Goal: Task Accomplishment & Management: Use online tool/utility

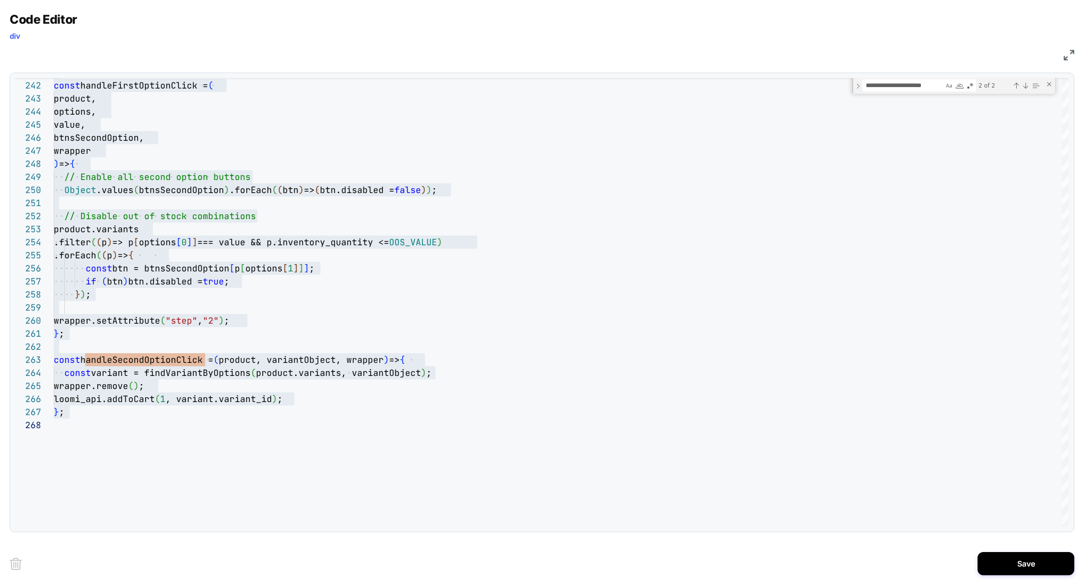
select select "**"
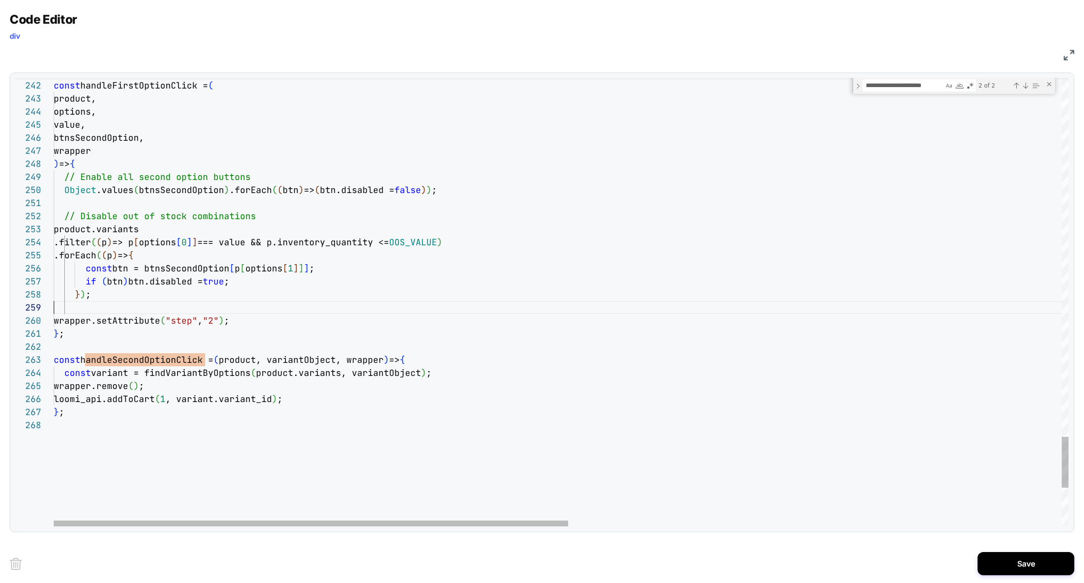
scroll to position [104, 0]
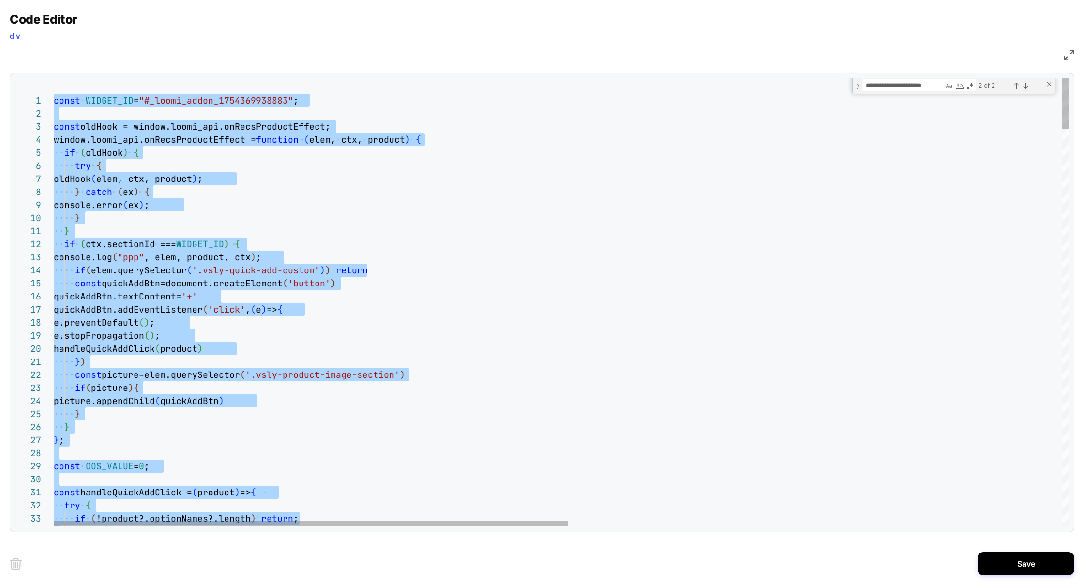
scroll to position [78, 0]
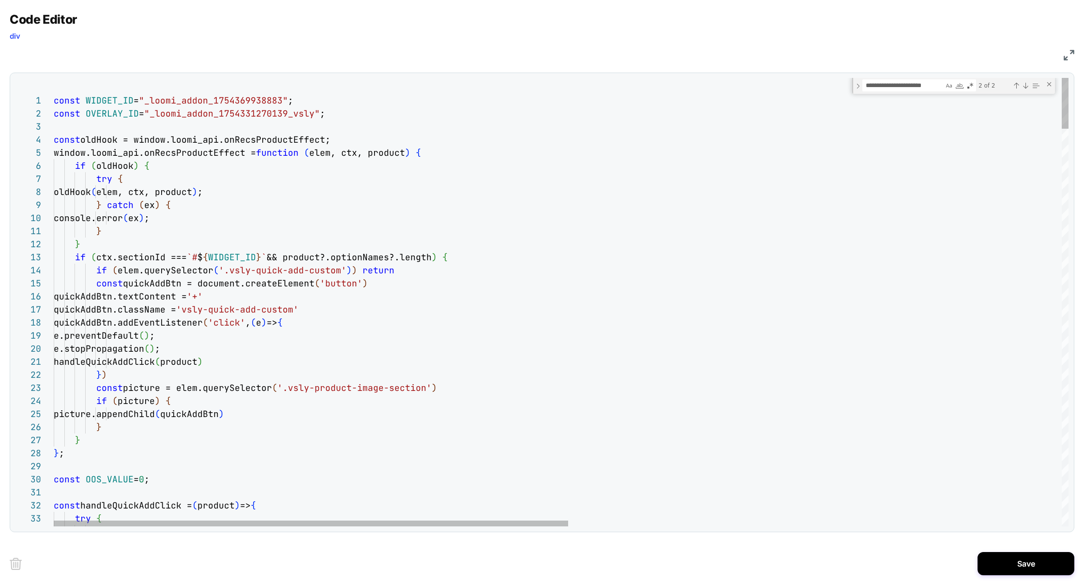
type textarea "**********"
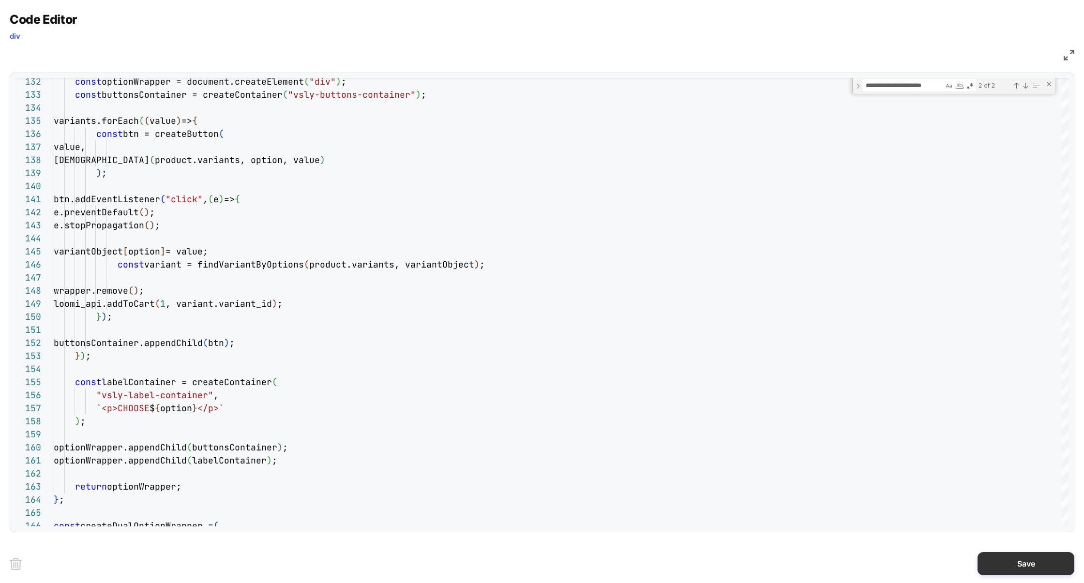
click at [1038, 555] on button "Save" at bounding box center [1025, 563] width 97 height 23
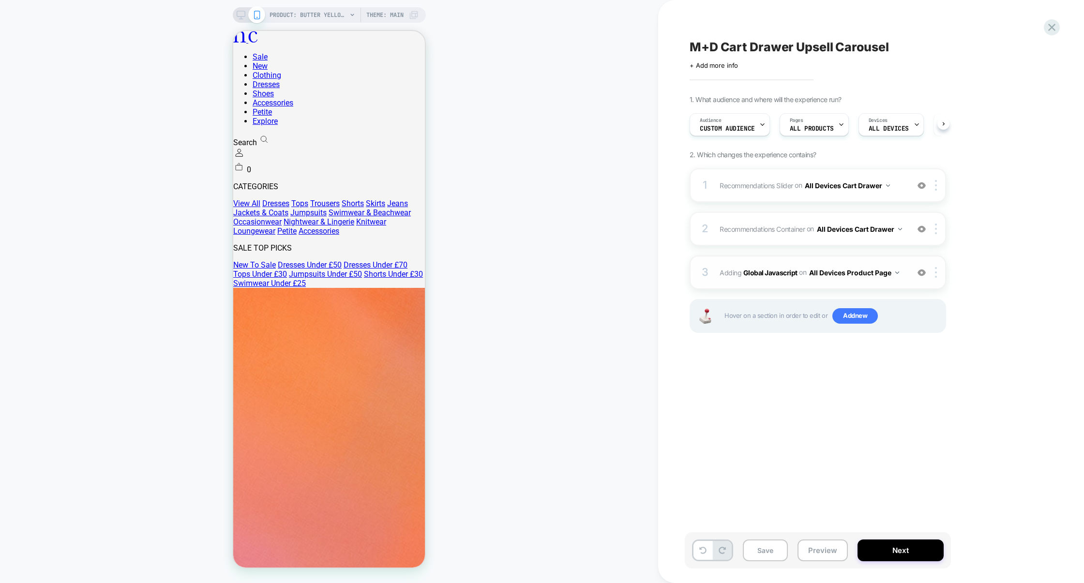
scroll to position [0, 0]
click at [827, 288] on div "3 Adding Global Javascript on All Devices Product Page Add Before Add After Tar…" at bounding box center [817, 272] width 256 height 34
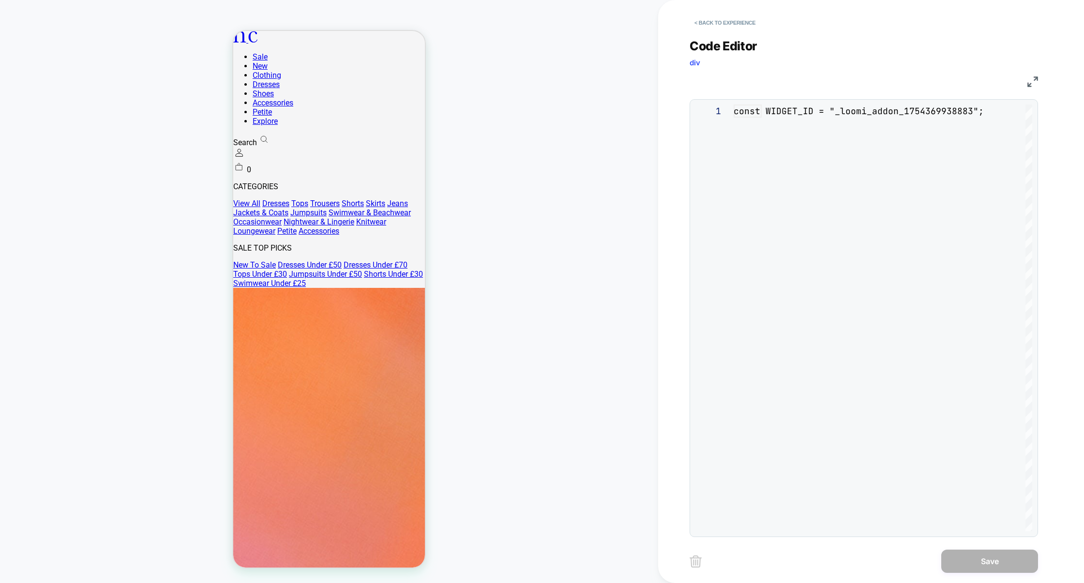
scroll to position [131, 0]
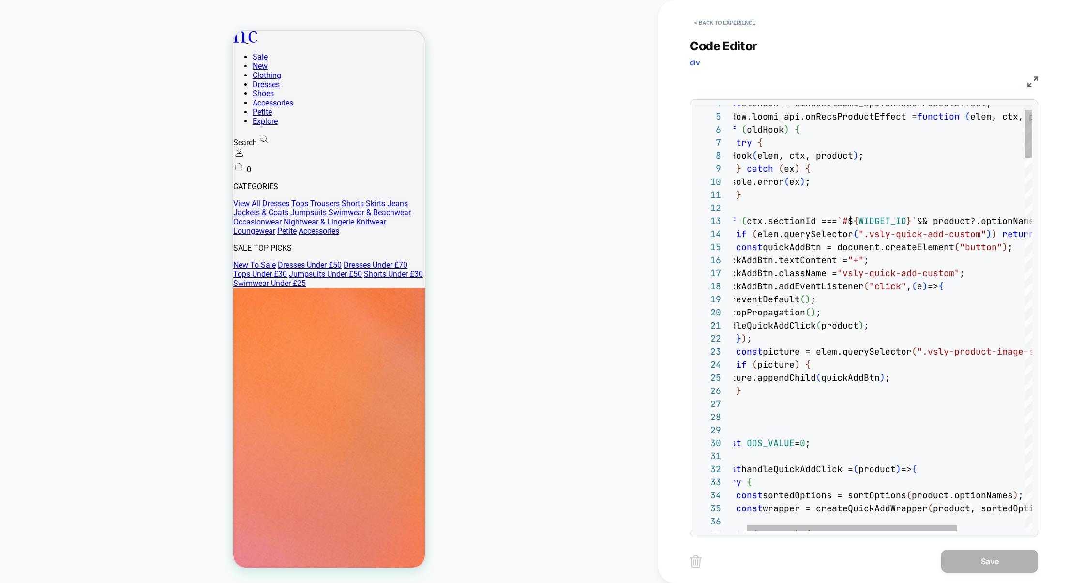
type textarea "**********"
drag, startPoint x: 868, startPoint y: 237, endPoint x: 974, endPoint y: 238, distance: 106.4
click at [737, 16] on button "< Back to experience" at bounding box center [724, 22] width 71 height 15
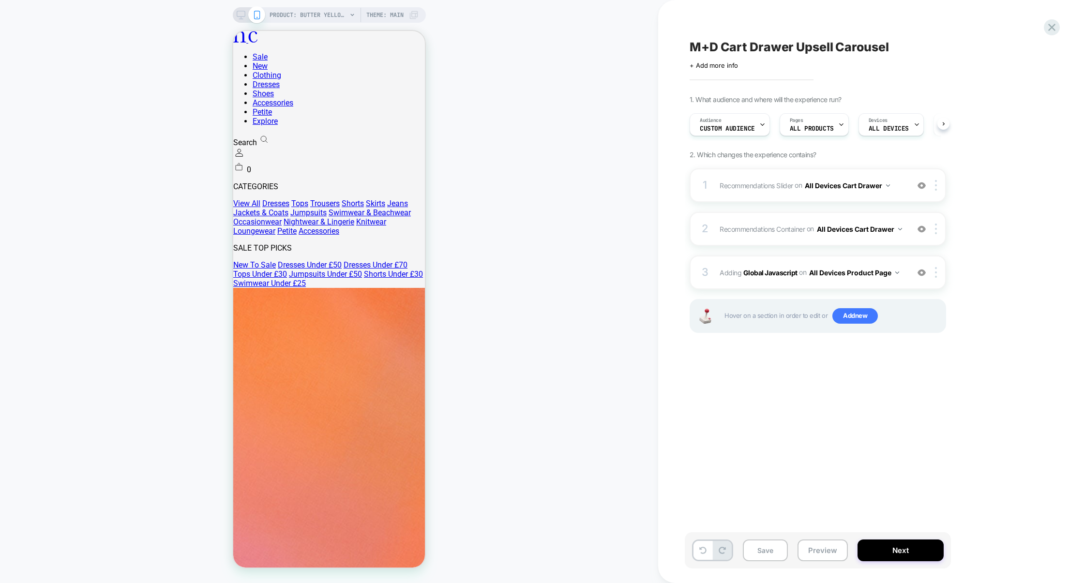
scroll to position [0, 0]
click at [843, 315] on span "Add new" at bounding box center [854, 315] width 45 height 15
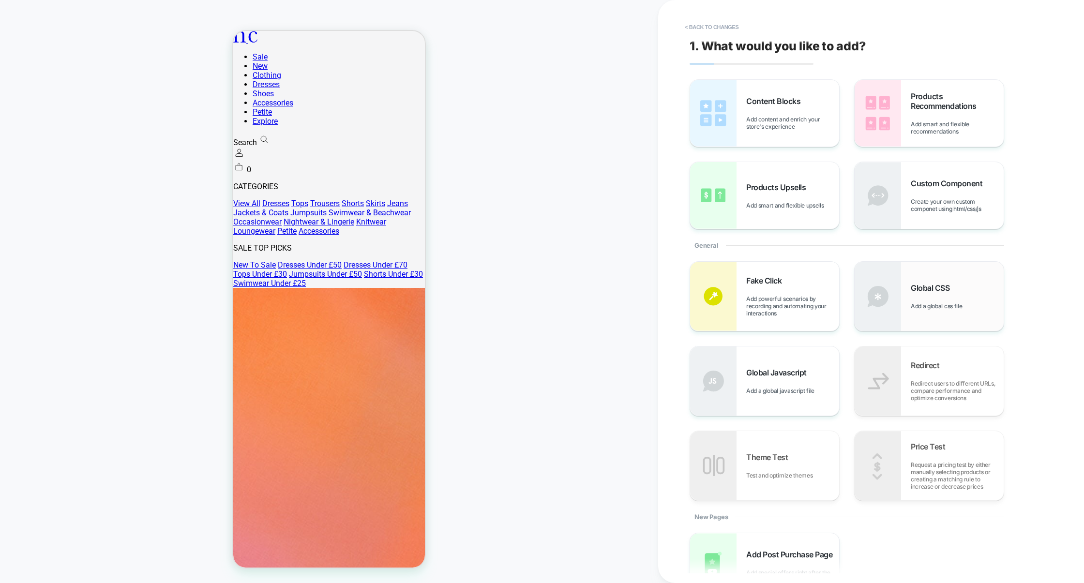
click at [906, 275] on div "Global CSS Add a global css file" at bounding box center [928, 296] width 149 height 69
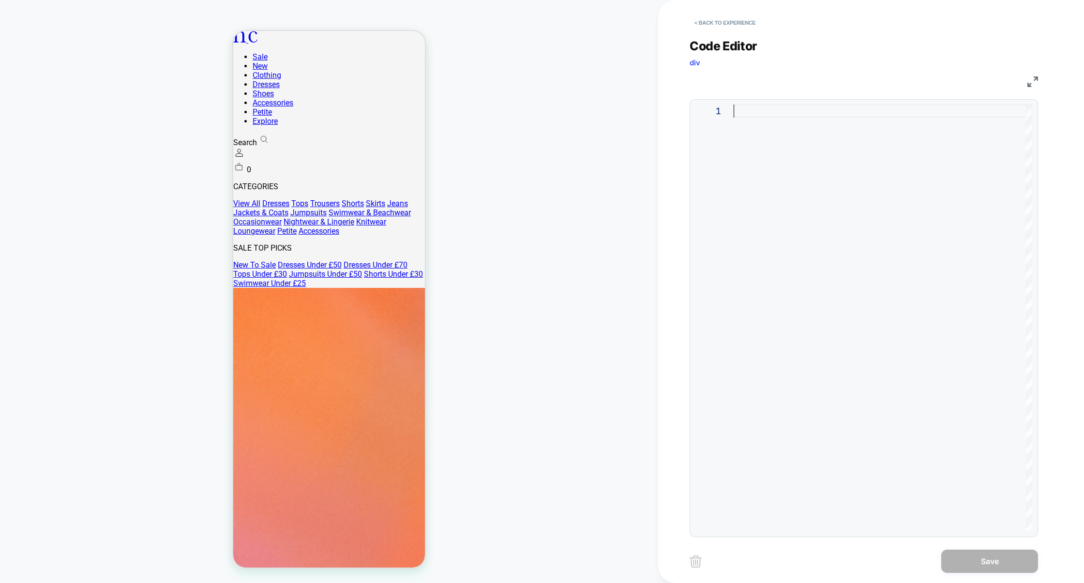
click at [818, 222] on div at bounding box center [882, 317] width 298 height 427
drag, startPoint x: 744, startPoint y: 115, endPoint x: 722, endPoint y: 115, distance: 22.7
click at [733, 115] on div "vsly-quick-add-custom" at bounding box center [882, 317] width 298 height 427
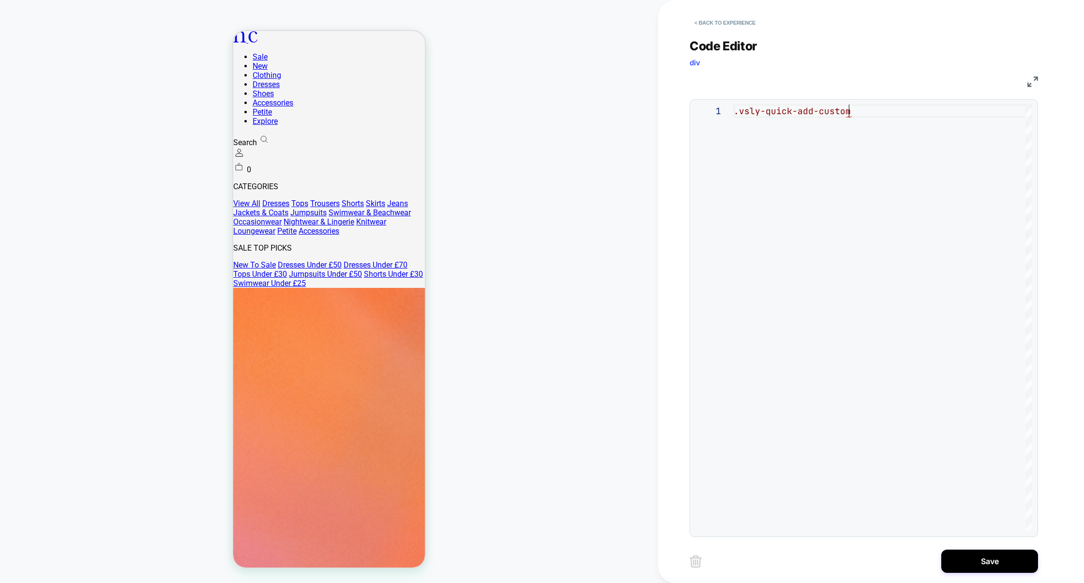
click at [873, 111] on div ".vsly-quick-add-custom" at bounding box center [882, 317] width 298 height 427
type textarea "**********"
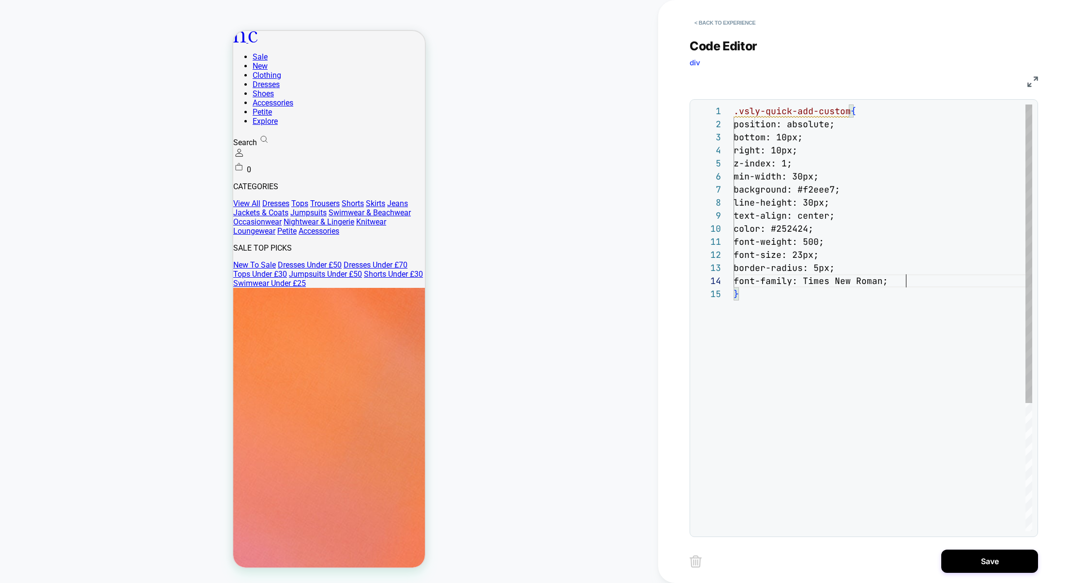
scroll to position [39, 171]
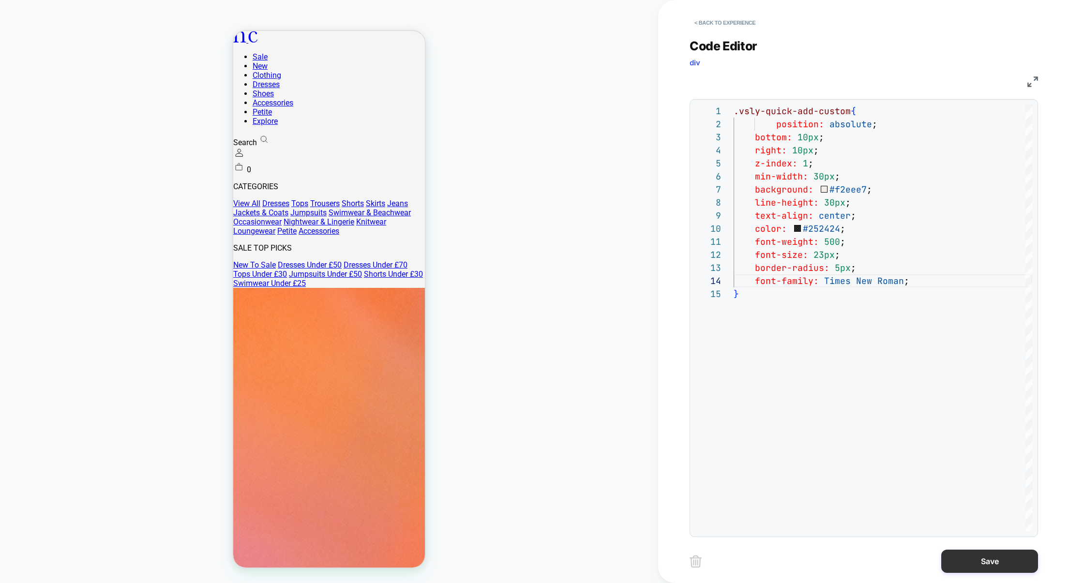
click at [971, 562] on button "Save" at bounding box center [989, 561] width 97 height 23
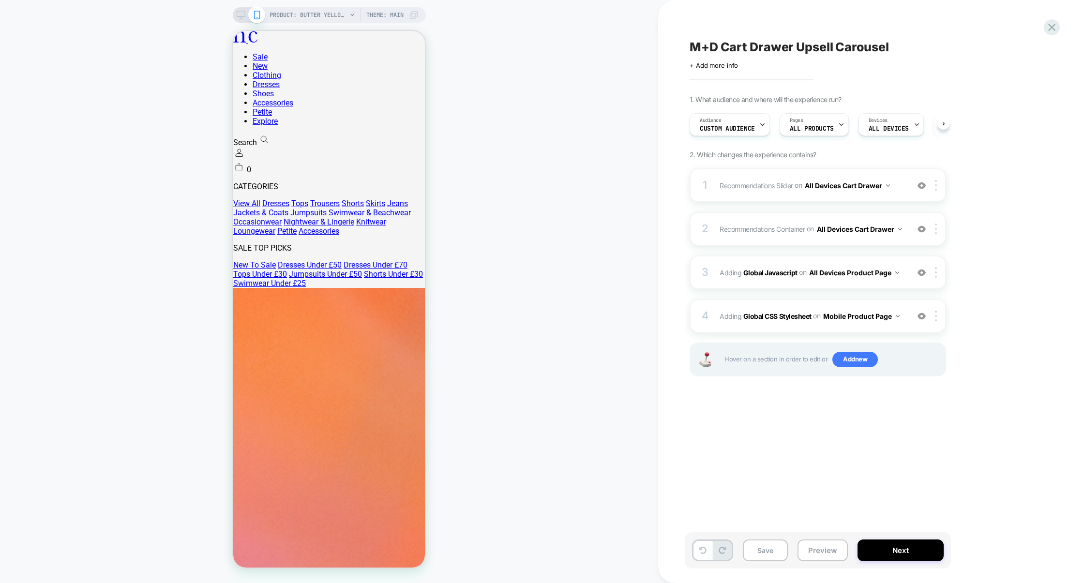
scroll to position [0, 0]
click at [936, 321] on img at bounding box center [936, 316] width 2 height 11
click at [940, 426] on div "Target All Devices" at bounding box center [937, 423] width 86 height 27
click at [863, 274] on button "All Devices Product Page" at bounding box center [854, 273] width 90 height 14
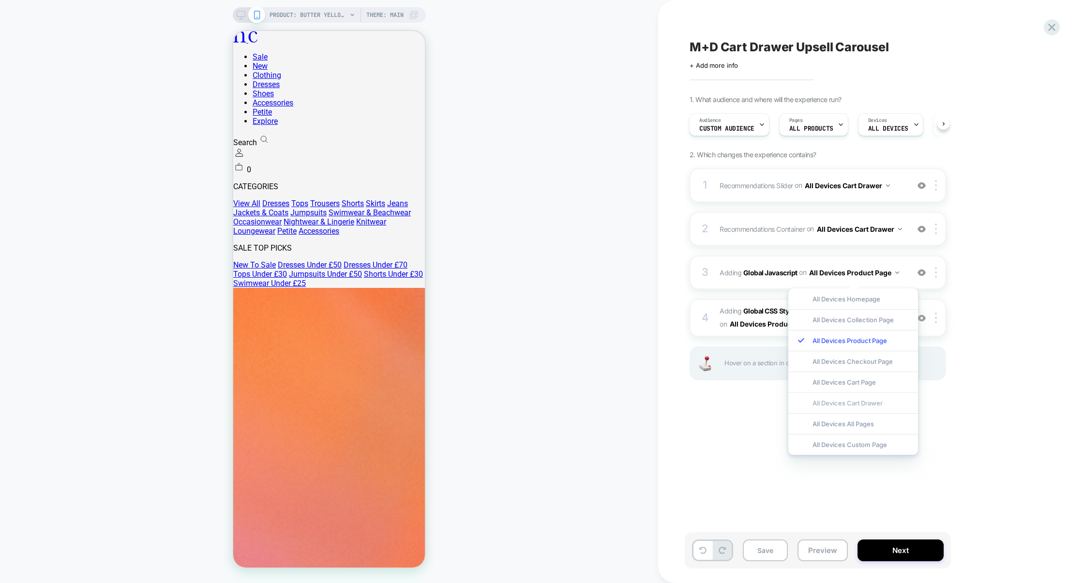
click at [856, 407] on div "All Devices Cart Drawer" at bounding box center [853, 402] width 130 height 21
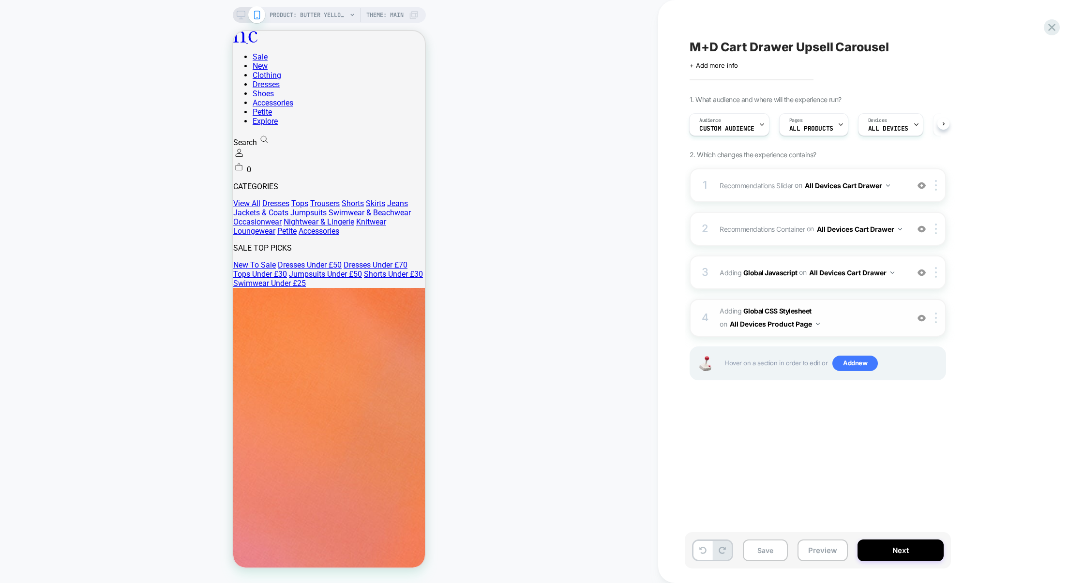
click at [791, 326] on button "All Devices Product Page" at bounding box center [774, 324] width 90 height 14
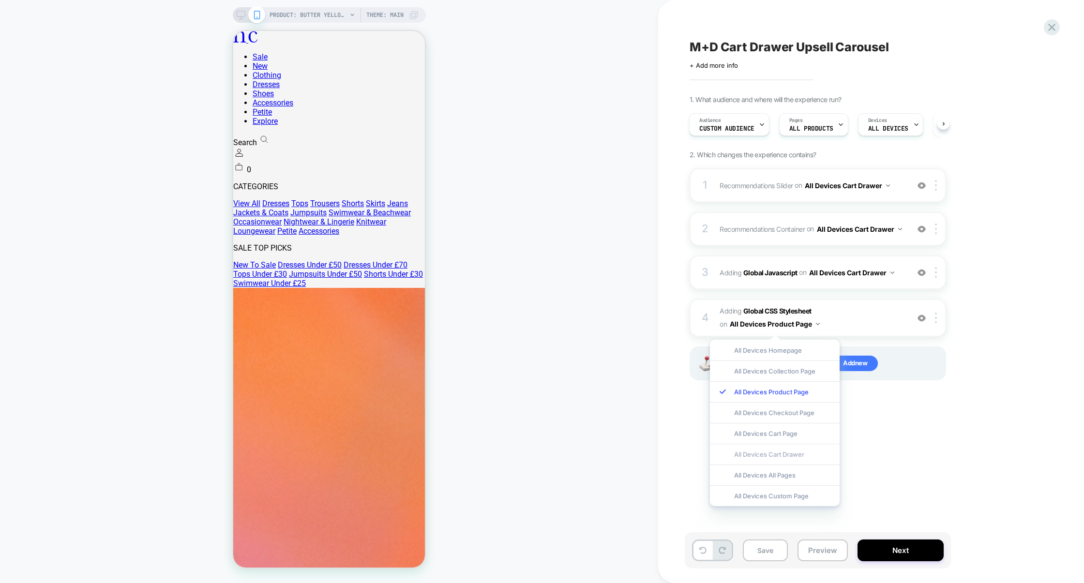
click at [780, 449] on div "All Devices Cart Drawer" at bounding box center [775, 454] width 130 height 21
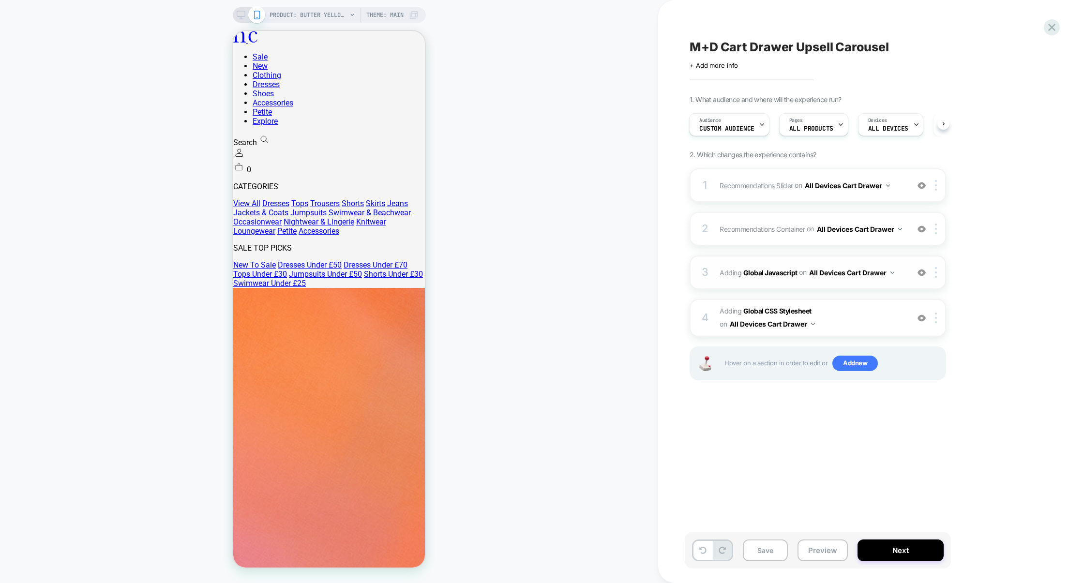
click at [809, 289] on div "3 Adding Global Javascript on All Devices Cart Drawer Add Before Add After Targ…" at bounding box center [817, 272] width 256 height 34
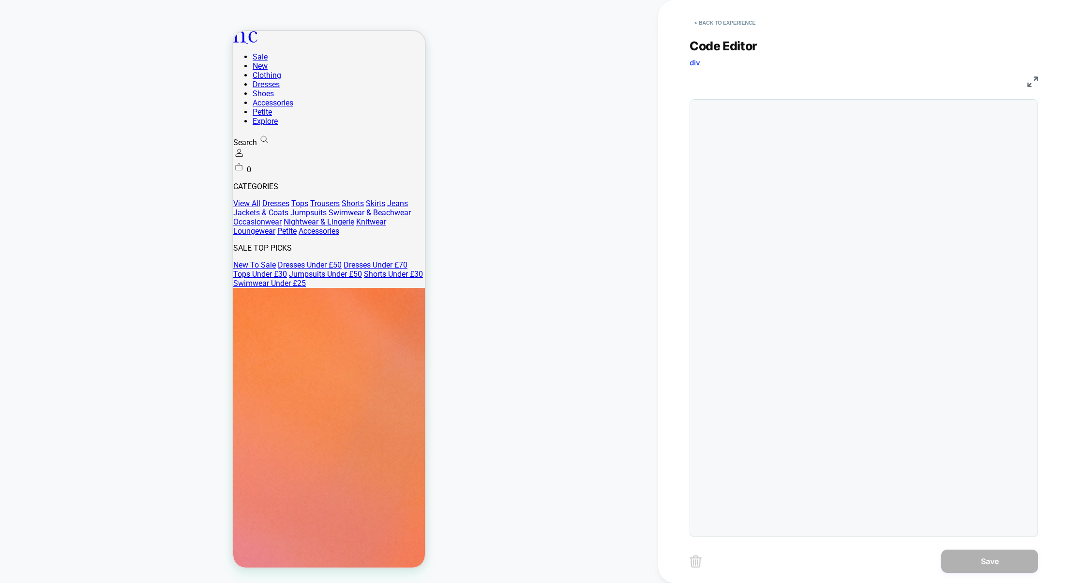
scroll to position [131, 0]
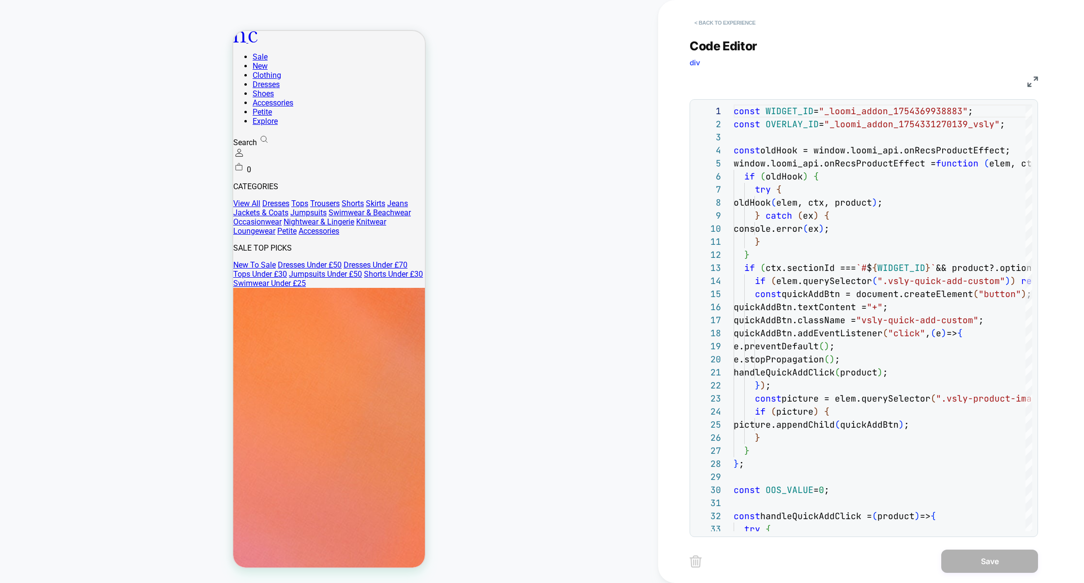
click at [729, 26] on button "< Back to experience" at bounding box center [724, 22] width 71 height 15
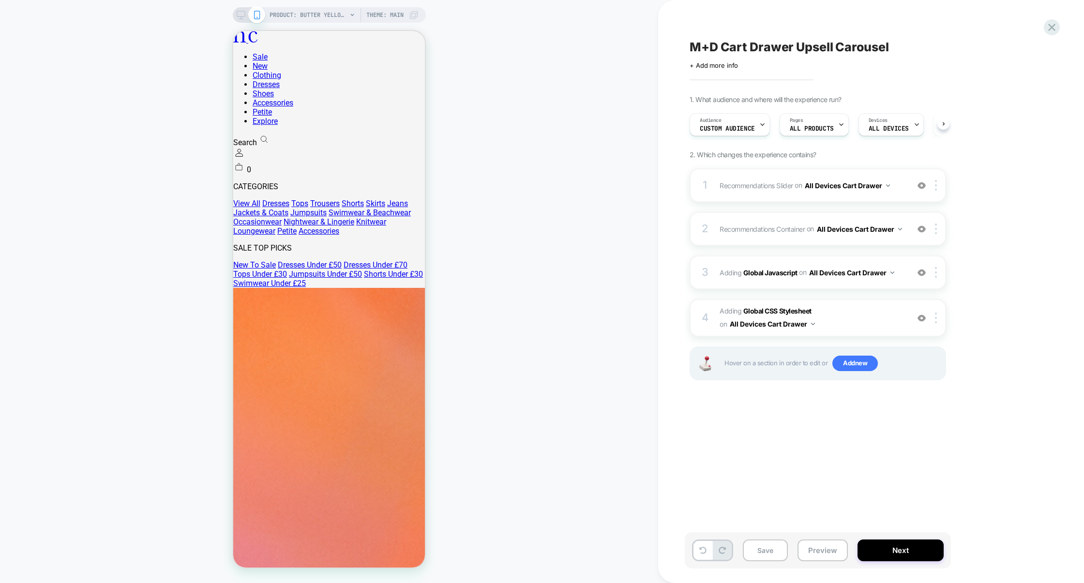
scroll to position [0, 0]
click at [853, 365] on span "Add new" at bounding box center [854, 363] width 45 height 15
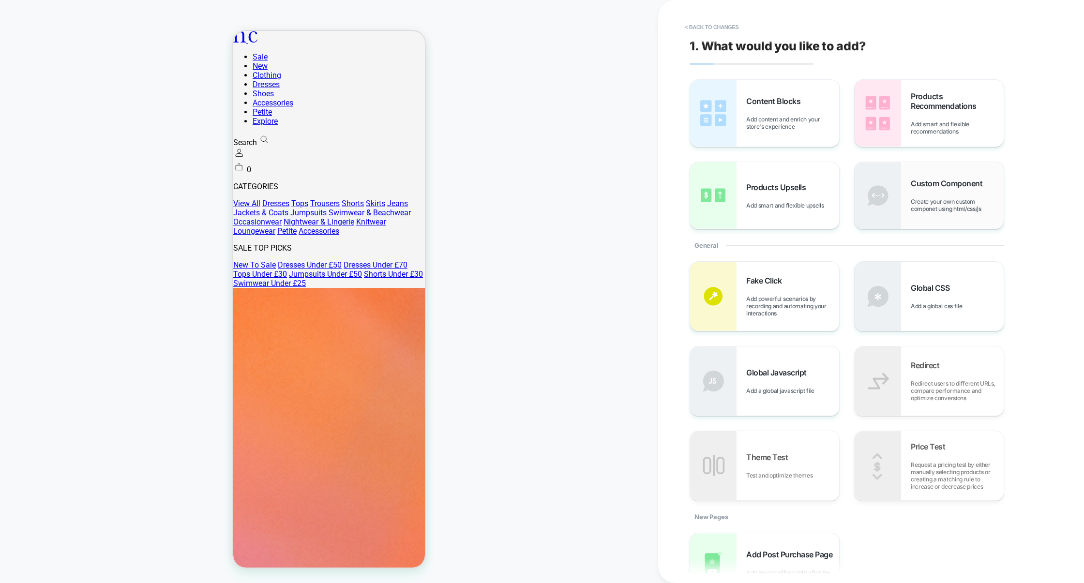
click at [949, 188] on span "Custom Component" at bounding box center [948, 183] width 76 height 10
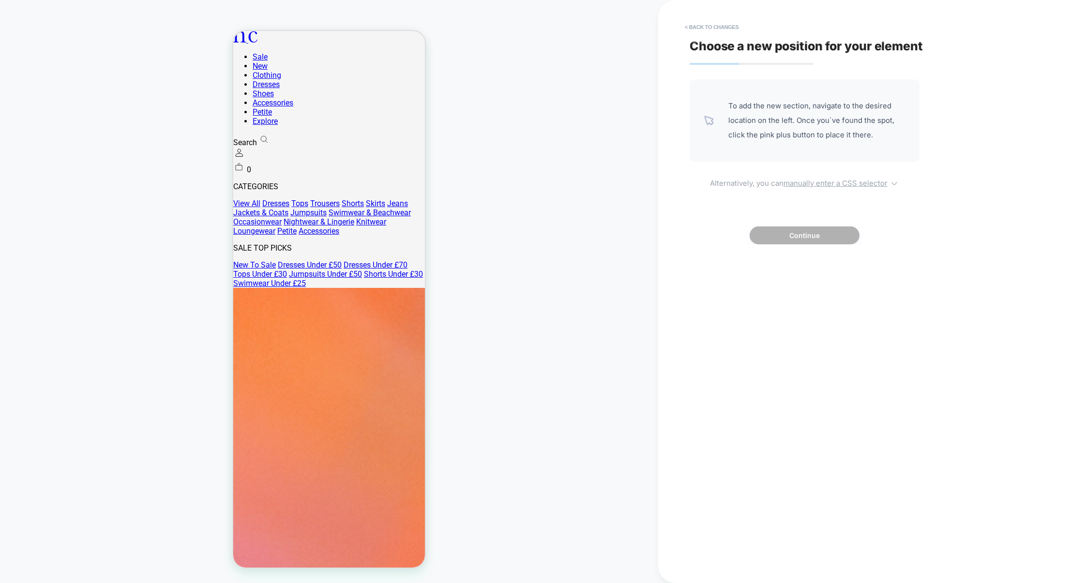
click at [810, 181] on u "manually enter a CSS selector" at bounding box center [835, 182] width 104 height 9
select select "*******"
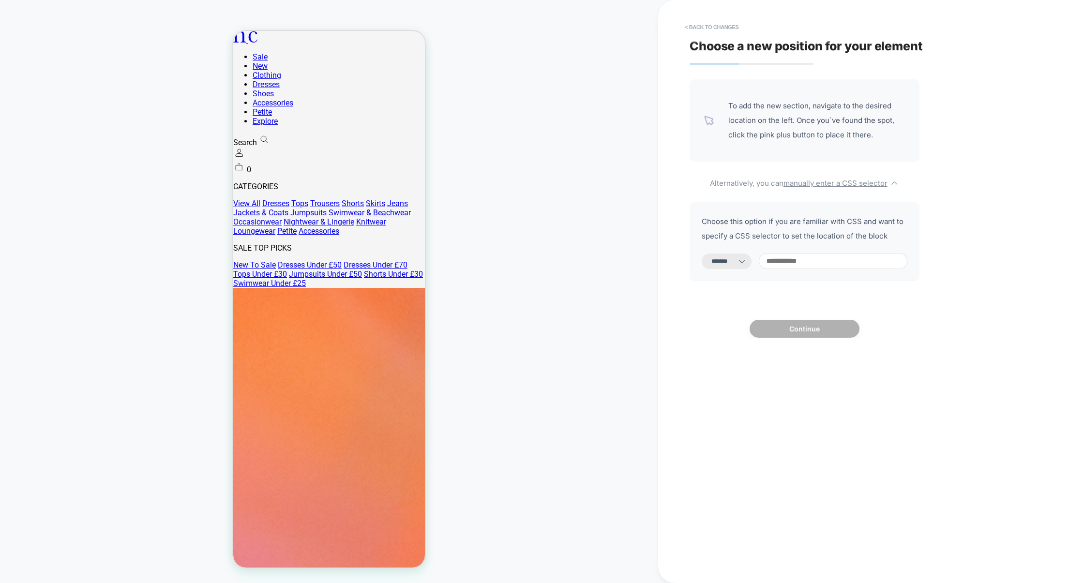
click at [782, 257] on input at bounding box center [833, 261] width 149 height 16
type input "****"
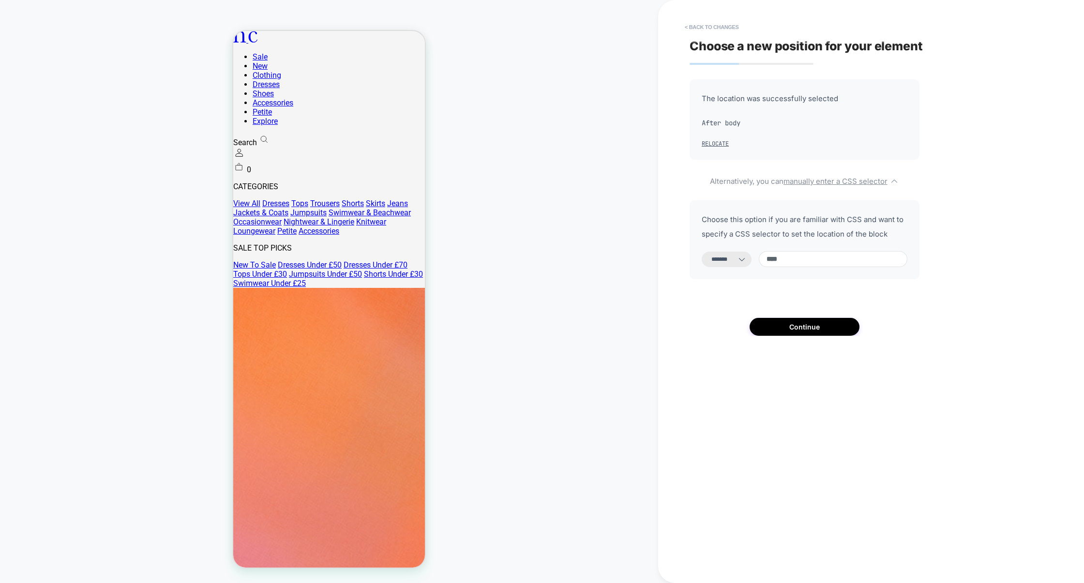
select select "*********"
type input "******"
click at [811, 327] on button "Continue" at bounding box center [804, 327] width 110 height 18
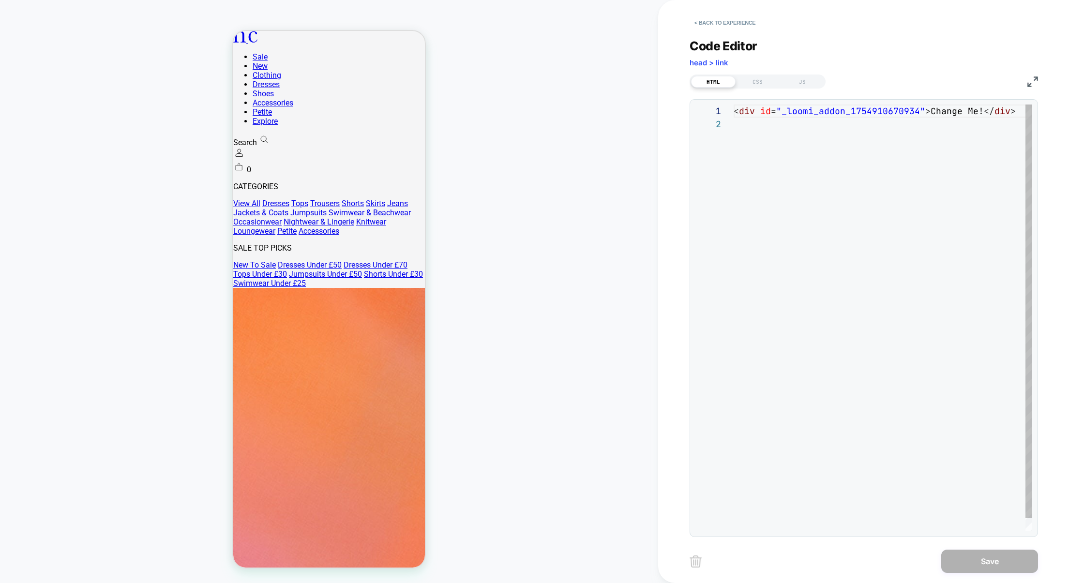
scroll to position [13, 0]
click at [840, 111] on div "< div id = "_loomi_addon_1754910670934" > Change Me! </ div >" at bounding box center [885, 324] width 305 height 440
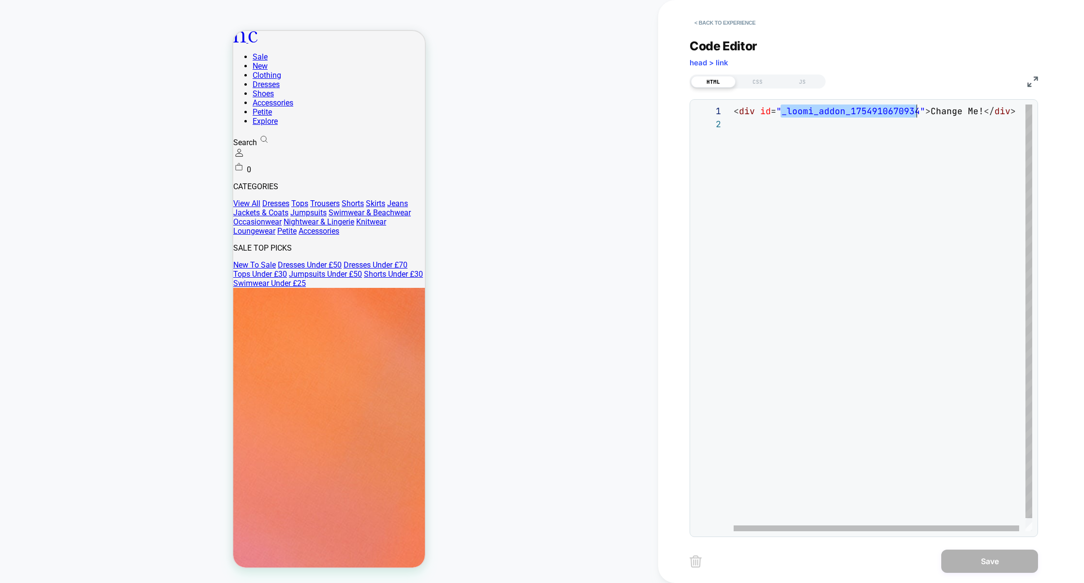
click at [840, 111] on div "< div id = "_loomi_addon_1754910670934" > Change Me! </ div >" at bounding box center [885, 324] width 305 height 440
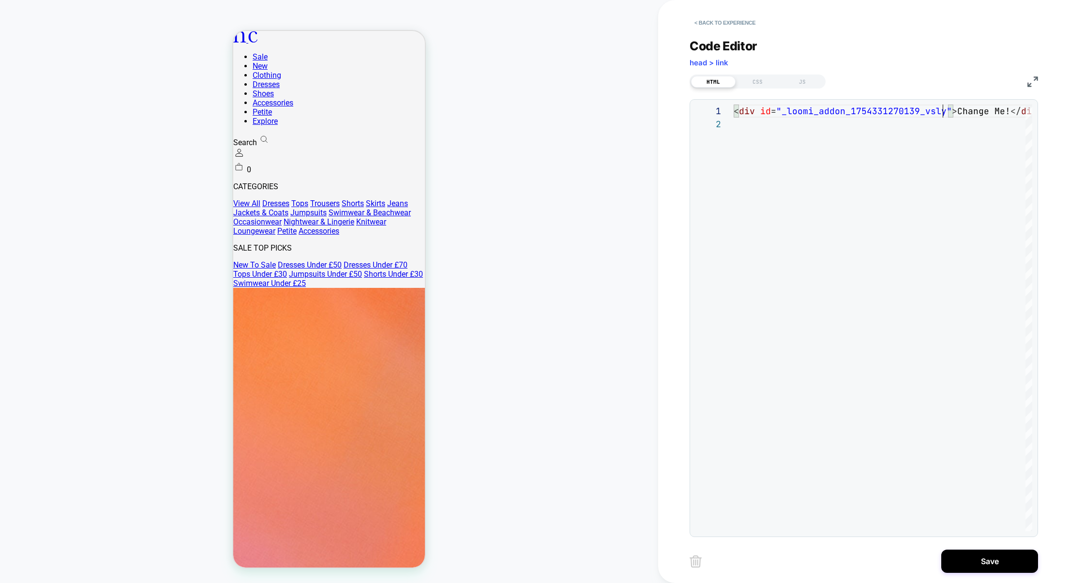
click at [1028, 84] on img at bounding box center [1032, 81] width 11 height 11
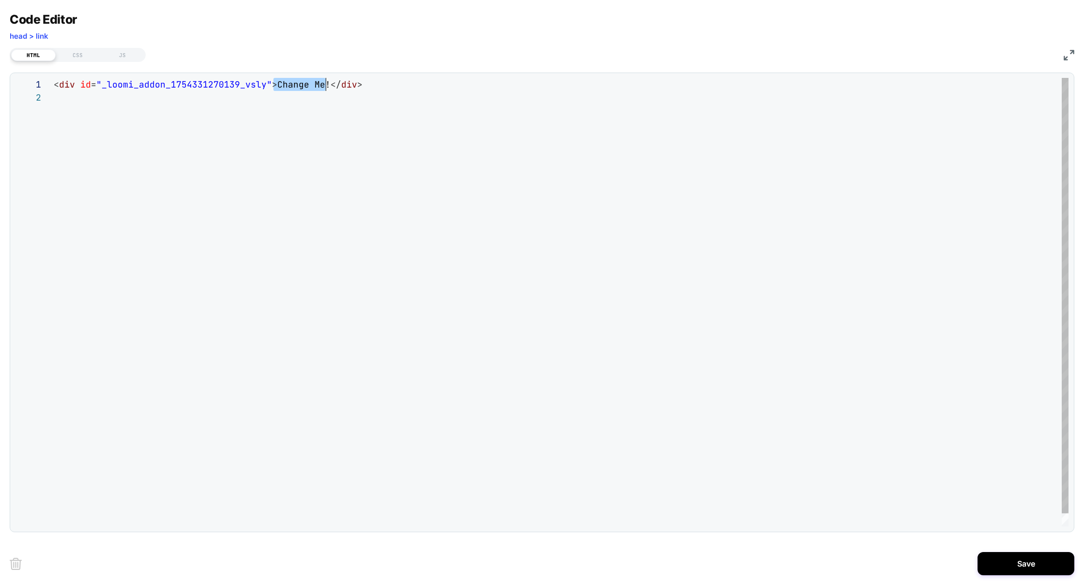
drag, startPoint x: 272, startPoint y: 84, endPoint x: 325, endPoint y: 86, distance: 52.3
click at [325, 86] on div "< div id = "_loomi_addon_1754331270139_vsly" > Change Me! </ div >" at bounding box center [561, 308] width 1014 height 461
drag, startPoint x: 247, startPoint y: 84, endPoint x: 300, endPoint y: 84, distance: 52.7
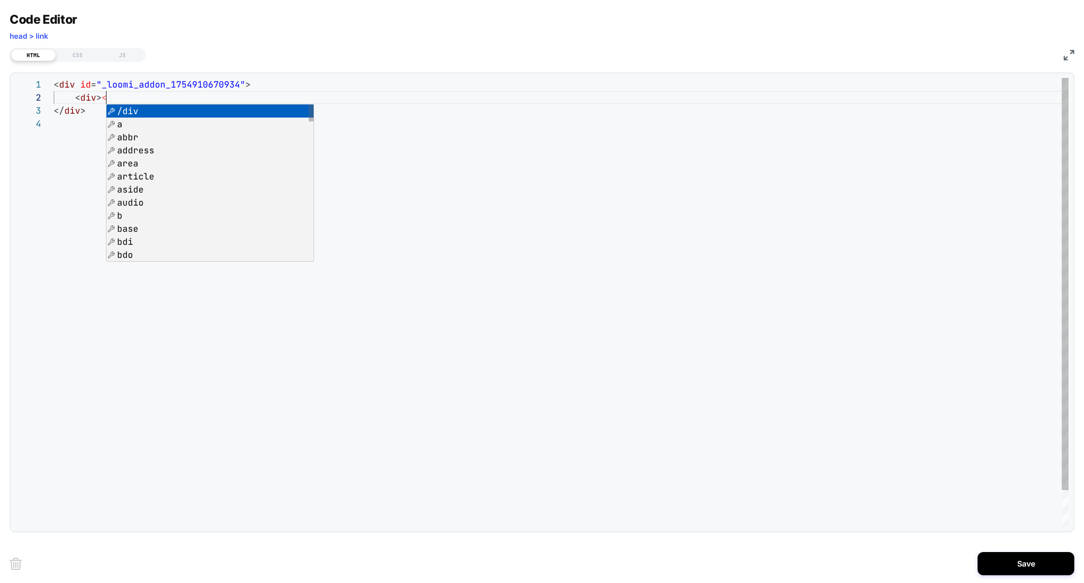
scroll to position [13, 78]
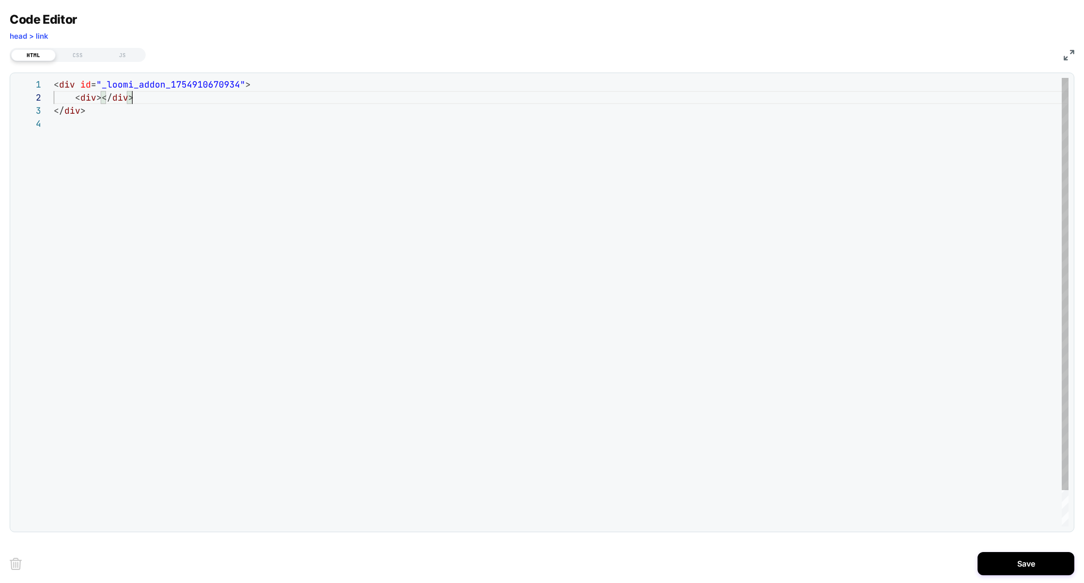
click at [203, 85] on div "< div id = "_loomi_addon_1754910670934" > < div ></ div > </ div >" at bounding box center [561, 322] width 1014 height 488
click at [204, 85] on div "< div id = "_loomi_addon_1754910670934" > < div ></ div > </ div >" at bounding box center [561, 322] width 1014 height 488
type textarea "**********"
click at [67, 50] on div "CSS" at bounding box center [78, 55] width 45 height 12
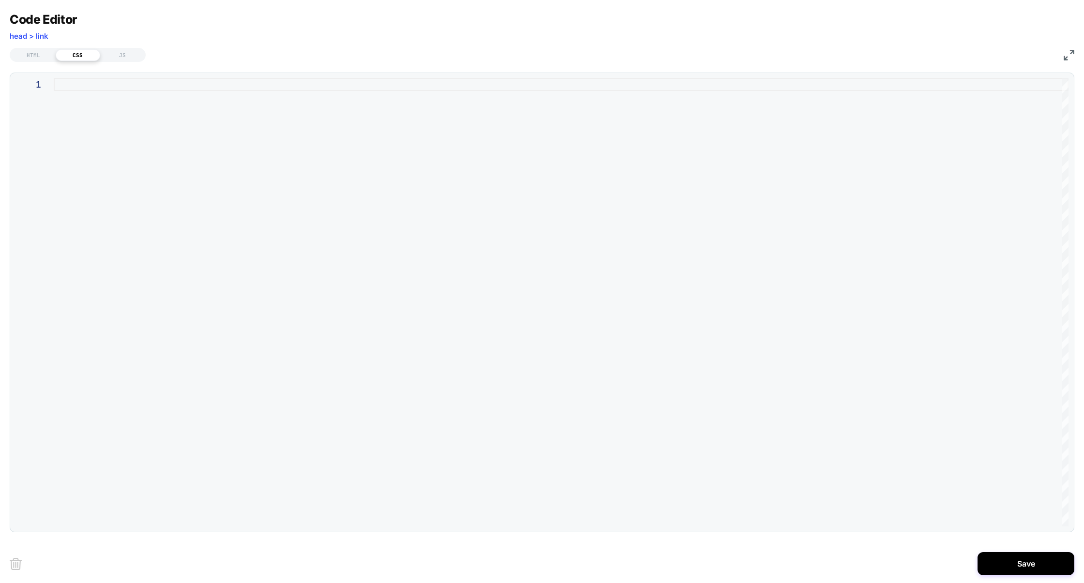
click at [170, 164] on div at bounding box center [561, 302] width 1014 height 448
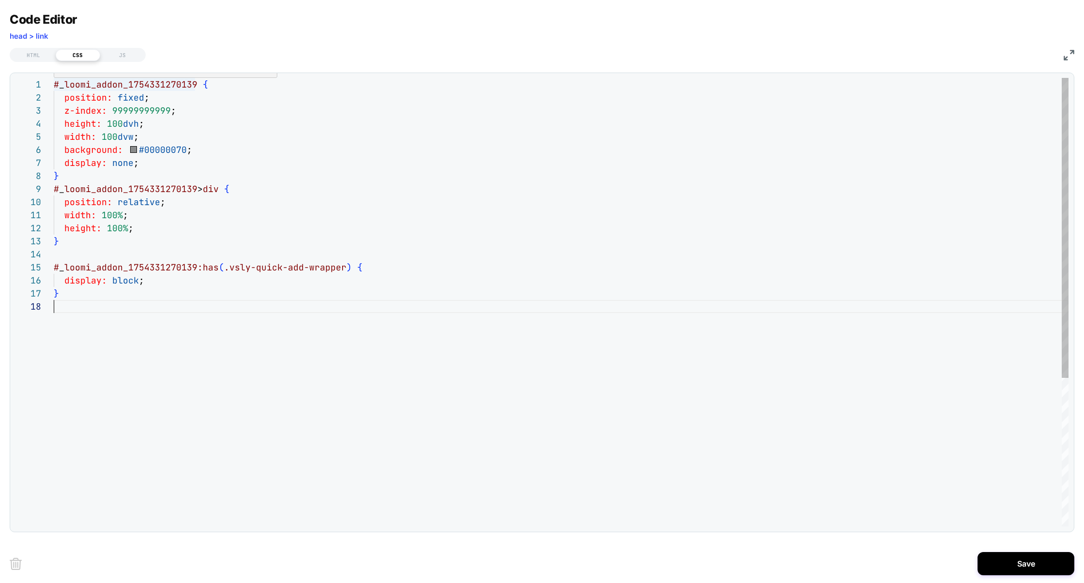
click at [141, 84] on div "# _ loomi_addon_1754331270139 { position: fixed ; z-index: 99999999999 ; height…" at bounding box center [561, 413] width 1014 height 670
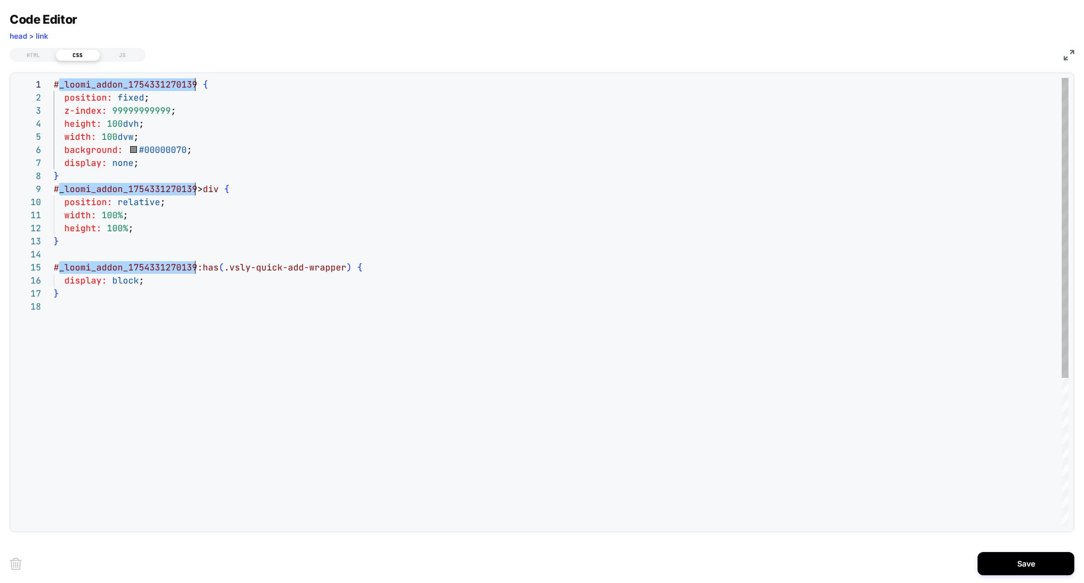
type textarea "**********"
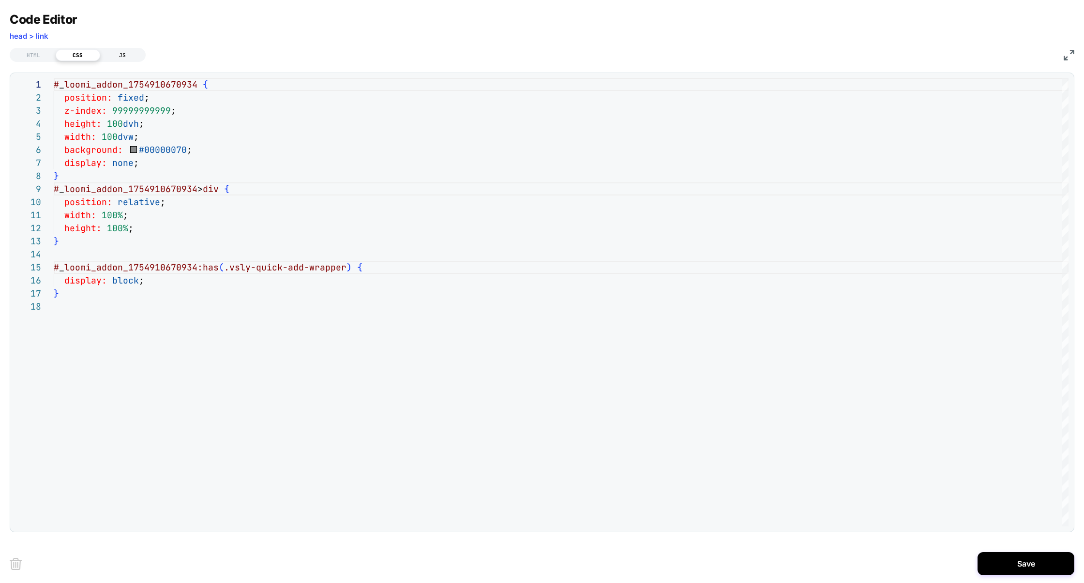
click at [117, 52] on div "JS" at bounding box center [122, 55] width 45 height 12
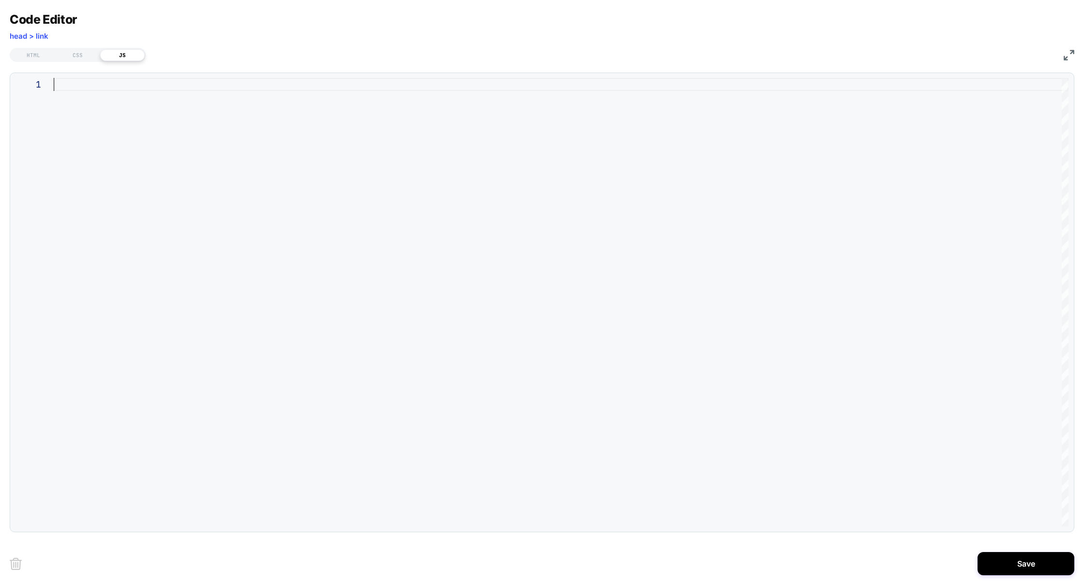
click at [230, 189] on div at bounding box center [561, 302] width 1014 height 448
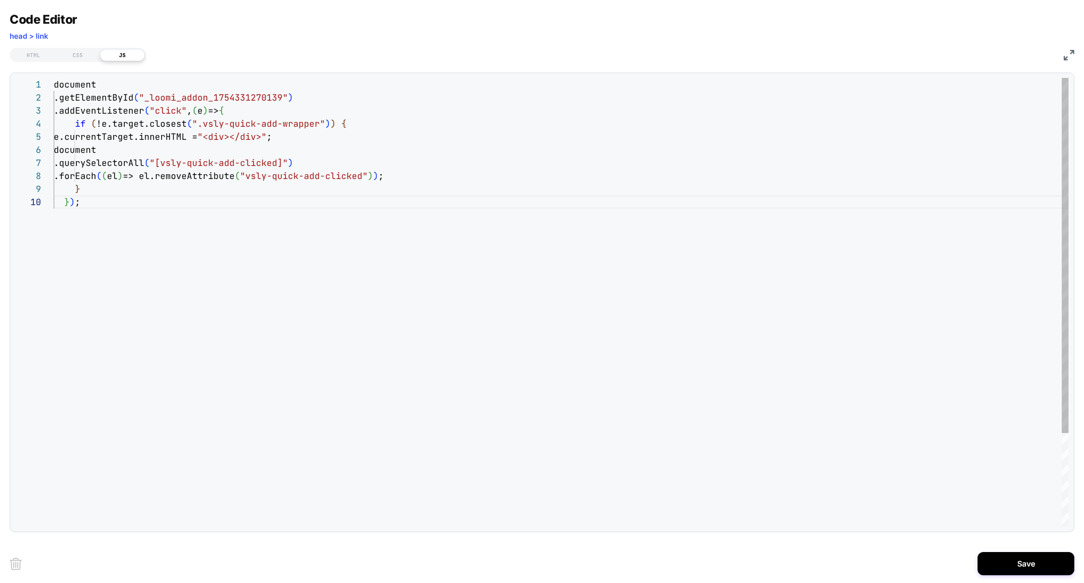
click at [207, 93] on div "document .getElementById ( "_loomi_addon_1754331270139" ) .addEventListener ( "…" at bounding box center [561, 361] width 1014 height 566
click at [207, 94] on div "document .getElementById ( "_loomi_addon_1754331270139" ) .addEventListener ( "…" at bounding box center [561, 361] width 1014 height 566
click at [151, 152] on div "document .getElementById ( "_loomi_addon_1754910670934" ) .addEventListener ( "…" at bounding box center [561, 361] width 1014 height 566
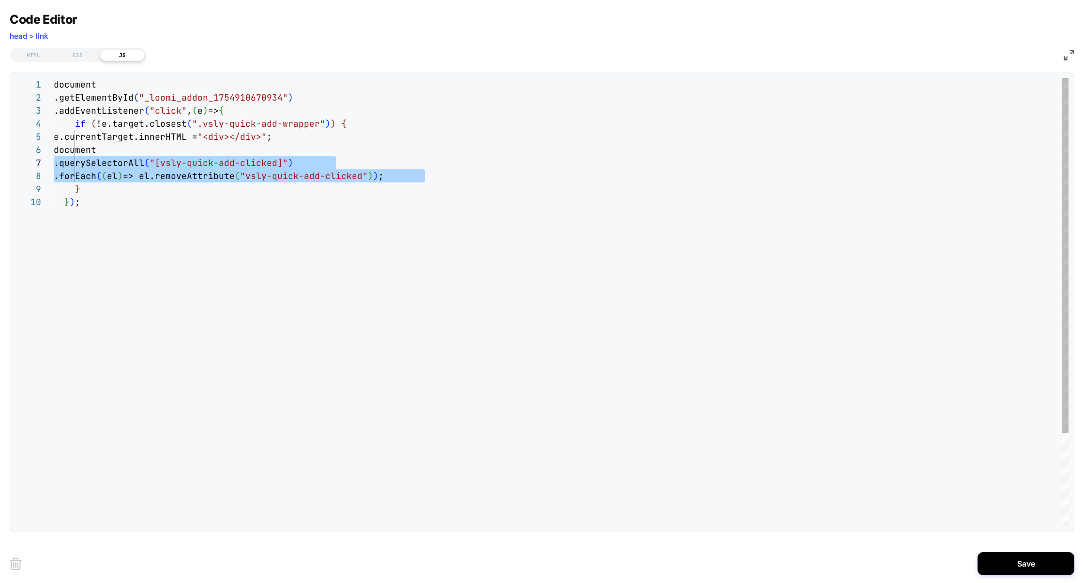
scroll to position [65, 0]
drag, startPoint x: 459, startPoint y: 174, endPoint x: 0, endPoint y: 150, distance: 459.7
click at [0, 151] on div "**********" at bounding box center [542, 291] width 1084 height 583
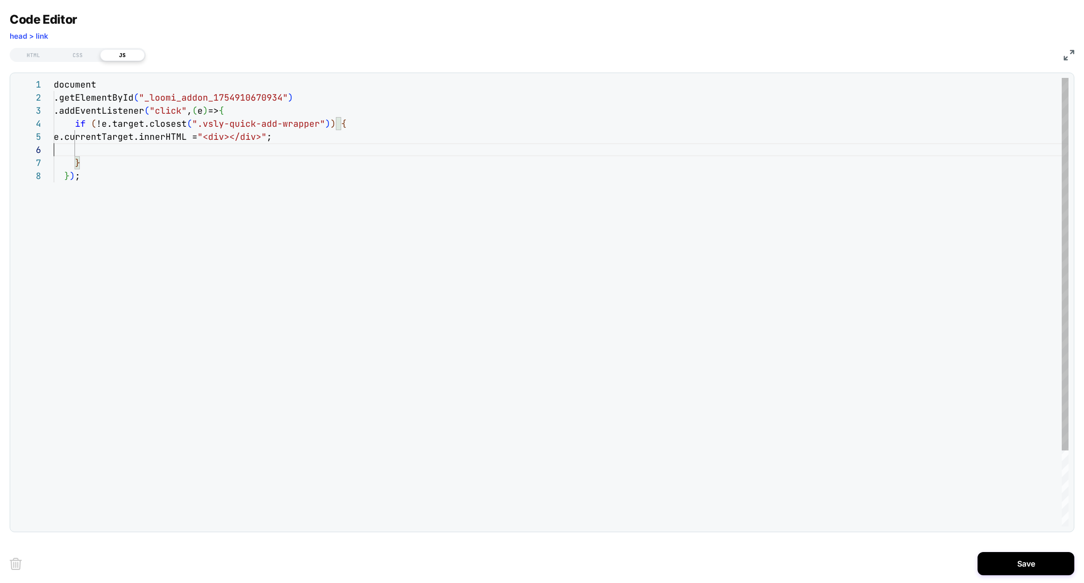
type textarea "**********"
click at [144, 134] on div "document .getElementById ( "_loomi_addon_1754910670934" ) .addEventListener ( "…" at bounding box center [561, 341] width 1014 height 527
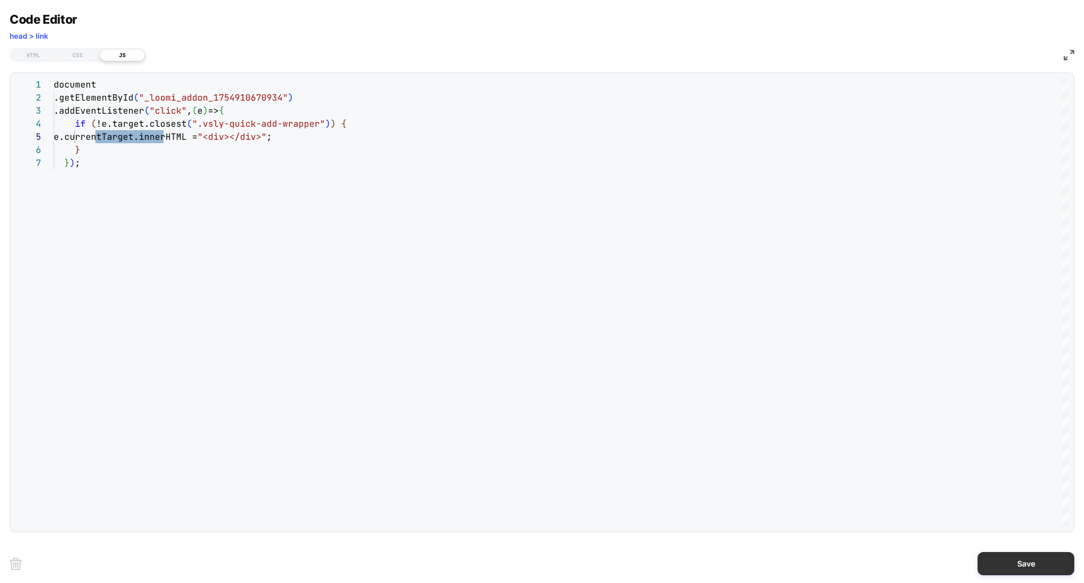
click at [1008, 556] on button "Save" at bounding box center [1025, 563] width 97 height 23
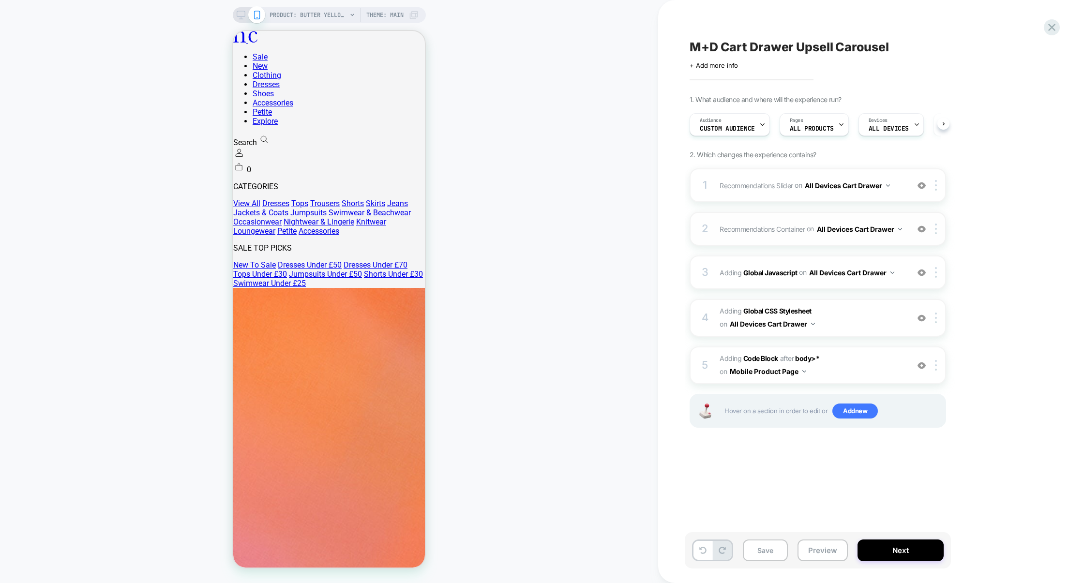
scroll to position [0, 0]
click at [938, 366] on div at bounding box center [937, 365] width 16 height 11
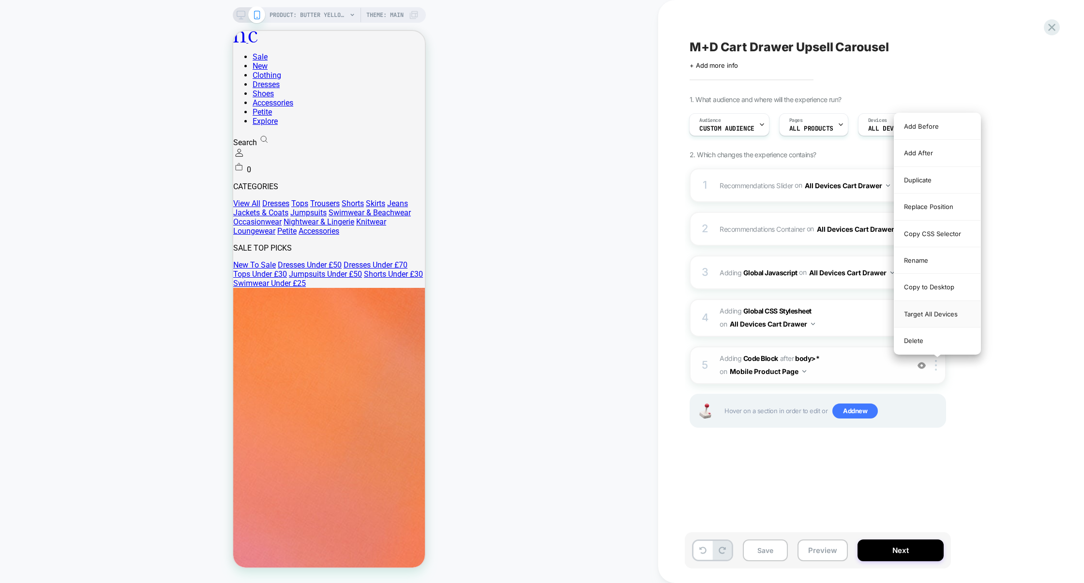
click at [933, 312] on div "Target All Devices" at bounding box center [937, 314] width 86 height 27
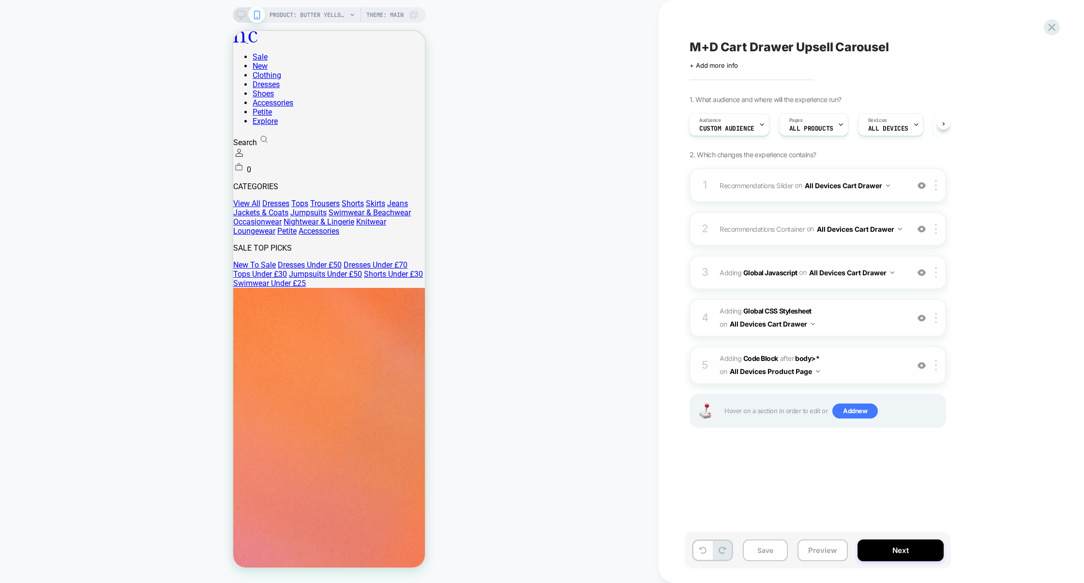
click at [937, 359] on div "5 Adding Code Block AFTER body>* body>* on All Devices Product Page Add Before …" at bounding box center [817, 365] width 256 height 38
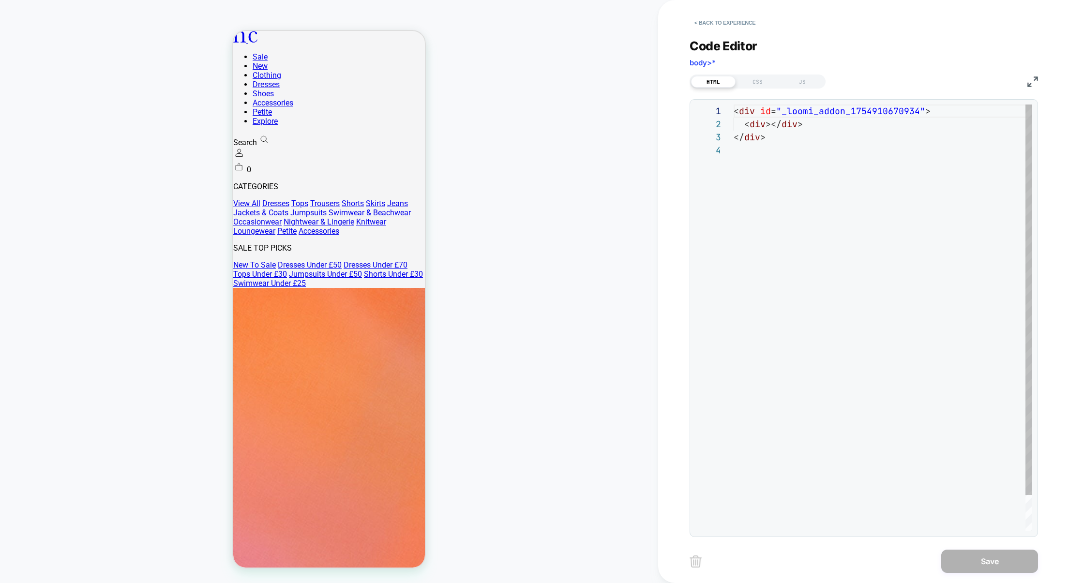
scroll to position [39, 0]
click at [756, 16] on button "< Back to experience" at bounding box center [724, 22] width 71 height 15
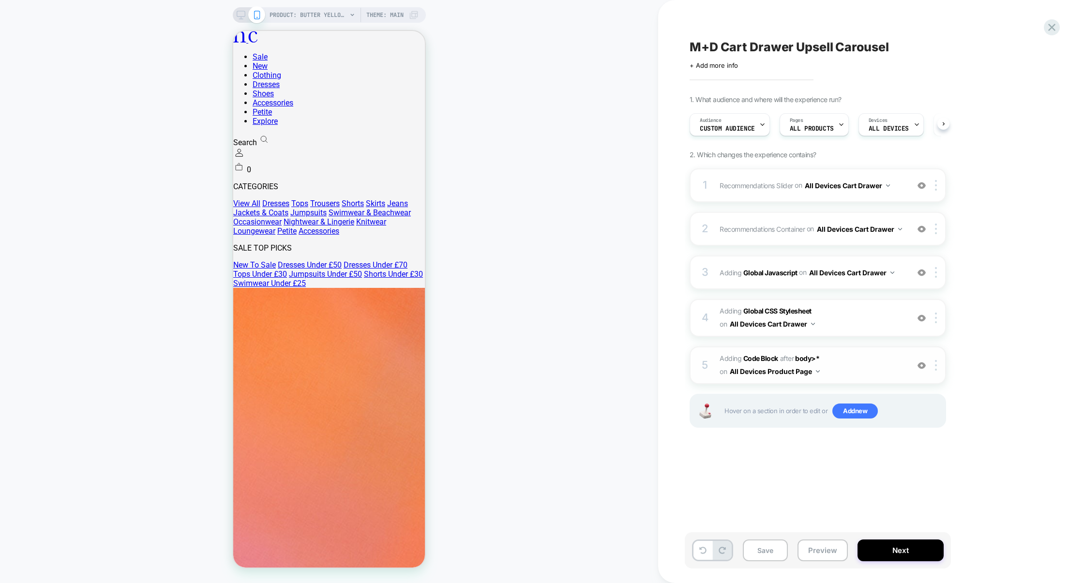
scroll to position [0, 0]
click at [941, 371] on div at bounding box center [937, 365] width 16 height 11
click at [798, 372] on button "All Devices Product Page" at bounding box center [774, 371] width 90 height 14
click at [776, 524] on div "All Devices All Pages" at bounding box center [775, 521] width 130 height 21
click at [860, 374] on span "Adding Code Block AFTER body>* body>* on All Devices All Pages" at bounding box center [811, 365] width 184 height 26
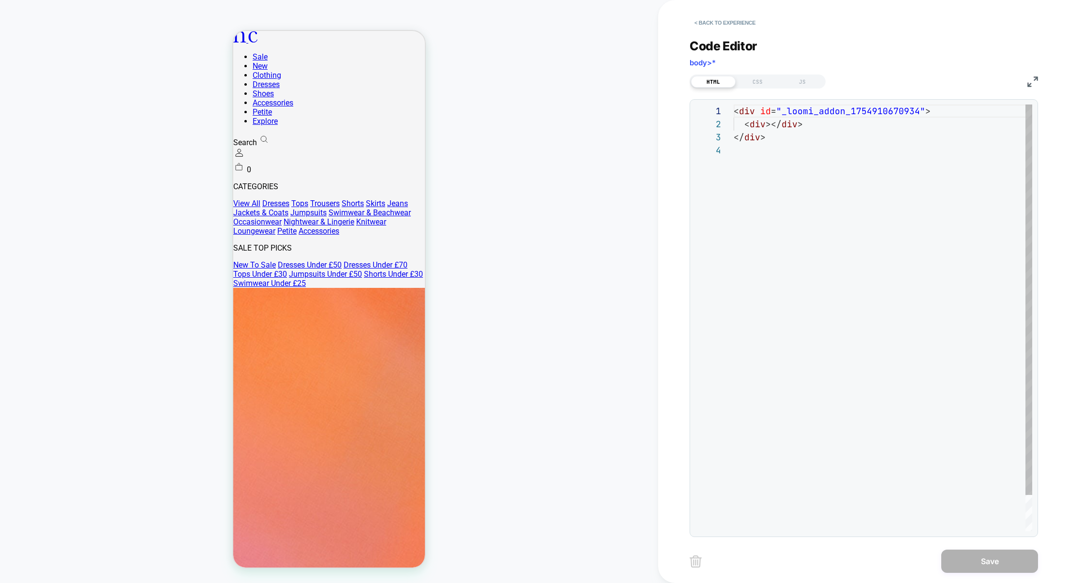
scroll to position [39, 0]
click at [840, 115] on div "< div id = "_loomi_addon_1754910670934" > < div ></ div > </ div >" at bounding box center [882, 337] width 298 height 466
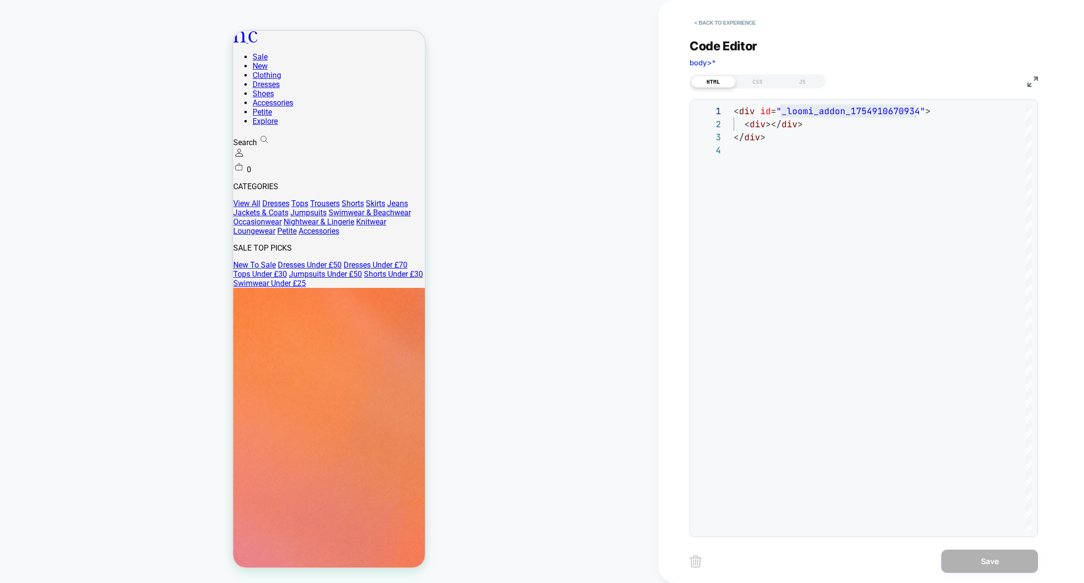
click at [747, 31] on div "**********" at bounding box center [863, 282] width 348 height 510
click at [745, 26] on button "< Back to experience" at bounding box center [724, 22] width 71 height 15
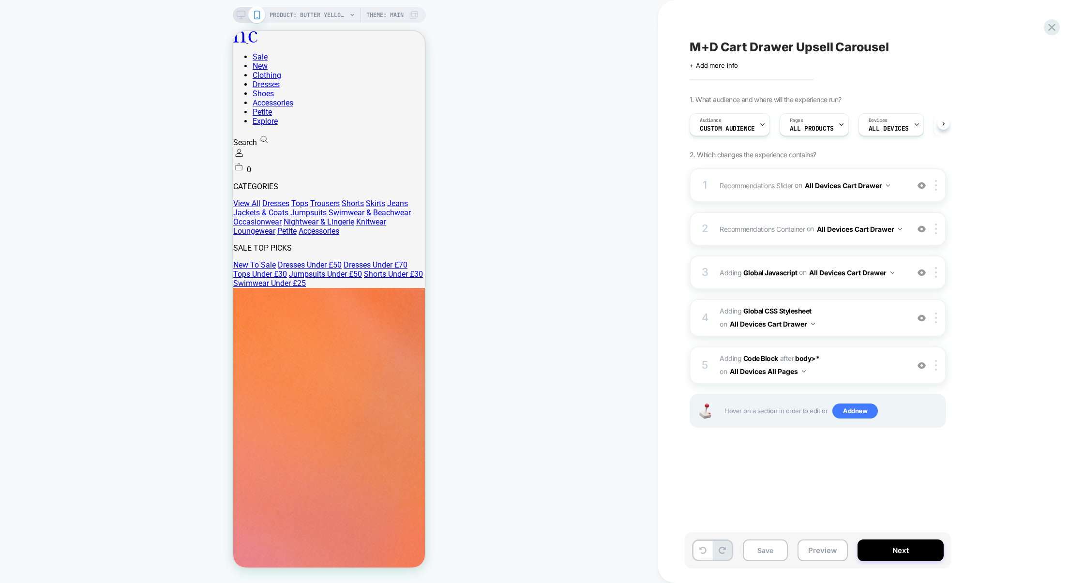
scroll to position [0, 0]
click at [819, 286] on div "3 Adding Global Javascript on All Devices Cart Drawer Add Before Add After Targ…" at bounding box center [817, 272] width 256 height 34
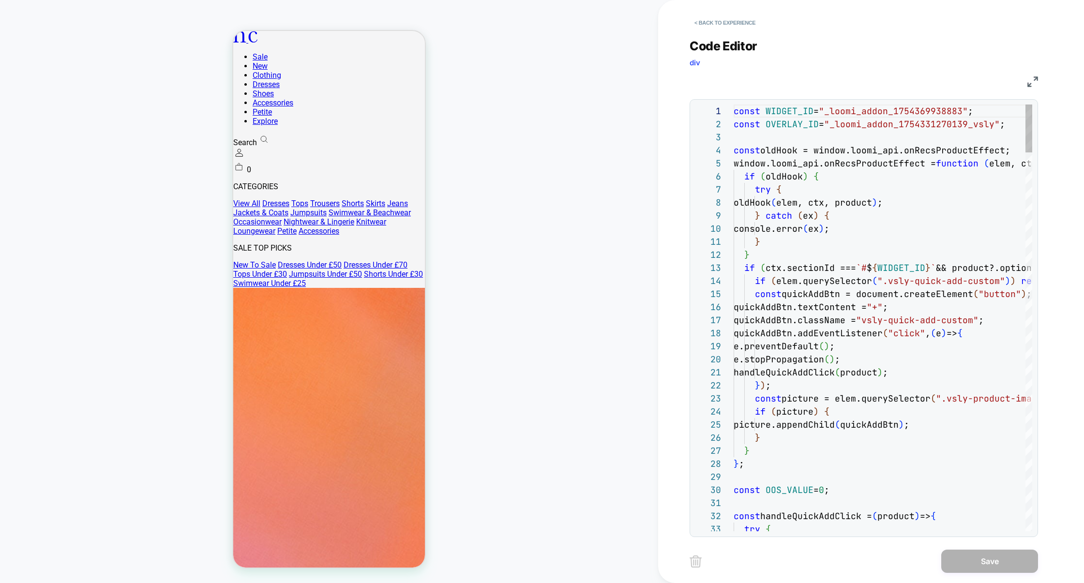
scroll to position [131, 0]
click at [1029, 81] on img at bounding box center [1032, 81] width 11 height 11
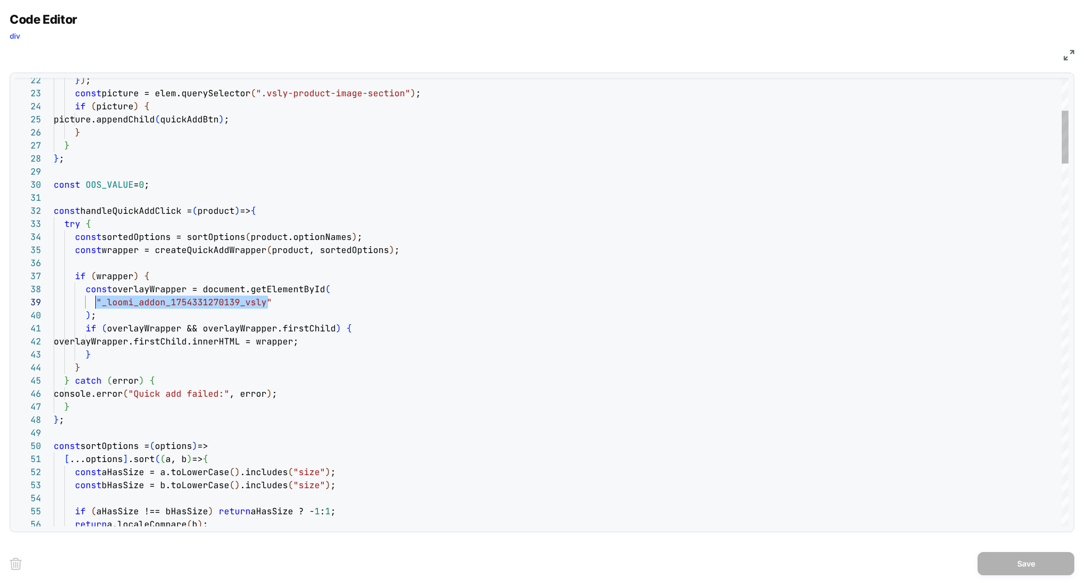
scroll to position [104, 37]
drag, startPoint x: 281, startPoint y: 303, endPoint x: 93, endPoint y: 303, distance: 187.2
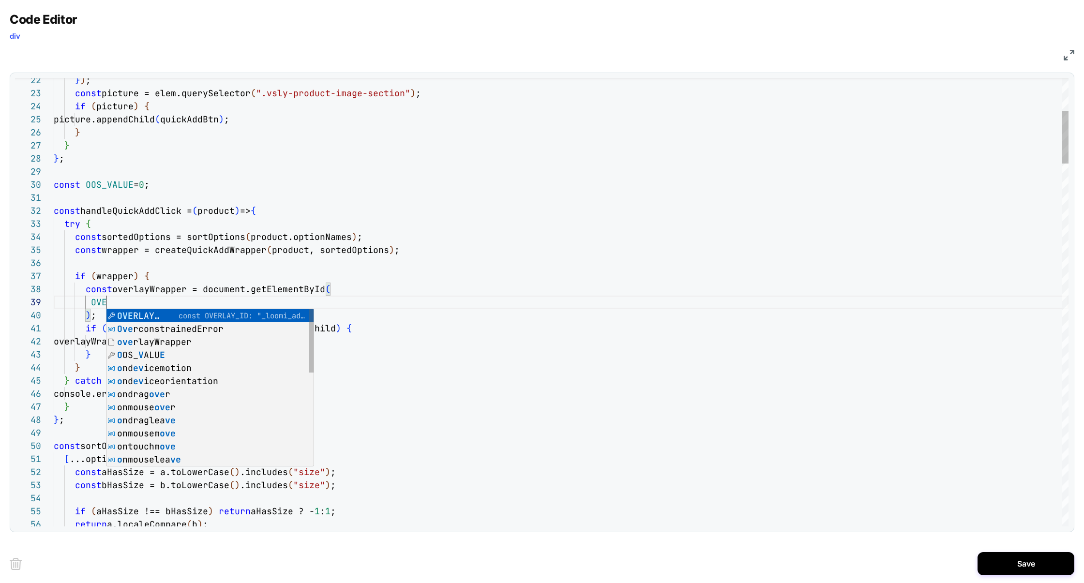
scroll to position [104, 89]
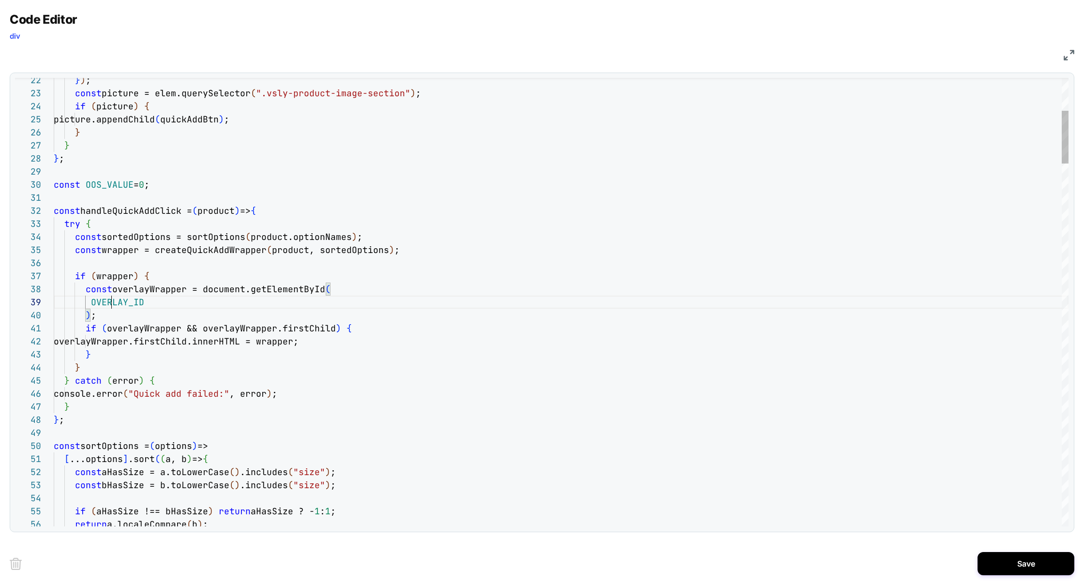
type textarea "**********"
click at [1013, 88] on div "Previous Match (⇧Enter)" at bounding box center [1016, 86] width 8 height 8
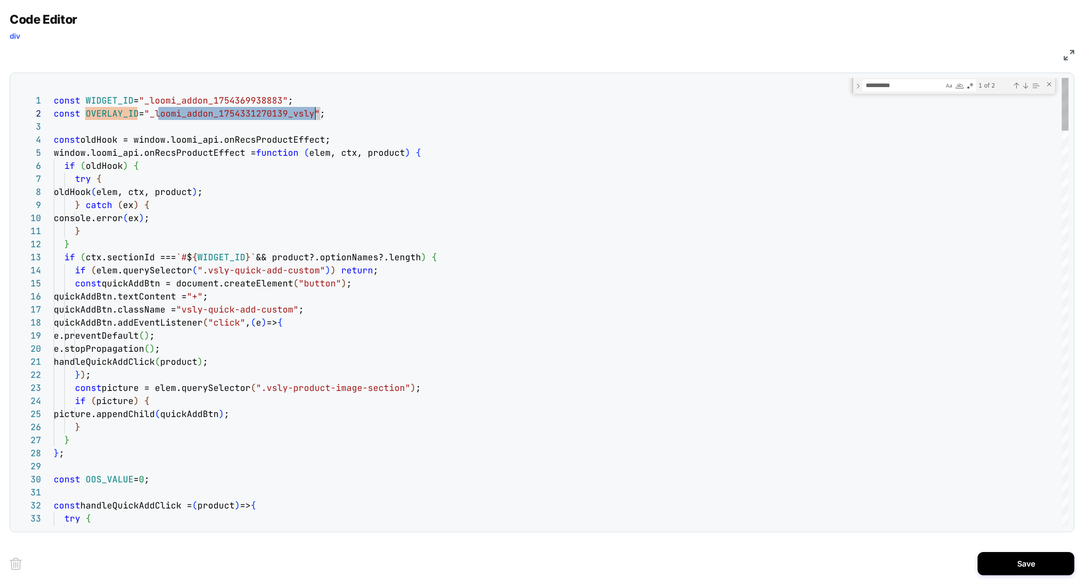
scroll to position [13, 266]
drag, startPoint x: 159, startPoint y: 115, endPoint x: 318, endPoint y: 113, distance: 159.2
type textarea "**********"
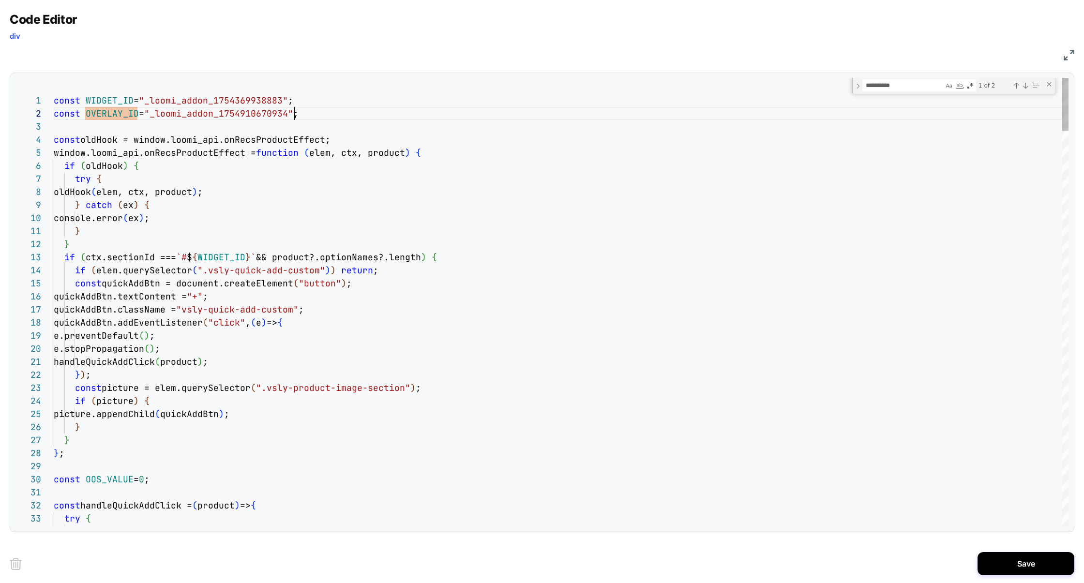
click at [1027, 86] on div "Next Match (Enter)" at bounding box center [1025, 86] width 8 height 8
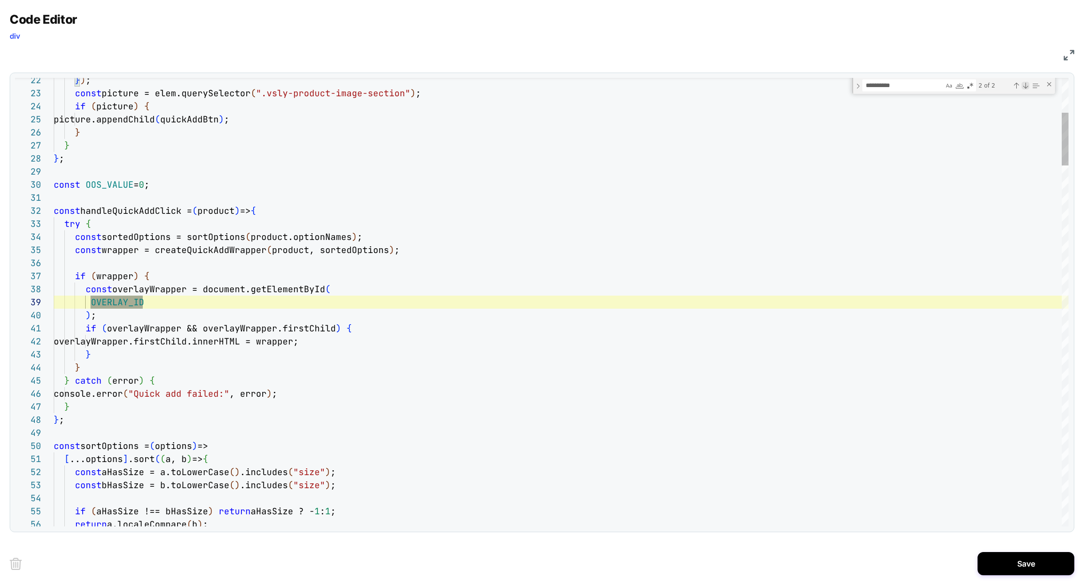
scroll to position [0, 89]
click at [1006, 565] on button "Save" at bounding box center [1025, 563] width 97 height 23
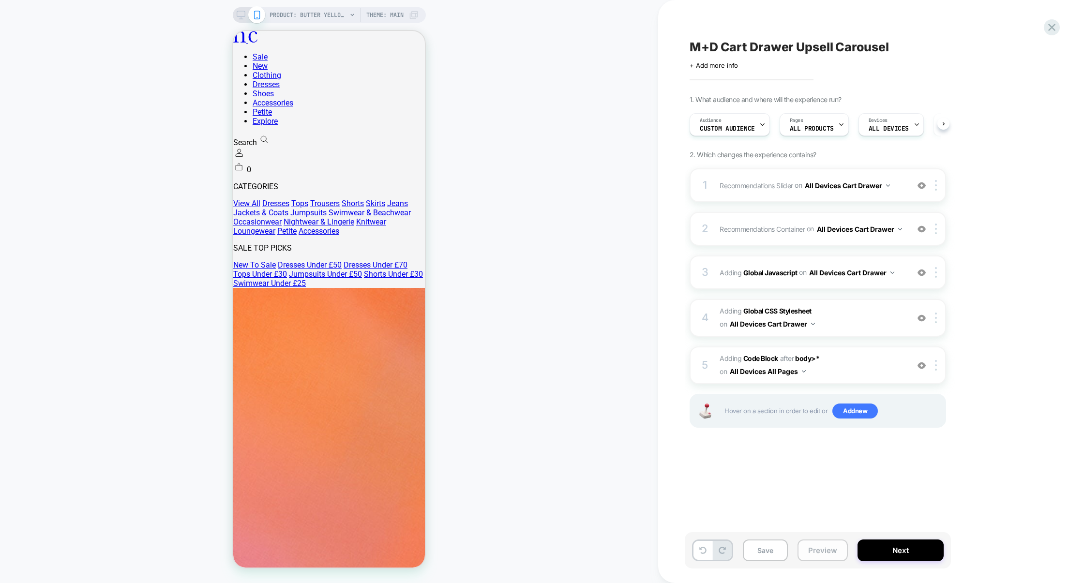
scroll to position [0, 0]
click at [813, 553] on button "Preview" at bounding box center [822, 550] width 50 height 22
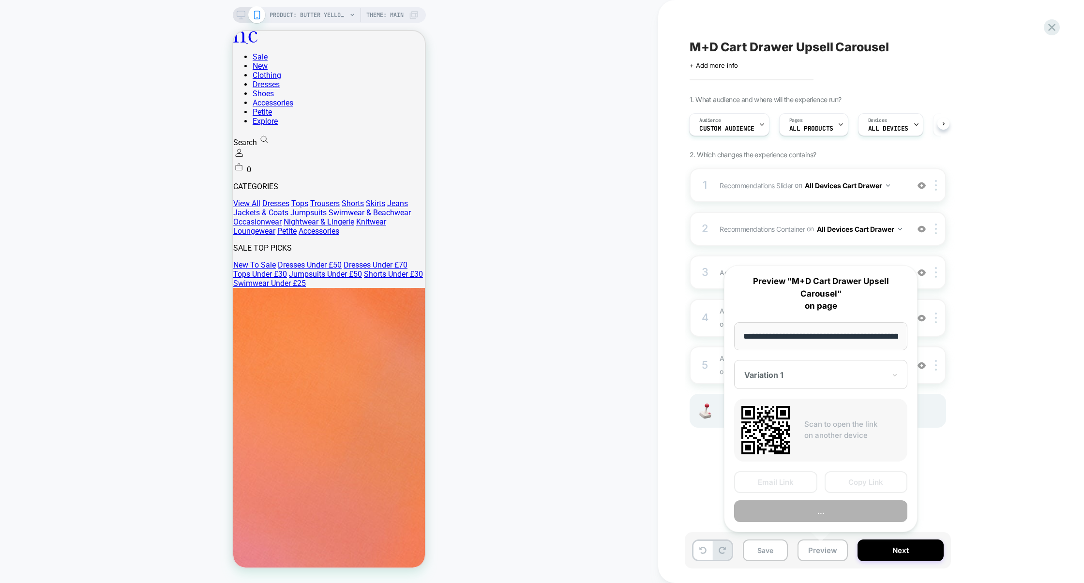
scroll to position [0, 260]
click at [807, 510] on button "Preview" at bounding box center [820, 511] width 173 height 22
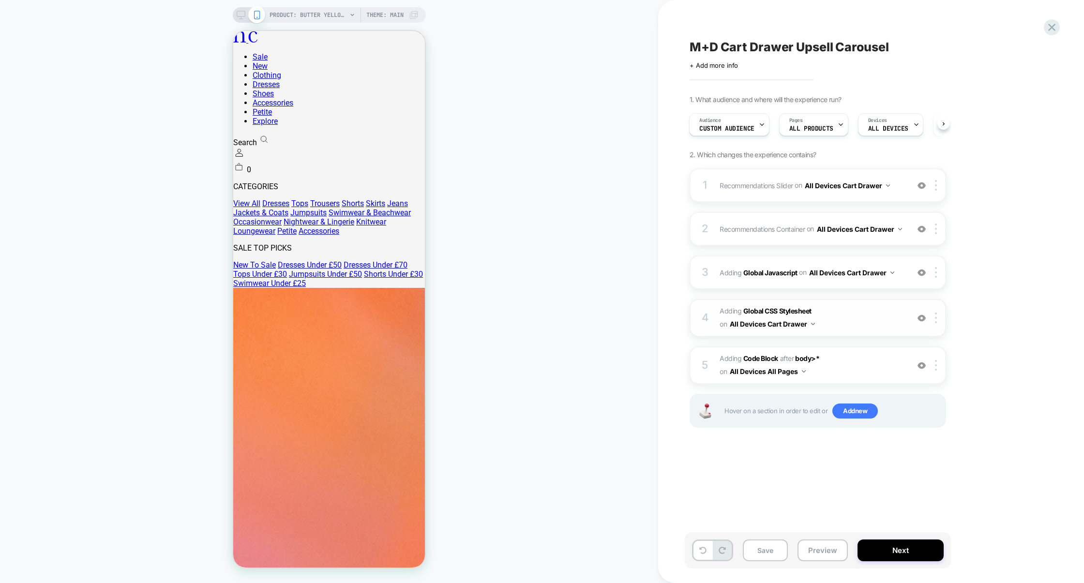
click at [855, 328] on span "Adding Global CSS Stylesheet on All Devices Cart Drawer" at bounding box center [811, 318] width 184 height 26
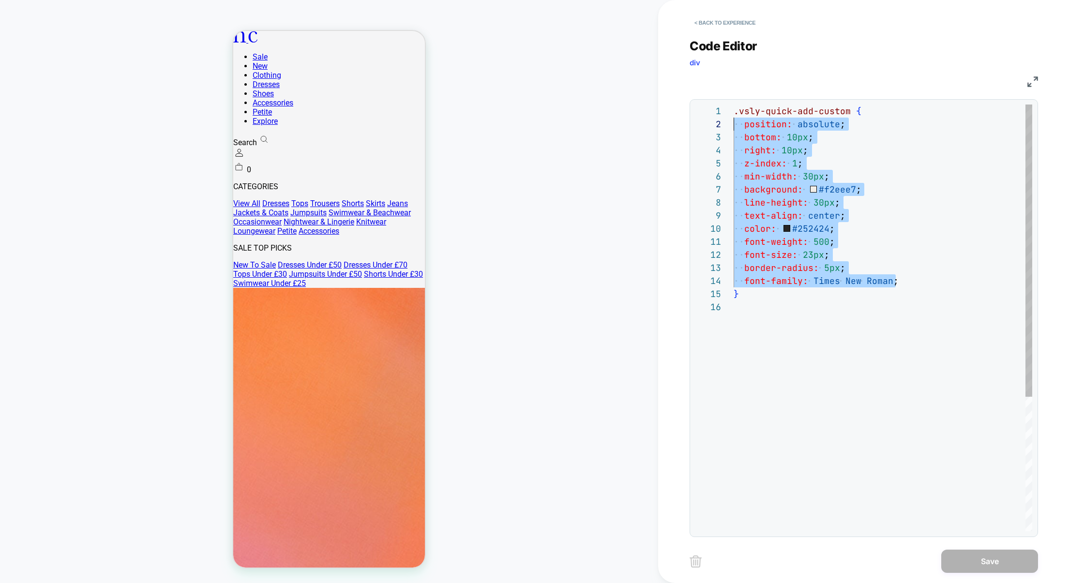
scroll to position [13, 0]
drag, startPoint x: 907, startPoint y: 282, endPoint x: 674, endPoint y: 123, distance: 281.9
click at [733, 123] on div ".vsly-quick-add-custom { position: absolute ; bottom: 10px ; right: 10px ; z-in…" at bounding box center [882, 415] width 298 height 623
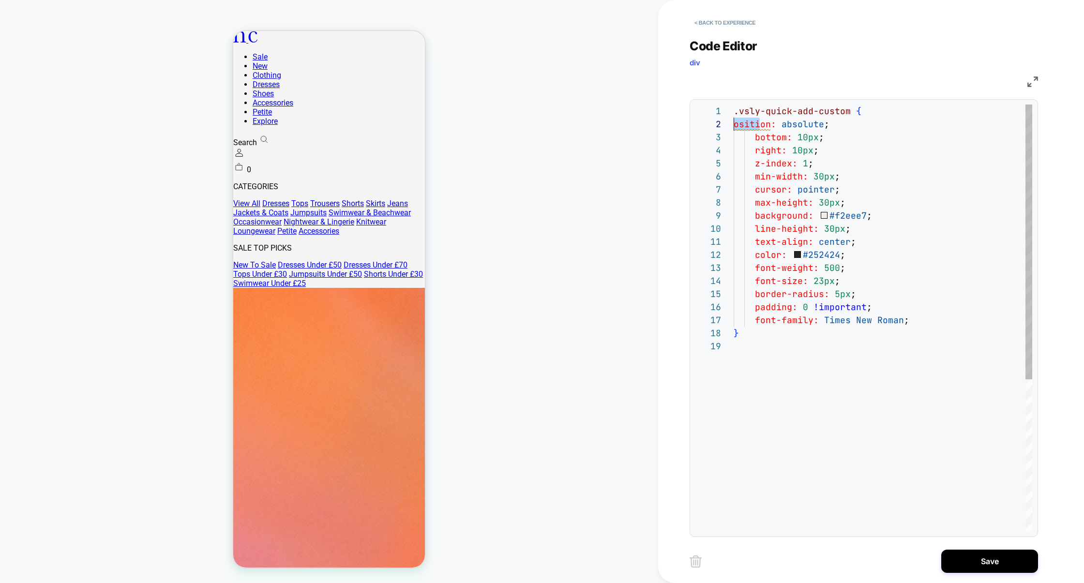
drag, startPoint x: 760, startPoint y: 127, endPoint x: 645, endPoint y: 124, distance: 115.7
click at [733, 125] on div ".vsly-quick-add-custom { osition: absolute ; bottom: 10px ; right: 10px ; z-ind…" at bounding box center [882, 435] width 298 height 662
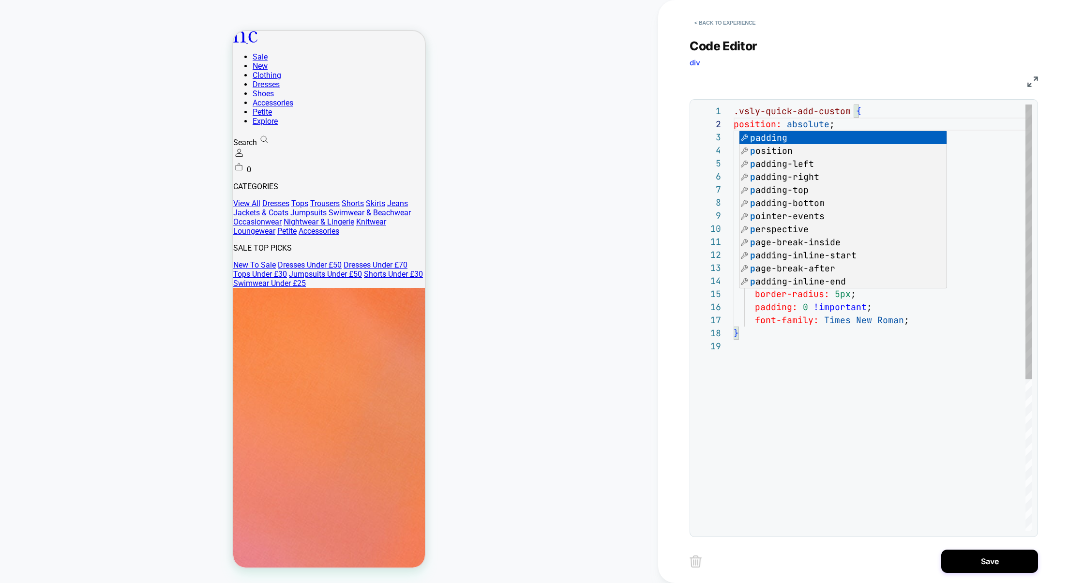
click at [952, 400] on div ".vsly-quick-add-custom { position: absolute ; bottom: 10px ; right: 10px ; z-in…" at bounding box center [882, 435] width 298 height 662
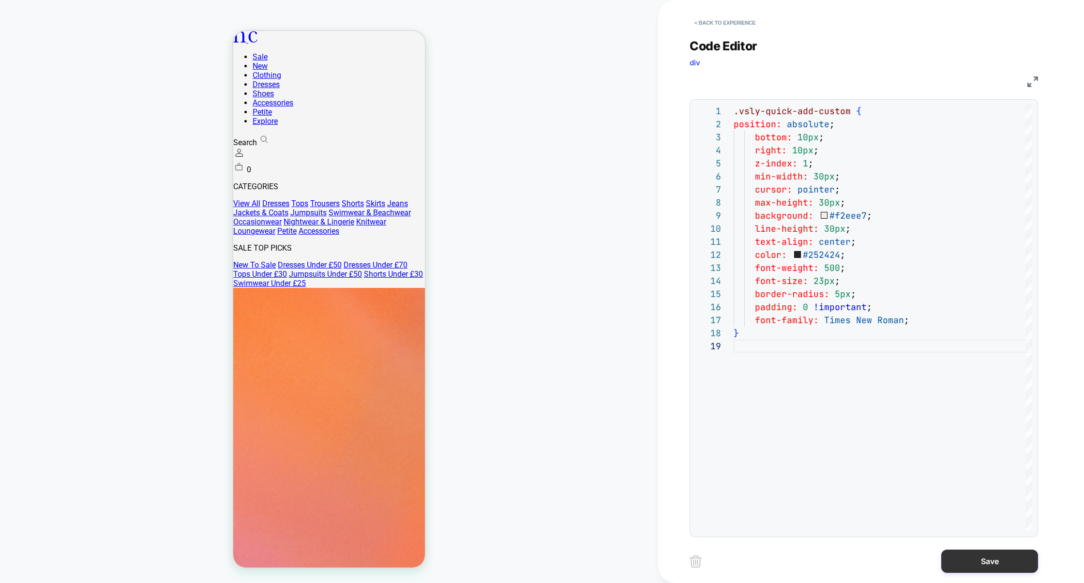
type textarea "**********"
click at [957, 572] on button "Save" at bounding box center [989, 561] width 97 height 23
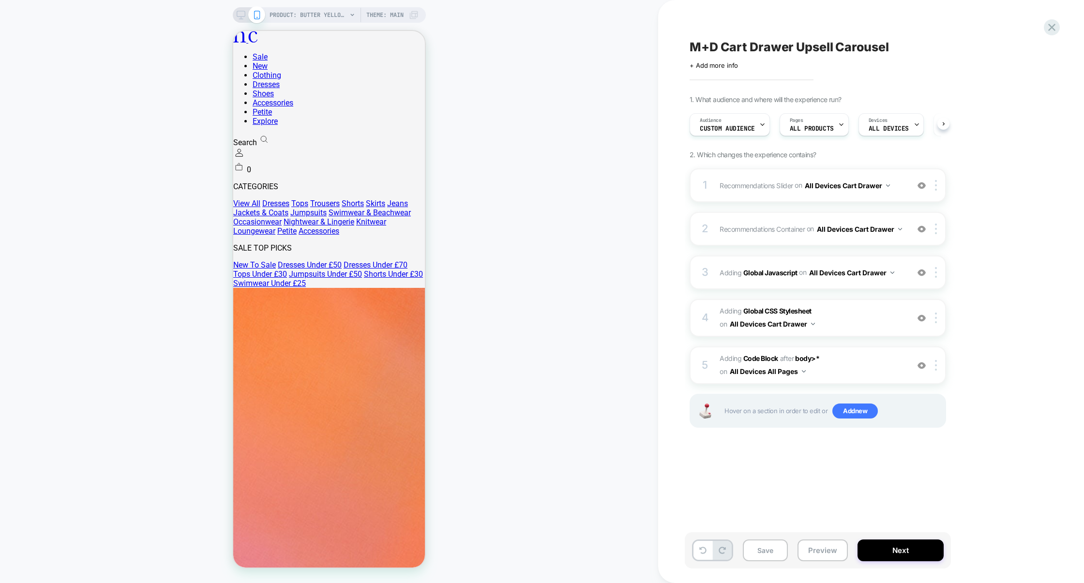
scroll to position [0, 0]
click at [833, 289] on div "3 Adding Global Javascript on All Devices Cart Drawer Add Before Add After Targ…" at bounding box center [817, 272] width 256 height 34
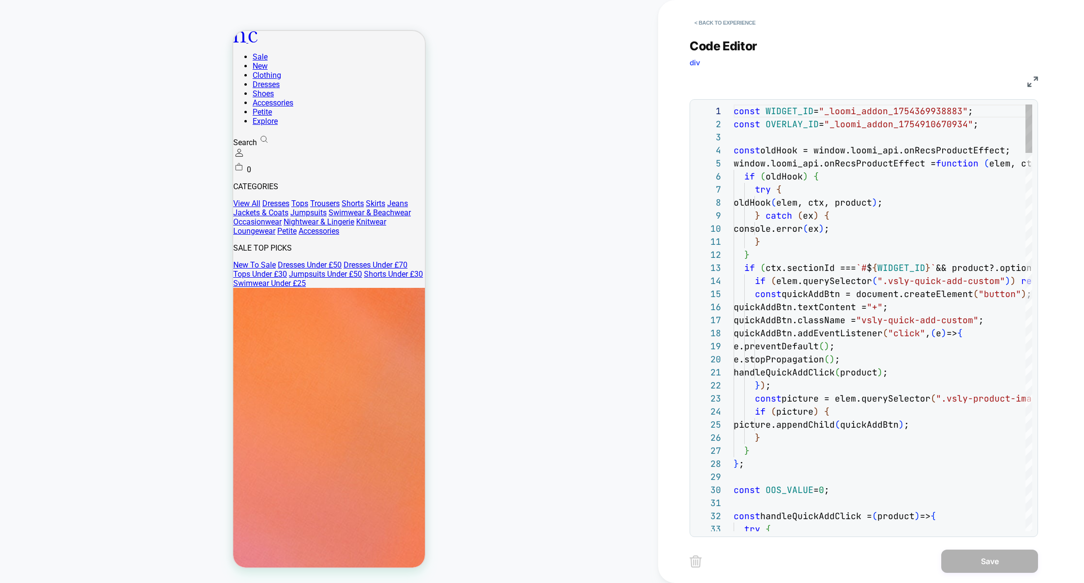
scroll to position [131, 0]
click at [739, 15] on button "< Back to experience" at bounding box center [724, 22] width 71 height 15
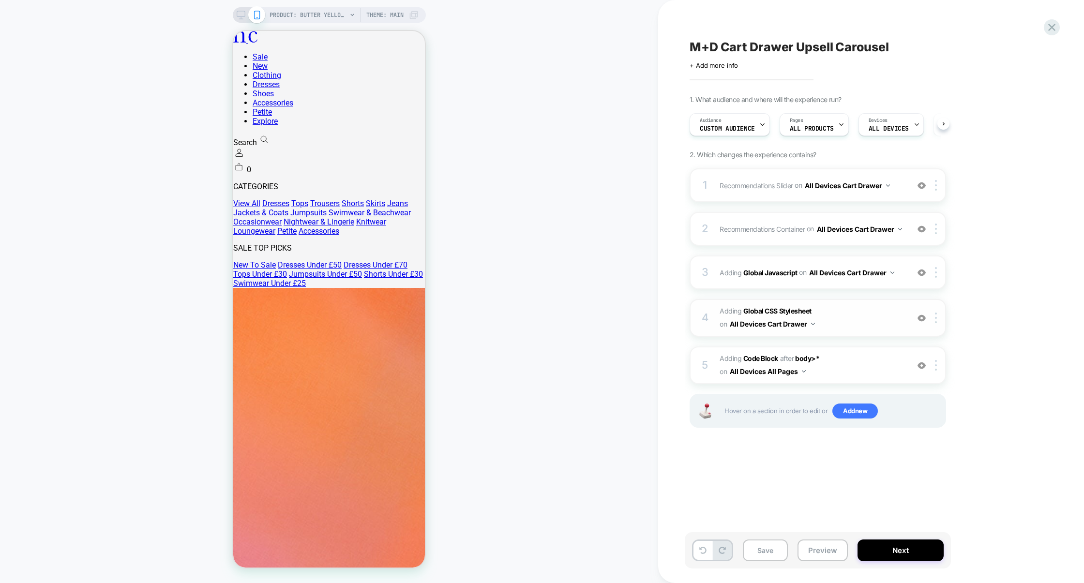
scroll to position [0, 0]
click at [808, 289] on div "3 Adding Global Javascript on All Devices Cart Drawer Add Before Add After Targ…" at bounding box center [817, 272] width 256 height 34
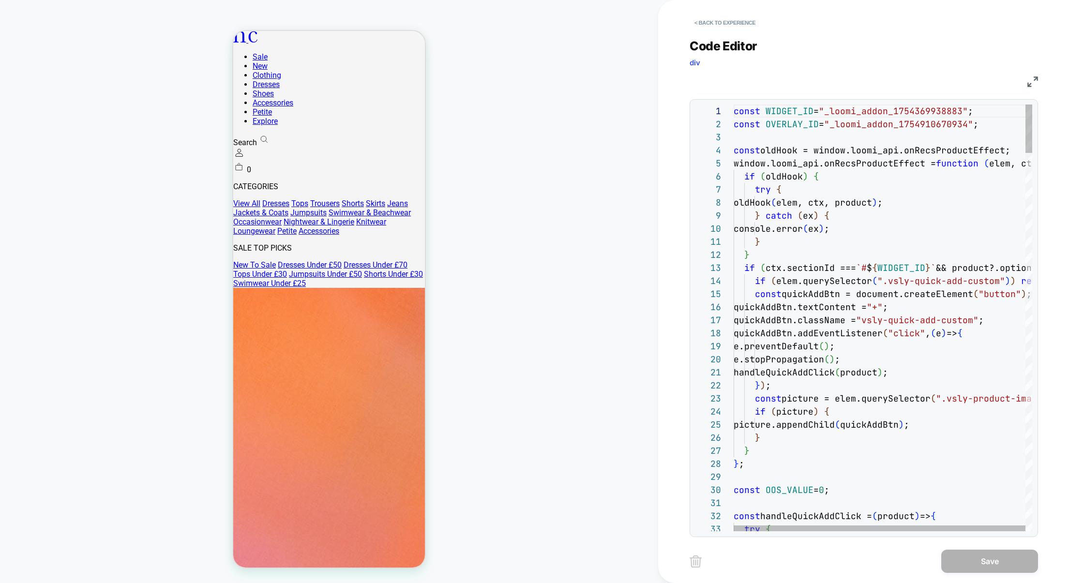
scroll to position [131, 0]
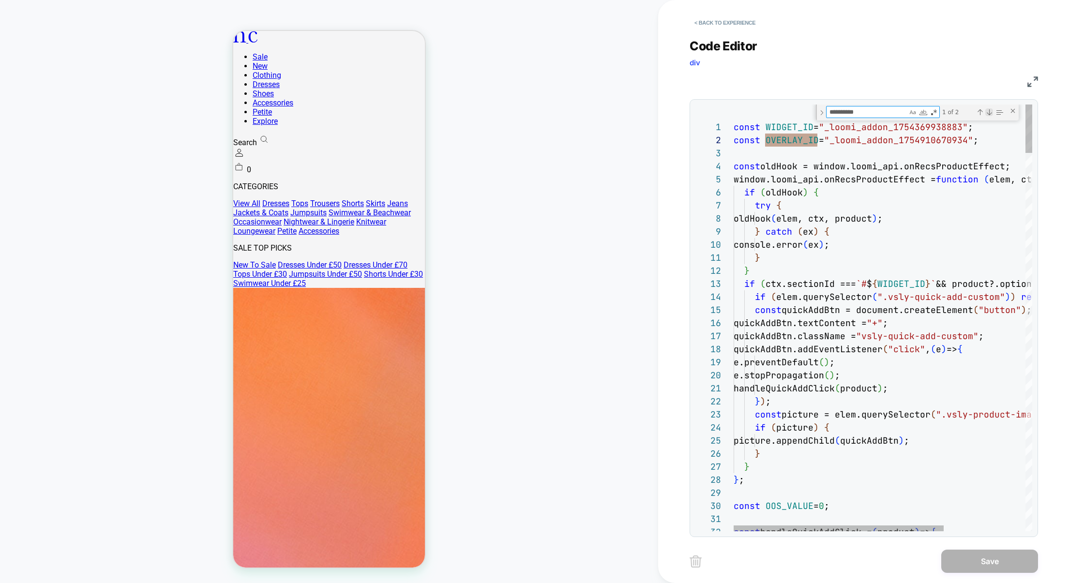
click at [989, 112] on div "Next Match (Enter)" at bounding box center [989, 112] width 8 height 8
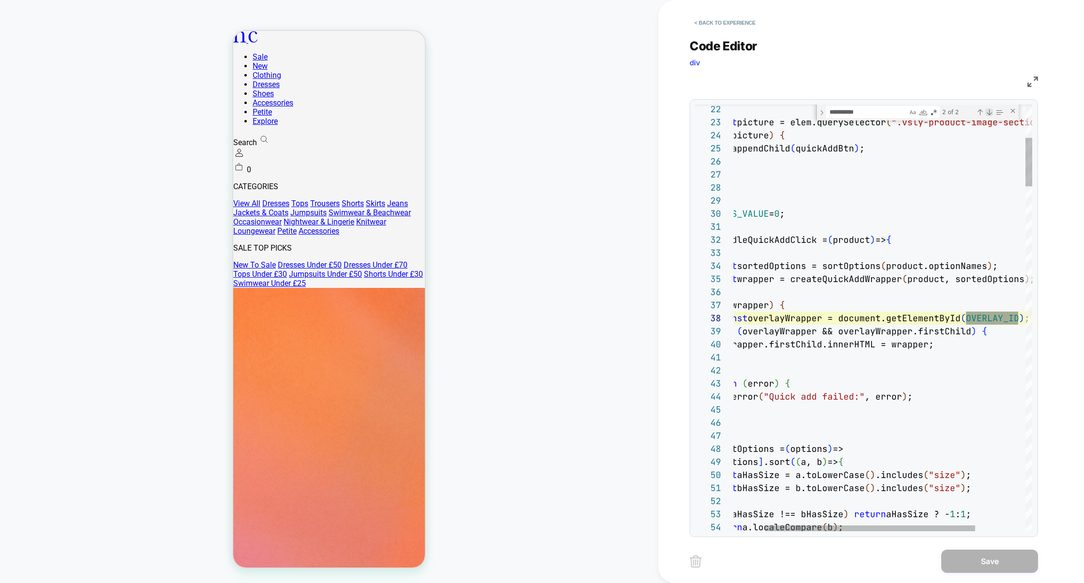
scroll to position [131, 329]
click at [1035, 80] on img at bounding box center [1032, 81] width 11 height 11
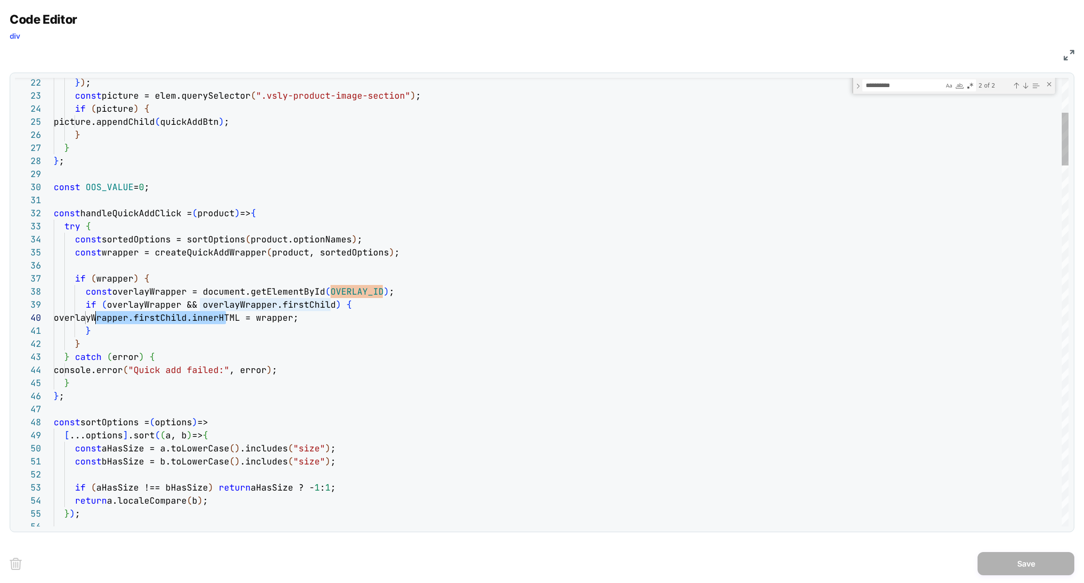
drag, startPoint x: 225, startPoint y: 323, endPoint x: 98, endPoint y: 321, distance: 127.2
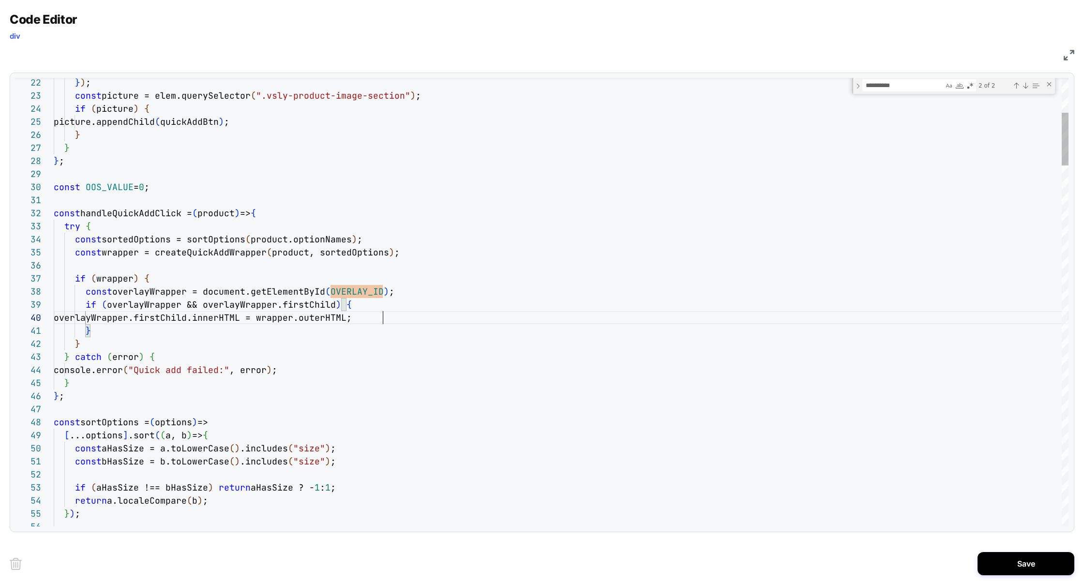
scroll to position [117, 329]
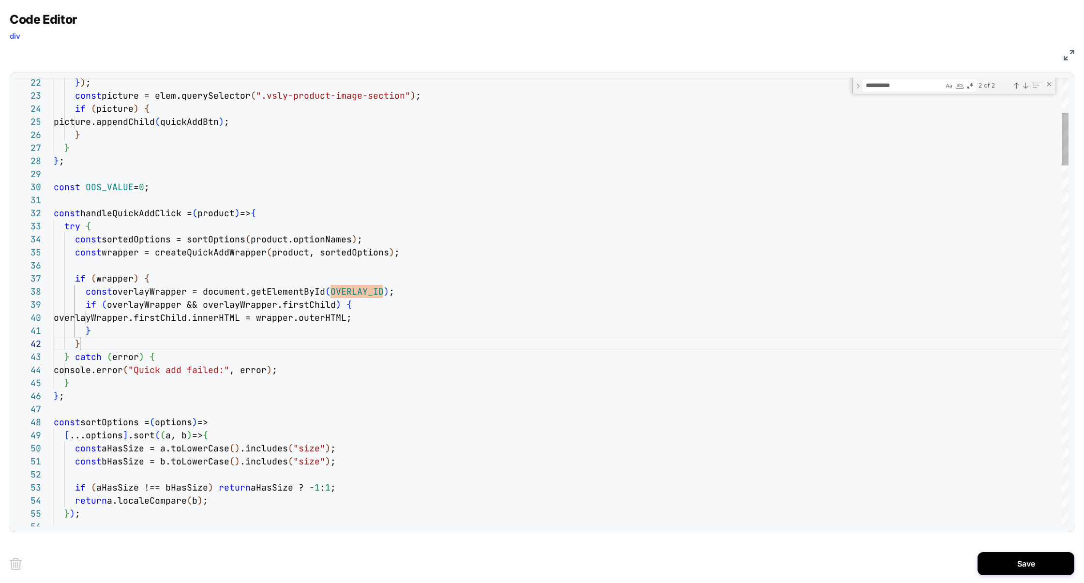
scroll to position [13, 26]
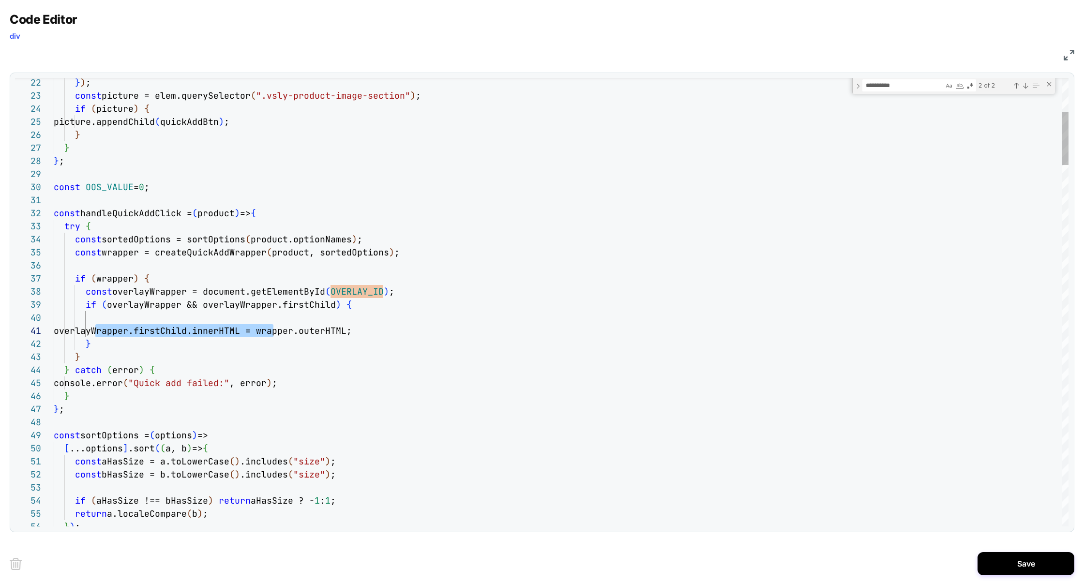
scroll to position [0, 224]
drag, startPoint x: 94, startPoint y: 330, endPoint x: 276, endPoint y: 334, distance: 181.4
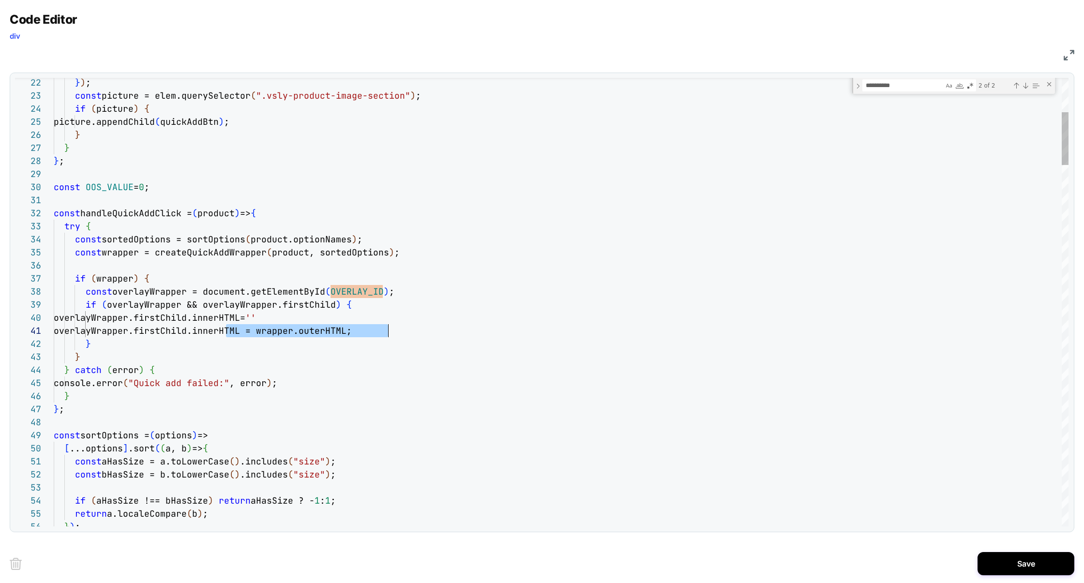
drag, startPoint x: 228, startPoint y: 333, endPoint x: 404, endPoint y: 333, distance: 176.1
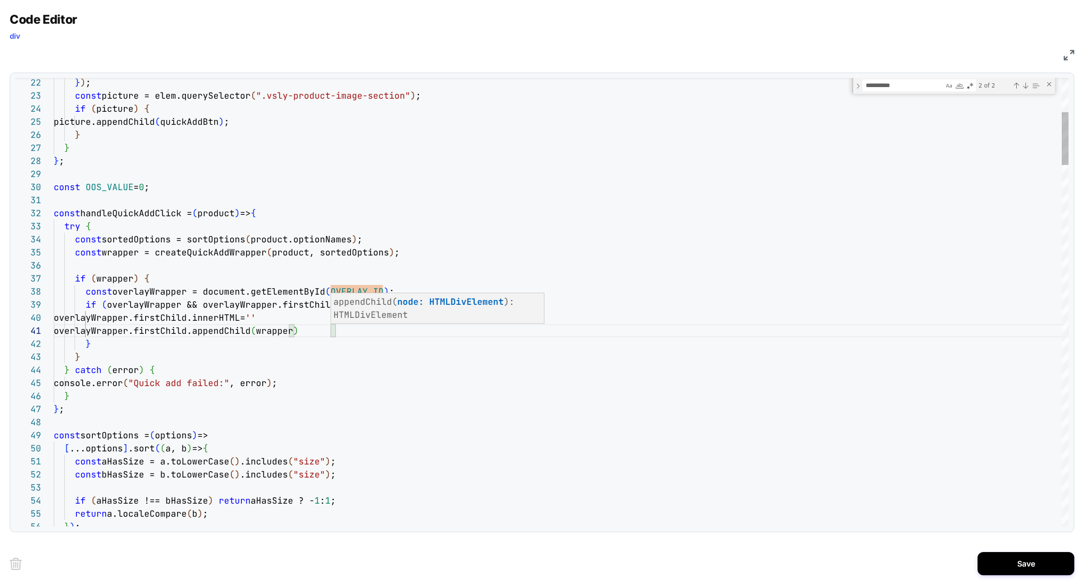
type textarea "**********"
click at [1017, 577] on div "Save" at bounding box center [542, 563] width 1064 height 39
click at [1018, 569] on button "Save" at bounding box center [1025, 563] width 97 height 23
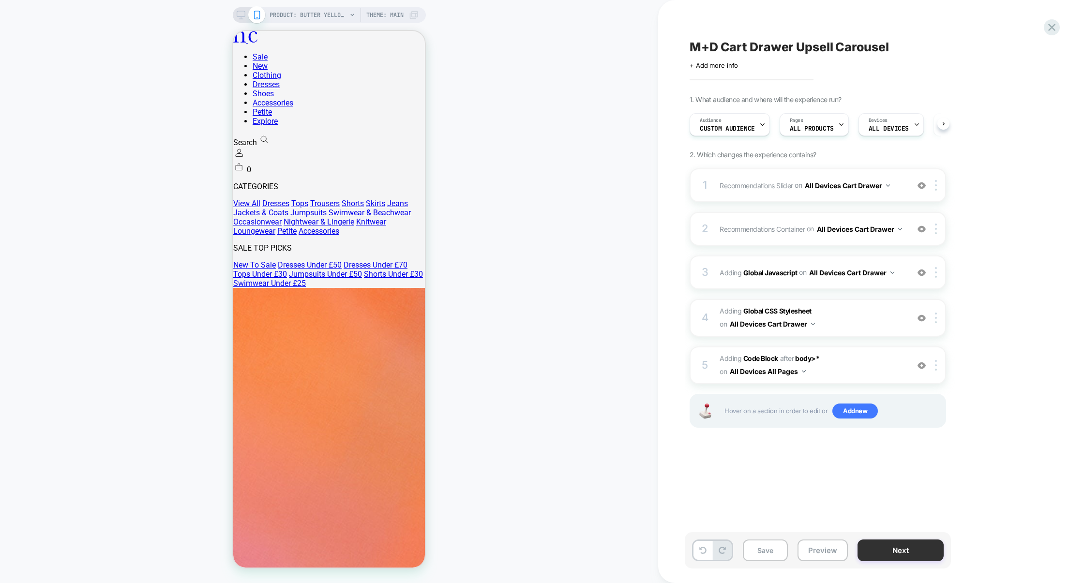
scroll to position [0, 0]
click at [834, 551] on button "Preview" at bounding box center [822, 550] width 50 height 22
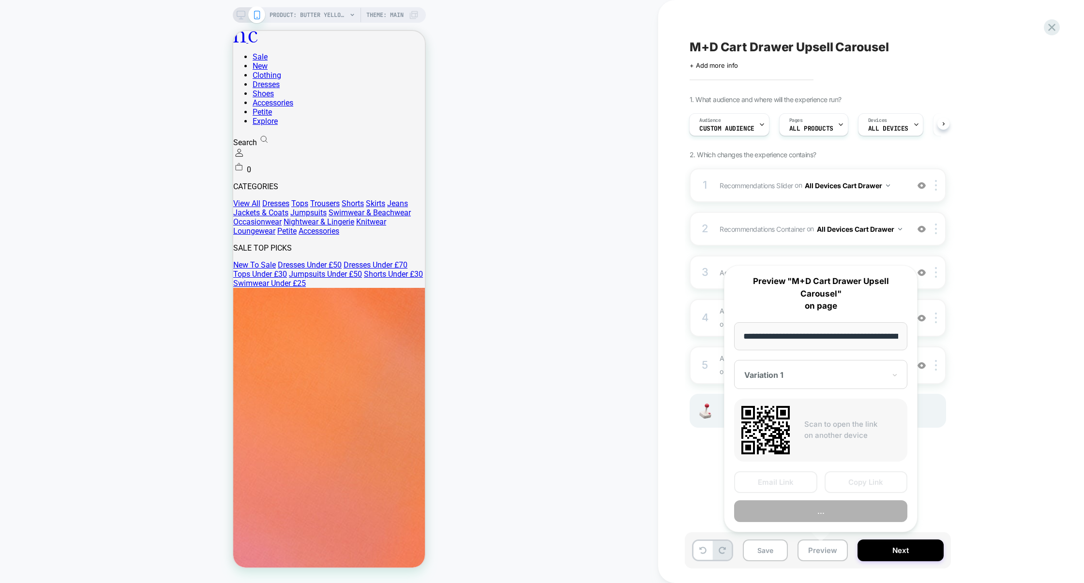
scroll to position [0, 260]
click at [866, 479] on button "Copy Link" at bounding box center [865, 482] width 83 height 22
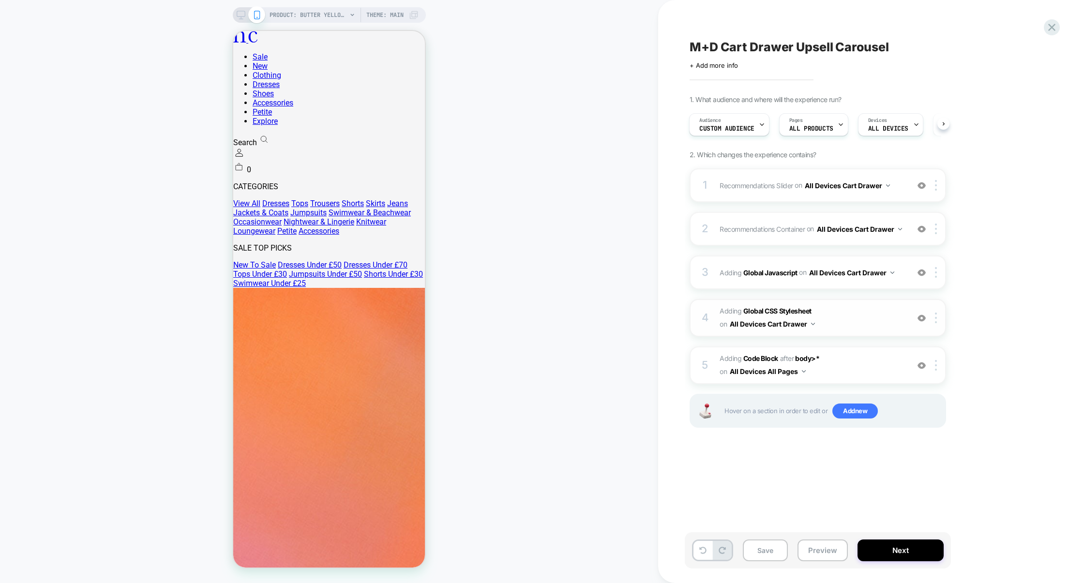
click at [851, 327] on span "Adding Global CSS Stylesheet on All Devices Cart Drawer" at bounding box center [811, 318] width 184 height 26
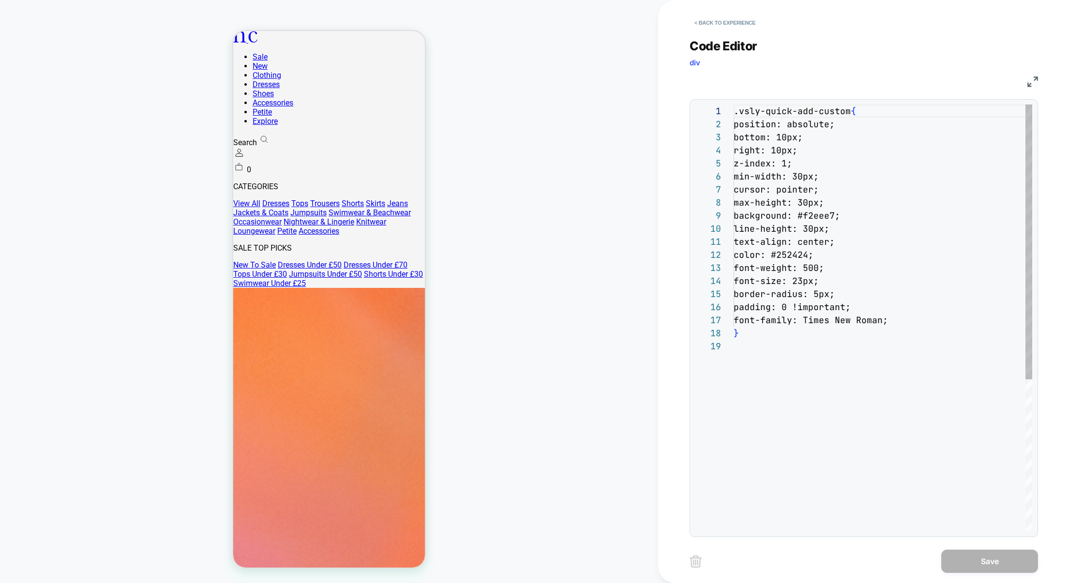
scroll to position [131, 0]
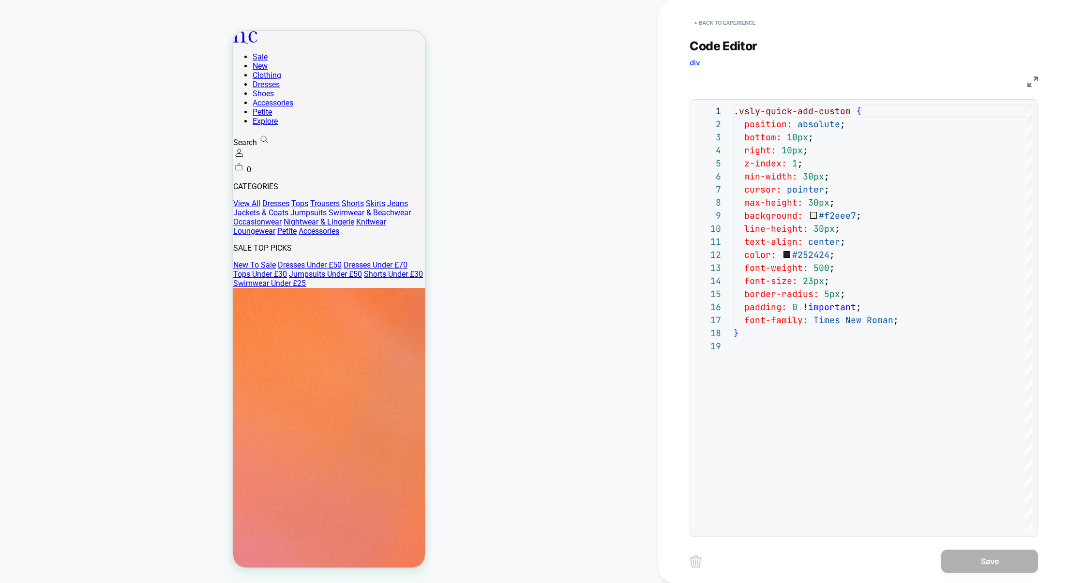
click at [1029, 88] on div "CSS" at bounding box center [863, 80] width 348 height 16
click at [1030, 84] on img at bounding box center [1032, 81] width 11 height 11
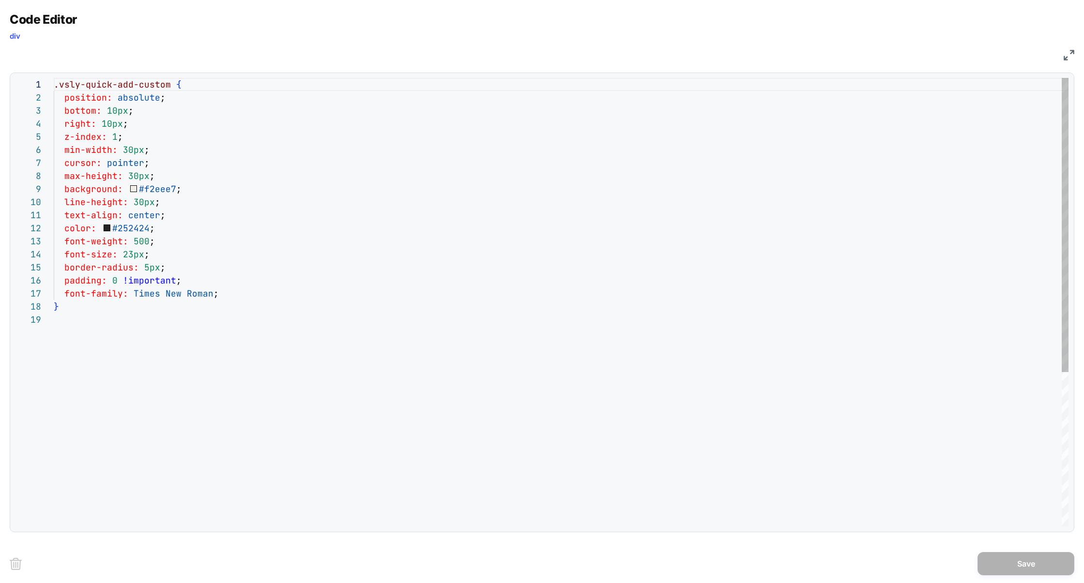
click at [234, 386] on div ".vsly-quick-add-custom { position: absolute ; bottom: 10px ; right: 10px ; z-in…" at bounding box center [561, 420] width 1014 height 684
type textarea "**********"
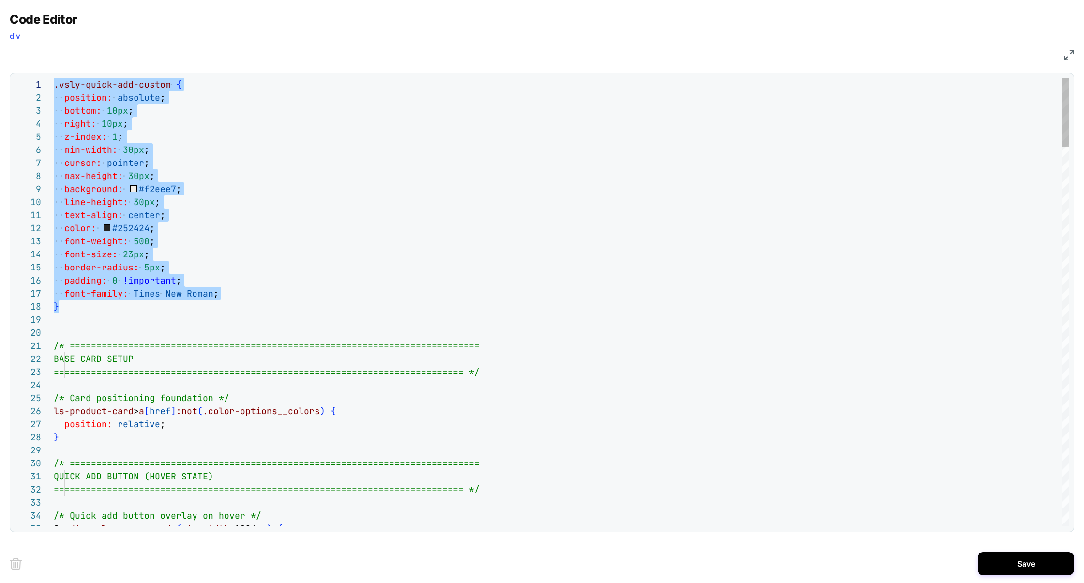
scroll to position [0, 0]
drag, startPoint x: 87, startPoint y: 311, endPoint x: 10, endPoint y: 78, distance: 244.5
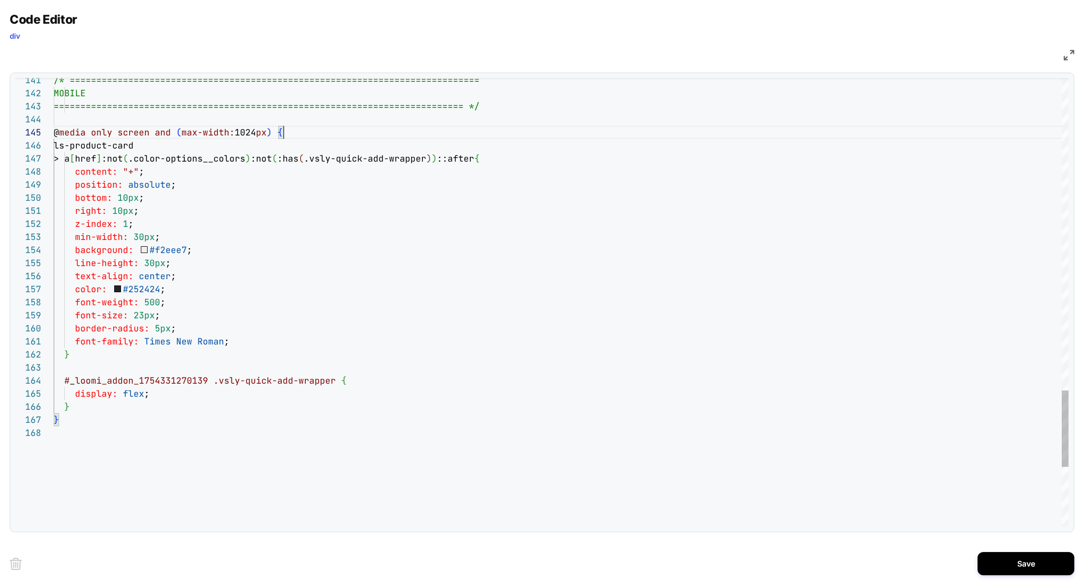
scroll to position [52, 229]
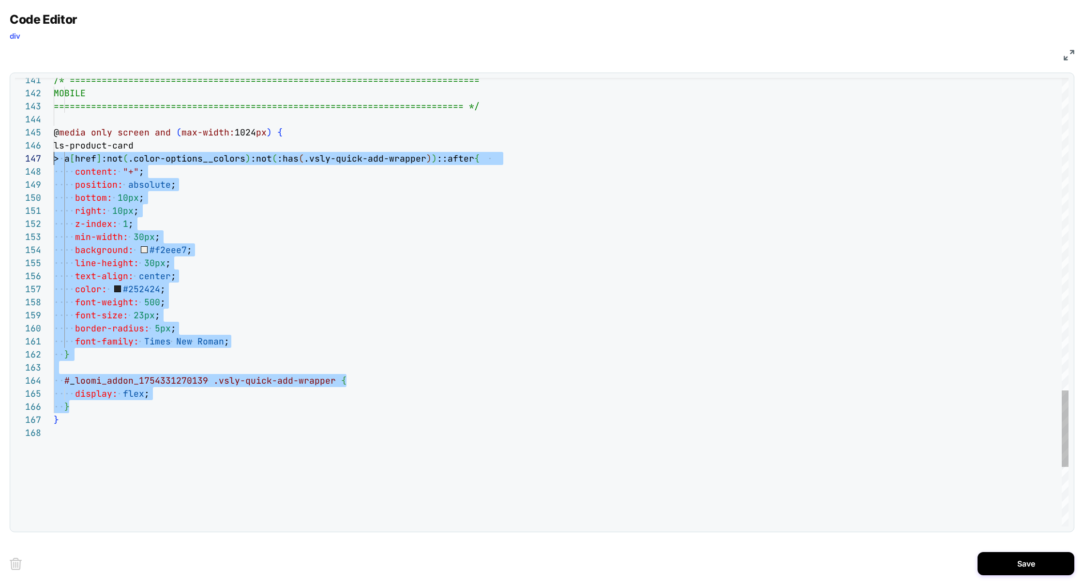
scroll to position [65, 0]
drag, startPoint x: 84, startPoint y: 408, endPoint x: 16, endPoint y: 151, distance: 265.5
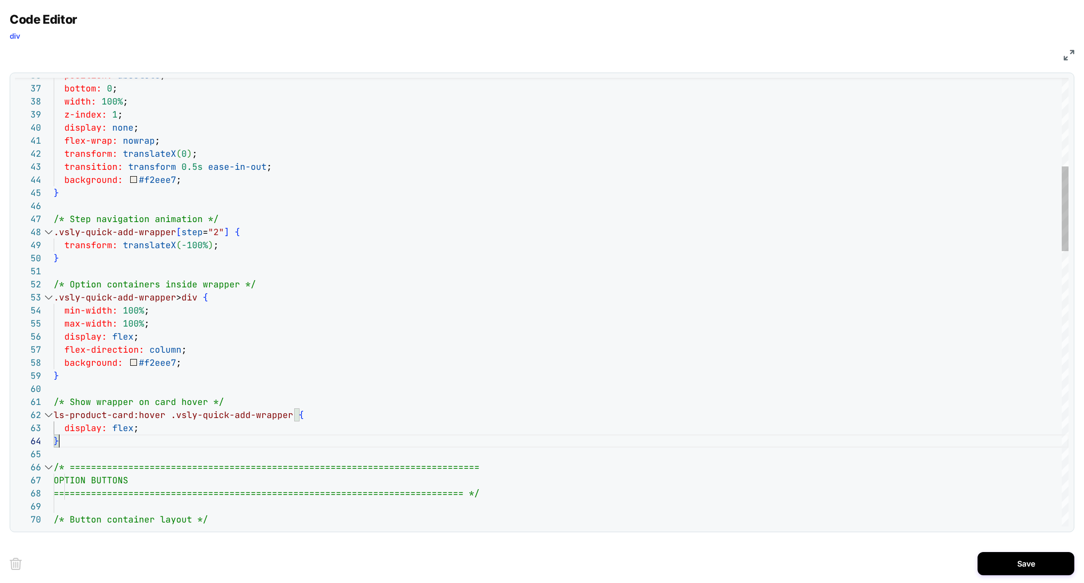
scroll to position [0, 0]
drag, startPoint x: 79, startPoint y: 446, endPoint x: 42, endPoint y: 398, distance: 60.4
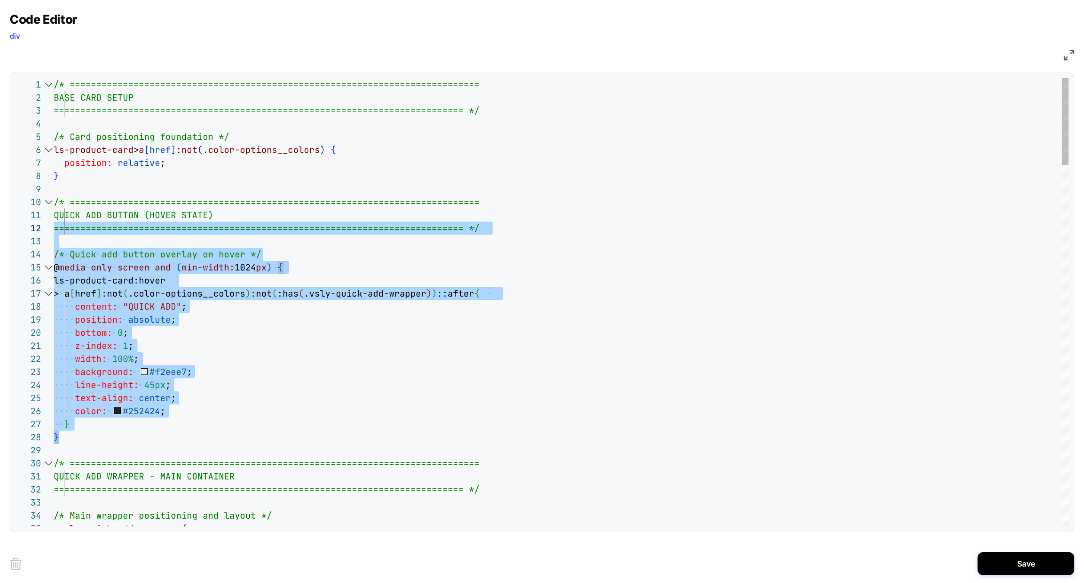
scroll to position [117, 0]
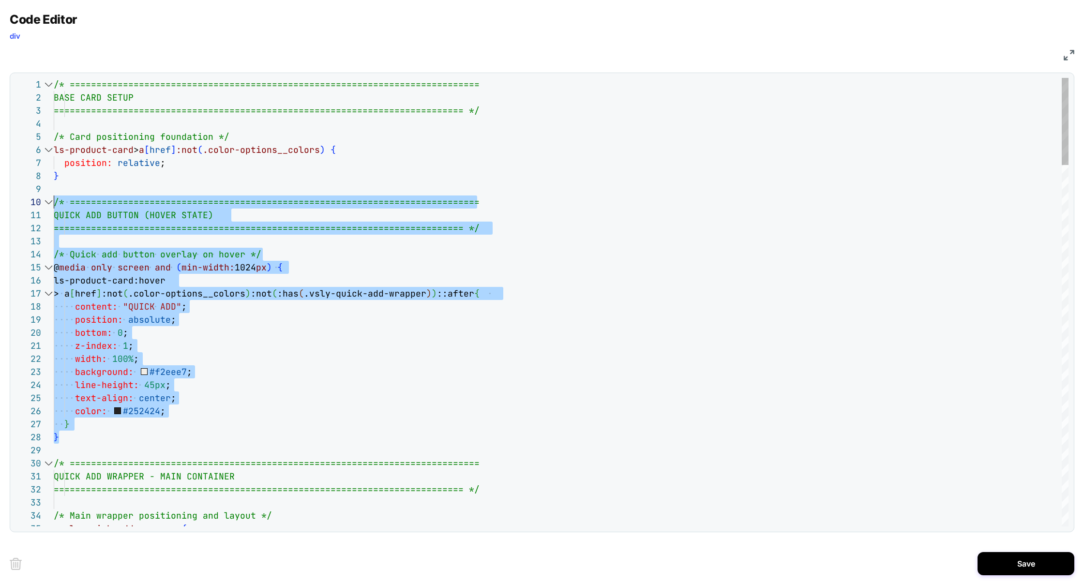
drag, startPoint x: 79, startPoint y: 438, endPoint x: 28, endPoint y: 199, distance: 244.5
click at [28, 198] on div "35 34 33 32 31 30 29 28 27 26 24 25 22 23 21 20 19 18 17 16 15 14 13 12 10 11 9…" at bounding box center [541, 302] width 1053 height 448
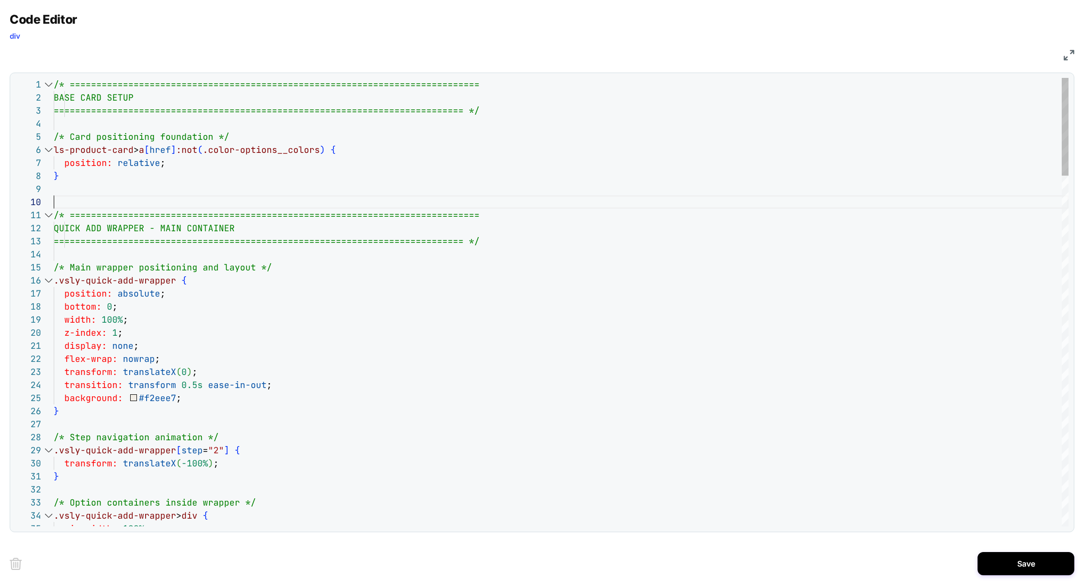
scroll to position [0, 0]
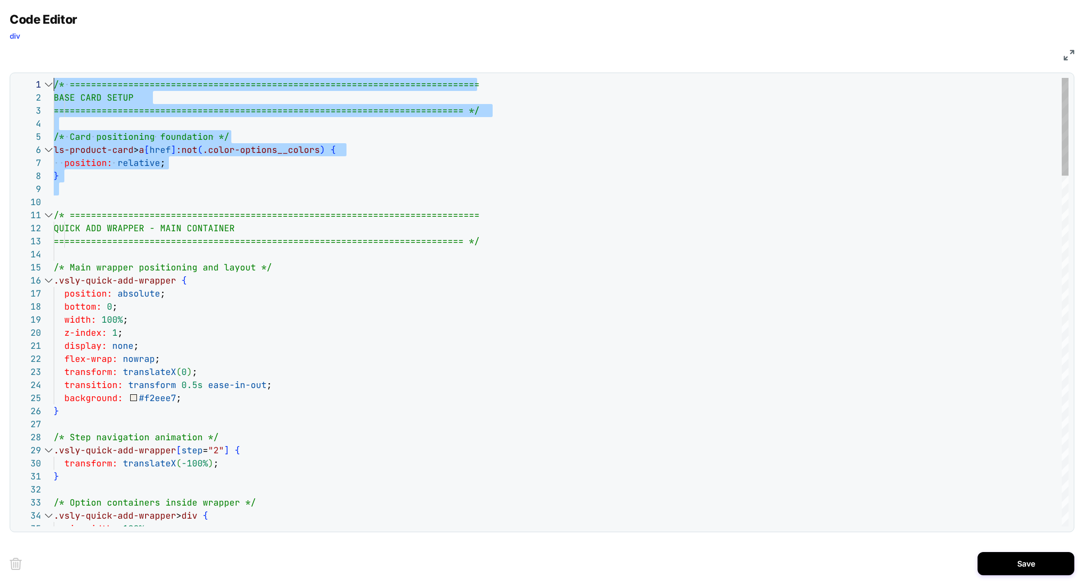
drag, startPoint x: 68, startPoint y: 197, endPoint x: 5, endPoint y: 26, distance: 182.3
click at [5, 26] on div at bounding box center [542, 14] width 1084 height 29
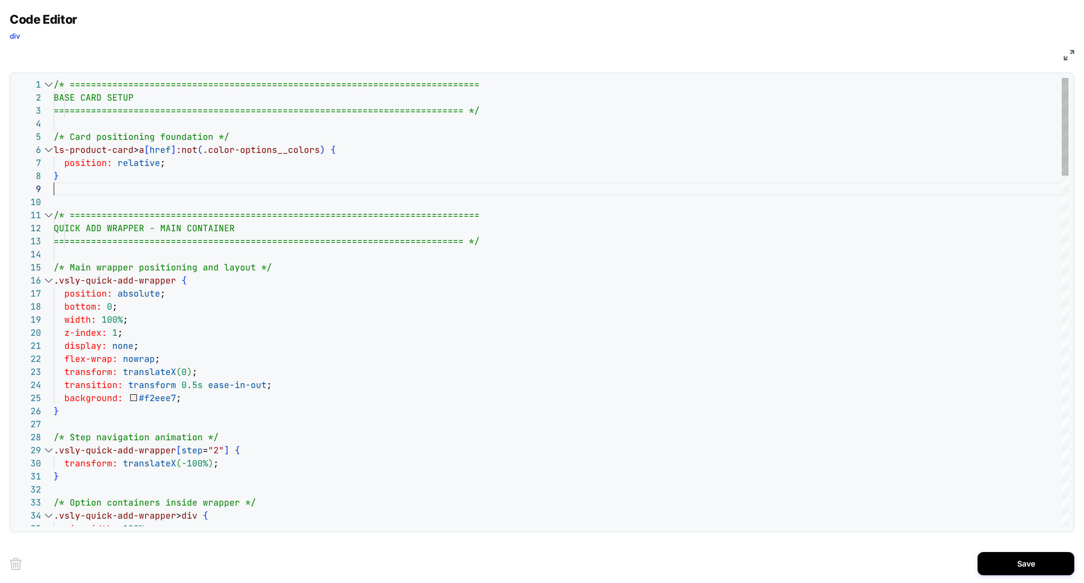
scroll to position [104, 0]
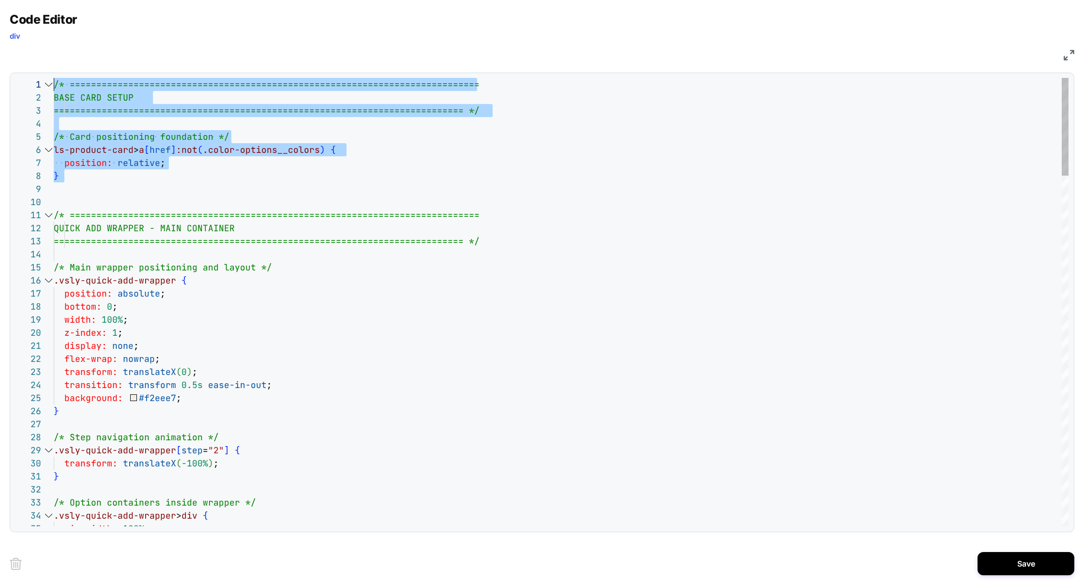
drag, startPoint x: 107, startPoint y: 192, endPoint x: 47, endPoint y: 73, distance: 133.3
click at [47, 73] on div "16 15 14 13 12 11 10 9 7 8 6 5 3 4 2 1 17 18 19 20 21 22 23 24 25 26 27 28 29 3…" at bounding box center [542, 303] width 1064 height 460
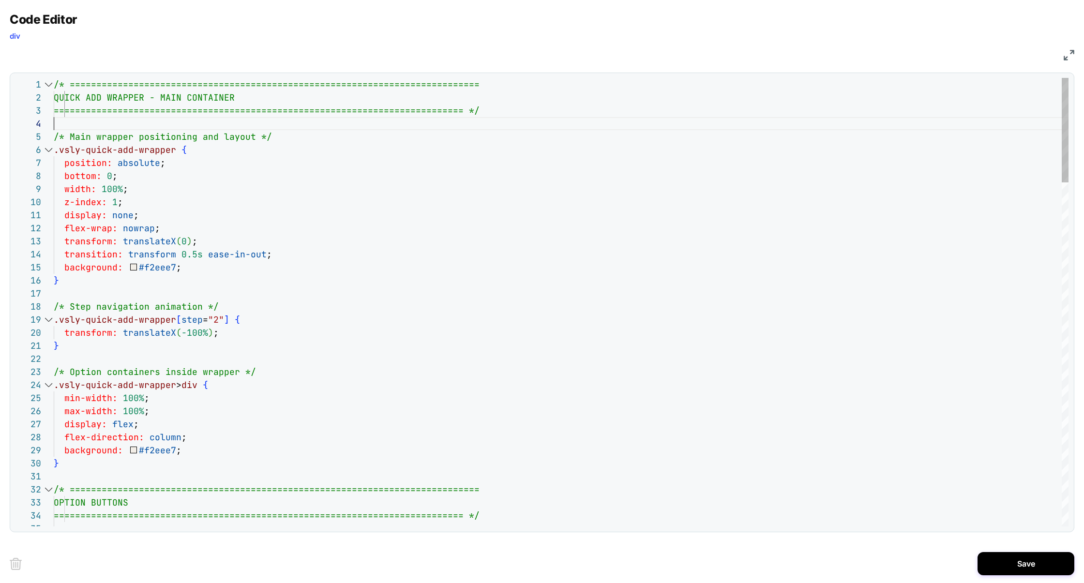
scroll to position [39, 0]
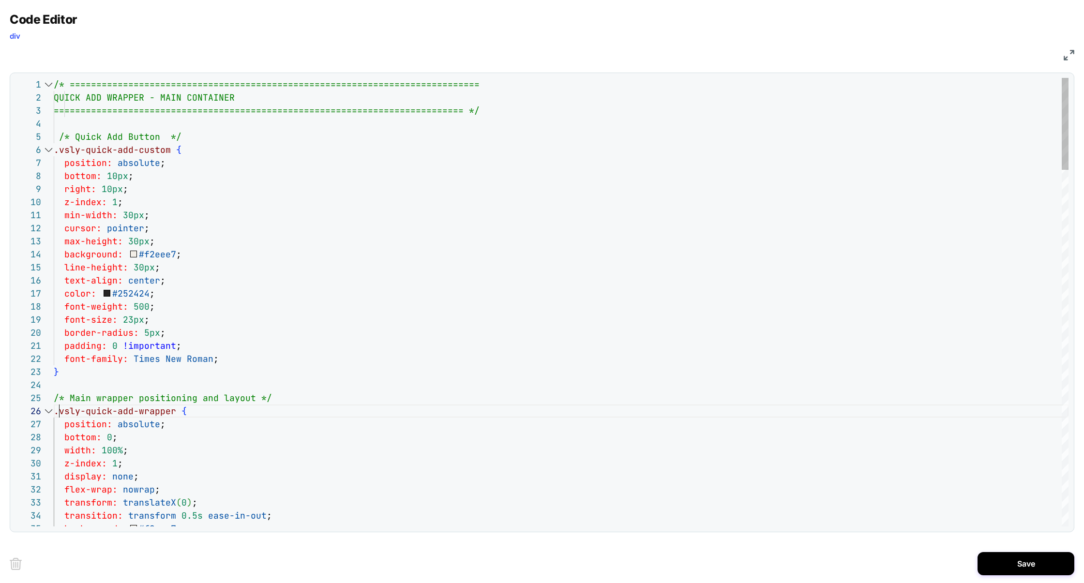
scroll to position [65, 5]
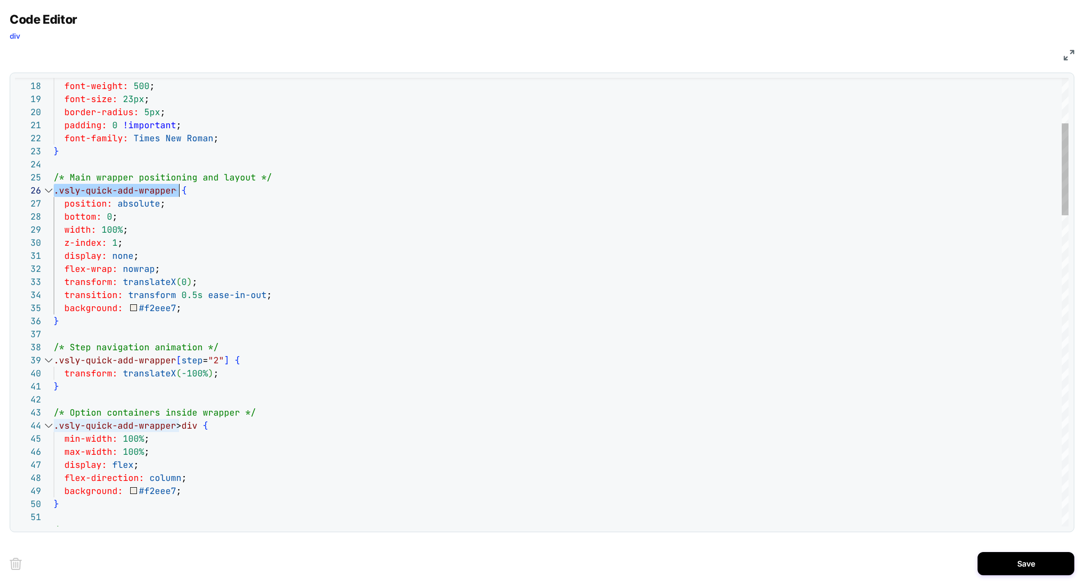
scroll to position [65, 120]
drag, startPoint x: 55, startPoint y: 192, endPoint x: 176, endPoint y: 194, distance: 120.5
click at [176, 194] on span ".vsly-quick-add-wrapper {" at bounding box center [120, 190] width 133 height 11
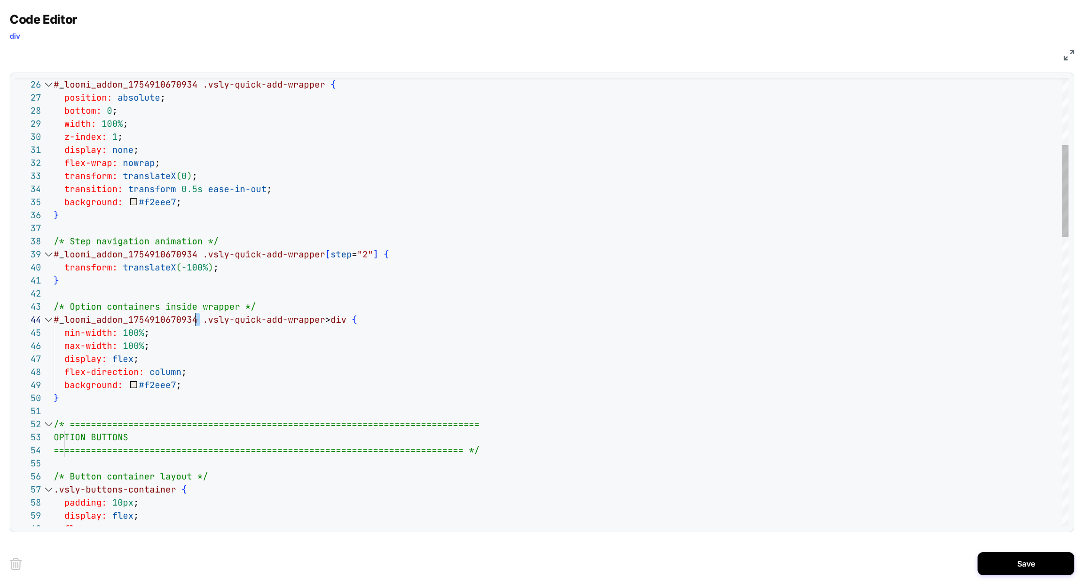
scroll to position [39, 0]
drag, startPoint x: 202, startPoint y: 321, endPoint x: 0, endPoint y: 322, distance: 201.7
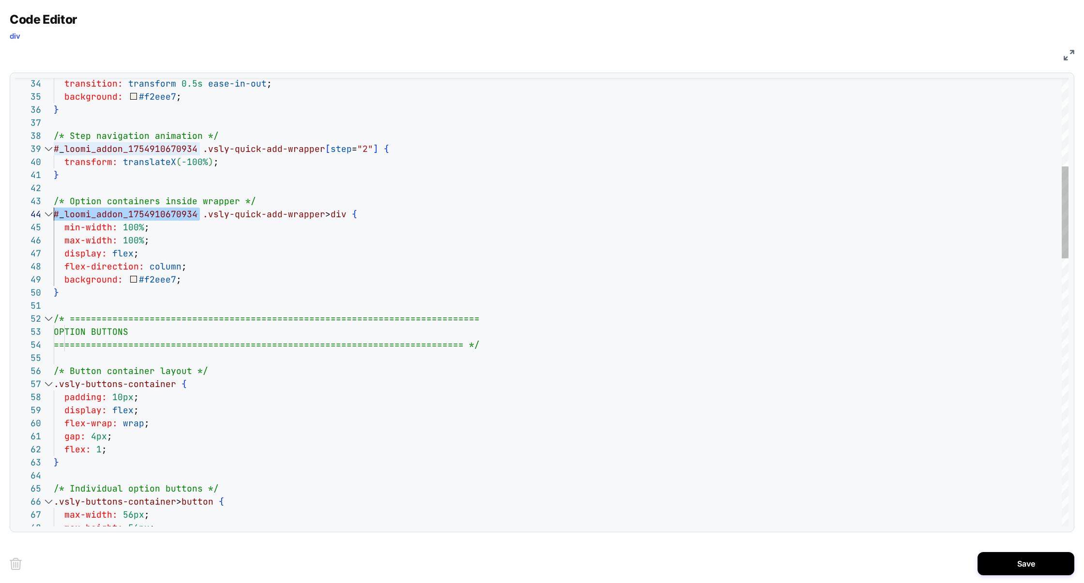
scroll to position [78, 0]
drag, startPoint x: 81, startPoint y: 390, endPoint x: 12, endPoint y: 390, distance: 69.2
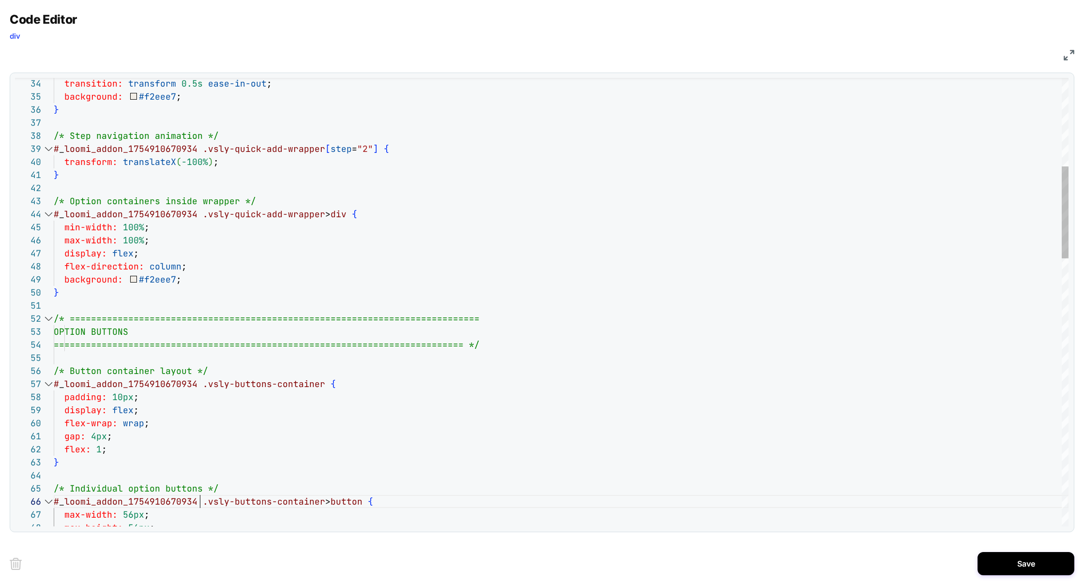
scroll to position [65, 146]
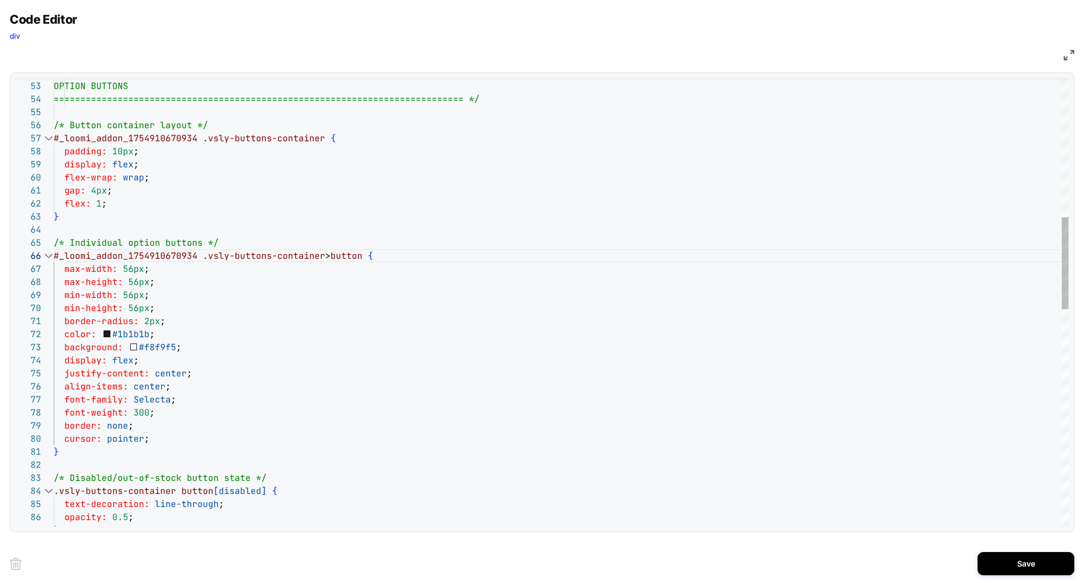
click at [55, 494] on div "/* =============================================== ============================…" at bounding box center [561, 493] width 1014 height 2186
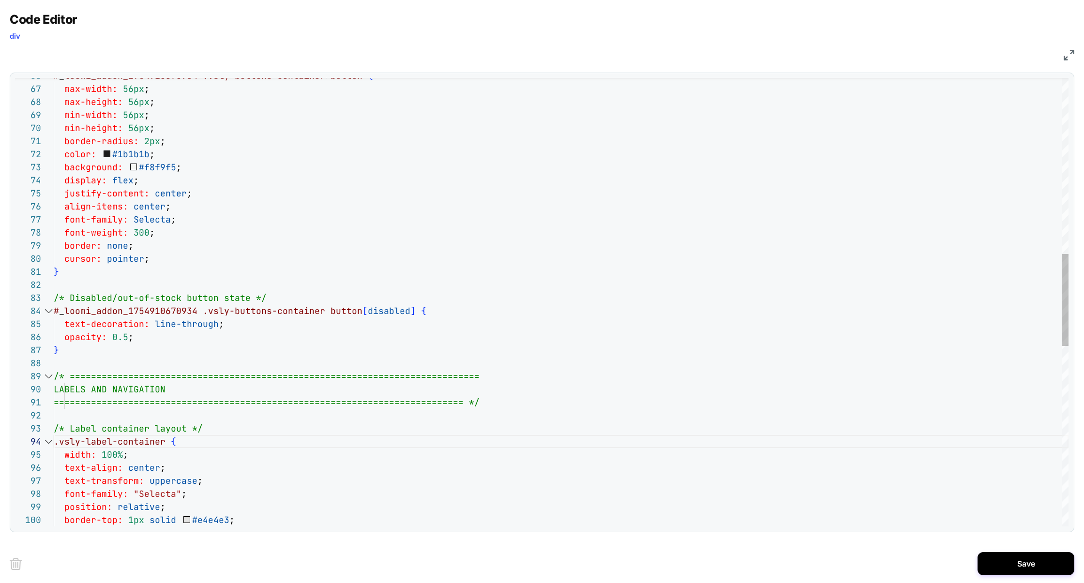
click at [55, 443] on div "# _ loomi_addon_1754910670934 .vsly-buttons-container > button { max-width: 56p…" at bounding box center [561, 313] width 1014 height 2186
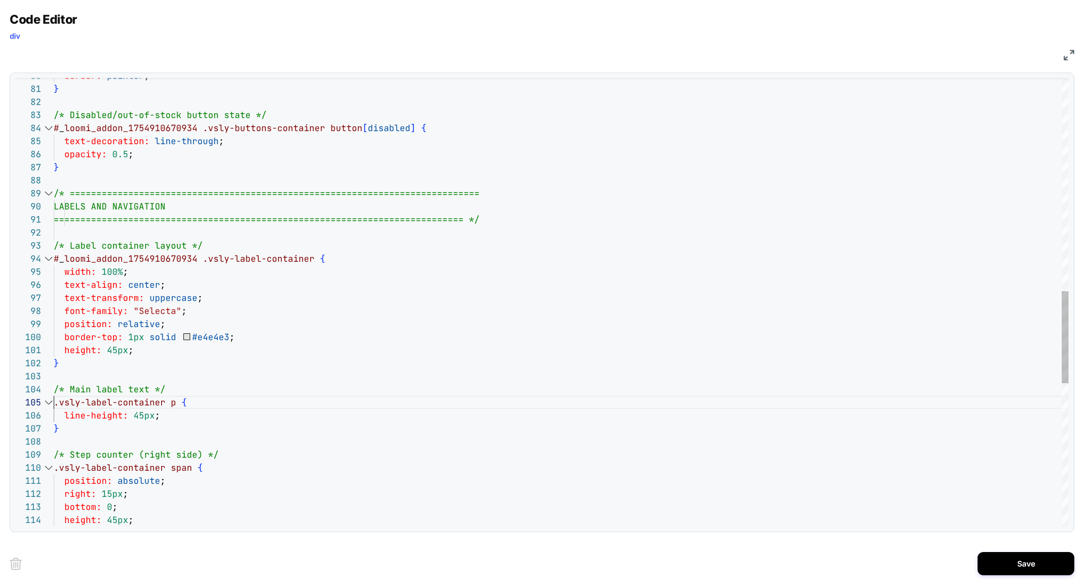
click at [54, 404] on div "cursor: pointer ; } /* Disabled/out-of-stock button state */ # _ loomi_addon_17…" at bounding box center [561, 130] width 1014 height 2186
click at [56, 470] on div "cursor: pointer ; } /* Disabled/out-of-stock button state */ # _ loomi_addon_17…" at bounding box center [561, 130] width 1014 height 2186
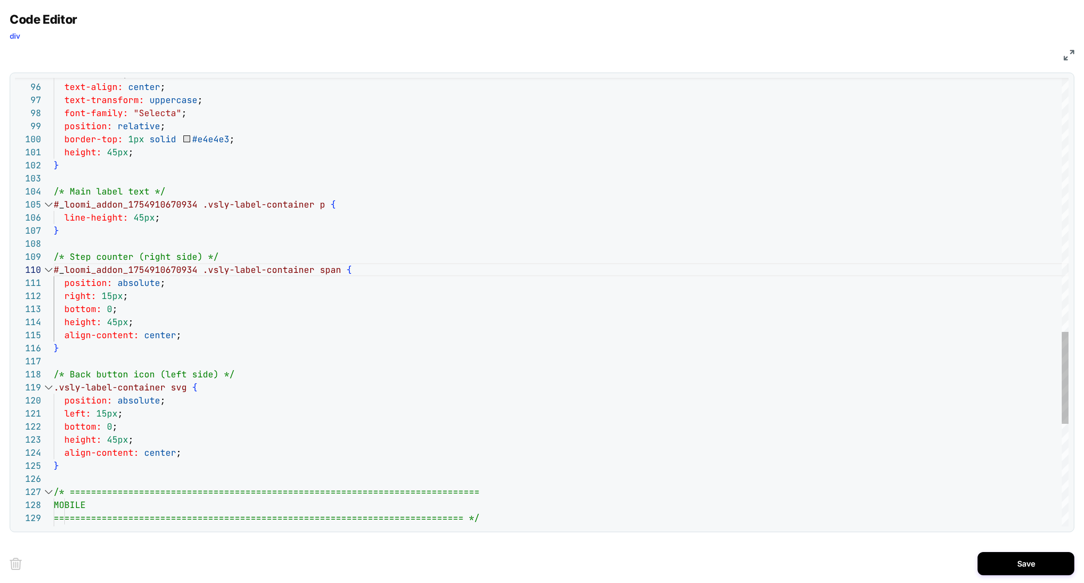
scroll to position [104, 0]
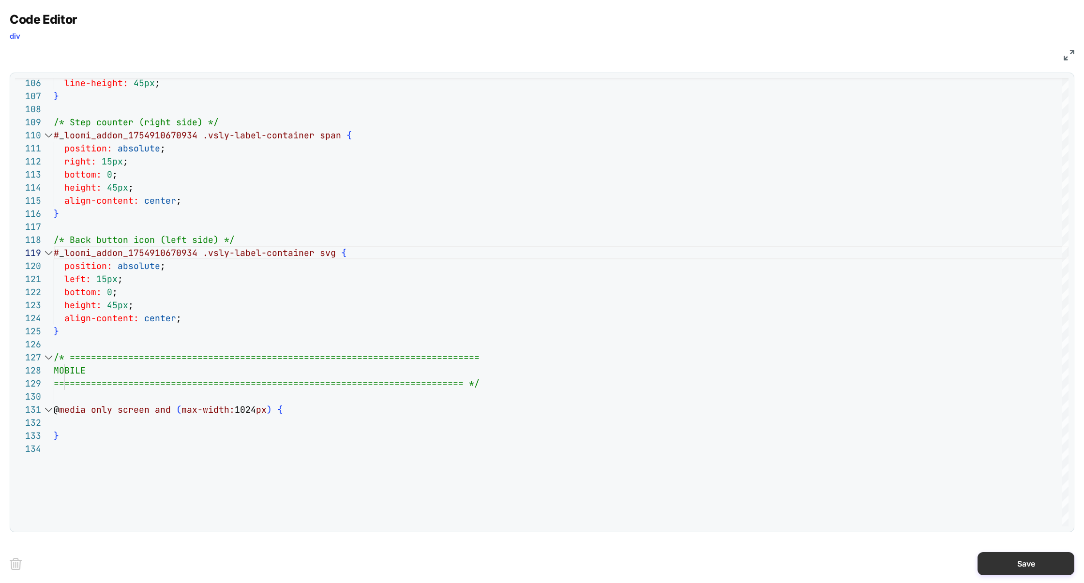
type textarea "**********"
click at [1017, 558] on button "Save" at bounding box center [1025, 563] width 97 height 23
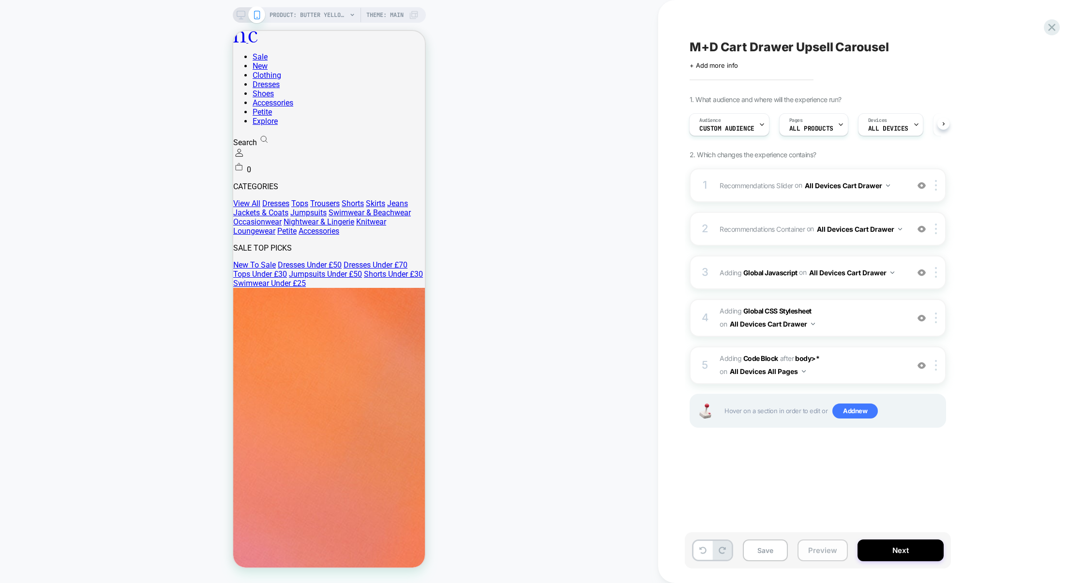
click at [824, 547] on button "Preview" at bounding box center [822, 550] width 50 height 22
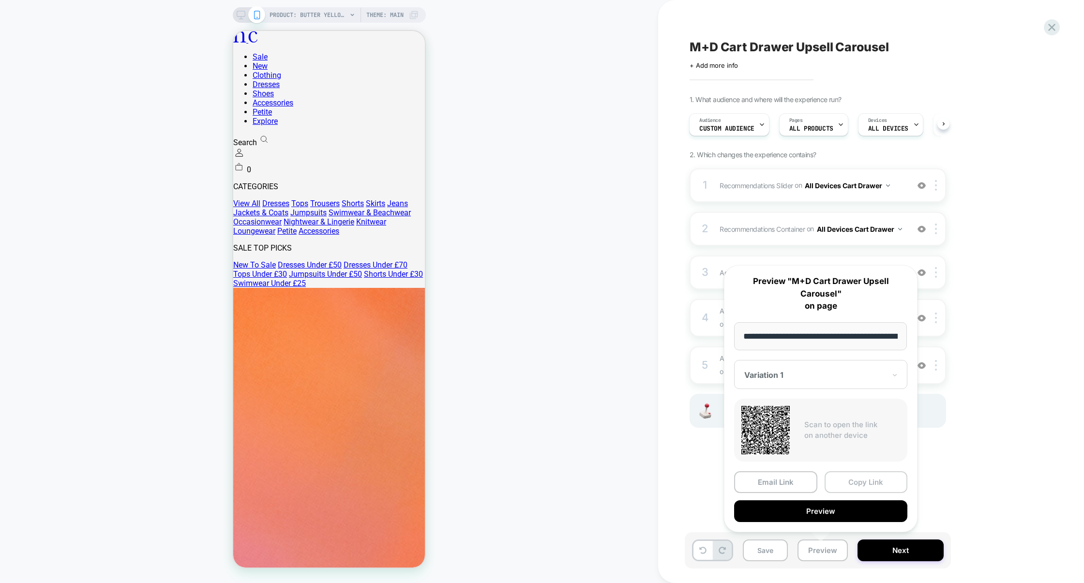
click at [852, 486] on button "Copy Link" at bounding box center [865, 482] width 83 height 22
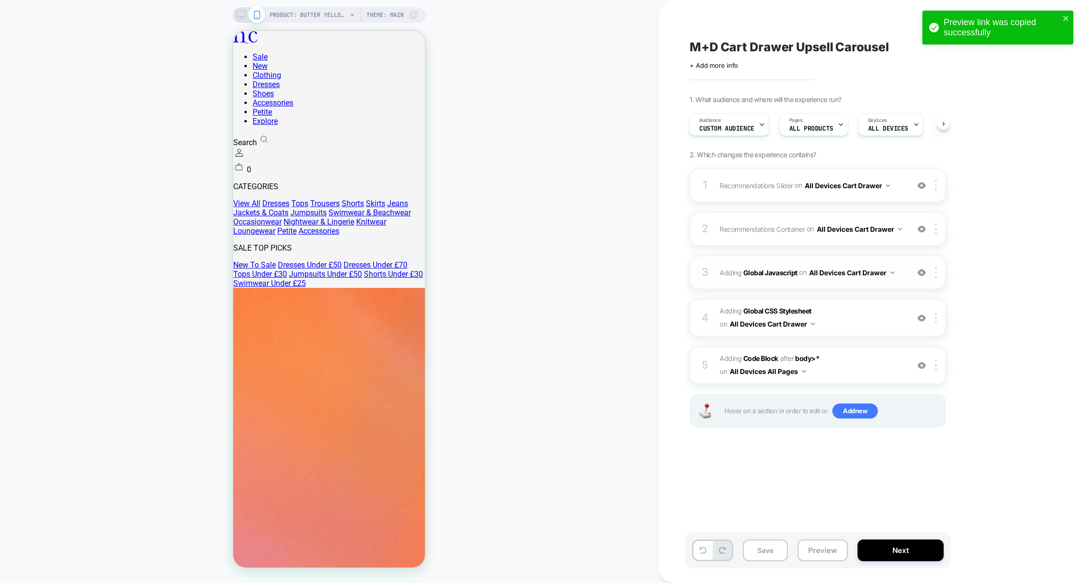
click at [842, 289] on div "3 Adding Global Javascript on All Devices Cart Drawer Add Before Add After Targ…" at bounding box center [817, 272] width 256 height 34
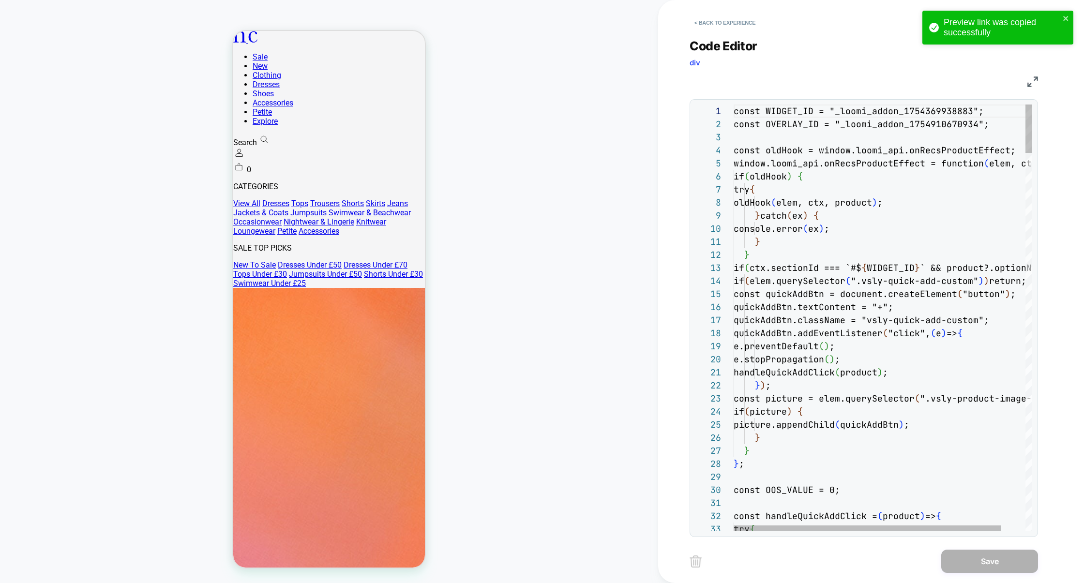
scroll to position [131, 0]
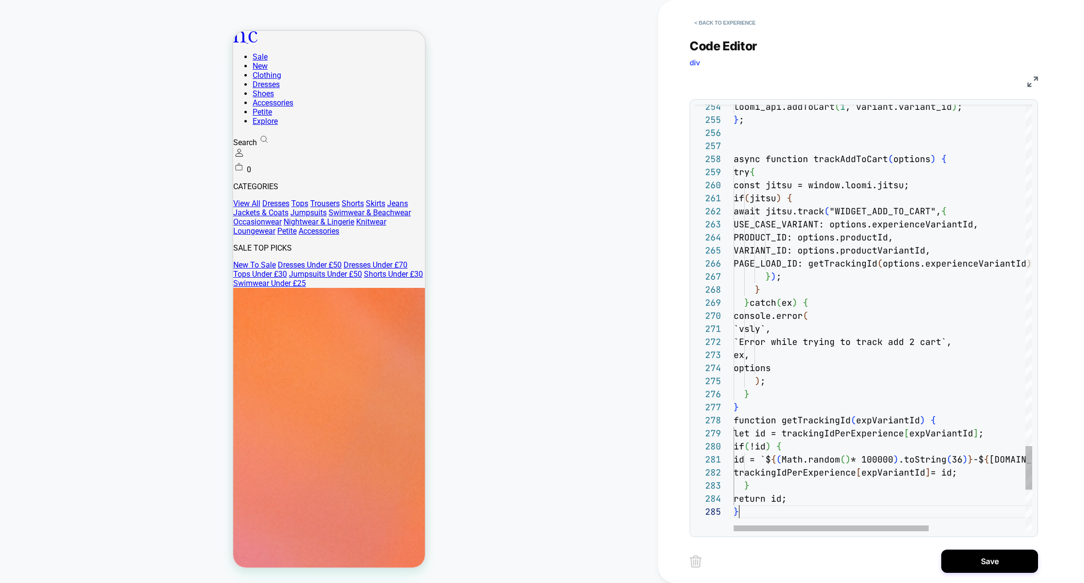
scroll to position [52, 5]
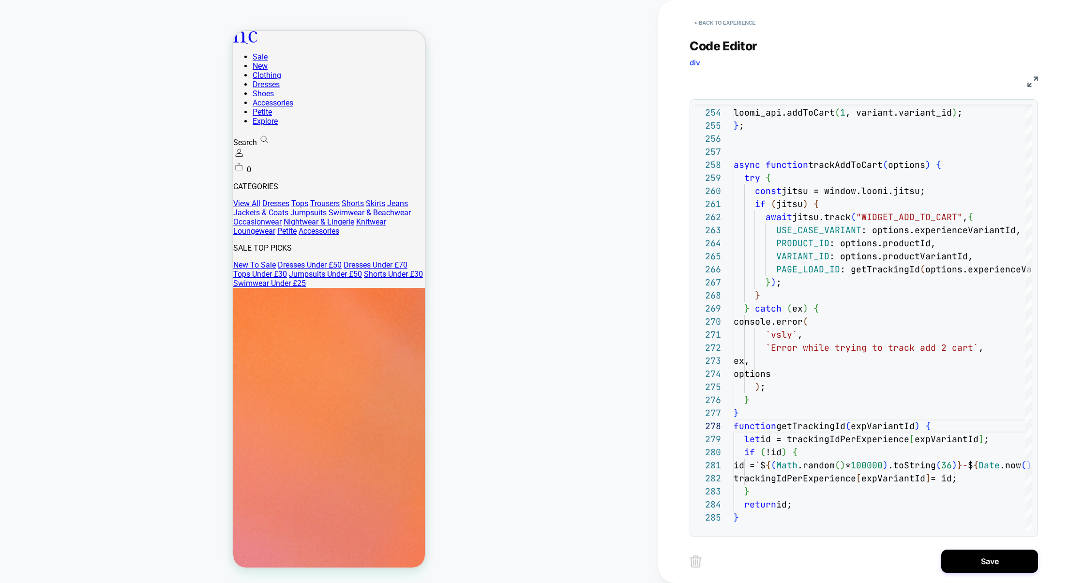
click at [1028, 81] on img at bounding box center [1032, 81] width 11 height 11
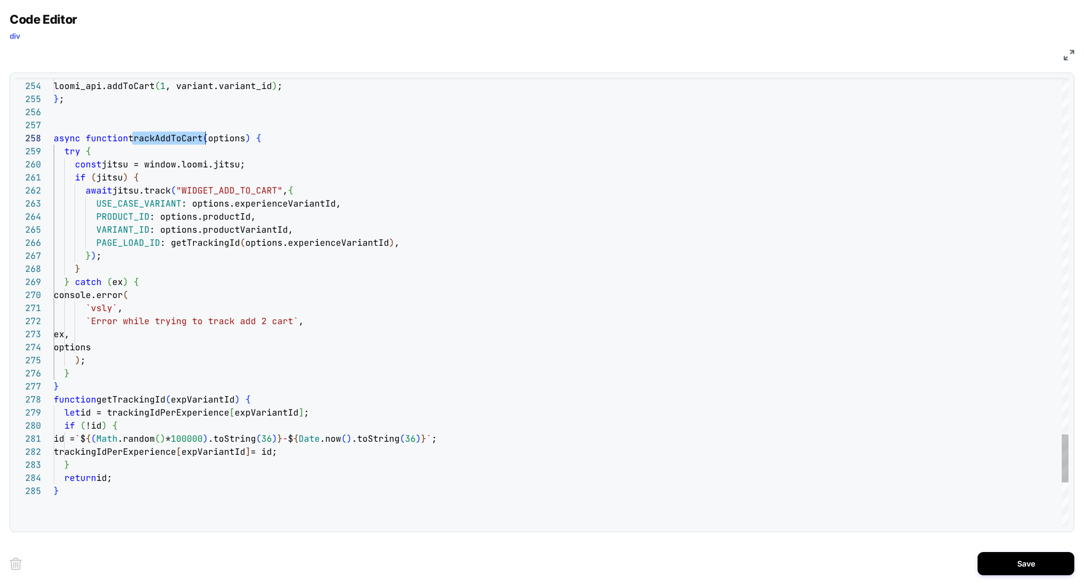
scroll to position [91, 151]
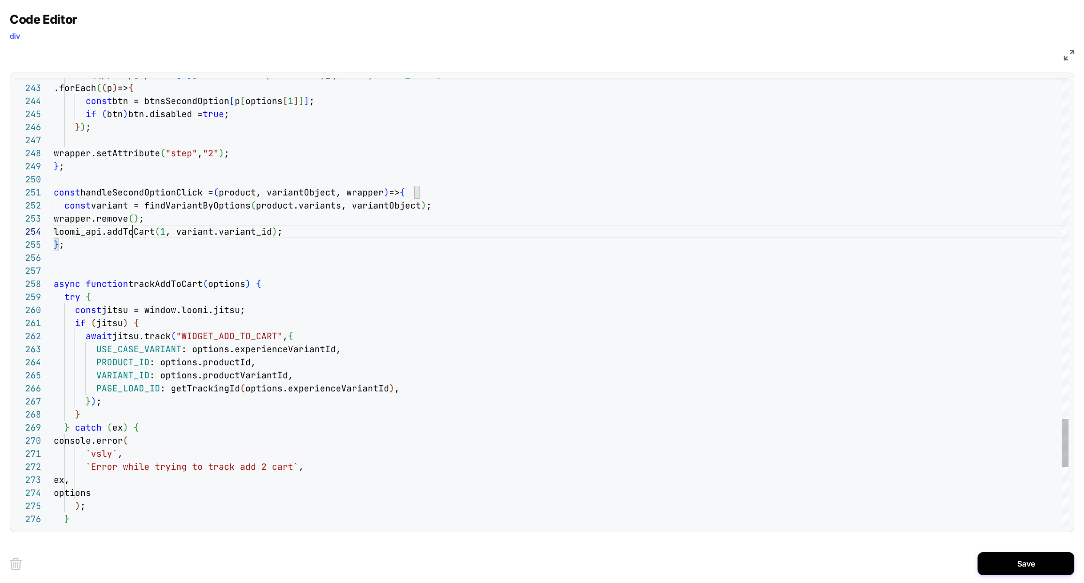
click at [1026, 86] on div "Next Match (Enter)" at bounding box center [1025, 86] width 8 height 8
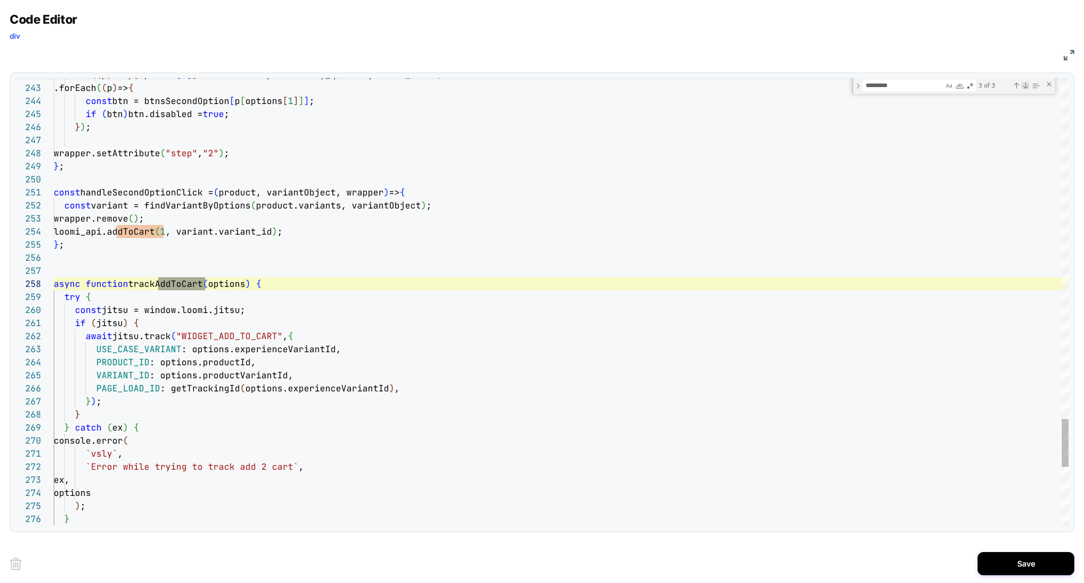
click at [1026, 86] on div "Next Match (Enter)" at bounding box center [1025, 86] width 8 height 8
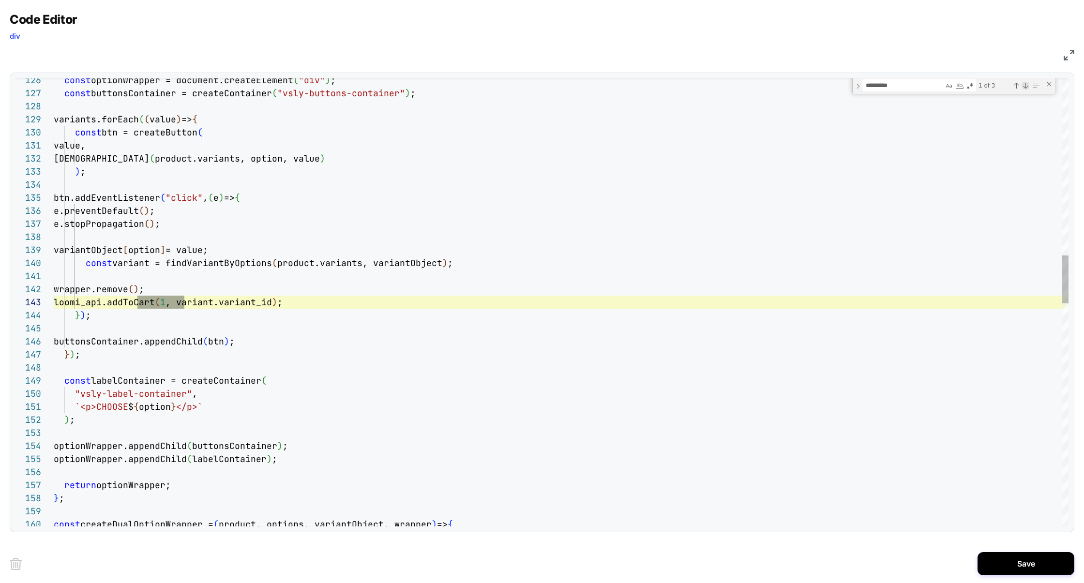
scroll to position [131, 131]
click at [1026, 86] on div "Next Match (Enter)" at bounding box center [1025, 86] width 8 height 8
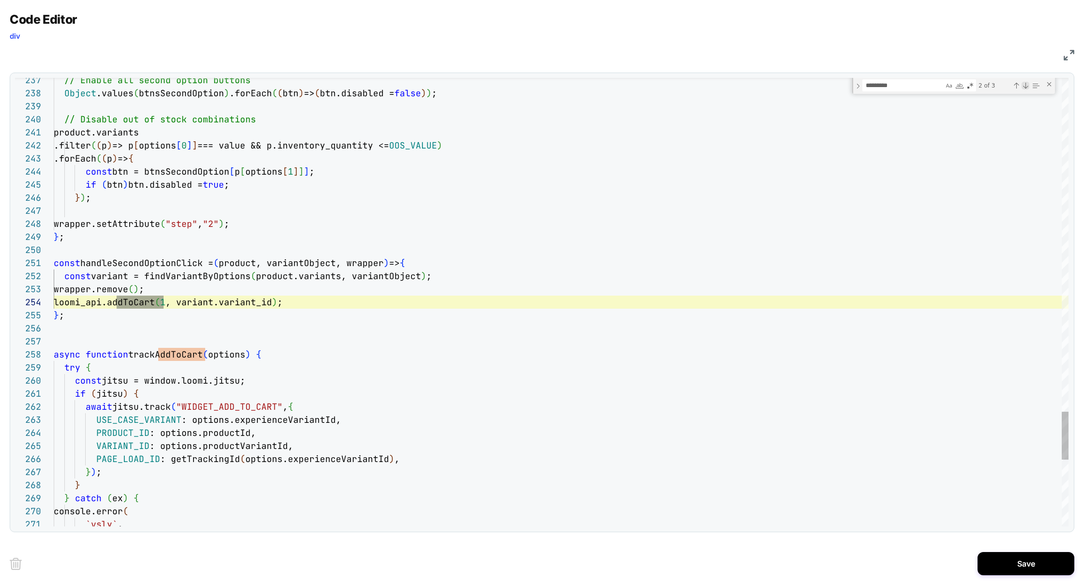
scroll to position [131, 109]
click at [1026, 86] on div "Next Match (Enter)" at bounding box center [1025, 86] width 8 height 8
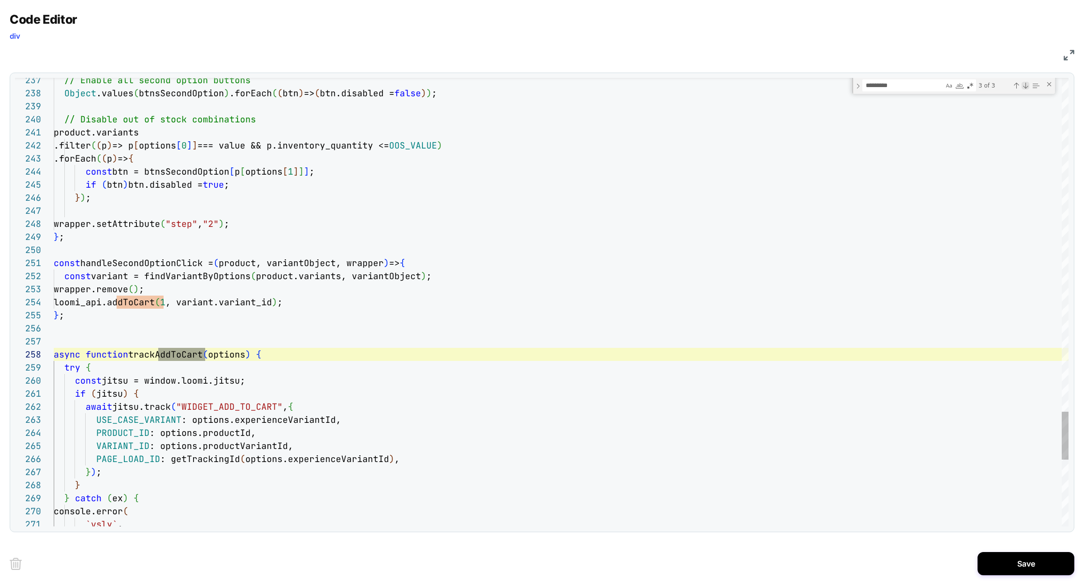
click at [1026, 86] on div "Next Match (Enter)" at bounding box center [1025, 86] width 8 height 8
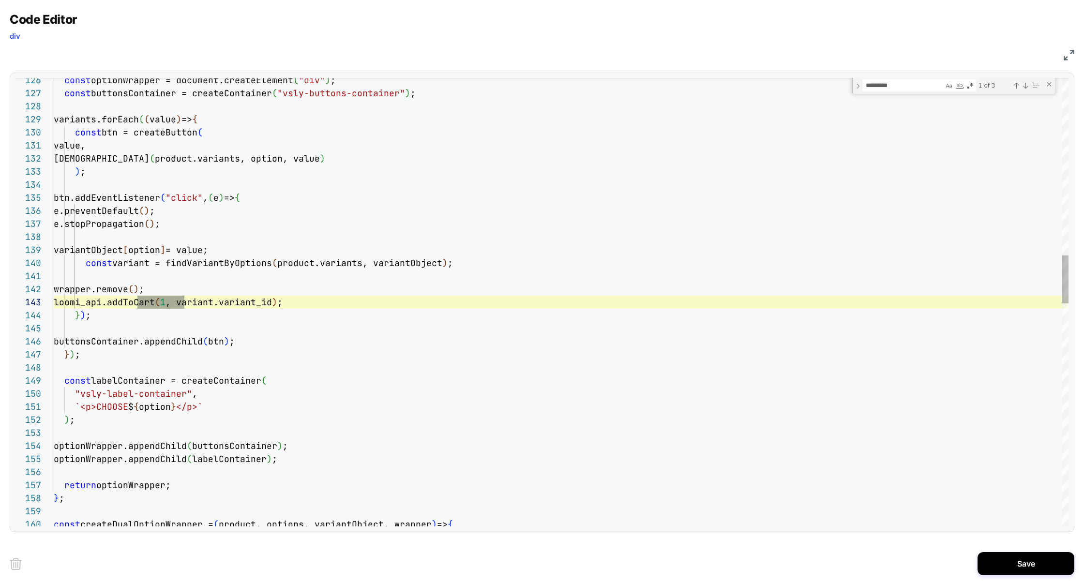
scroll to position [26, 255]
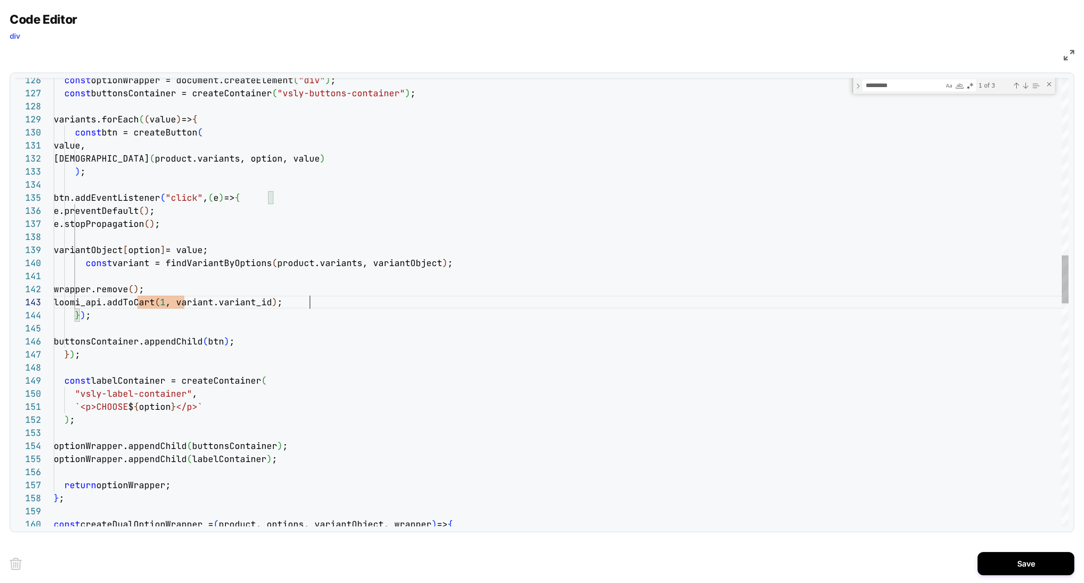
click at [343, 307] on div "const optionWrapper = document.createElement ( "div" ) ; const buttonsContainer…" at bounding box center [561, 512] width 1014 height 4174
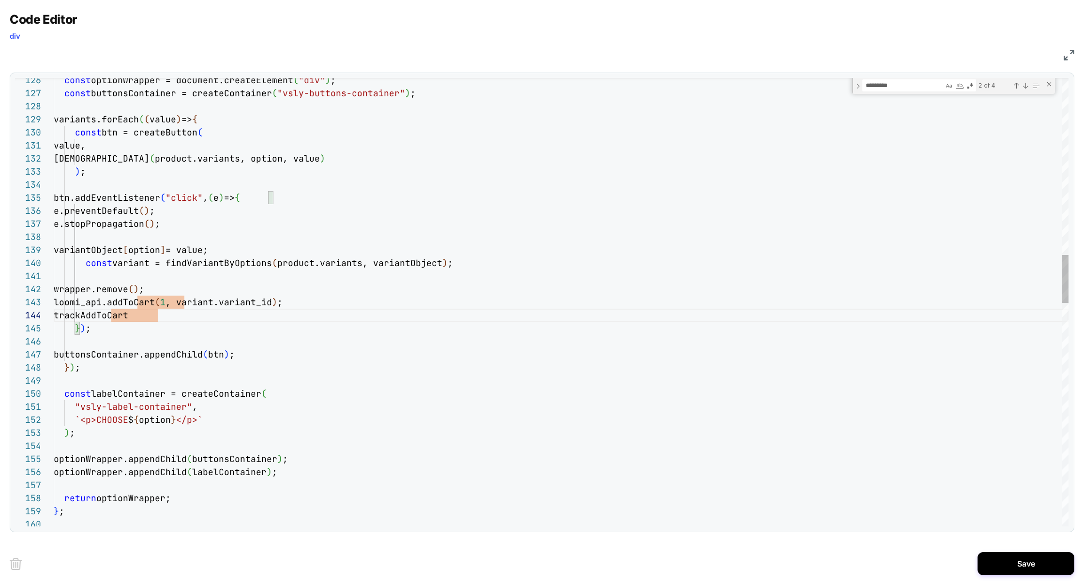
scroll to position [26, 251]
click at [304, 304] on div "const optionWrapper = document.createElement ( "div" ) ; const buttonsContainer…" at bounding box center [561, 518] width 1014 height 4187
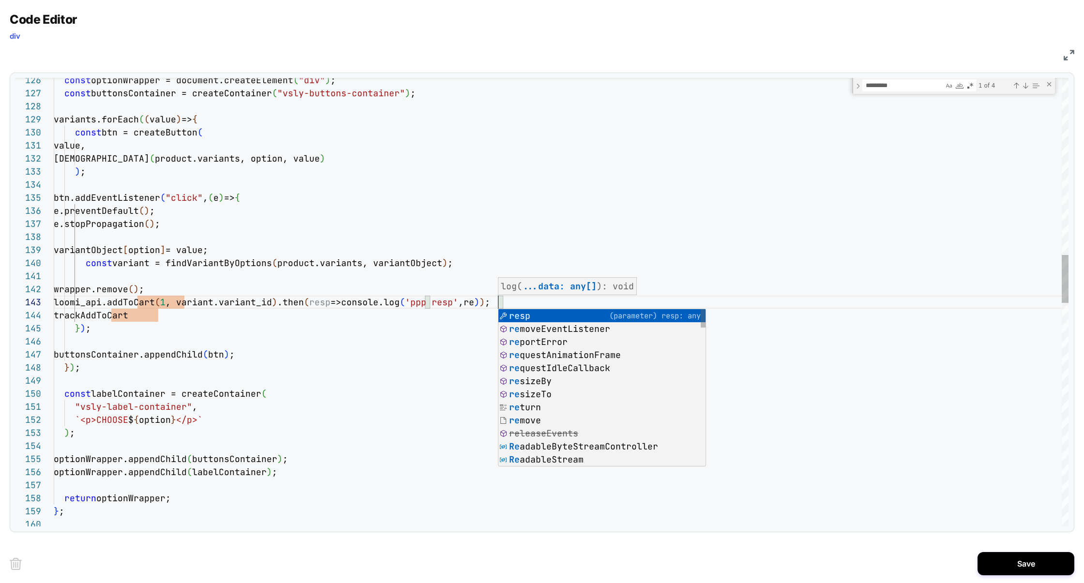
scroll to position [26, 455]
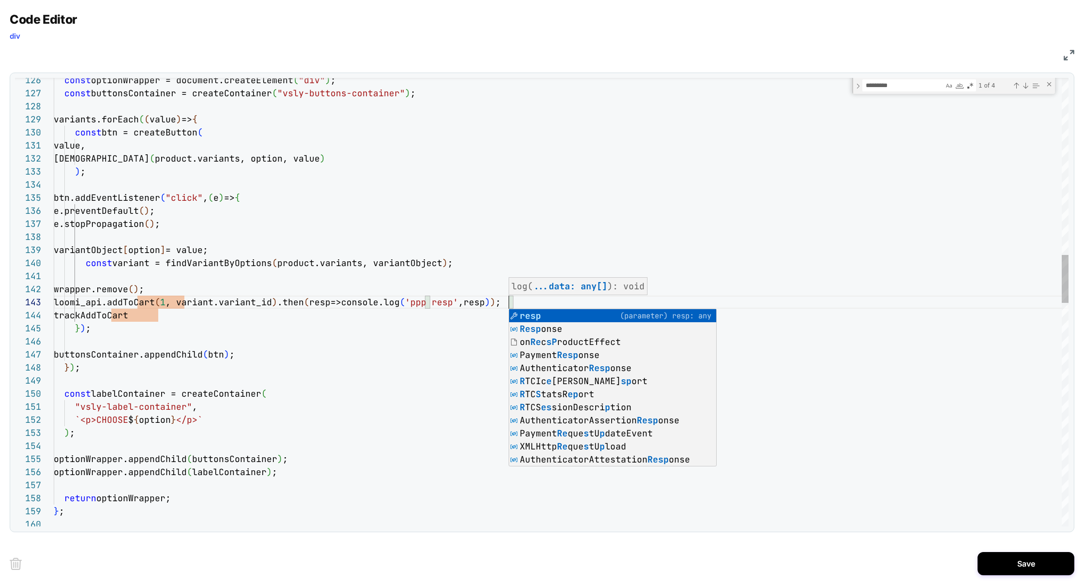
click at [190, 318] on div "const optionWrapper = document.createElement ( "div" ) ; const buttonsContainer…" at bounding box center [561, 518] width 1014 height 4187
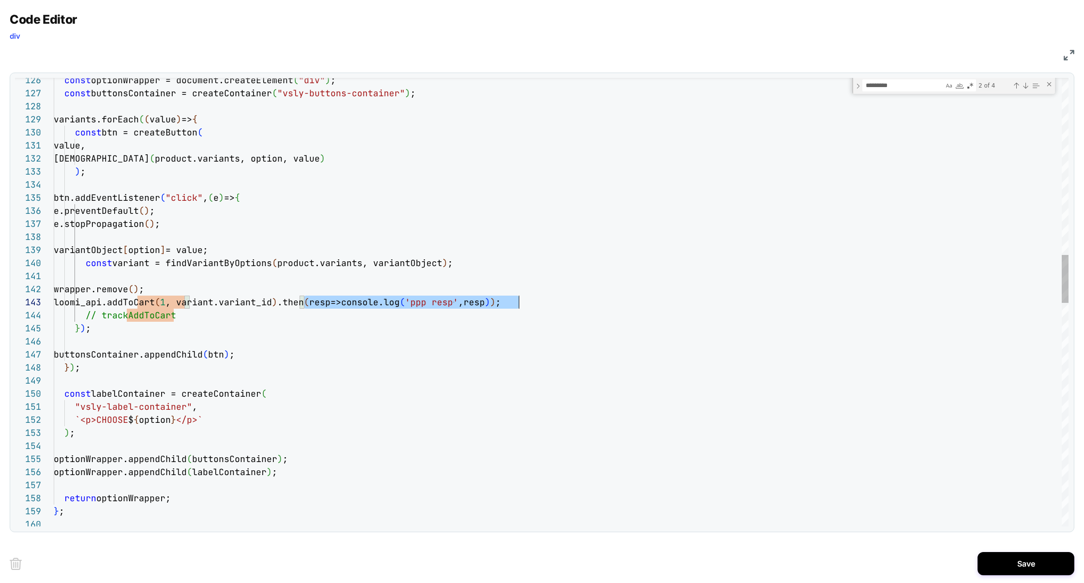
scroll to position [26, 469]
drag, startPoint x: 304, startPoint y: 304, endPoint x: 536, endPoint y: 297, distance: 232.3
click at [537, 297] on div "loomi_api.addToCart ( 1 , variant.variant_id ) .then ( resp=>console.log ( 'ppp…" at bounding box center [561, 302] width 1014 height 13
click at [157, 297] on div "const optionWrapper = document.createElement ( "div" ) ; const buttonsContainer…" at bounding box center [561, 518] width 1014 height 4187
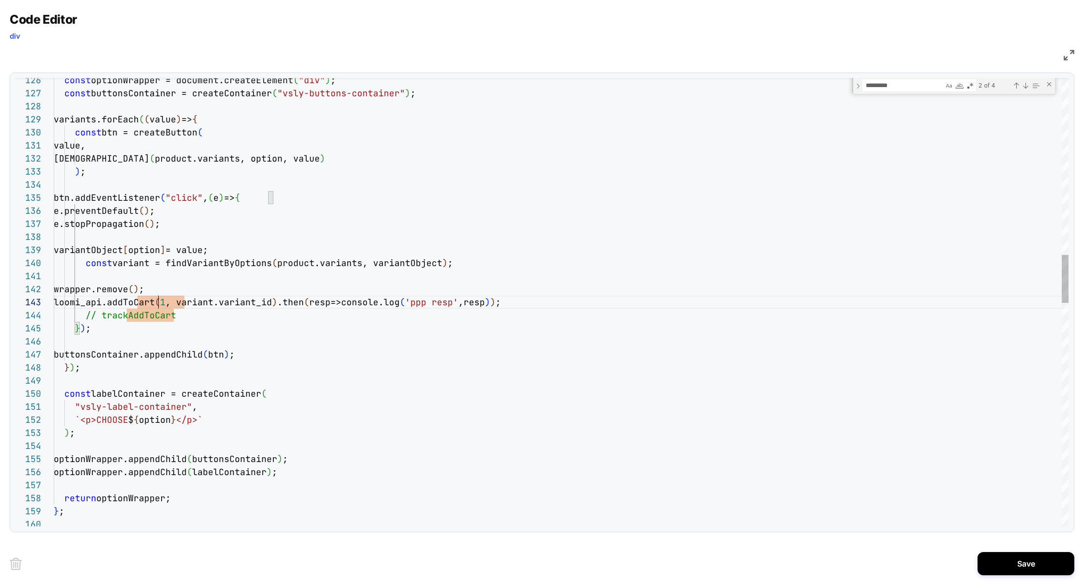
scroll to position [26, 131]
click at [1026, 86] on div "Next Match (Enter)" at bounding box center [1025, 86] width 8 height 8
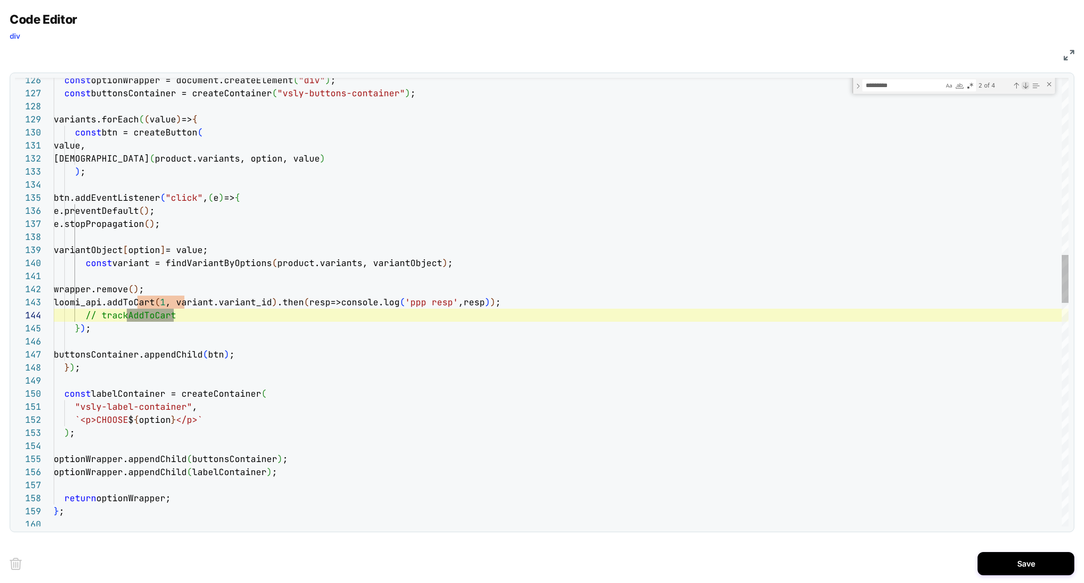
click at [1026, 86] on div "Next Match (Enter)" at bounding box center [1025, 86] width 8 height 8
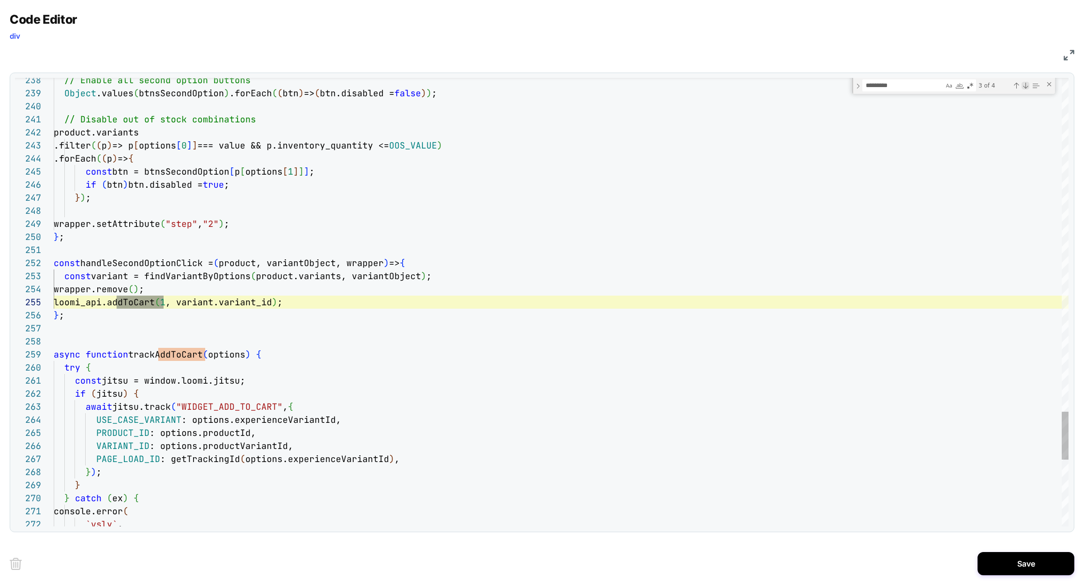
scroll to position [0, 109]
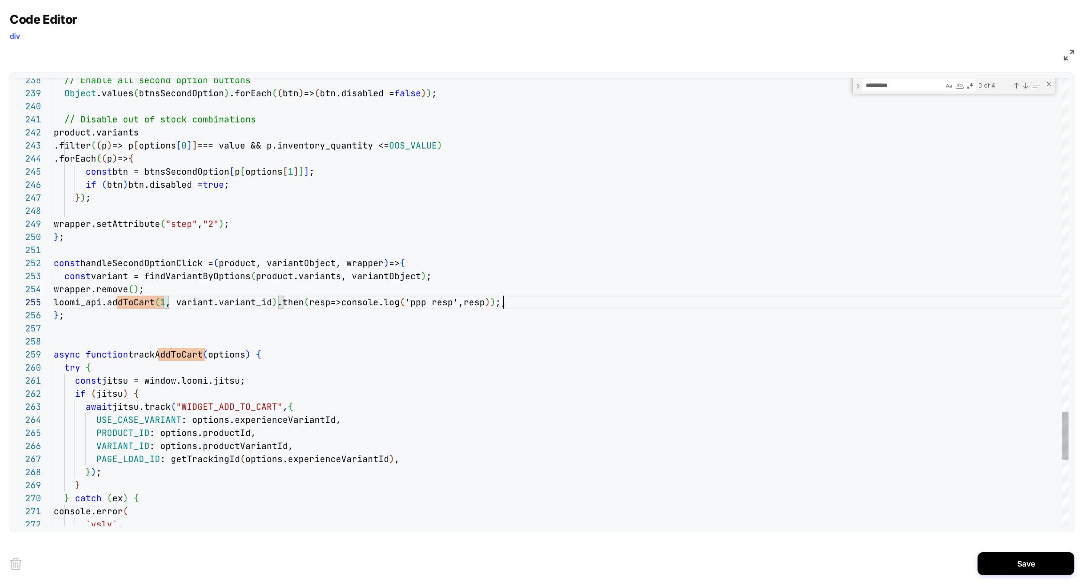
scroll to position [52, 449]
type textarea "**********"
click at [1005, 556] on button "Save" at bounding box center [1025, 563] width 97 height 23
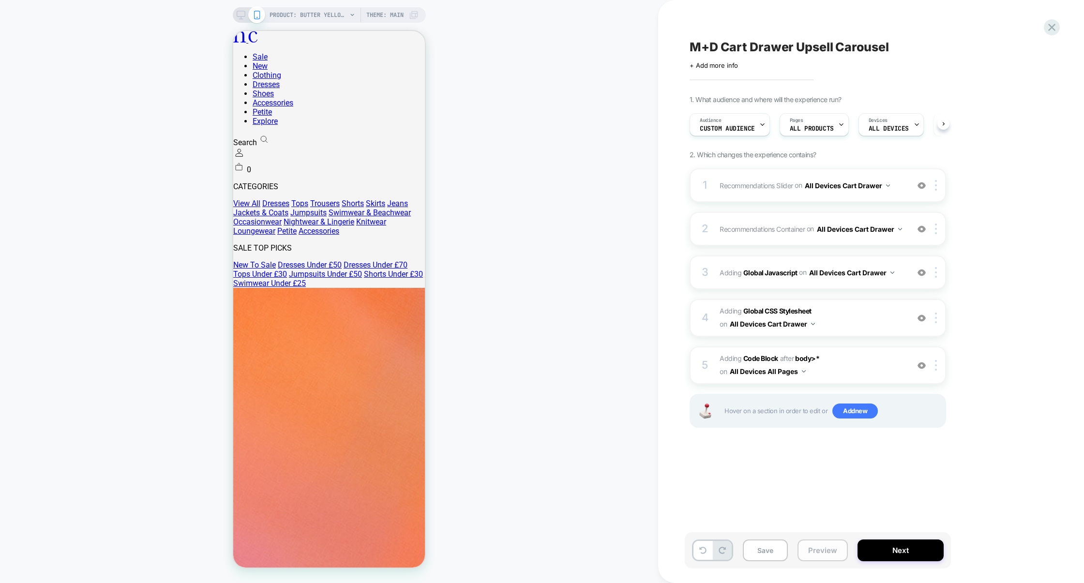
scroll to position [0, 0]
click at [813, 555] on button "Preview" at bounding box center [822, 550] width 50 height 22
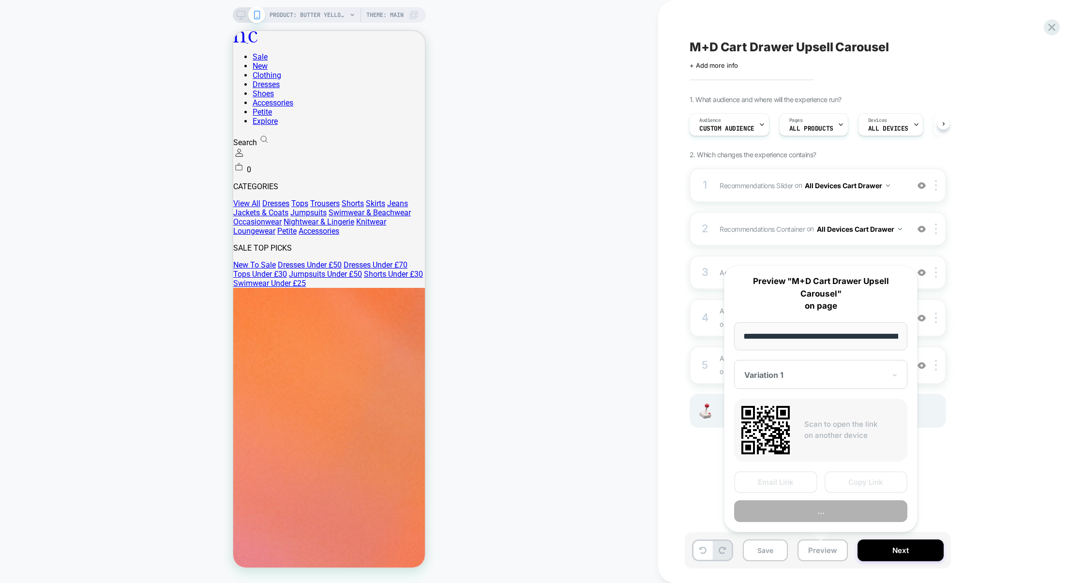
scroll to position [0, 260]
click at [866, 474] on button "Copy Link" at bounding box center [865, 482] width 83 height 22
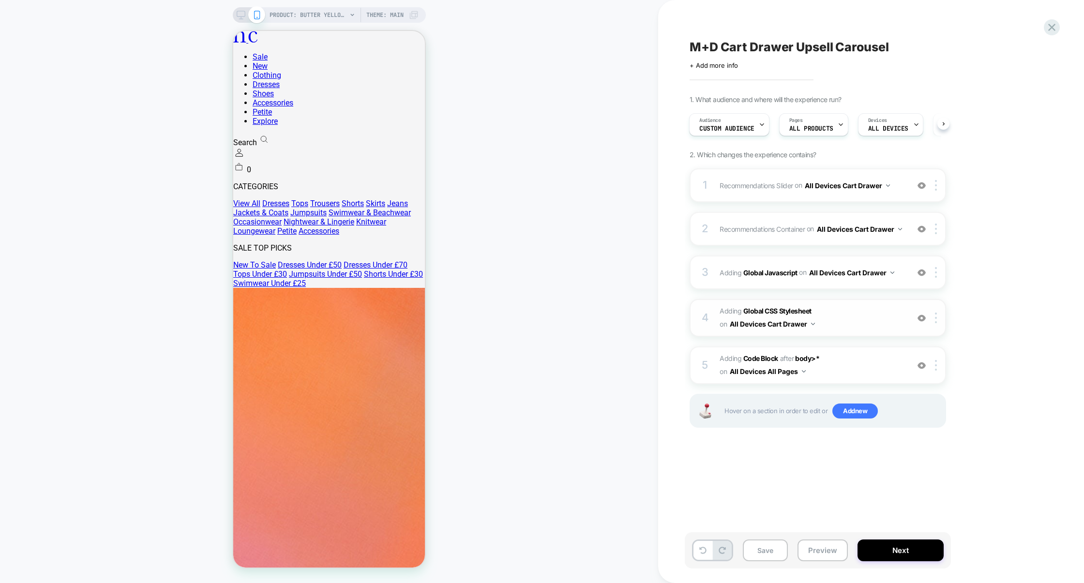
click at [855, 308] on span "Adding Global CSS Stylesheet on All Devices Cart Drawer" at bounding box center [811, 318] width 184 height 26
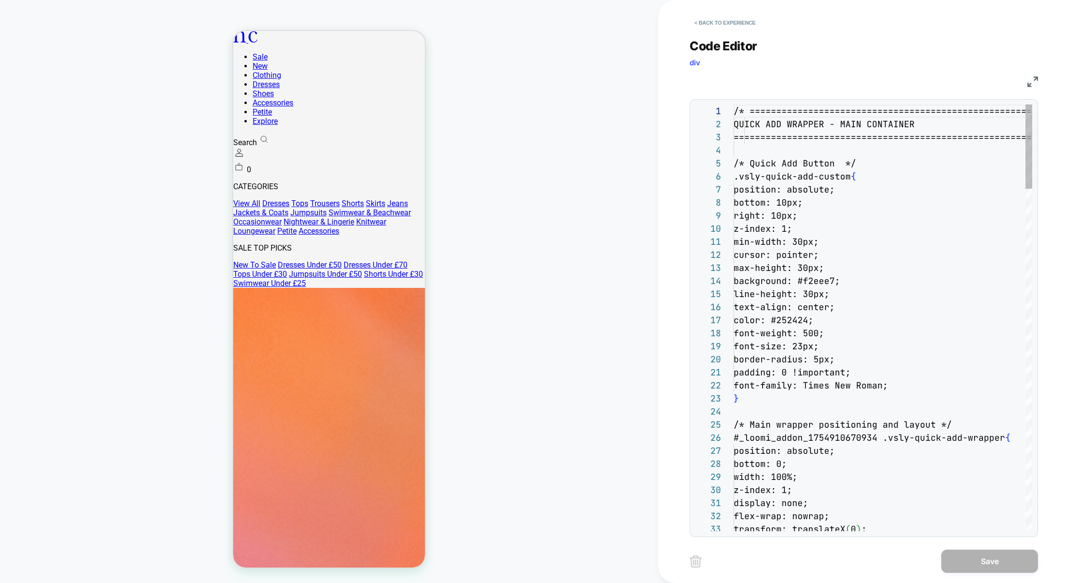
scroll to position [131, 0]
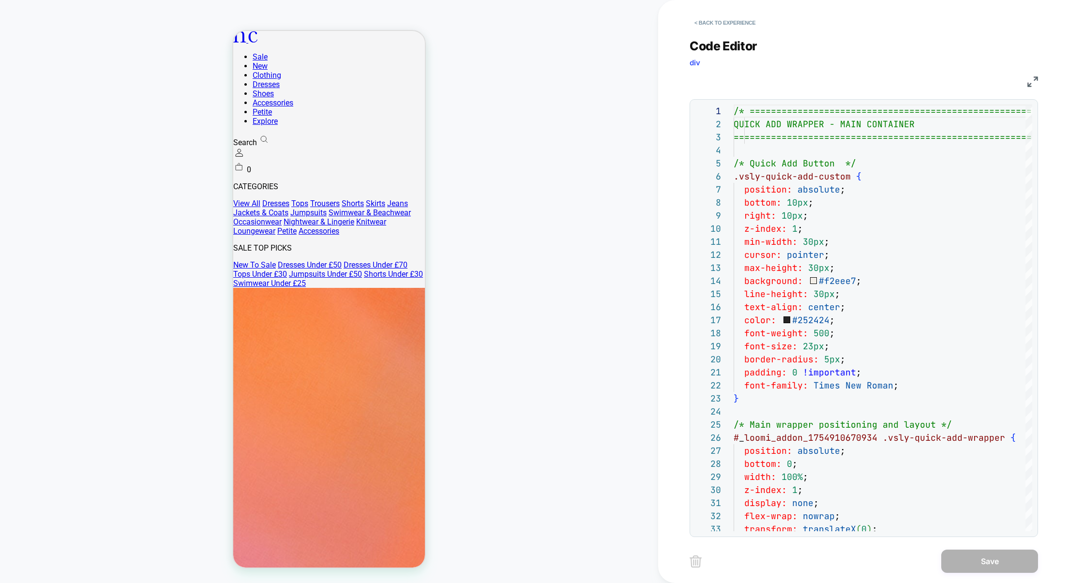
click at [1036, 79] on img at bounding box center [1032, 81] width 11 height 11
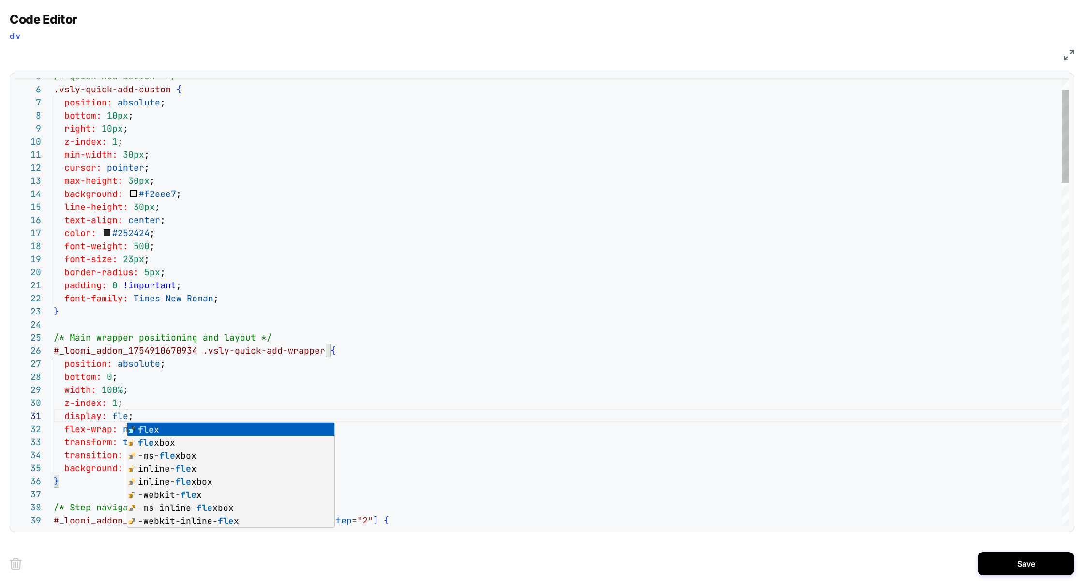
scroll to position [0, 78]
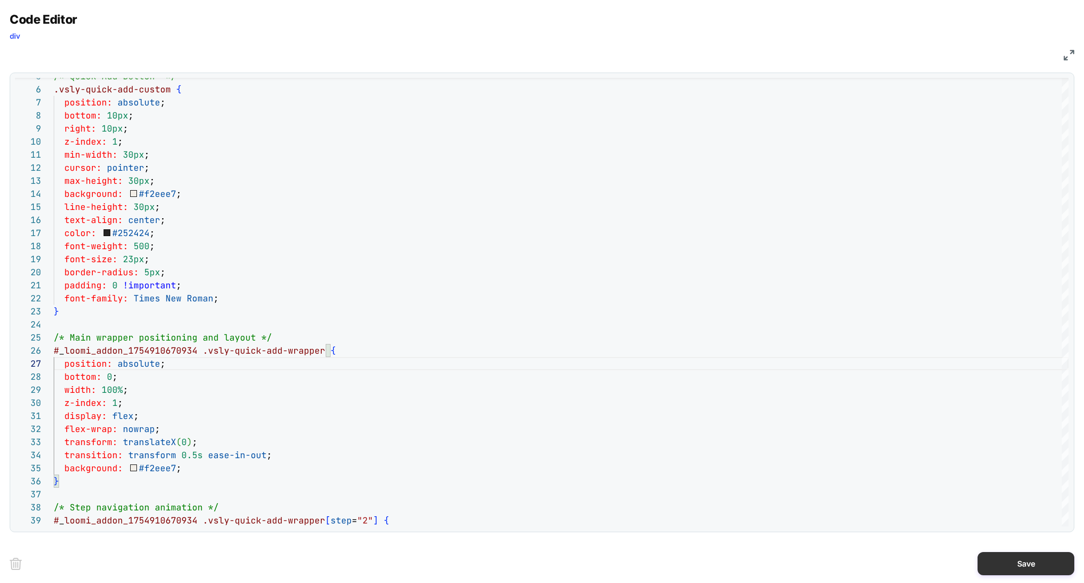
type textarea "**********"
click at [1016, 557] on button "Save" at bounding box center [1025, 563] width 97 height 23
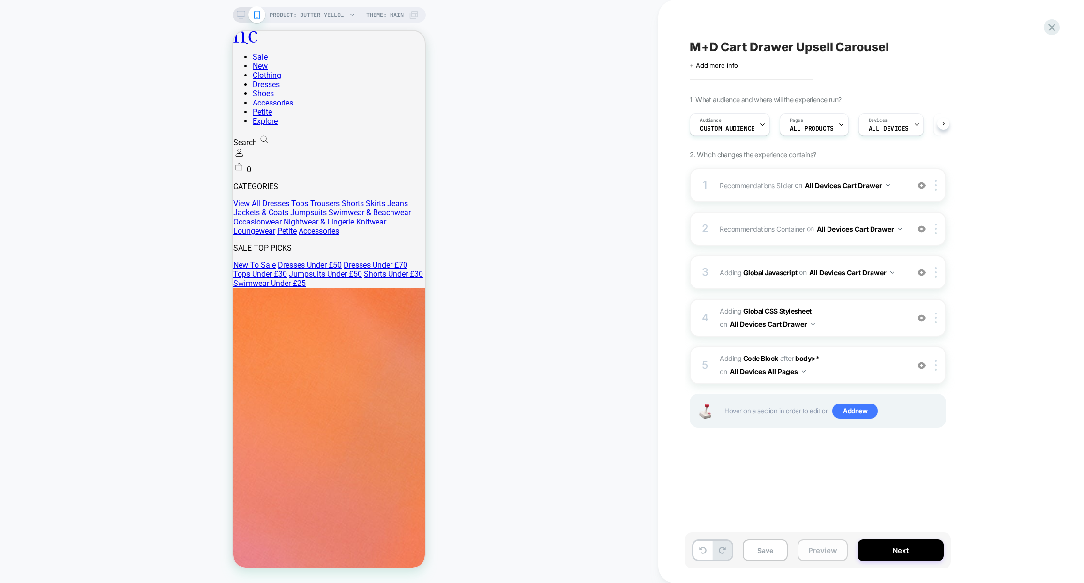
scroll to position [0, 0]
click at [818, 559] on button "Preview" at bounding box center [822, 550] width 50 height 22
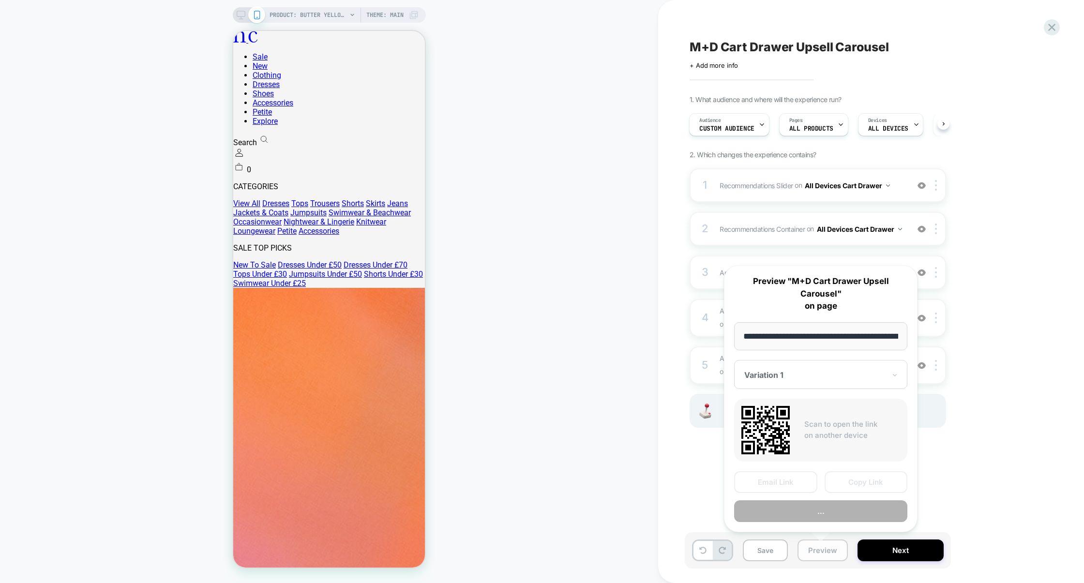
scroll to position [0, 260]
click at [852, 487] on button "Copy Link" at bounding box center [865, 482] width 83 height 22
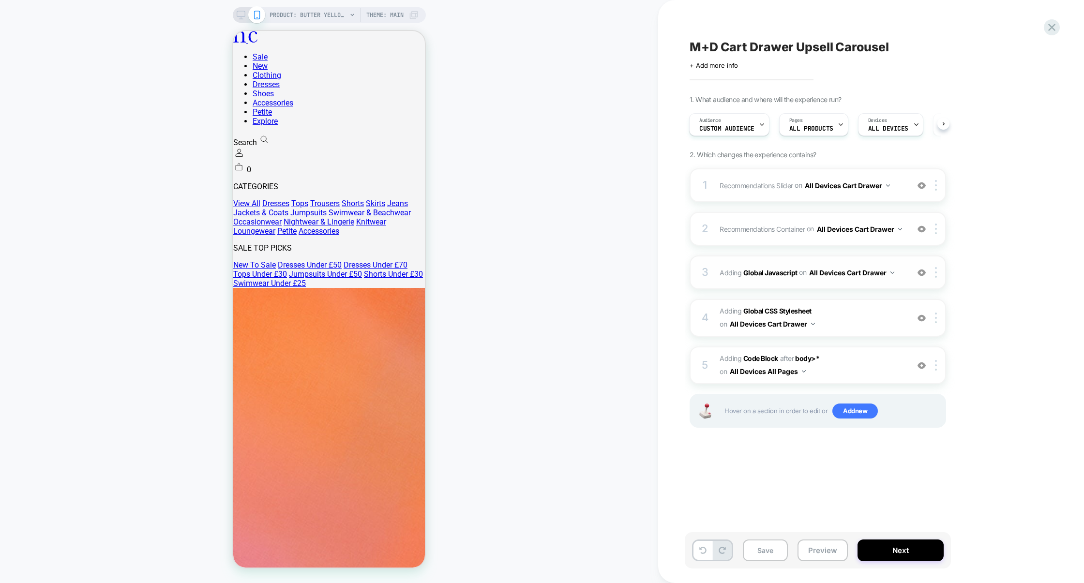
click at [839, 286] on div "3 Adding Global Javascript on All Devices Cart Drawer Add Before Add After Targ…" at bounding box center [817, 272] width 256 height 34
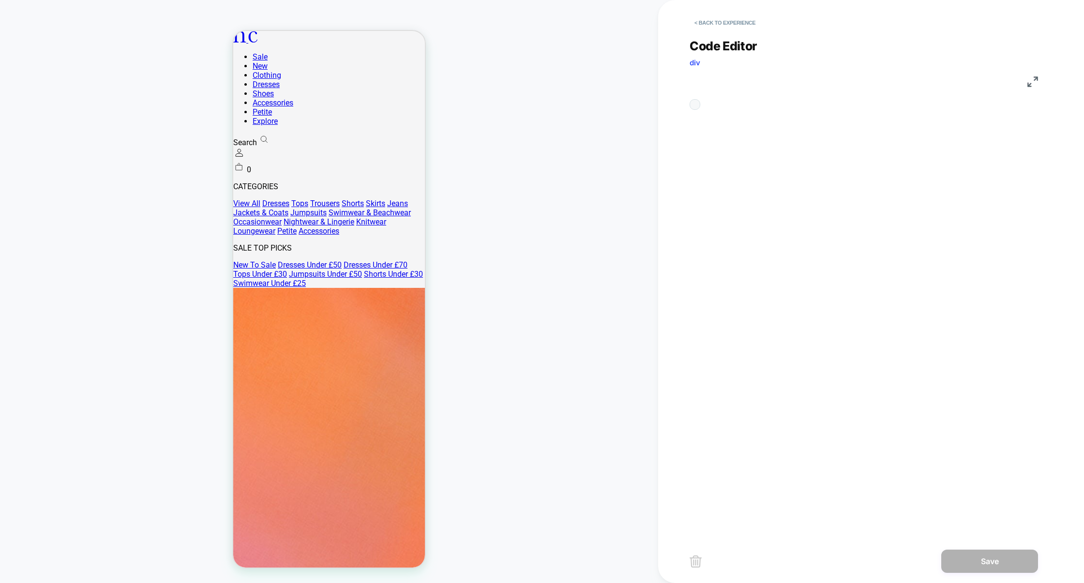
scroll to position [131, 0]
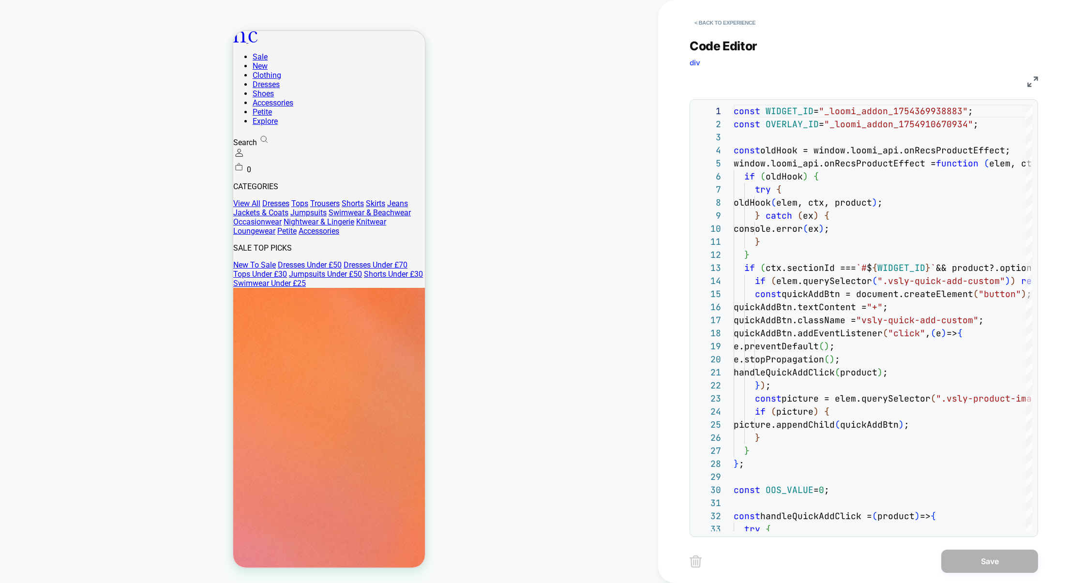
click at [1028, 79] on img at bounding box center [1032, 81] width 11 height 11
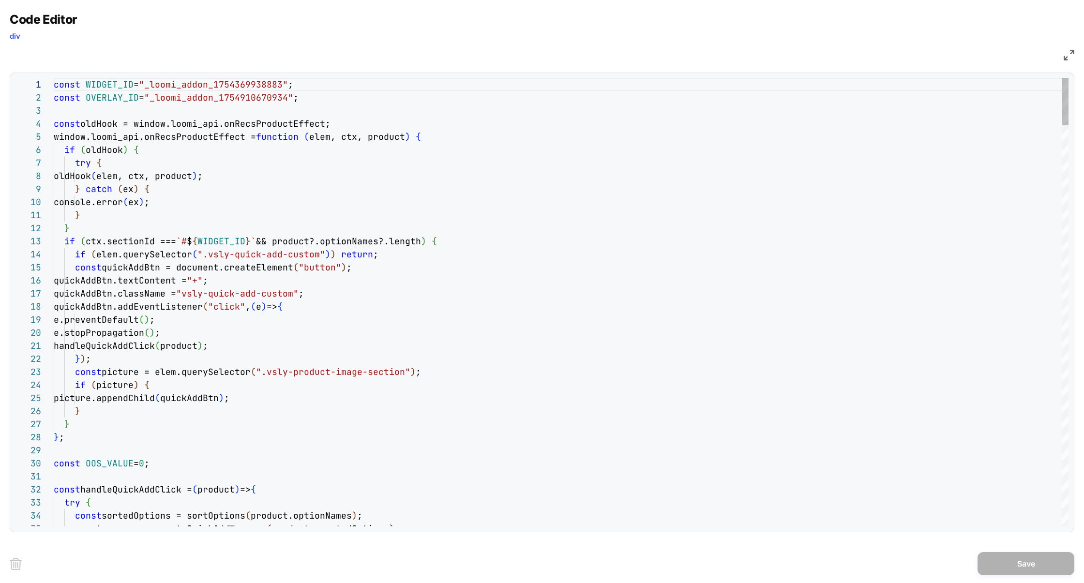
type textarea "**********"
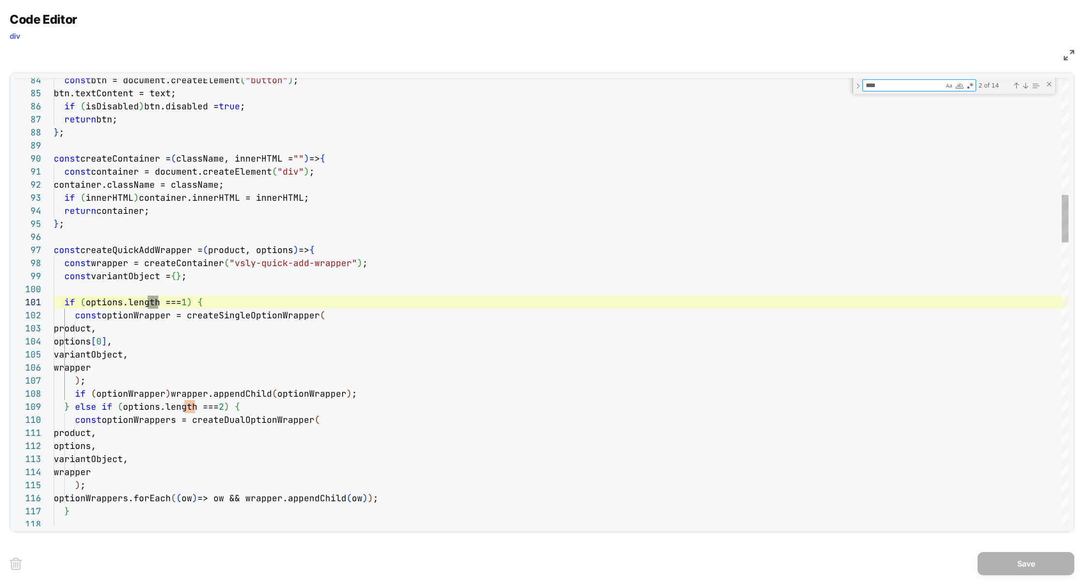
scroll to position [131, 68]
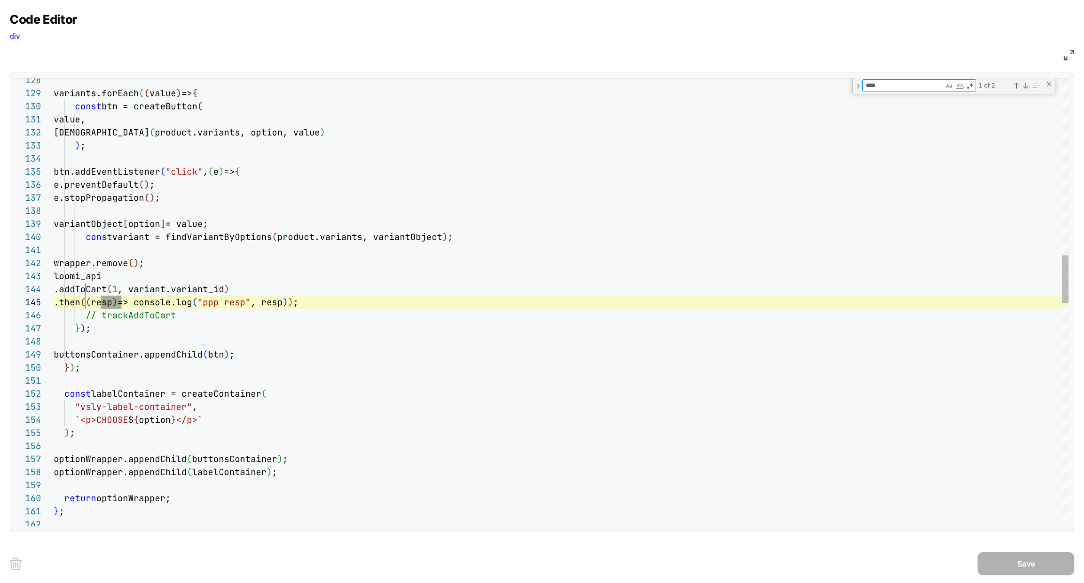
type textarea "****"
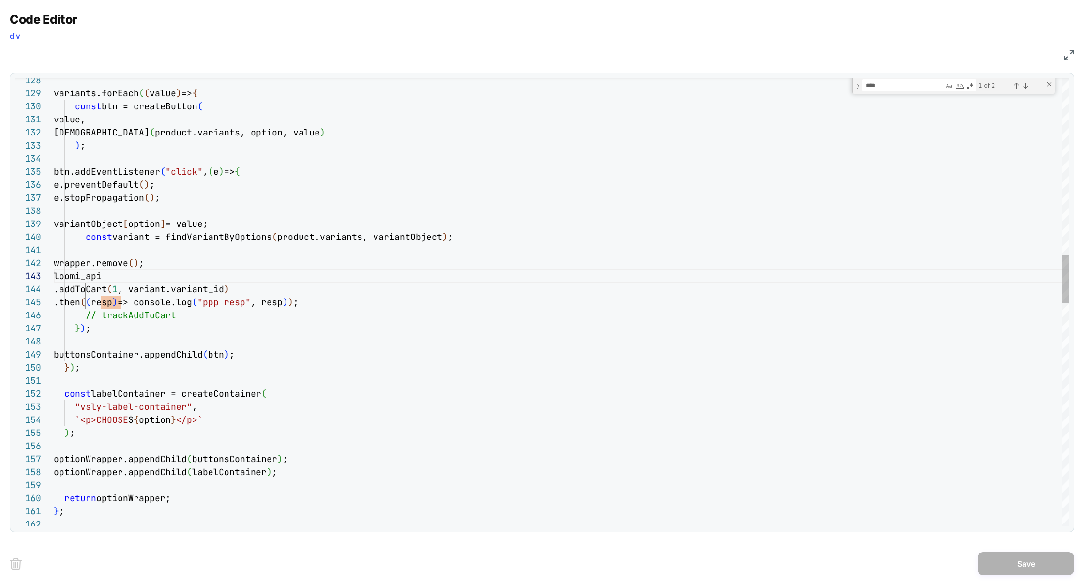
click at [104, 278] on div "variants.forEach ( ( value ) => { const btn = createButton ( value, isVariantOu…" at bounding box center [561, 518] width 1014 height 4239
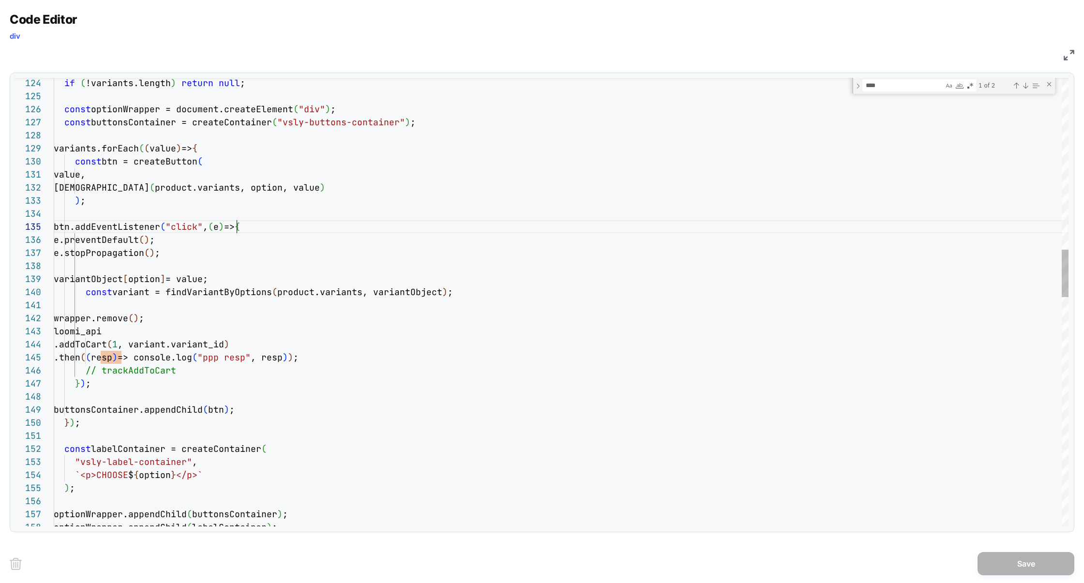
click at [234, 222] on div "variants.forEach ( ( value ) => { const btn = createButton ( value, isVariantOu…" at bounding box center [561, 573] width 1014 height 4239
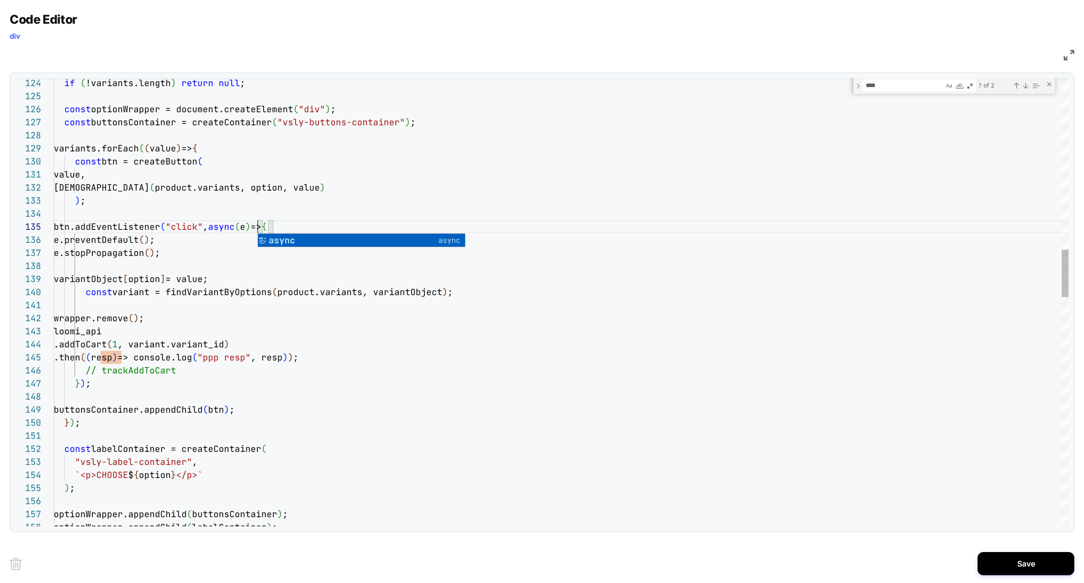
scroll to position [52, 209]
click at [87, 334] on div "variants.forEach ( ( value ) => { const btn = createButton ( value, isVariantOu…" at bounding box center [561, 573] width 1014 height 4239
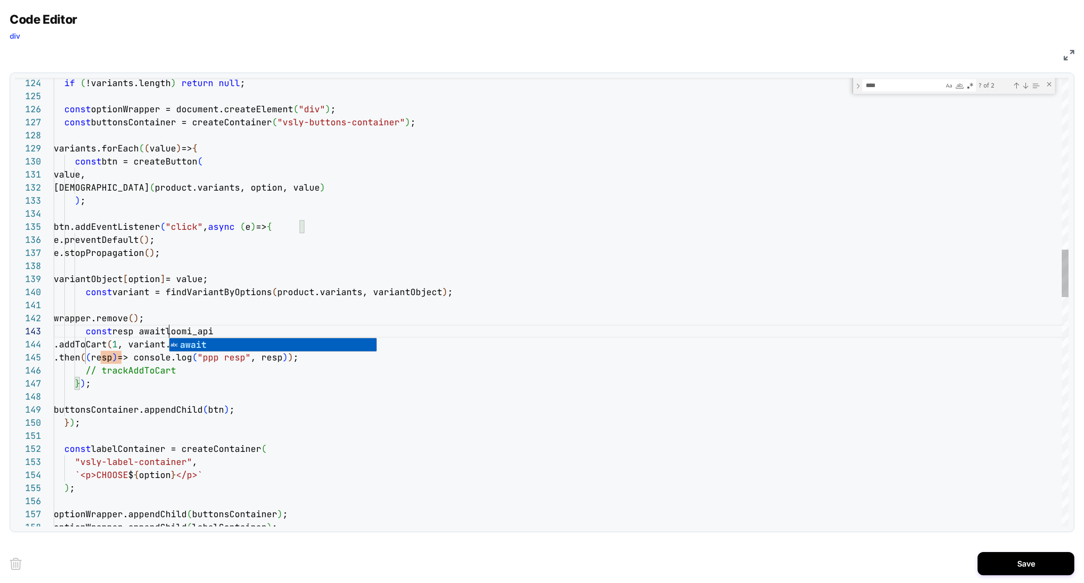
scroll to position [26, 120]
click at [139, 329] on div "variants.forEach ( ( value ) => { const btn = createButton ( value, isVariantOu…" at bounding box center [561, 573] width 1014 height 4239
click at [132, 330] on div "variants.forEach ( ( value ) => { const btn = createButton ( value, isVariantOu…" at bounding box center [561, 573] width 1014 height 4239
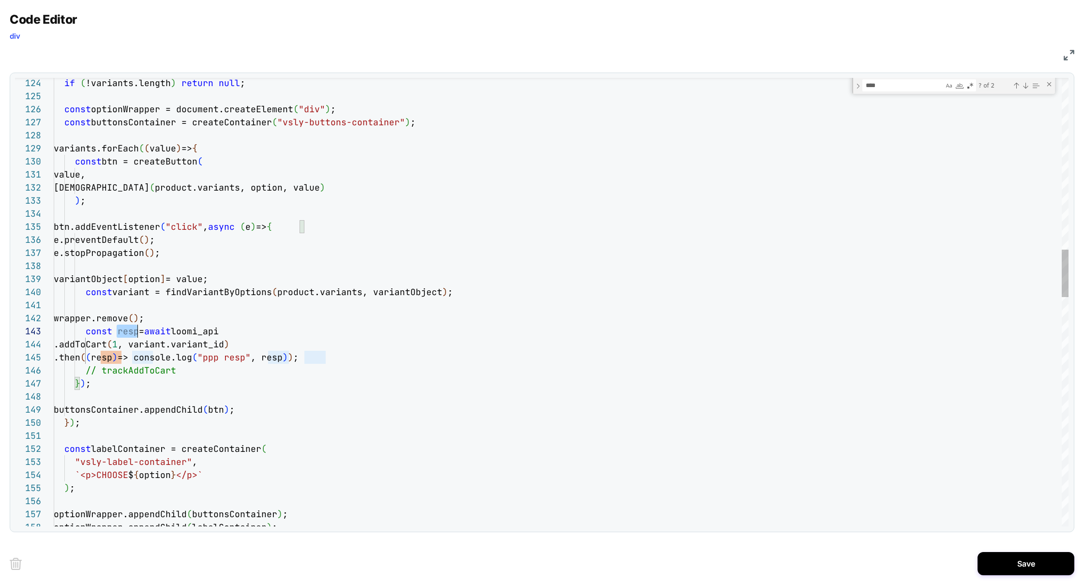
click at [132, 330] on div "variants.forEach ( ( value ) => { const btn = createButton ( value, isVariantOu…" at bounding box center [561, 573] width 1014 height 4239
click at [114, 361] on div "variants.forEach ( ( value ) => { const btn = createButton ( value, isVariantOu…" at bounding box center [561, 573] width 1014 height 4239
drag, startPoint x: 154, startPoint y: 359, endPoint x: 303, endPoint y: 359, distance: 149.0
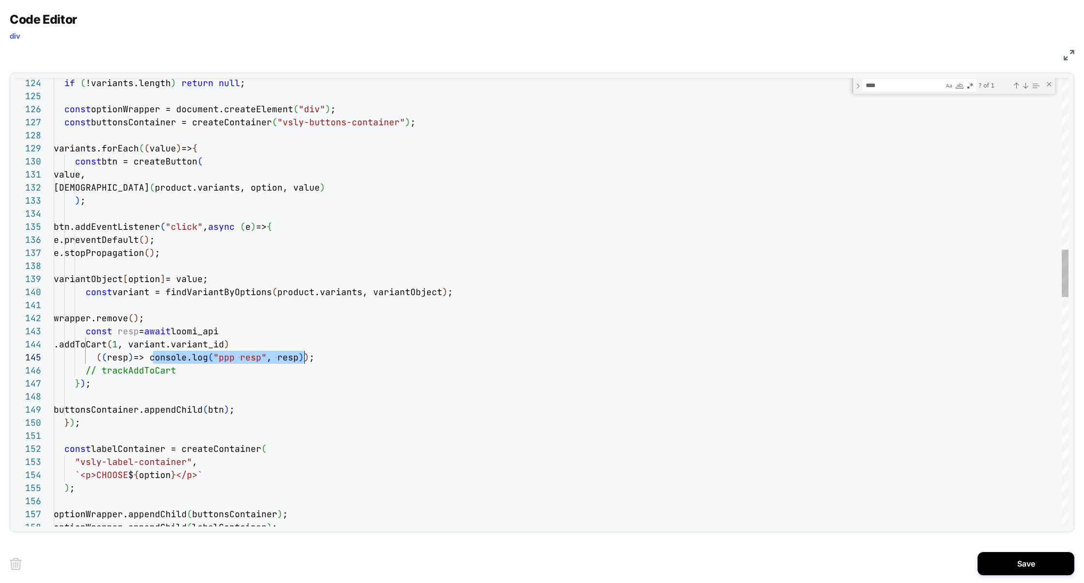
click at [303, 359] on div "variants.forEach ( ( value ) => { const btn = createButton ( value, isVariantOu…" at bounding box center [561, 573] width 1014 height 4239
drag, startPoint x: 301, startPoint y: 359, endPoint x: 1, endPoint y: 357, distance: 300.4
click at [54, 357] on div "variants.forEach ( ( value ) => { const btn = createButton ( value, isVariantOu…" at bounding box center [561, 573] width 1014 height 4239
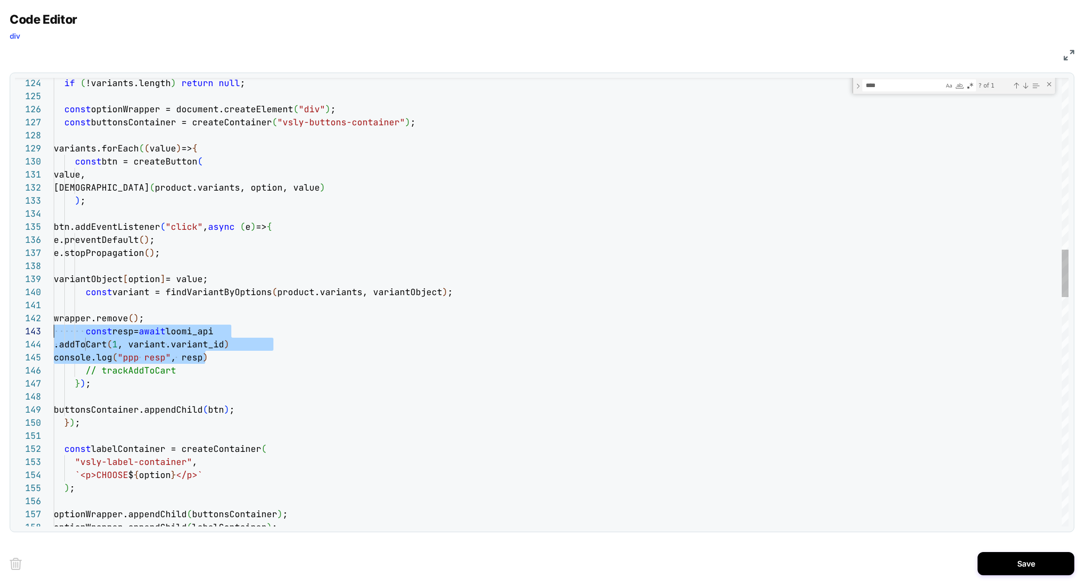
scroll to position [26, 0]
drag, startPoint x: 234, startPoint y: 358, endPoint x: 0, endPoint y: 334, distance: 234.8
click at [54, 334] on div "variants.forEach ( ( value ) => { const btn = createButton ( value, isVariantOu…" at bounding box center [561, 573] width 1014 height 4239
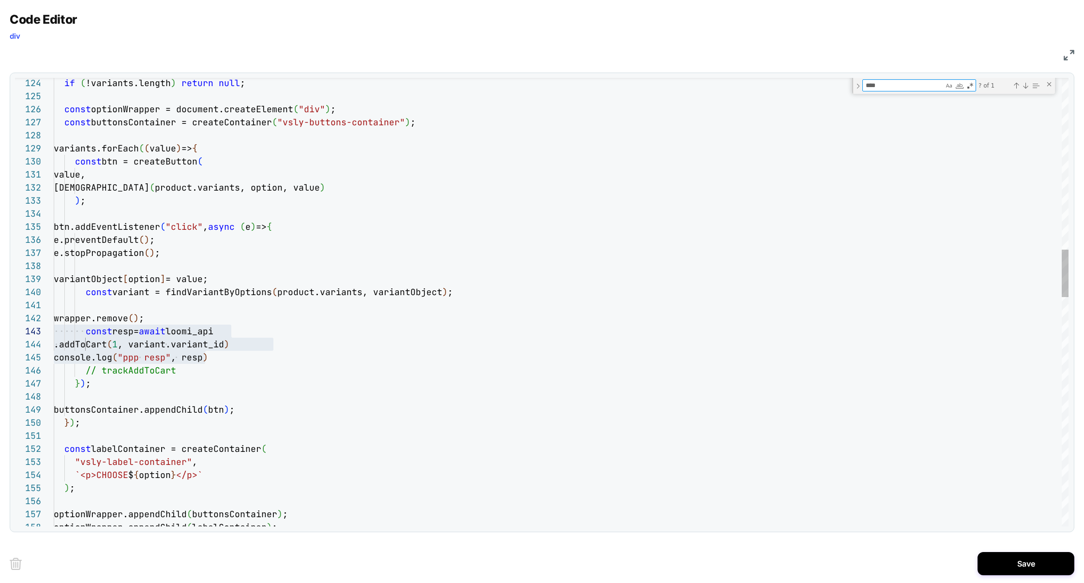
click at [870, 85] on textarea "****" at bounding box center [903, 85] width 81 height 11
click at [1025, 89] on div "Next Match (Enter)" at bounding box center [1025, 86] width 8 height 8
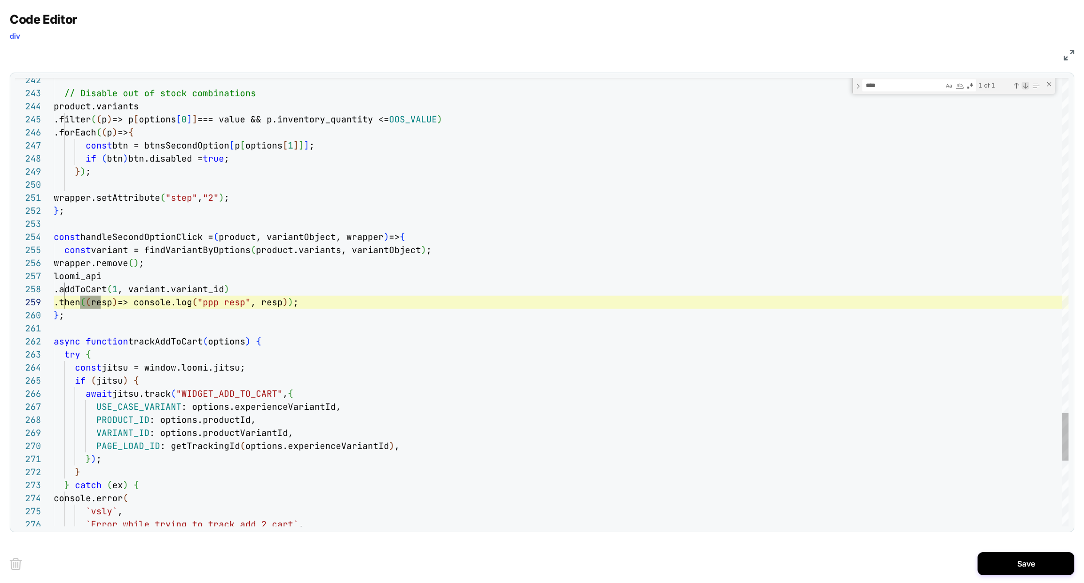
scroll to position [131, 47]
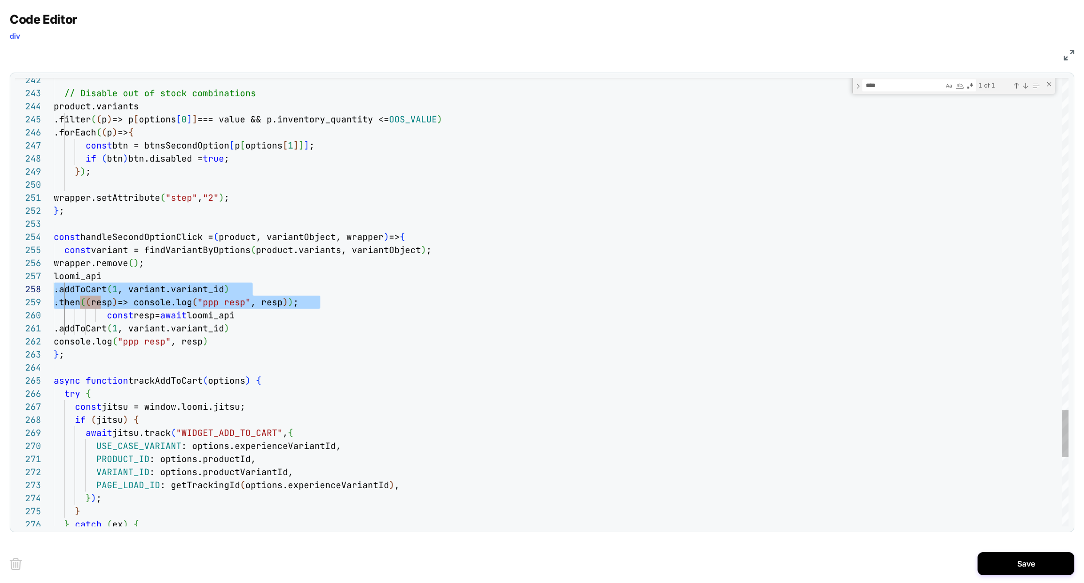
scroll to position [78, 0]
drag, startPoint x: 333, startPoint y: 299, endPoint x: 0, endPoint y: 279, distance: 333.5
click at [0, 278] on div "Code Editor div JS 242 243 244 245 246 247 248 249 250 251 252 253 254 255 256 …" at bounding box center [542, 291] width 1084 height 583
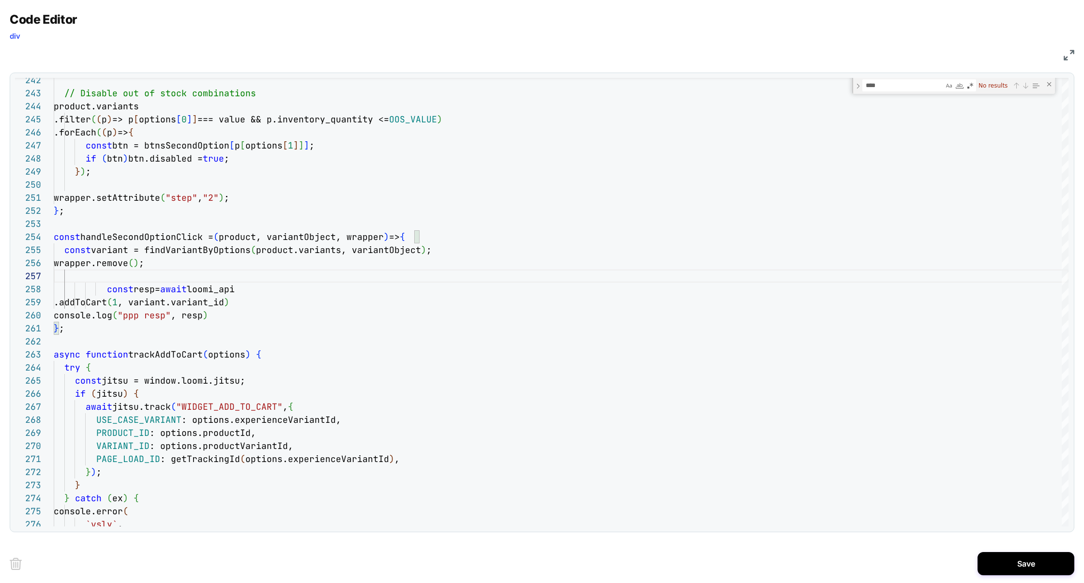
scroll to position [65, 99]
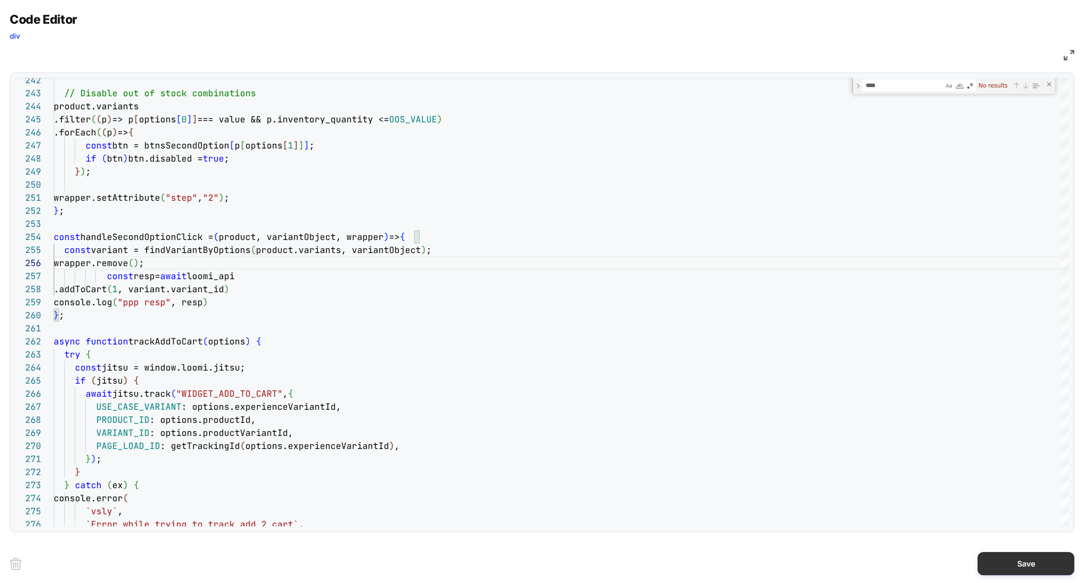
type textarea "**********"
click at [1042, 558] on button "Save" at bounding box center [1025, 563] width 97 height 23
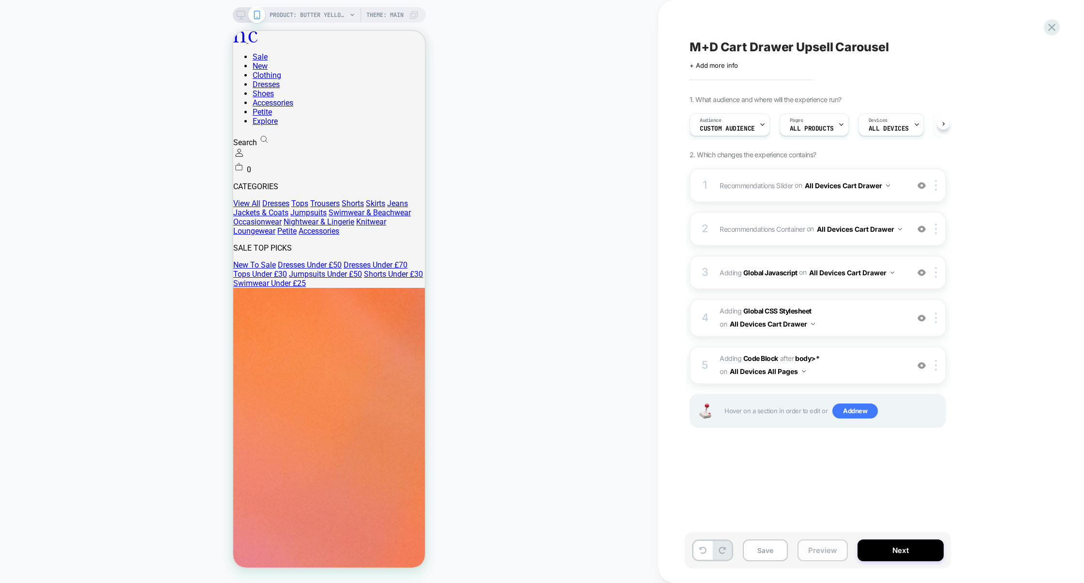
scroll to position [0, 0]
click at [825, 560] on button "Preview" at bounding box center [822, 550] width 50 height 22
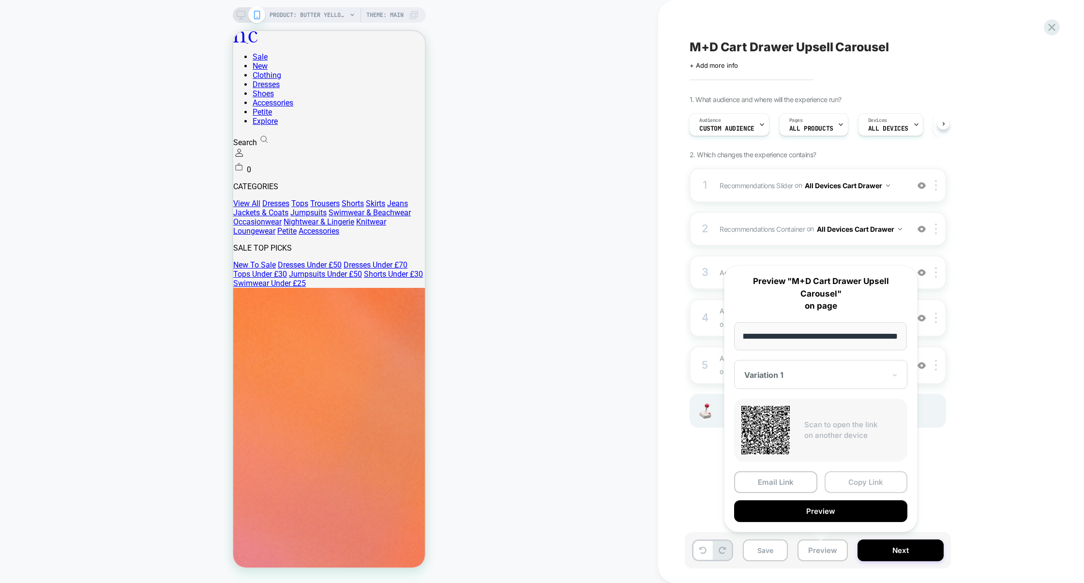
scroll to position [0, 0]
click at [853, 485] on button "Copy Link" at bounding box center [865, 482] width 83 height 22
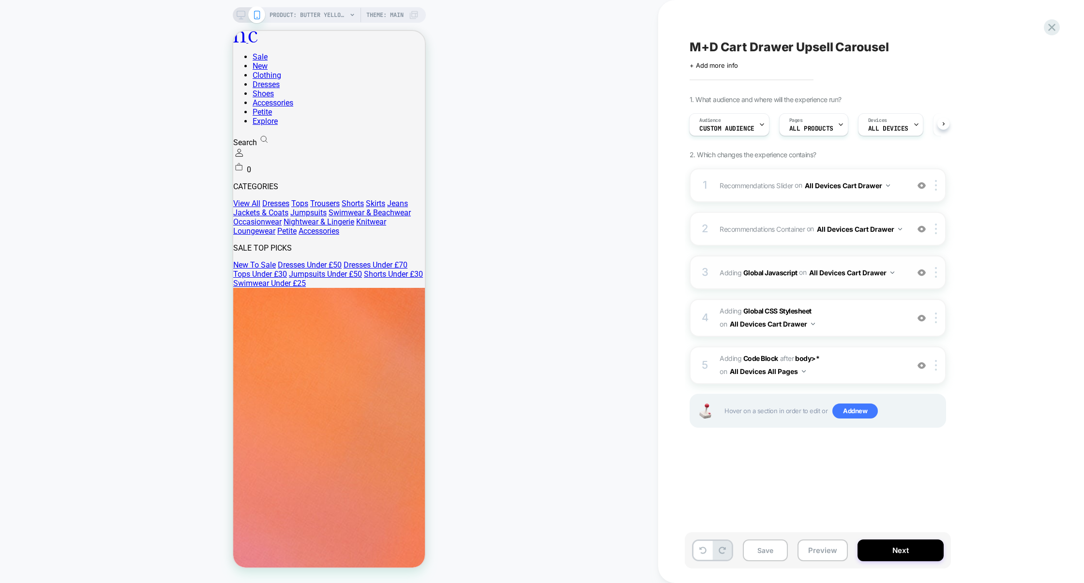
click at [844, 288] on div "3 Adding Global Javascript on All Devices Cart Drawer Add Before Add After Targ…" at bounding box center [817, 272] width 256 height 34
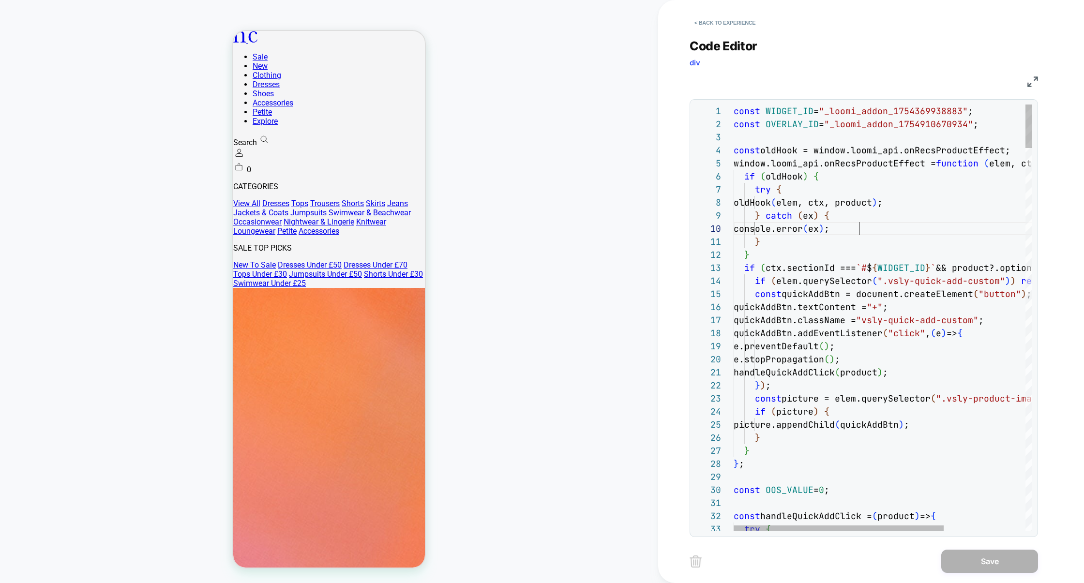
scroll to position [117, 125]
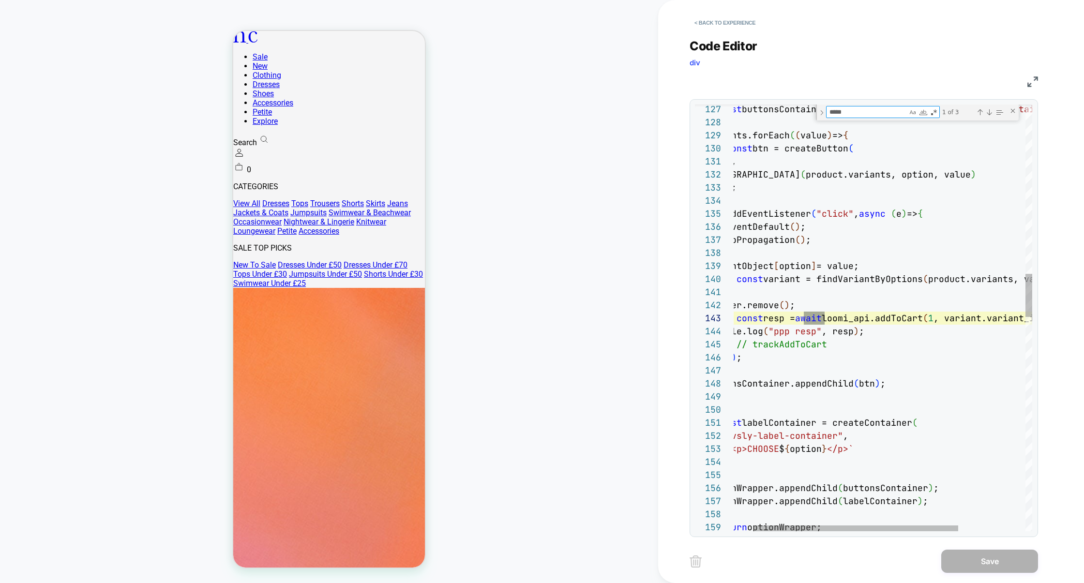
scroll to position [131, 125]
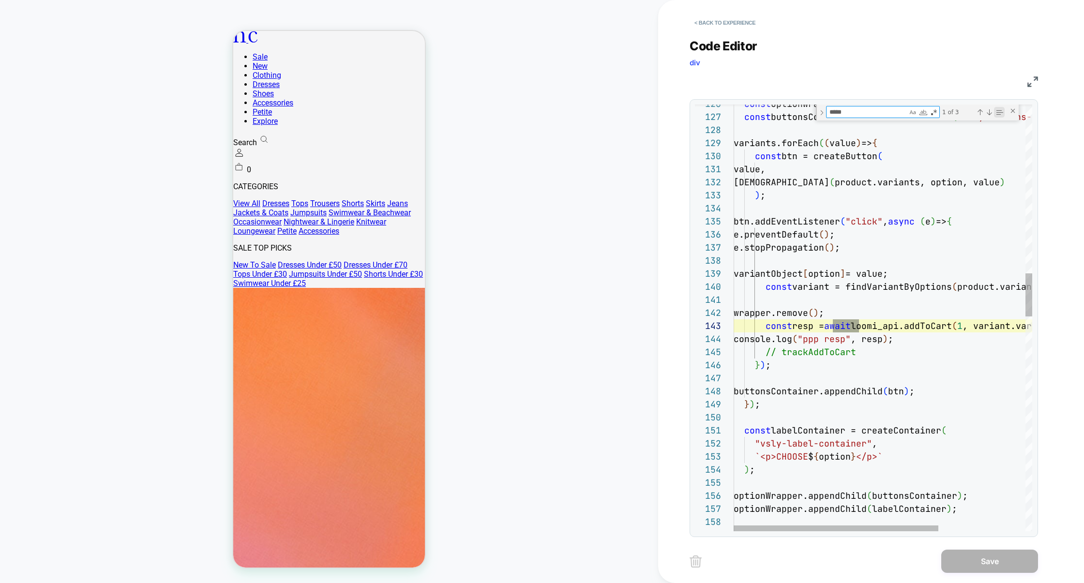
type textarea "*****"
click at [994, 113] on div "Find in Selection (⌥⌘L)" at bounding box center [999, 112] width 11 height 11
click at [988, 112] on div "Next Match (Enter)" at bounding box center [989, 112] width 8 height 8
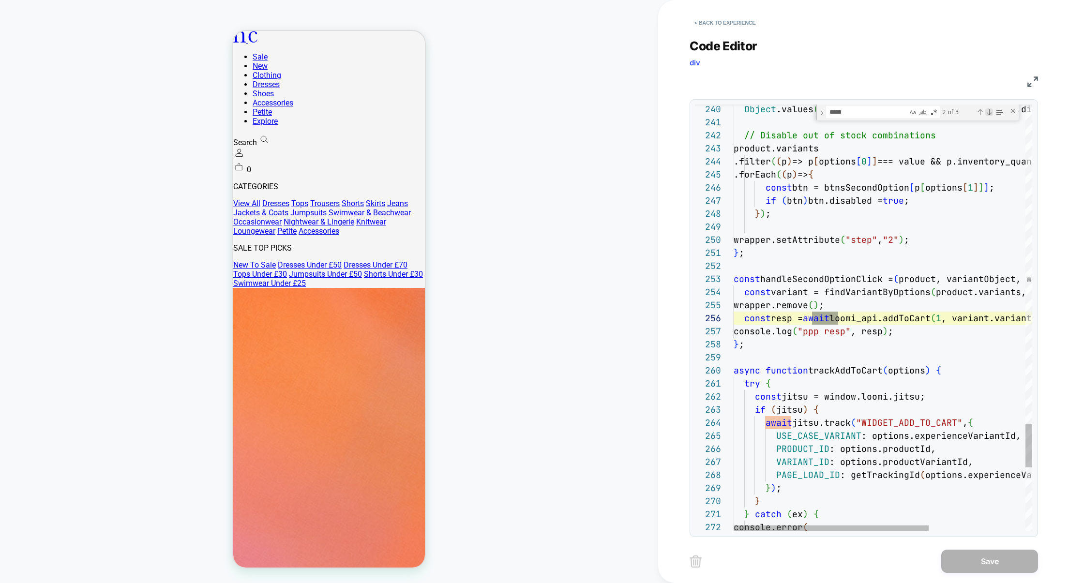
scroll to position [131, 104]
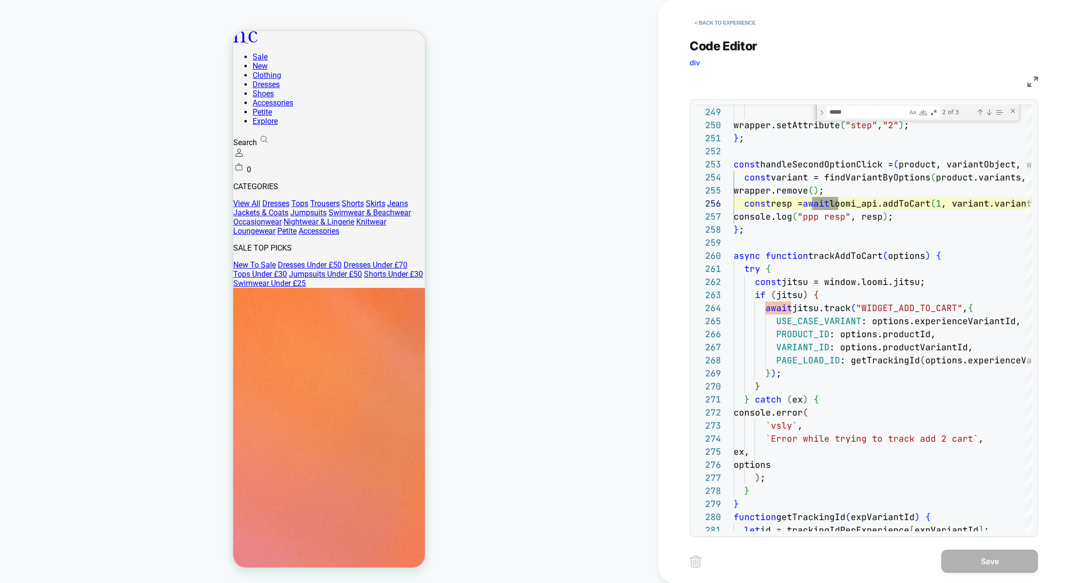
click at [1035, 86] on img at bounding box center [1032, 81] width 11 height 11
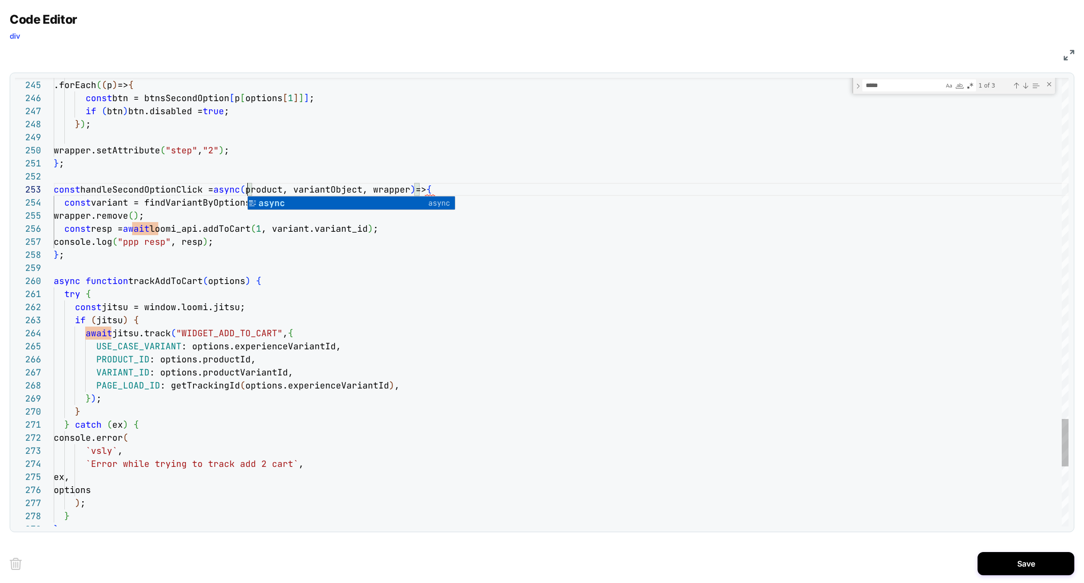
scroll to position [26, 198]
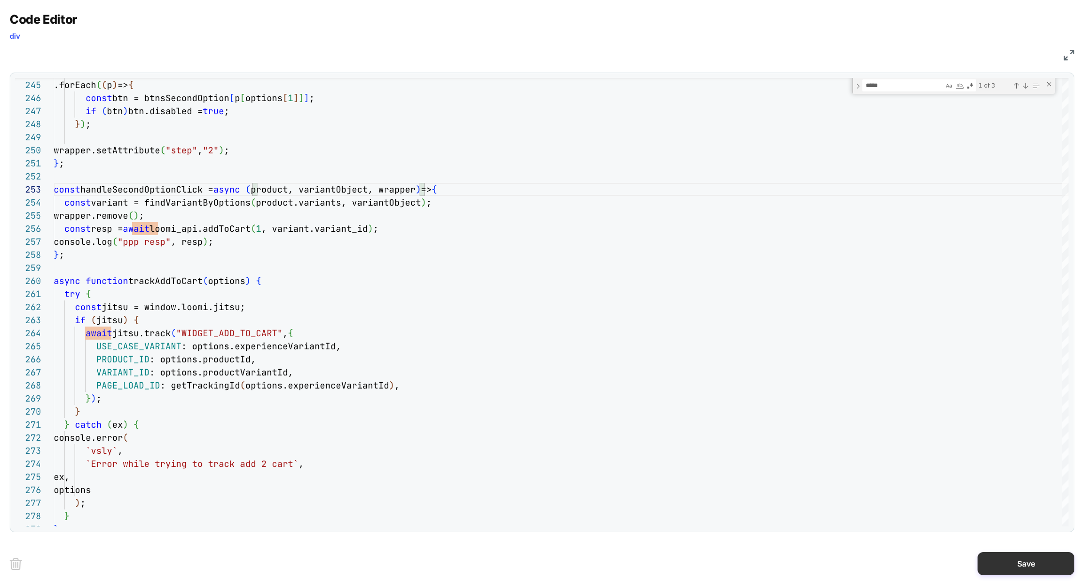
type textarea "**********"
click at [1025, 561] on button "Save" at bounding box center [1025, 563] width 97 height 23
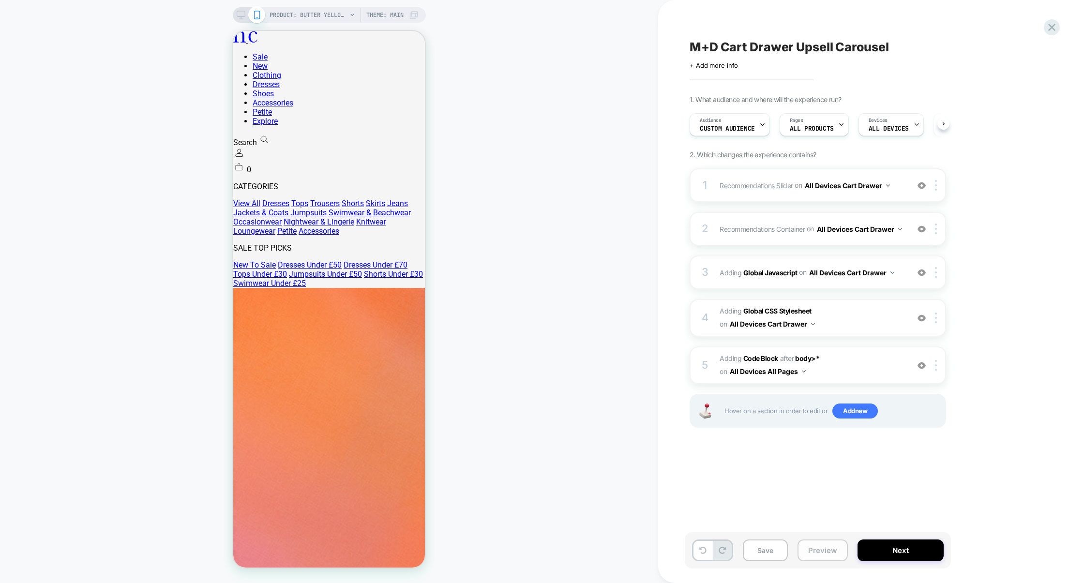
scroll to position [0, 0]
click at [844, 554] on button "Preview" at bounding box center [822, 550] width 50 height 22
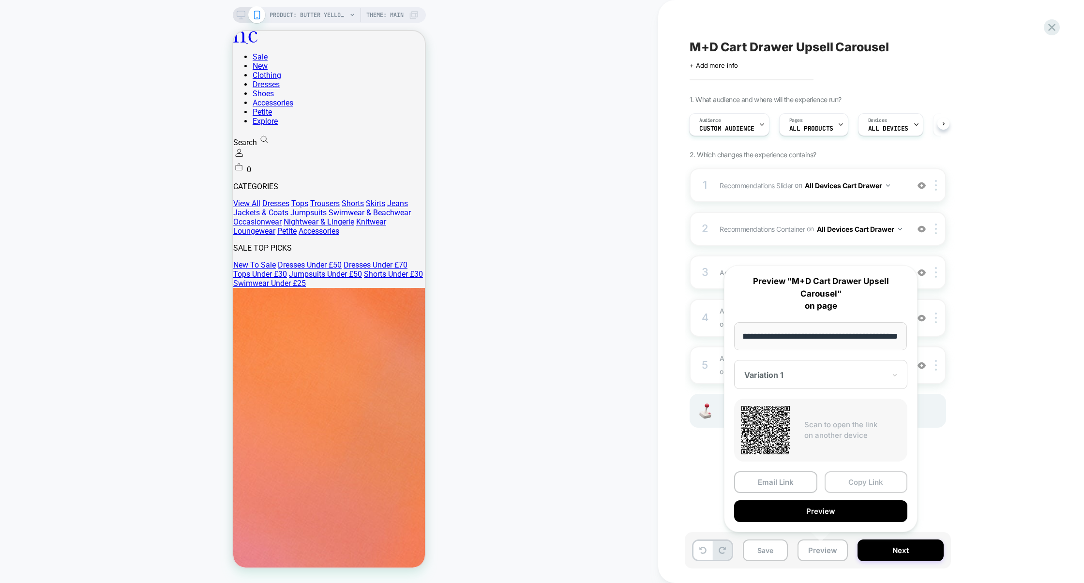
scroll to position [0, 0]
click at [868, 487] on button "Copy Link" at bounding box center [865, 482] width 83 height 22
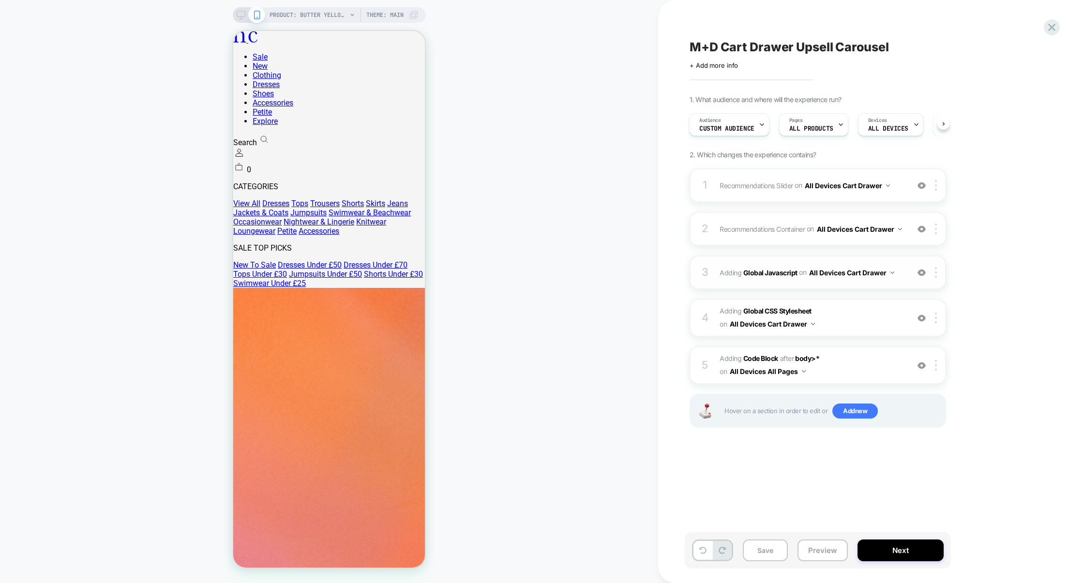
click at [830, 289] on div "3 Adding Global Javascript on All Devices Cart Drawer Add Before Add After Targ…" at bounding box center [817, 272] width 256 height 34
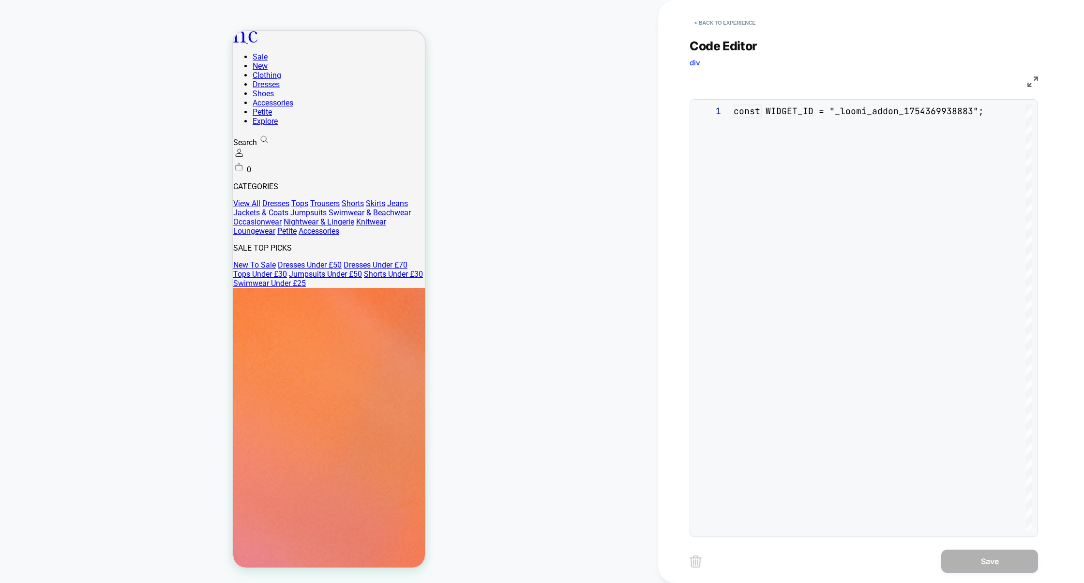
scroll to position [131, 0]
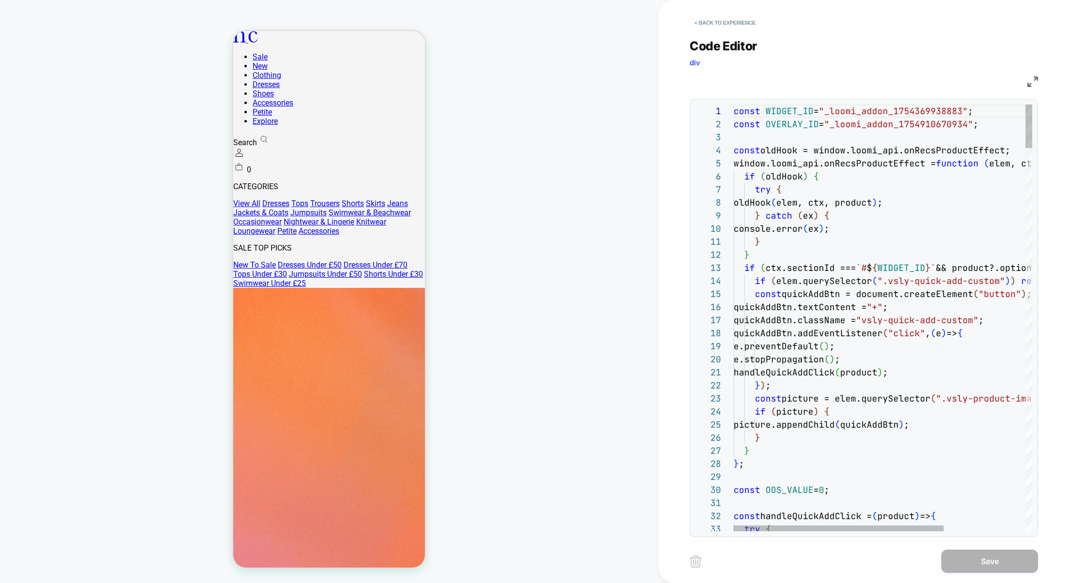
click at [1033, 83] on img at bounding box center [1032, 81] width 11 height 11
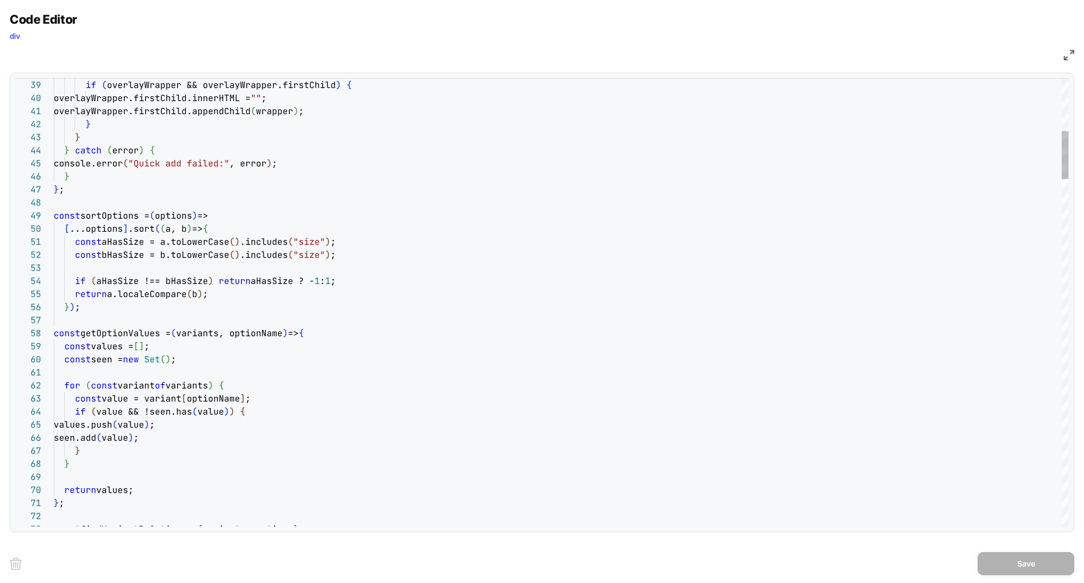
scroll to position [104, 104]
type textarea "**********"
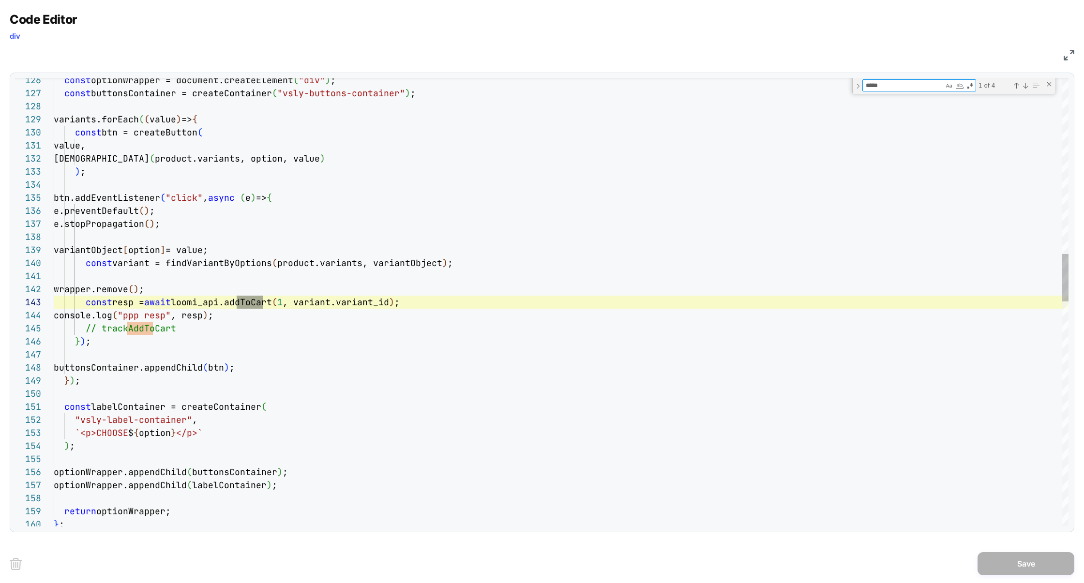
scroll to position [131, 209]
type textarea "*****"
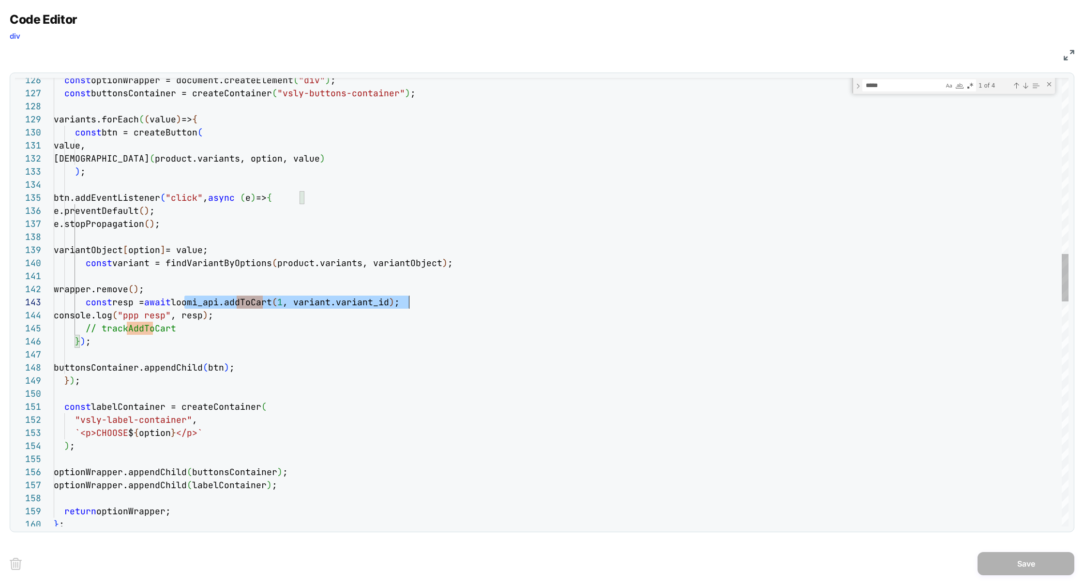
scroll to position [26, 355]
drag, startPoint x: 184, startPoint y: 300, endPoint x: 466, endPoint y: 300, distance: 281.5
click at [466, 300] on div "const optionWrapper = document.createElement ( "div" ) ; const buttonsContainer…" at bounding box center [561, 531] width 1014 height 4213
drag, startPoint x: 266, startPoint y: 316, endPoint x: 0, endPoint y: 303, distance: 266.4
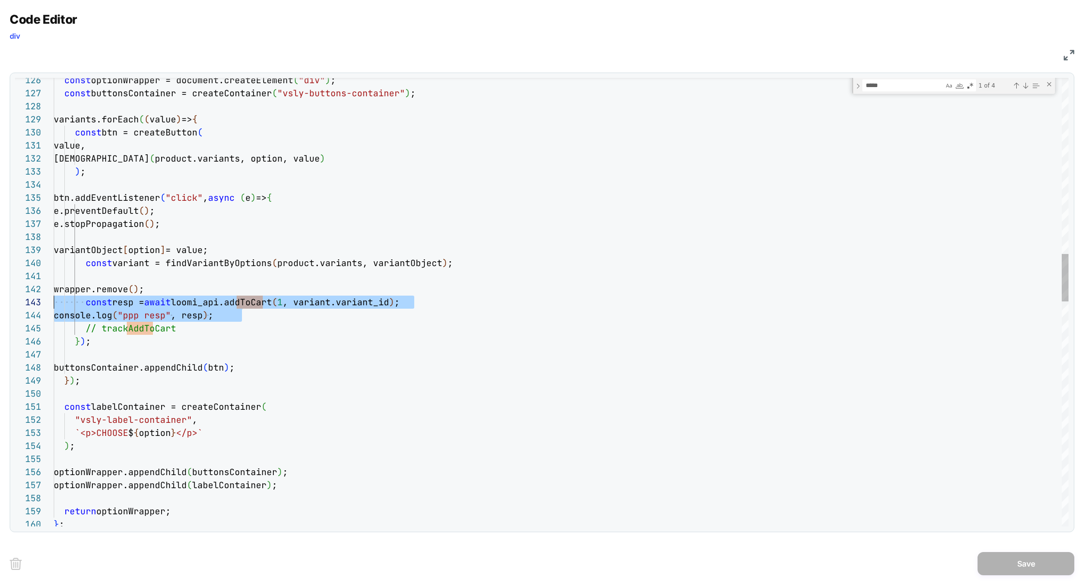
click at [54, 303] on div "const optionWrapper = document.createElement ( "div" ) ; const buttonsContainer…" at bounding box center [561, 531] width 1014 height 4213
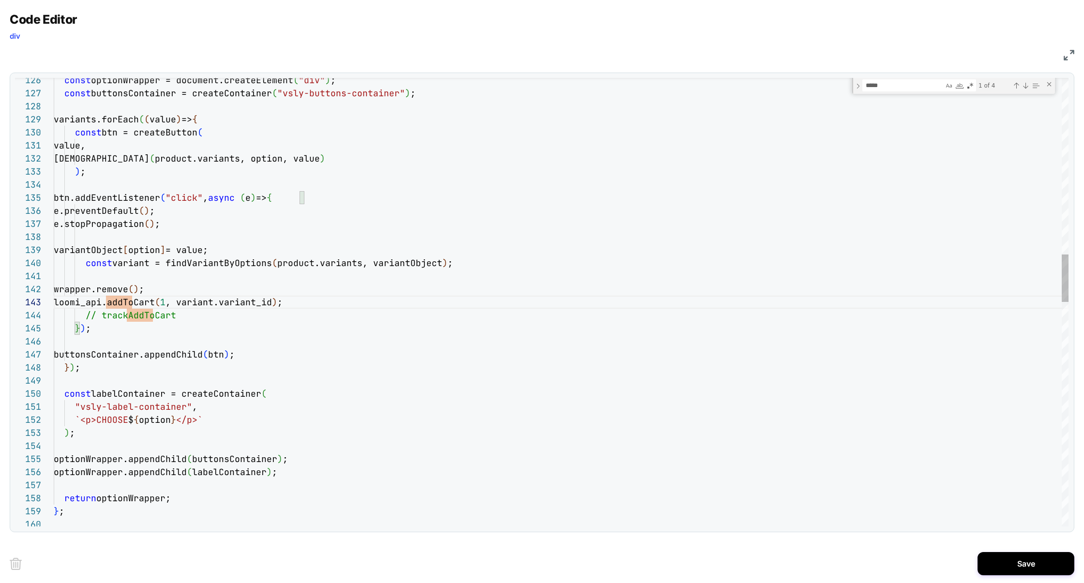
click at [243, 194] on div "const optionWrapper = document.createElement ( "div" ) ; const buttonsContainer…" at bounding box center [561, 525] width 1014 height 4200
click at [1025, 87] on div "Next Match (Enter)" at bounding box center [1025, 86] width 8 height 8
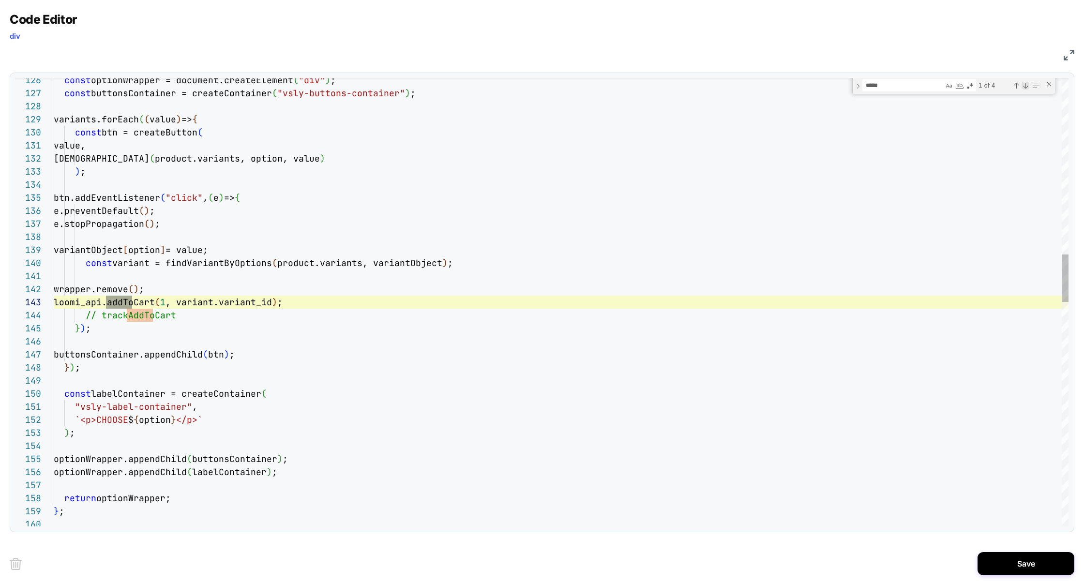
click at [1025, 87] on div "Next Match (Enter)" at bounding box center [1025, 86] width 8 height 8
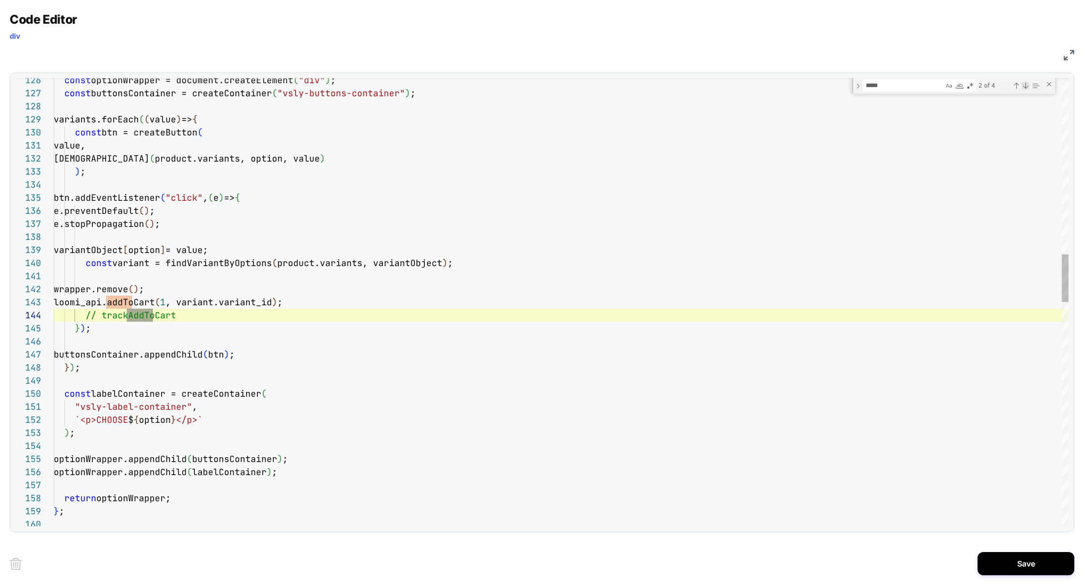
click at [1025, 87] on div "Next Match (Enter)" at bounding box center [1025, 86] width 8 height 8
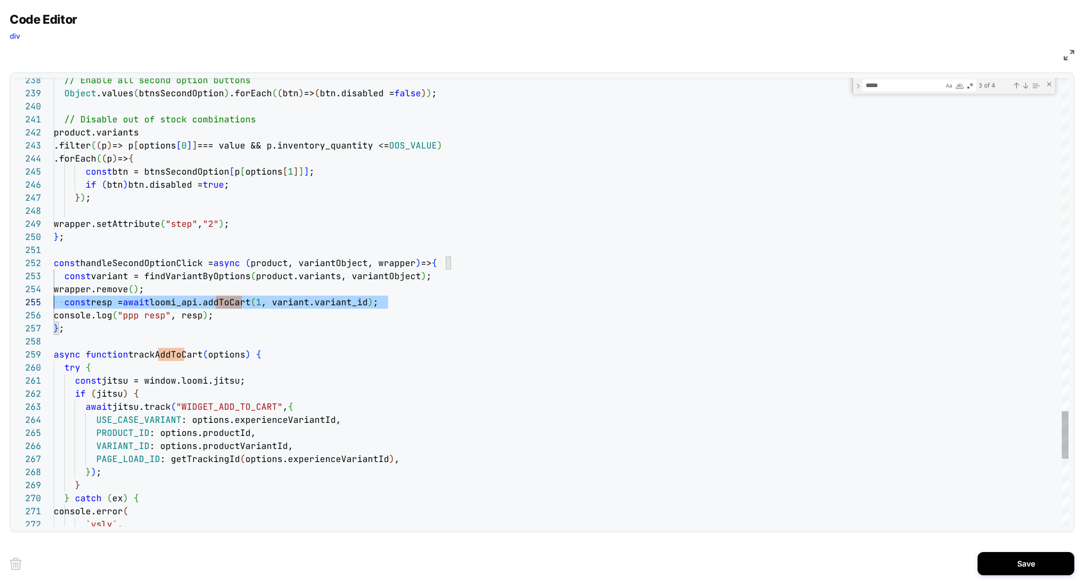
scroll to position [52, 0]
drag, startPoint x: 401, startPoint y: 300, endPoint x: 0, endPoint y: 297, distance: 400.1
drag, startPoint x: 233, startPoint y: 313, endPoint x: 1, endPoint y: 306, distance: 232.3
click at [0, 307] on div "Code Editor div JS 238 239 240 241 242 243 244 245 246 247 248 249 250 251 252 …" at bounding box center [542, 291] width 1084 height 583
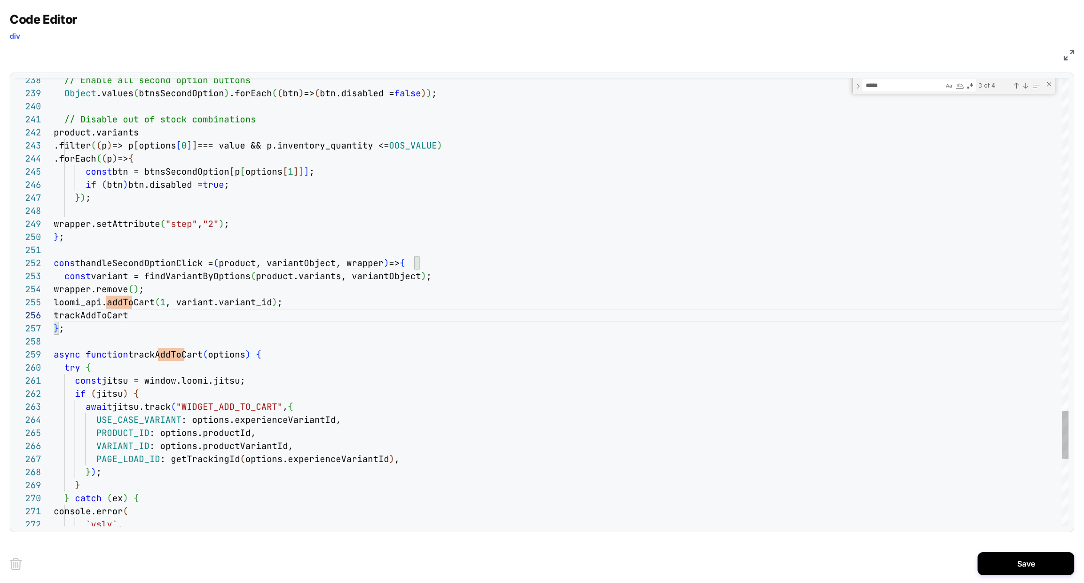
scroll to position [65, 73]
click at [1012, 87] on div "Previous Match (⇧Enter)" at bounding box center [1016, 86] width 8 height 8
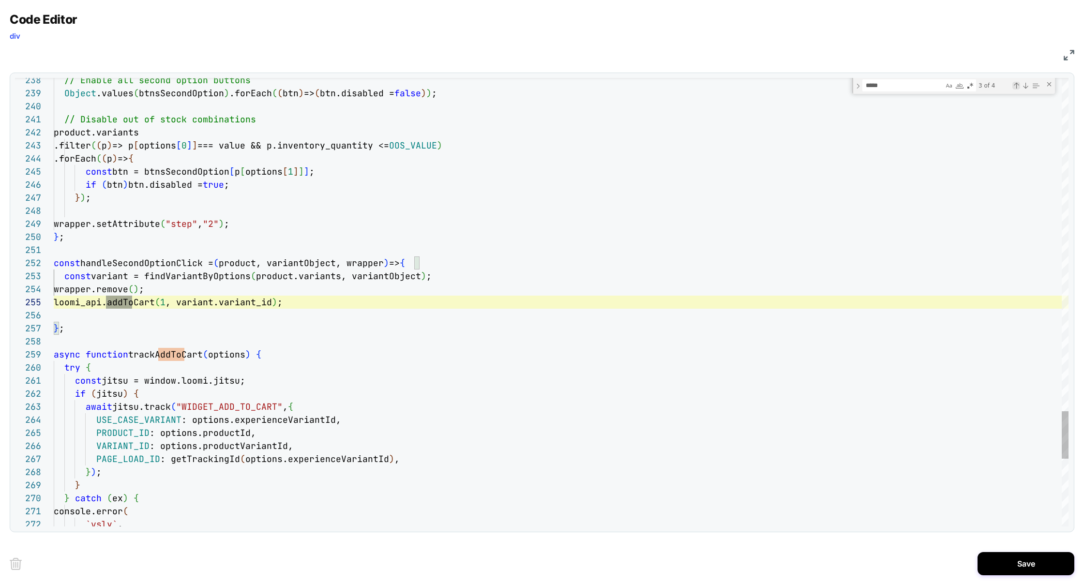
scroll to position [65, 78]
click at [1012, 87] on div "Previous Match (⇧Enter)" at bounding box center [1016, 86] width 8 height 8
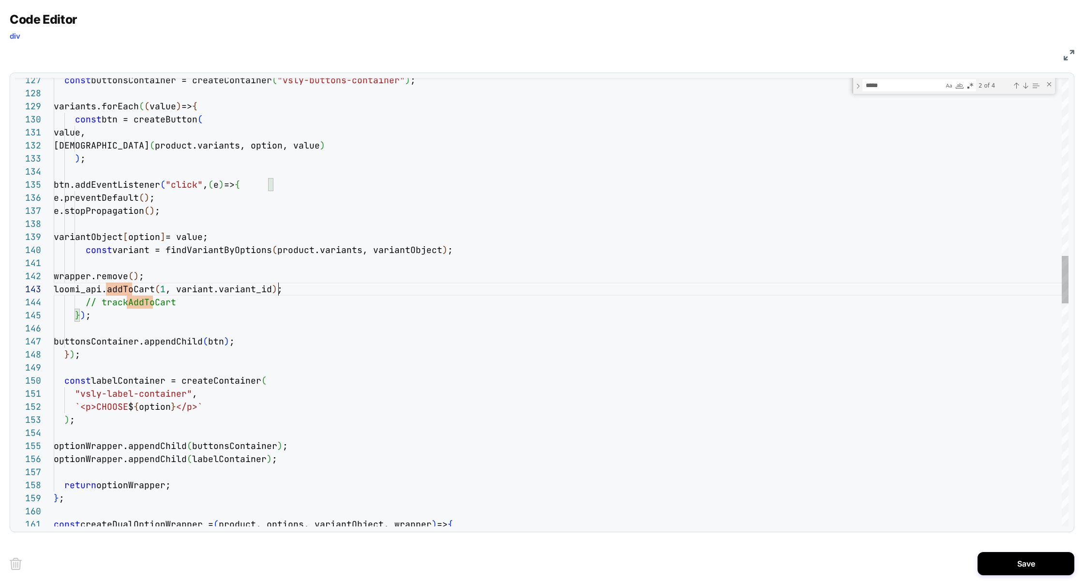
scroll to position [26, 223]
click at [303, 289] on div "const buttonsContainer = createContainer ( "vsly-buttons-container" ) ; variant…" at bounding box center [561, 512] width 1014 height 4200
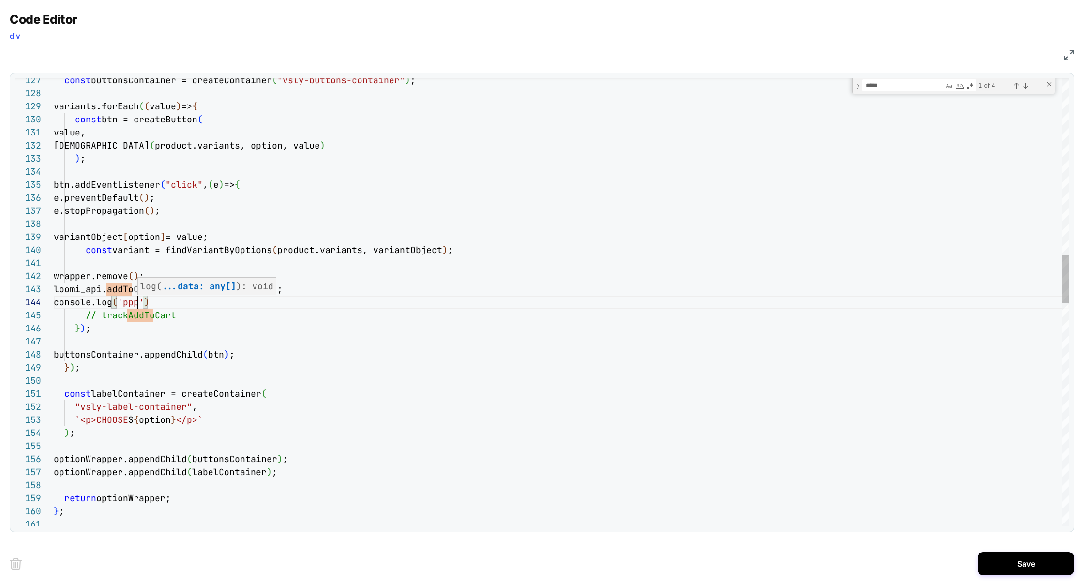
scroll to position [39, 84]
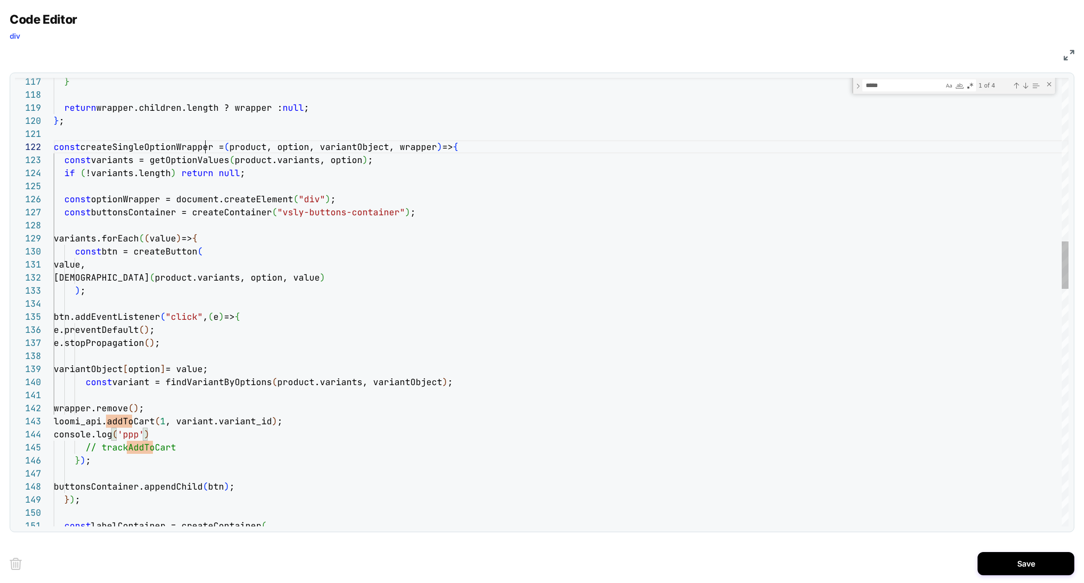
type textarea "**********"
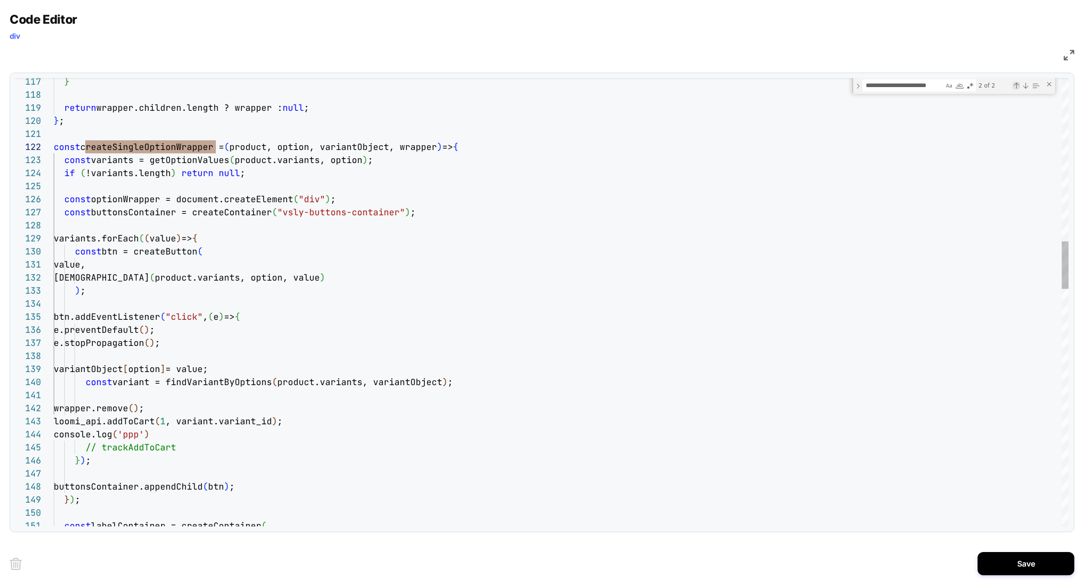
click at [1015, 86] on div "Previous Match (⇧Enter)" at bounding box center [1016, 86] width 8 height 8
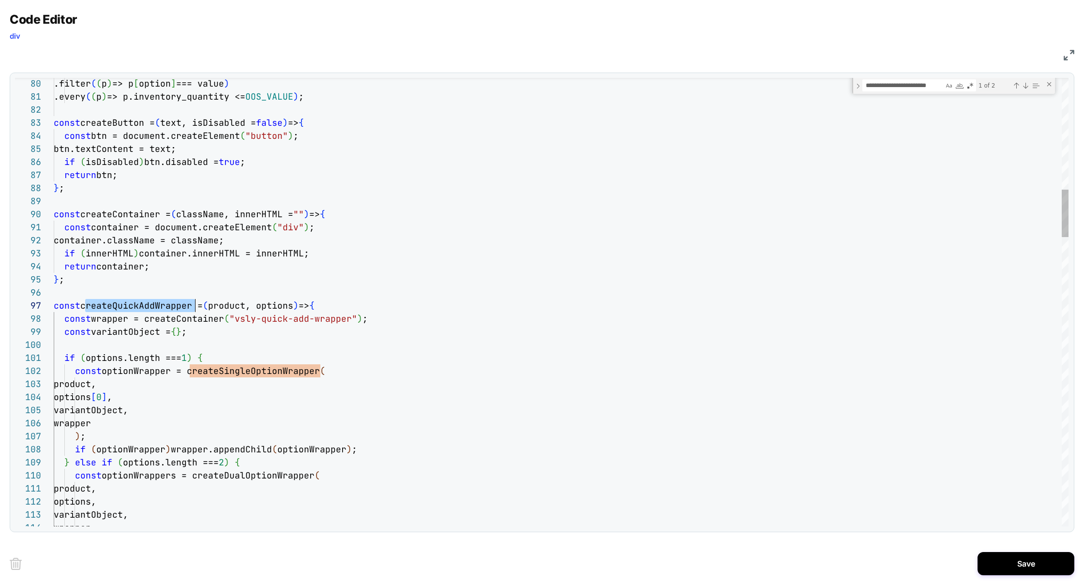
scroll to position [78, 141]
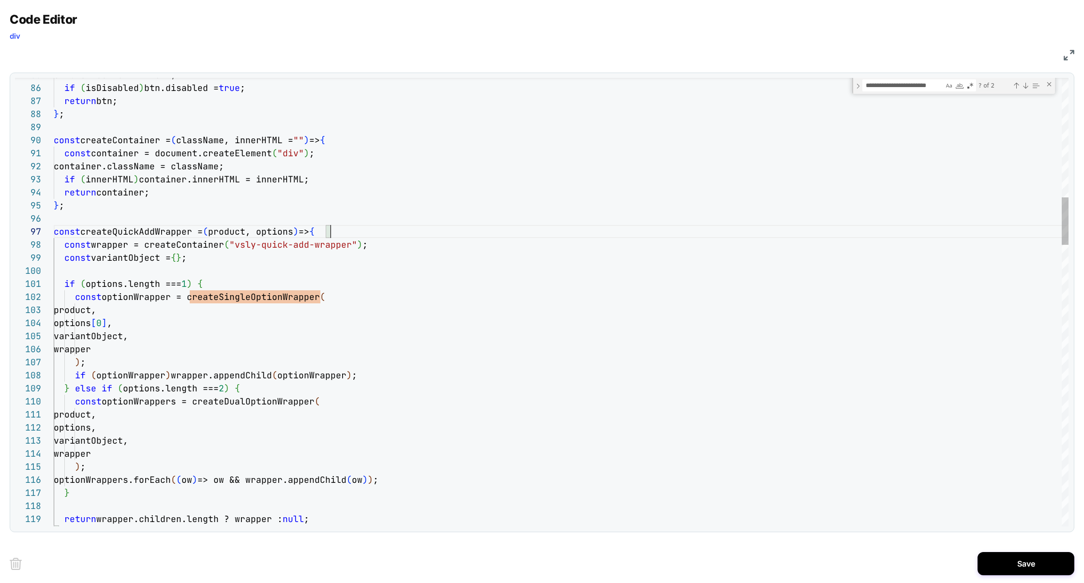
type textarea "**********"
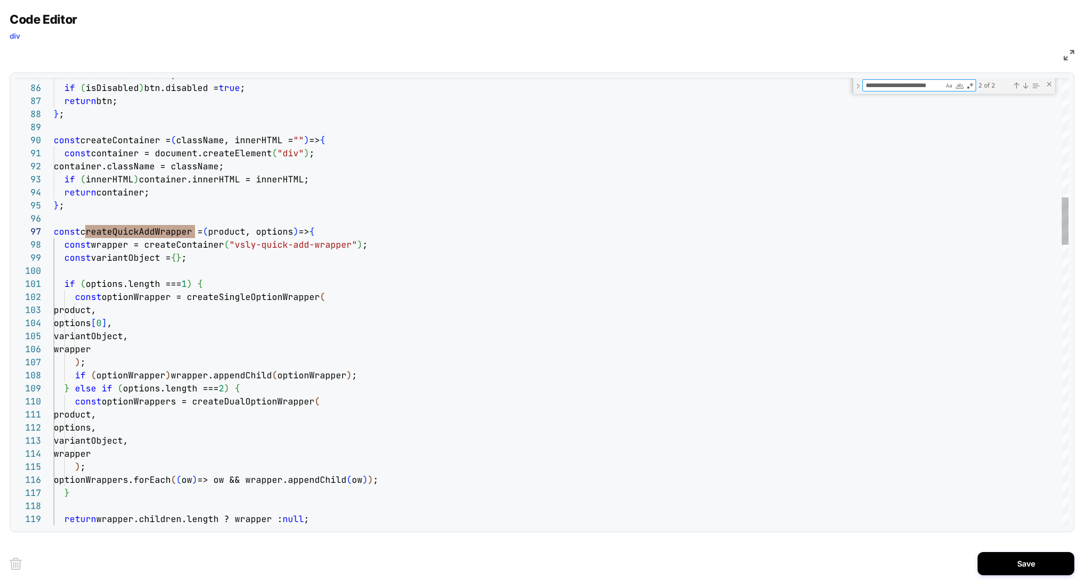
type textarea "**********"
click at [1018, 86] on div "Previous Match (⇧Enter)" at bounding box center [1016, 86] width 8 height 8
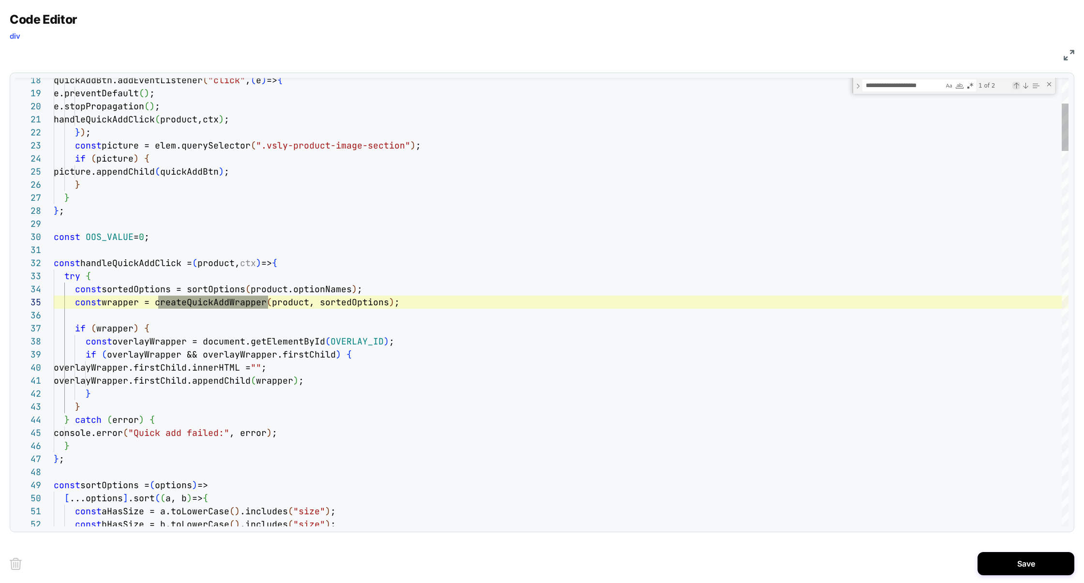
scroll to position [131, 214]
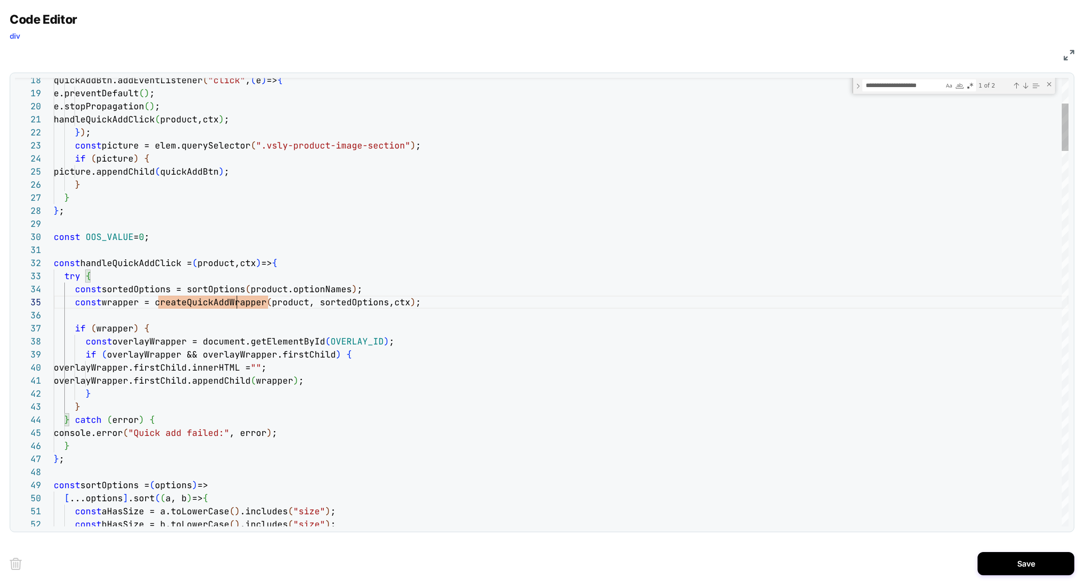
scroll to position [52, 214]
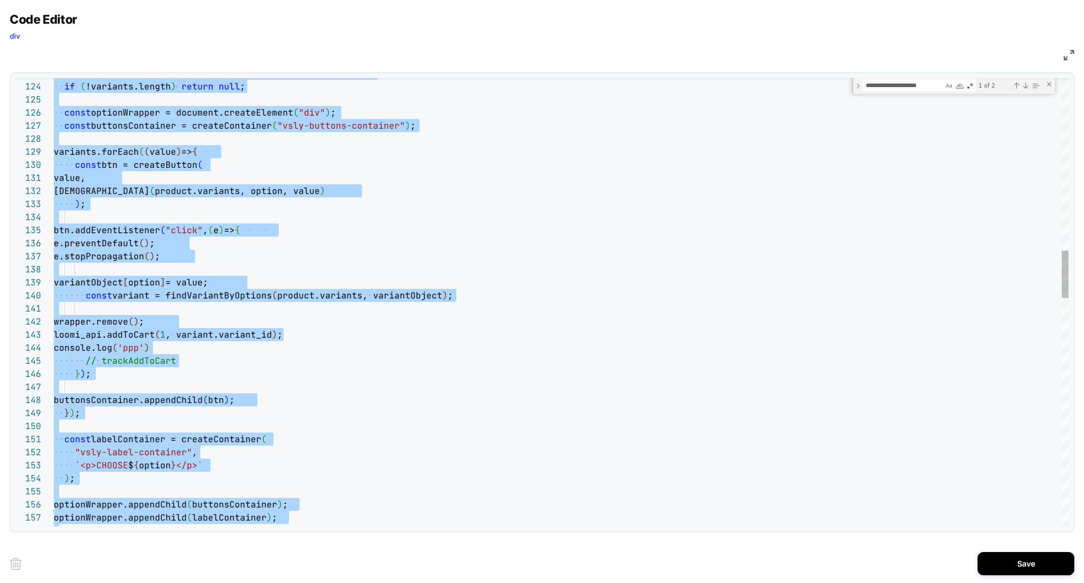
click at [159, 355] on div "const variants = getOptionValues ( product.variants, option ) ; if ( !variants.…" at bounding box center [561, 563] width 1014 height 4213
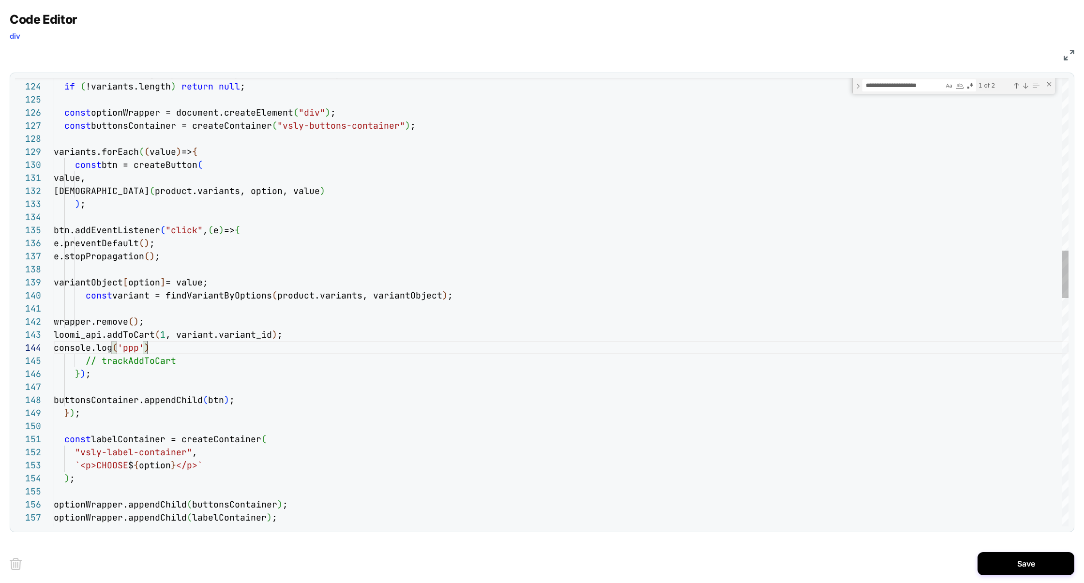
click at [160, 353] on div "const variants = getOptionValues ( product.variants, option ) ; if ( !variants.…" at bounding box center [561, 563] width 1014 height 4213
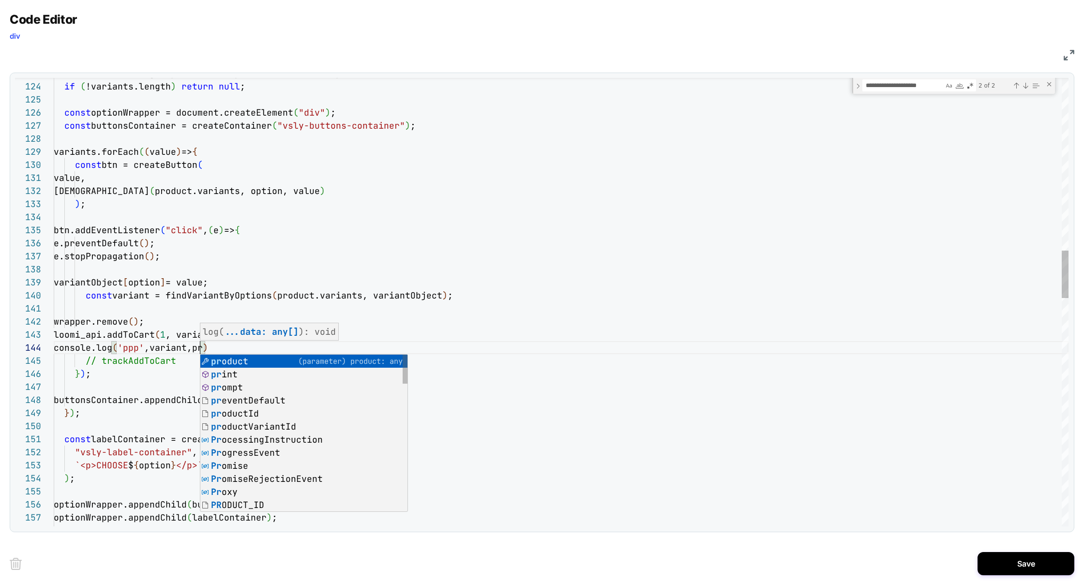
scroll to position [39, 172]
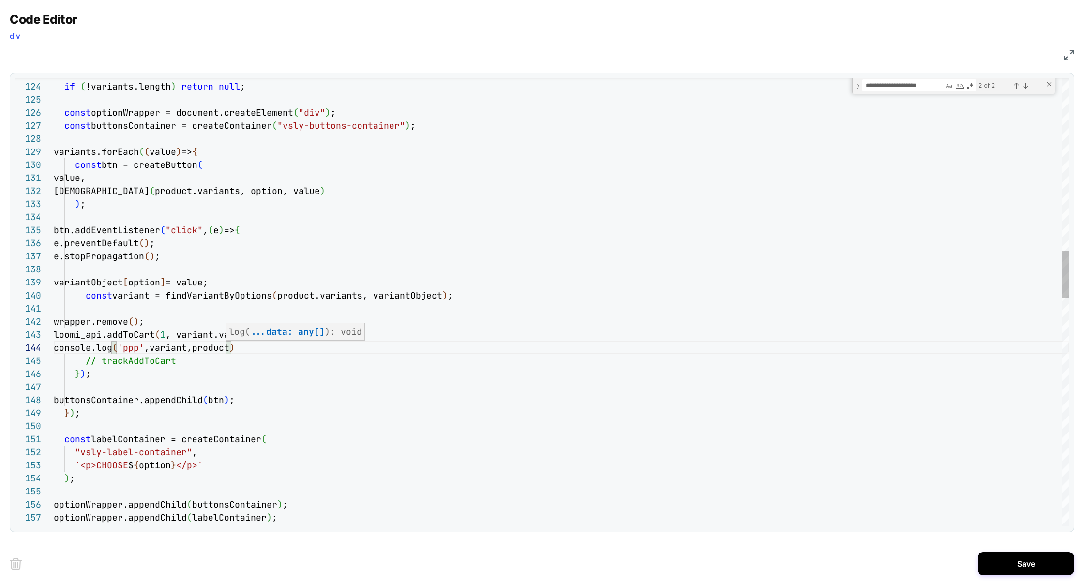
click at [227, 379] on div "const variants = getOptionValues ( product.variants, option ) ; if ( !variants.…" at bounding box center [561, 563] width 1014 height 4213
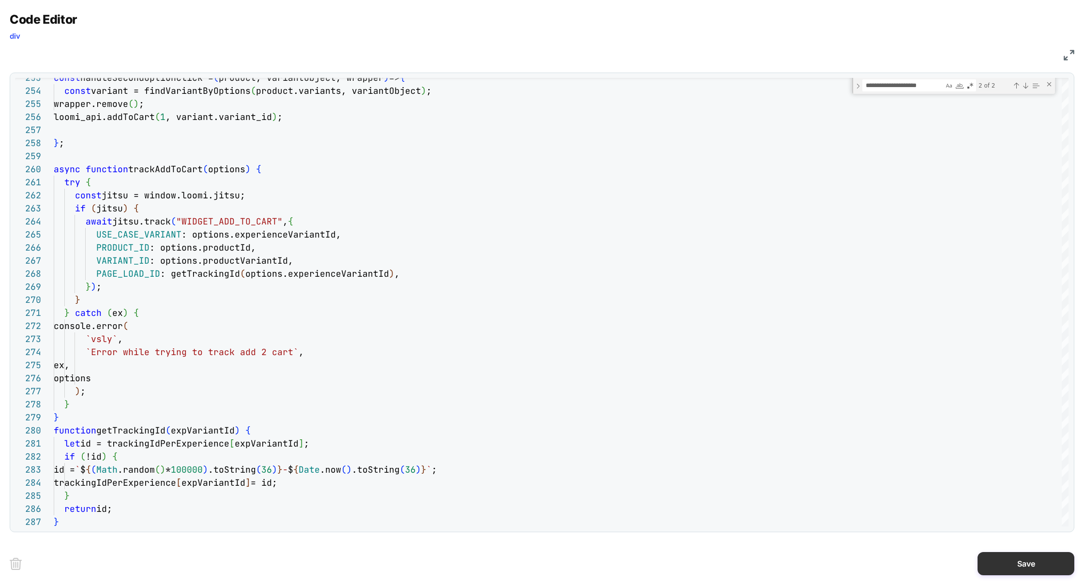
type textarea "**********"
click at [1035, 561] on button "Save" at bounding box center [1025, 563] width 97 height 23
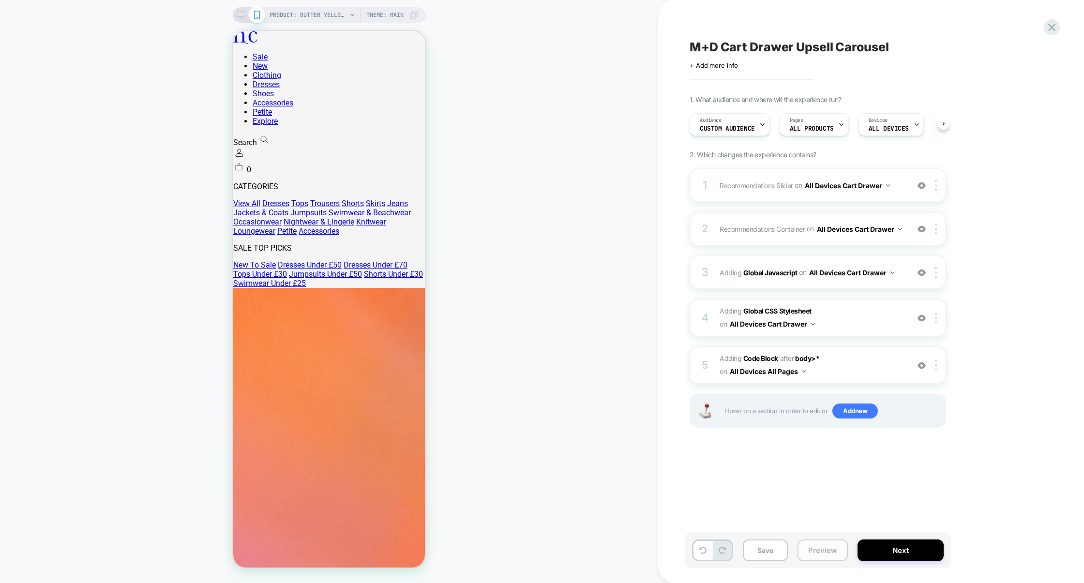
click at [807, 558] on button "Preview" at bounding box center [822, 550] width 50 height 22
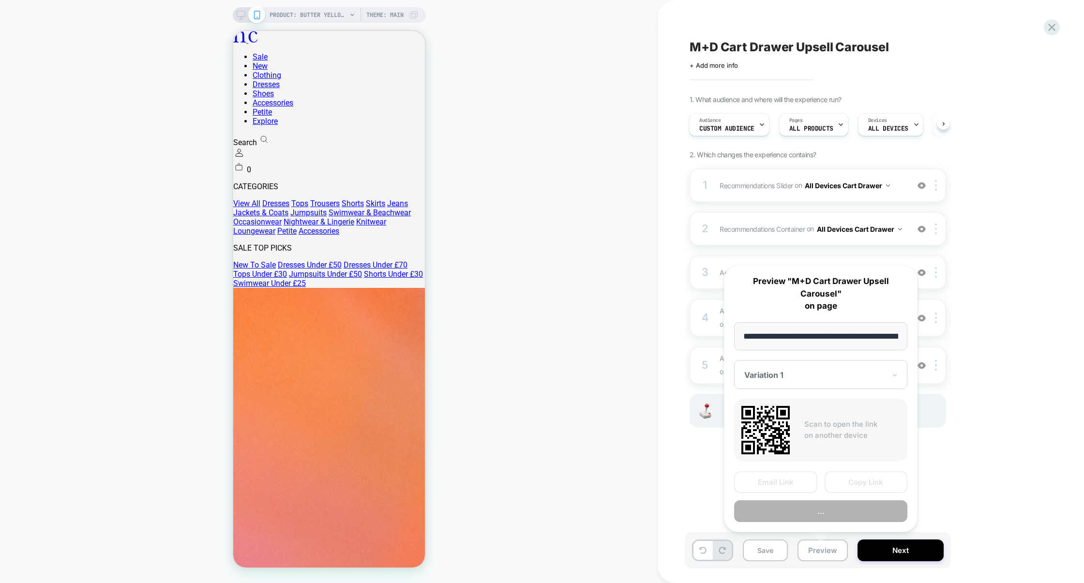
scroll to position [0, 260]
click at [823, 513] on button "Preview" at bounding box center [820, 511] width 173 height 22
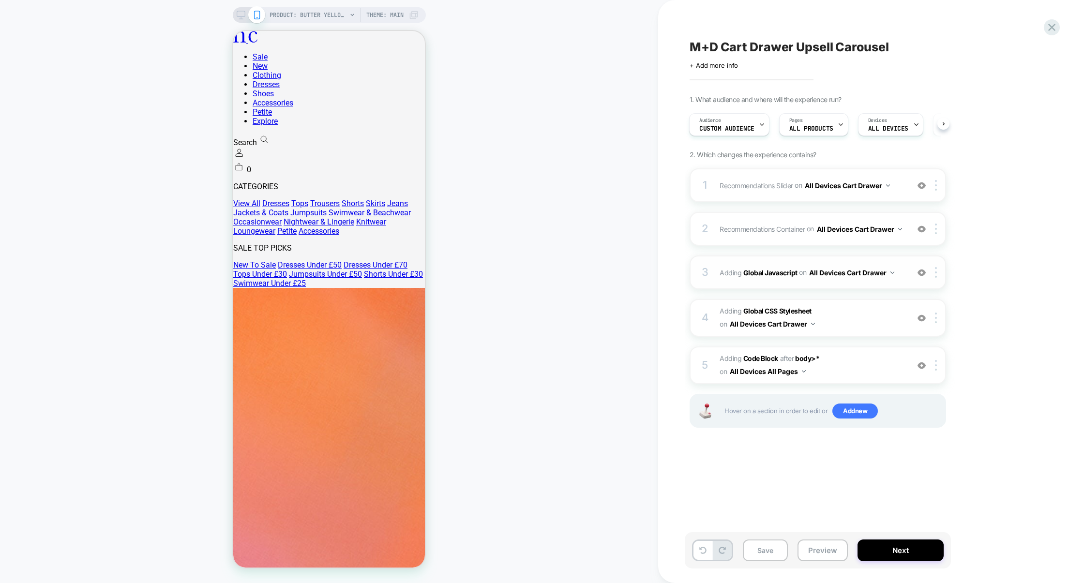
click at [840, 289] on div "3 Adding Global Javascript on All Devices Cart Drawer Add Before Add After Targ…" at bounding box center [817, 272] width 256 height 34
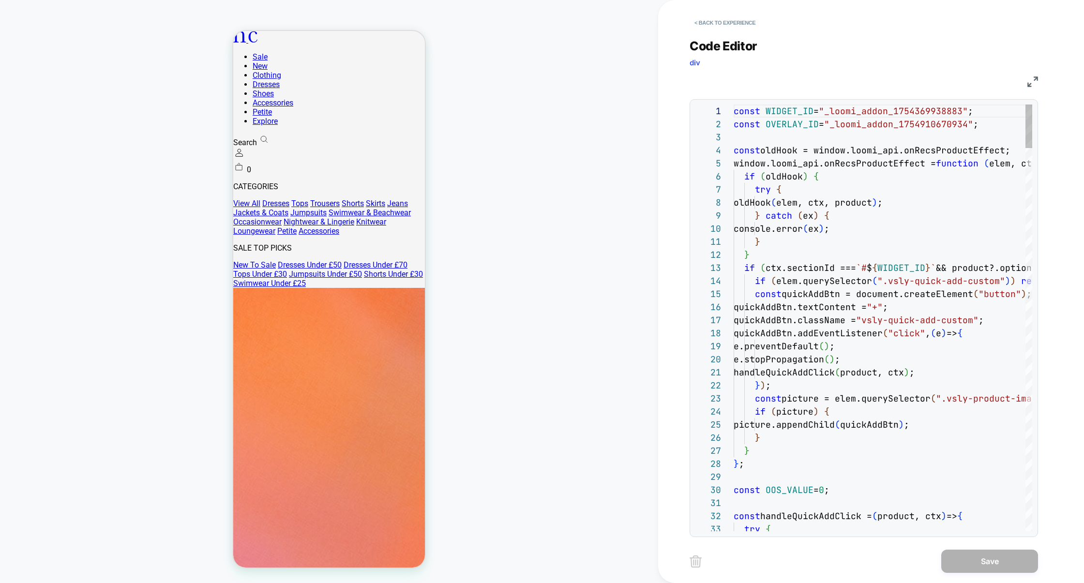
scroll to position [131, 0]
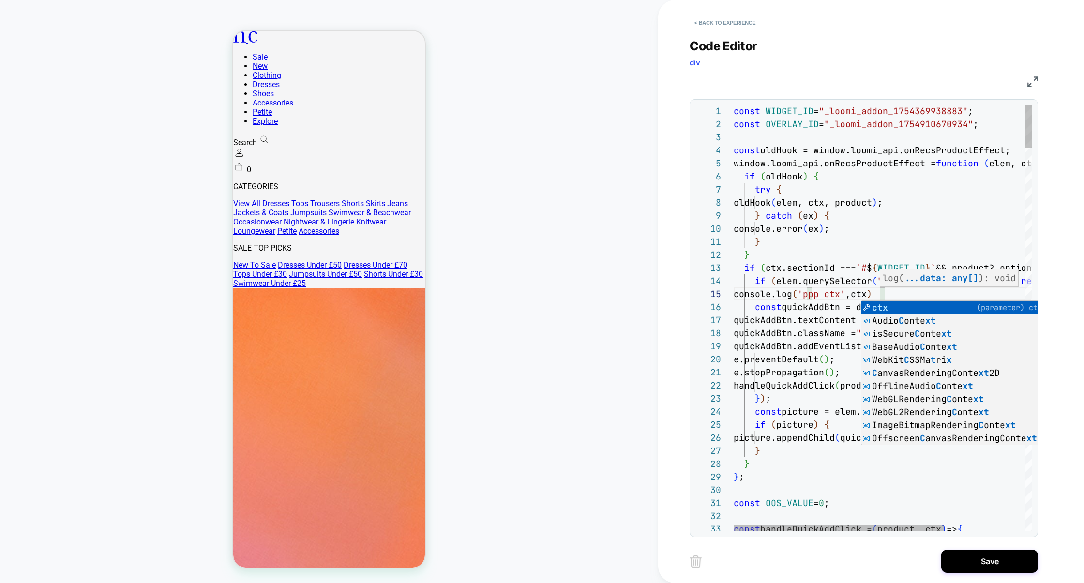
scroll to position [52, 146]
type textarea "**********"
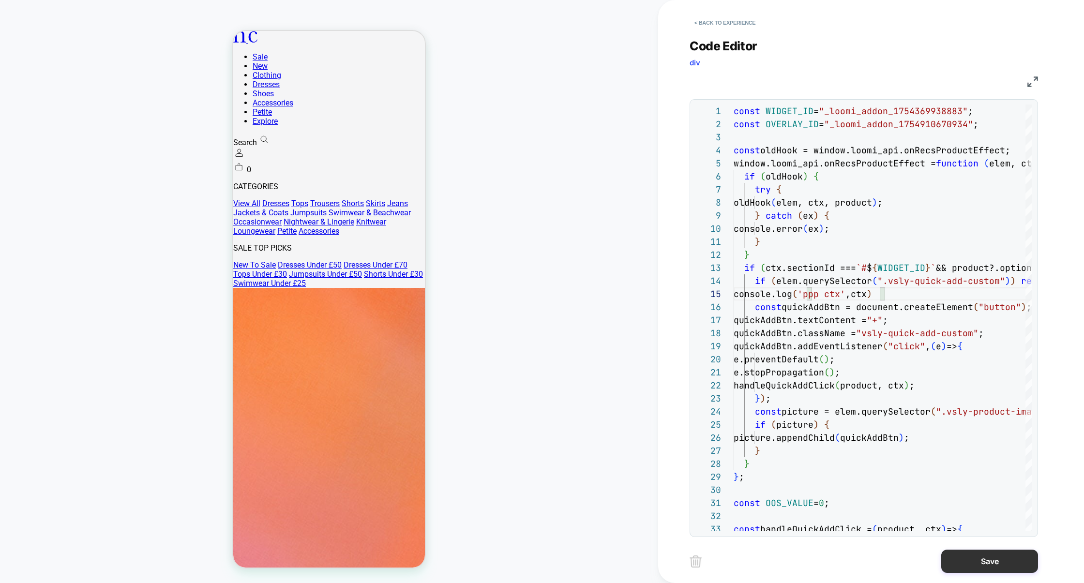
click at [984, 554] on button "Save" at bounding box center [989, 561] width 97 height 23
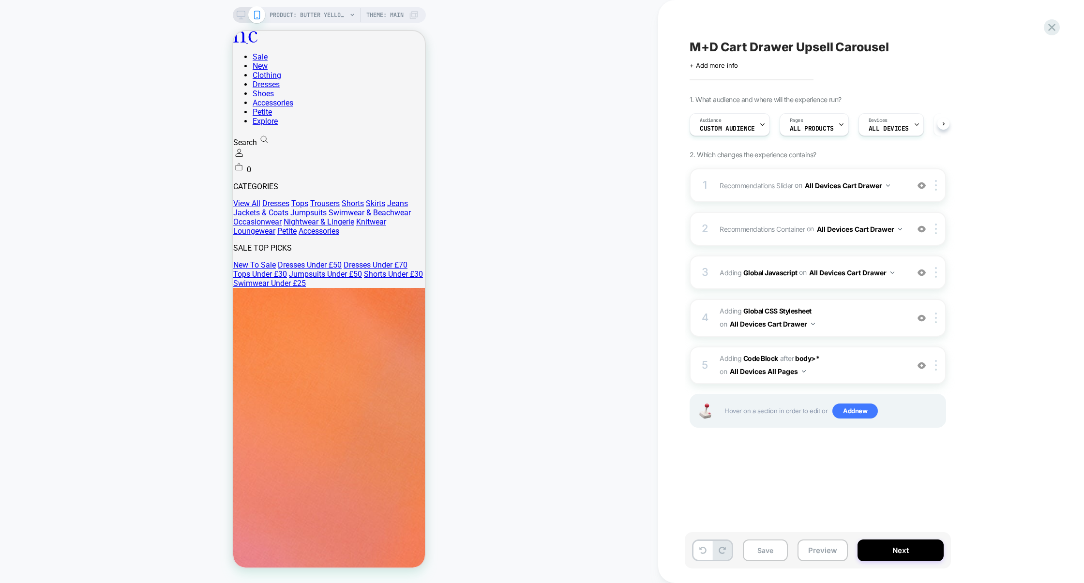
click at [837, 553] on button "Preview" at bounding box center [822, 550] width 50 height 22
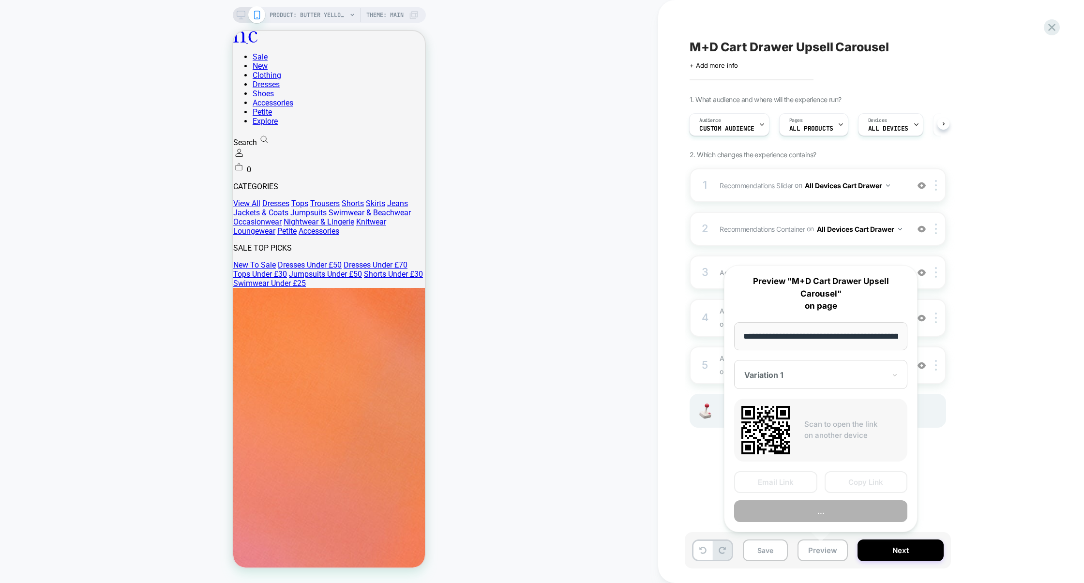
scroll to position [0, 260]
click at [861, 488] on button "Copy Link" at bounding box center [865, 482] width 83 height 22
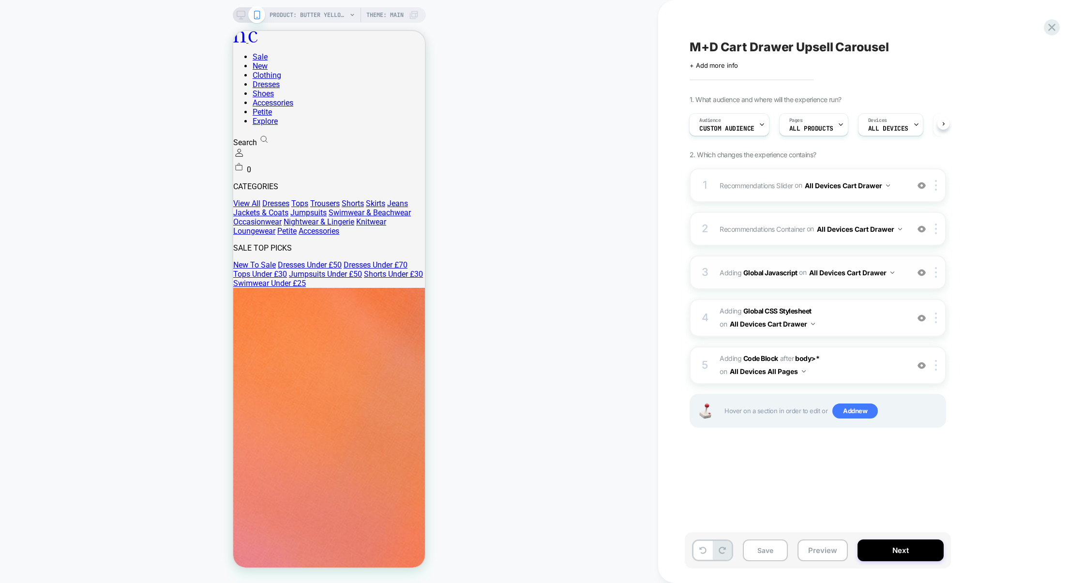
click at [827, 264] on div "3 Adding Global Javascript on All Devices Cart Drawer Add Before Add After Targ…" at bounding box center [817, 272] width 256 height 34
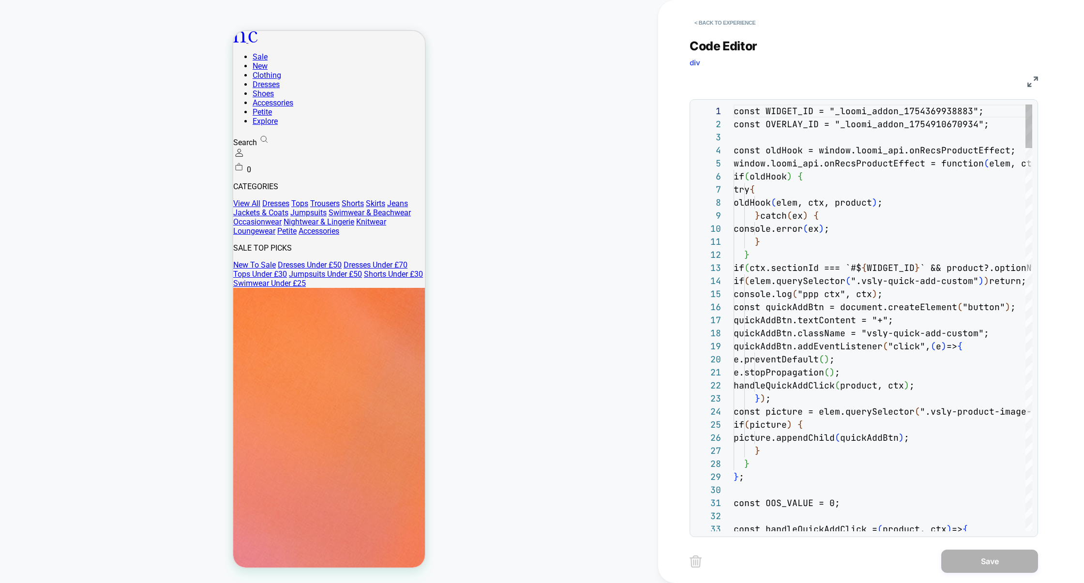
scroll to position [131, 0]
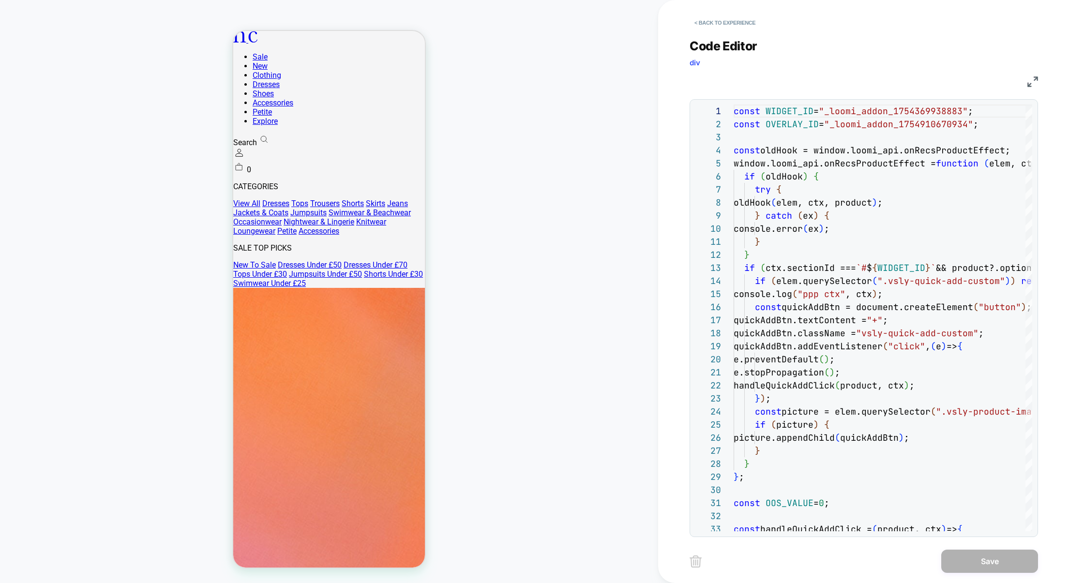
click at [1034, 77] on img at bounding box center [1032, 81] width 11 height 11
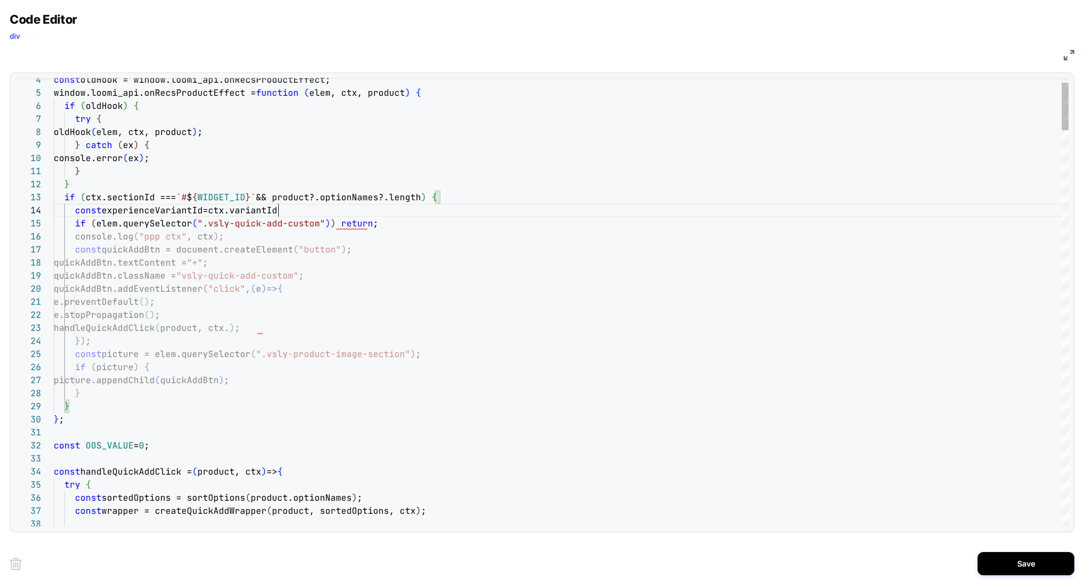
scroll to position [39, 224]
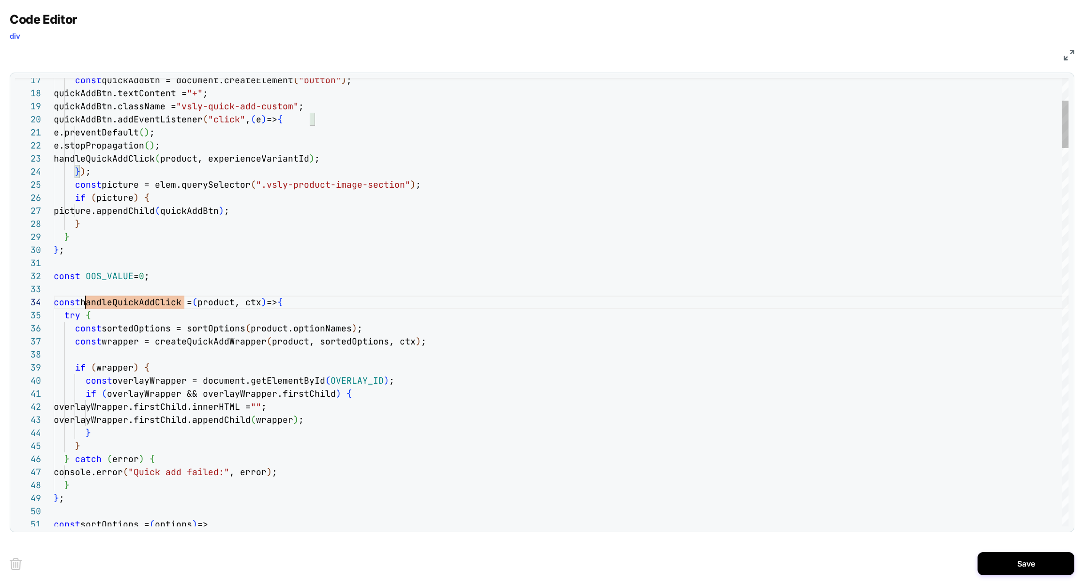
scroll to position [39, 31]
type textarea "**********"
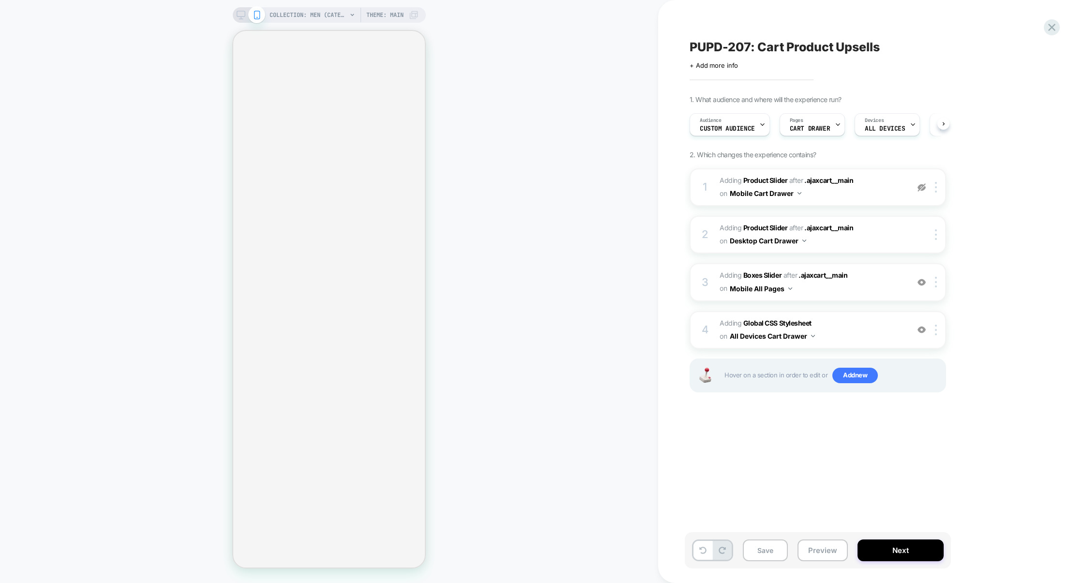
scroll to position [0, 0]
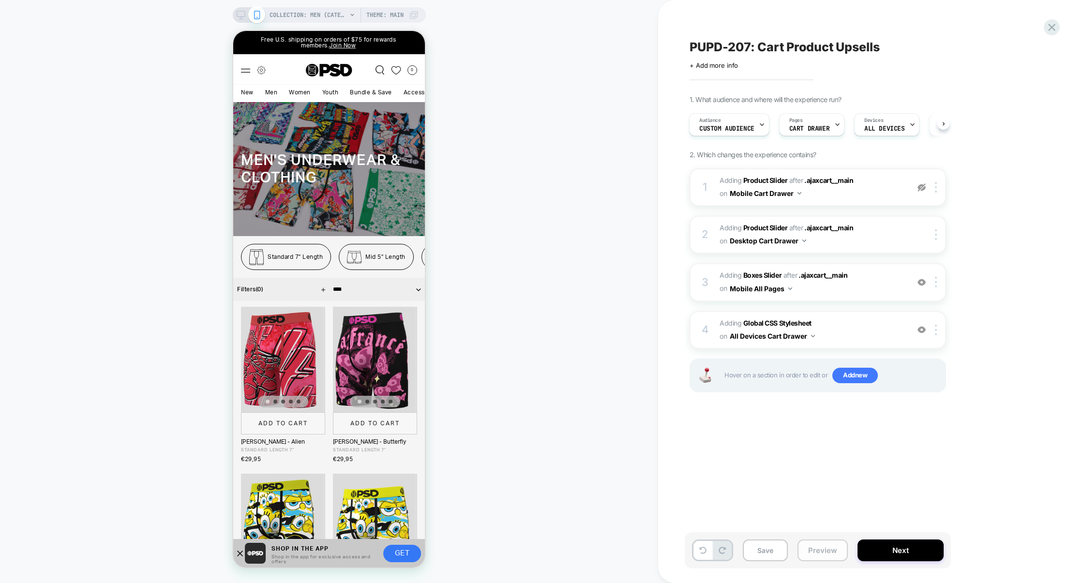
click at [827, 546] on button "Preview" at bounding box center [822, 550] width 50 height 22
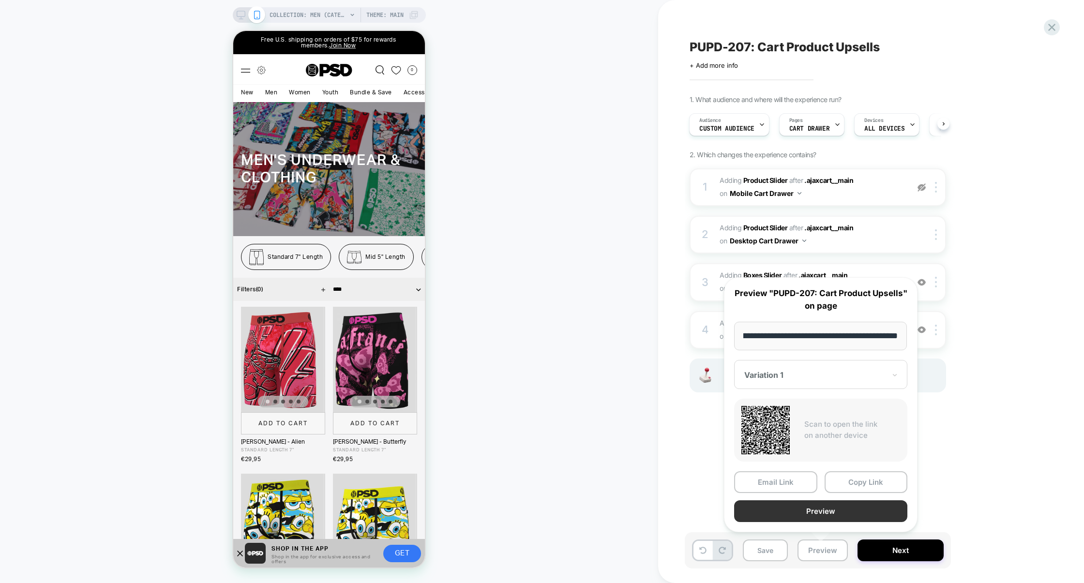
scroll to position [0, 0]
click at [827, 516] on button "Preview" at bounding box center [820, 511] width 173 height 22
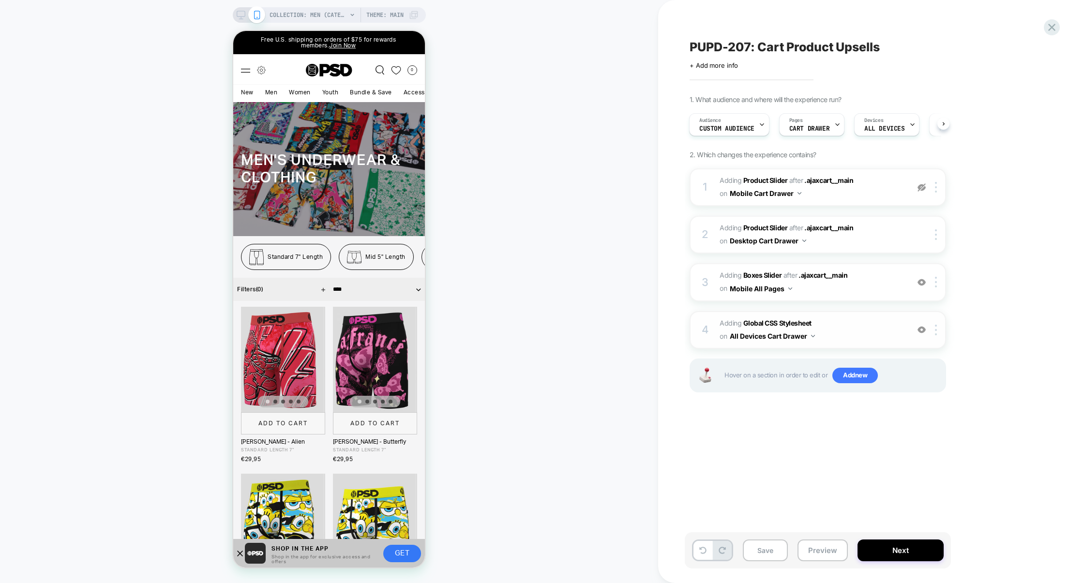
click at [918, 326] on img at bounding box center [921, 330] width 8 height 8
click at [922, 286] on div "3 #_loomi_addon_1754520675998 Adding Boxes Slider AFTER .ajaxcart__main .ajaxca…" at bounding box center [817, 282] width 256 height 38
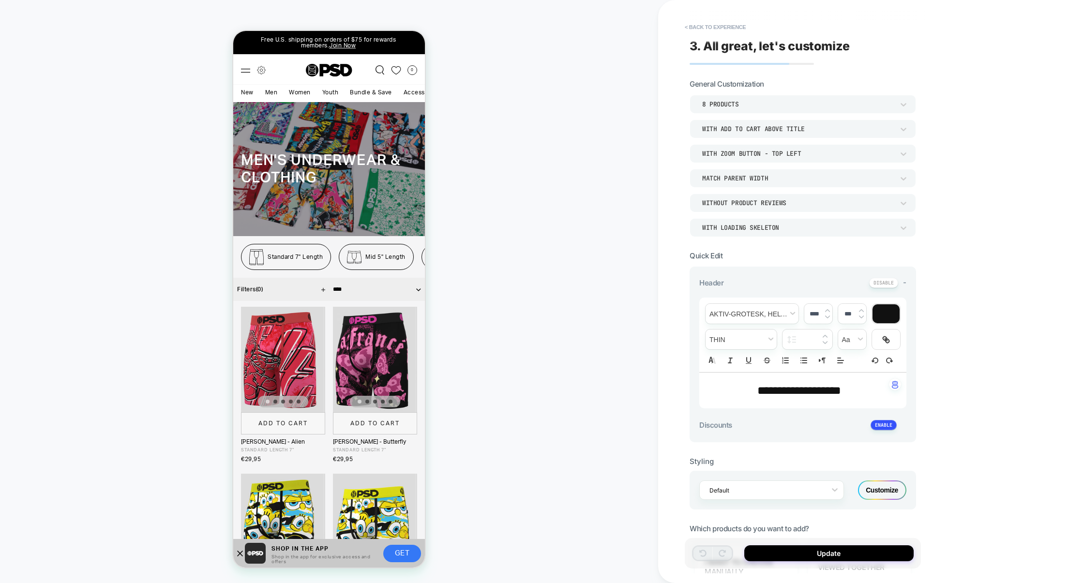
type textarea "*"
click at [728, 27] on button "< Back to experience" at bounding box center [715, 26] width 71 height 15
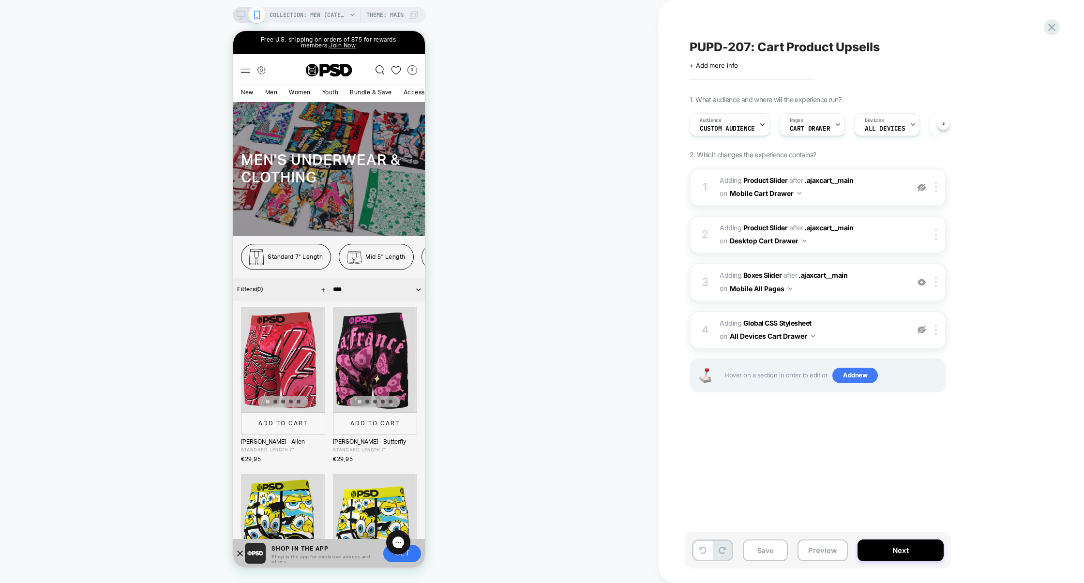
scroll to position [0, 0]
click at [924, 281] on img at bounding box center [921, 282] width 8 height 8
click at [817, 553] on button "Preview" at bounding box center [822, 550] width 50 height 22
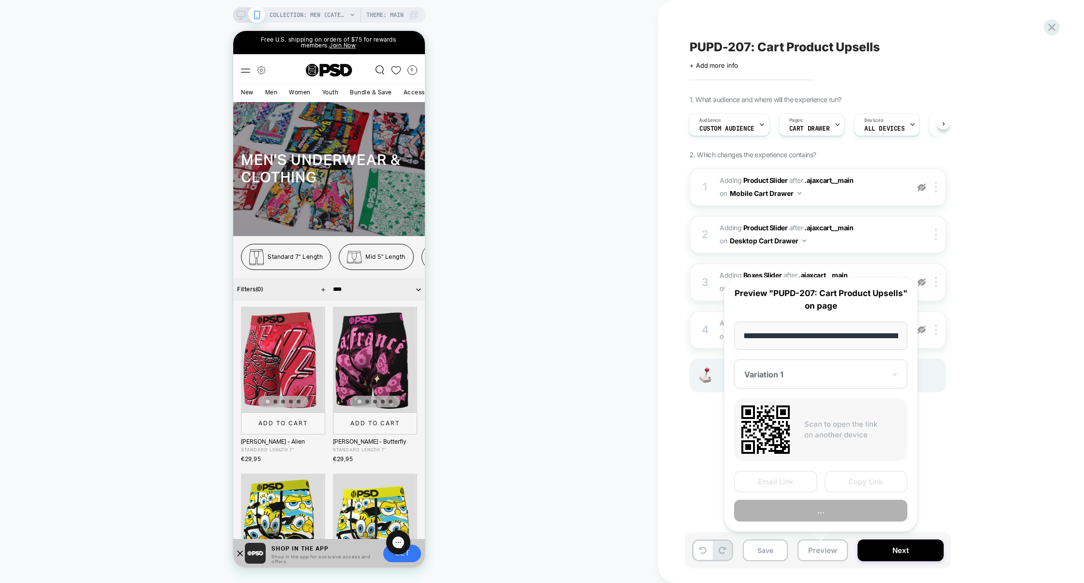
scroll to position [0, 73]
click at [820, 514] on button "Preview" at bounding box center [820, 511] width 173 height 22
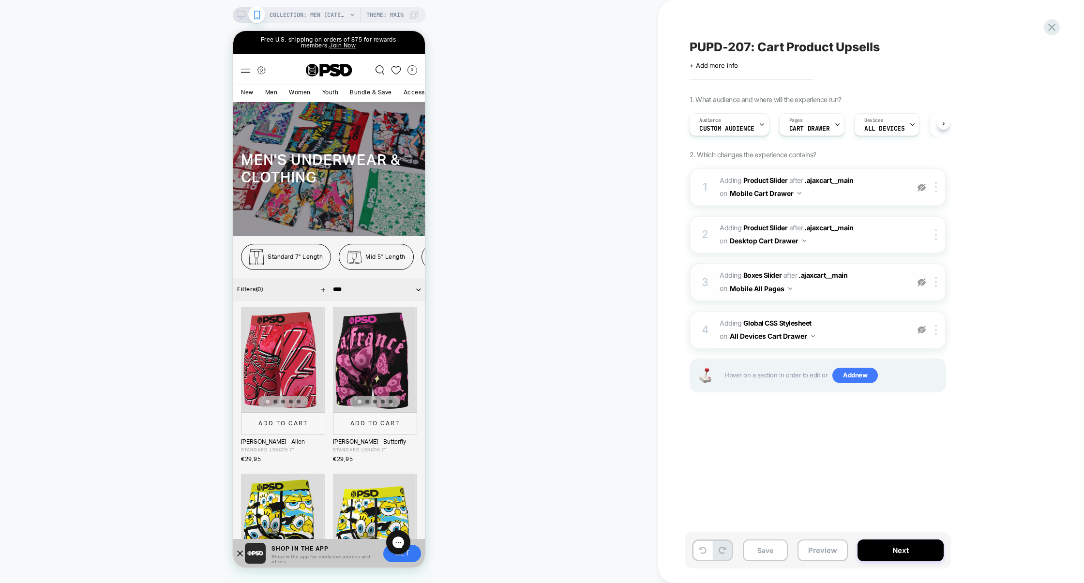
click at [921, 284] on img at bounding box center [921, 282] width 8 height 8
click at [826, 544] on button "Preview" at bounding box center [822, 550] width 50 height 22
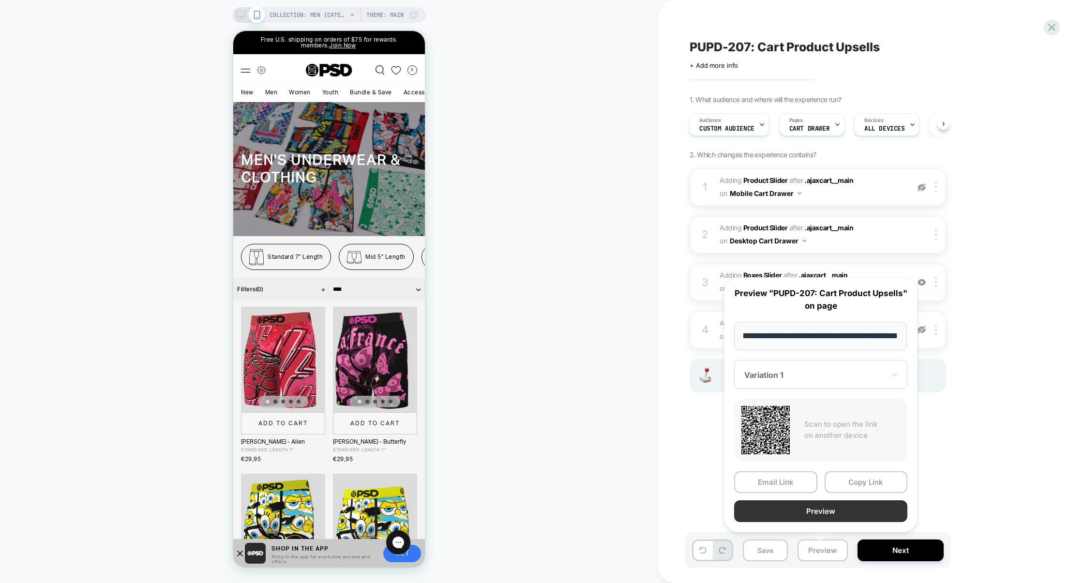
scroll to position [0, 0]
click at [824, 512] on button "Preview" at bounding box center [820, 511] width 173 height 22
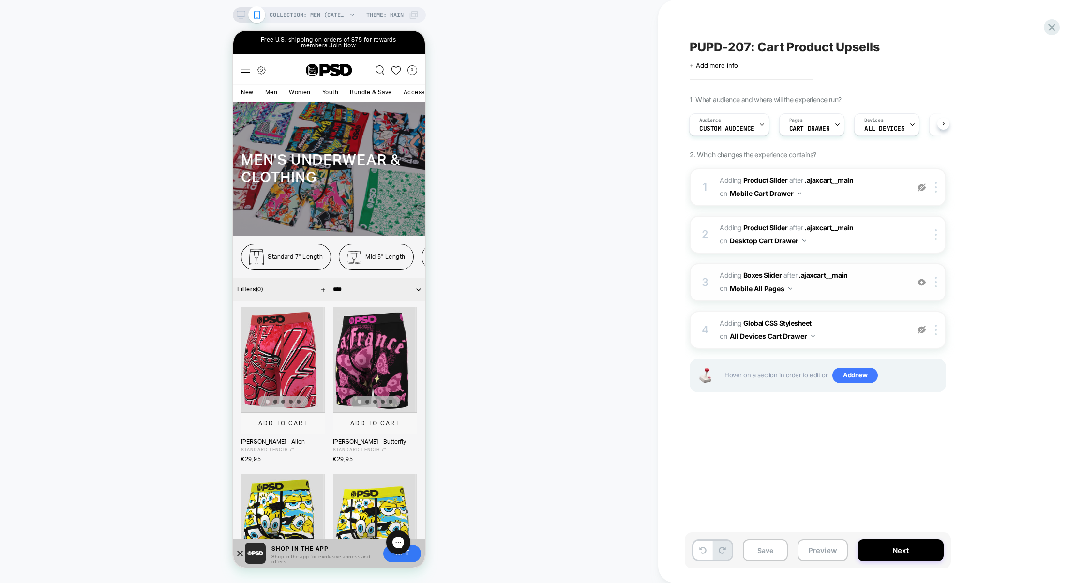
click at [920, 283] on img at bounding box center [921, 282] width 8 height 8
click at [811, 540] on button "Preview" at bounding box center [822, 550] width 50 height 22
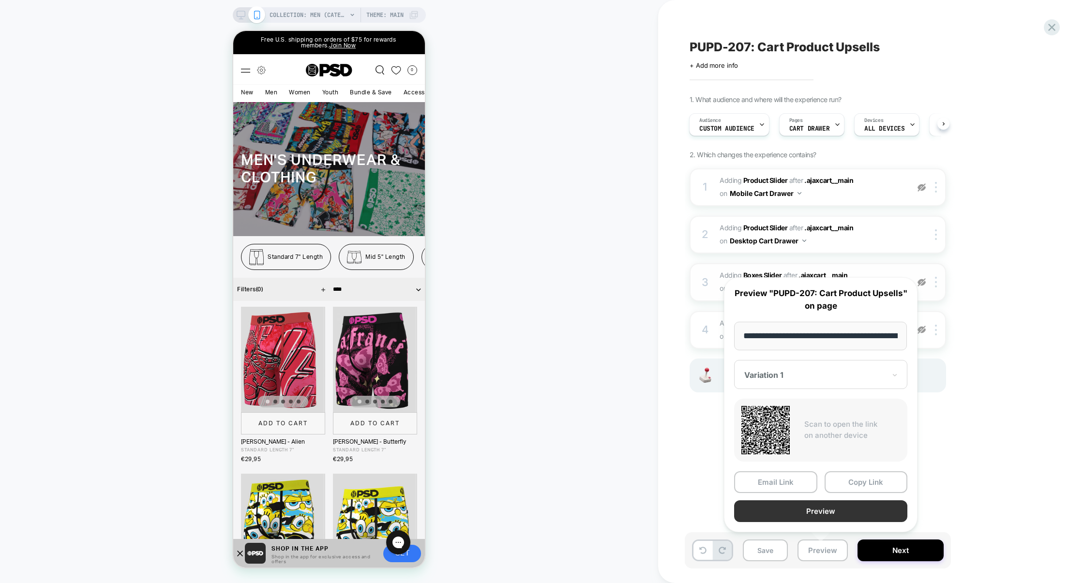
click at [821, 514] on button "Preview" at bounding box center [820, 511] width 173 height 22
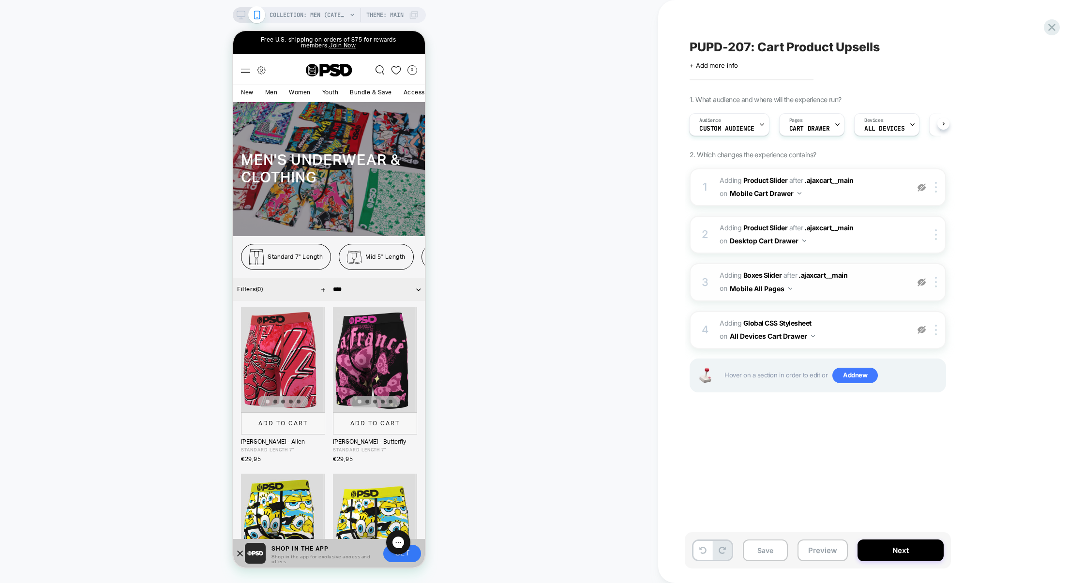
click at [924, 281] on img at bounding box center [921, 282] width 8 height 8
click at [939, 281] on div at bounding box center [937, 282] width 16 height 11
click at [938, 283] on div at bounding box center [937, 282] width 16 height 11
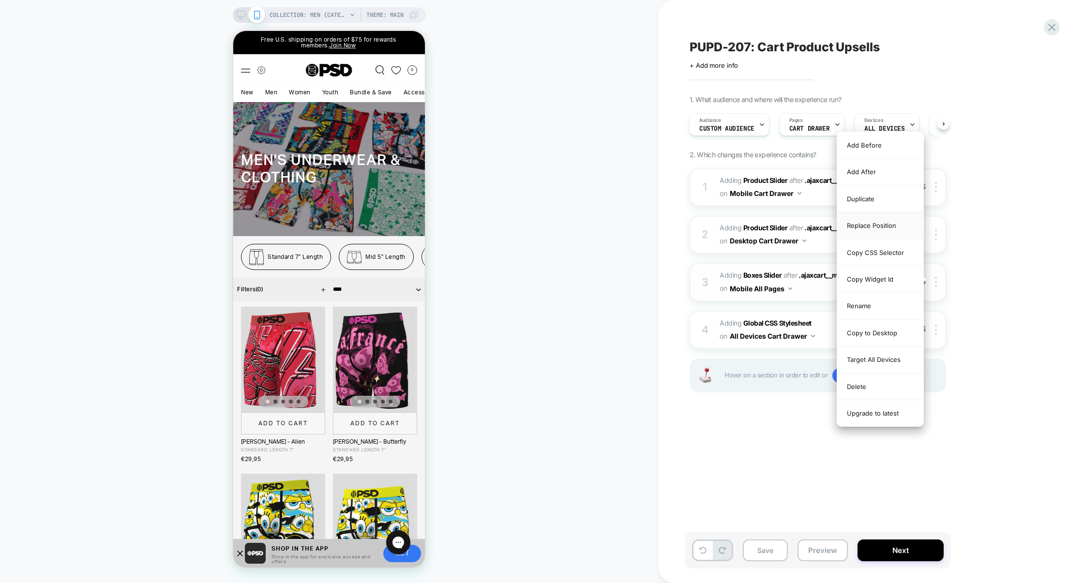
click at [884, 231] on div "Replace Position" at bounding box center [880, 225] width 86 height 27
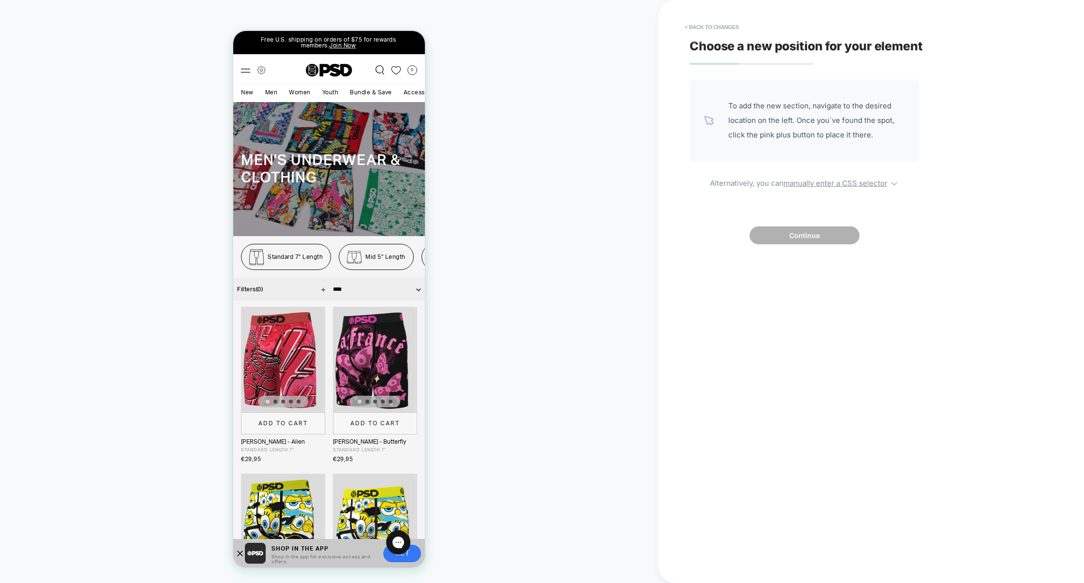
click at [814, 189] on div "To add the new section, navigate to the desired location on the left. Once you`…" at bounding box center [804, 161] width 230 height 165
click at [816, 186] on u "manually enter a CSS selector" at bounding box center [835, 182] width 104 height 9
select select "*******"
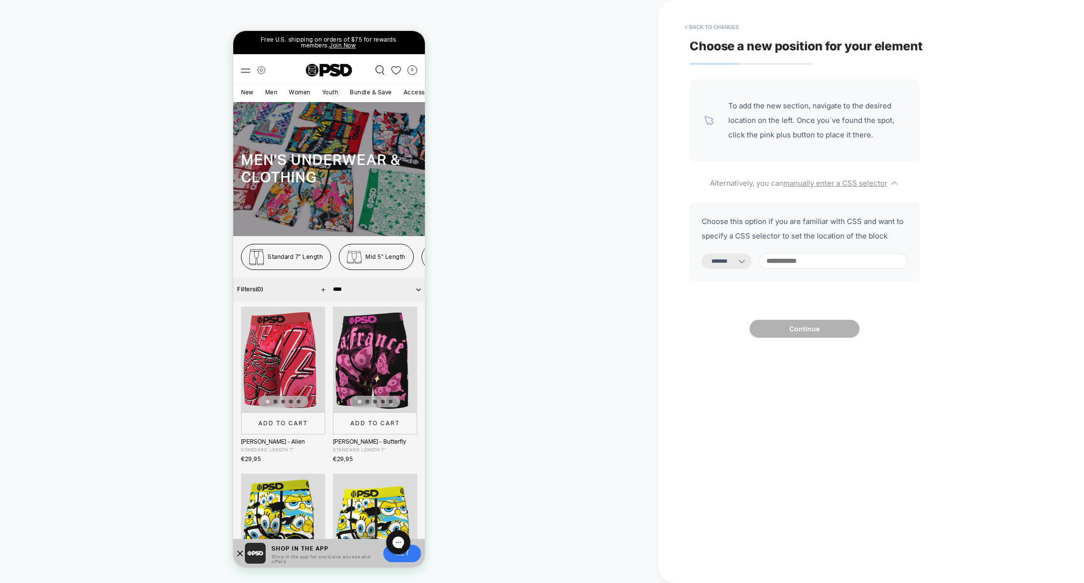
click at [799, 269] on input at bounding box center [833, 261] width 149 height 16
paste input "**********"
type input "**********"
select select "*********"
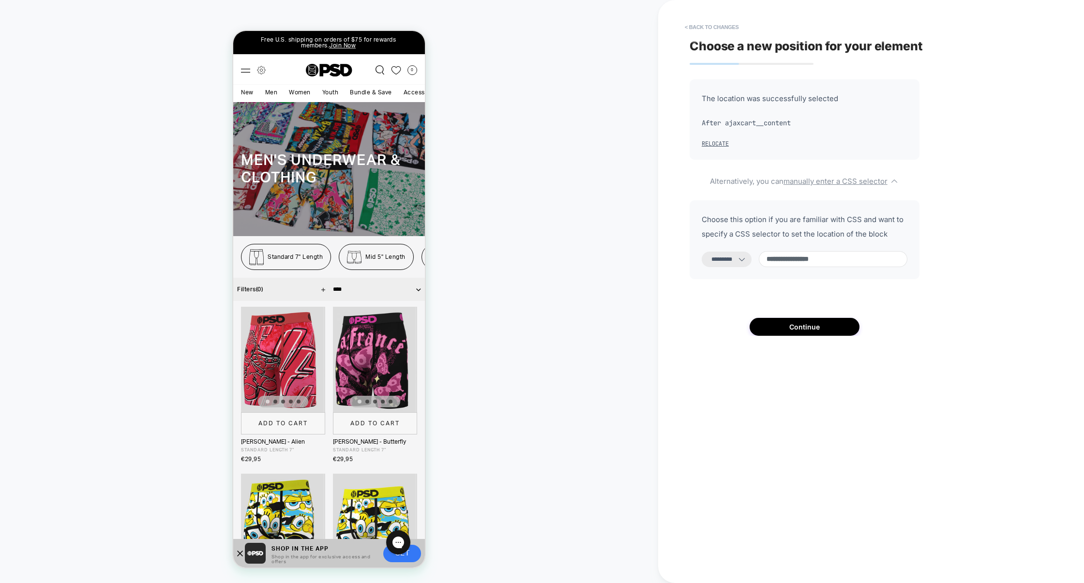
click at [778, 265] on input "**********" at bounding box center [833, 259] width 149 height 16
type input "**********"
click at [796, 331] on button "Continue" at bounding box center [804, 327] width 110 height 18
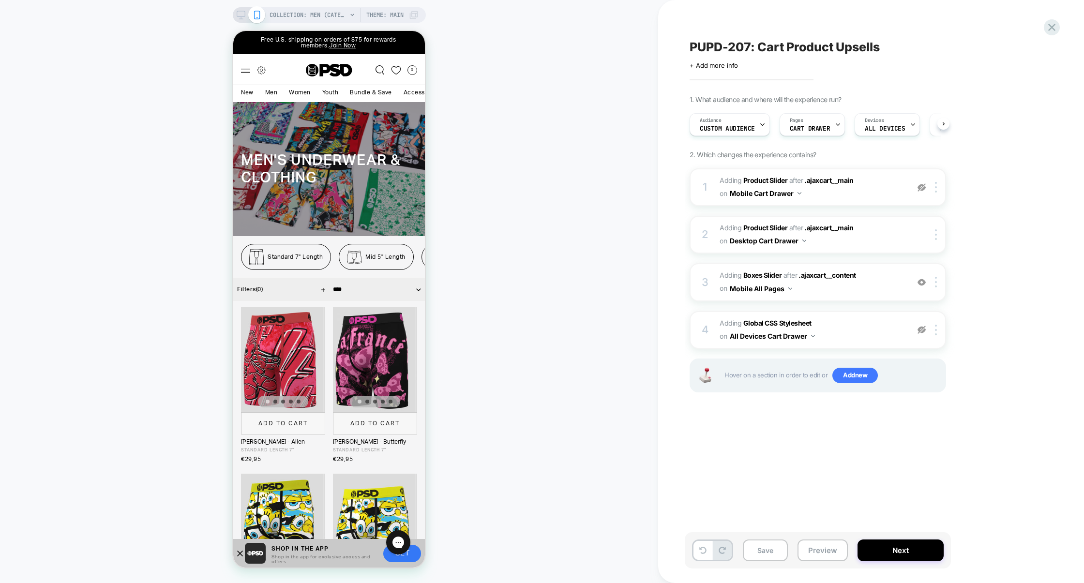
scroll to position [0, 0]
click at [827, 545] on button "Preview" at bounding box center [822, 550] width 50 height 22
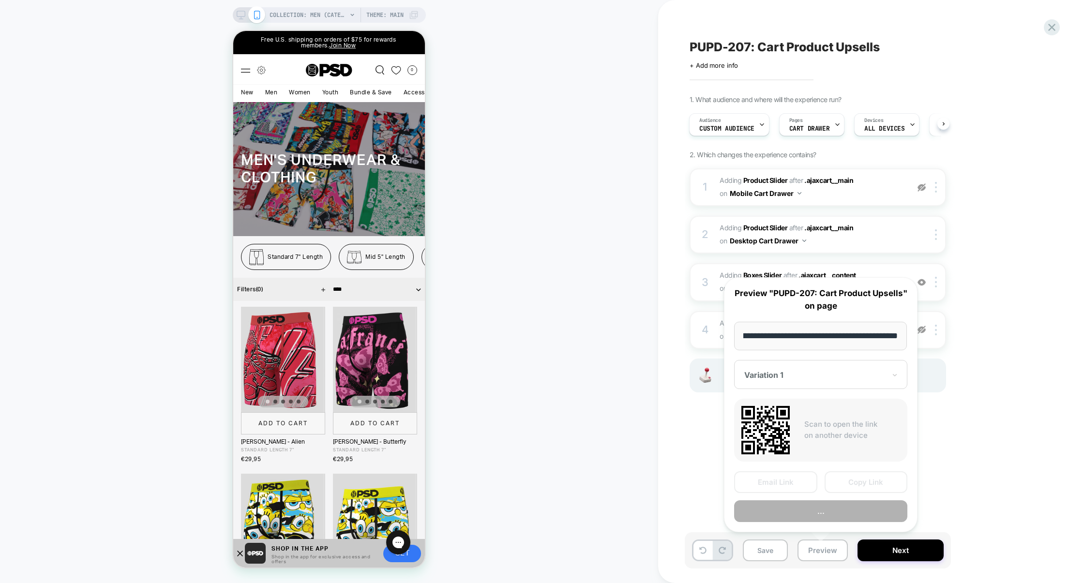
scroll to position [0, 0]
click at [818, 518] on button "..." at bounding box center [820, 511] width 173 height 22
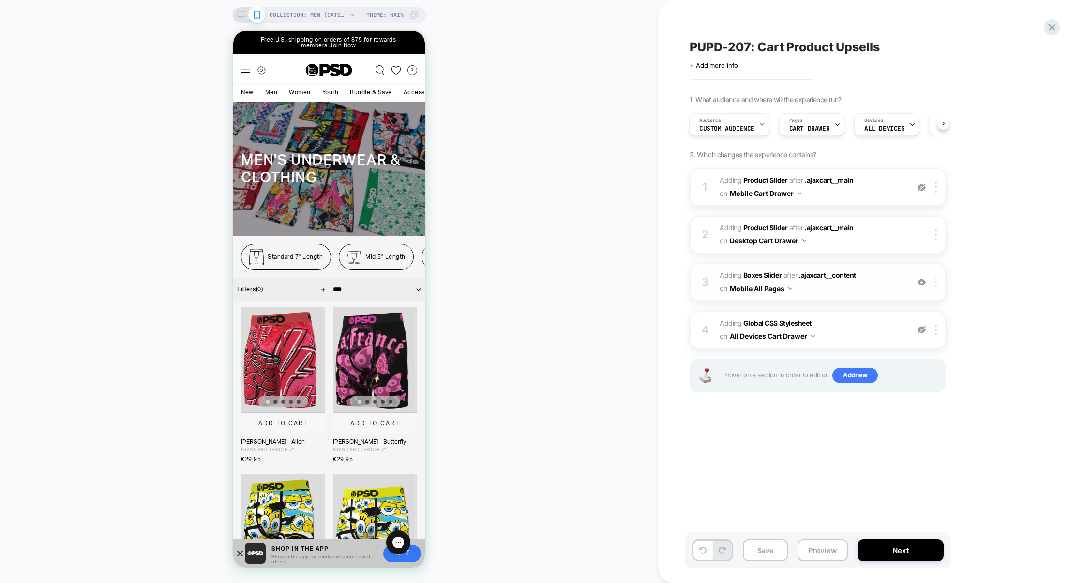
click at [935, 281] on img at bounding box center [936, 282] width 2 height 11
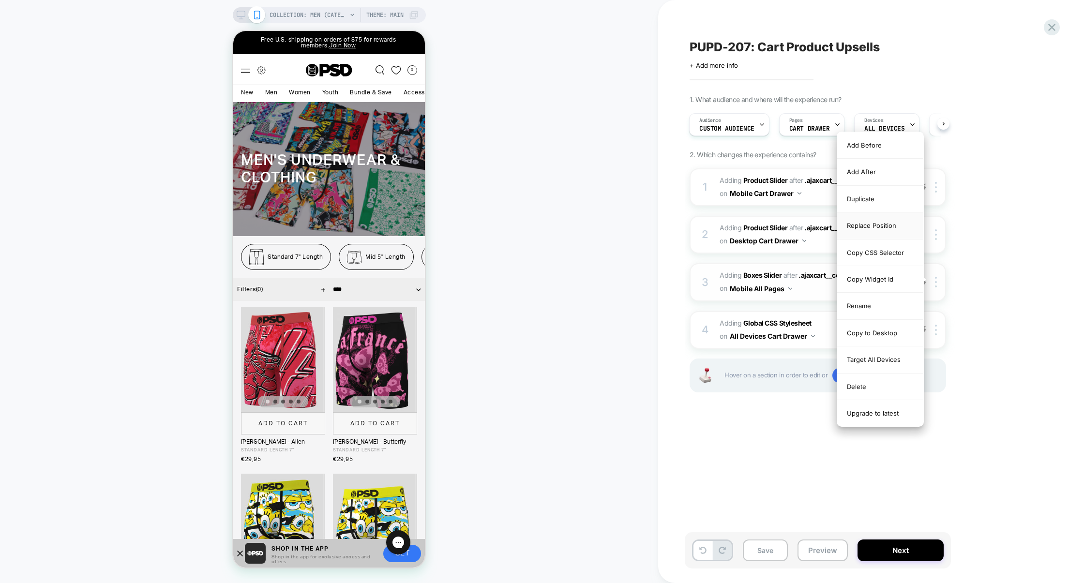
click at [891, 217] on div "Replace Position" at bounding box center [880, 225] width 86 height 27
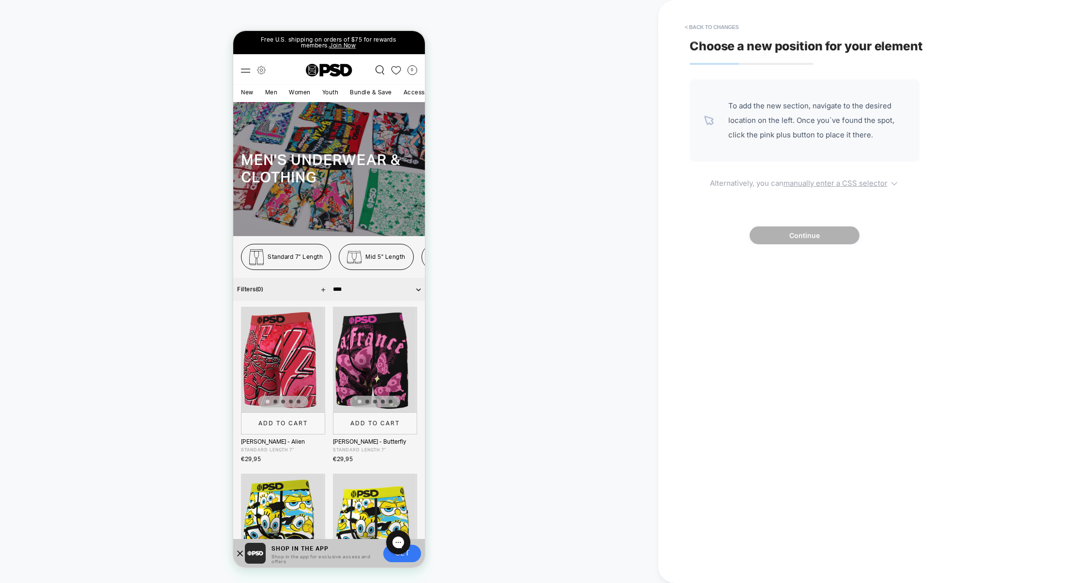
click at [835, 187] on u "manually enter a CSS selector" at bounding box center [835, 182] width 104 height 9
select select "*******"
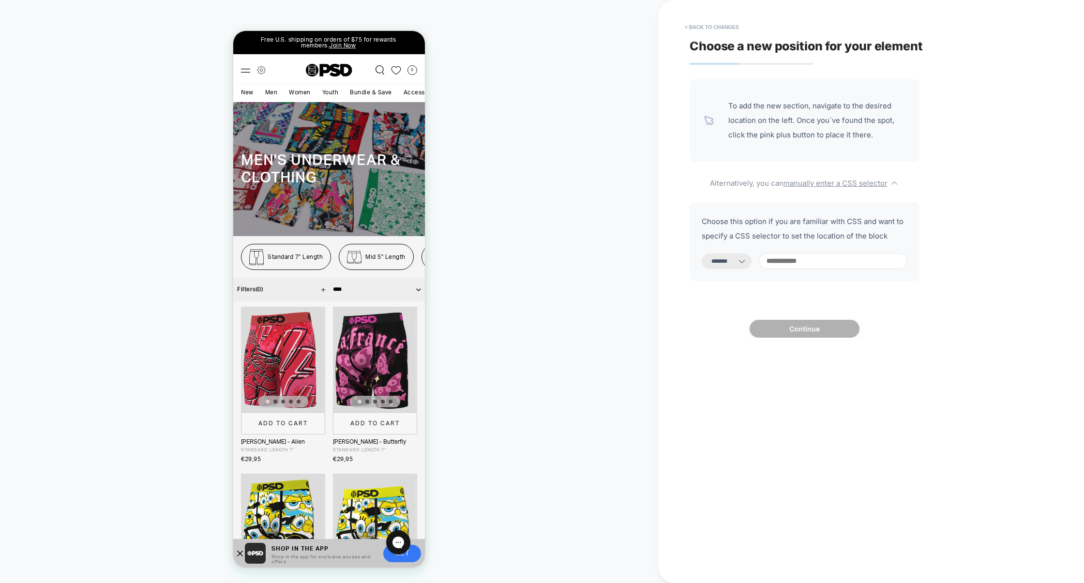
click at [789, 260] on input at bounding box center [833, 261] width 149 height 16
paste input "**********"
type input "**********"
select select "*********"
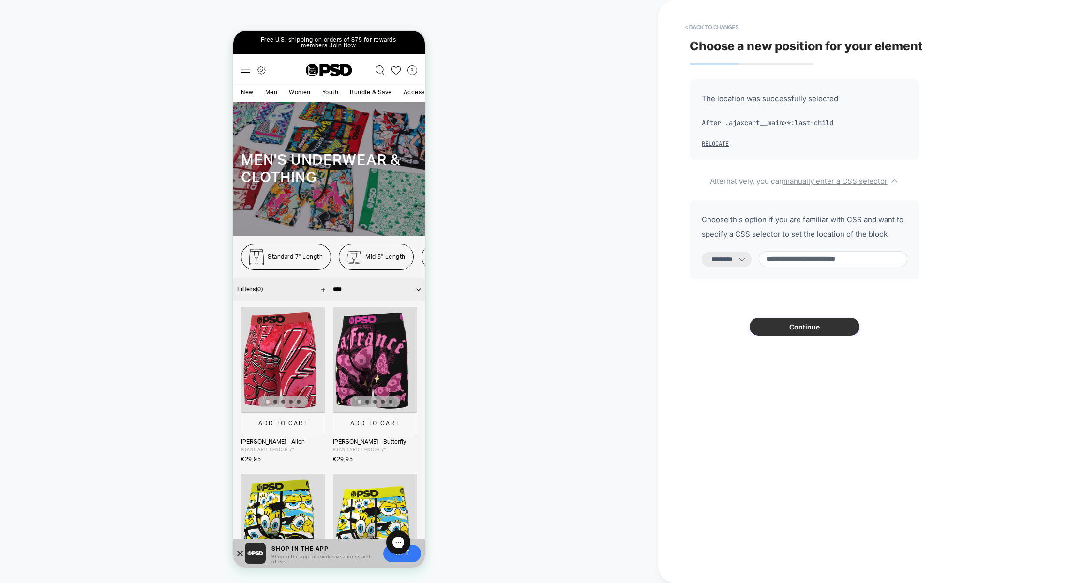
type input "**********"
click at [821, 336] on button "Continue" at bounding box center [804, 327] width 110 height 18
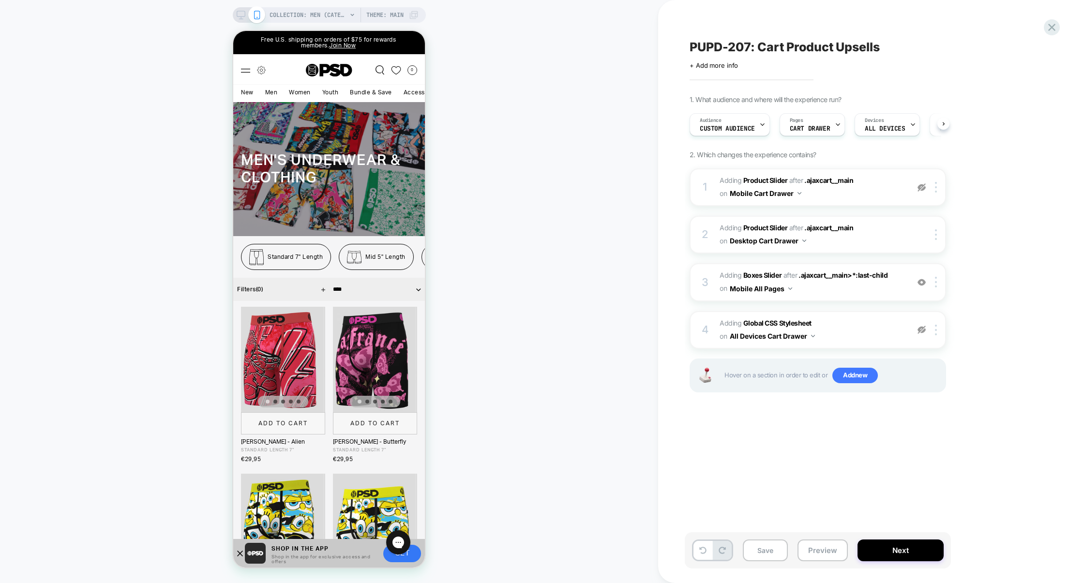
scroll to position [0, 0]
click at [827, 549] on button "Preview" at bounding box center [822, 550] width 50 height 22
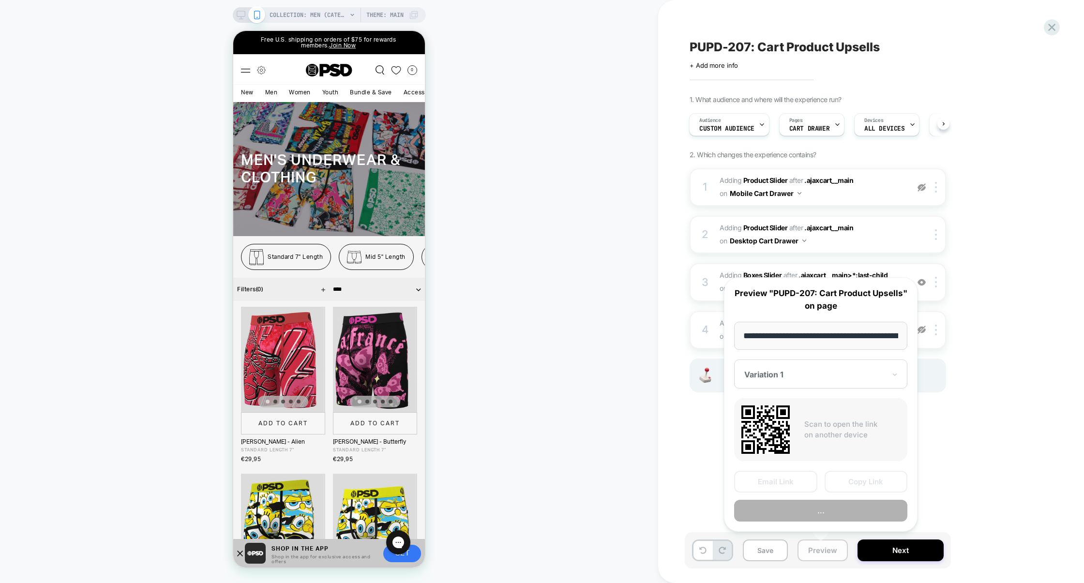
scroll to position [0, 73]
click at [856, 479] on button "Copy Link" at bounding box center [865, 482] width 83 height 22
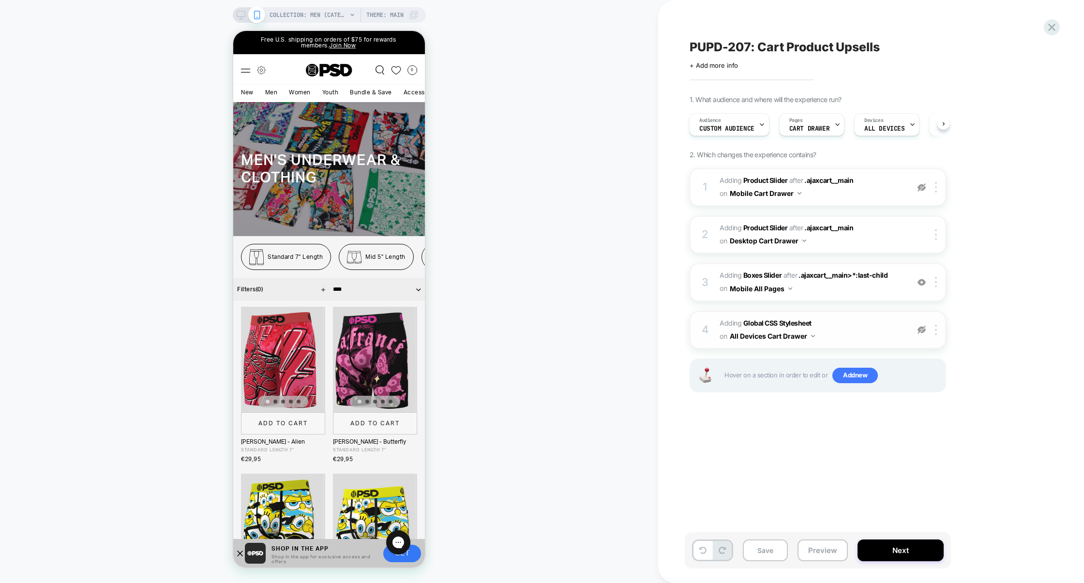
click at [923, 327] on img at bounding box center [921, 330] width 8 height 8
click at [863, 326] on span "Adding Global CSS Stylesheet on All Devices Cart Drawer" at bounding box center [811, 330] width 184 height 26
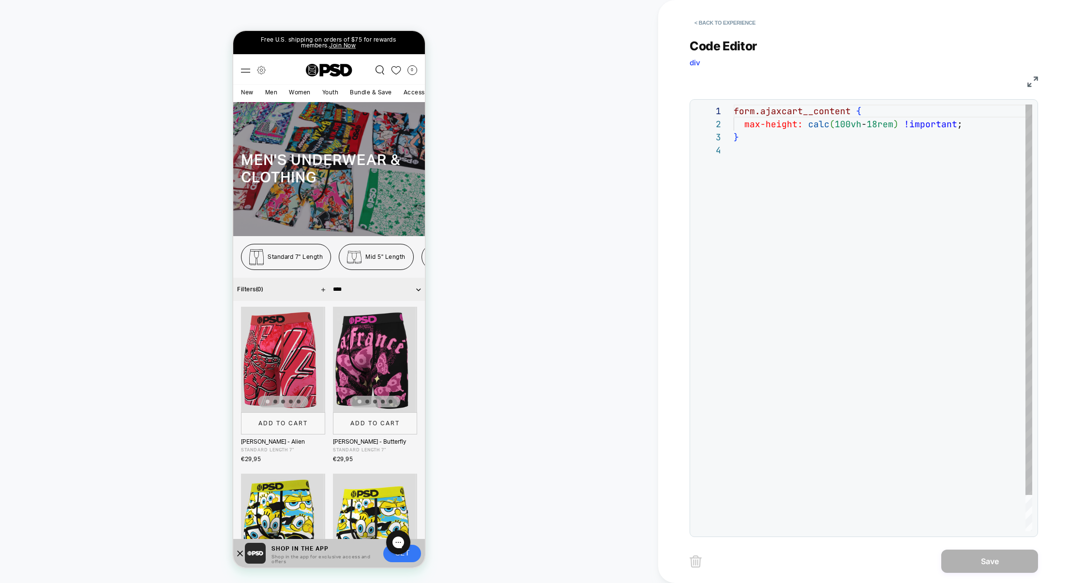
scroll to position [39, 0]
click at [753, 151] on div "form.ajaxcart__content { max-height: calc ( 100vh - 18rem ) !important ; }" at bounding box center [882, 337] width 298 height 466
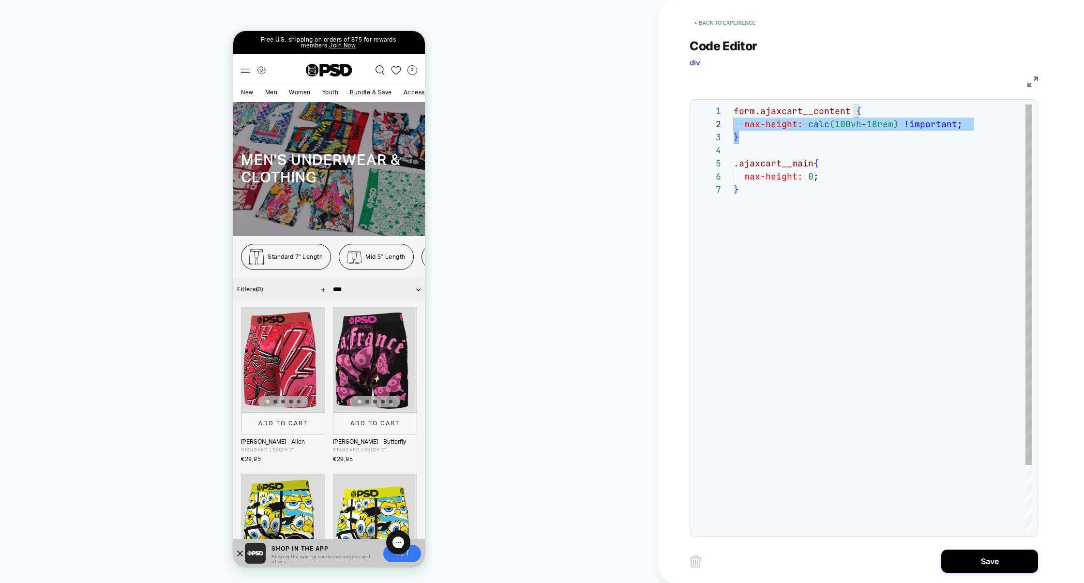
scroll to position [0, 0]
drag, startPoint x: 752, startPoint y: 141, endPoint x: 704, endPoint y: 97, distance: 64.7
click at [704, 97] on div "**********" at bounding box center [863, 282] width 348 height 510
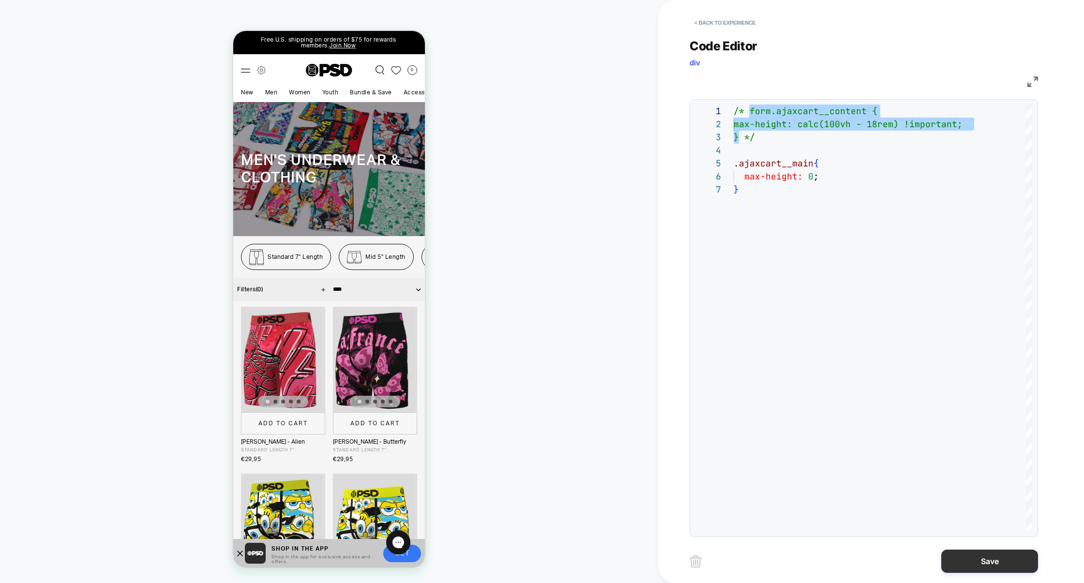
type textarea "**********"
click at [961, 562] on button "Save" at bounding box center [989, 561] width 97 height 23
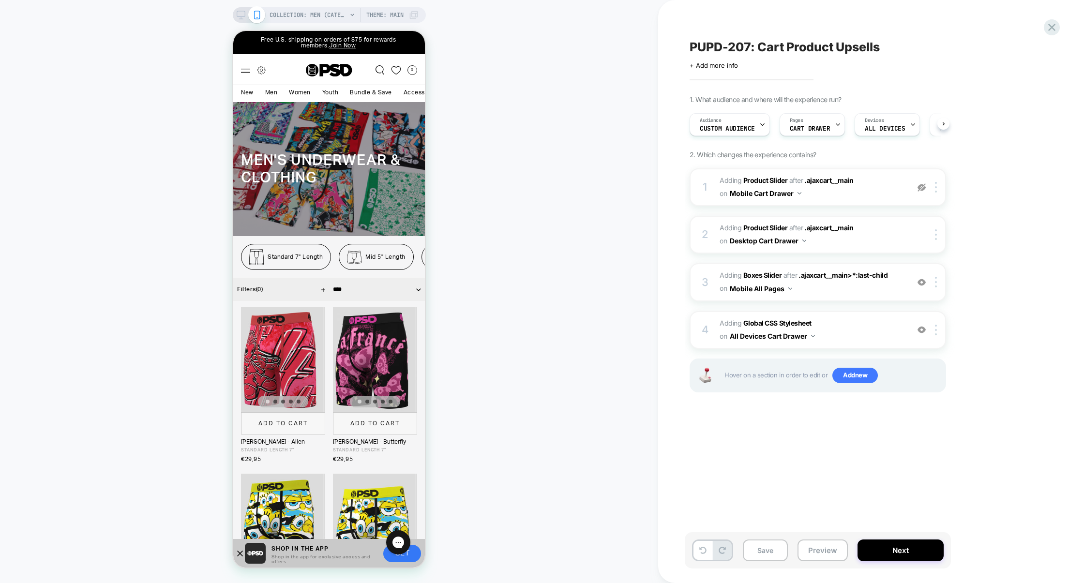
scroll to position [0, 0]
click at [831, 549] on button "Preview" at bounding box center [822, 550] width 50 height 22
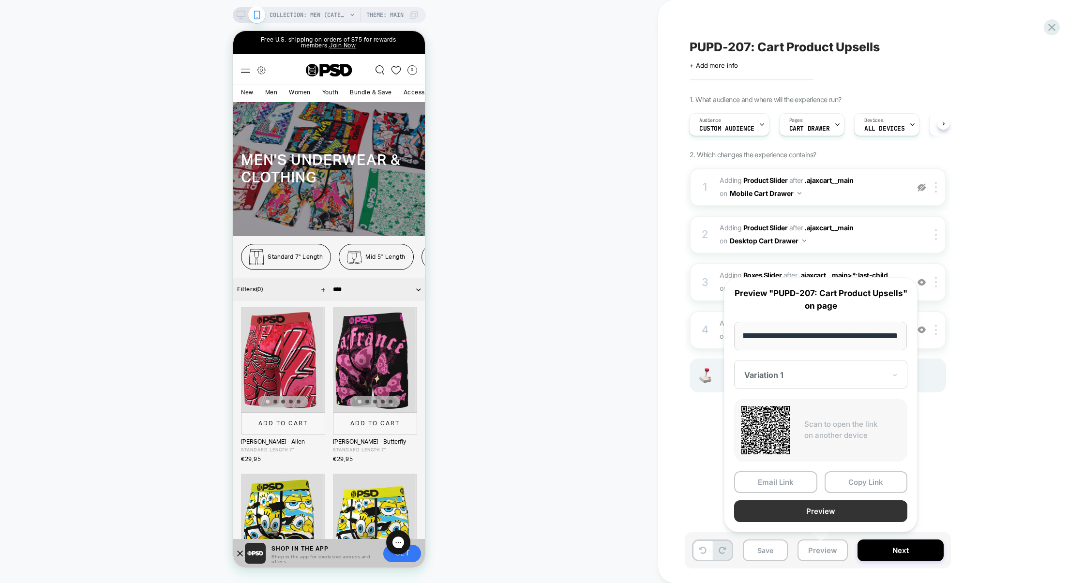
scroll to position [0, 0]
click at [838, 513] on button "Preview" at bounding box center [820, 511] width 173 height 22
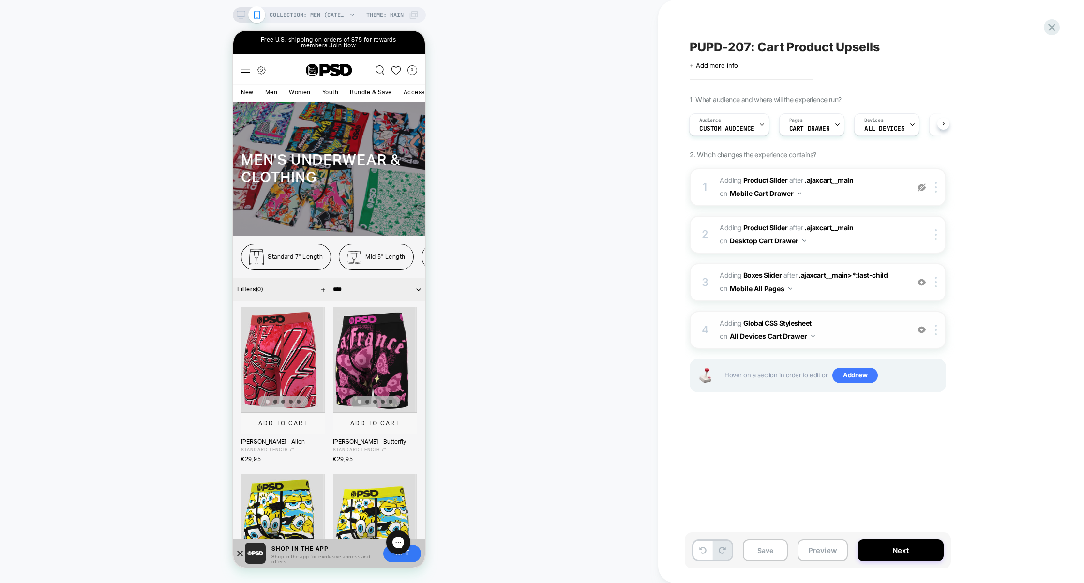
click at [848, 327] on span "Adding Global CSS Stylesheet on All Devices Cart Drawer" at bounding box center [811, 330] width 184 height 26
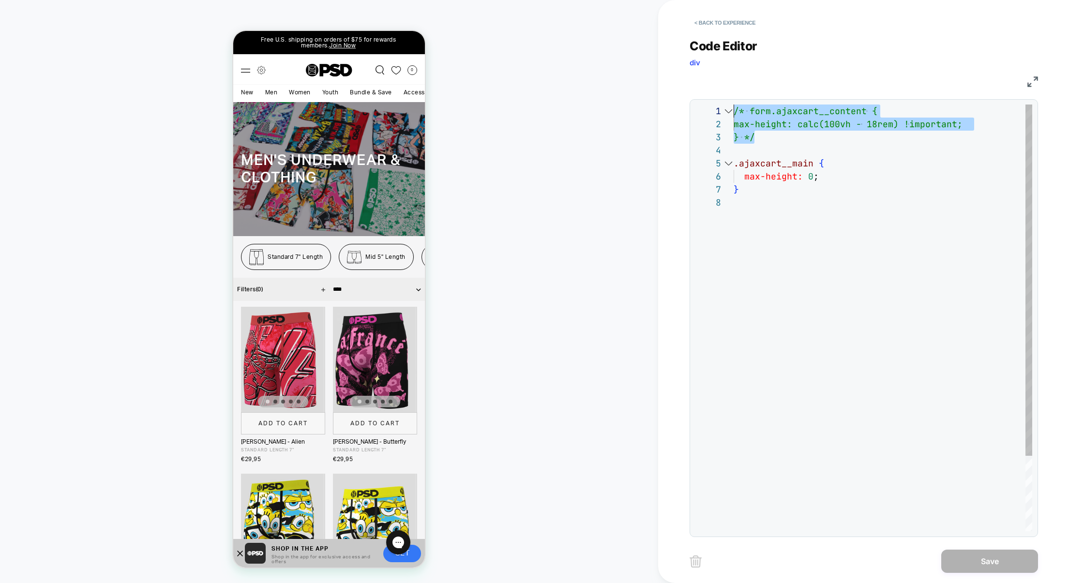
drag, startPoint x: 788, startPoint y: 143, endPoint x: 709, endPoint y: 108, distance: 87.1
click at [709, 108] on div "**********" at bounding box center [863, 317] width 337 height 427
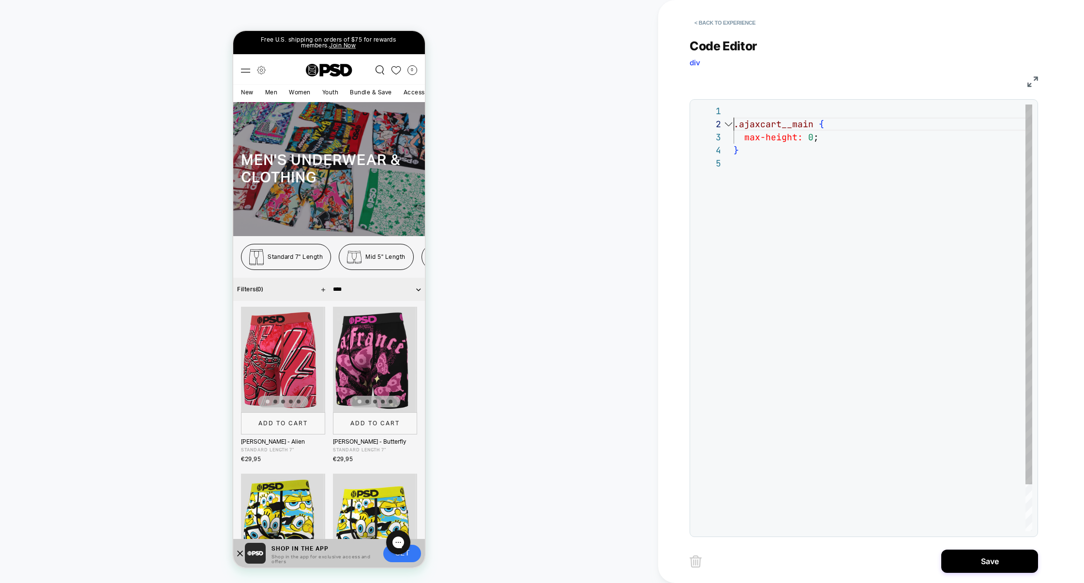
scroll to position [13, 0]
type textarea "**********"
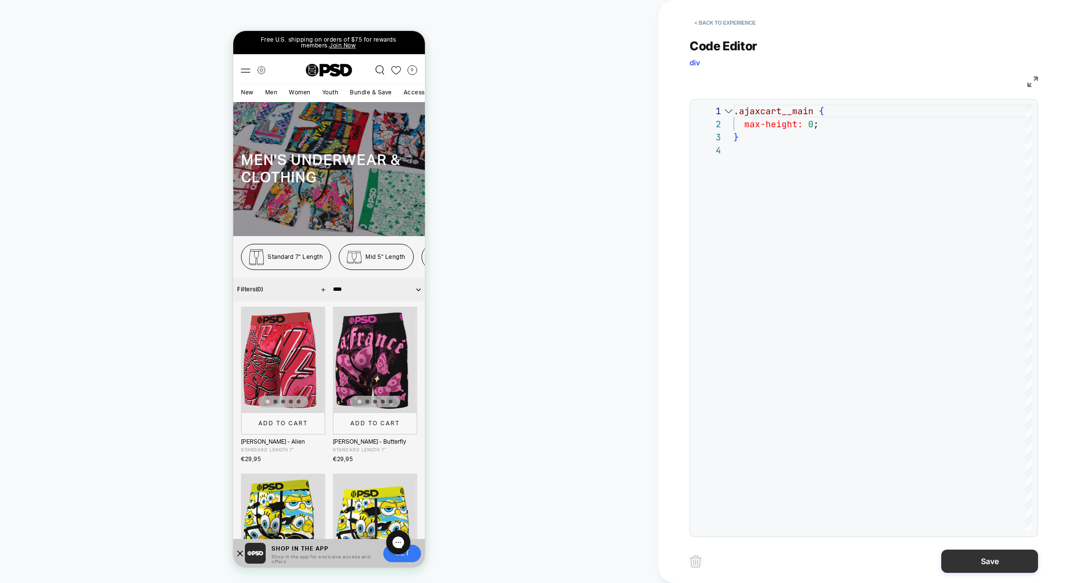
click at [978, 563] on button "Save" at bounding box center [989, 561] width 97 height 23
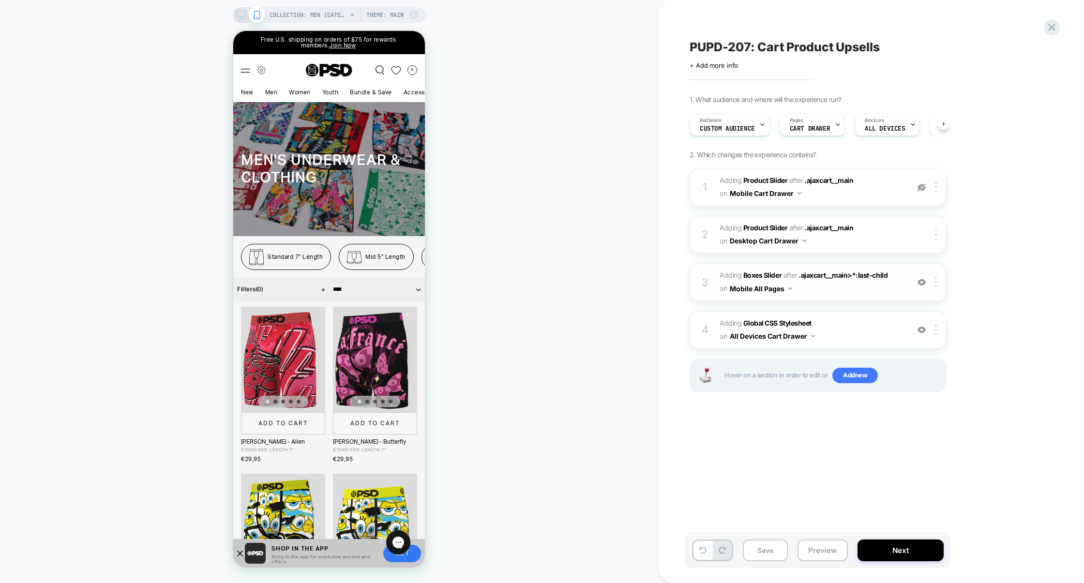
scroll to position [0, 0]
click at [937, 280] on div at bounding box center [937, 282] width 16 height 11
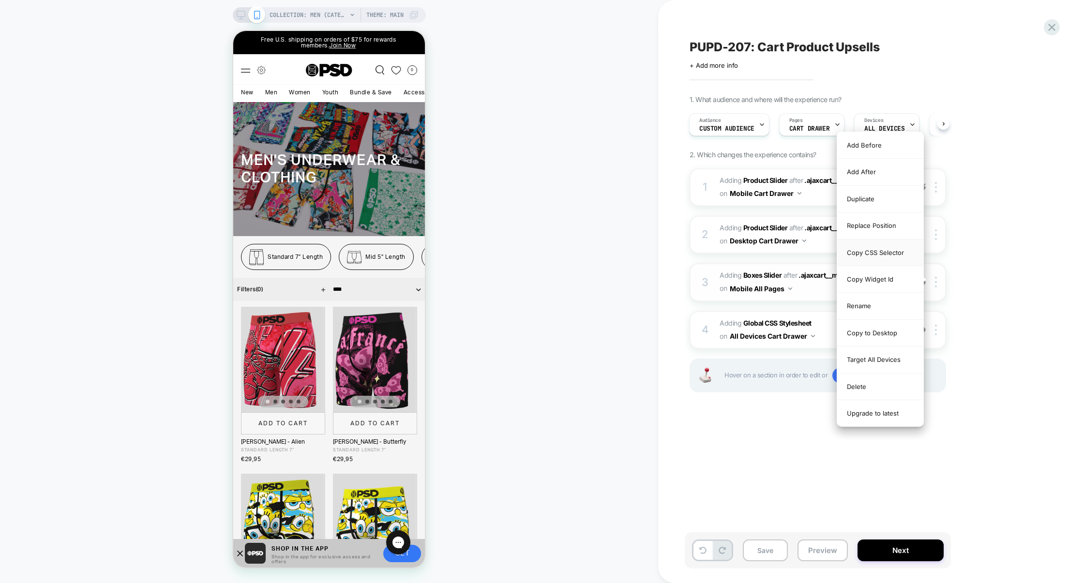
click at [890, 258] on div "Copy CSS Selector" at bounding box center [880, 252] width 86 height 27
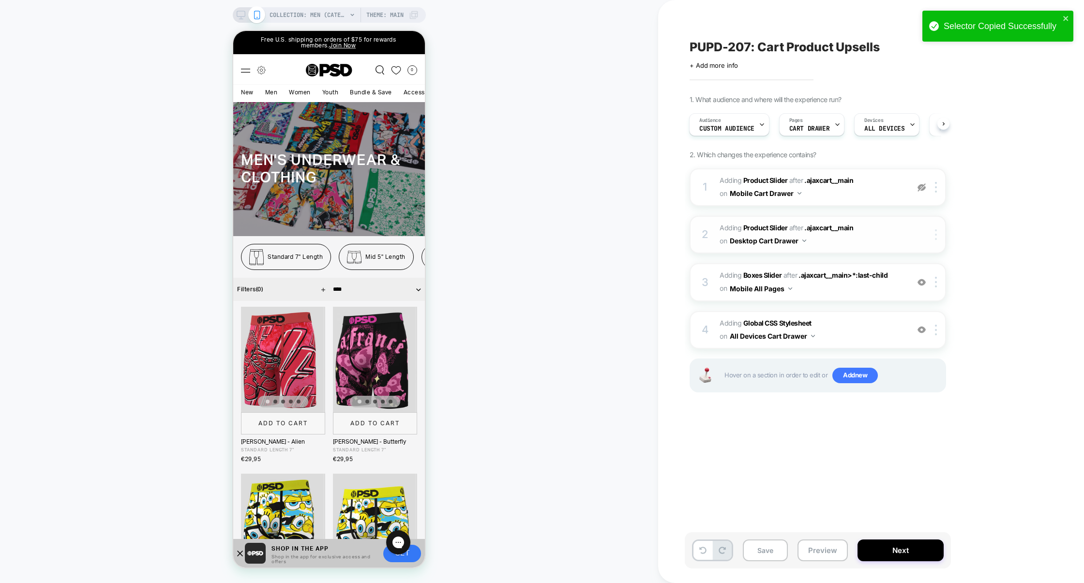
click at [938, 234] on div at bounding box center [937, 234] width 16 height 11
drag, startPoint x: 240, startPoint y: 12, endPoint x: 677, endPoint y: 279, distance: 511.3
click at [240, 12] on icon at bounding box center [241, 15] width 9 height 9
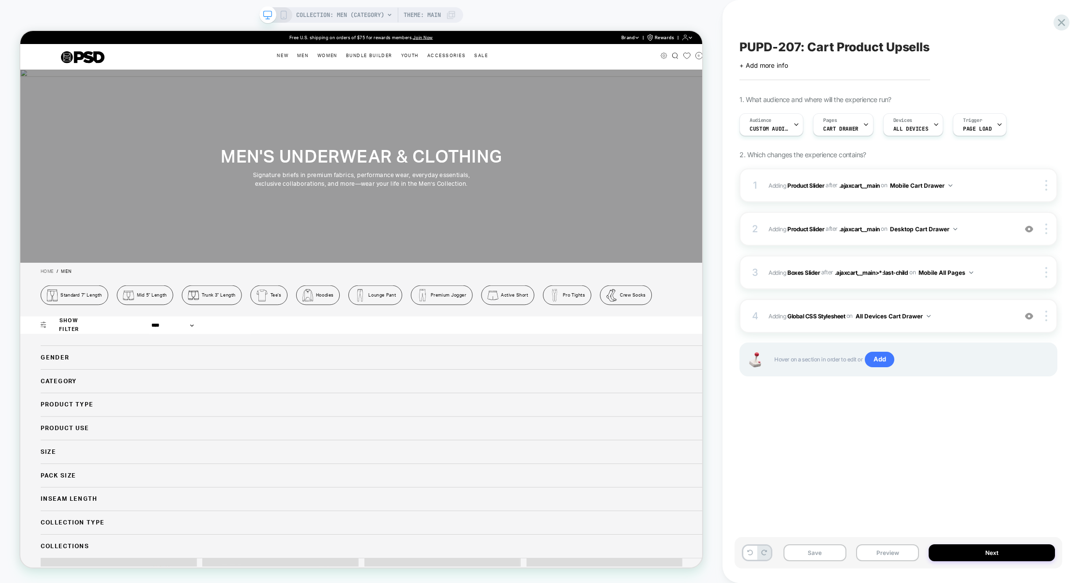
click at [979, 235] on div "2 #_loomi_addon_1754425290507 Adding Product Slider AFTER .ajaxcart__main .ajax…" at bounding box center [898, 229] width 318 height 34
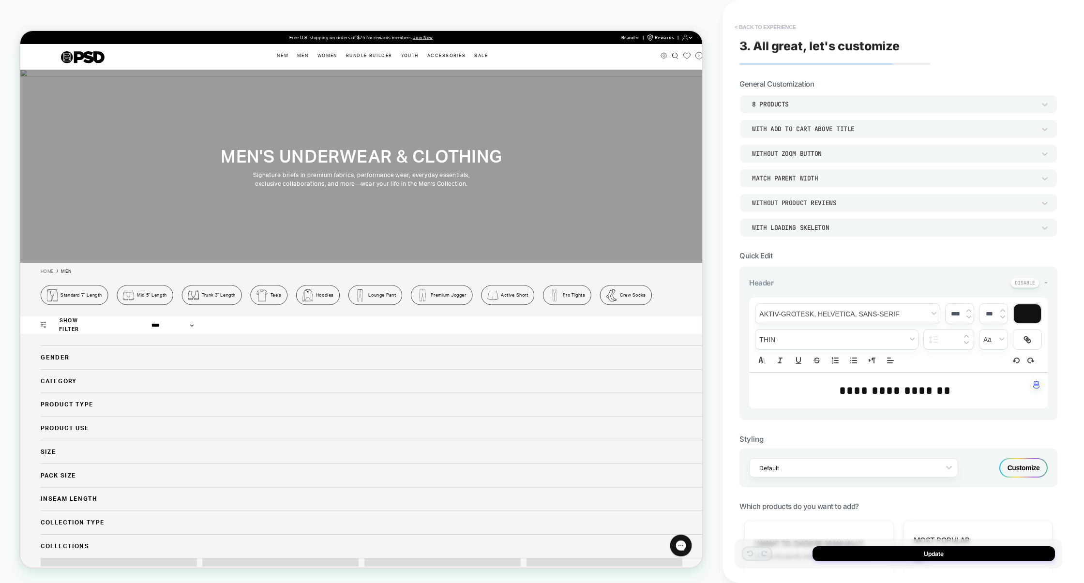
click at [772, 27] on button "< Back to experience" at bounding box center [764, 26] width 71 height 15
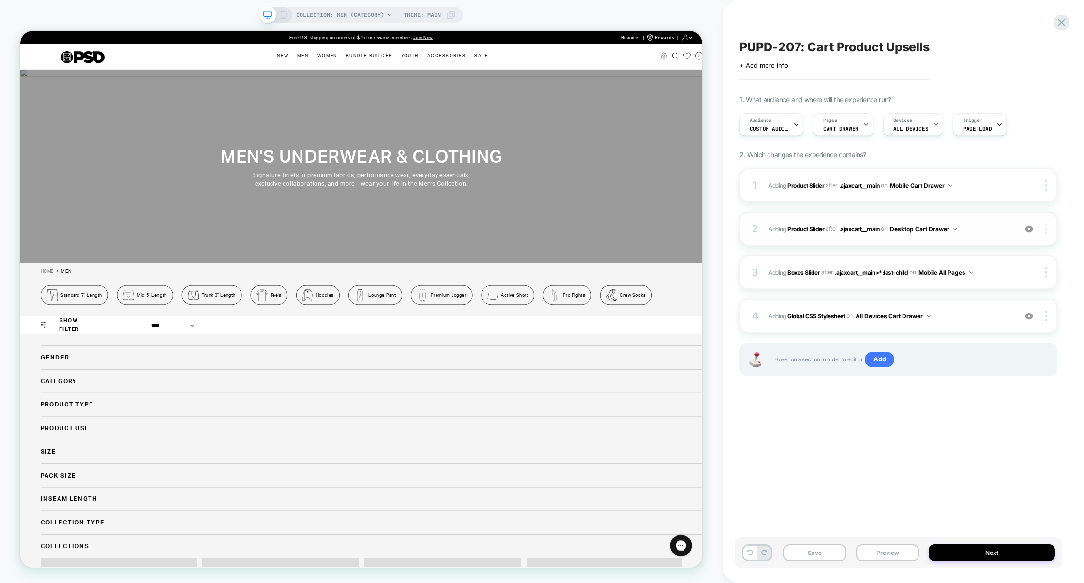
click at [1047, 229] on div at bounding box center [1047, 228] width 18 height 11
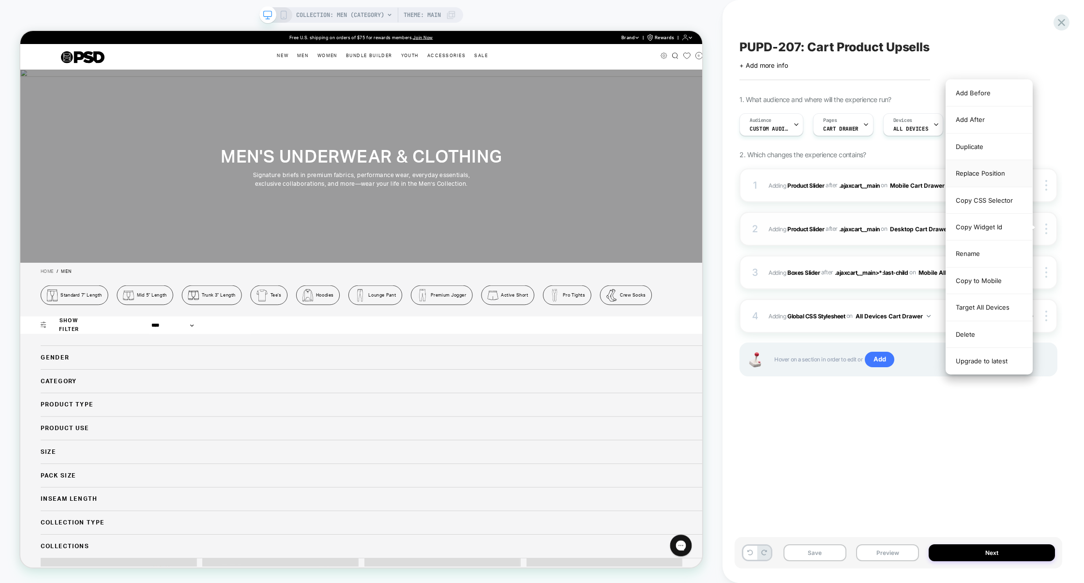
click at [981, 175] on div "Replace Position" at bounding box center [989, 173] width 86 height 27
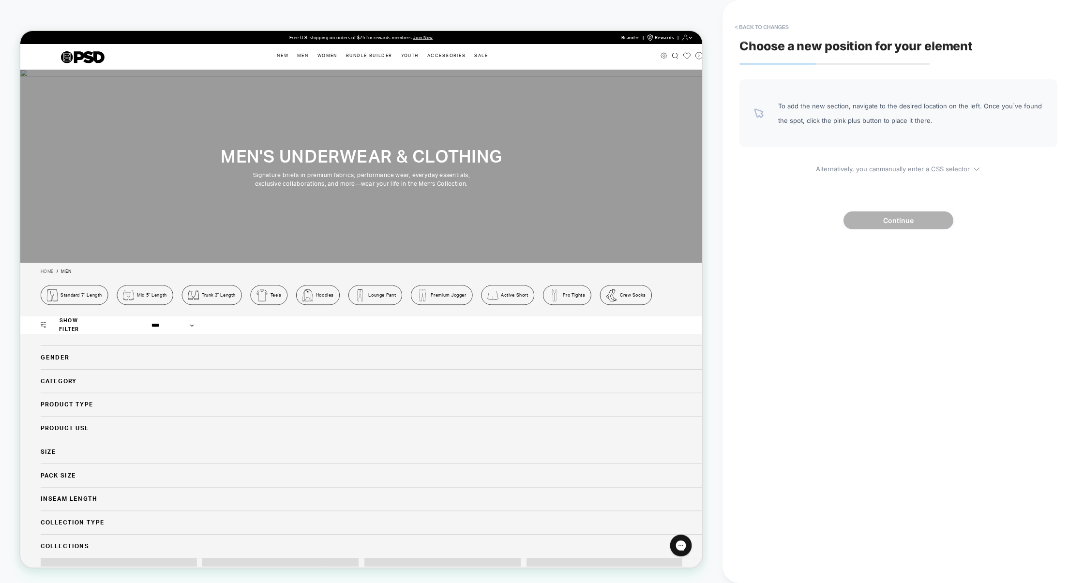
click at [914, 173] on div "To add the new section, navigate to the desired location on the left. Once you`…" at bounding box center [898, 154] width 318 height 150
click at [911, 171] on u "manually enter a CSS selector" at bounding box center [924, 169] width 90 height 8
select select "*******"
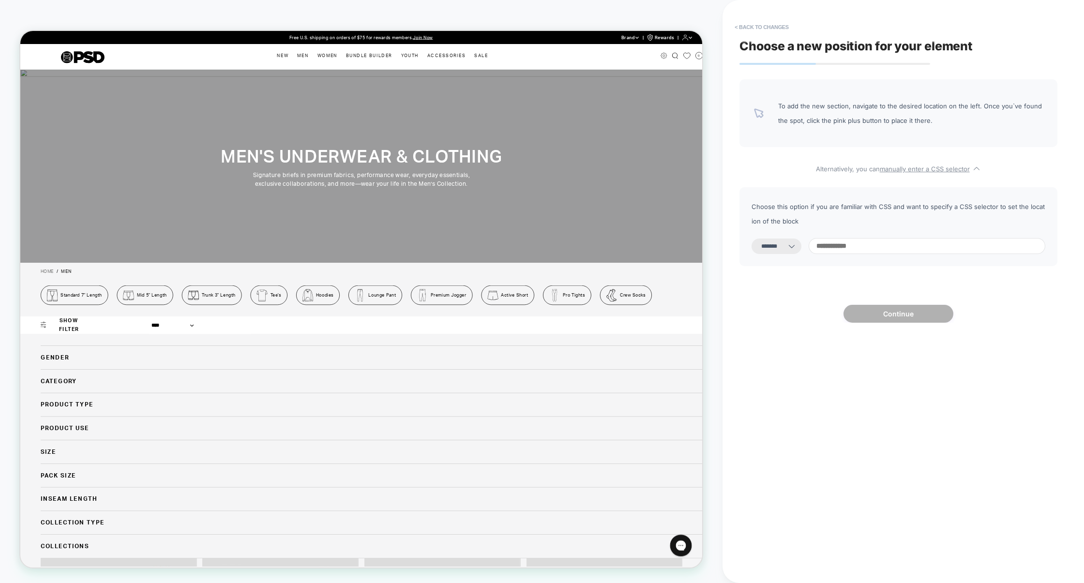
click at [861, 244] on input at bounding box center [926, 246] width 237 height 16
paste input "**********"
type input "**********"
select select "*********"
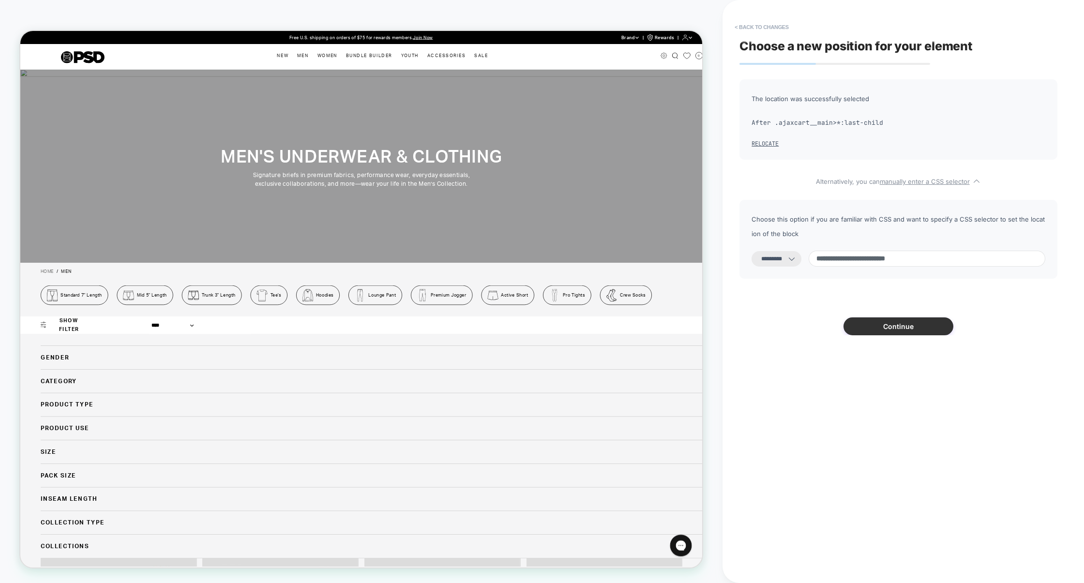
type input "**********"
click at [895, 331] on button "Continue" at bounding box center [898, 326] width 110 height 18
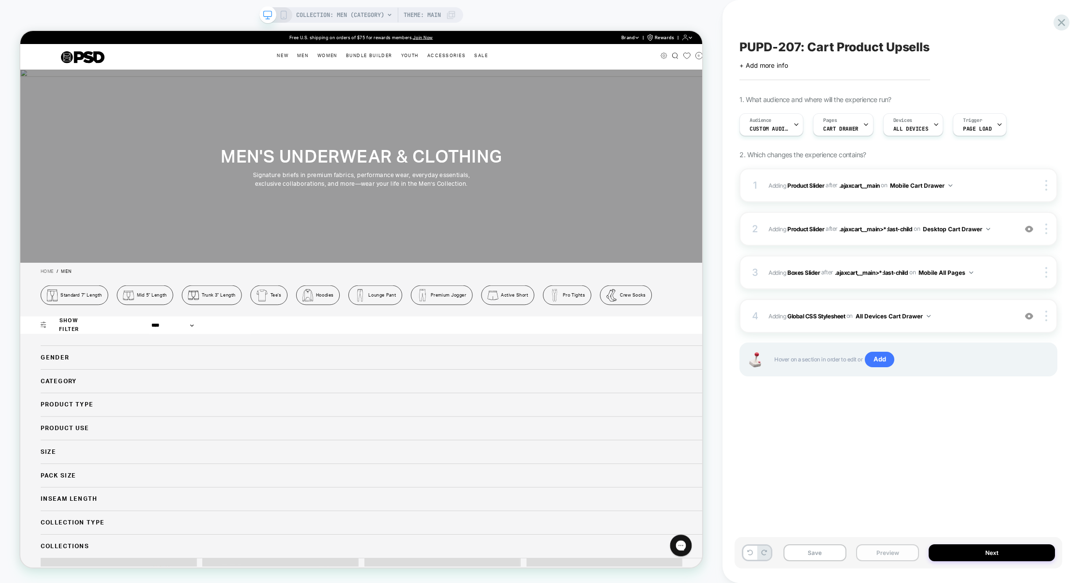
click at [902, 555] on button "Preview" at bounding box center [887, 552] width 63 height 17
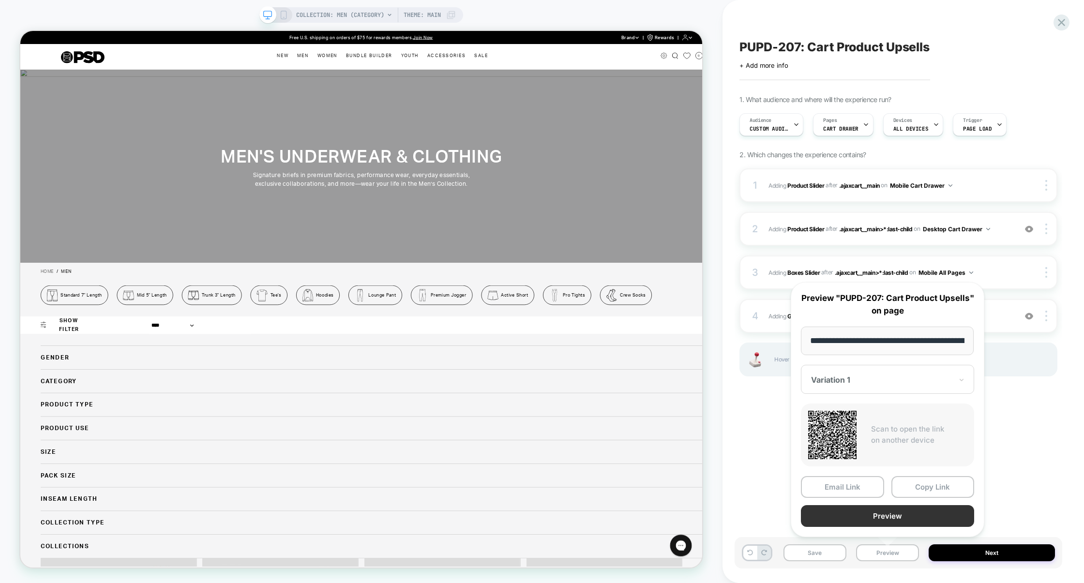
click at [898, 518] on button "Preview" at bounding box center [887, 516] width 173 height 22
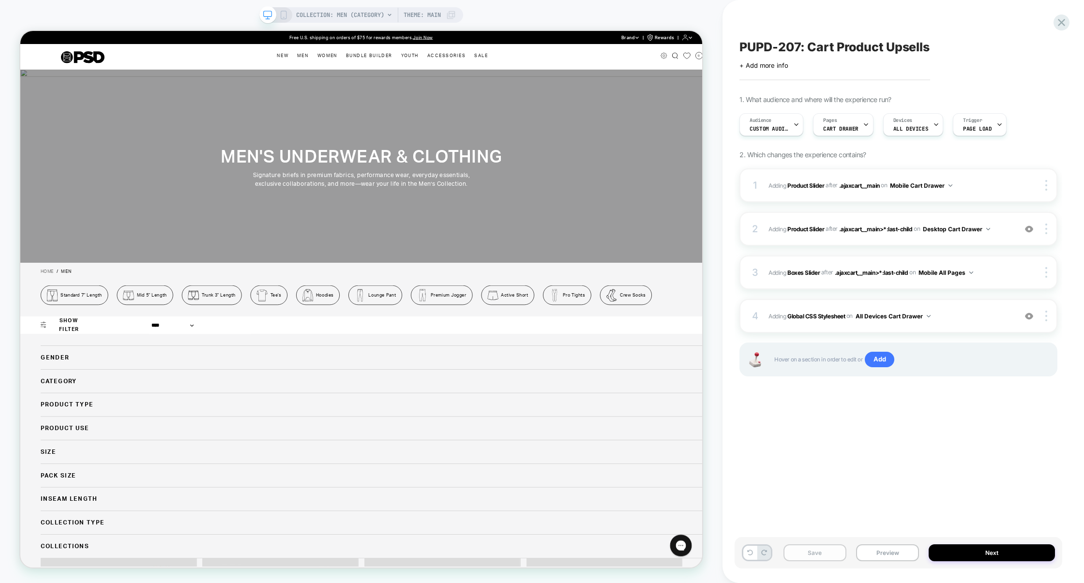
click at [818, 549] on button "Save" at bounding box center [814, 552] width 63 height 17
click at [877, 550] on button "Preview" at bounding box center [887, 552] width 63 height 17
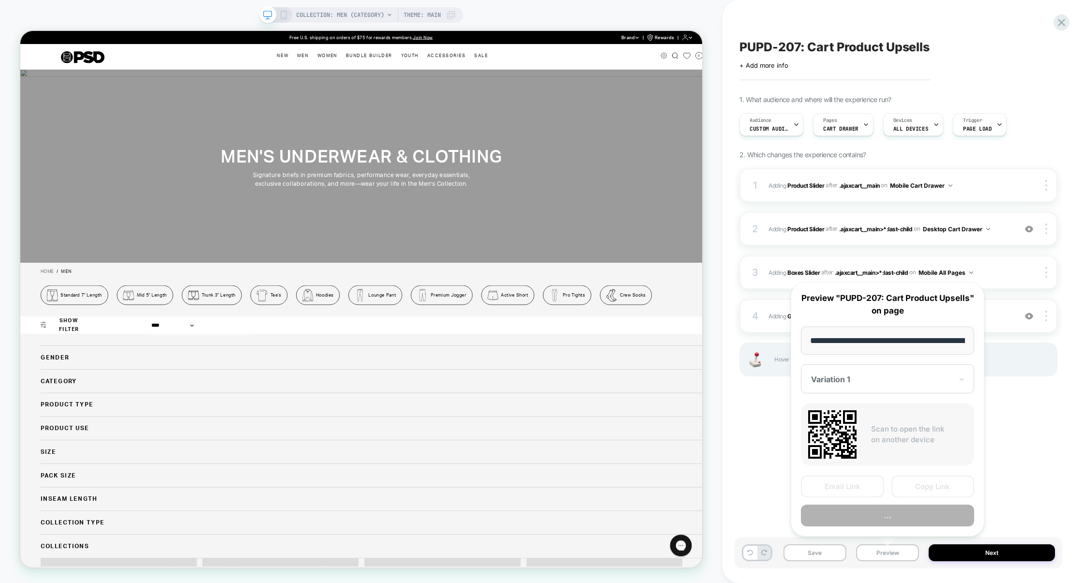
scroll to position [0, 73]
click at [915, 482] on button "Copy Link" at bounding box center [932, 487] width 83 height 22
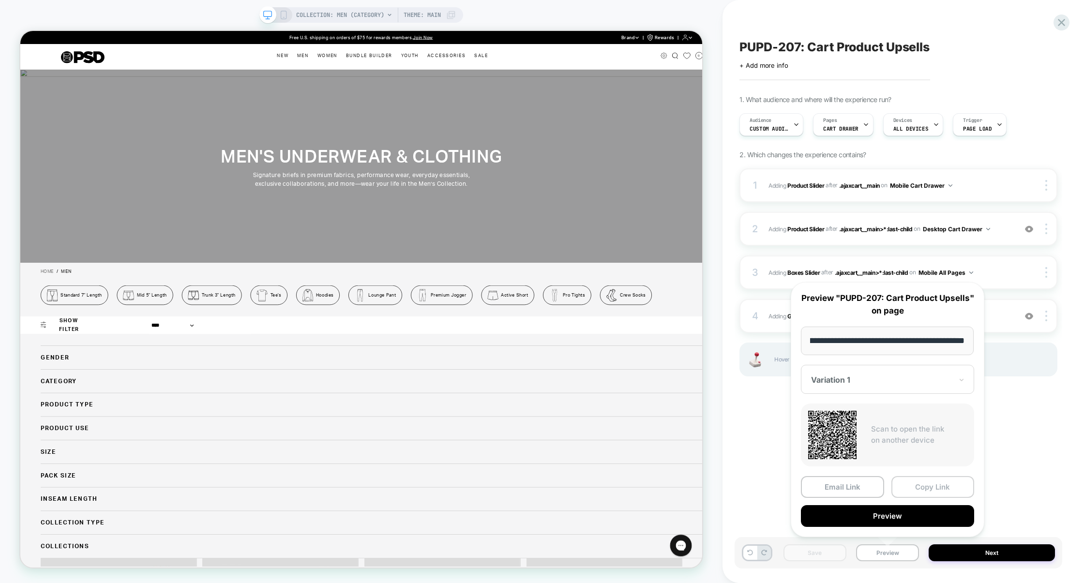
scroll to position [0, 0]
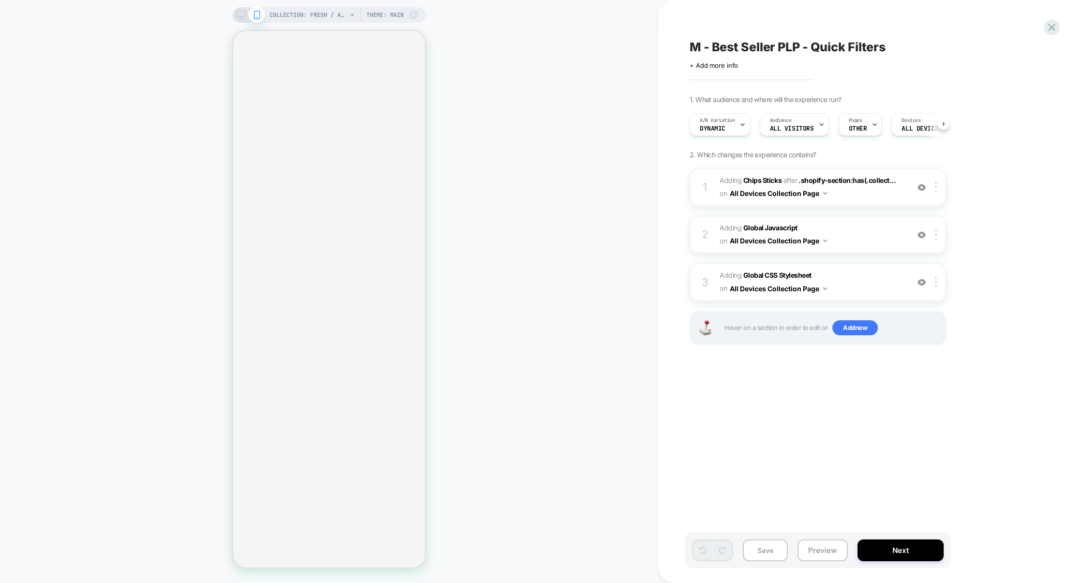
scroll to position [0, 0]
select select "******"
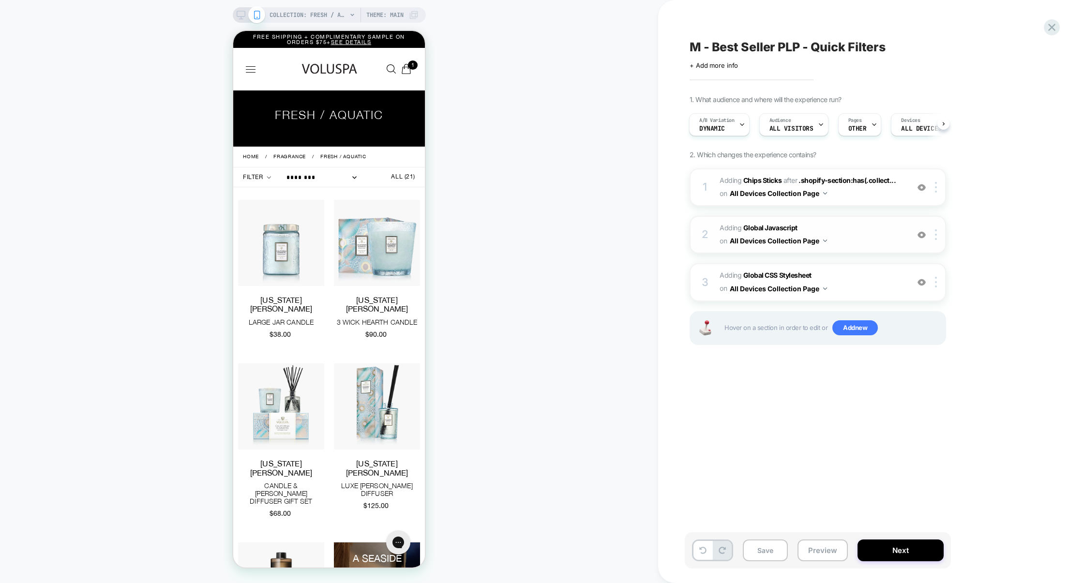
scroll to position [0, 0]
click at [862, 279] on span "Adding Global CSS Stylesheet on All Devices Collection Page" at bounding box center [811, 282] width 184 height 26
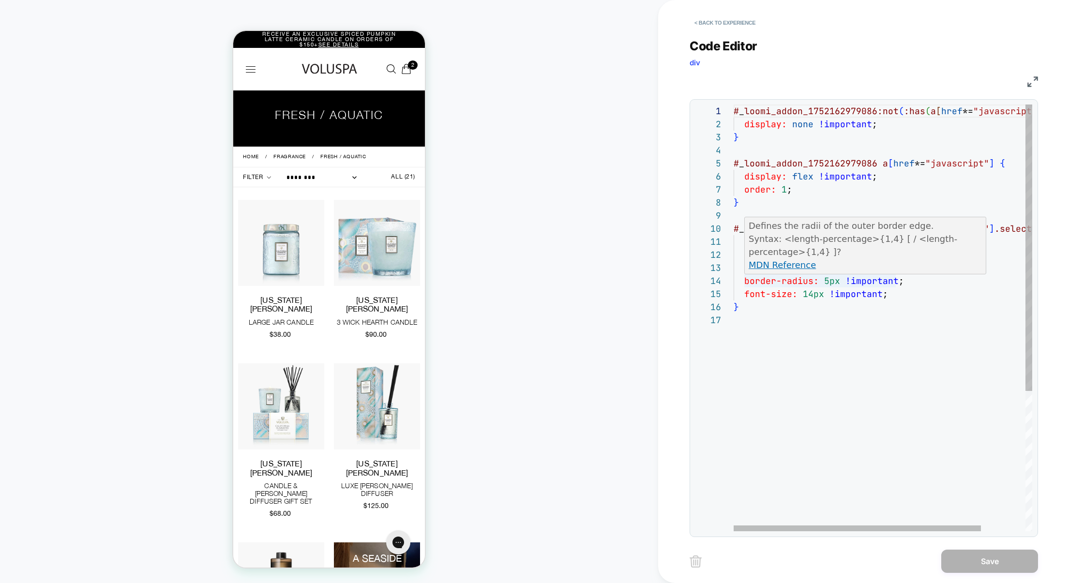
scroll to position [52, 109]
click at [843, 300] on div "# _ loomi_addon_1752162979086:not ( :has ( a [ href *= "javascript" ] ) ) { dis…" at bounding box center [909, 422] width 352 height 636
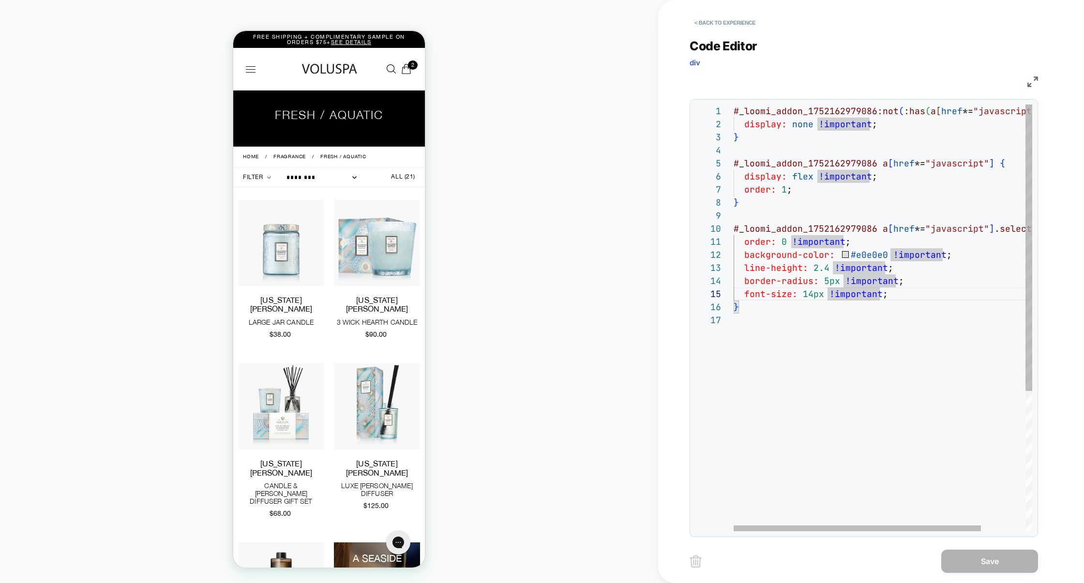
scroll to position [78, 0]
click at [872, 317] on div "# _ loomi_addon_1752162979086:not ( :has ( a [ href *= "javascript" ] ) ) { dis…" at bounding box center [909, 422] width 352 height 636
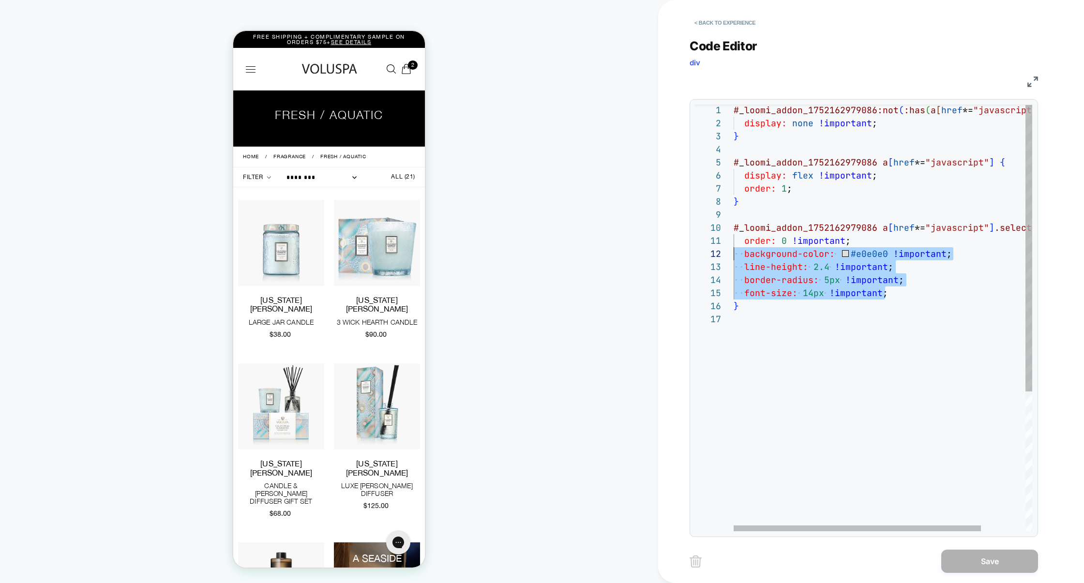
scroll to position [26, 0]
drag, startPoint x: 900, startPoint y: 296, endPoint x: 707, endPoint y: 258, distance: 196.1
click at [707, 260] on div "**********" at bounding box center [863, 317] width 337 height 427
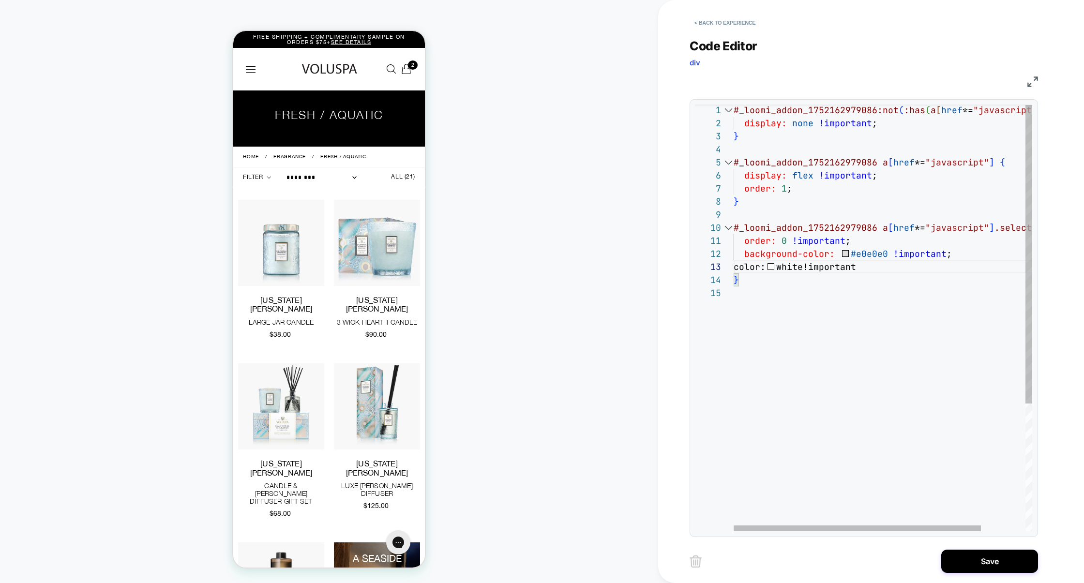
scroll to position [26, 125]
click at [872, 252] on div "# _ loomi_addon_1752162979086:not ( :has ( a [ href *= "javascript" ] ) ) { dis…" at bounding box center [909, 409] width 352 height 610
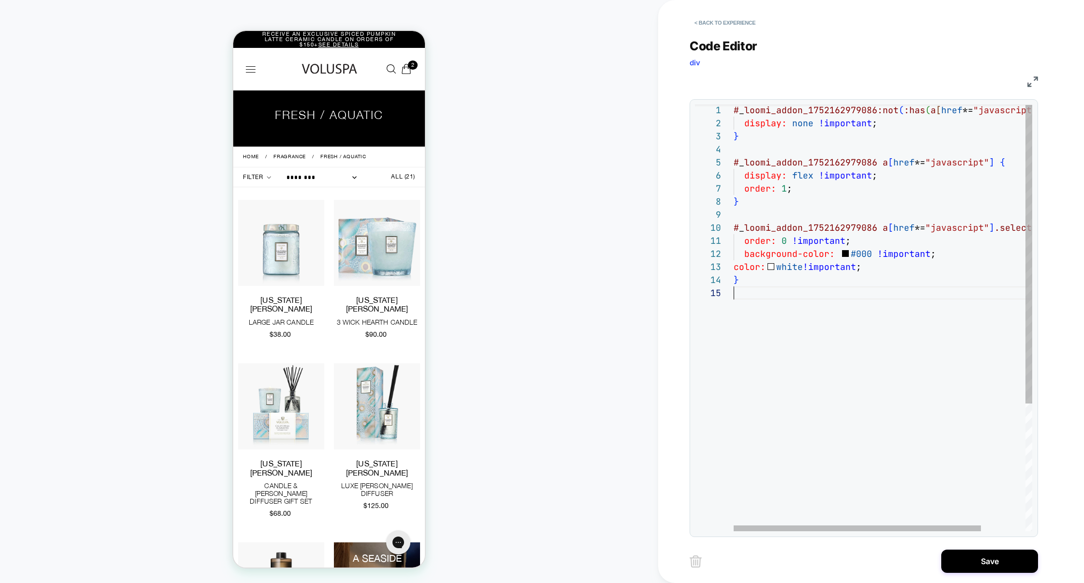
click at [879, 294] on div "# _ loomi_addon_1752162979086:not ( :has ( a [ href *= "javascript" ] ) ) { dis…" at bounding box center [909, 409] width 352 height 610
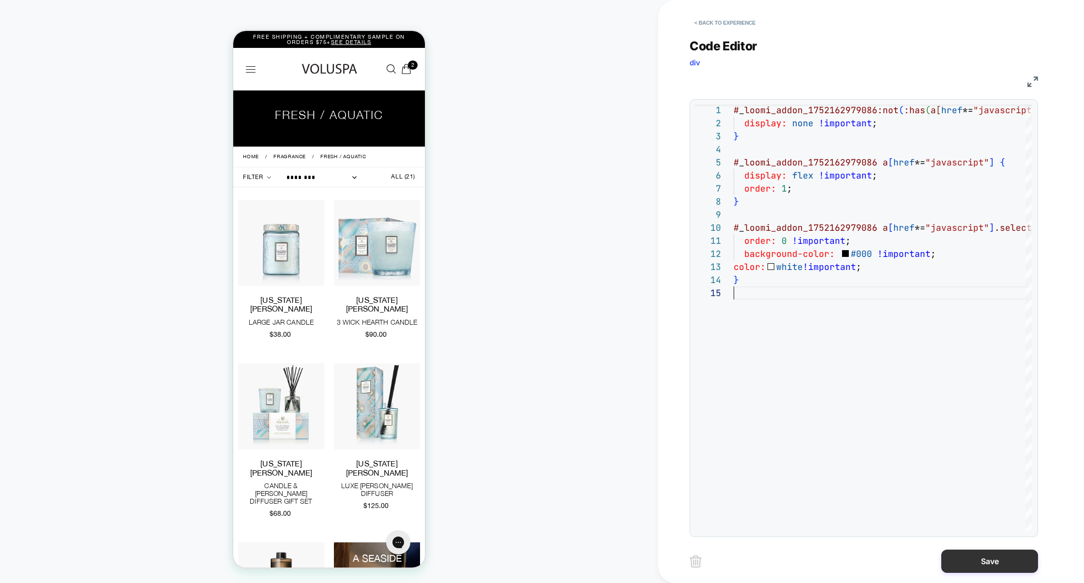
type textarea "**********"
click at [983, 557] on button "Save" at bounding box center [989, 561] width 97 height 23
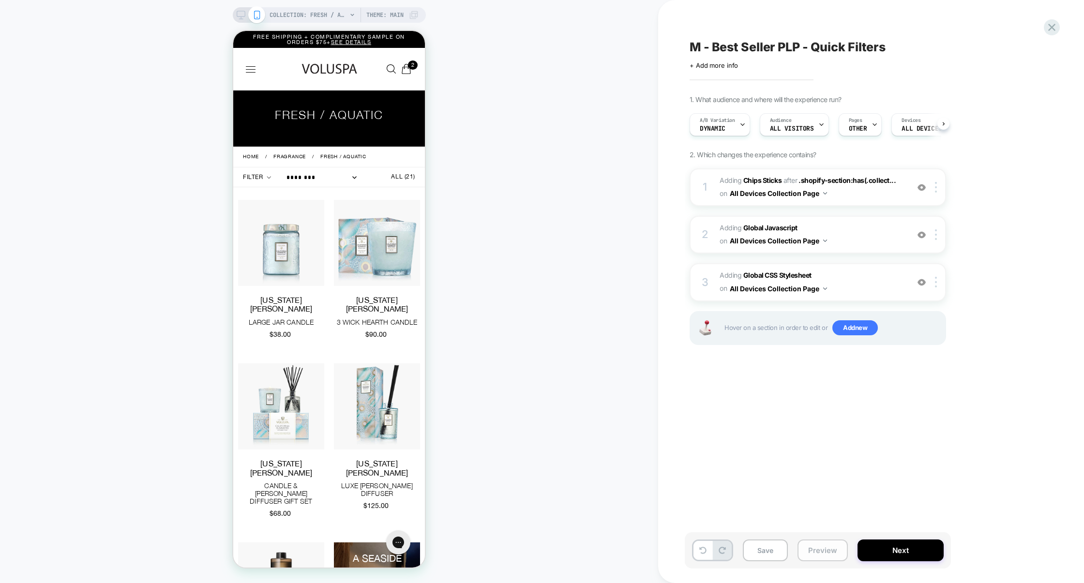
scroll to position [0, 0]
click at [821, 554] on button "Preview" at bounding box center [822, 550] width 50 height 22
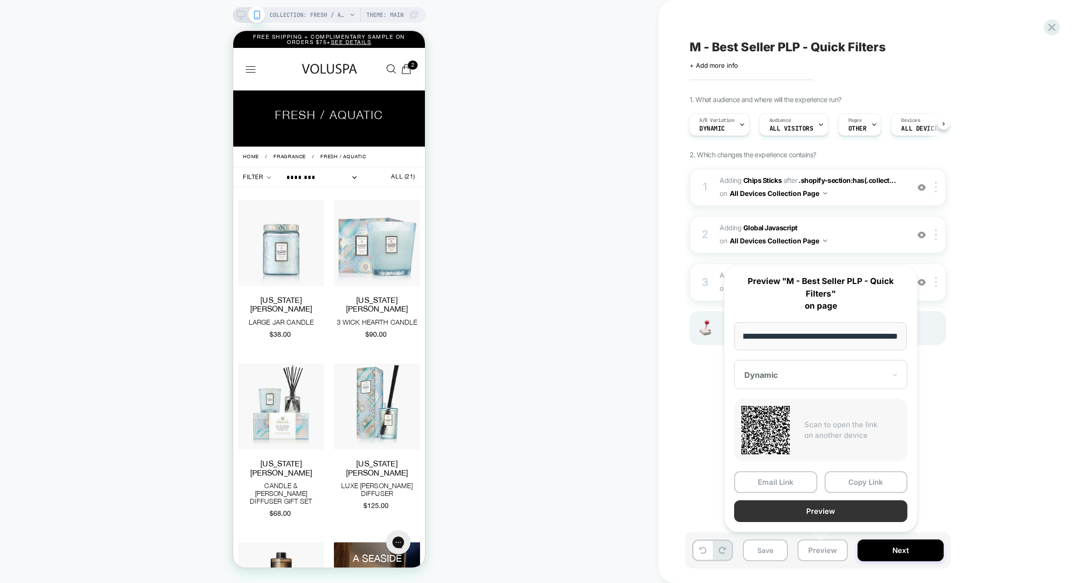
scroll to position [0, 0]
click at [830, 520] on button "Preview" at bounding box center [820, 511] width 173 height 22
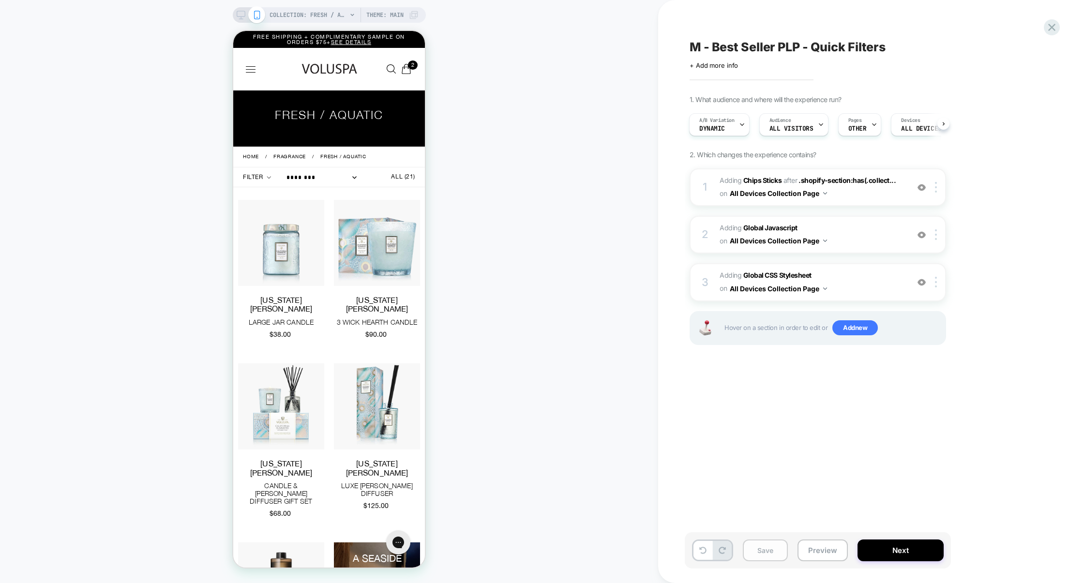
click at [763, 540] on button "Save" at bounding box center [765, 550] width 45 height 22
click at [823, 545] on button "Preview" at bounding box center [822, 550] width 50 height 22
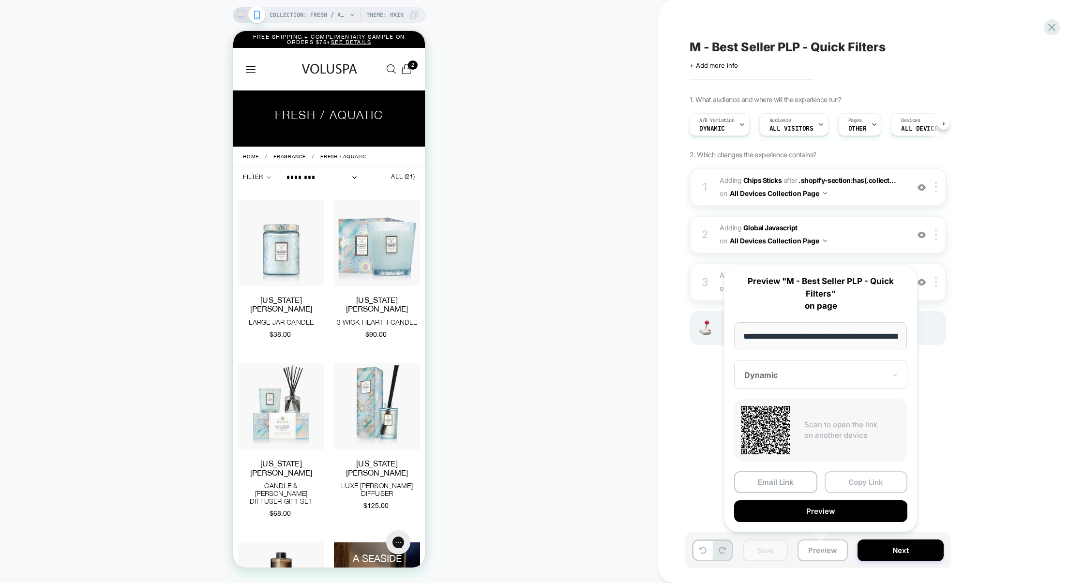
click at [867, 473] on button "Copy Link" at bounding box center [865, 482] width 83 height 22
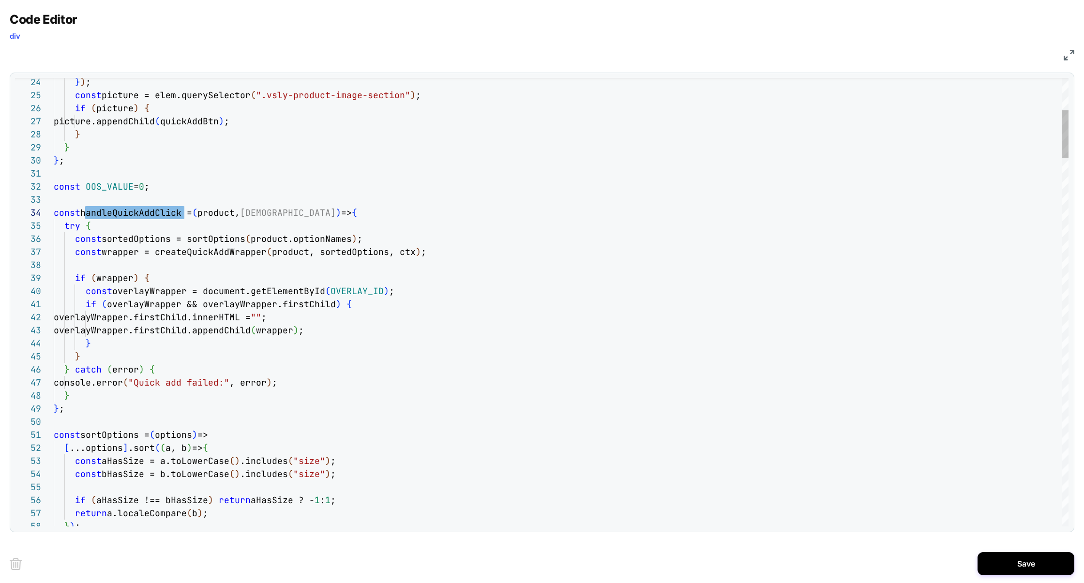
select select "**"
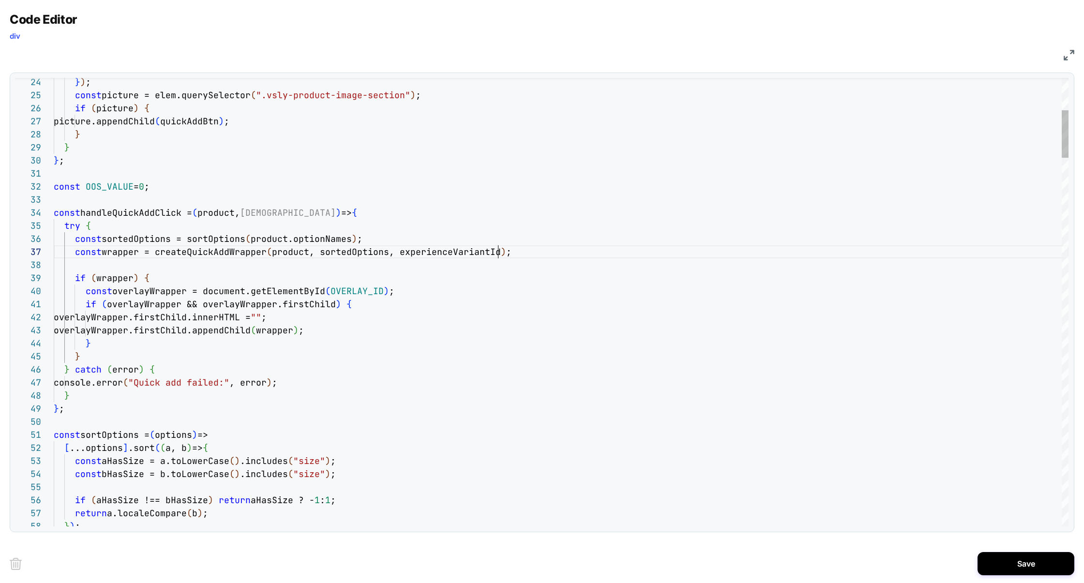
scroll to position [78, 444]
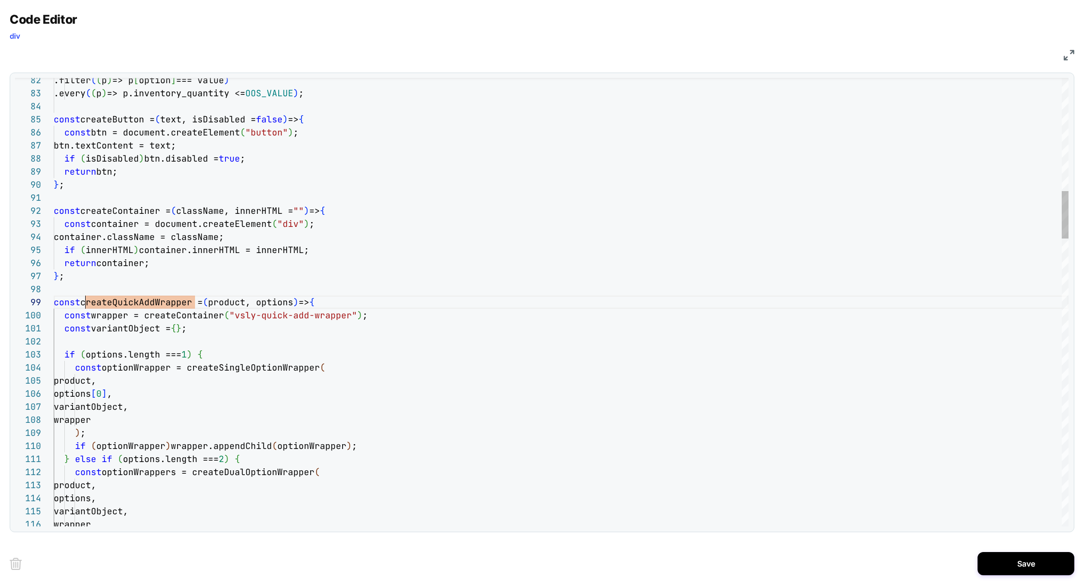
scroll to position [104, 31]
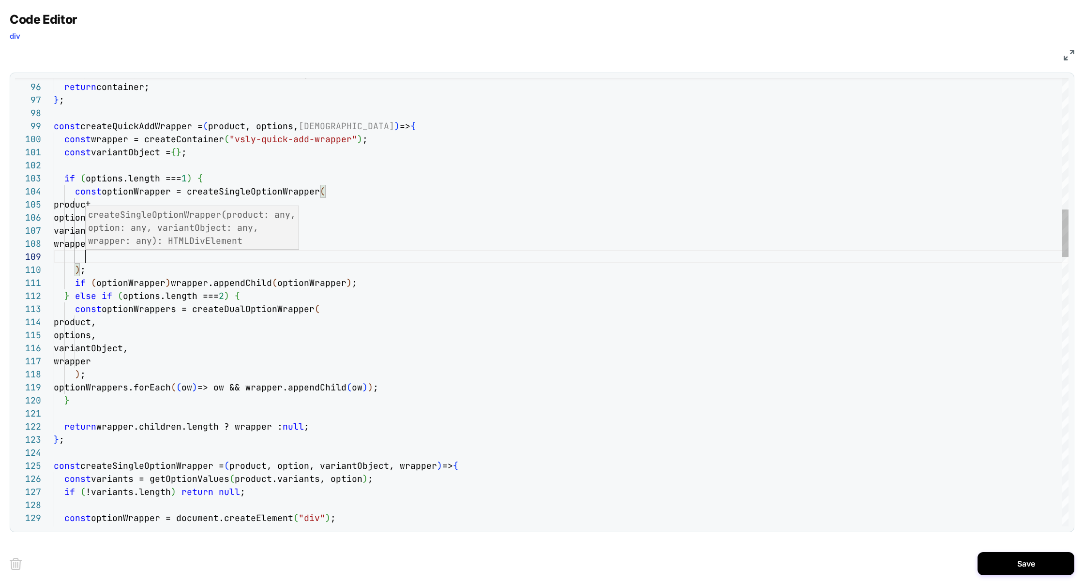
scroll to position [104, 131]
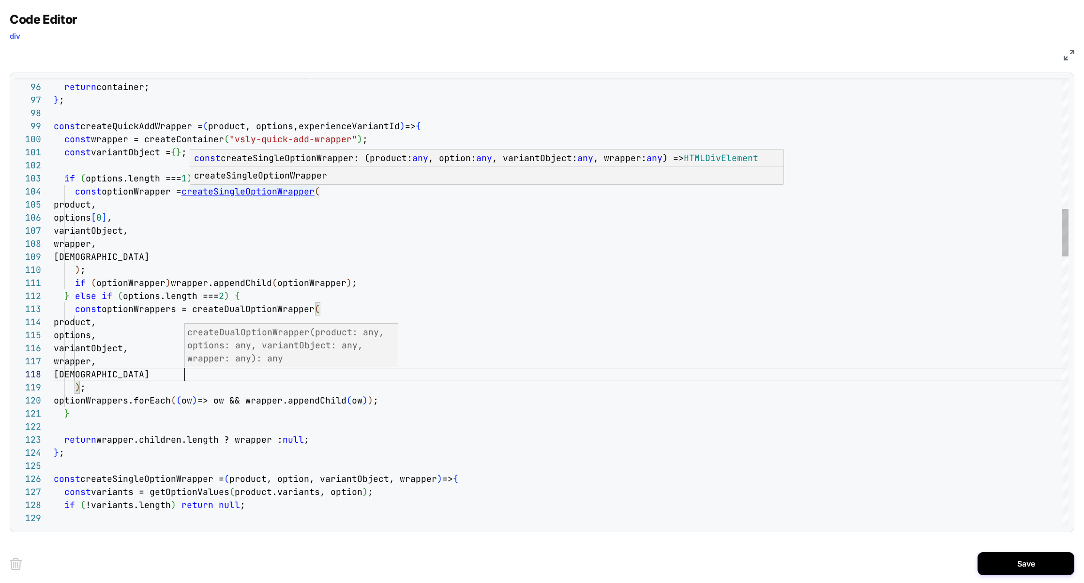
scroll to position [39, 198]
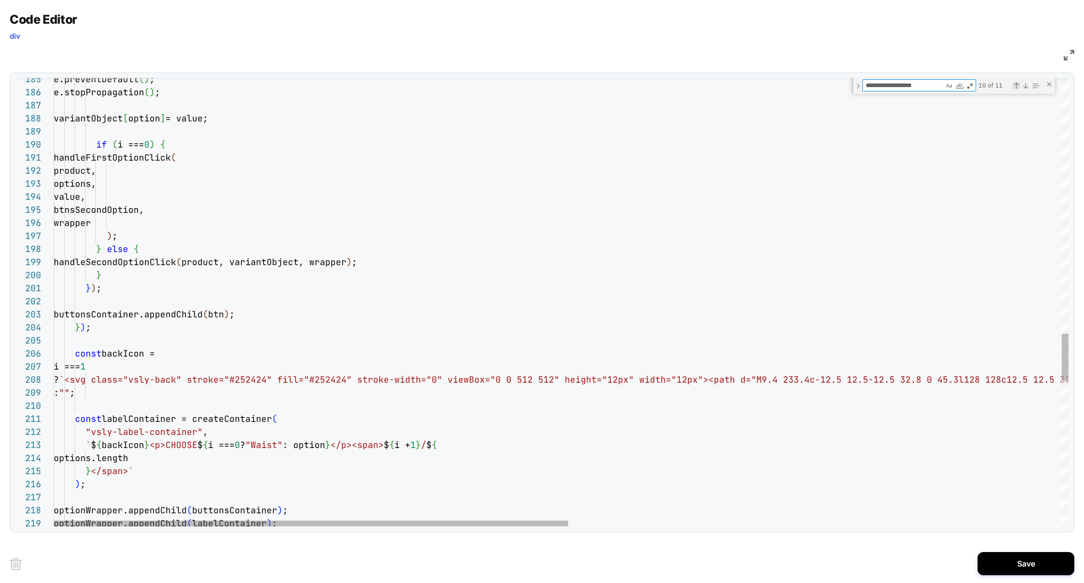
click at [1018, 85] on div "Previous Match (⇧Enter)" at bounding box center [1016, 86] width 8 height 8
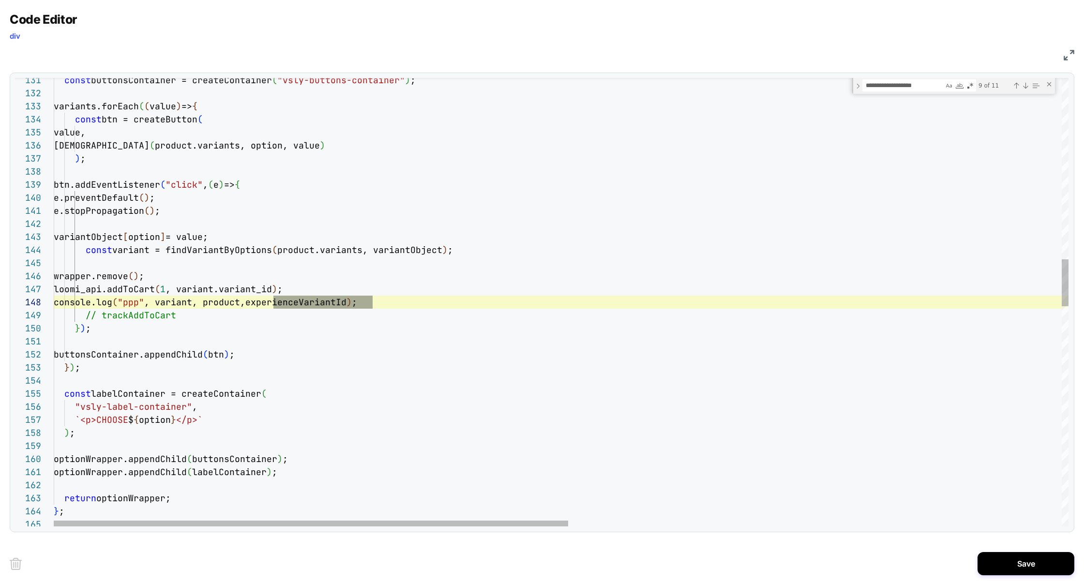
scroll to position [0, 0]
click at [409, 336] on div "const buttonsContainer = createContainer ( "vsly-buttons-container" ) ; variant…" at bounding box center [1047, 486] width 1987 height 4252
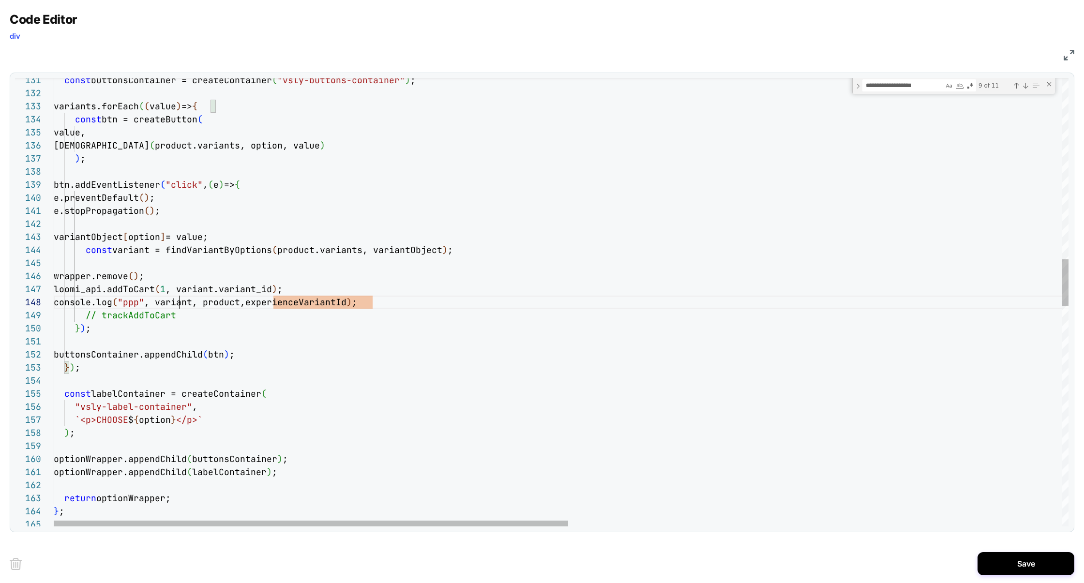
click at [180, 306] on div "const buttonsContainer = createContainer ( "vsly-buttons-container" ) ; variant…" at bounding box center [1047, 486] width 1987 height 4252
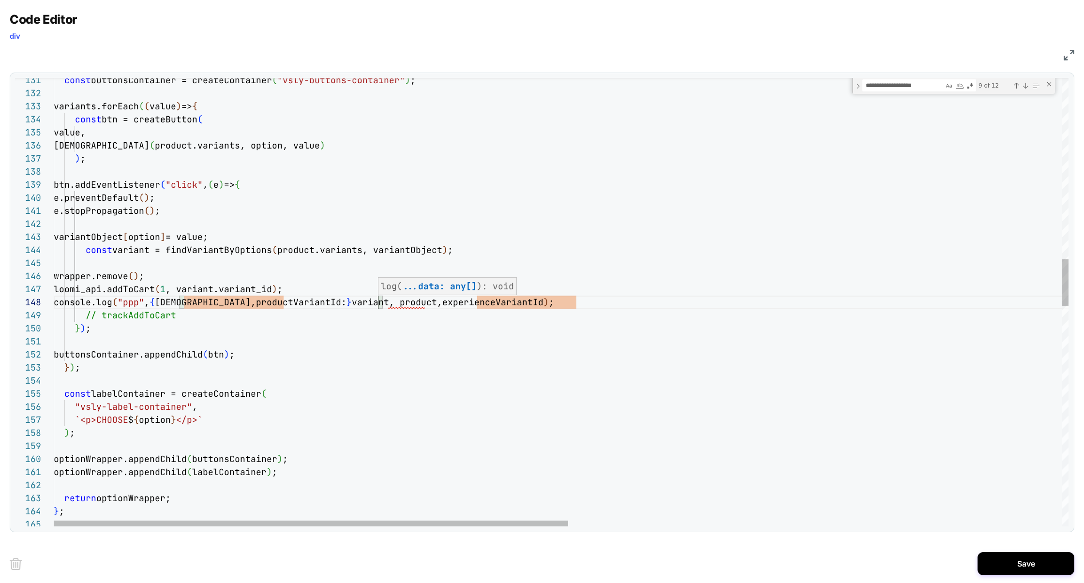
scroll to position [91, 324]
drag, startPoint x: 208, startPoint y: 290, endPoint x: 284, endPoint y: 289, distance: 76.4
click at [272, 289] on span ", variant.variant_id" at bounding box center [218, 288] width 106 height 11
drag, startPoint x: 297, startPoint y: 290, endPoint x: 207, endPoint y: 292, distance: 91.0
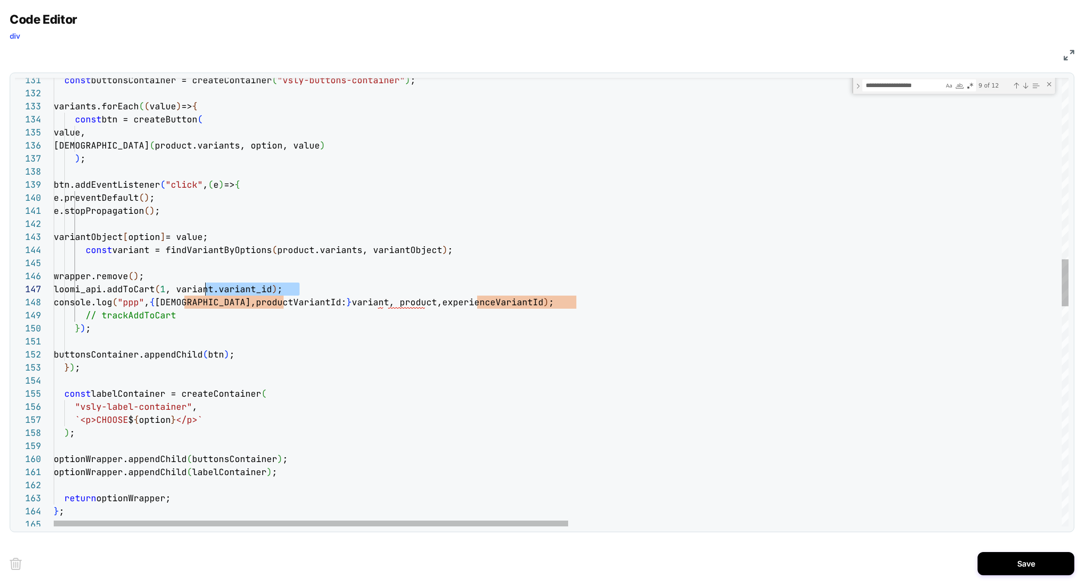
click at [207, 292] on div "const buttonsContainer = createContainer ( "vsly-buttons-container" ) ; variant…" at bounding box center [1047, 486] width 1987 height 4252
click at [377, 305] on div "const buttonsContainer = createContainer ( "vsly-buttons-container" ) ; variant…" at bounding box center [1047, 486] width 1987 height 4252
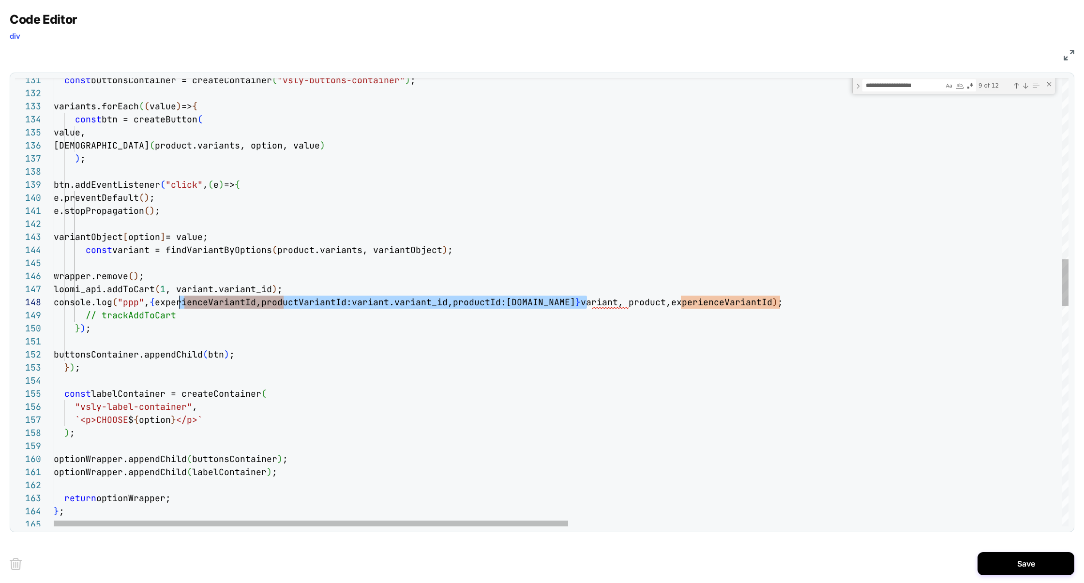
scroll to position [91, 125]
drag, startPoint x: 587, startPoint y: 304, endPoint x: 178, endPoint y: 304, distance: 409.2
click at [178, 304] on div "const buttonsContainer = createContainer ( "vsly-buttons-container" ) ; variant…" at bounding box center [1047, 486] width 1987 height 4252
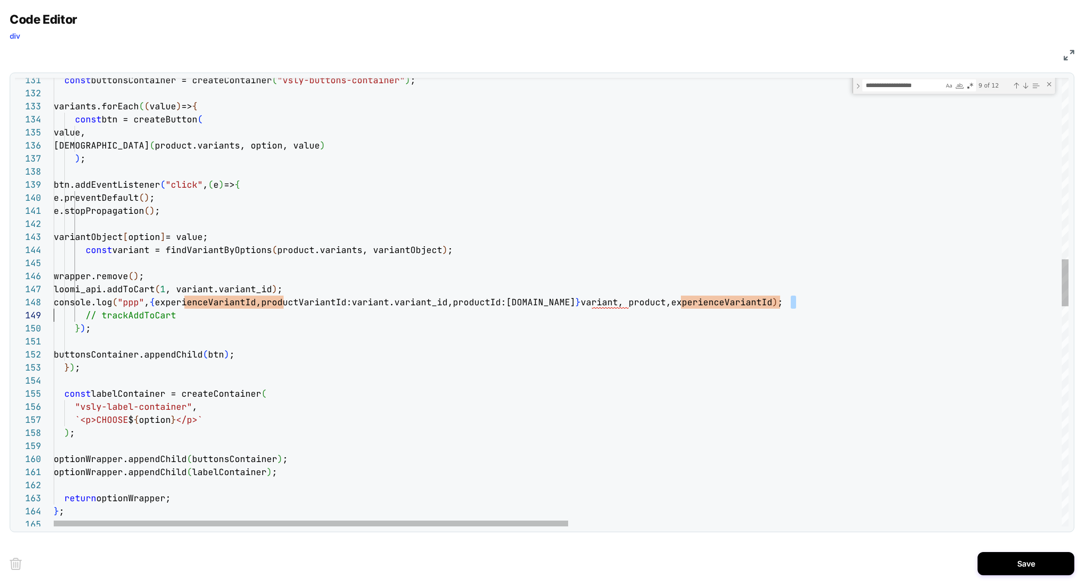
scroll to position [91, 0]
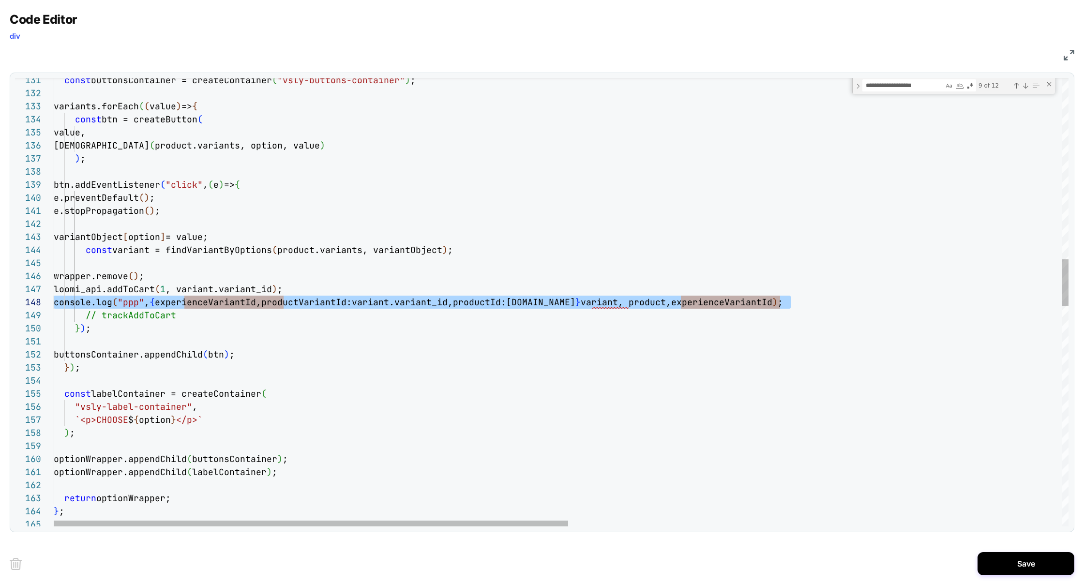
click at [54, 306] on div "const buttonsContainer = createContainer ( "vsly-buttons-container" ) ; variant…" at bounding box center [1047, 486] width 1987 height 4252
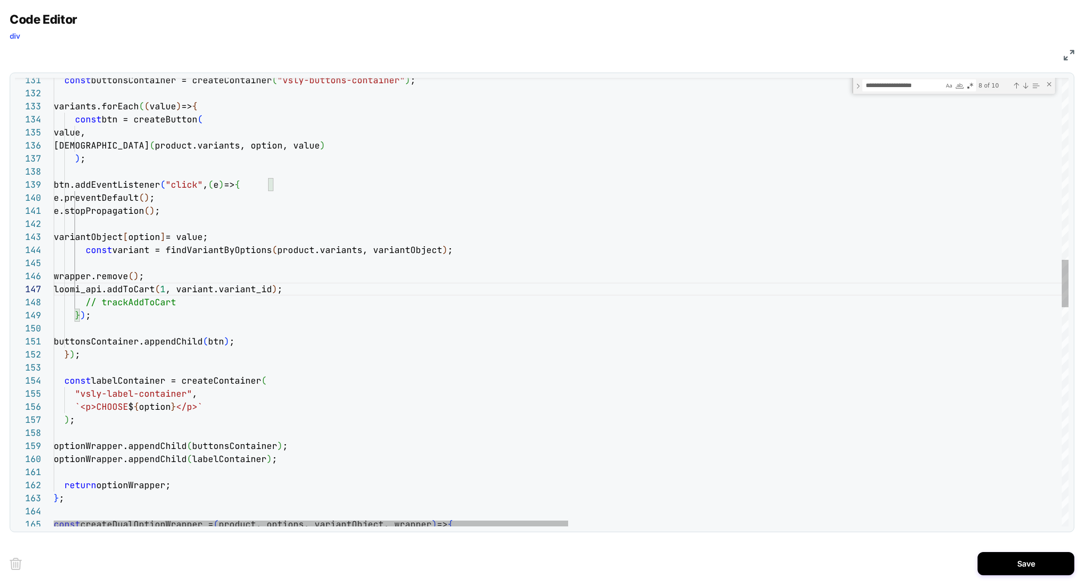
click at [126, 306] on div "const buttonsContainer = createContainer ( "vsly-buttons-container" ) ; variant…" at bounding box center [1047, 479] width 1987 height 4239
click at [181, 306] on div "const buttonsContainer = createContainer ( "vsly-buttons-container" ) ; variant…" at bounding box center [1047, 479] width 1987 height 4239
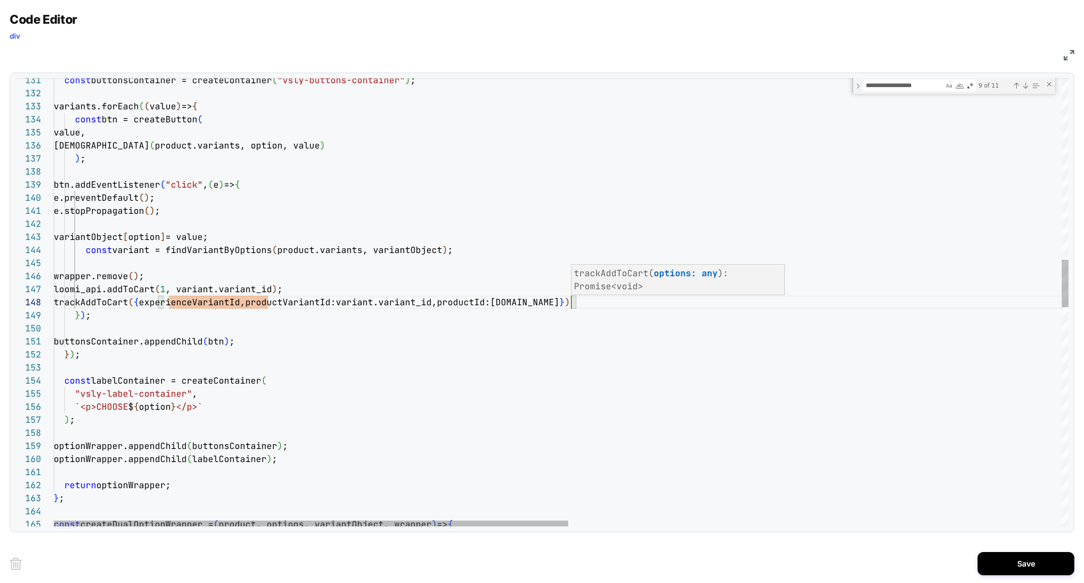
click at [285, 326] on div "const buttonsContainer = createContainer ( "vsly-buttons-container" ) ; variant…" at bounding box center [1047, 479] width 1987 height 4239
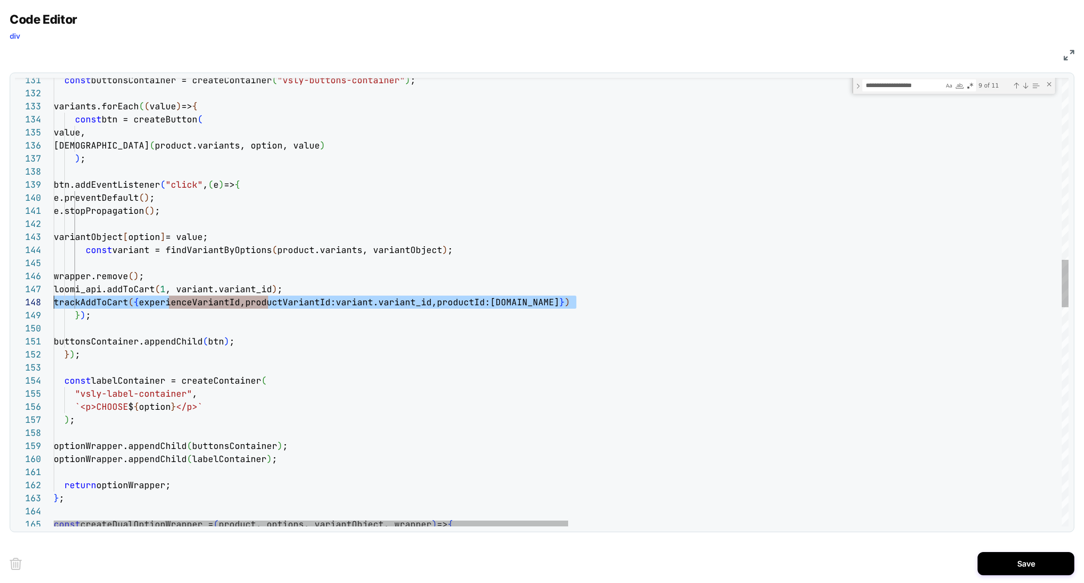
drag, startPoint x: 600, startPoint y: 300, endPoint x: 30, endPoint y: 305, distance: 570.3
click at [54, 305] on div "const buttonsContainer = createContainer ( "vsly-buttons-container" ) ; variant…" at bounding box center [1047, 479] width 1987 height 4239
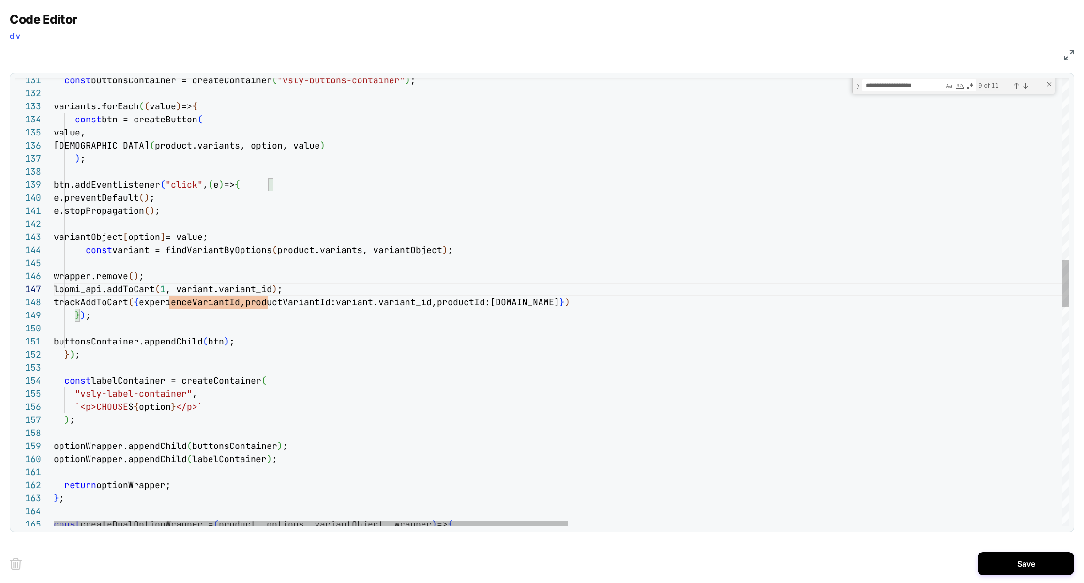
click at [151, 290] on div "const buttonsContainer = createContainer ( "vsly-buttons-container" ) ; variant…" at bounding box center [1047, 479] width 1987 height 4239
click at [268, 311] on div "const buttonsContainer = createContainer ( "vsly-buttons-container" ) ; variant…" at bounding box center [1047, 479] width 1987 height 4239
click at [237, 310] on div "const buttonsContainer = createContainer ( "vsly-buttons-container" ) ; variant…" at bounding box center [1047, 479] width 1987 height 4239
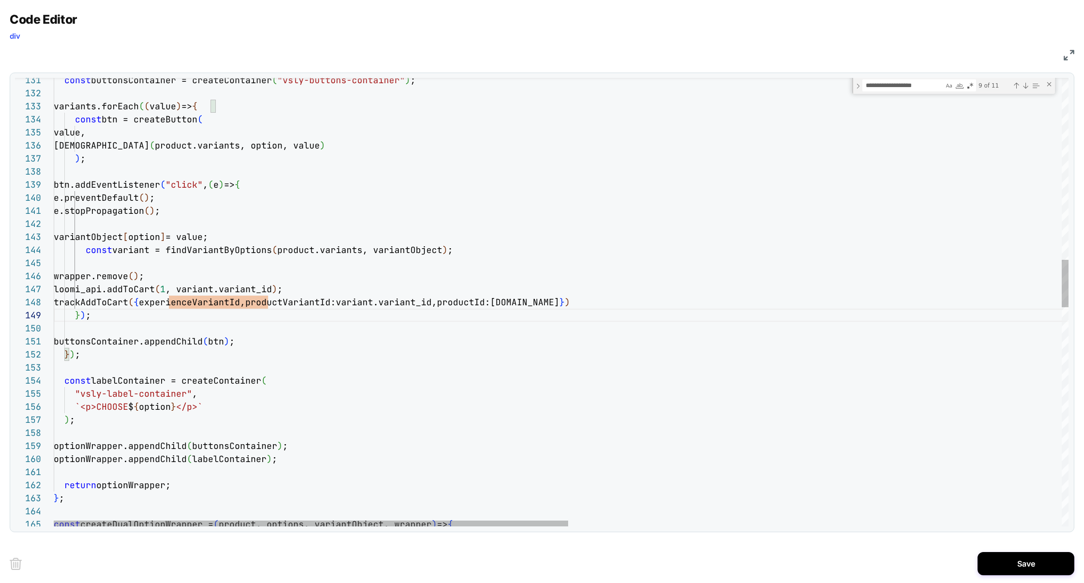
click at [237, 310] on div "const buttonsContainer = createContainer ( "vsly-buttons-container" ) ; variant…" at bounding box center [1047, 479] width 1987 height 4239
click at [237, 302] on div "const buttonsContainer = createContainer ( "vsly-buttons-container" ) ; variant…" at bounding box center [1047, 479] width 1987 height 4239
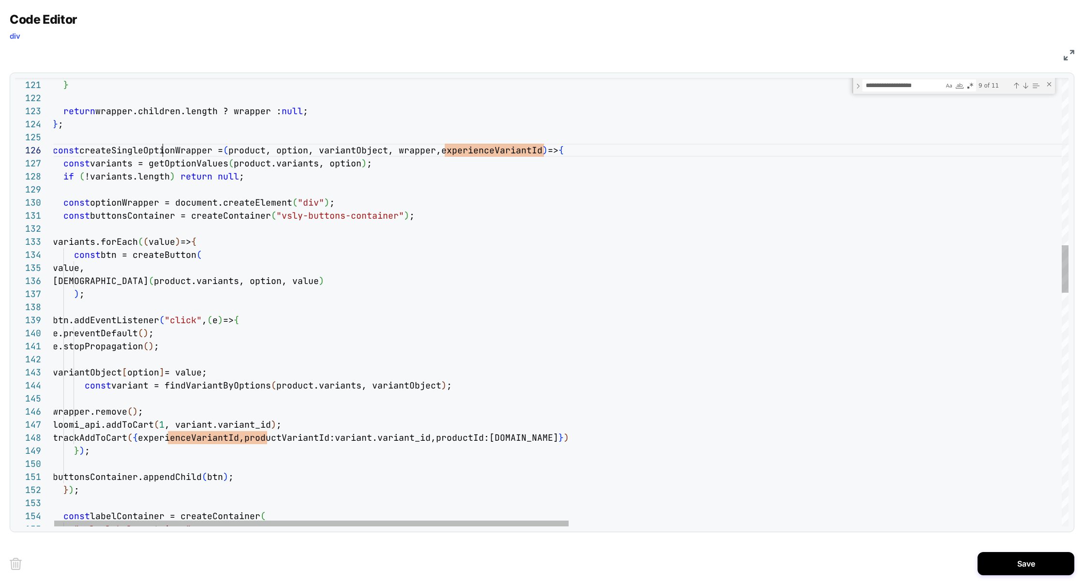
type textarea "**********"
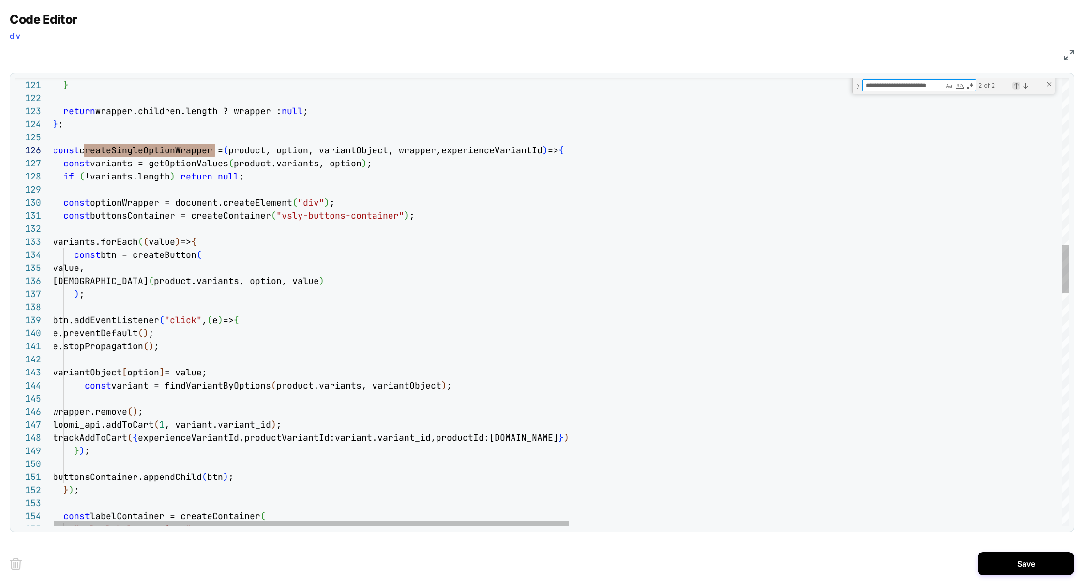
click at [1016, 88] on div "Previous Match (⇧Enter)" at bounding box center [1016, 86] width 8 height 8
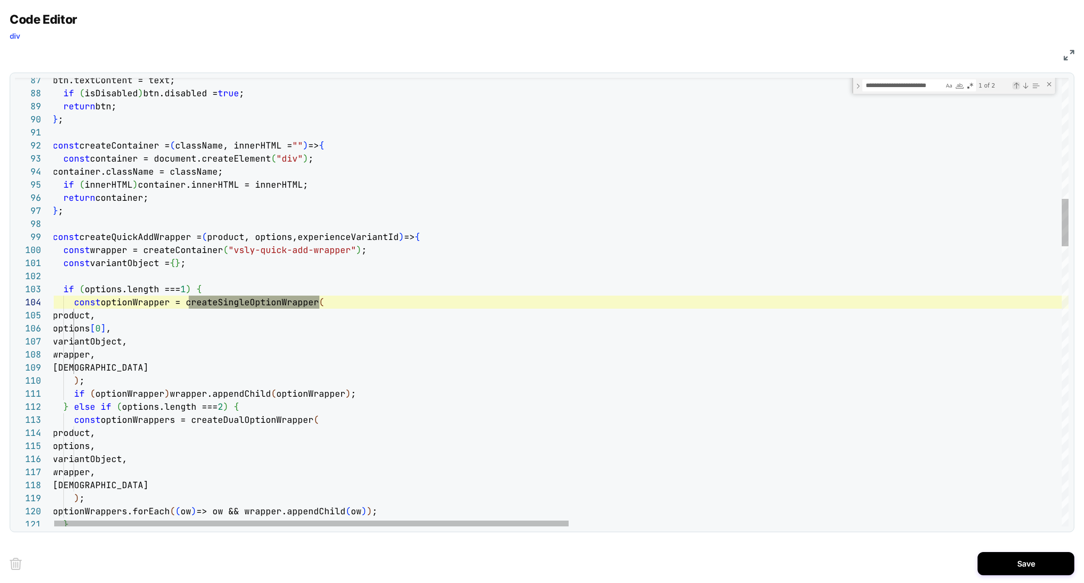
scroll to position [131, 266]
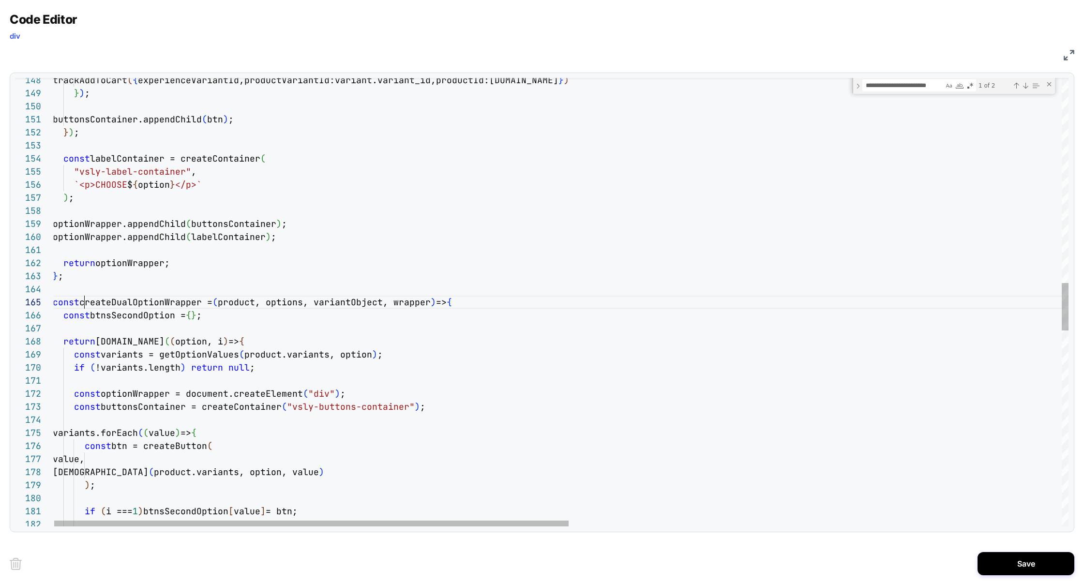
click at [432, 304] on div "trackAddToCart ( { experienceVariantId,productVariantId:variant.varia nt_id,pro…" at bounding box center [1046, 257] width 1987 height 4239
click at [183, 300] on div "trackAddToCart ( { experienceVariantId,productVariantId:variant.varia nt_id,pro…" at bounding box center [1046, 257] width 1987 height 4239
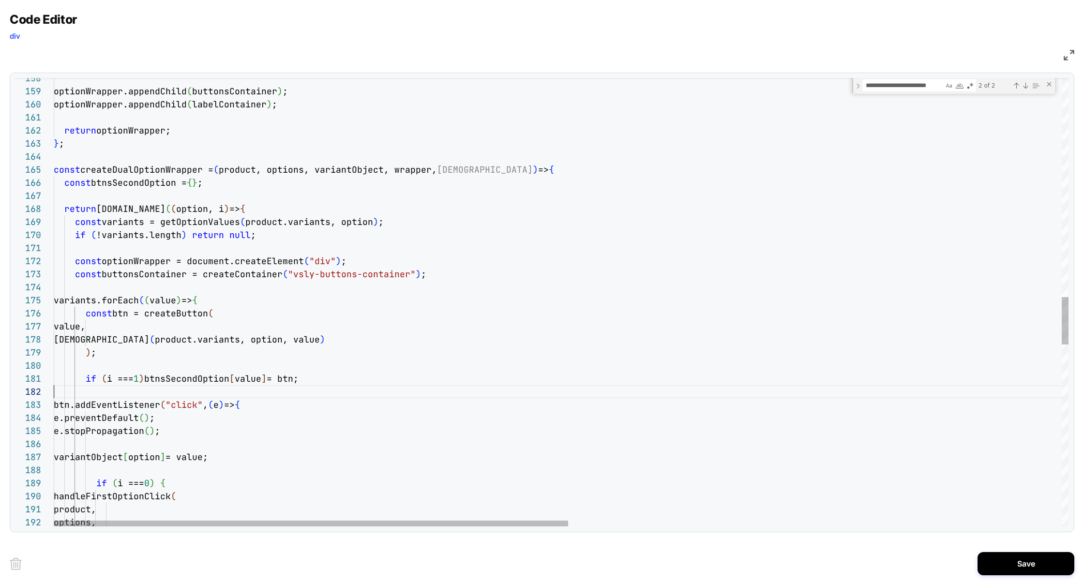
click at [251, 390] on div "optionWrapper.appendChild ( buttonsContainer ) ; optionWrapper.appendChild ( la…" at bounding box center [1047, 124] width 1987 height 4239
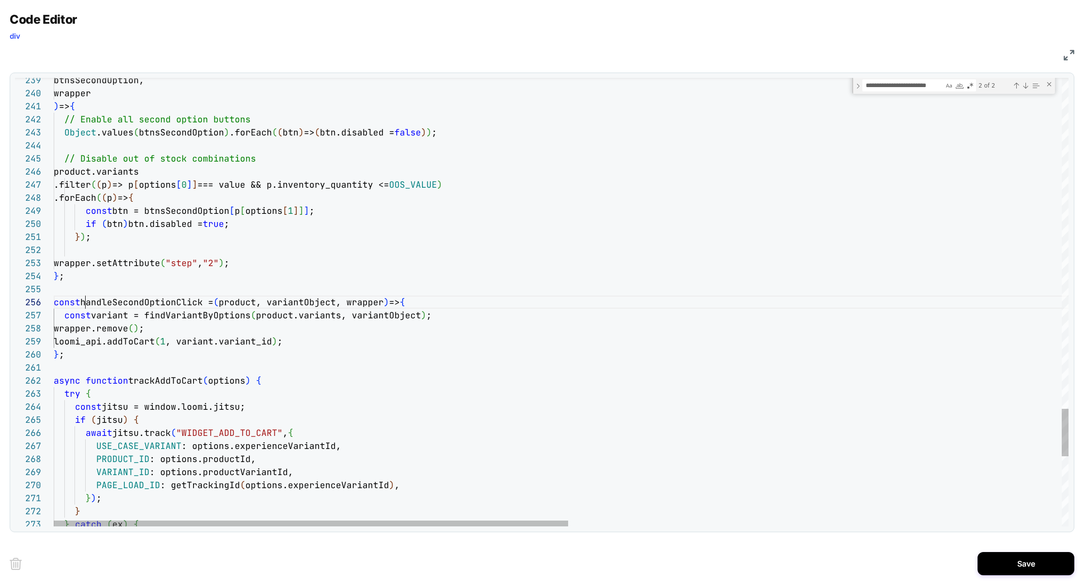
scroll to position [65, 334]
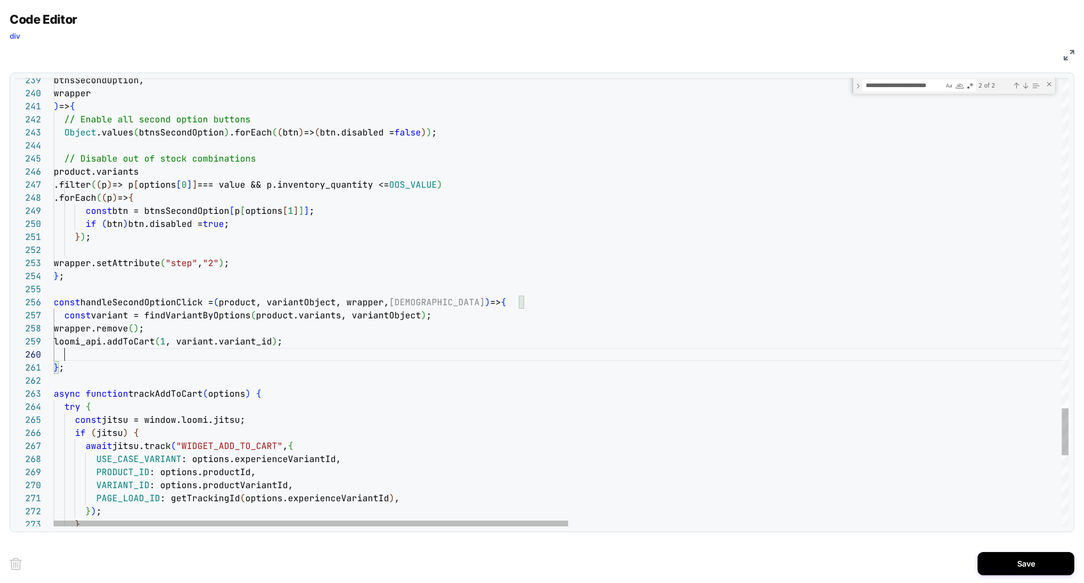
scroll to position [117, 532]
type textarea "**********"
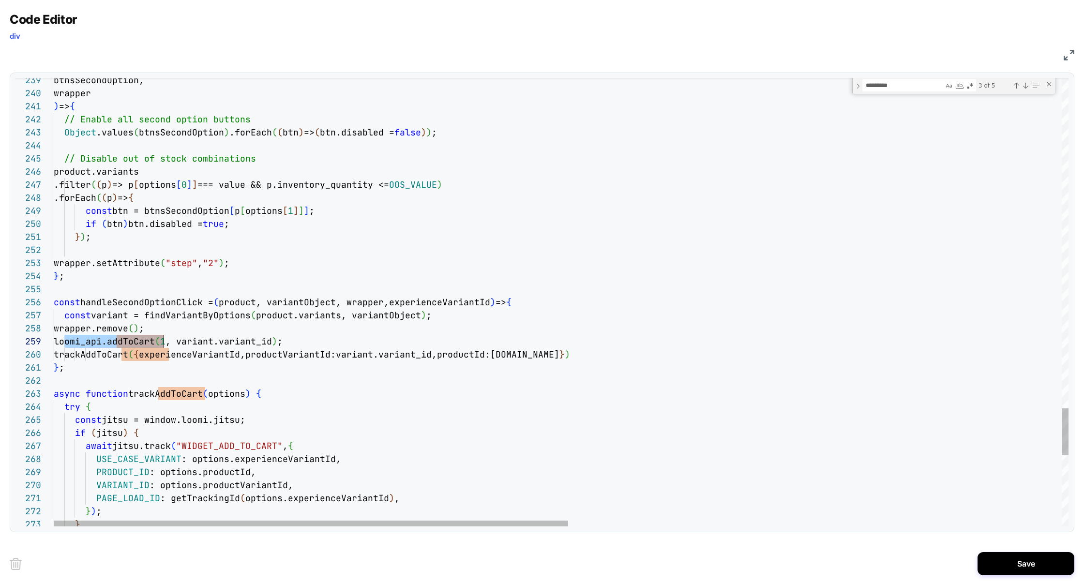
drag, startPoint x: 64, startPoint y: 343, endPoint x: 165, endPoint y: 342, distance: 100.6
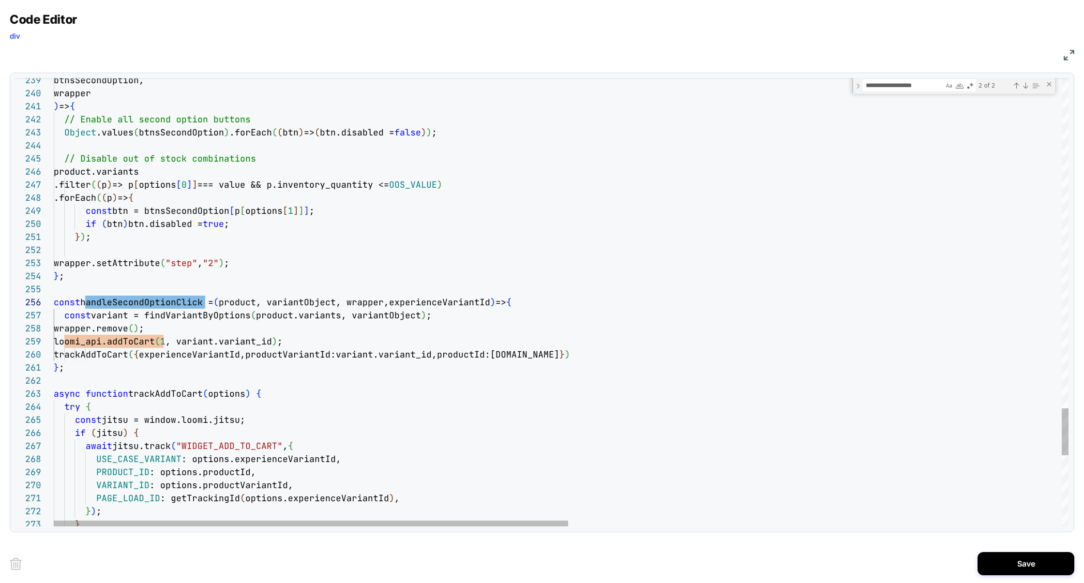
type textarea "**********"
click at [1017, 87] on div "Previous Match (⇧Enter)" at bounding box center [1016, 86] width 8 height 8
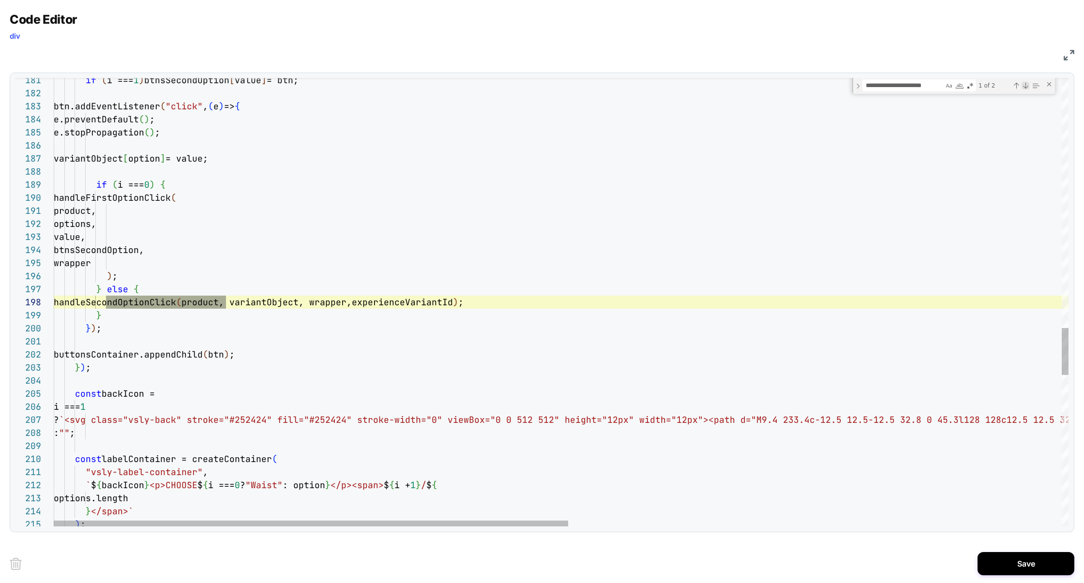
click at [1025, 87] on div "Next Match (Enter)" at bounding box center [1025, 86] width 8 height 8
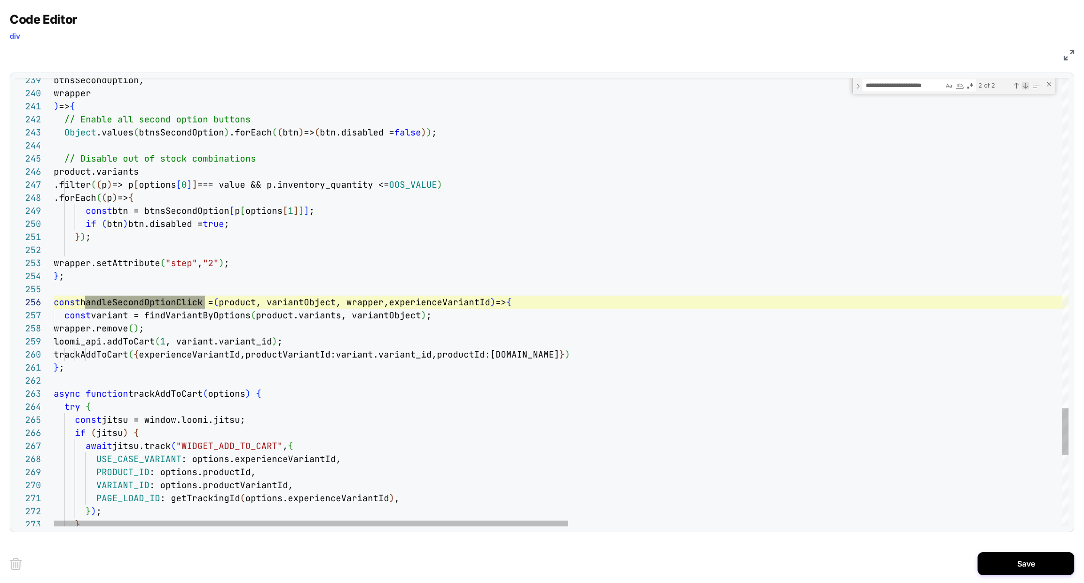
scroll to position [131, 151]
click at [1016, 89] on div "Previous Match (⇧Enter)" at bounding box center [1016, 86] width 8 height 8
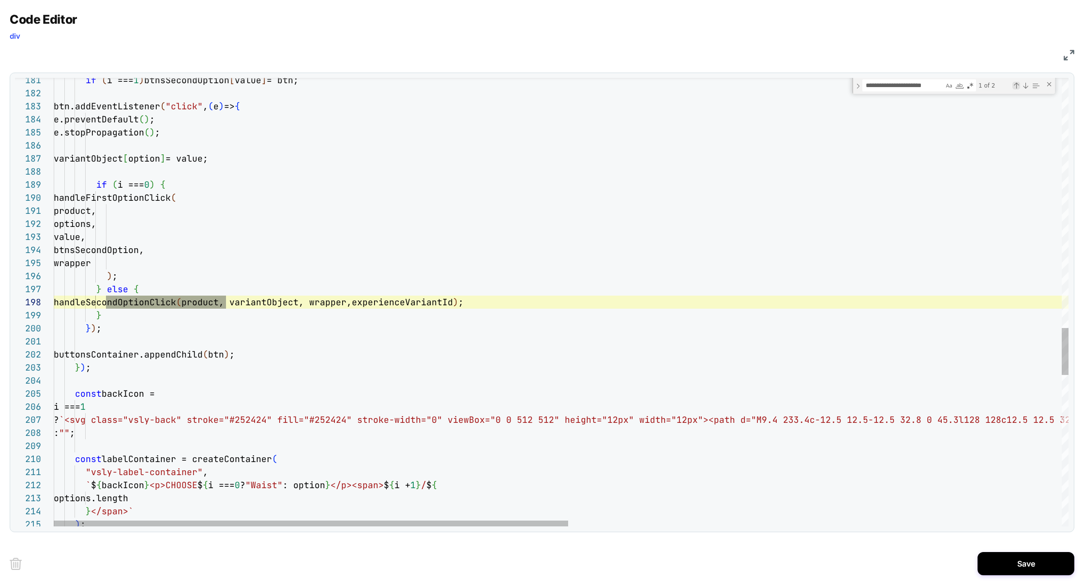
scroll to position [131, 172]
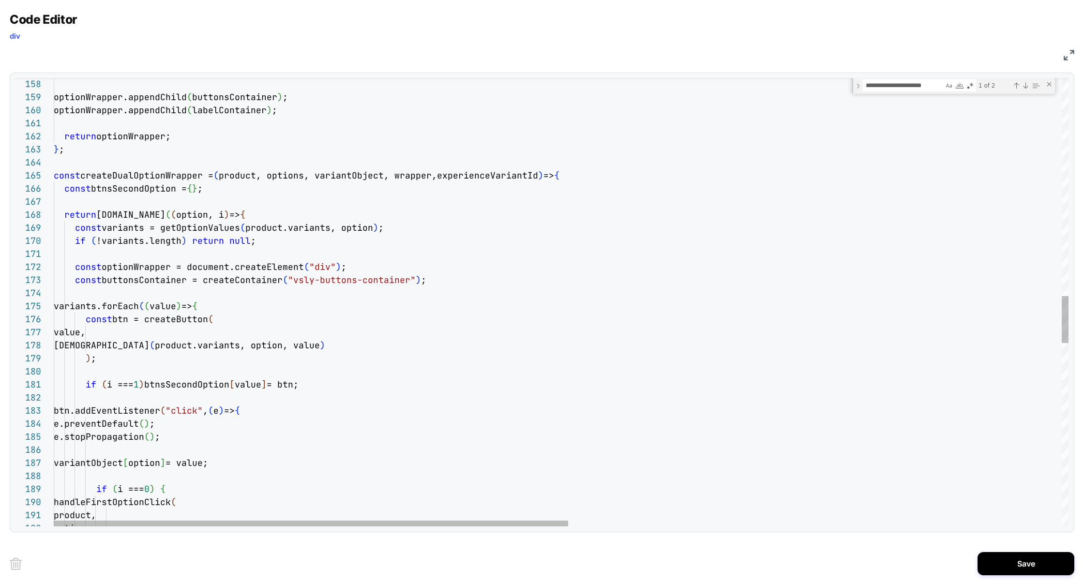
type textarea "**********"
click at [171, 178] on div "if ( i === 1 ) btnsSecondOption [ value ] = btn; btn.addEventListener ( "click"…" at bounding box center [1047, 137] width 1987 height 4252
type textarea "**********"
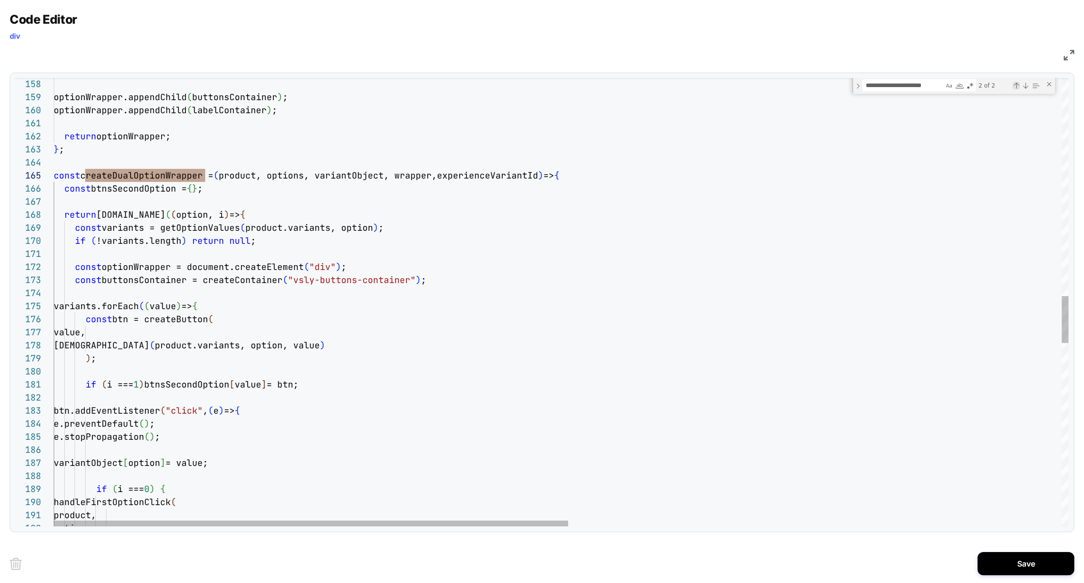
click at [1016, 88] on div "Previous Match (⇧Enter)" at bounding box center [1016, 86] width 8 height 8
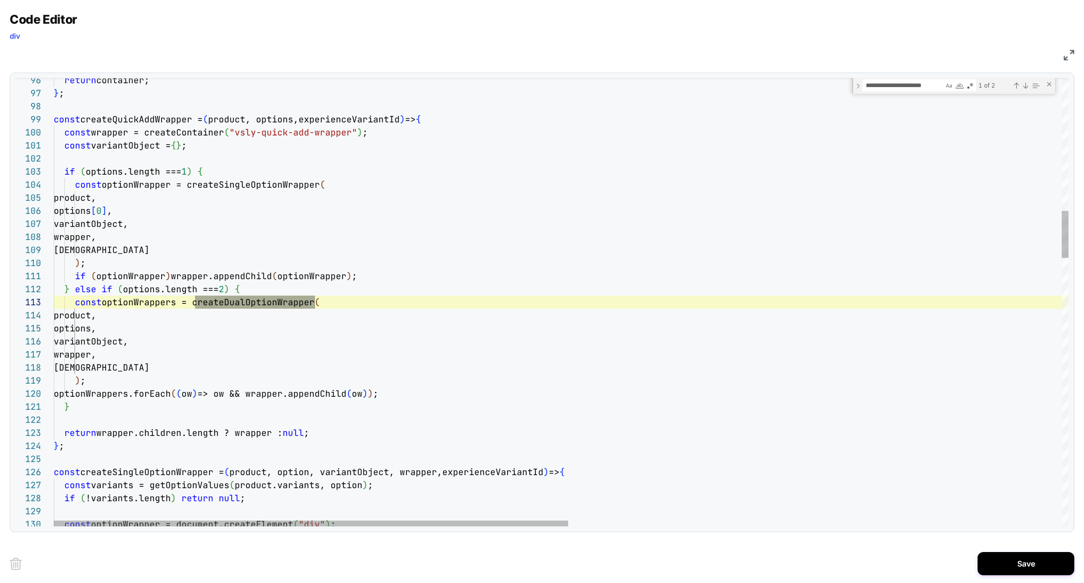
type textarea "**********"
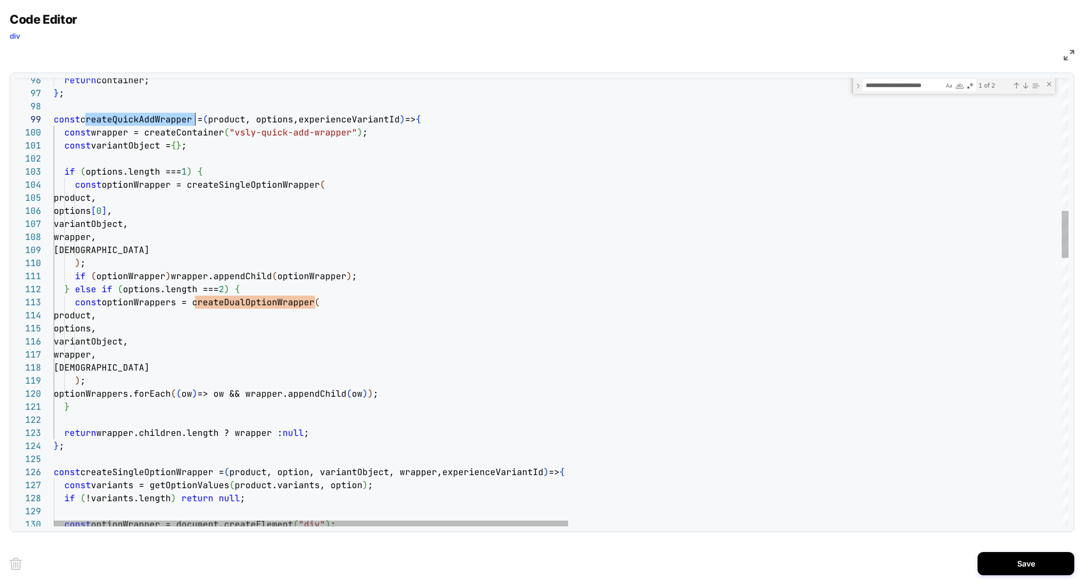
type textarea "**********"
click at [1017, 86] on div "Previous Match (⇧Enter)" at bounding box center [1016, 86] width 8 height 8
type textarea "**********"
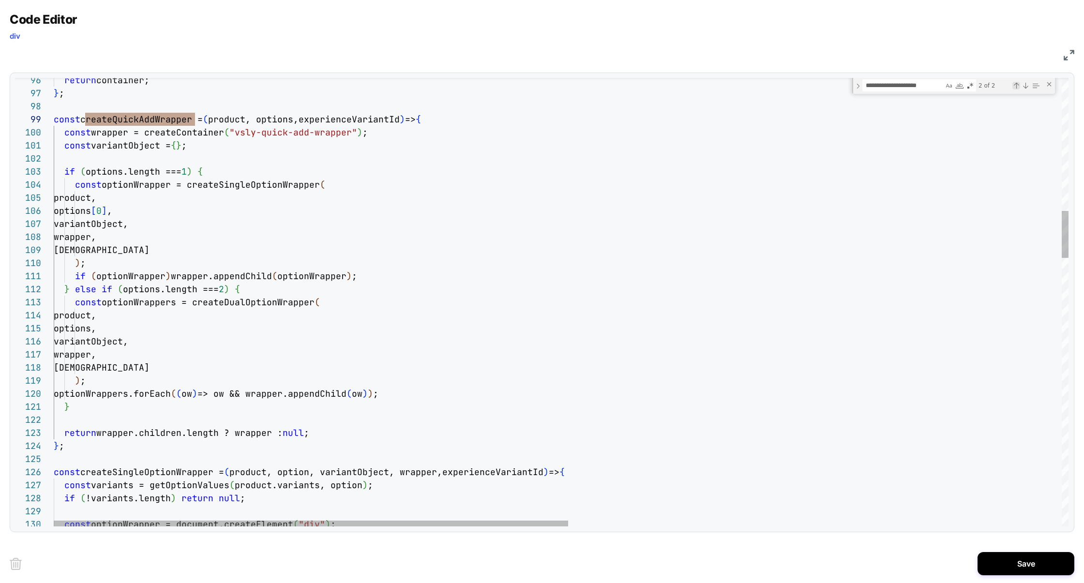
scroll to position [131, 214]
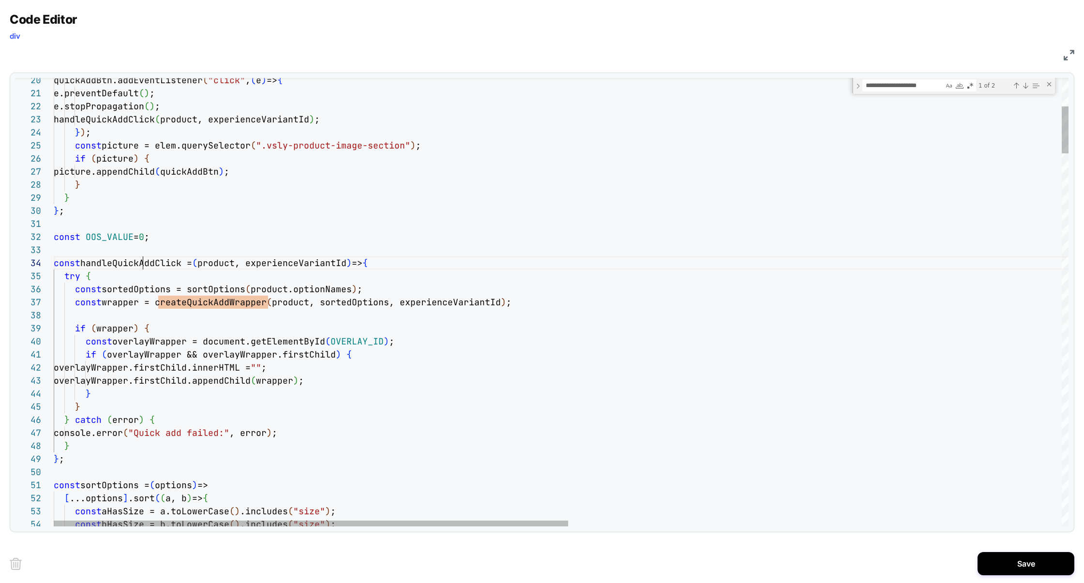
type textarea "**********"
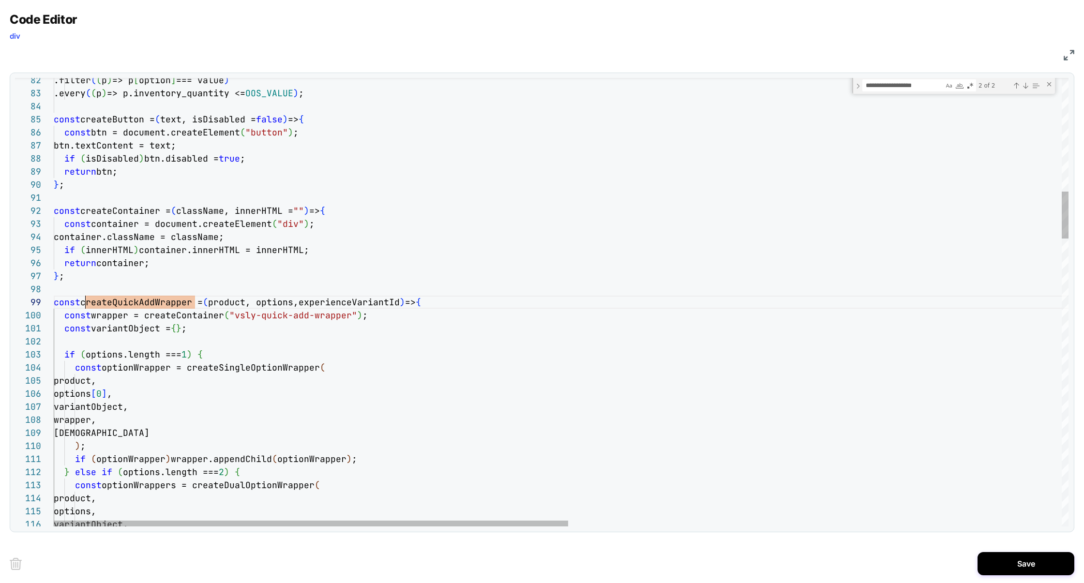
scroll to position [104, 31]
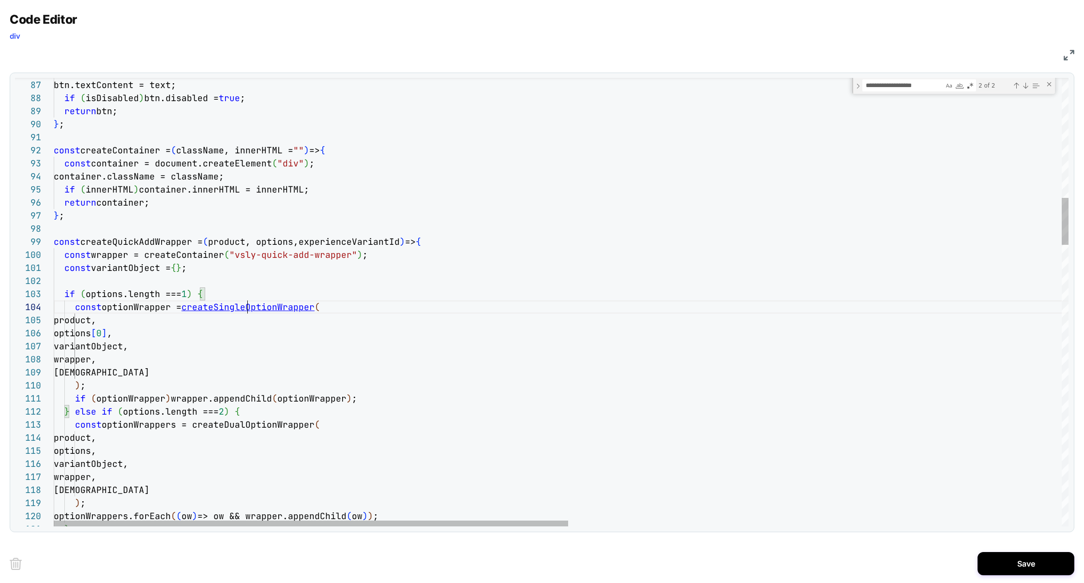
type textarea "**********"
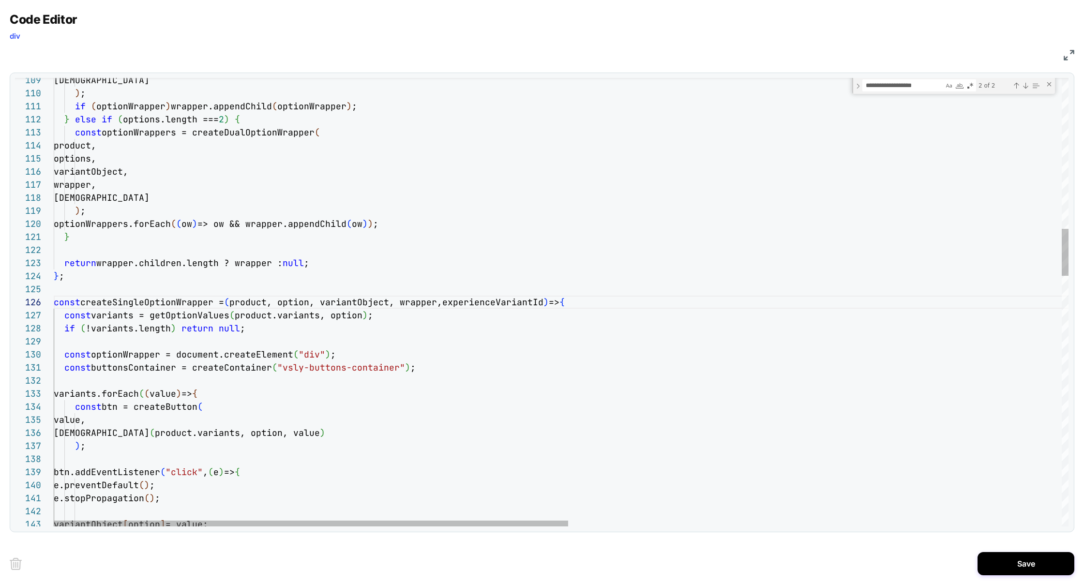
type textarea "**********"
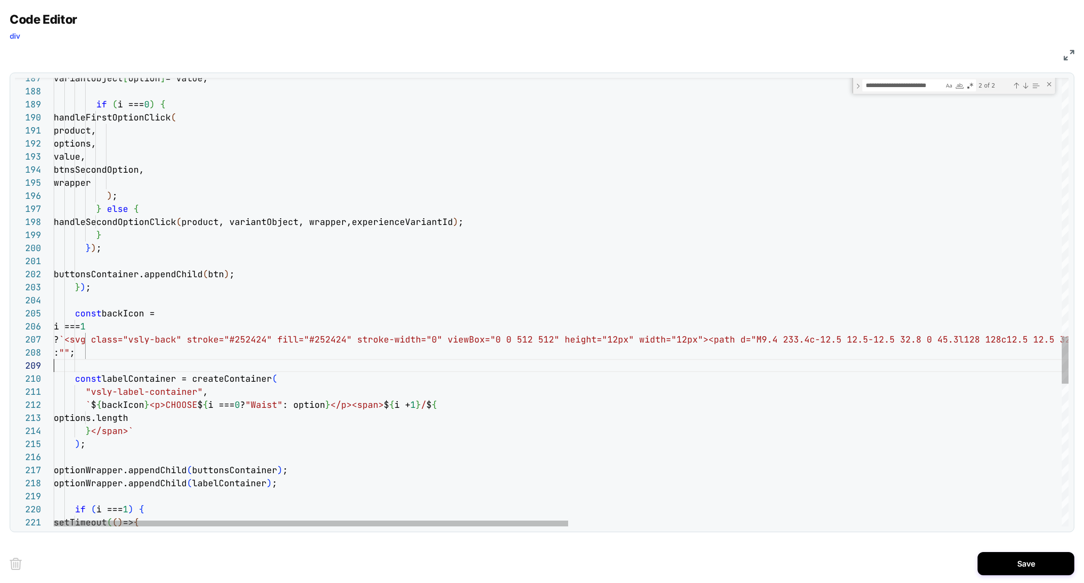
scroll to position [104, 0]
type textarea "**********"
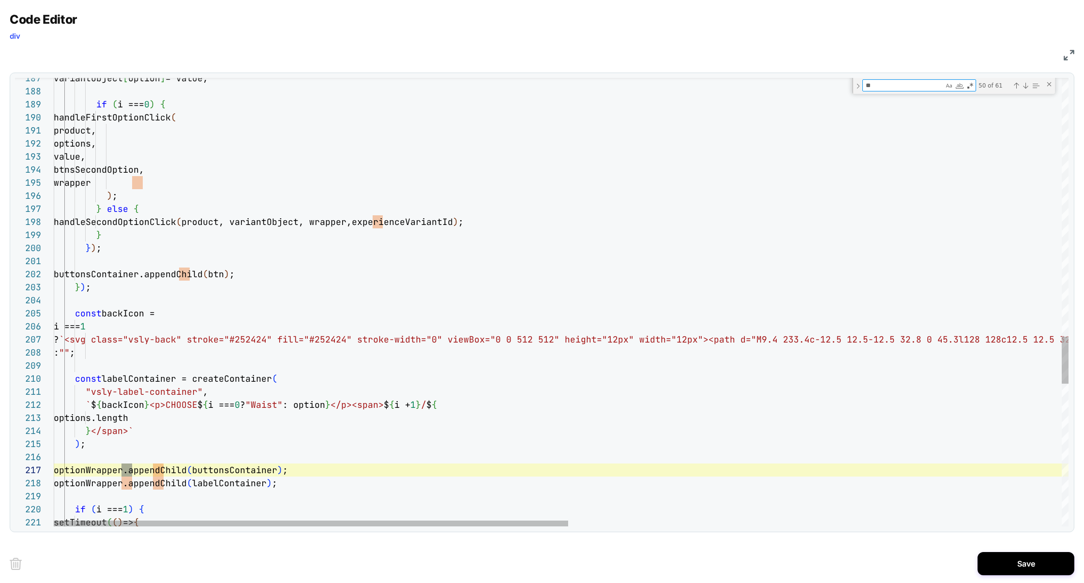
type textarea "***"
type textarea "**********"
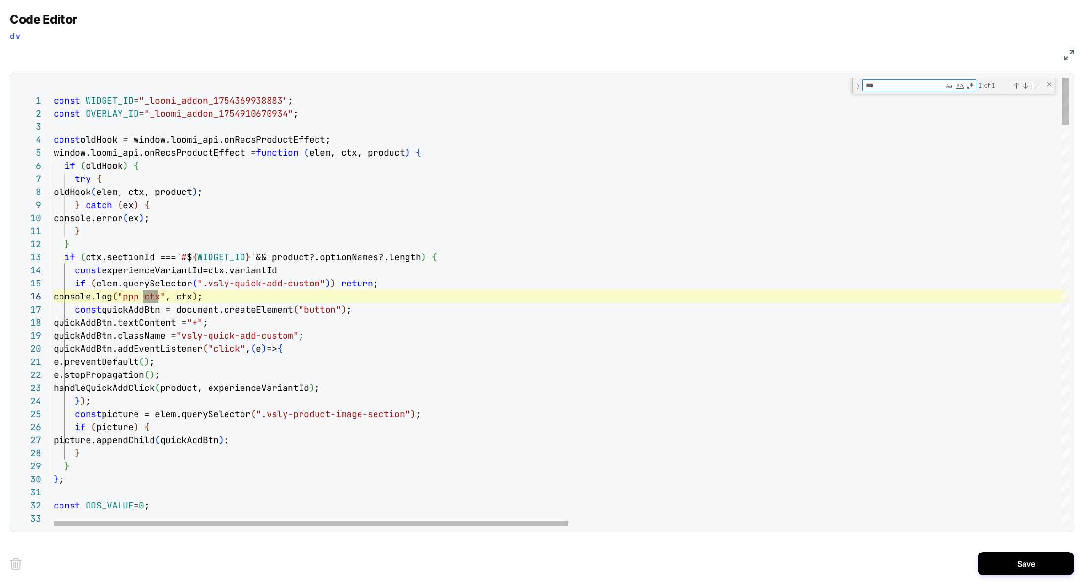
type textarea "***"
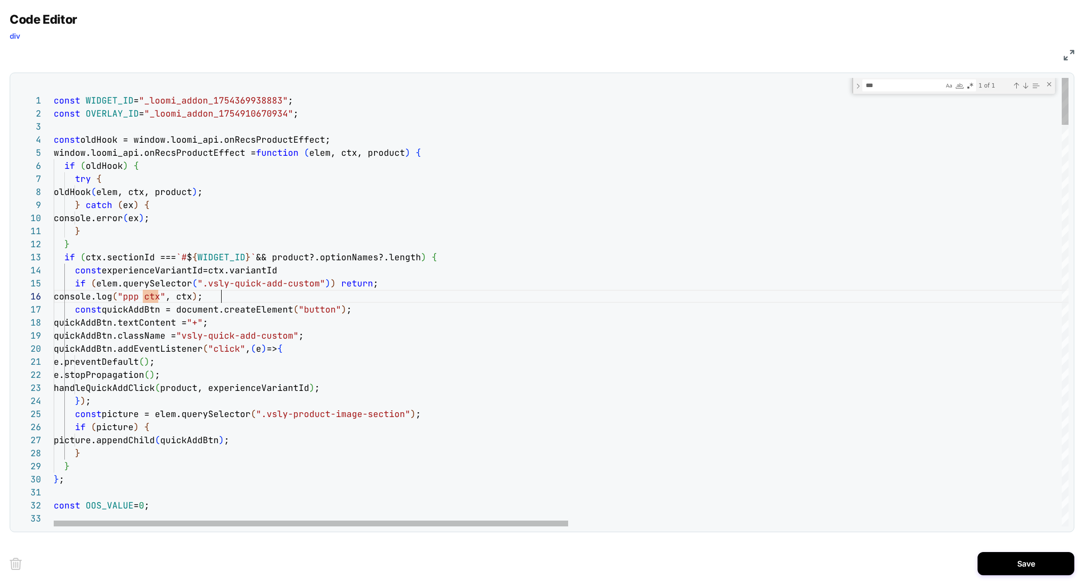
type textarea "**********"
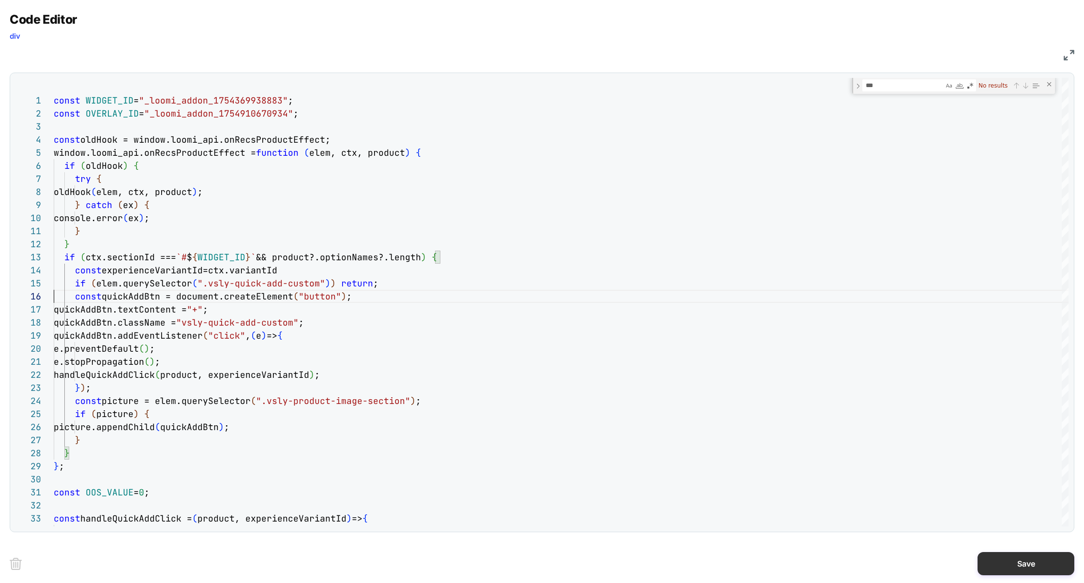
click at [1005, 572] on button "Save" at bounding box center [1025, 563] width 97 height 23
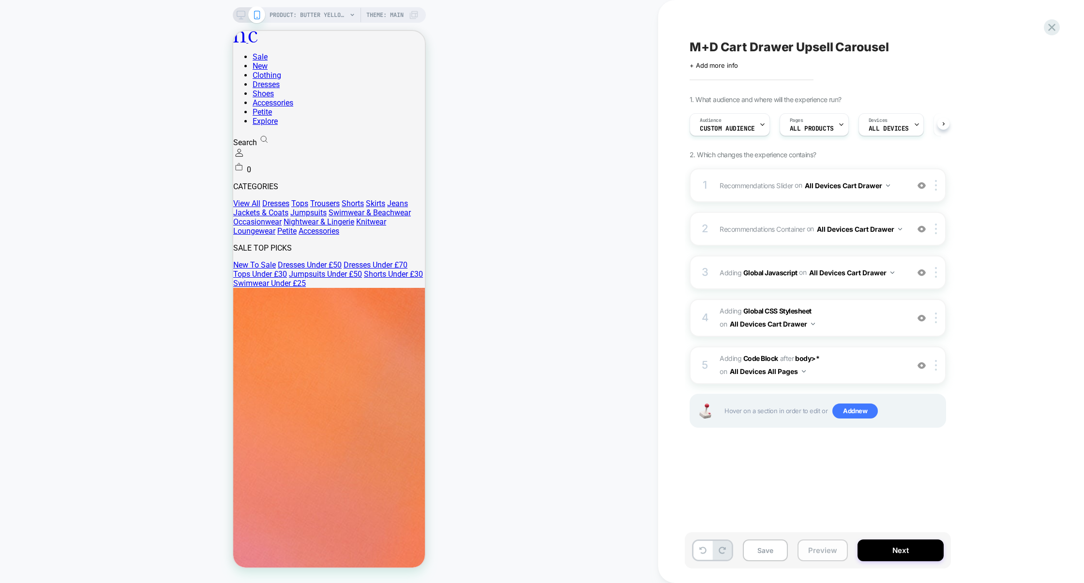
scroll to position [0, 0]
click at [812, 552] on button "Preview" at bounding box center [822, 550] width 50 height 22
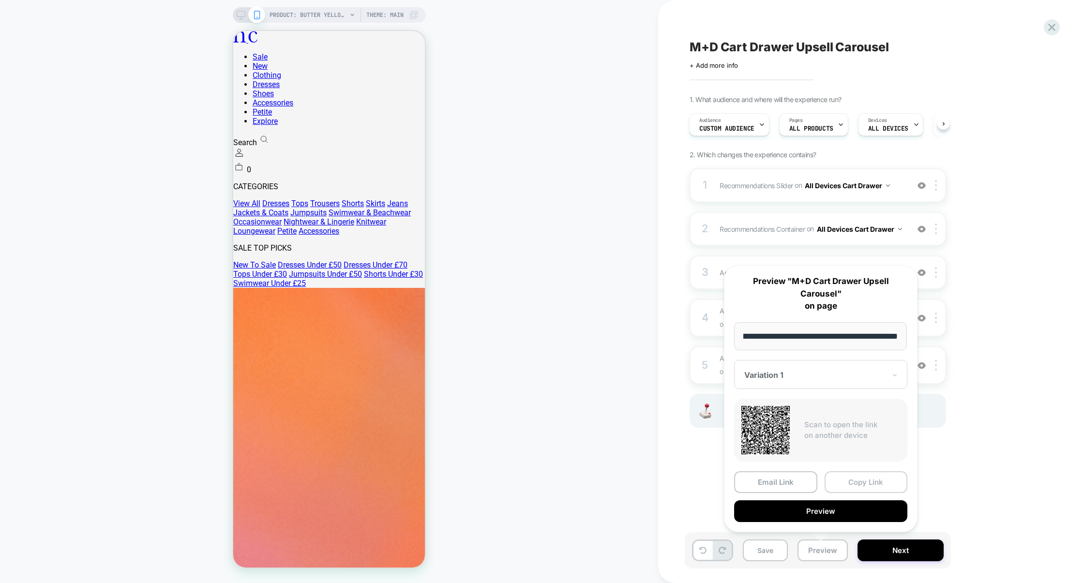
scroll to position [0, 0]
click at [849, 490] on button "Copy Link" at bounding box center [865, 482] width 83 height 22
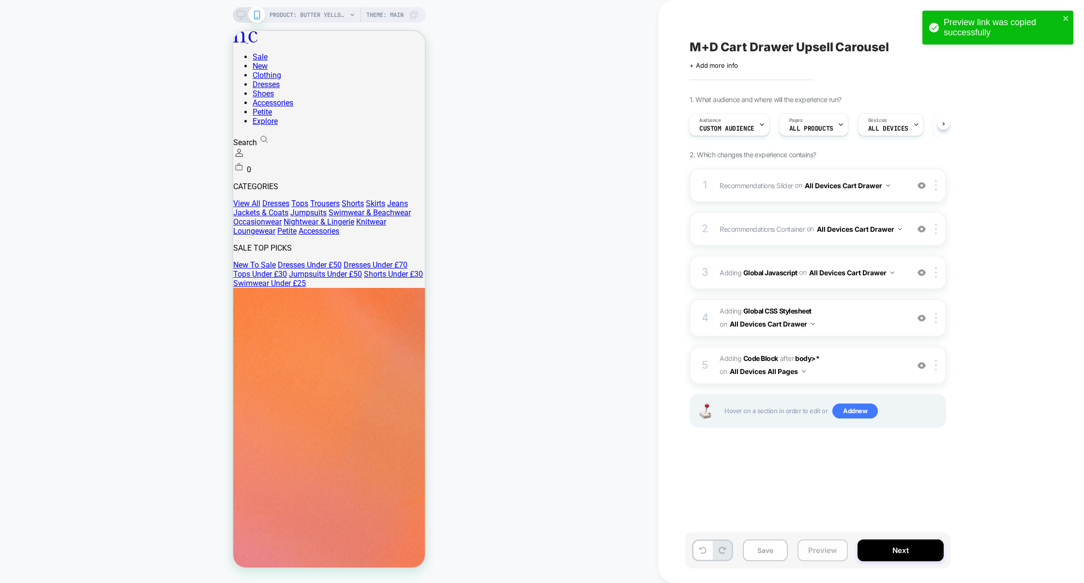
click at [815, 545] on button "Preview" at bounding box center [822, 550] width 50 height 22
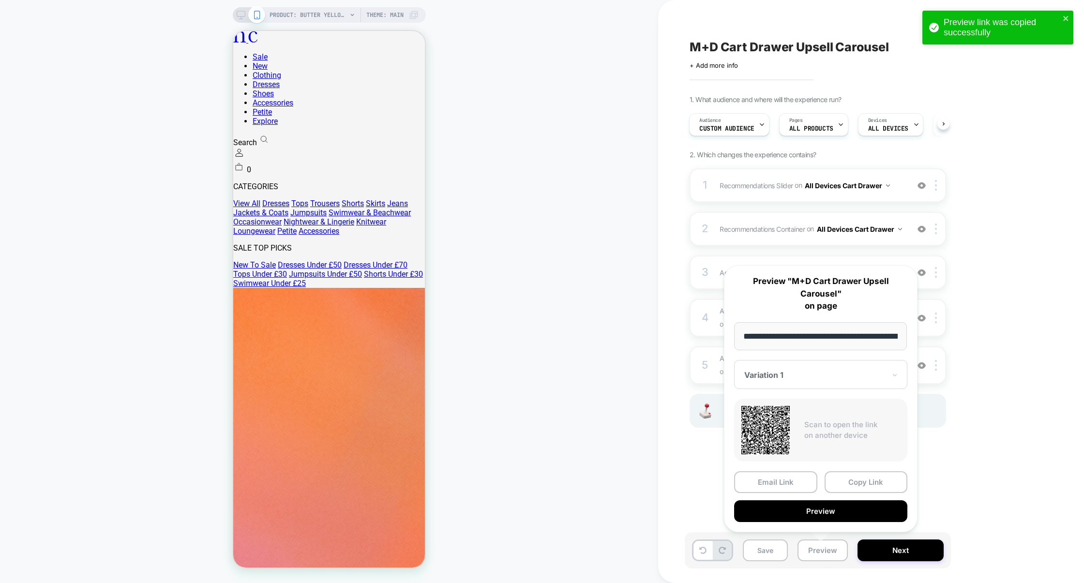
click at [1037, 268] on div "1. What audience and where will the experience run? Audience Custom Audience Pa…" at bounding box center [865, 273] width 353 height 357
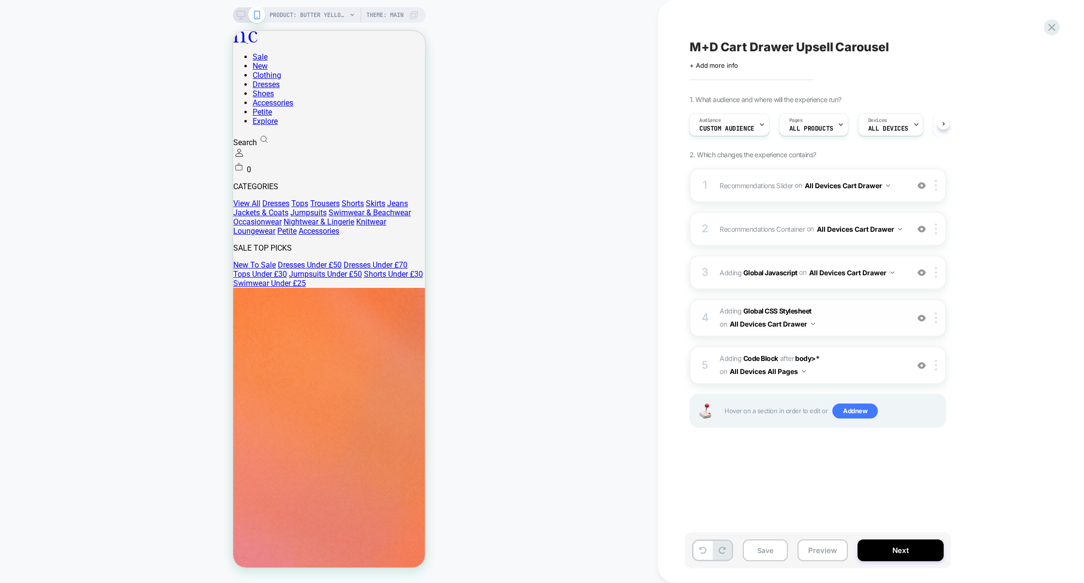
click at [837, 316] on span "Adding Global CSS Stylesheet on All Devices Cart Drawer" at bounding box center [811, 318] width 184 height 26
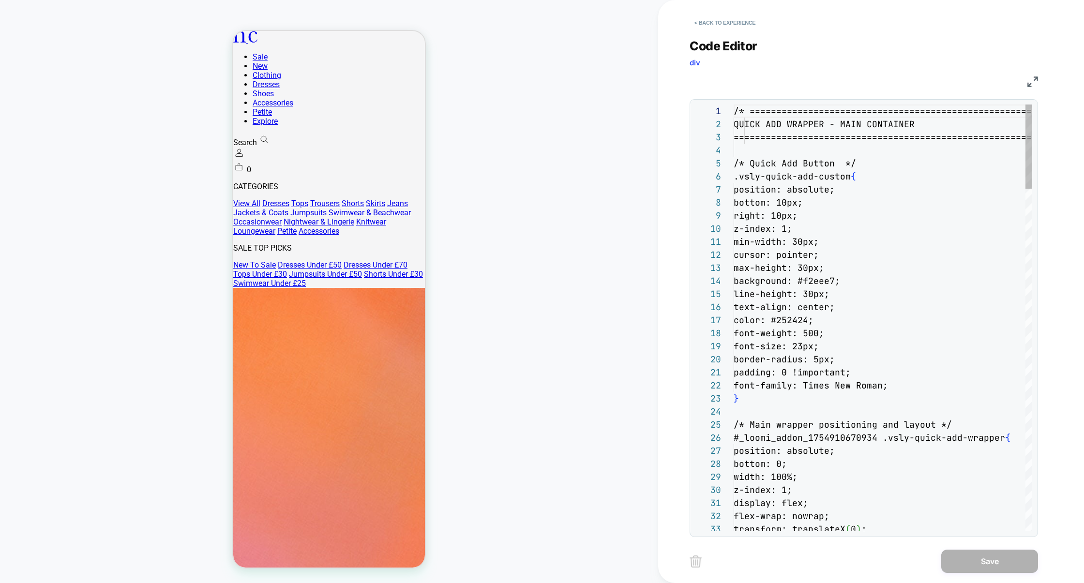
scroll to position [131, 0]
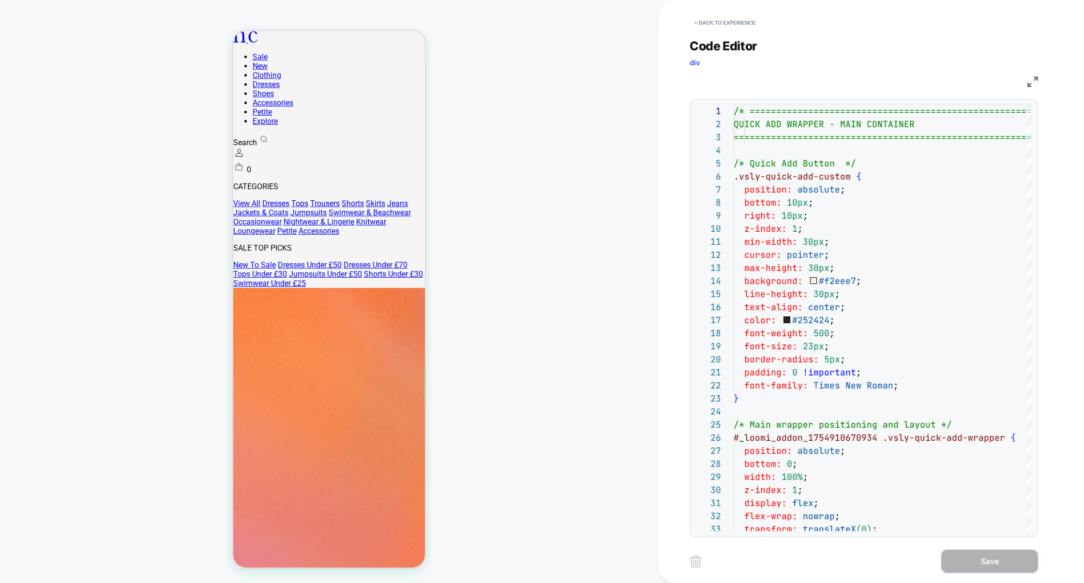
click at [1029, 82] on img at bounding box center [1032, 81] width 11 height 11
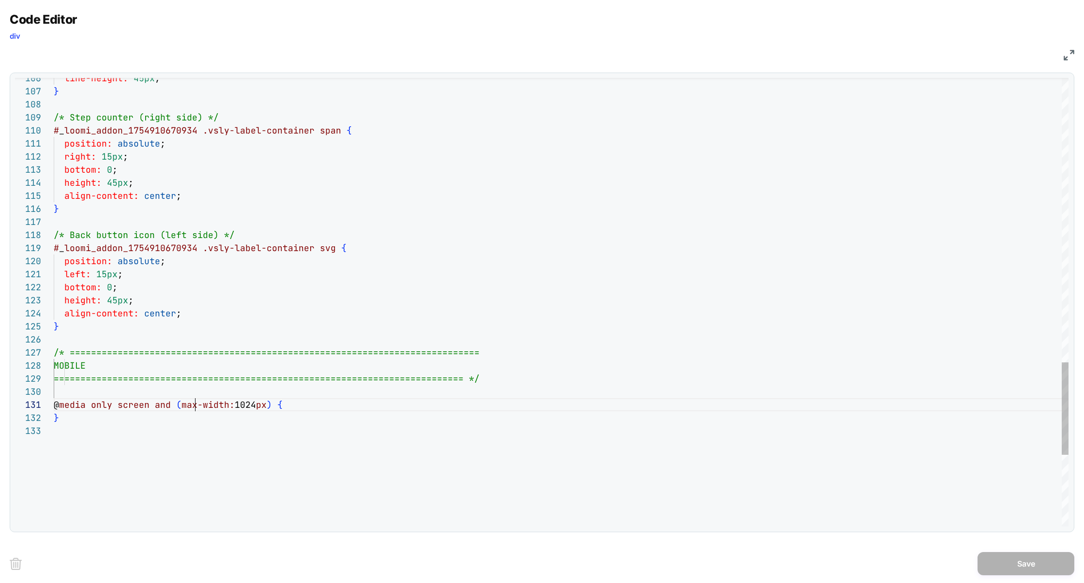
scroll to position [0, 141]
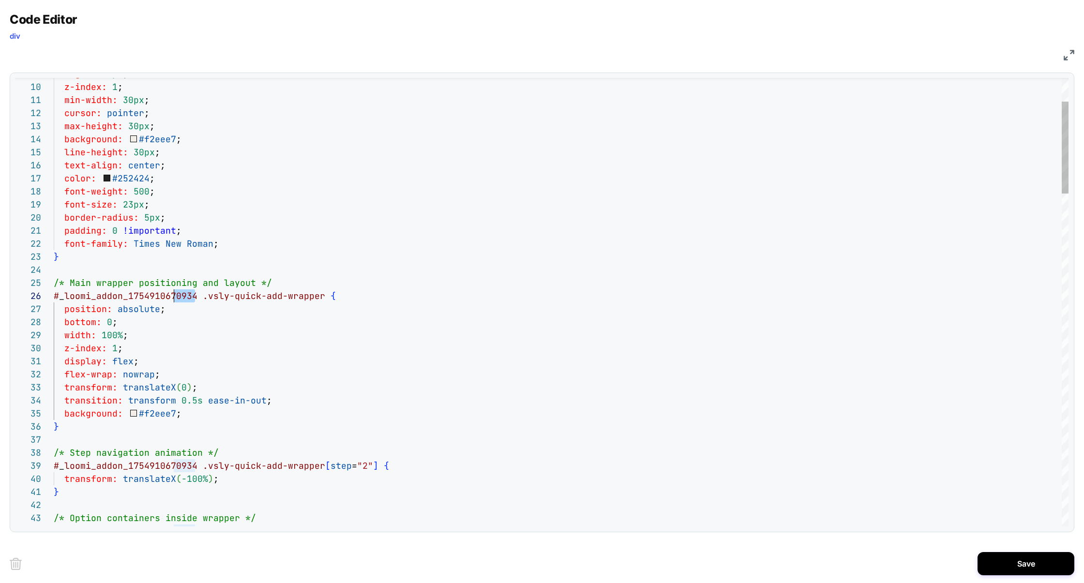
scroll to position [65, 0]
drag, startPoint x: 196, startPoint y: 297, endPoint x: 26, endPoint y: 297, distance: 170.8
click at [26, 297] on div "29 30 31 32 33 34 35 23 24 25 26 27 28 16 17 18 19 20 21 22 10 11 12 13 14 15 9…" at bounding box center [541, 302] width 1053 height 448
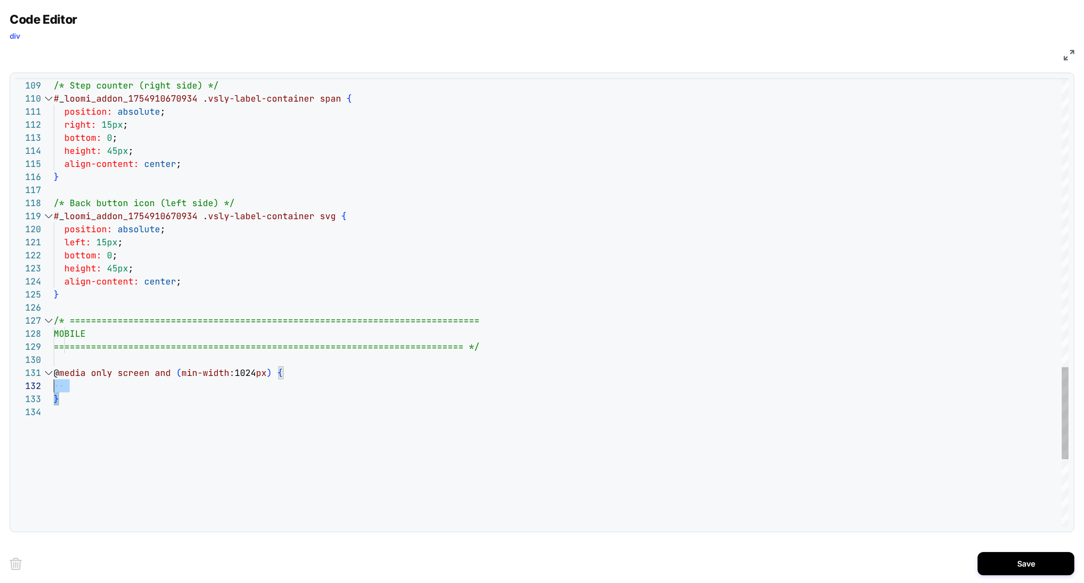
scroll to position [0, 0]
drag, startPoint x: 97, startPoint y: 403, endPoint x: 46, endPoint y: 375, distance: 58.2
click at [45, 375] on div "**********" at bounding box center [541, 302] width 1053 height 448
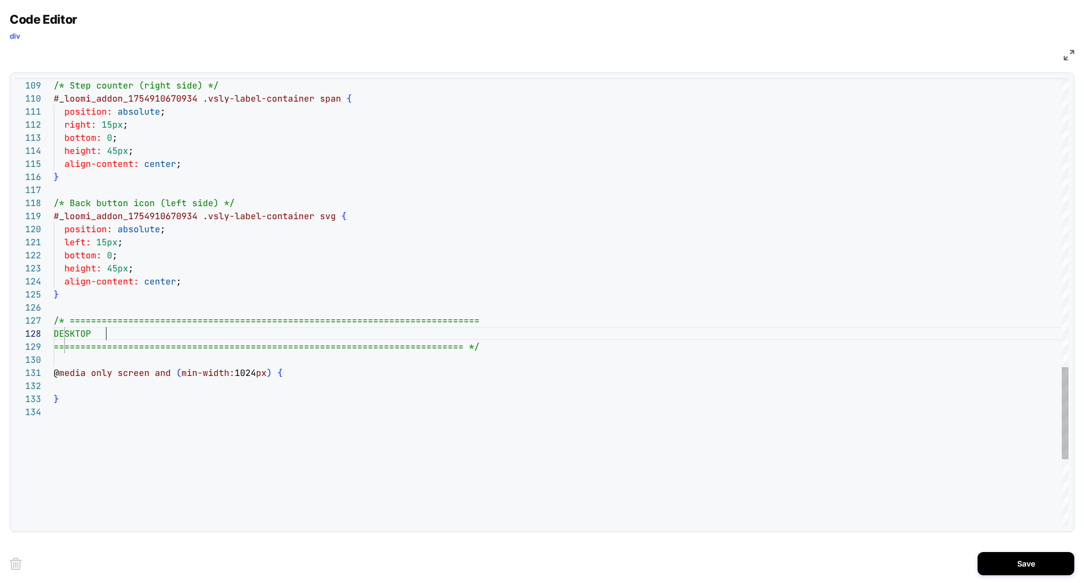
scroll to position [91, 52]
type textarea "**********"
click at [996, 565] on button "Save" at bounding box center [1025, 563] width 97 height 23
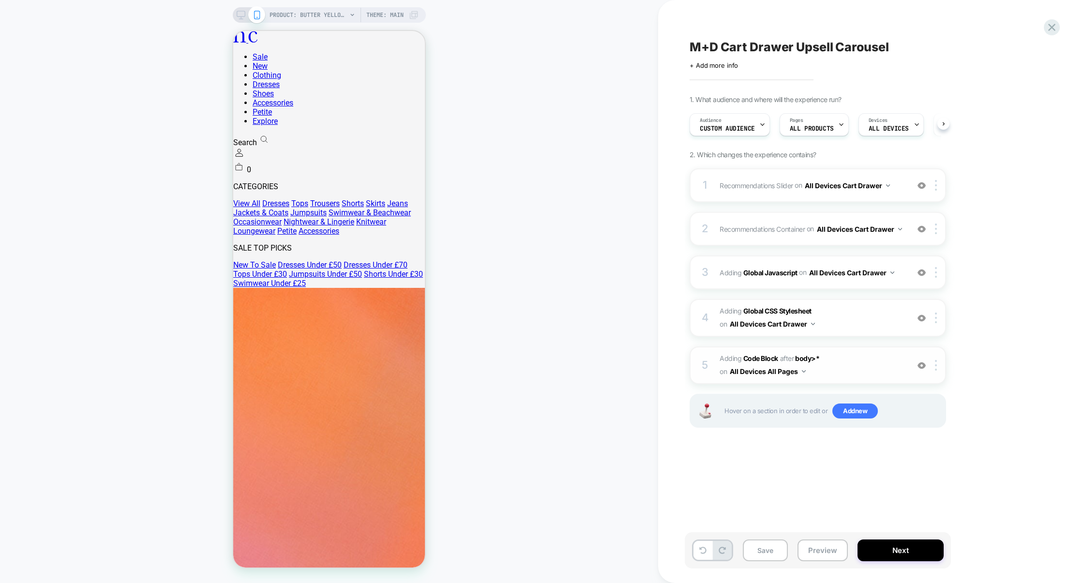
scroll to position [0, 0]
click at [937, 367] on div at bounding box center [937, 365] width 16 height 11
click at [940, 371] on div at bounding box center [937, 365] width 16 height 11
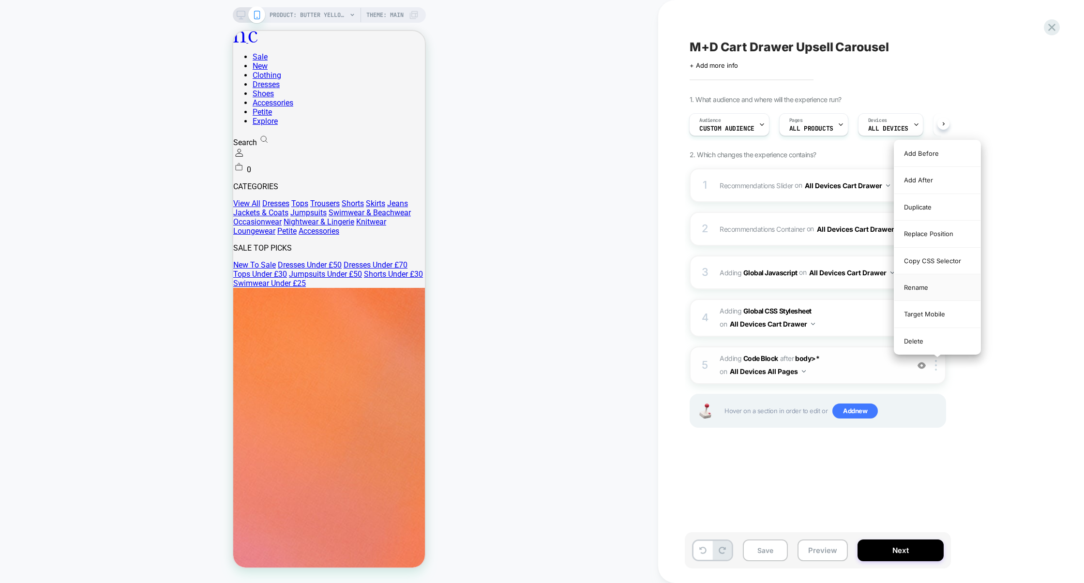
click at [933, 288] on div "Rename" at bounding box center [937, 287] width 86 height 27
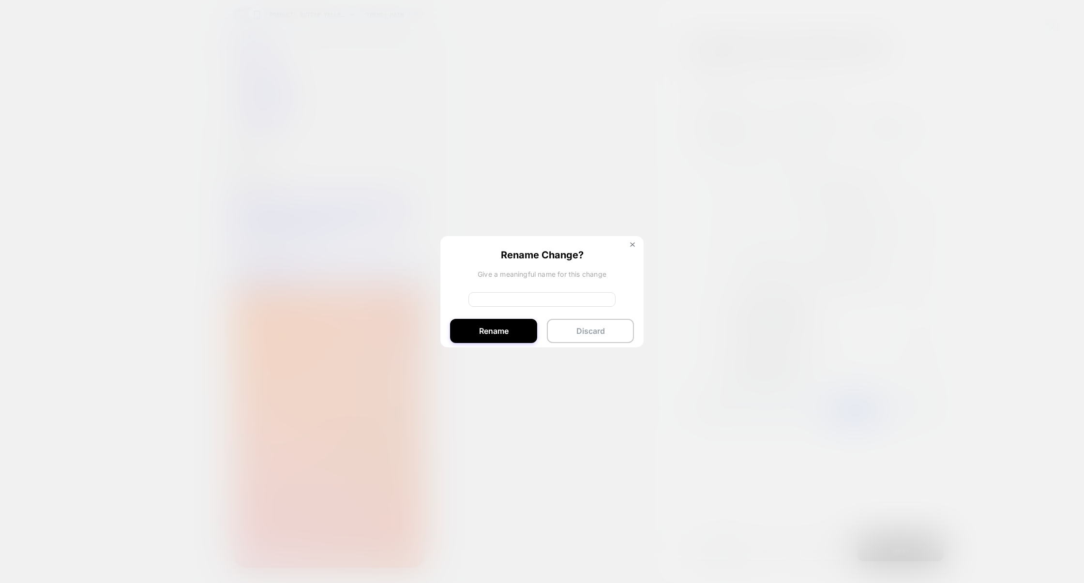
click at [541, 296] on input at bounding box center [541, 299] width 147 height 15
type input "*******"
click at [527, 328] on button "Rename" at bounding box center [493, 331] width 87 height 24
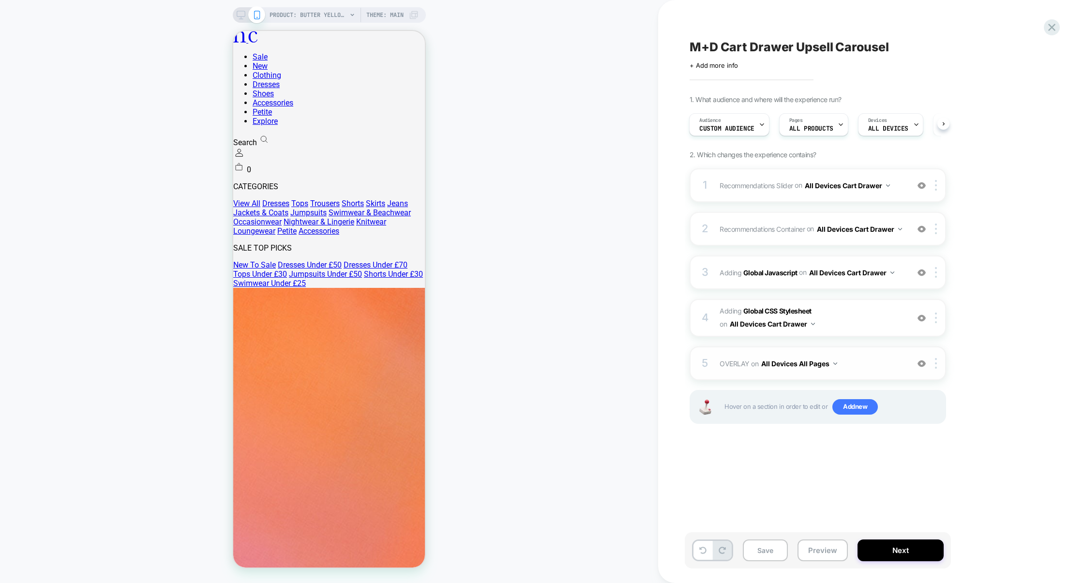
click at [860, 369] on span "OVERLAY Adding Code Block AFTER body>* on All Devices All Pages" at bounding box center [811, 364] width 184 height 14
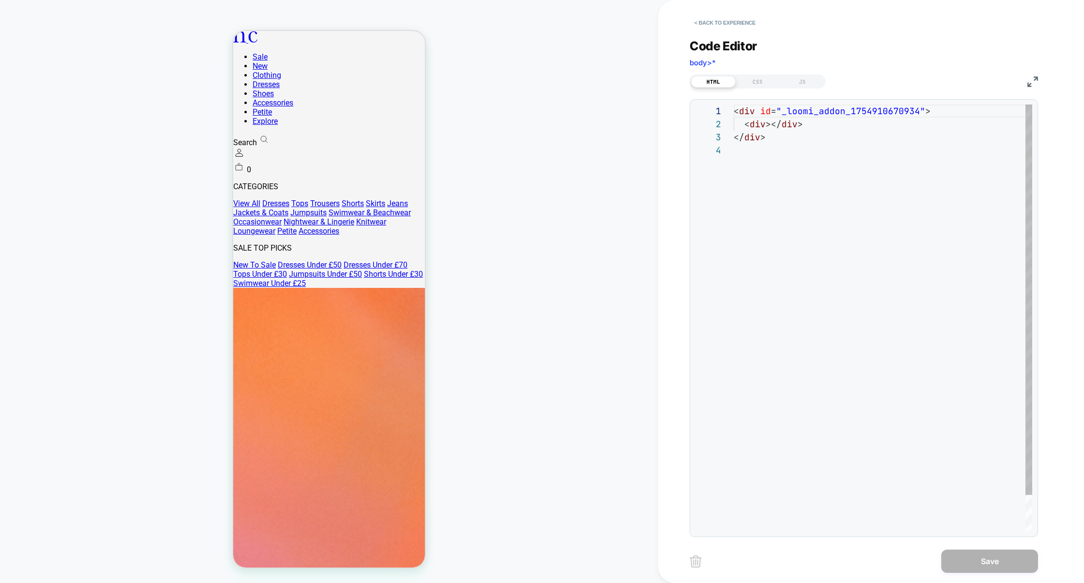
scroll to position [39, 0]
click at [754, 86] on div "CSS" at bounding box center [757, 82] width 45 height 12
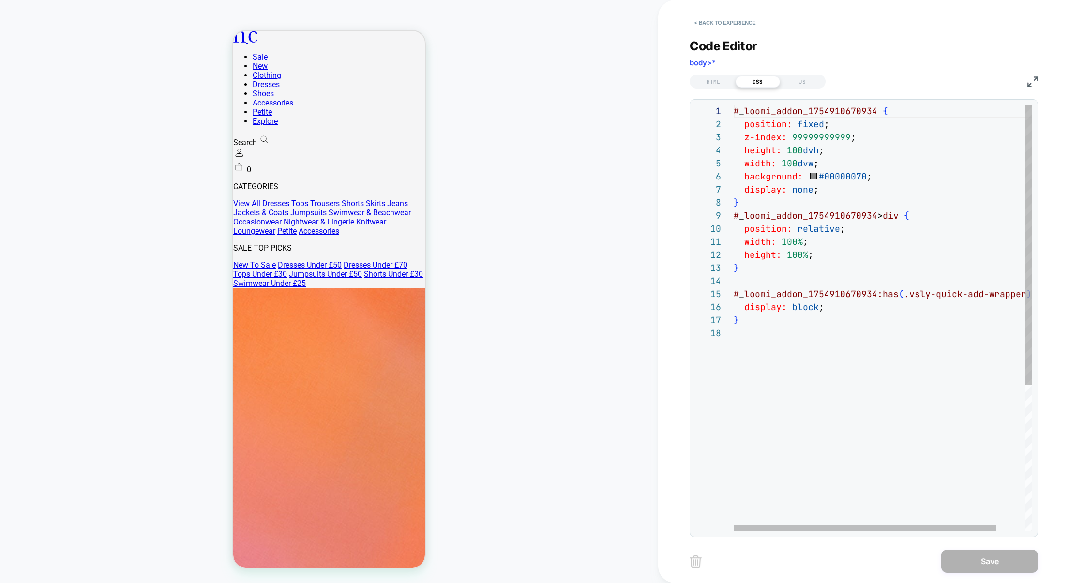
scroll to position [13, 78]
click at [836, 257] on div "# _ loomi_addon_1754910670934 { position: fixed ; z-index: 99999999999 ; height…" at bounding box center [898, 428] width 331 height 649
click at [780, 327] on div "# _ loomi_addon_1754910670934 { position: fixed ; z-index: 99999999999 ; height…" at bounding box center [898, 428] width 331 height 649
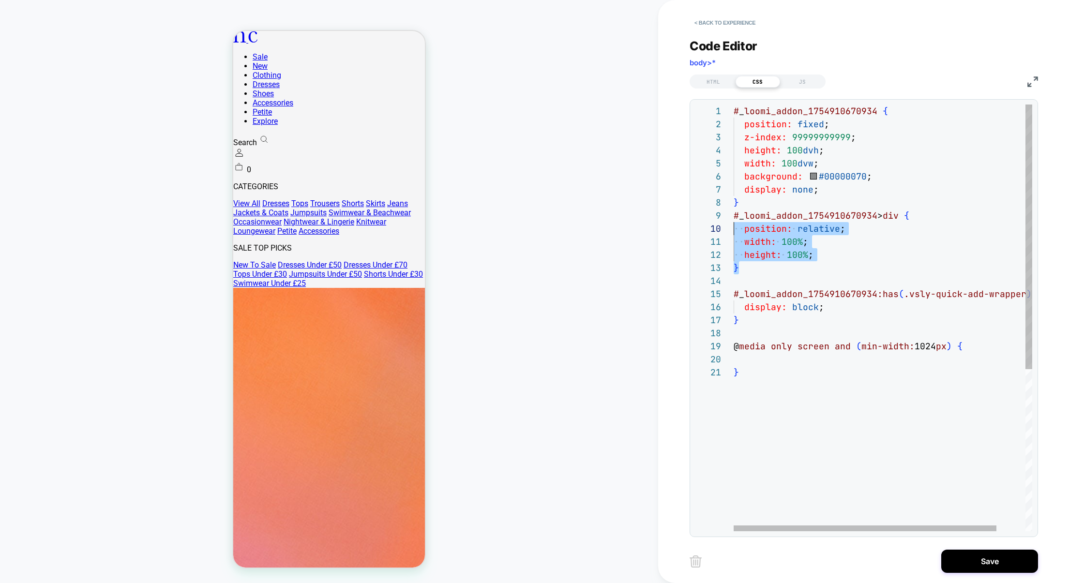
scroll to position [104, 0]
drag, startPoint x: 750, startPoint y: 268, endPoint x: 721, endPoint y: 221, distance: 55.2
click at [733, 221] on div "# _ loomi_addon_1754910670934 { position: fixed ; z-index: 99999999999 ; height…" at bounding box center [898, 448] width 331 height 688
click at [746, 359] on div "# _ loomi_addon_1754910670934 { position: fixed ; z-index: 99999999999 ; height…" at bounding box center [898, 448] width 331 height 688
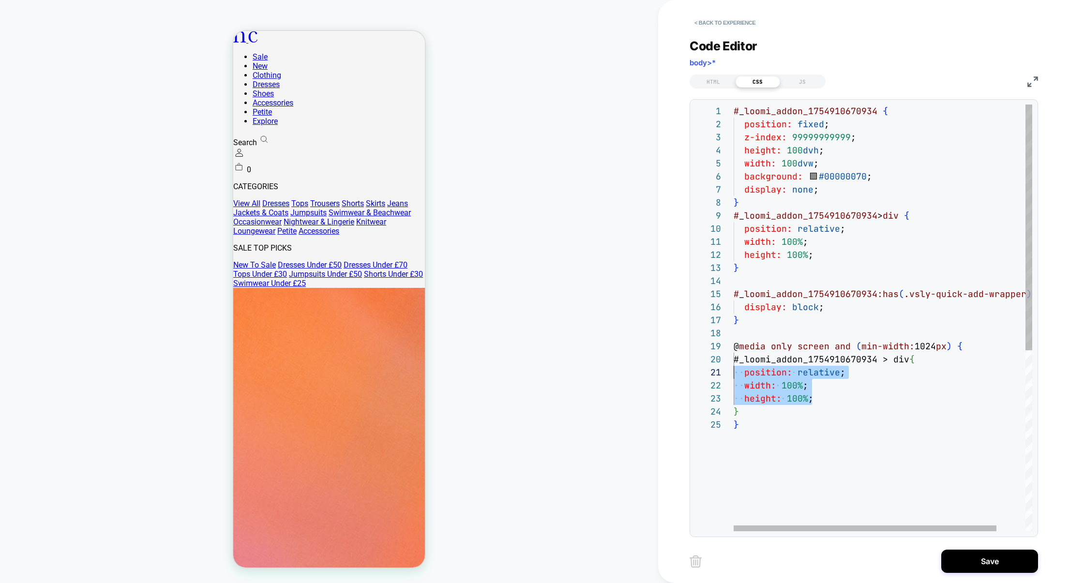
scroll to position [0, 0]
drag, startPoint x: 823, startPoint y: 399, endPoint x: 700, endPoint y: 375, distance: 125.6
click at [733, 375] on div "# _ loomi_addon_1754910670934 { position: fixed ; z-index: 99999999999 ; height…" at bounding box center [898, 474] width 331 height 740
drag, startPoint x: 848, startPoint y: 399, endPoint x: 903, endPoint y: 399, distance: 54.7
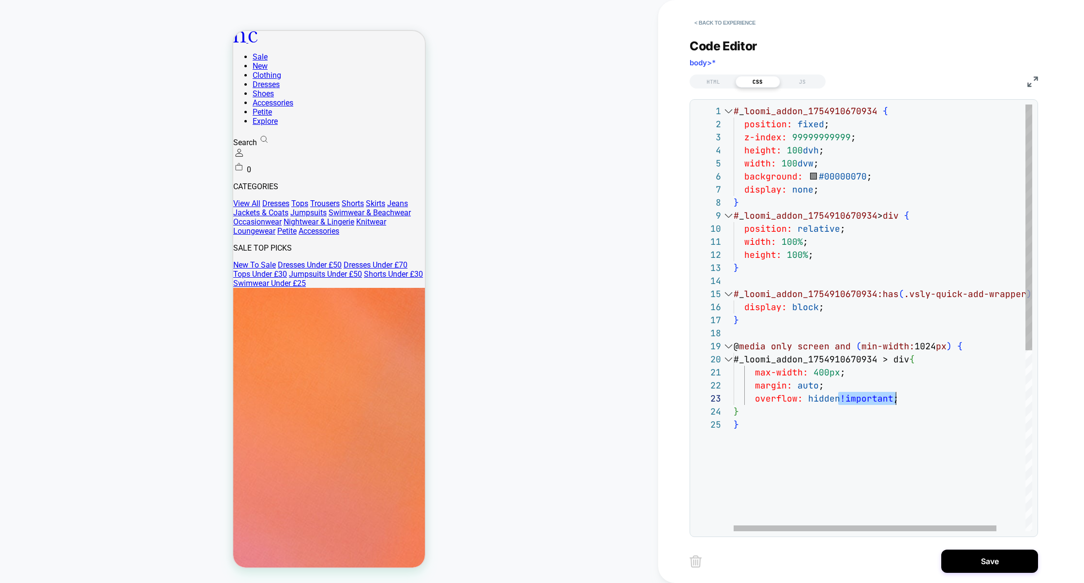
click at [904, 399] on div "# _ loomi_addon_1754910670934 { position: fixed ; z-index: 99999999999 ; height…" at bounding box center [898, 474] width 331 height 740
drag, startPoint x: 848, startPoint y: 376, endPoint x: 840, endPoint y: 376, distance: 8.2
click at [840, 376] on div "# _ loomi_addon_1754910670934 { position: fixed ; z-index: 99999999999 ; height…" at bounding box center [898, 474] width 331 height 740
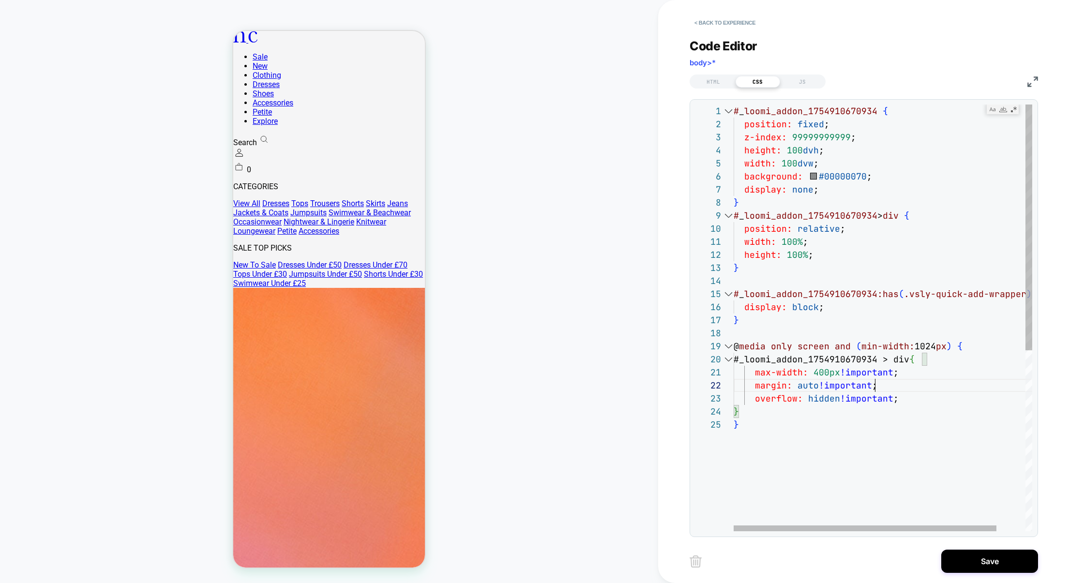
click at [929, 387] on div "# _ loomi_addon_1754910670934 { position: fixed ; z-index: 99999999999 ; height…" at bounding box center [898, 474] width 331 height 740
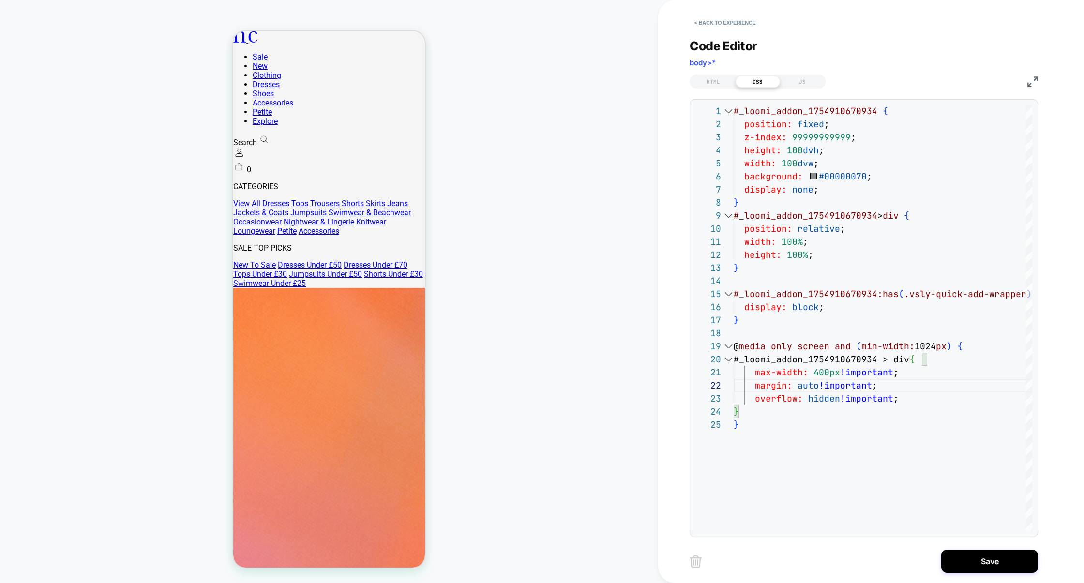
type textarea "**********"
click at [986, 554] on button "Save" at bounding box center [989, 561] width 97 height 23
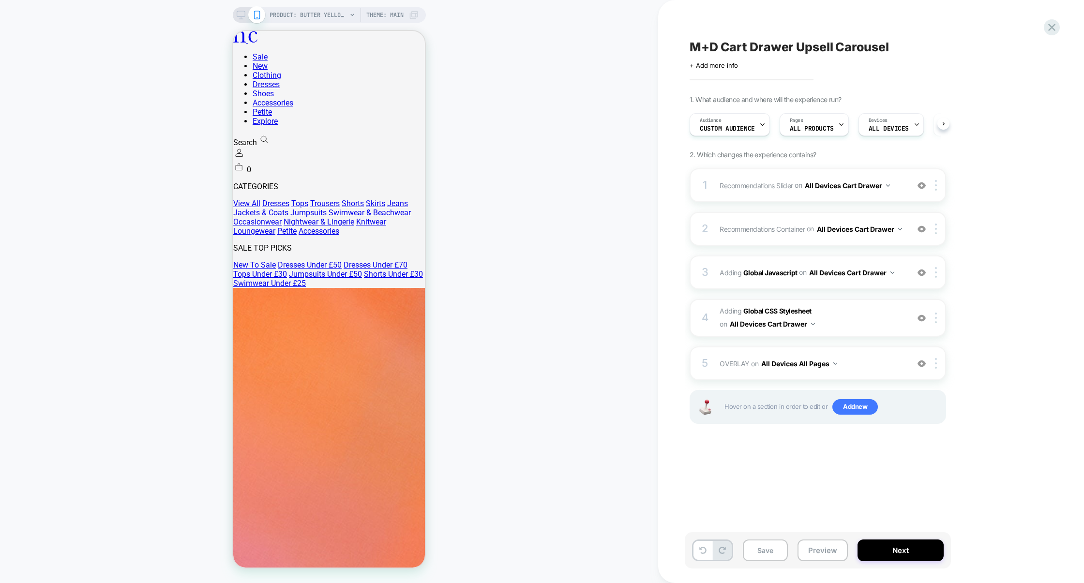
scroll to position [0, 0]
click at [846, 318] on span "Adding Global CSS Stylesheet on All Devices Cart Drawer" at bounding box center [811, 318] width 184 height 26
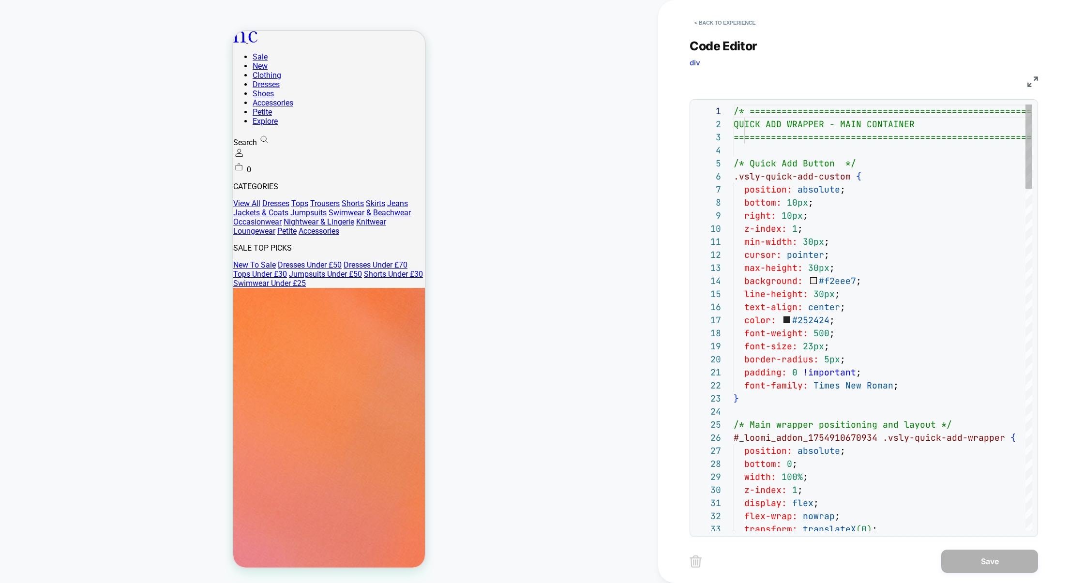
scroll to position [131, 0]
click at [1027, 85] on img at bounding box center [1032, 81] width 11 height 11
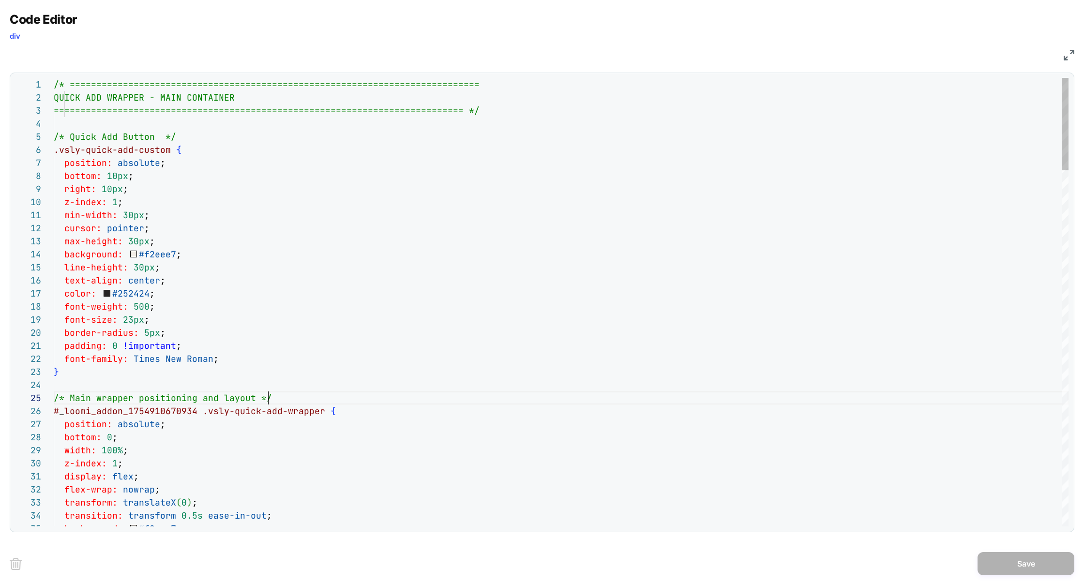
type textarea "**********"
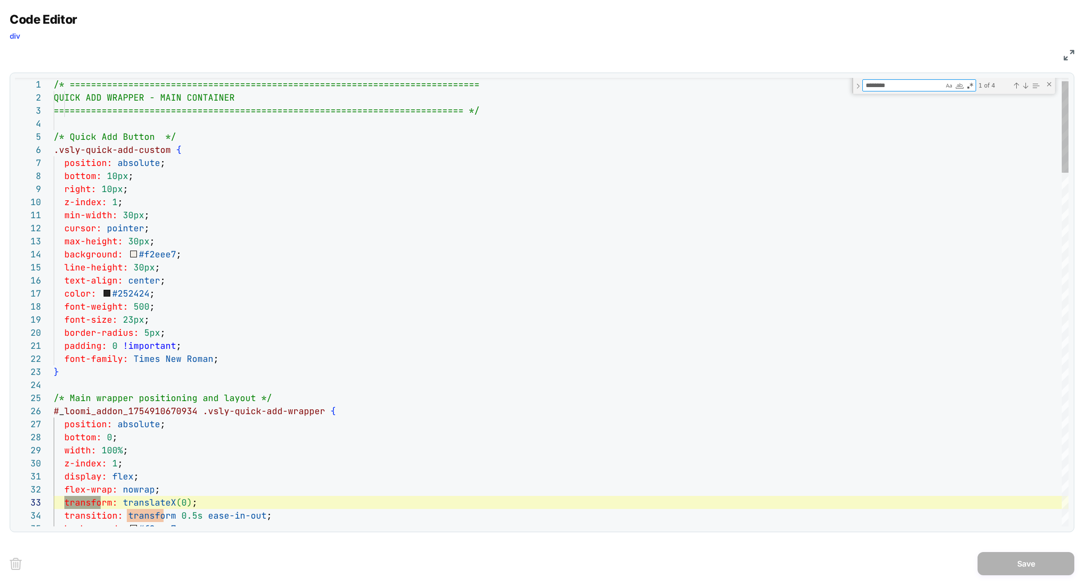
scroll to position [131, 52]
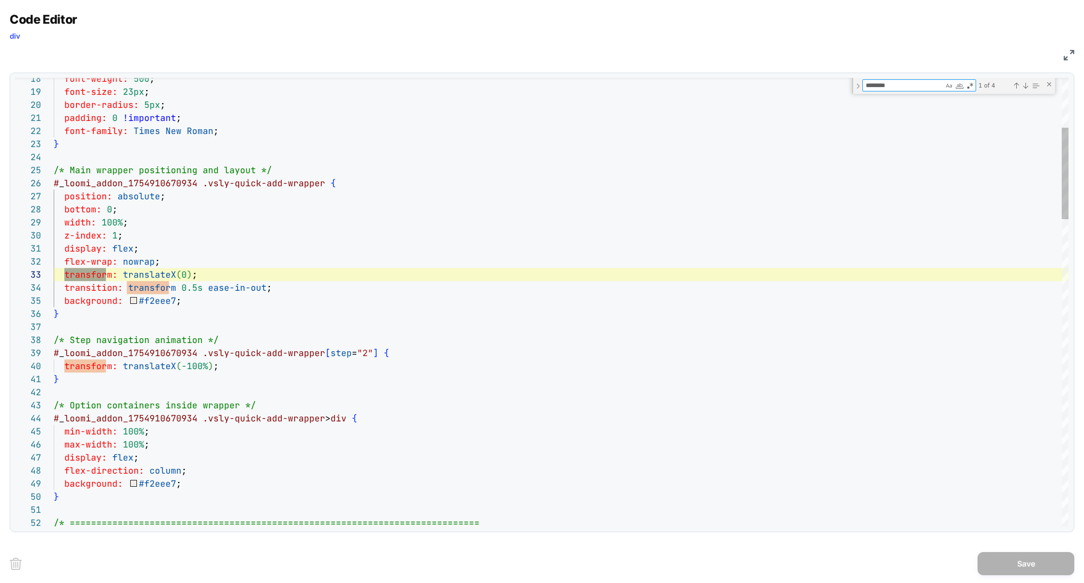
type textarea "********"
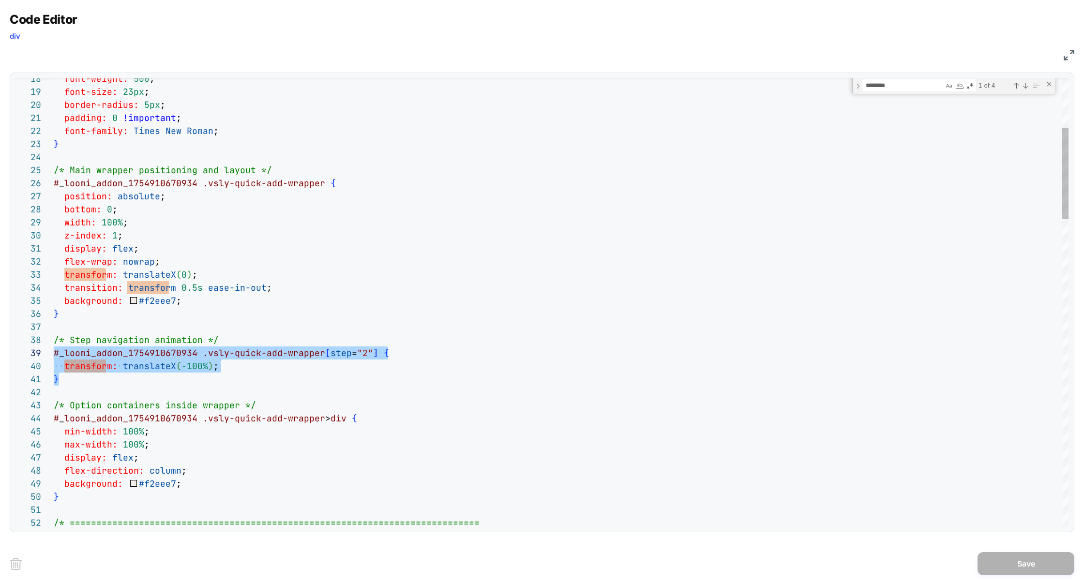
scroll to position [104, 0]
drag, startPoint x: 74, startPoint y: 383, endPoint x: 47, endPoint y: 358, distance: 36.6
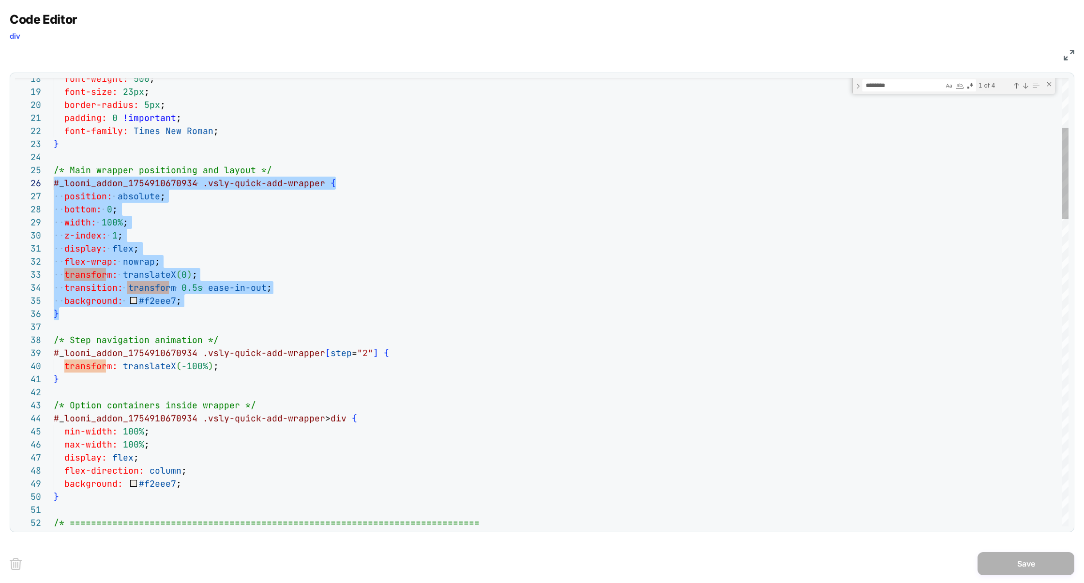
scroll to position [65, 0]
drag, startPoint x: 74, startPoint y: 317, endPoint x: 26, endPoint y: 180, distance: 145.0
click at [26, 181] on div "18 19 20 21 22 23 24 25 26 27 28 29 30 31 32 33 34 35 36 37 38 39 40 41 42 43 4…" at bounding box center [541, 302] width 1053 height 448
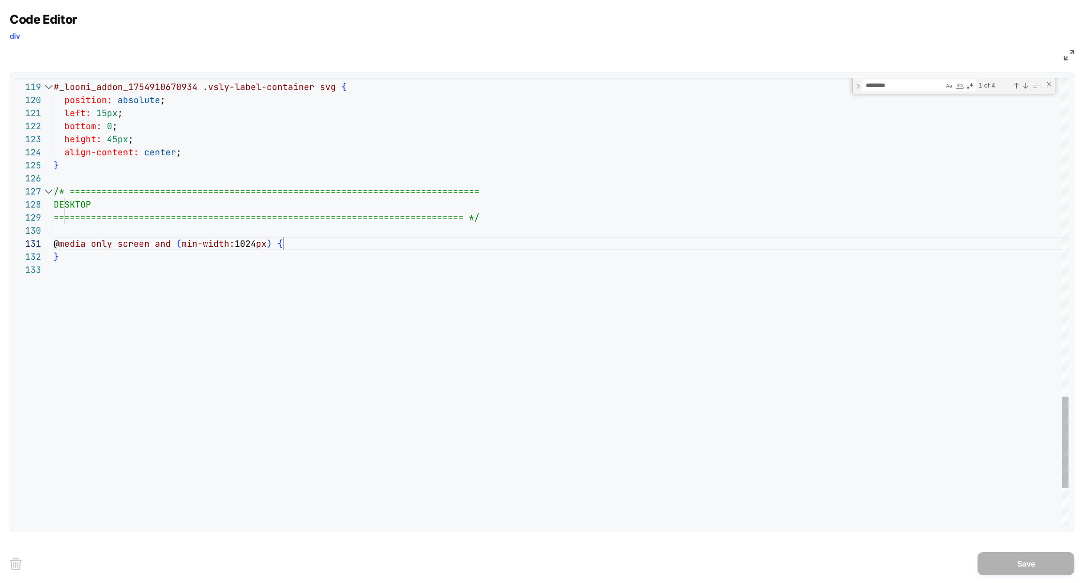
scroll to position [0, 229]
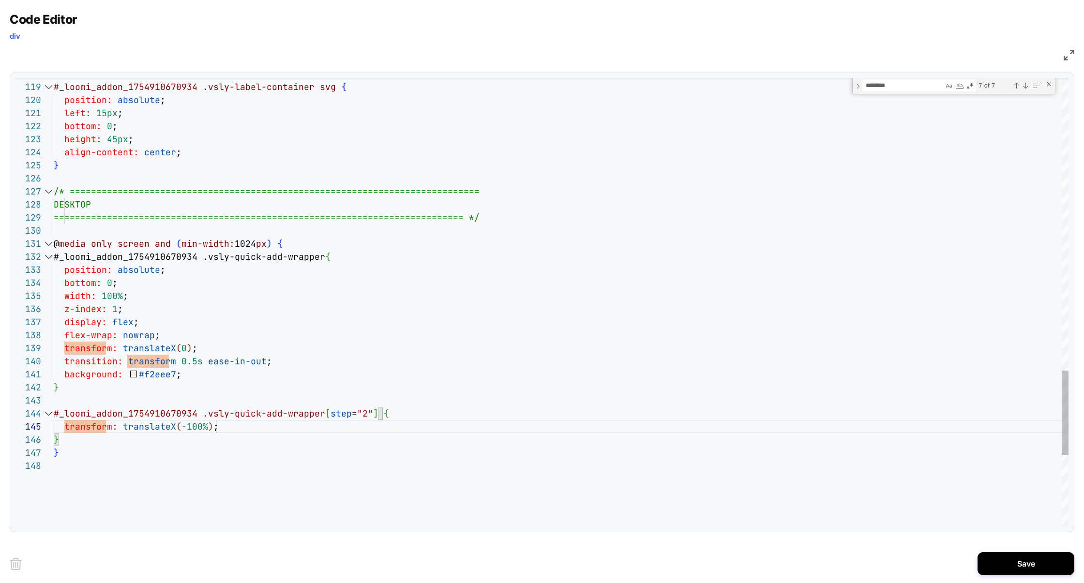
scroll to position [52, 0]
drag, startPoint x: 227, startPoint y: 423, endPoint x: 14, endPoint y: 420, distance: 213.8
drag, startPoint x: 261, startPoint y: 427, endPoint x: 0, endPoint y: 425, distance: 260.7
click at [0, 426] on div "Code Editor div CSS 131 130 128 129 127 126 125 123 124 122 121 120 119 118 132…" at bounding box center [542, 291] width 1084 height 583
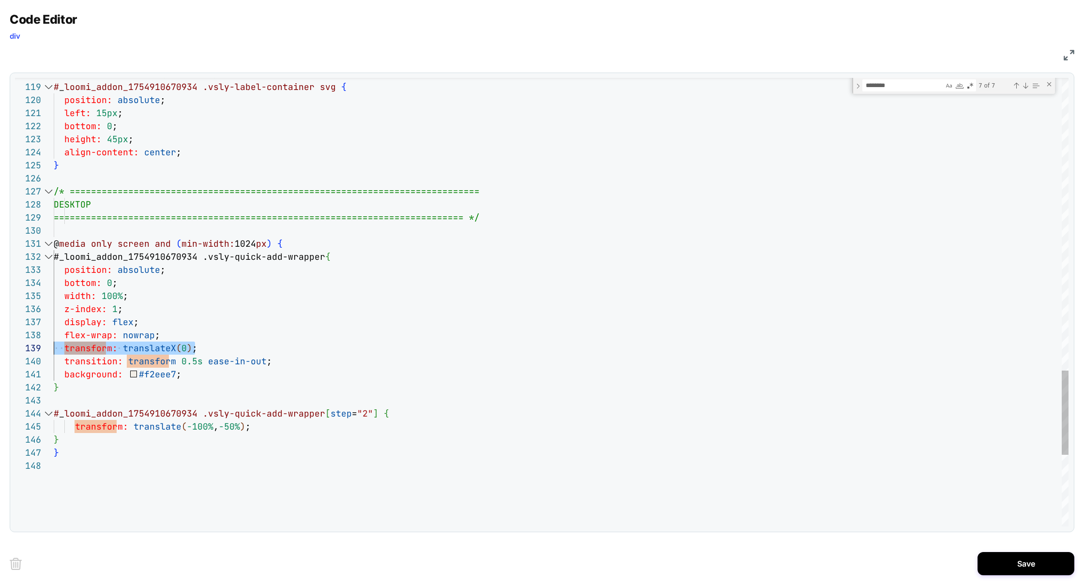
drag, startPoint x: 204, startPoint y: 348, endPoint x: 18, endPoint y: 348, distance: 185.8
click at [17, 348] on div "131 130 128 129 127 126 125 123 124 122 121 120 119 118 132 133 134 135 136 137…" at bounding box center [541, 302] width 1053 height 448
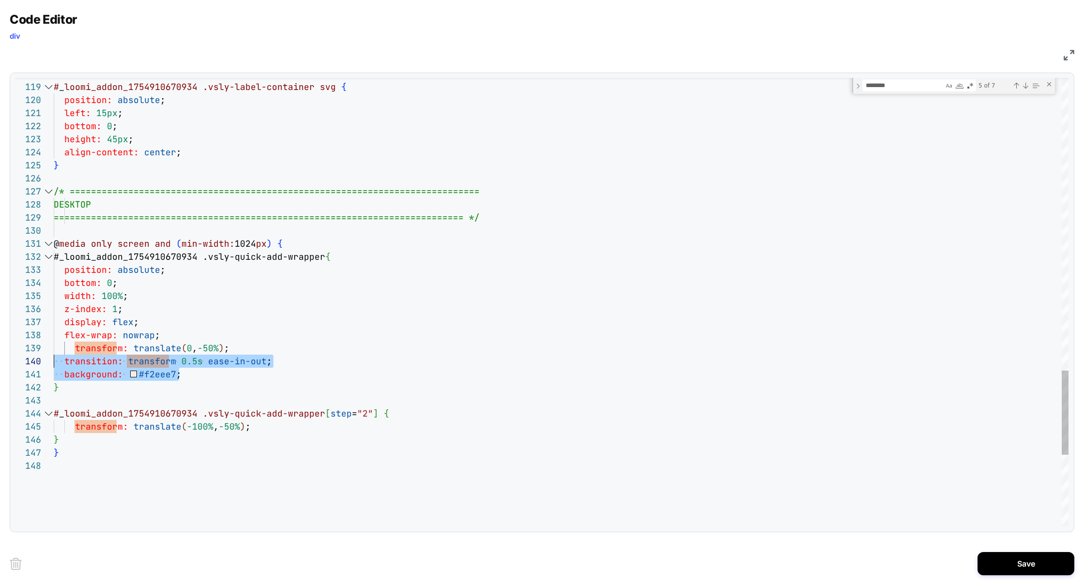
drag, startPoint x: 203, startPoint y: 373, endPoint x: 2, endPoint y: 363, distance: 201.0
click at [2, 363] on div "Code Editor div CSS 131 130 128 129 127 126 125 123 124 122 121 120 119 118 132…" at bounding box center [542, 291] width 1084 height 583
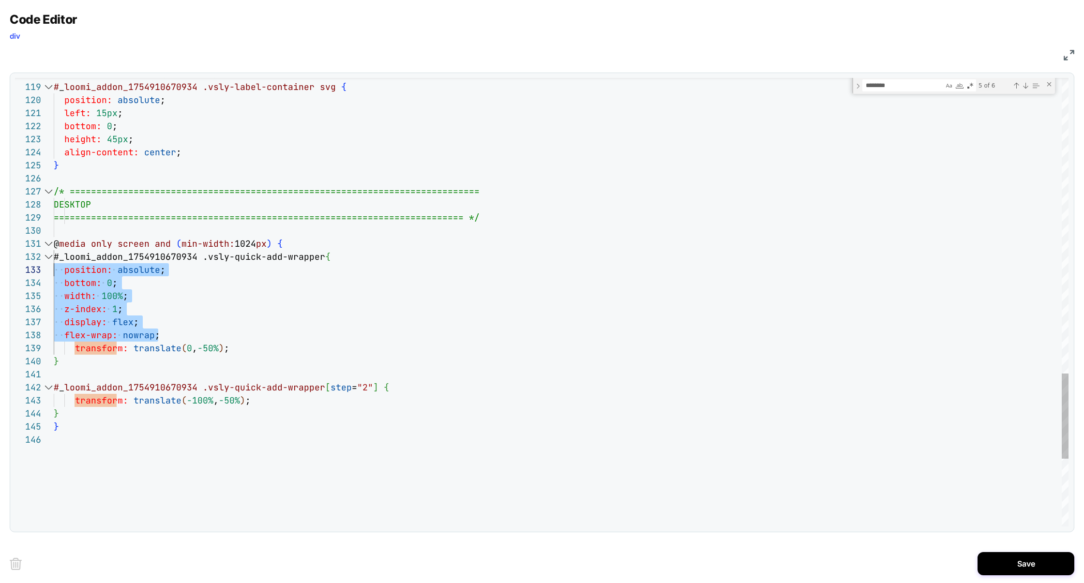
scroll to position [26, 0]
drag, startPoint x: 179, startPoint y: 334, endPoint x: 25, endPoint y: 276, distance: 164.4
click at [25, 275] on div "131 130 128 129 127 126 125 123 124 122 121 120 119 118 132 133 134 135 136 137…" at bounding box center [541, 302] width 1053 height 448
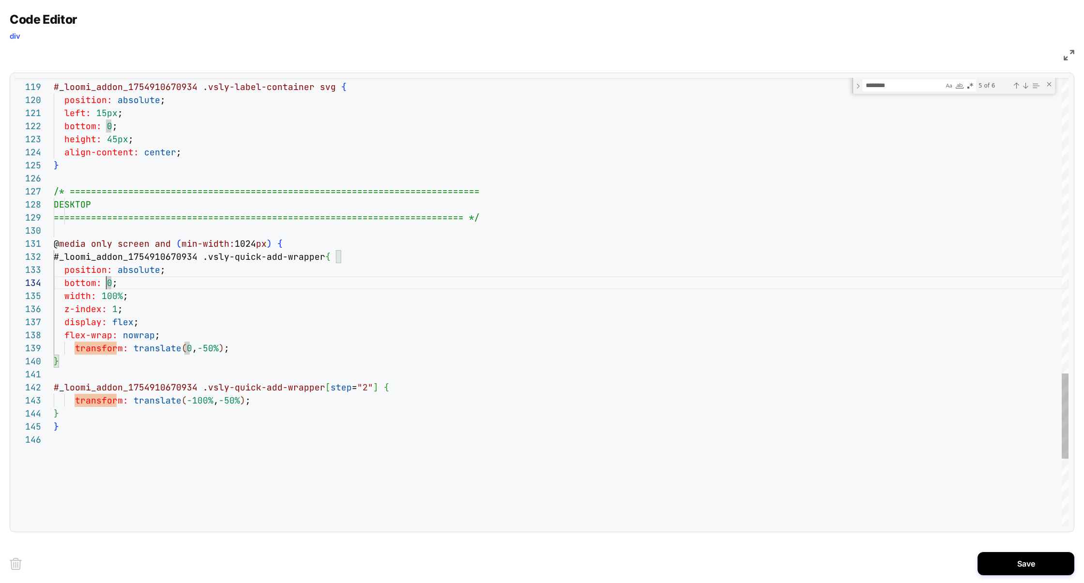
scroll to position [39, 57]
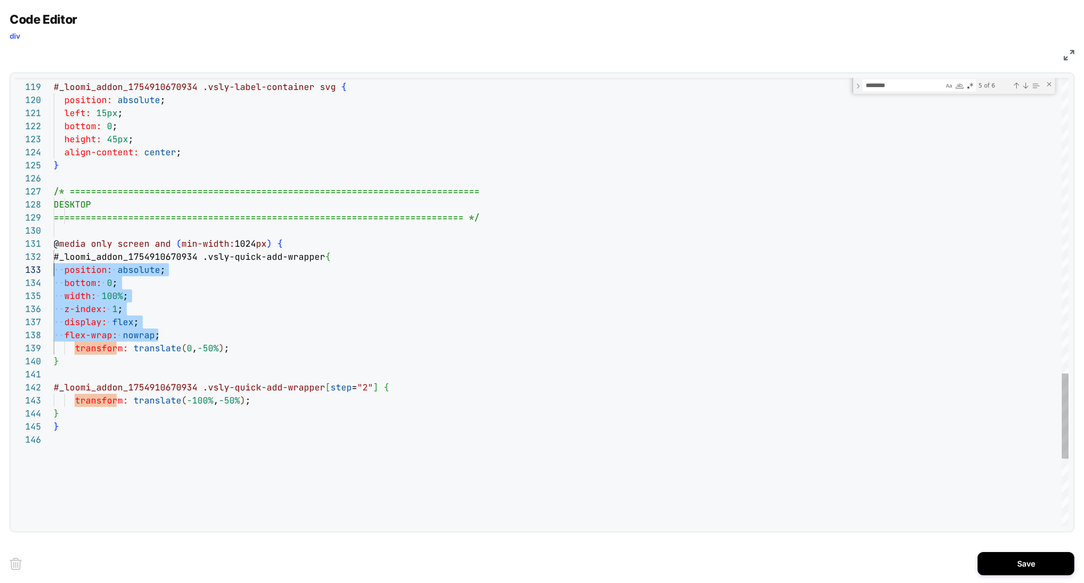
drag, startPoint x: 165, startPoint y: 335, endPoint x: 1, endPoint y: 269, distance: 176.9
click at [0, 269] on div "Code Editor div CSS 131 130 128 129 127 126 125 123 124 122 121 120 119 118 132…" at bounding box center [542, 291] width 1084 height 583
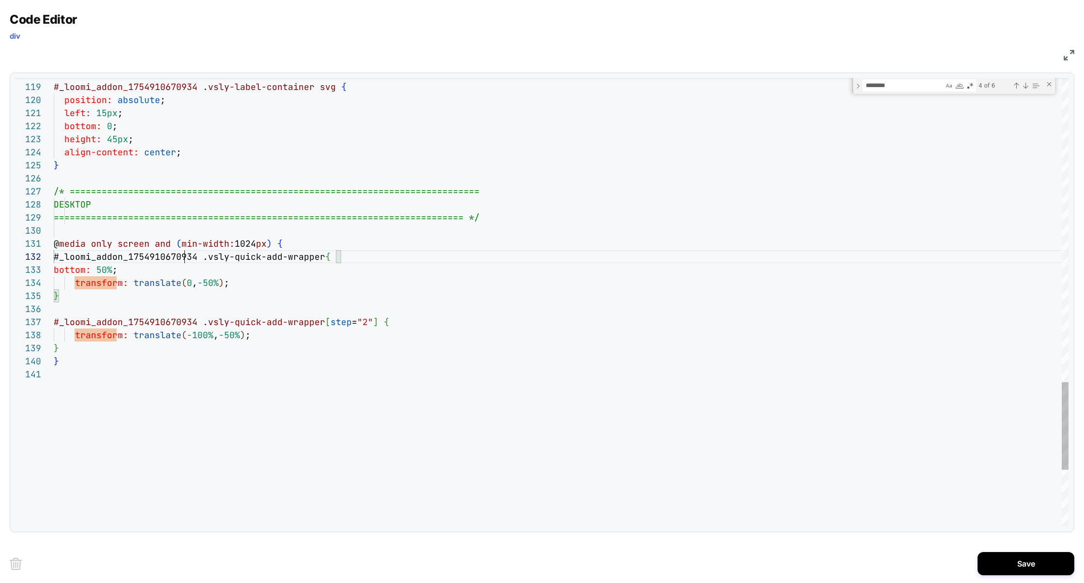
scroll to position [13, 131]
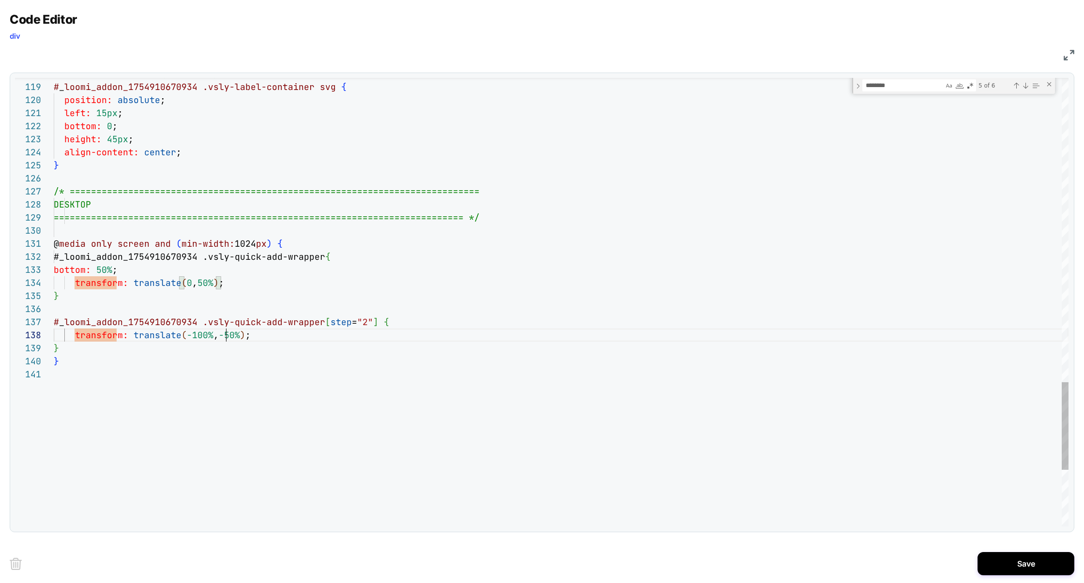
type textarea "**********"
click at [1035, 562] on button "Save" at bounding box center [1025, 563] width 97 height 23
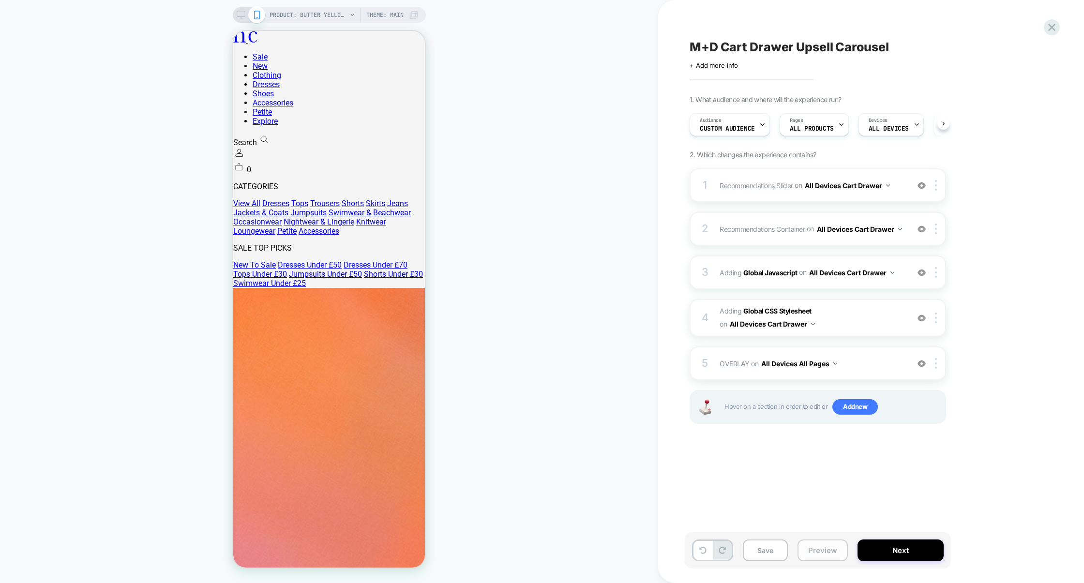
scroll to position [0, 0]
click at [850, 316] on span "Adding Global CSS Stylesheet on All Devices Cart Drawer" at bounding box center [811, 318] width 184 height 26
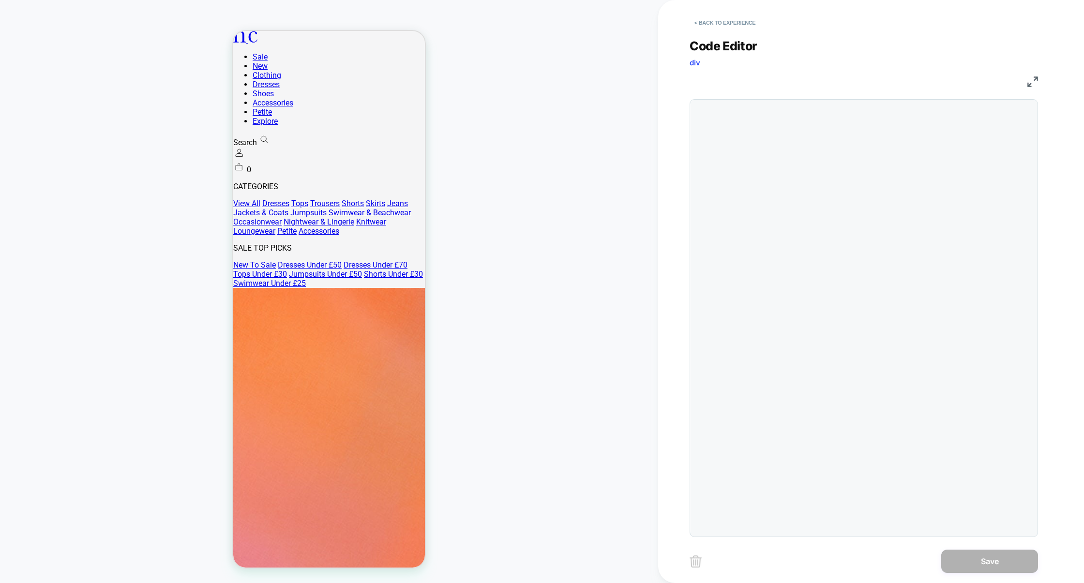
scroll to position [131, 0]
click at [739, 22] on button "< Back to experience" at bounding box center [724, 22] width 71 height 15
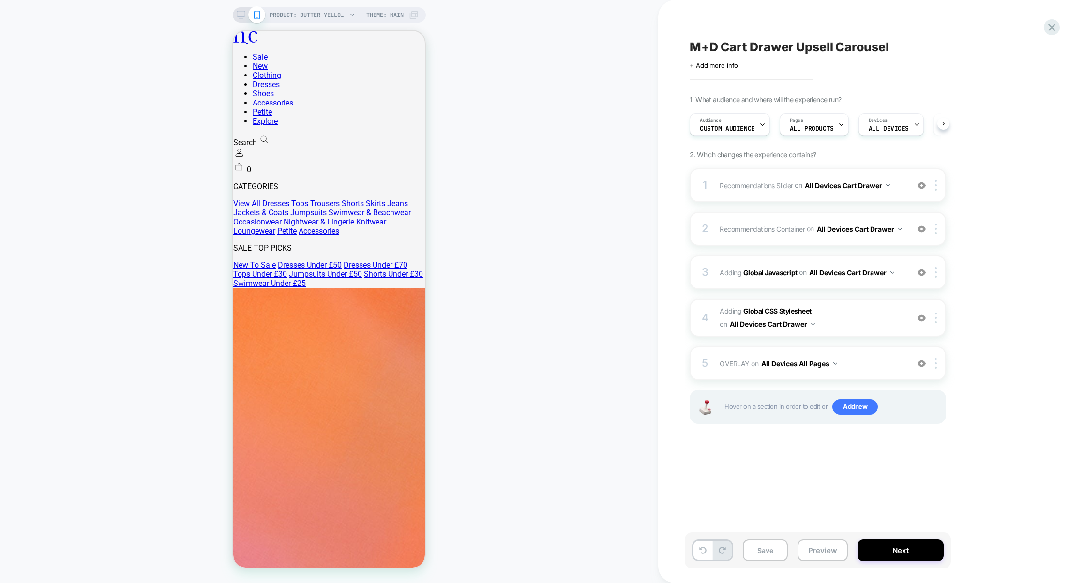
scroll to position [0, 0]
click at [821, 535] on div "Save Preview Next" at bounding box center [817, 550] width 266 height 36
click at [833, 547] on button "Preview" at bounding box center [822, 550] width 50 height 22
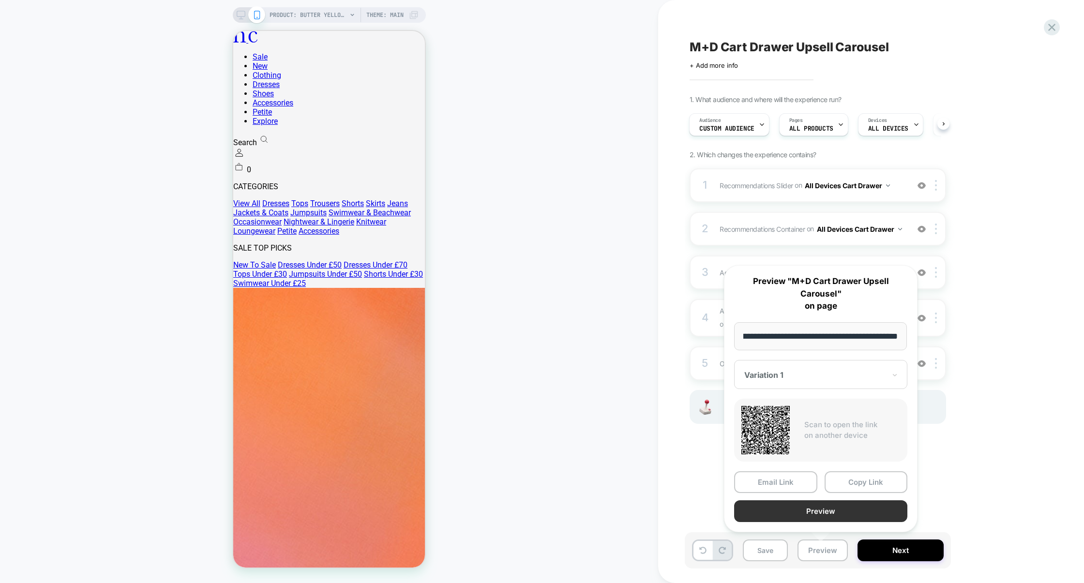
scroll to position [0, 0]
click at [812, 509] on button "Preview" at bounding box center [820, 511] width 173 height 22
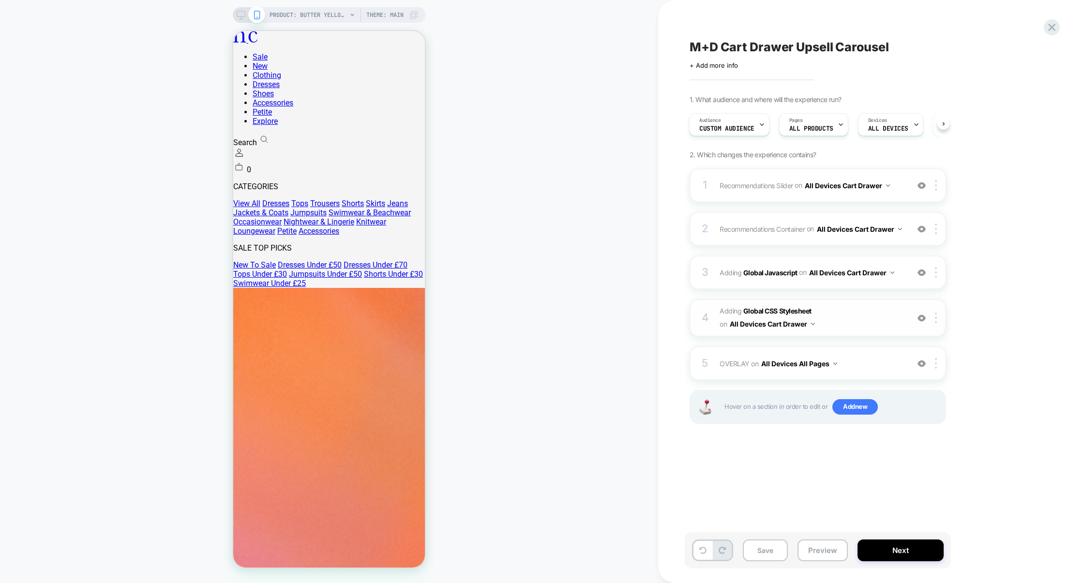
click at [856, 326] on span "Adding Global CSS Stylesheet on All Devices Cart Drawer" at bounding box center [811, 318] width 184 height 26
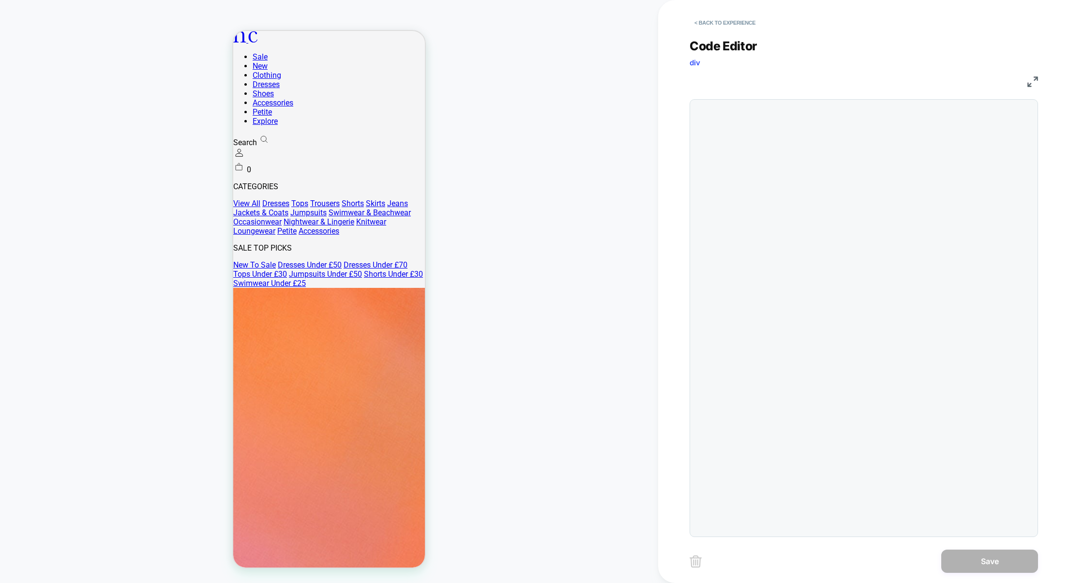
scroll to position [131, 0]
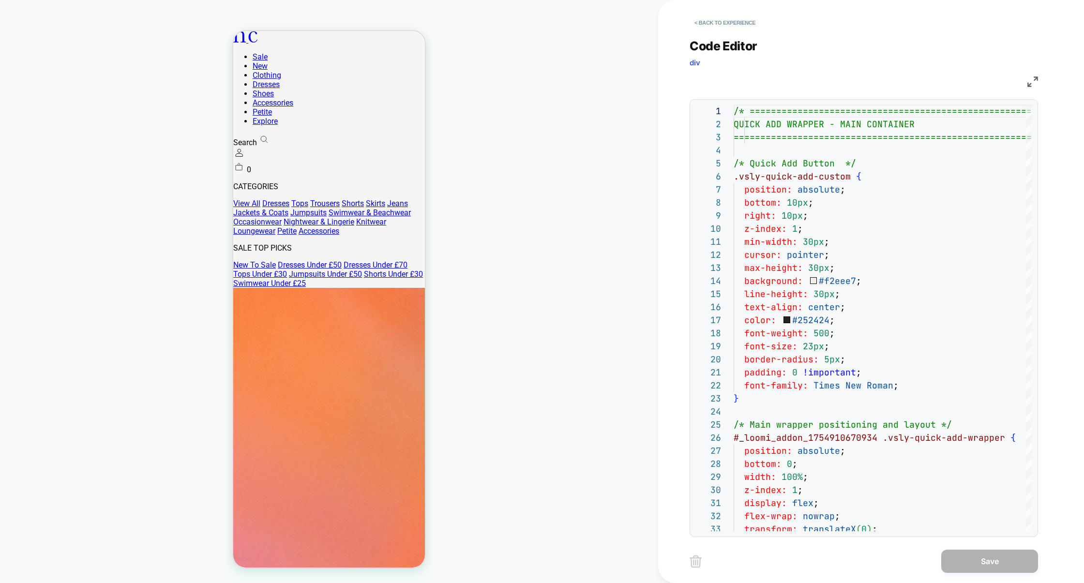
click at [1036, 79] on img at bounding box center [1032, 81] width 11 height 11
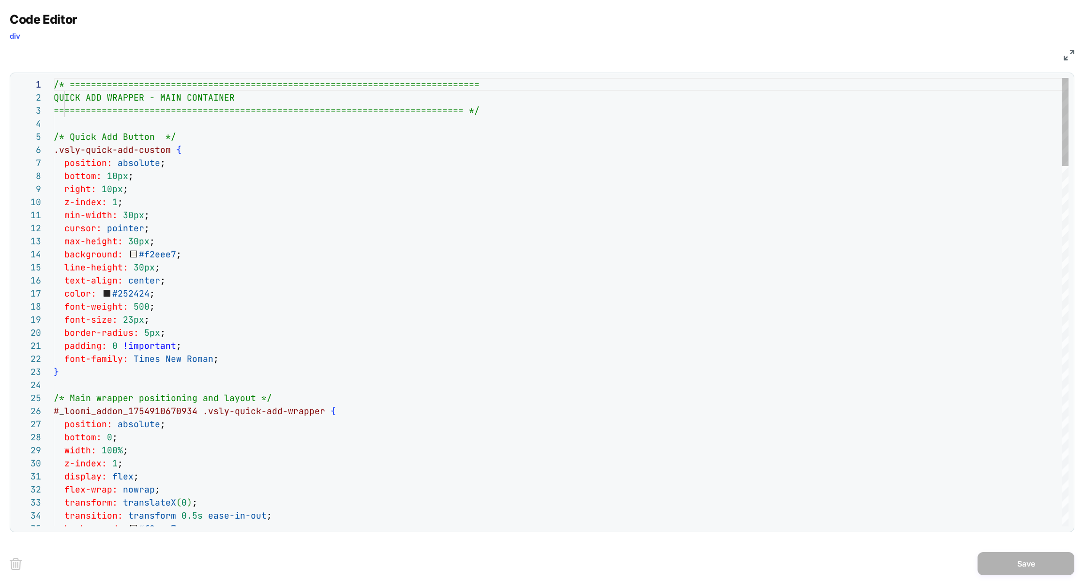
scroll to position [0, 125]
type textarea "**********"
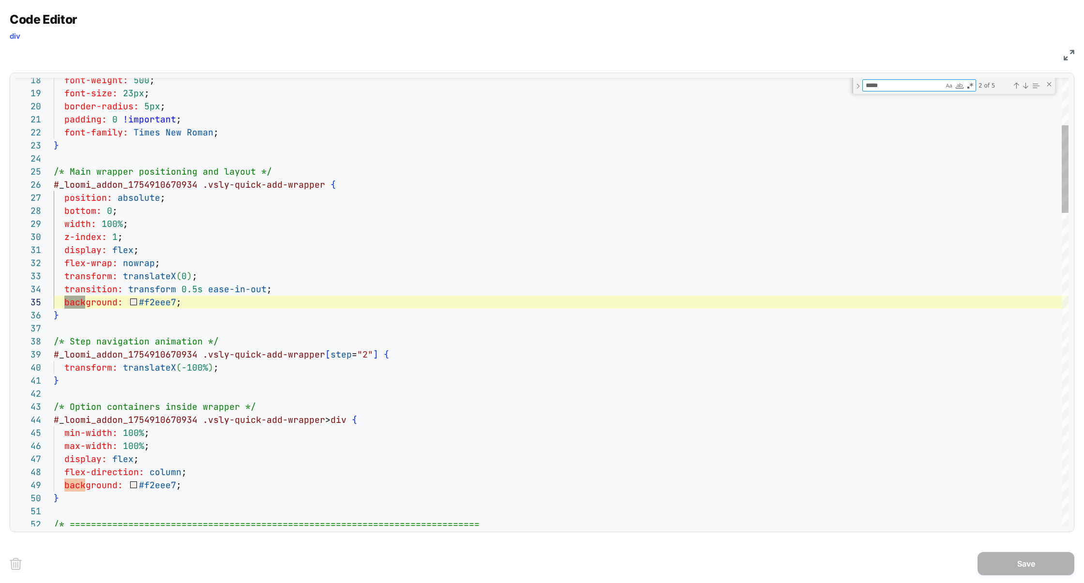
scroll to position [131, 42]
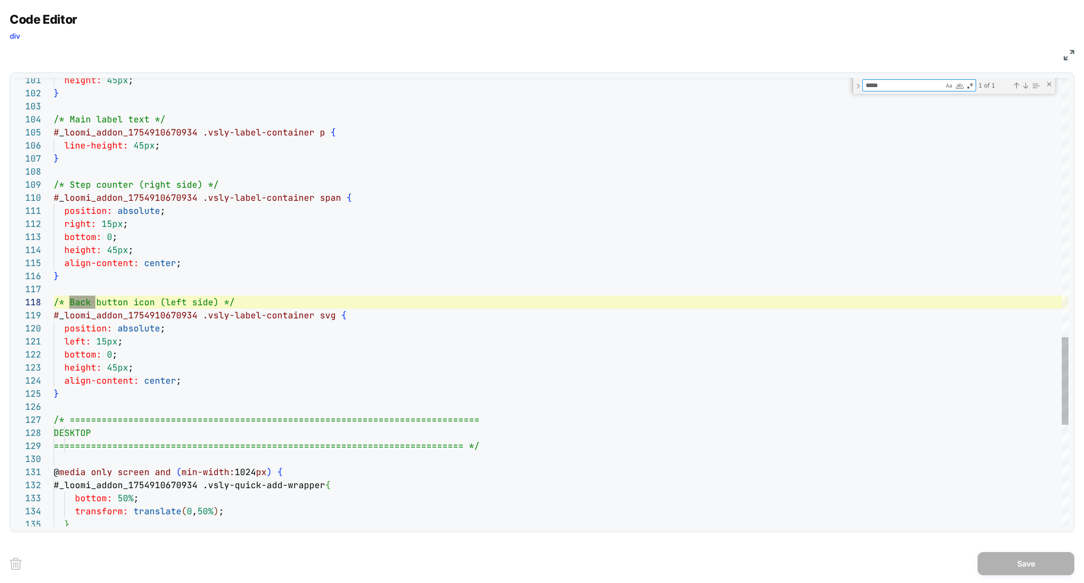
type textarea "****"
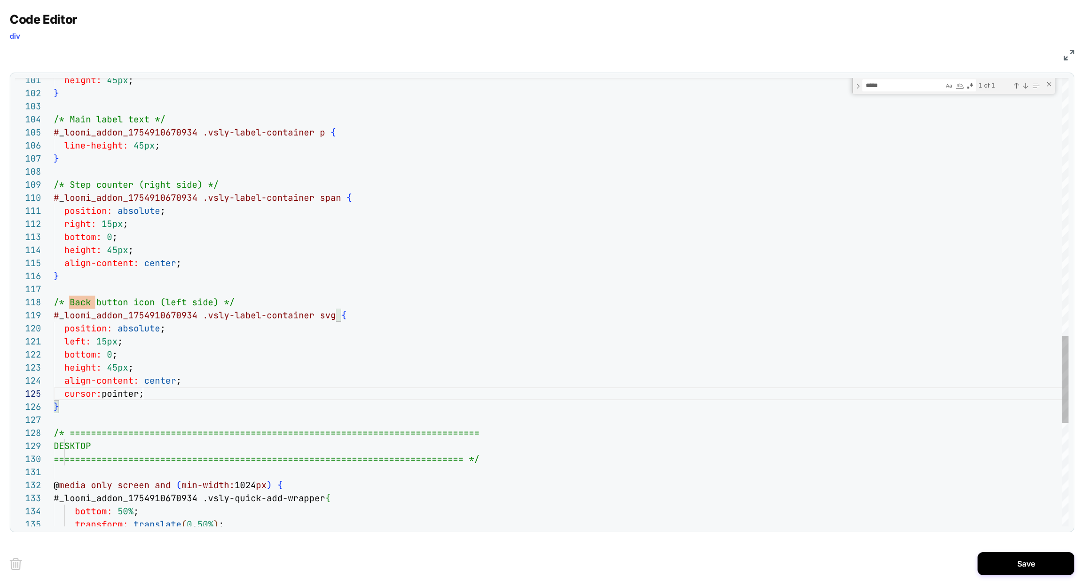
scroll to position [52, 89]
type textarea "**********"
click at [1023, 558] on button "Save" at bounding box center [1025, 563] width 97 height 23
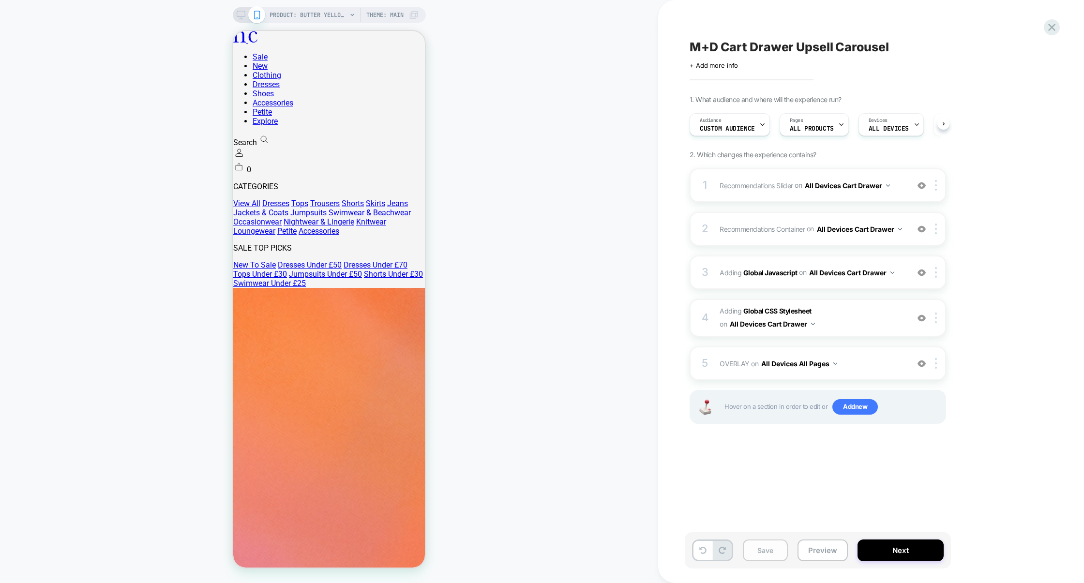
scroll to position [0, 0]
click at [764, 556] on button "Save" at bounding box center [765, 550] width 45 height 22
click at [820, 553] on button "Preview" at bounding box center [822, 550] width 50 height 22
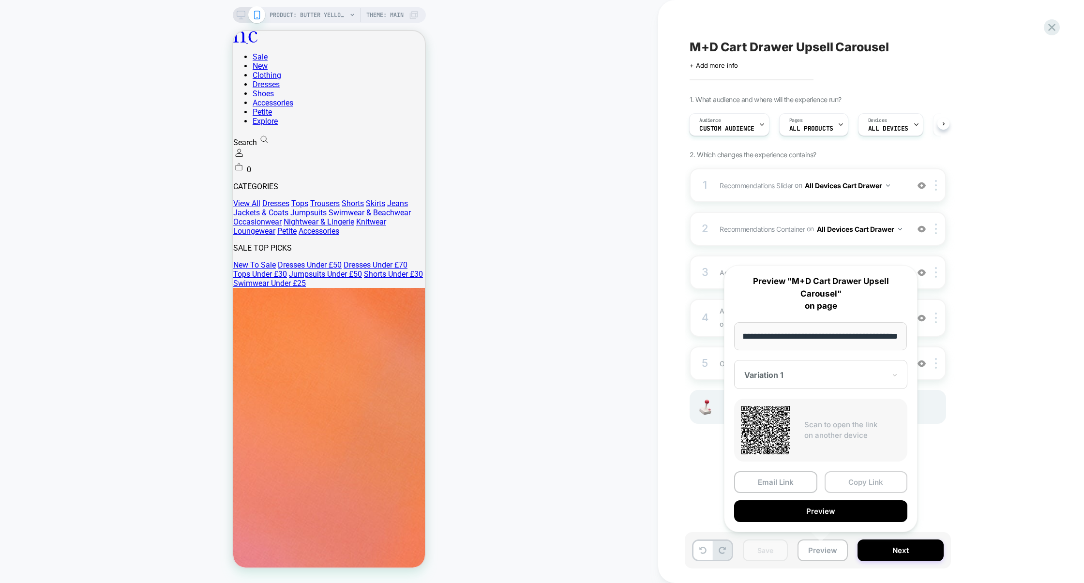
scroll to position [0, 0]
click at [857, 480] on button "Copy Link" at bounding box center [865, 482] width 83 height 22
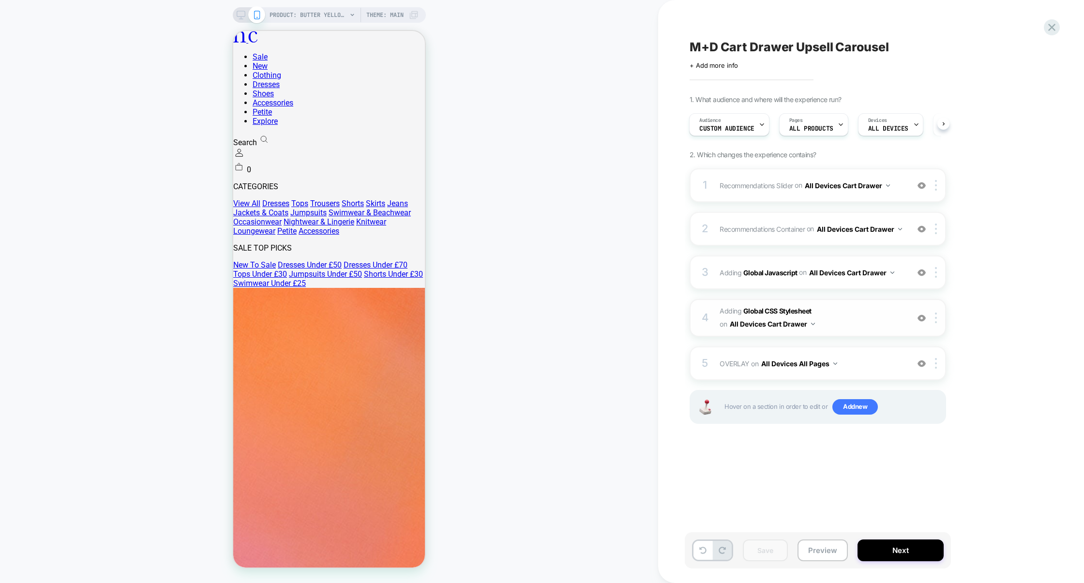
click at [855, 324] on span "Adding Global CSS Stylesheet on All Devices Cart Drawer" at bounding box center [811, 318] width 184 height 26
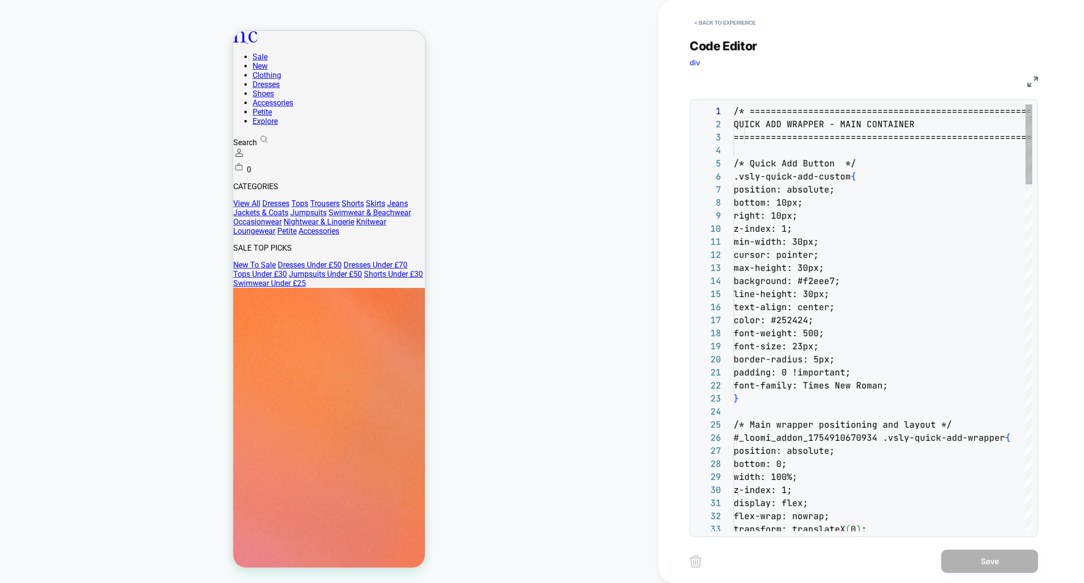
scroll to position [131, 0]
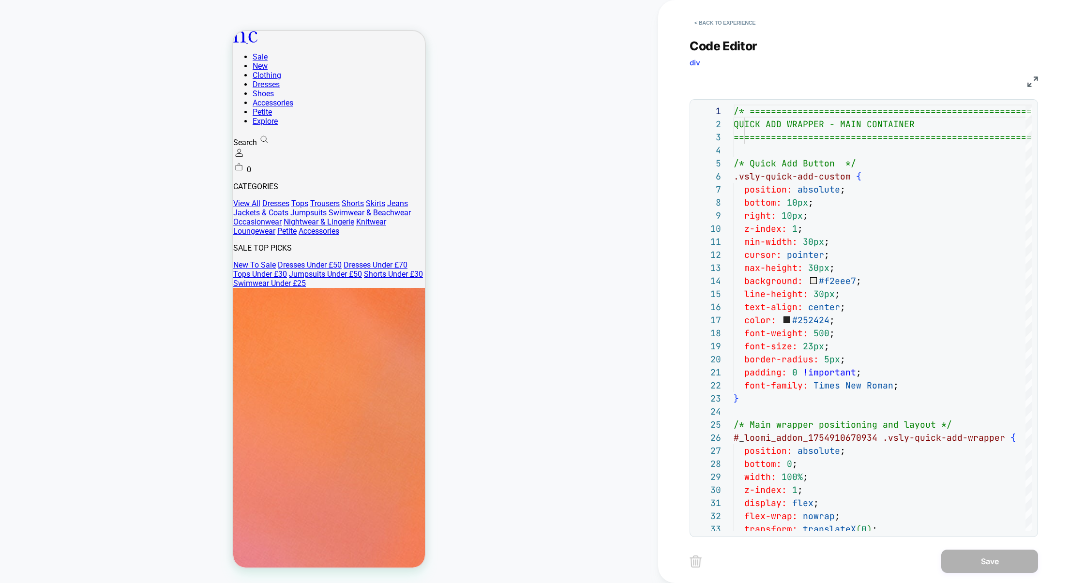
click at [1030, 79] on img at bounding box center [1032, 81] width 11 height 11
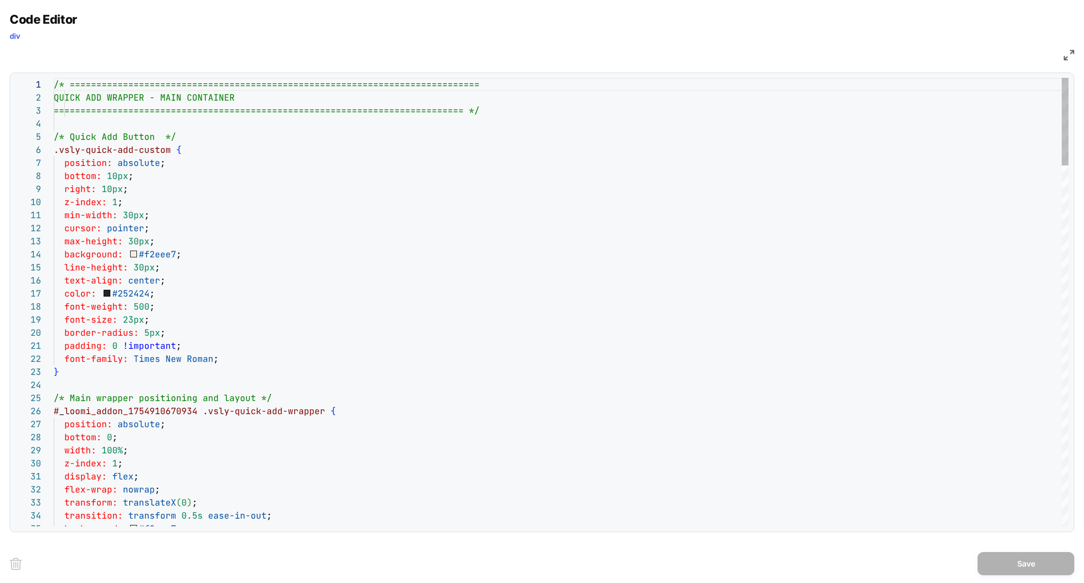
scroll to position [13, 162]
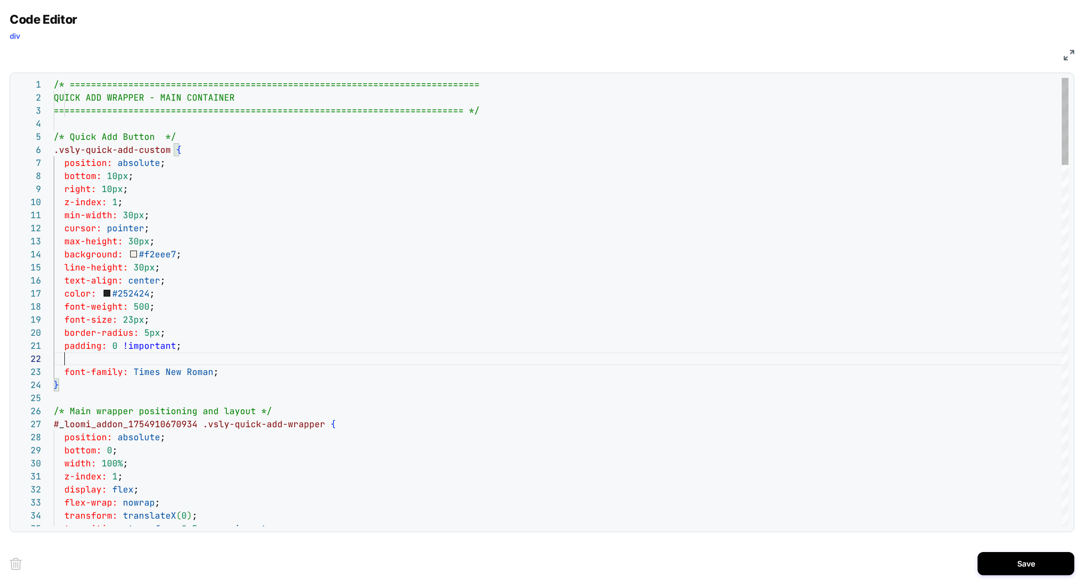
scroll to position [13, 136]
type textarea "**********"
click at [1017, 560] on button "Save" at bounding box center [1025, 563] width 97 height 23
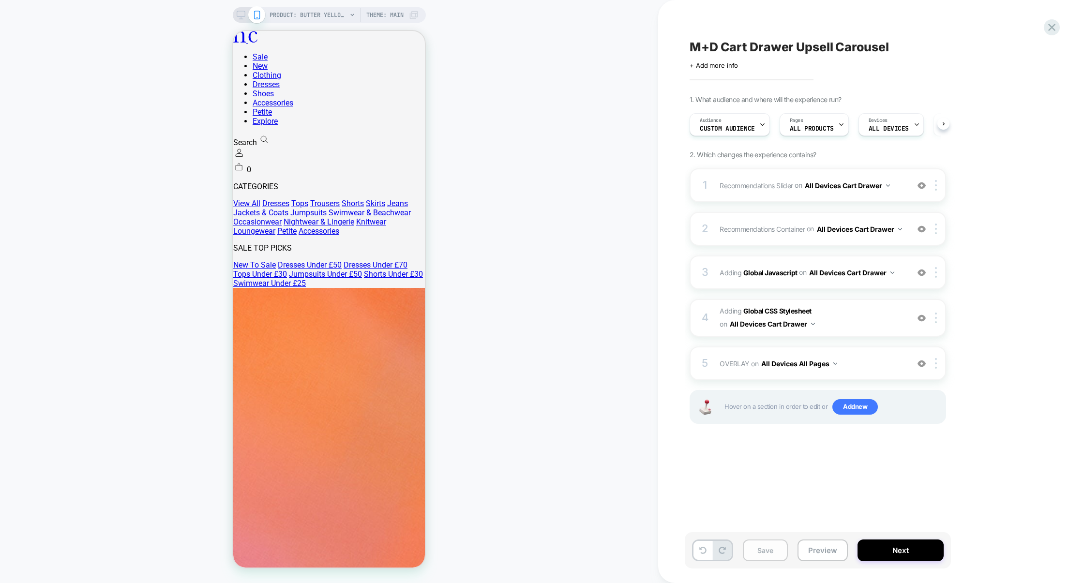
scroll to position [0, 0]
click at [769, 555] on button "Save" at bounding box center [765, 550] width 45 height 22
click at [849, 287] on div "3 Adding Global Javascript on All Devices Cart Drawer Add Before Add After Targ…" at bounding box center [817, 272] width 256 height 34
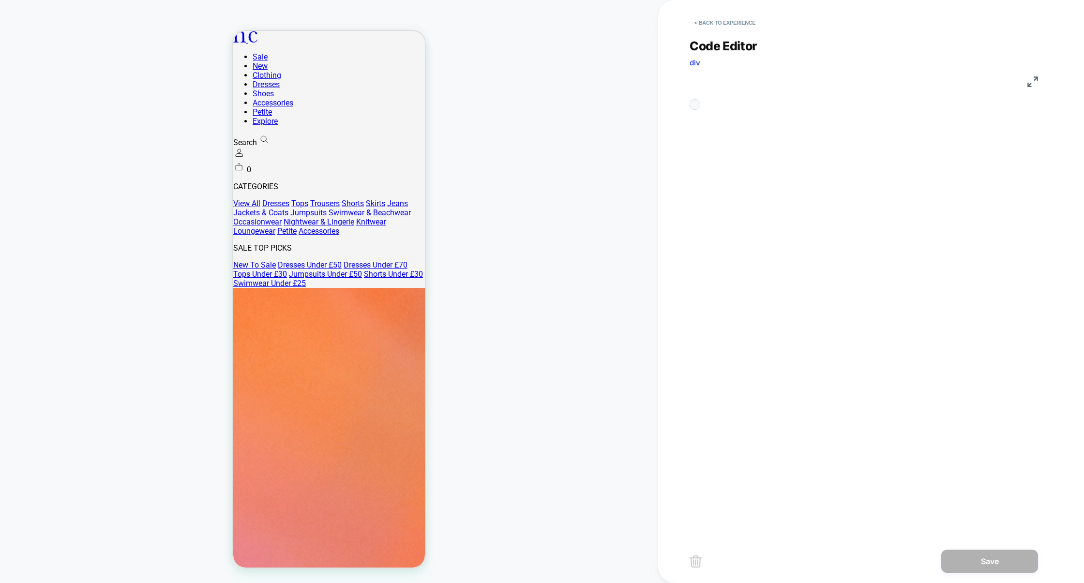
scroll to position [131, 0]
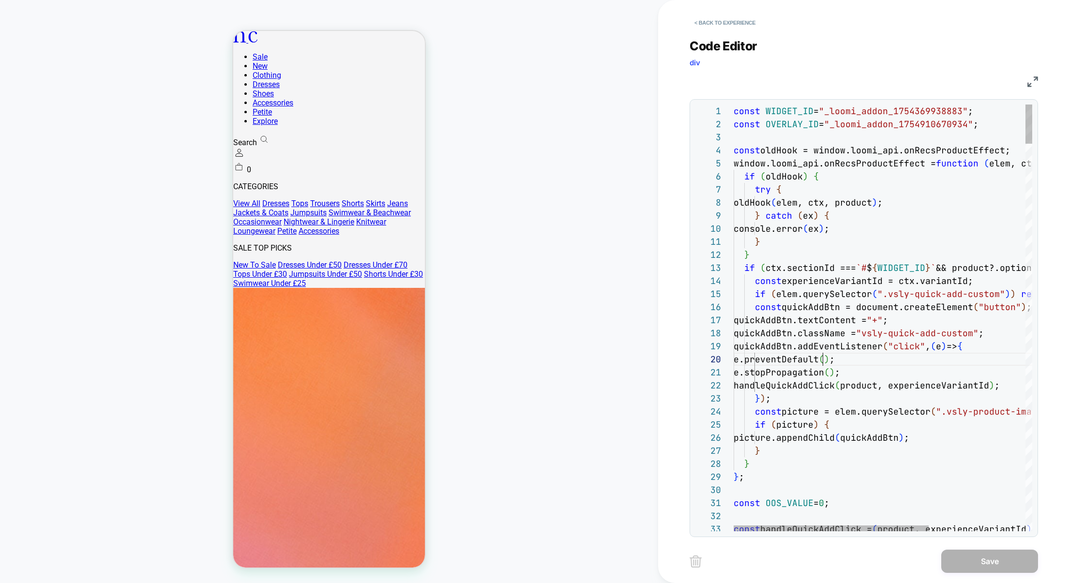
type textarea "**********"
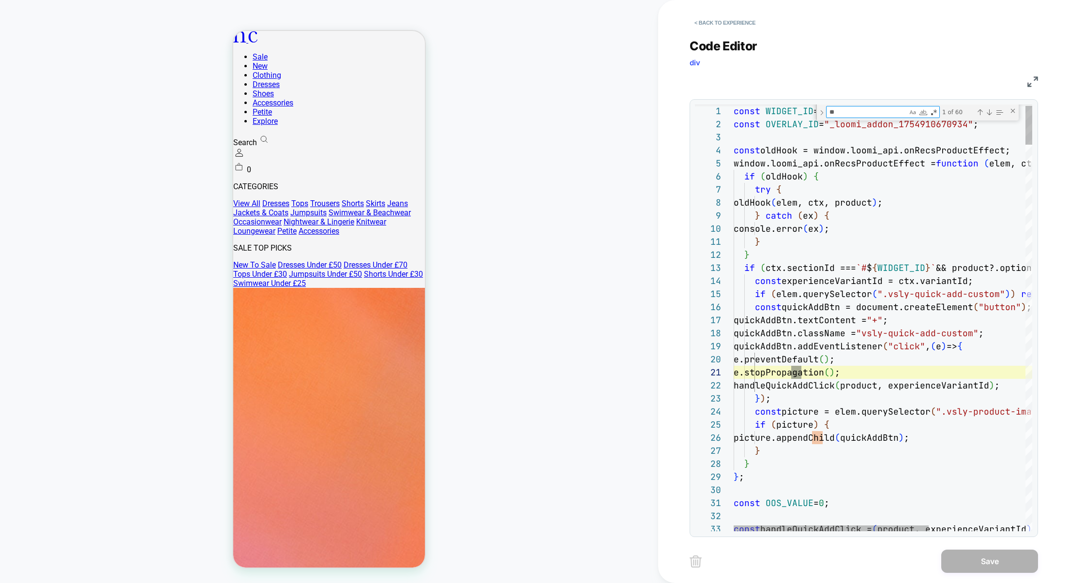
scroll to position [131, 68]
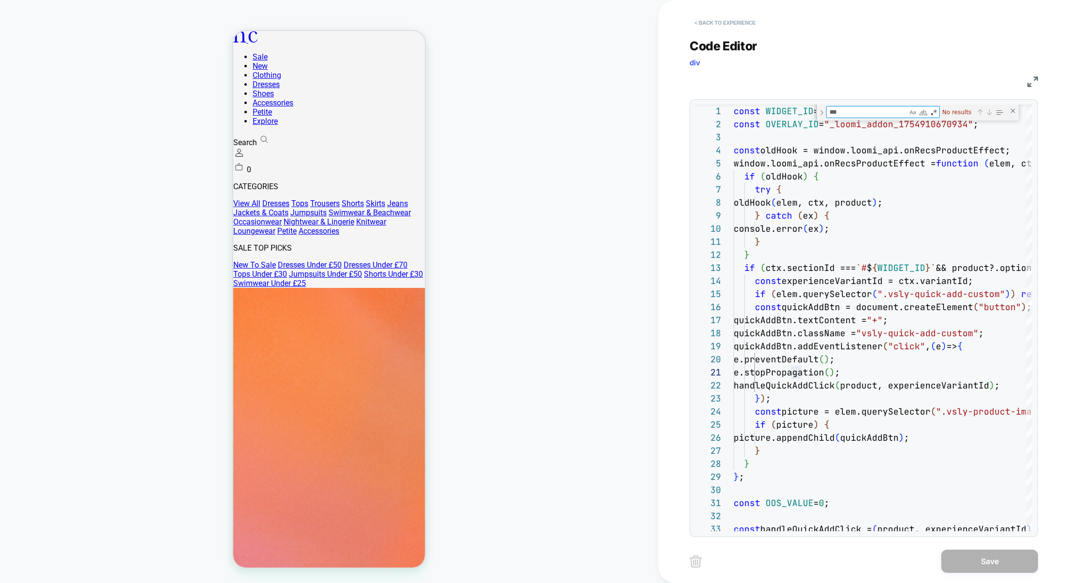
type textarea "***"
click at [750, 23] on button "< Back to experience" at bounding box center [724, 22] width 71 height 15
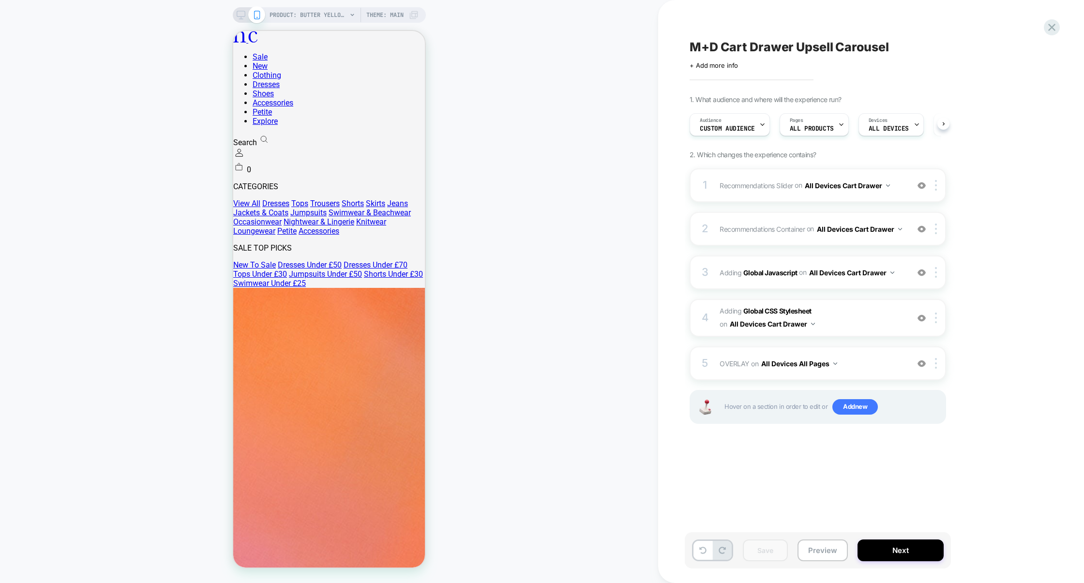
scroll to position [0, 0]
click at [829, 543] on button "Preview" at bounding box center [822, 550] width 50 height 22
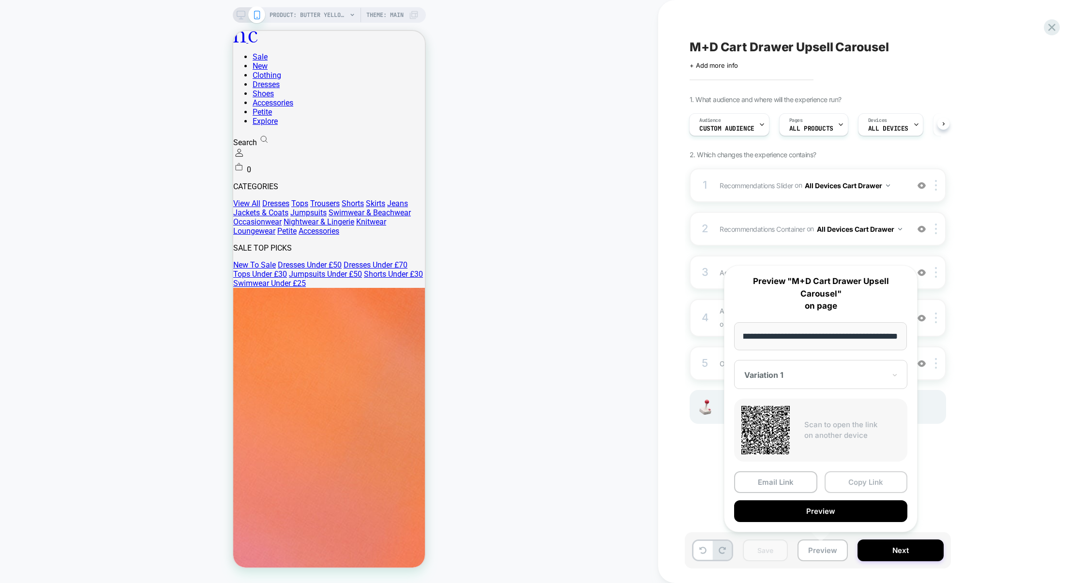
scroll to position [0, 0]
click at [862, 483] on button "Copy Link" at bounding box center [865, 482] width 83 height 22
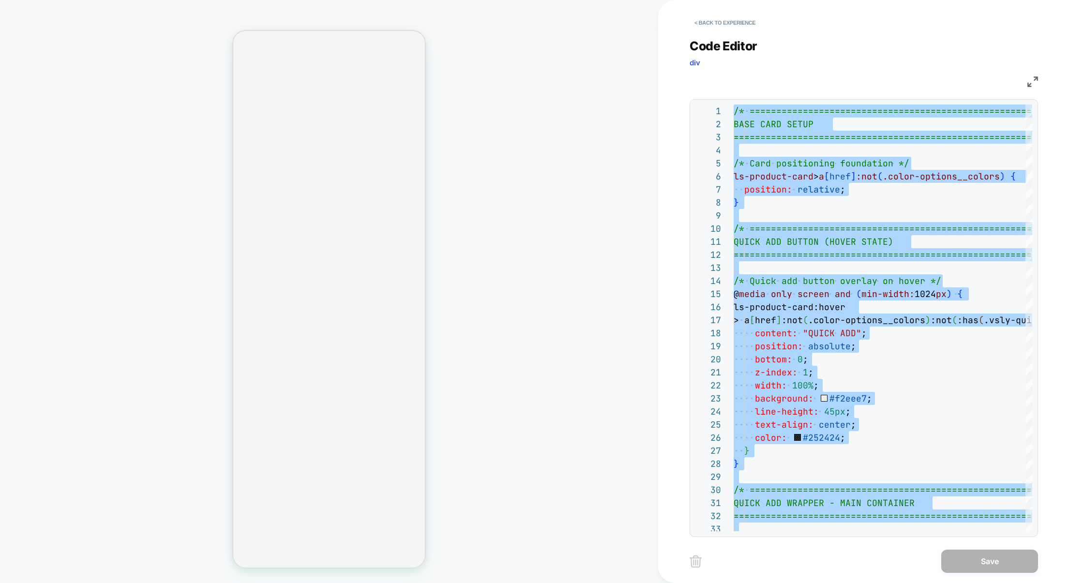
select select "**"
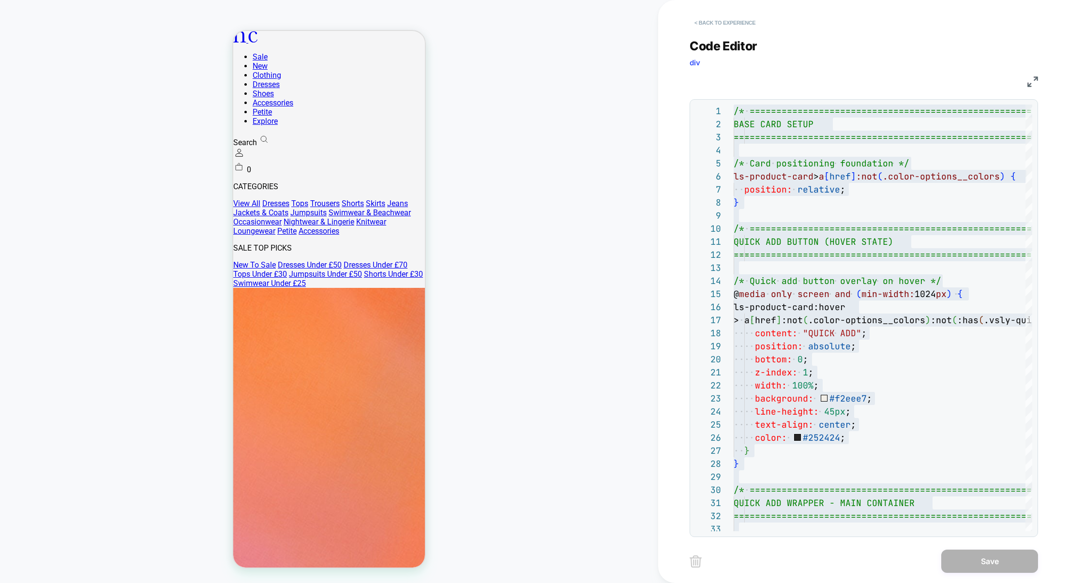
click at [713, 26] on button "< Back to experience" at bounding box center [724, 22] width 71 height 15
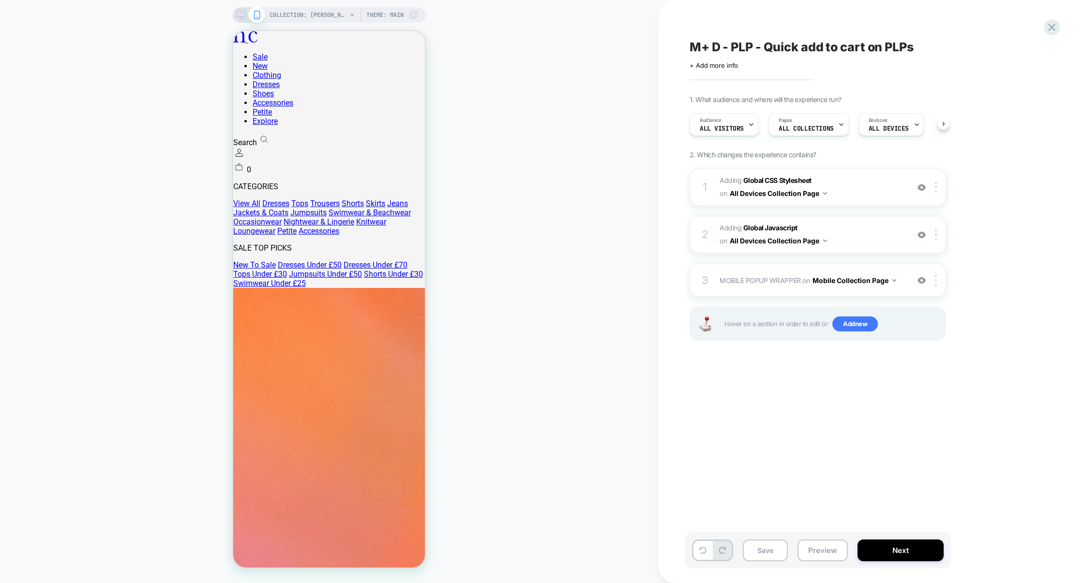
scroll to position [0, 0]
click at [1049, 30] on icon at bounding box center [1051, 27] width 7 height 7
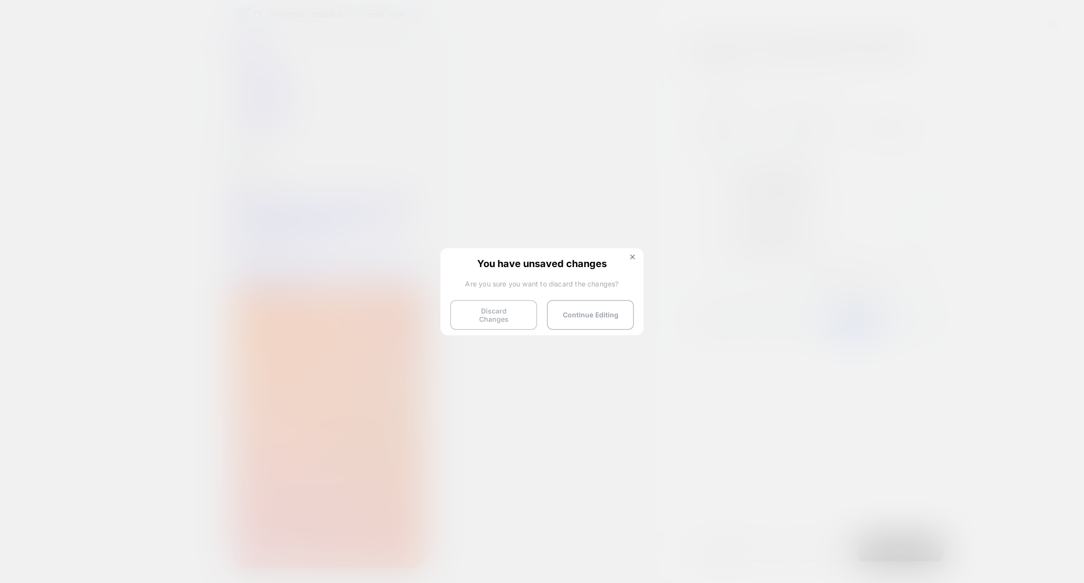
click at [501, 315] on button "Discard Changes" at bounding box center [493, 315] width 87 height 30
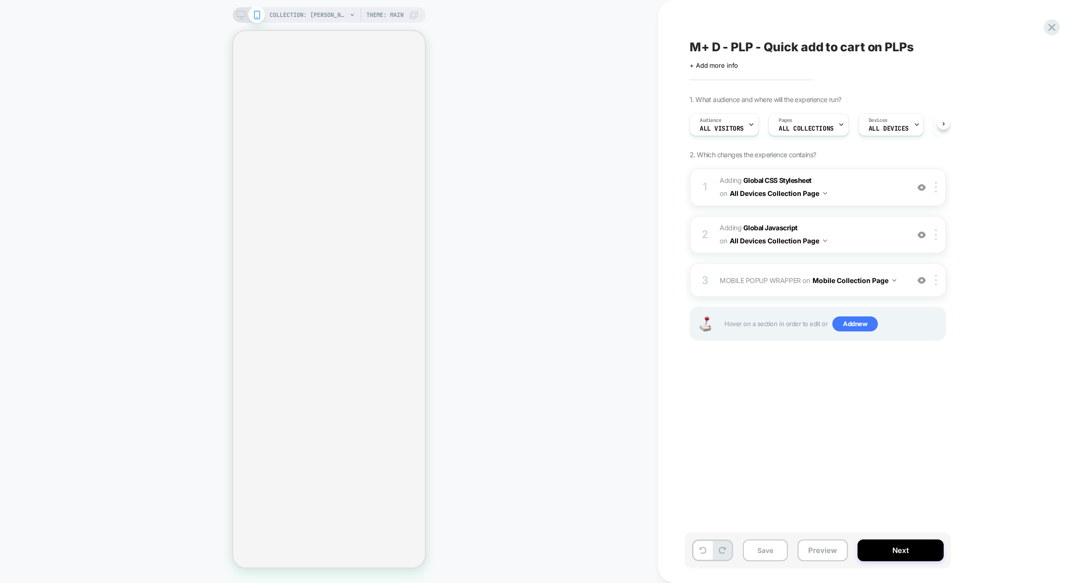
scroll to position [0, 0]
click at [1052, 24] on icon at bounding box center [1051, 27] width 13 height 13
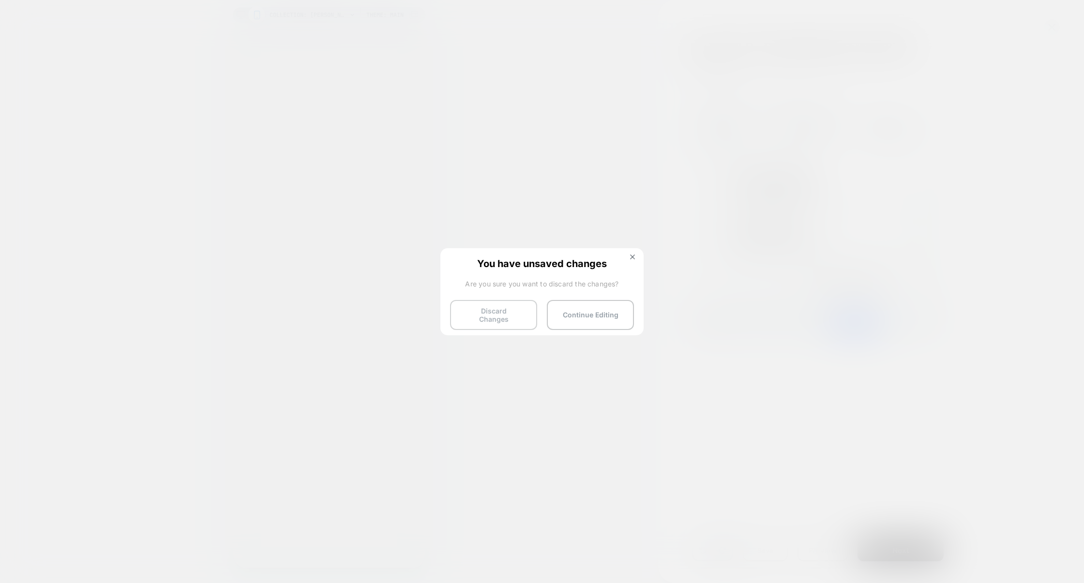
click at [498, 323] on button "Discard Changes" at bounding box center [493, 315] width 87 height 30
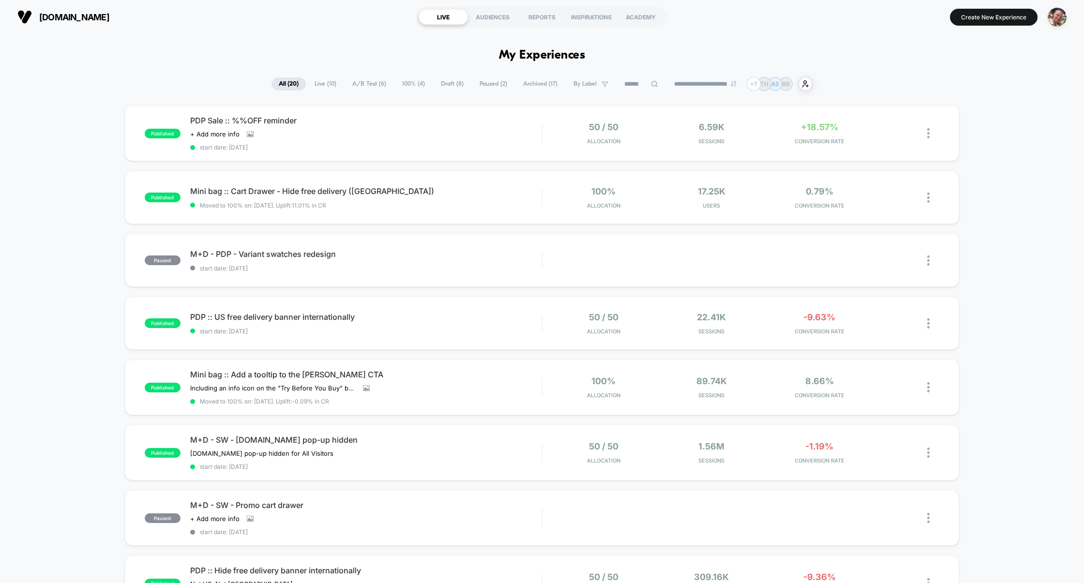
click at [457, 87] on span "Draft ( 8 )" at bounding box center [451, 83] width 37 height 13
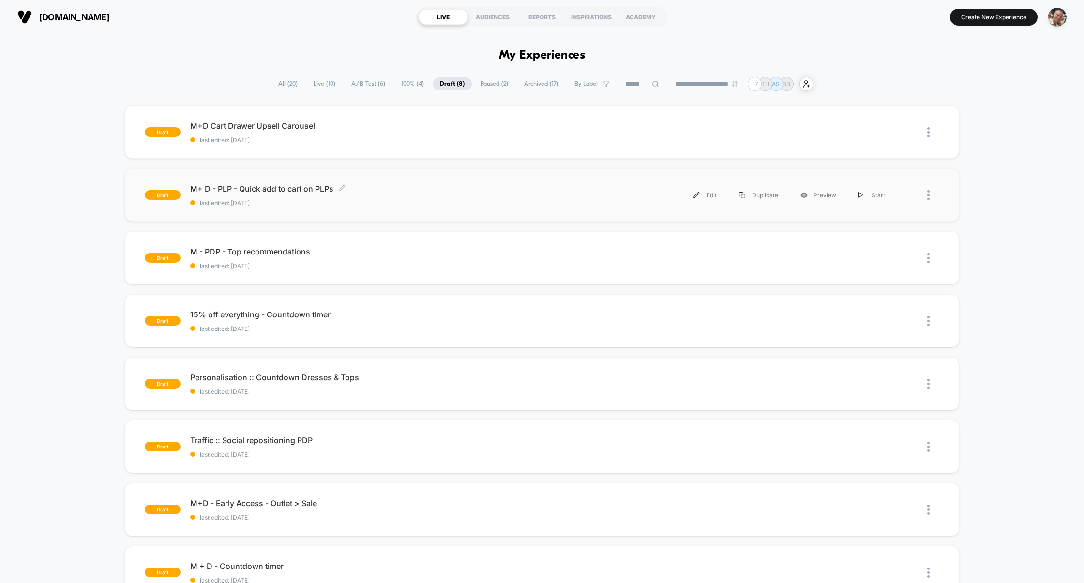
click at [402, 200] on span "last edited: [DATE]" at bounding box center [366, 202] width 352 height 7
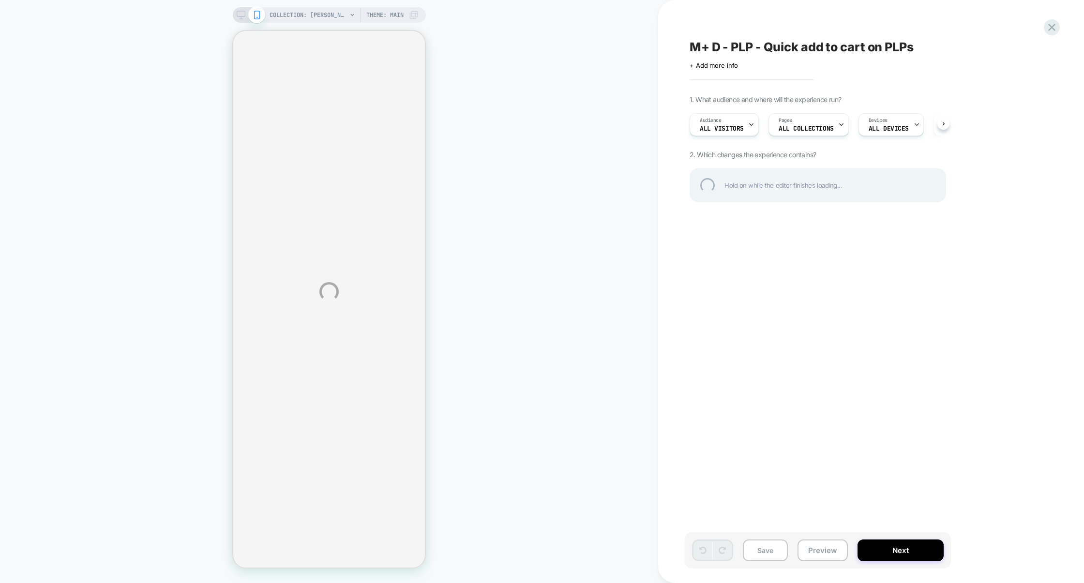
select select "**"
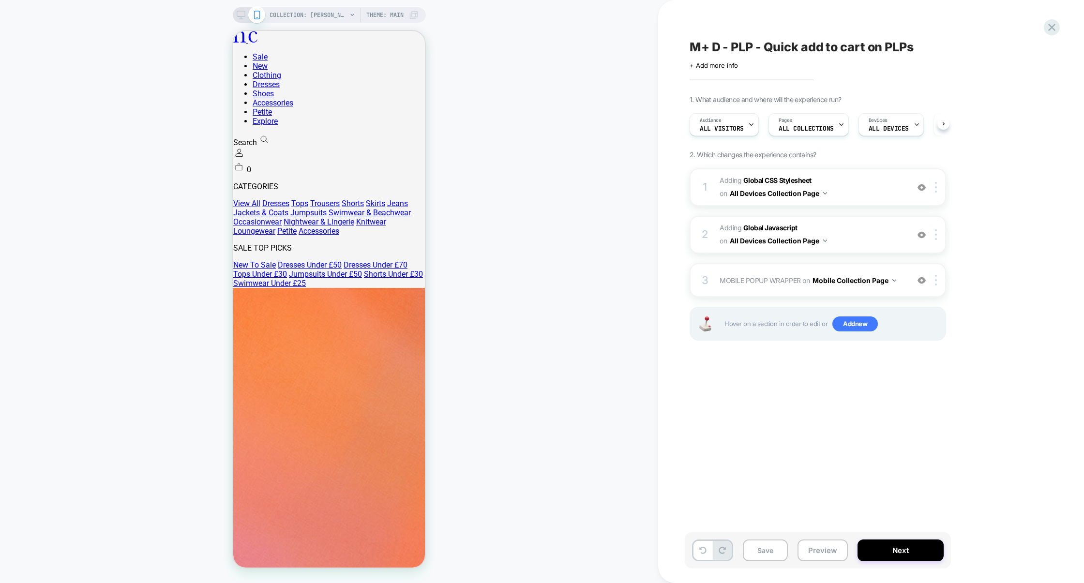
scroll to position [0, 0]
click at [818, 541] on button "Preview" at bounding box center [822, 550] width 50 height 22
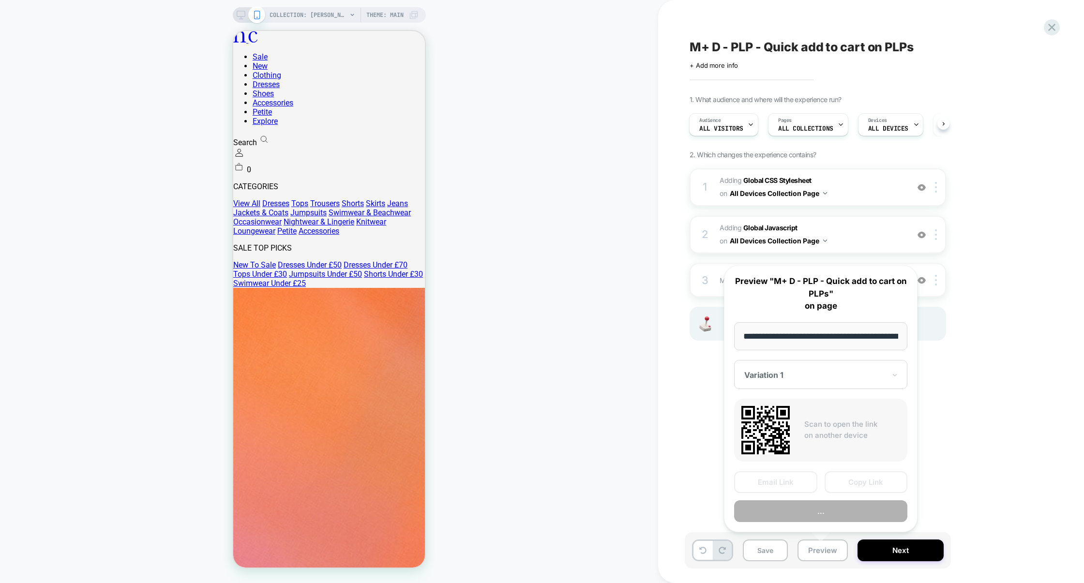
scroll to position [0, 109]
click at [822, 514] on button "Preview" at bounding box center [820, 511] width 173 height 22
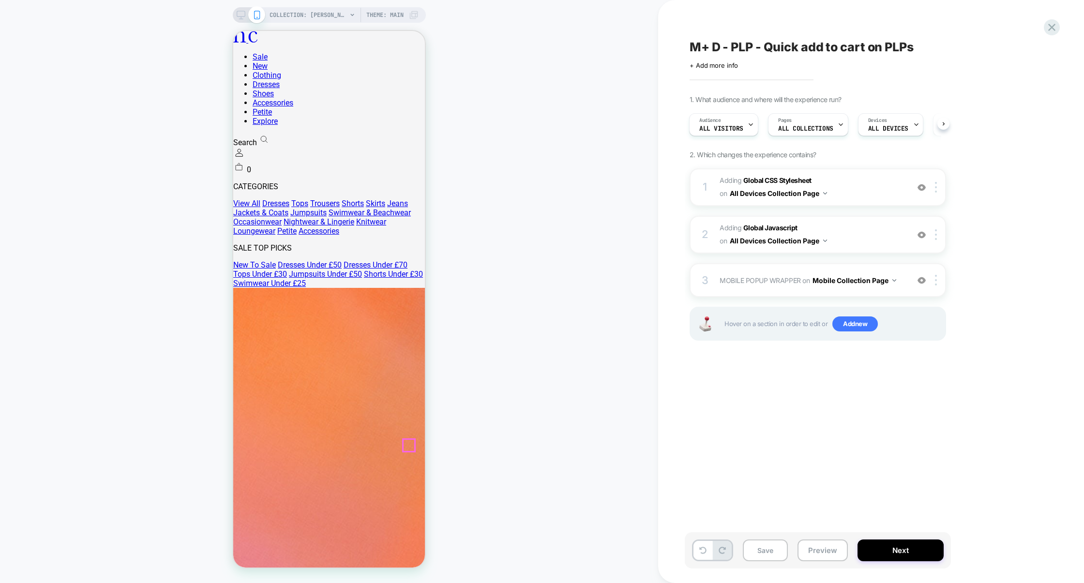
click at [852, 243] on span "Adding Global Javascript on All Devices Collection Page" at bounding box center [811, 235] width 184 height 26
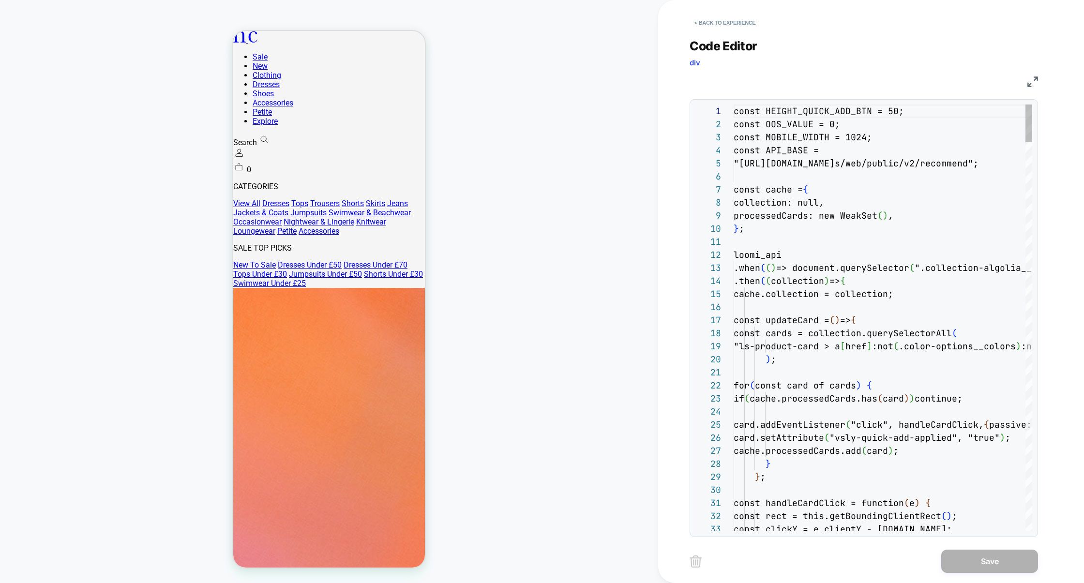
scroll to position [131, 0]
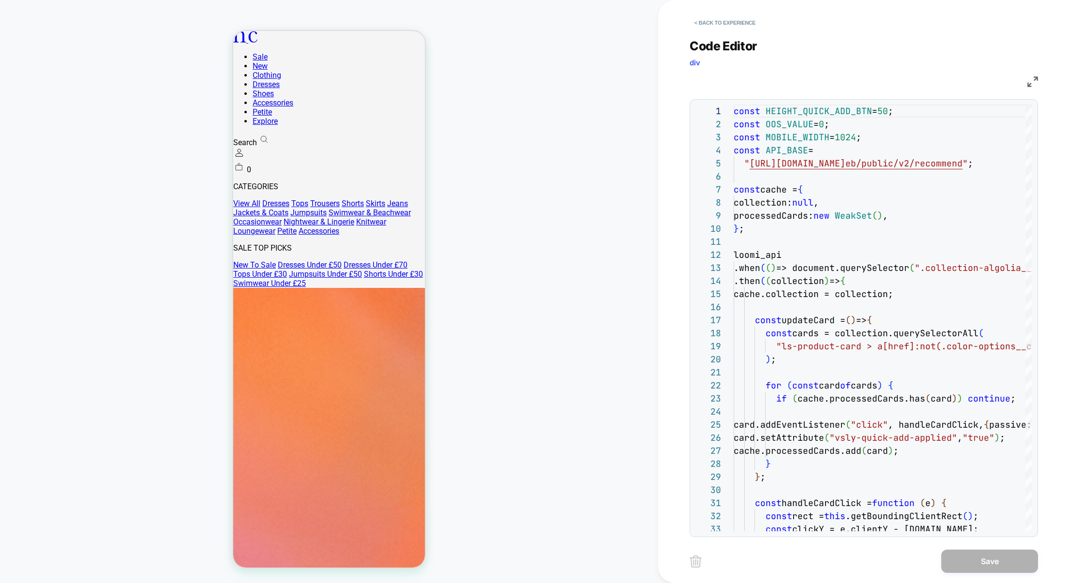
click at [1028, 82] on img at bounding box center [1032, 81] width 11 height 11
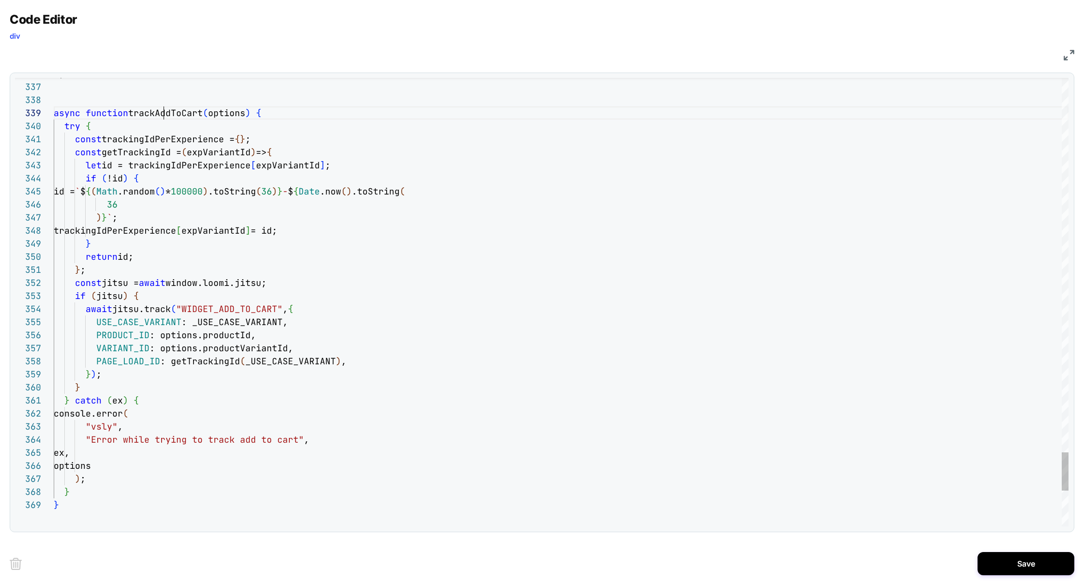
type textarea "**********"
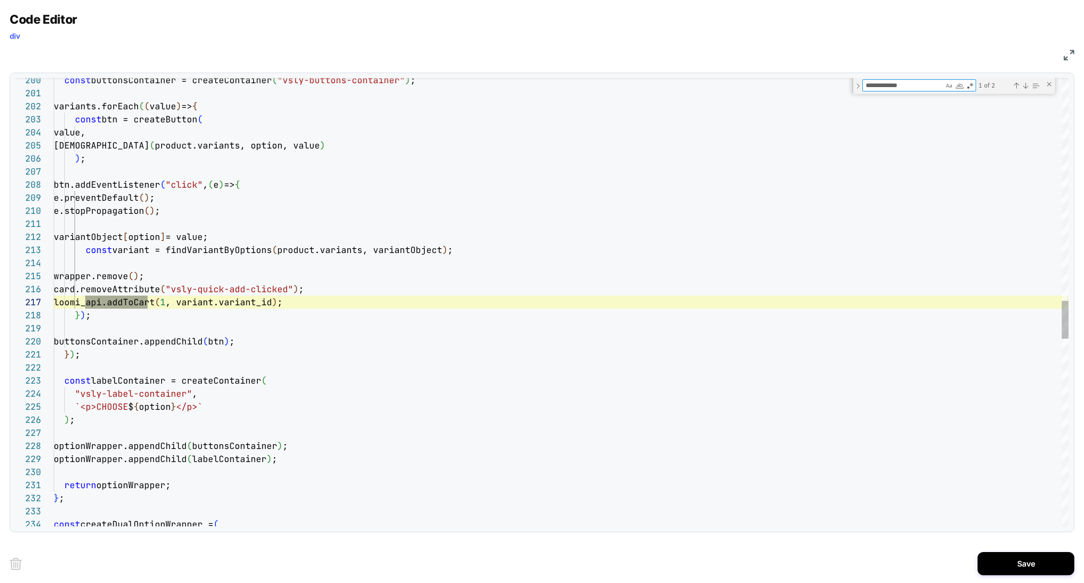
scroll to position [131, 99]
type textarea "**********"
click at [229, 305] on div "const buttonsContainer = createContainer ( "vsly-buttons-container" ) ; variant…" at bounding box center [561, 93] width 1014 height 5271
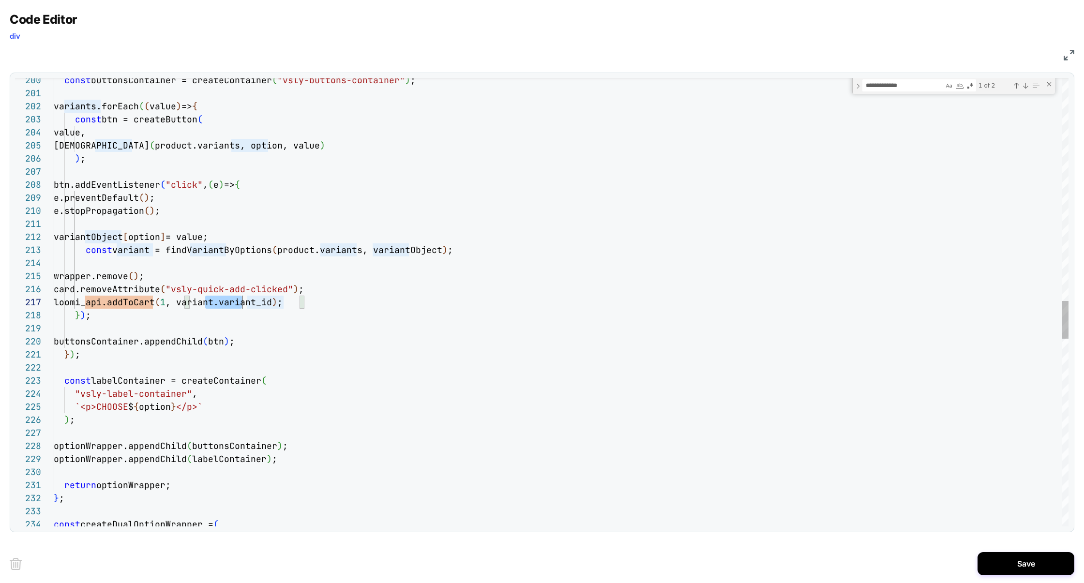
click at [230, 305] on div "const buttonsContainer = createContainer ( "vsly-buttons-container" ) ; variant…" at bounding box center [561, 93] width 1014 height 5271
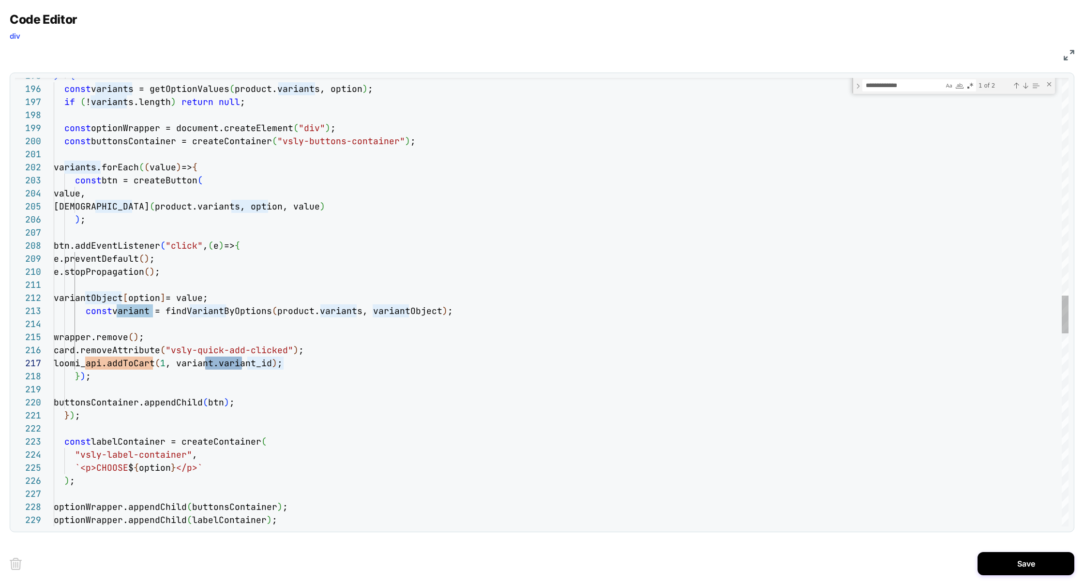
click at [212, 206] on div "const buttonsContainer = createContainer ( "vsly-buttons-container" ) ; variant…" at bounding box center [561, 154] width 1014 height 5271
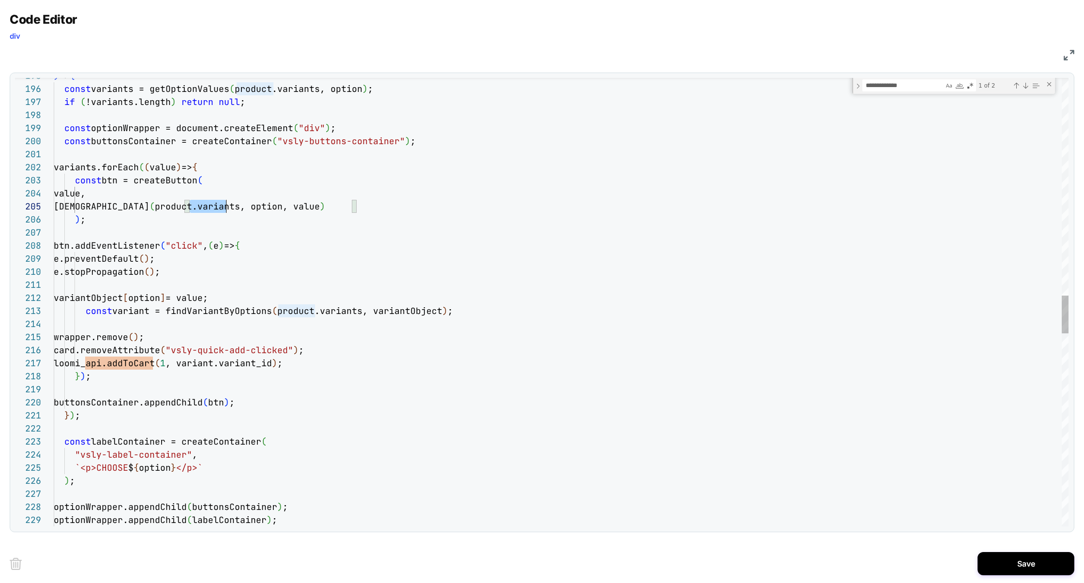
click at [212, 206] on div "const buttonsContainer = createContainer ( "vsly-buttons-container" ) ; variant…" at bounding box center [561, 154] width 1014 height 5271
click at [317, 361] on div "const buttonsContainer = createContainer ( "vsly-buttons-container" ) ; variant…" at bounding box center [561, 154] width 1014 height 5271
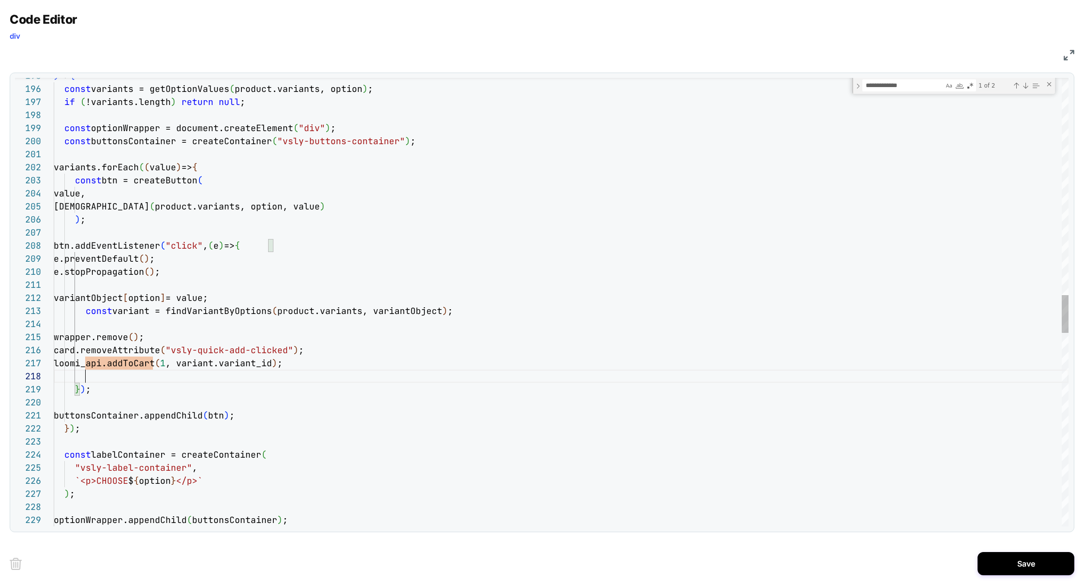
scroll to position [91, 104]
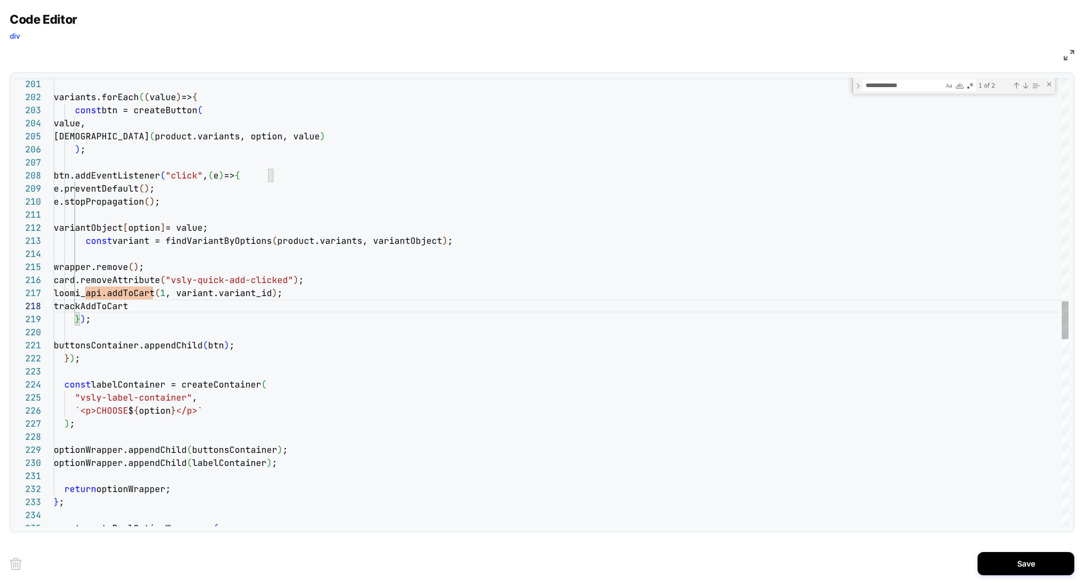
click at [115, 310] on div "variants.forEach ( ( value ) => { const btn = createButton ( value, isVariantOu…" at bounding box center [561, 91] width 1014 height 5284
type textarea "**********"
click at [1027, 87] on div "Next Match (Enter)" at bounding box center [1025, 86] width 8 height 8
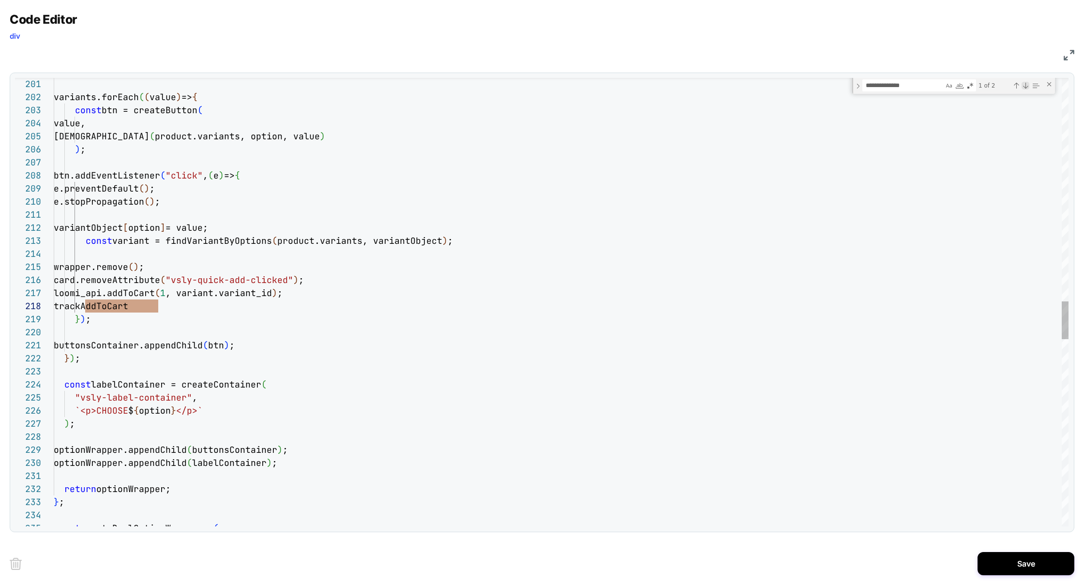
scroll to position [131, 151]
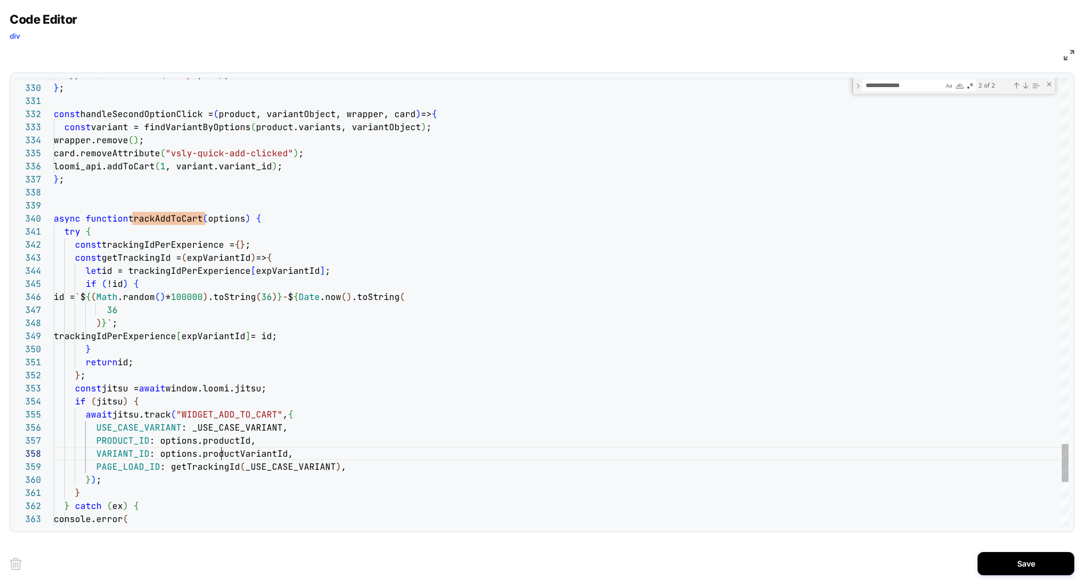
click at [1016, 86] on div "Previous Match (⇧Enter)" at bounding box center [1016, 86] width 8 height 8
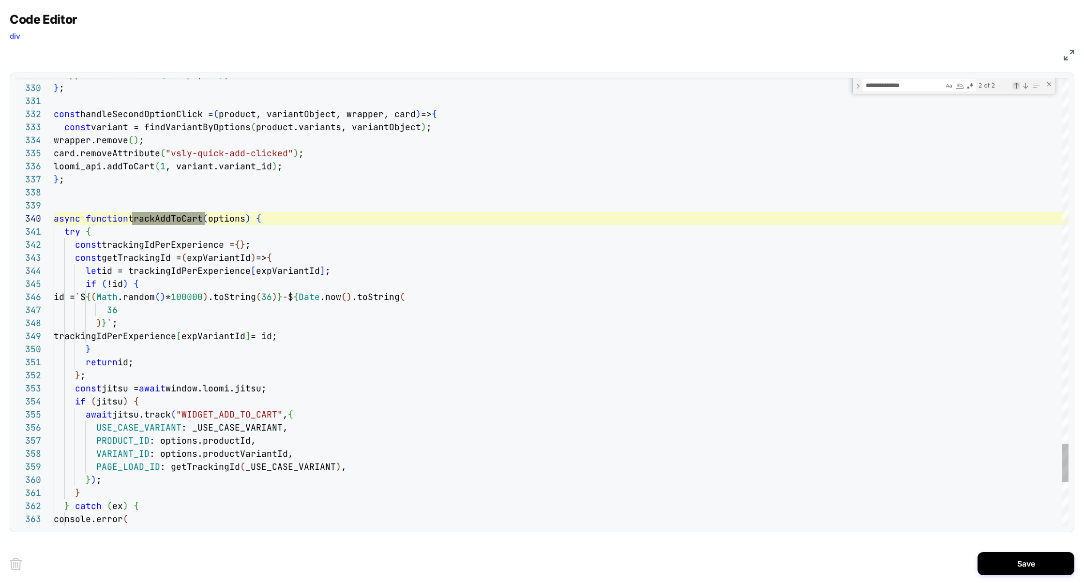
scroll to position [0, 151]
click at [1017, 85] on div "Previous Match (⇧Enter)" at bounding box center [1016, 86] width 8 height 8
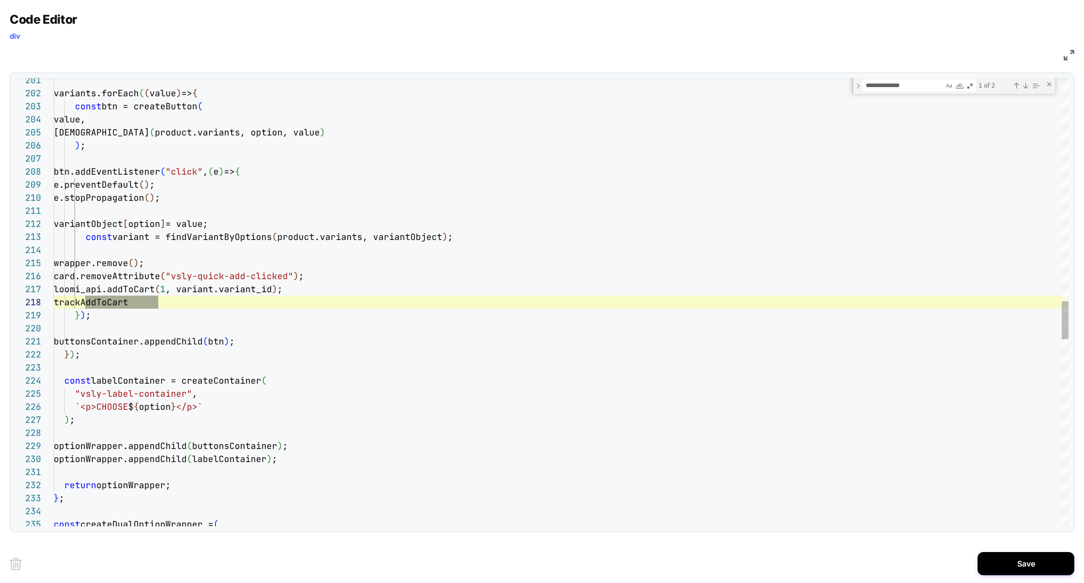
click at [179, 303] on div "variants.forEach ( ( value ) => { const btn = createButton ( value, isVariantOu…" at bounding box center [561, 87] width 1014 height 5284
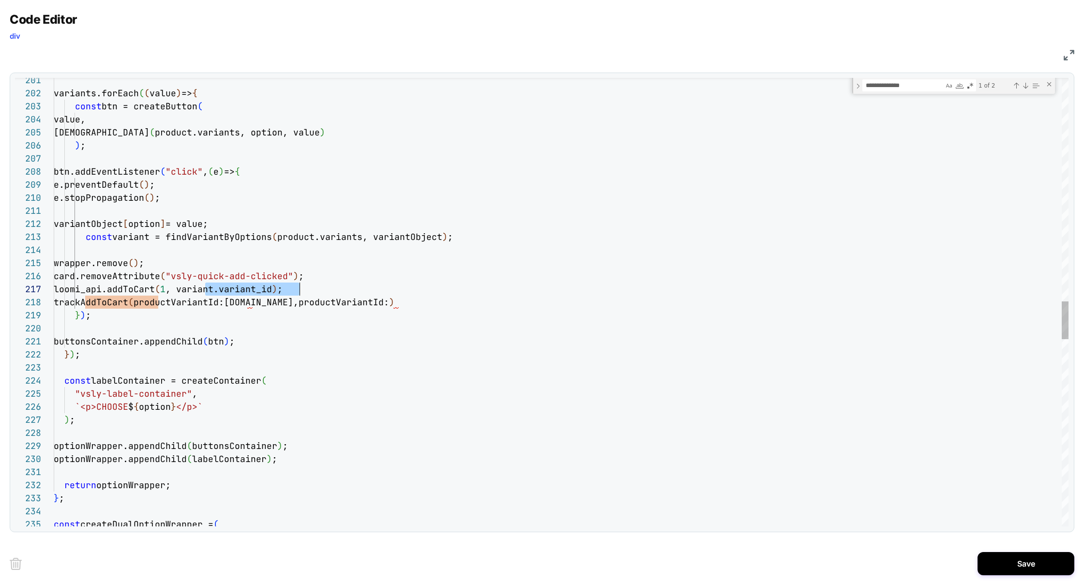
scroll to position [78, 246]
drag, startPoint x: 205, startPoint y: 290, endPoint x: 300, endPoint y: 289, distance: 94.8
click at [400, 302] on div "variants.forEach ( ( value ) => { const btn = createButton ( value, isVariantOu…" at bounding box center [561, 87] width 1014 height 5284
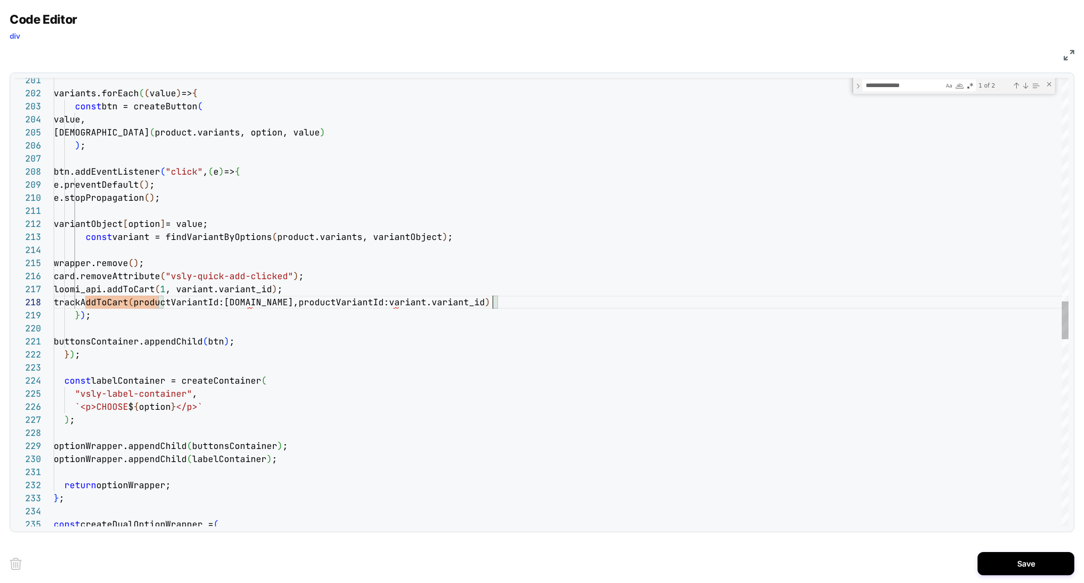
click at [163, 305] on div "variants.forEach ( ( value ) => { const btn = createButton ( value, isVariantOu…" at bounding box center [561, 87] width 1014 height 5284
click at [514, 305] on div "variants.forEach ( ( value ) => { const btn = createButton ( value, isVariantOu…" at bounding box center [561, 87] width 1014 height 5284
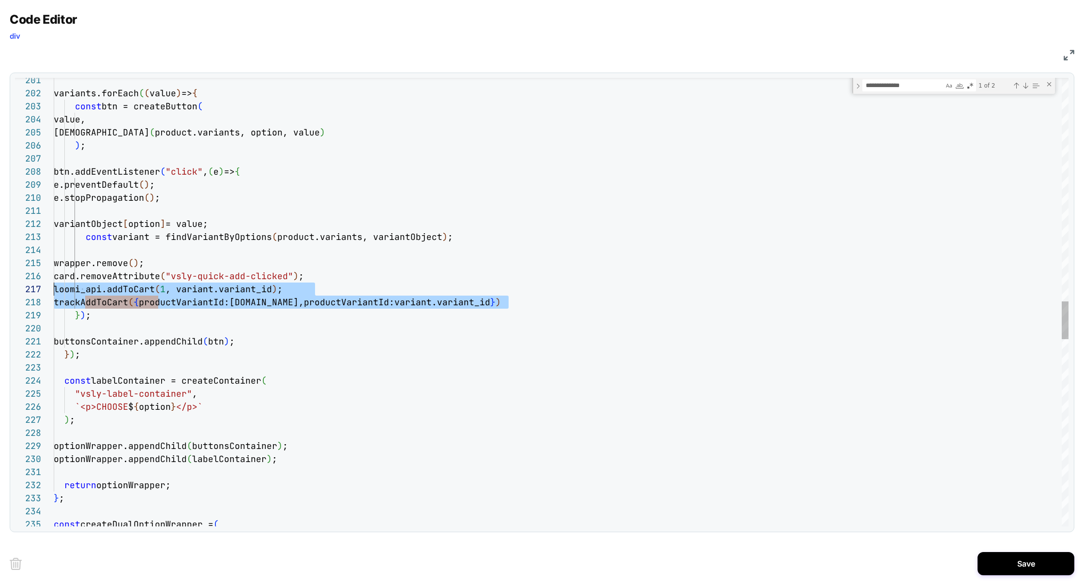
scroll to position [91, 0]
drag, startPoint x: 546, startPoint y: 305, endPoint x: 11, endPoint y: 301, distance: 534.5
click at [54, 301] on div "variants.forEach ( ( value ) => { const btn = createButton ( value, isVariantOu…" at bounding box center [561, 87] width 1014 height 5284
type textarea "**********"
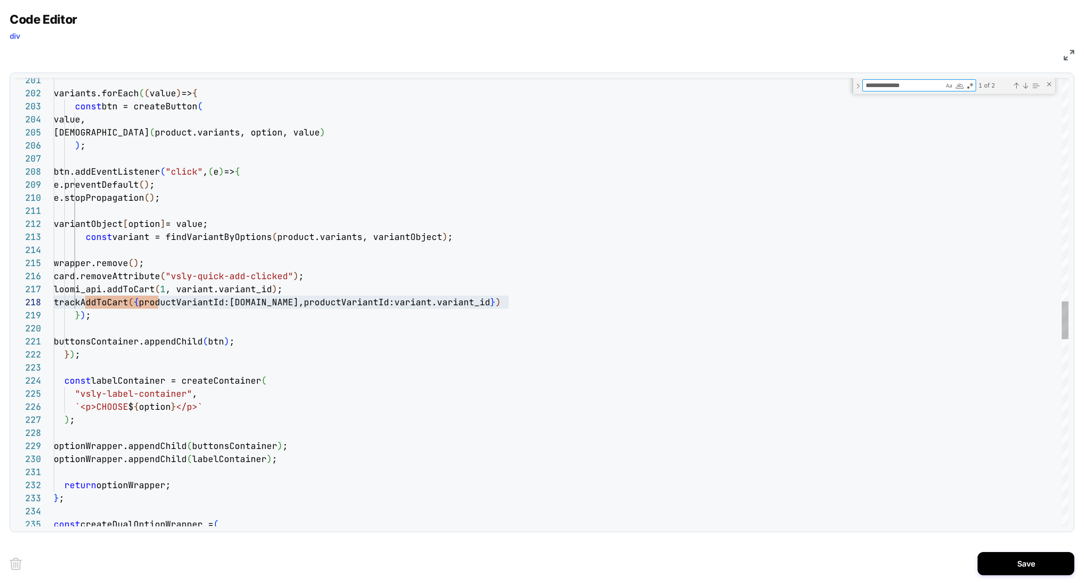
click at [897, 86] on textarea "**********" at bounding box center [903, 85] width 81 height 11
click at [896, 86] on textarea "**********" at bounding box center [903, 85] width 81 height 11
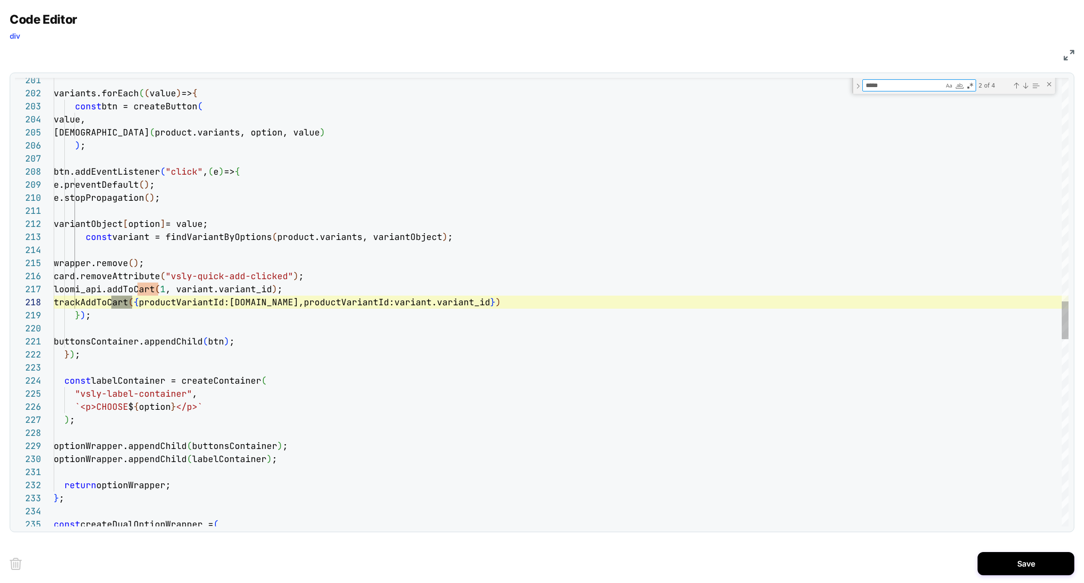
scroll to position [91, 84]
type textarea "*****"
click at [1014, 88] on div "Previous Match (⇧Enter)" at bounding box center [1016, 86] width 8 height 8
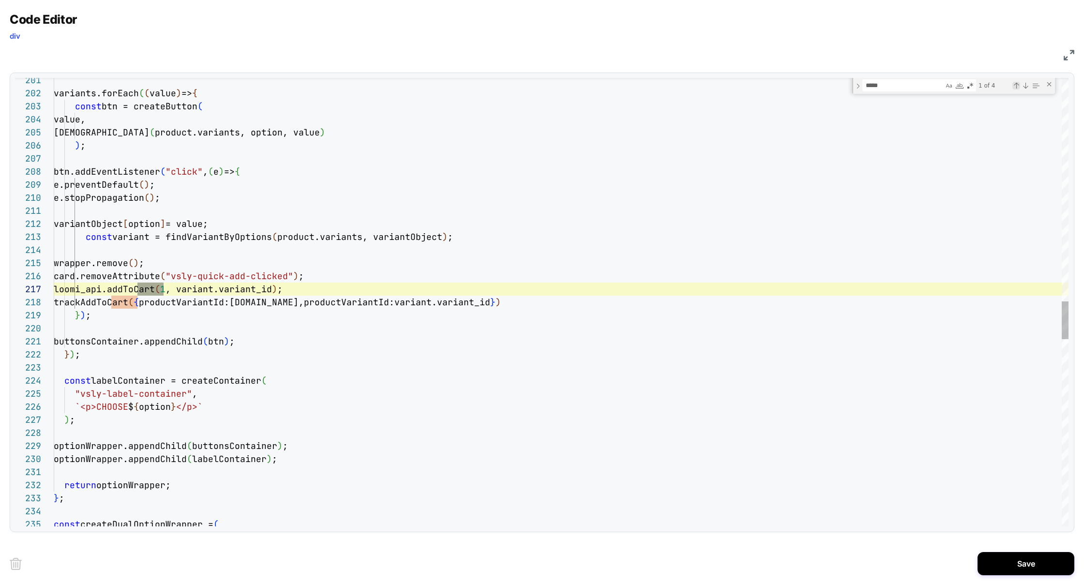
click at [1014, 88] on div "Previous Match (⇧Enter)" at bounding box center [1016, 86] width 8 height 8
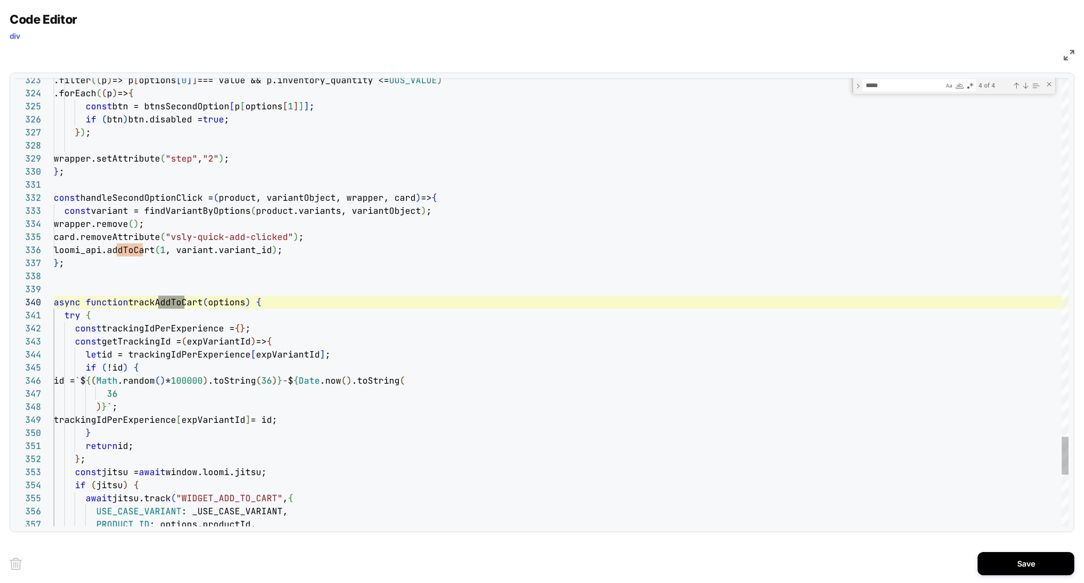
scroll to position [65, 235]
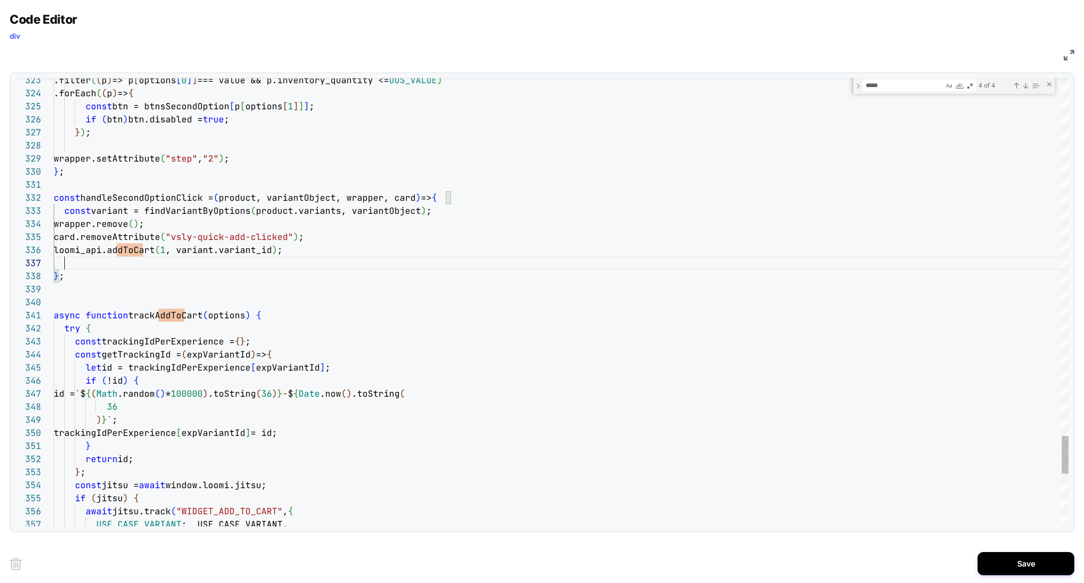
scroll to position [78, 464]
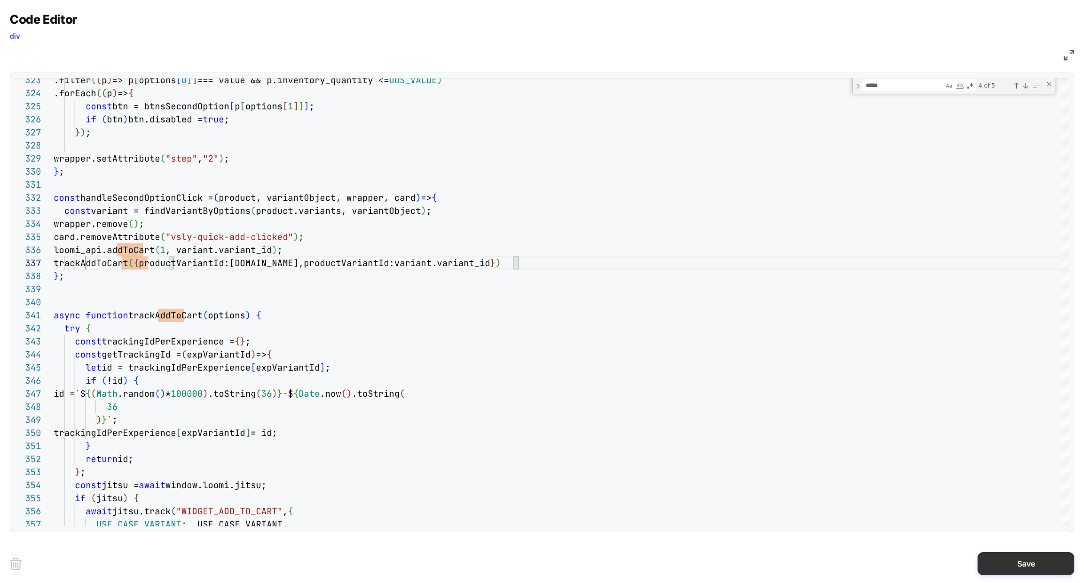
type textarea "**********"
click at [990, 553] on button "Save" at bounding box center [1025, 563] width 97 height 23
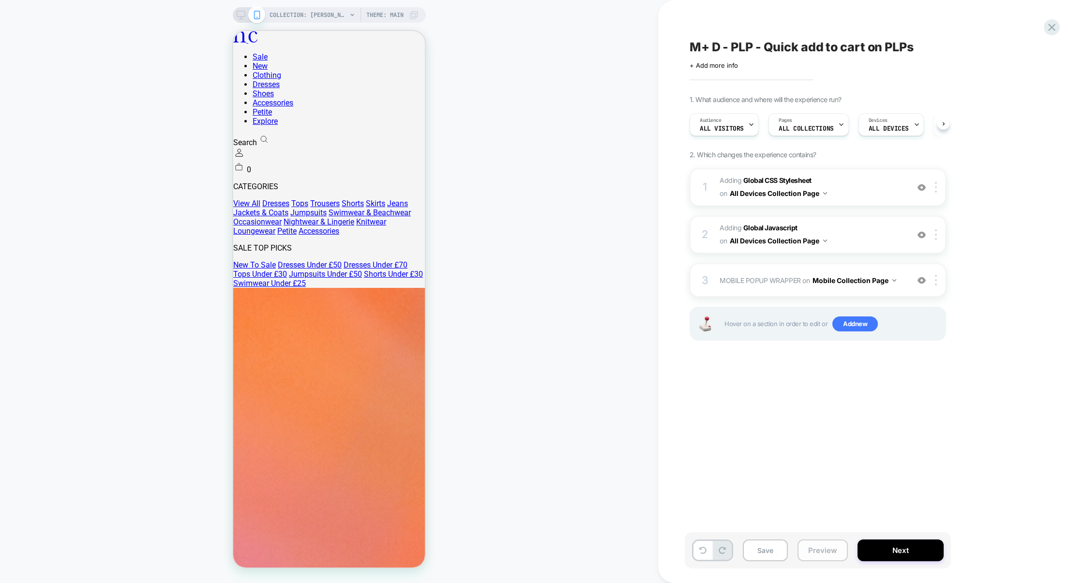
scroll to position [0, 0]
click at [766, 549] on button "Save" at bounding box center [765, 550] width 45 height 22
click at [819, 549] on button "Preview" at bounding box center [822, 550] width 50 height 22
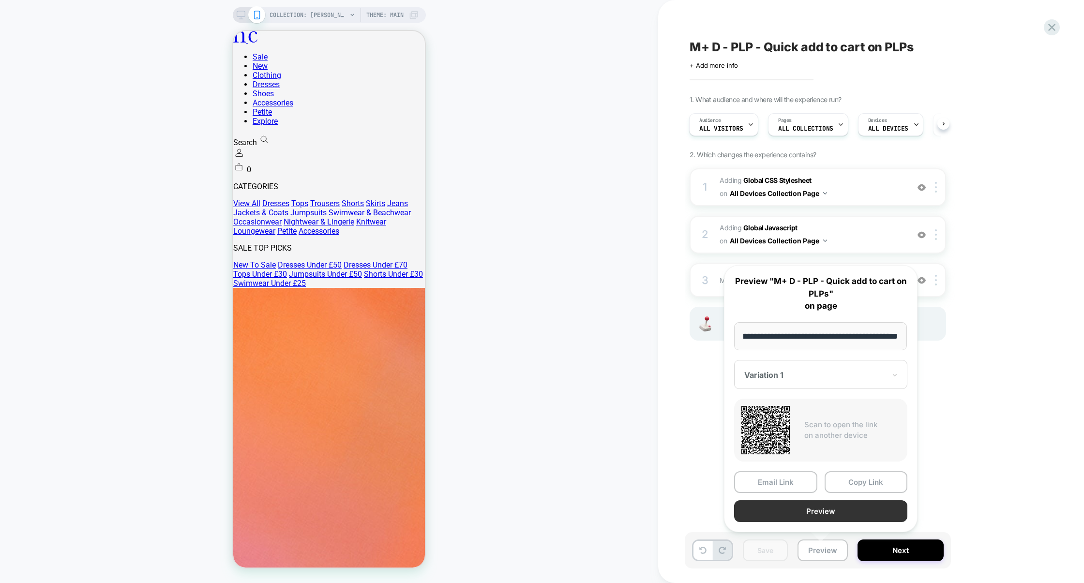
scroll to position [0, 0]
click at [822, 515] on button "Preview" at bounding box center [820, 511] width 173 height 22
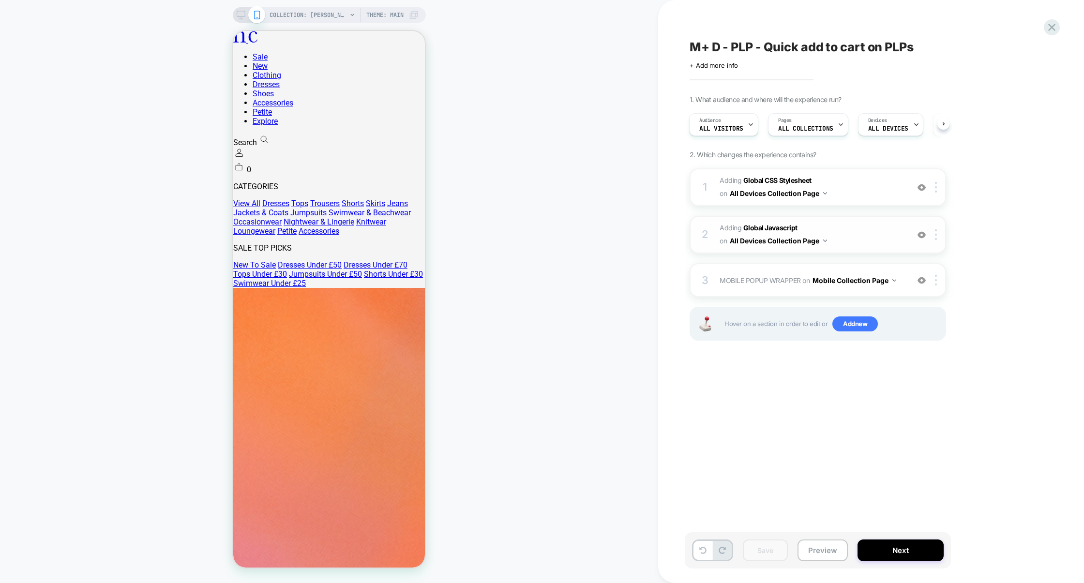
click at [868, 233] on span "Adding Global Javascript on All Devices Collection Page" at bounding box center [811, 235] width 184 height 26
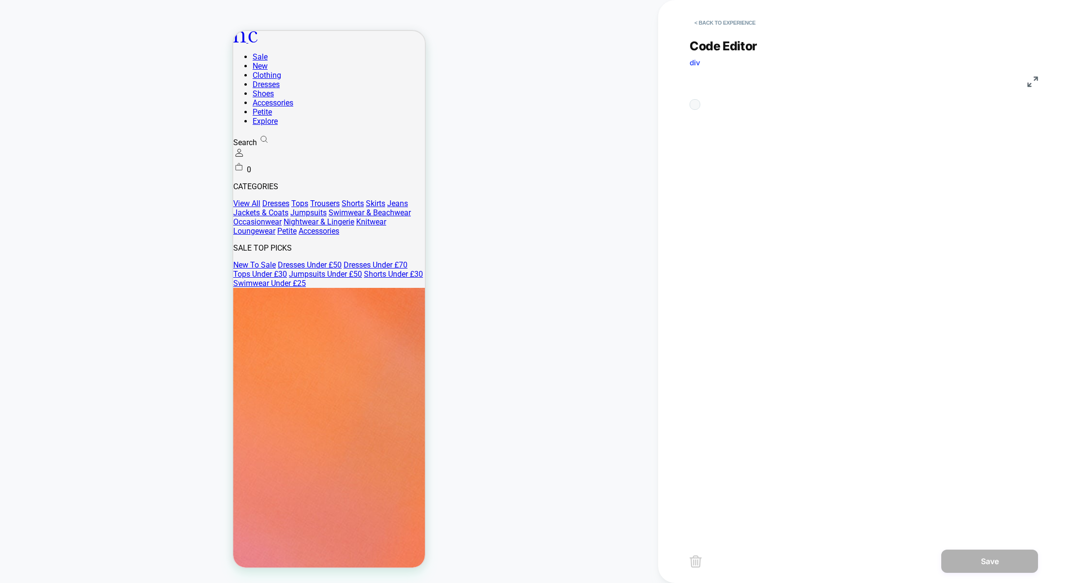
scroll to position [131, 0]
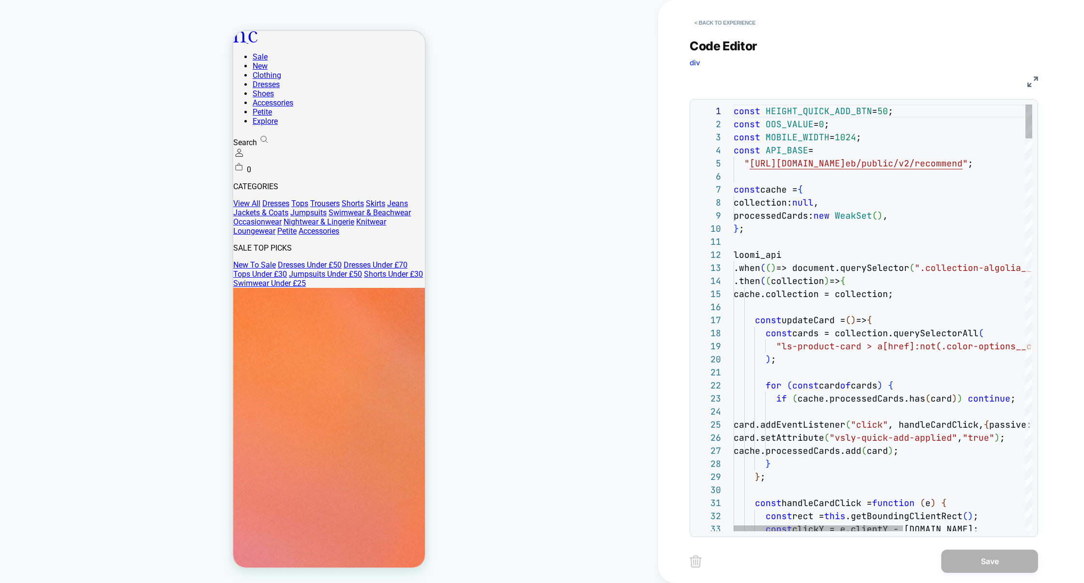
click at [1029, 78] on img at bounding box center [1032, 81] width 11 height 11
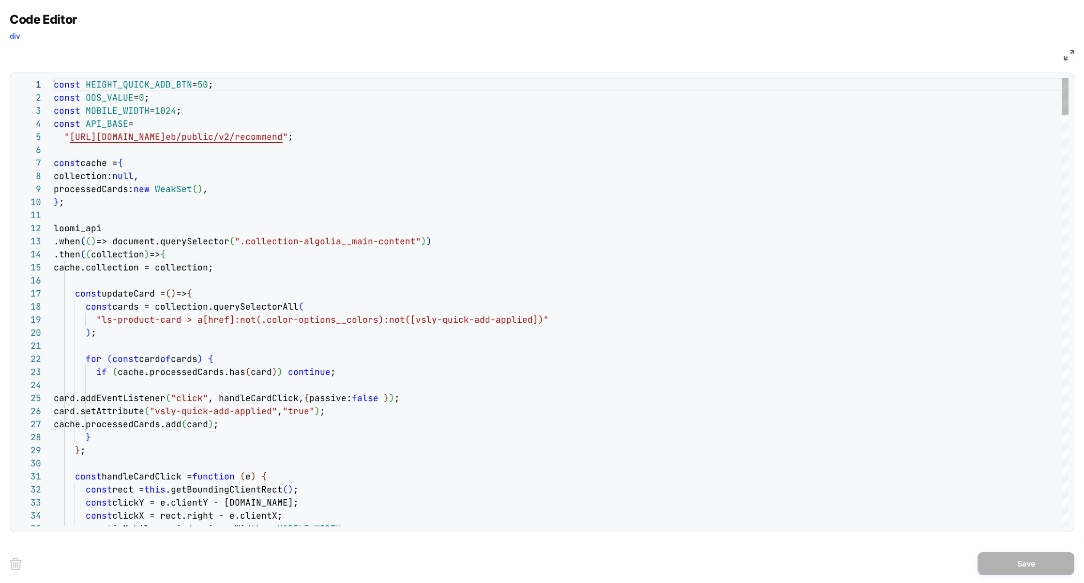
type textarea "**********"
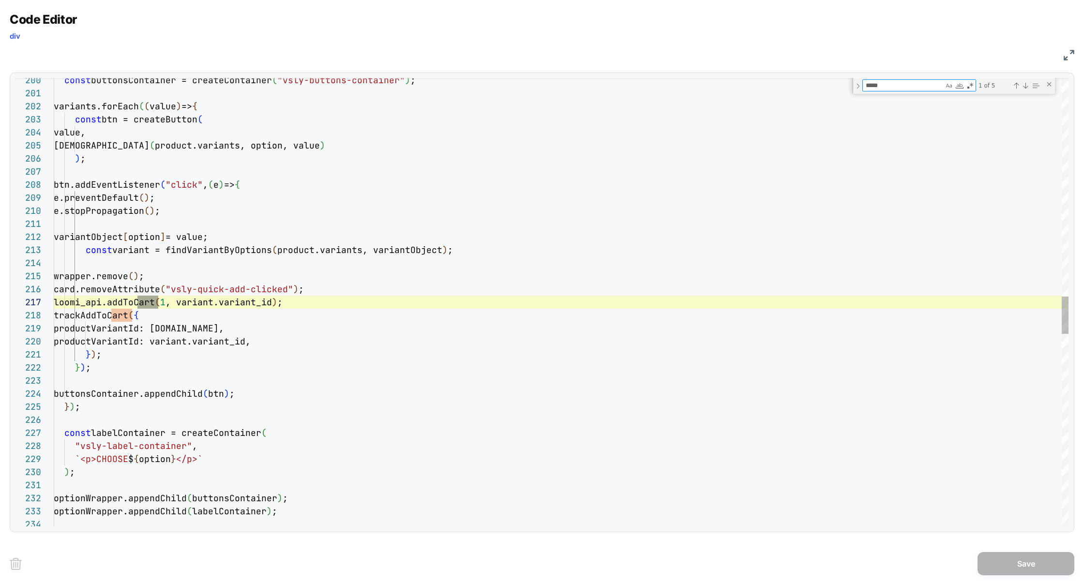
scroll to position [131, 109]
type textarea "*****"
click at [318, 307] on div "const buttonsContainer = createContainer ( "vsly-buttons-container" ) ; variant…" at bounding box center [561, 145] width 1014 height 5375
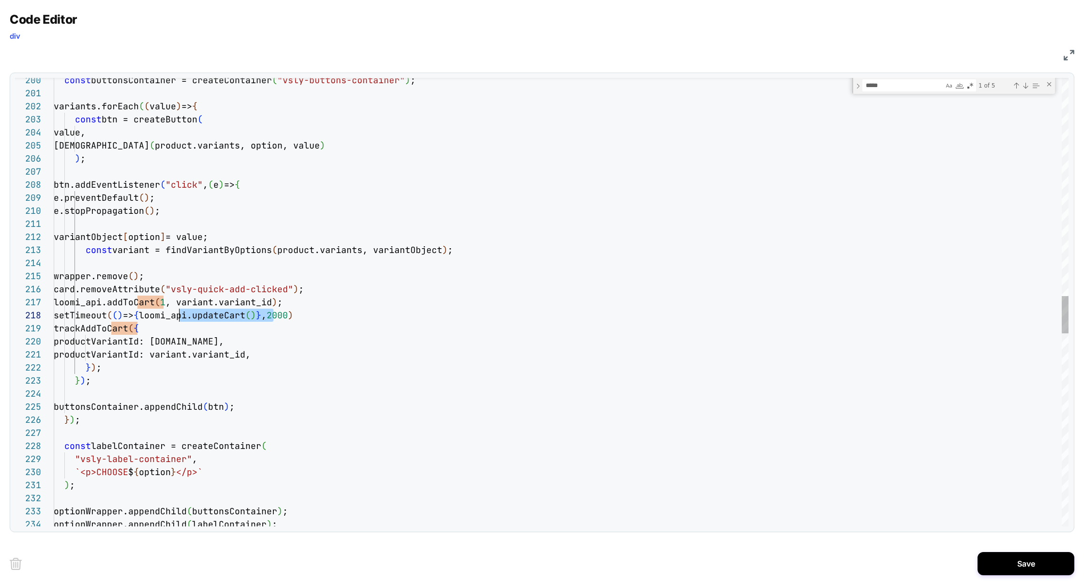
scroll to position [91, 115]
drag, startPoint x: 272, startPoint y: 319, endPoint x: 168, endPoint y: 313, distance: 104.7
drag, startPoint x: 142, startPoint y: 316, endPoint x: 288, endPoint y: 313, distance: 146.1
click at [288, 313] on div "const buttonsContainer = createContainer ( "vsly-buttons-container" ) ; variant…" at bounding box center [561, 152] width 1014 height 5388
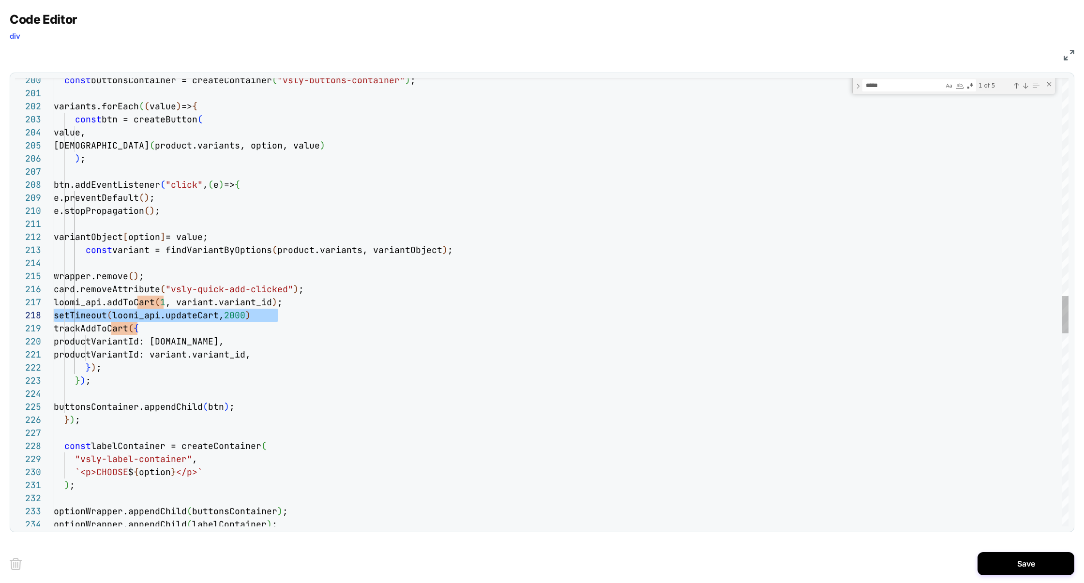
drag, startPoint x: 301, startPoint y: 312, endPoint x: 0, endPoint y: 312, distance: 301.4
click at [54, 312] on div "const buttonsContainer = createContainer ( "vsly-buttons-container" ) ; variant…" at bounding box center [561, 152] width 1014 height 5388
click at [159, 305] on div "const buttonsContainer = createContainer ( "vsly-buttons-container" ) ; variant…" at bounding box center [561, 152] width 1014 height 5388
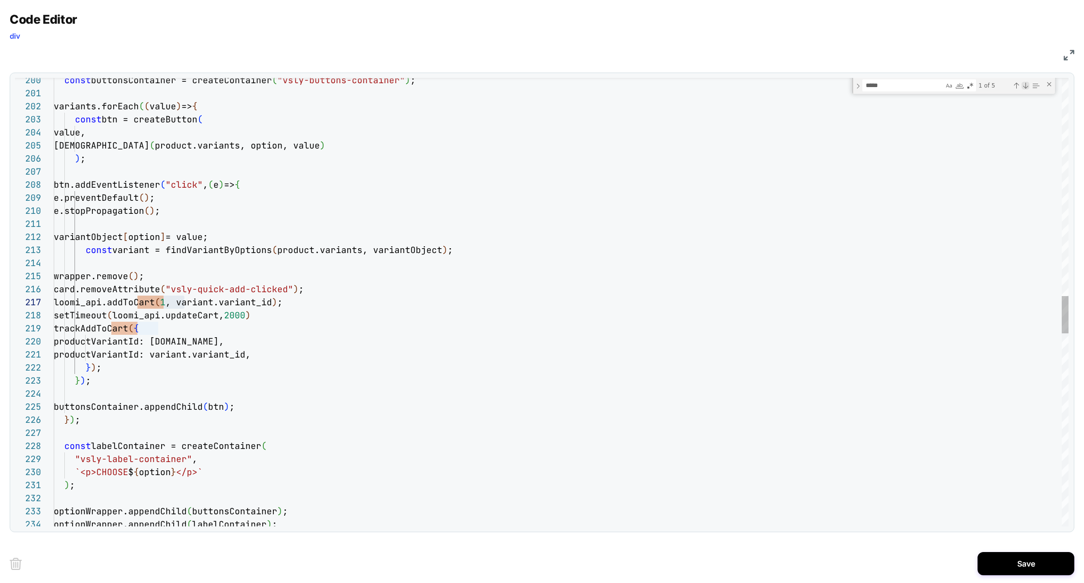
click at [1023, 83] on div "Next Match (Enter)" at bounding box center [1025, 86] width 8 height 8
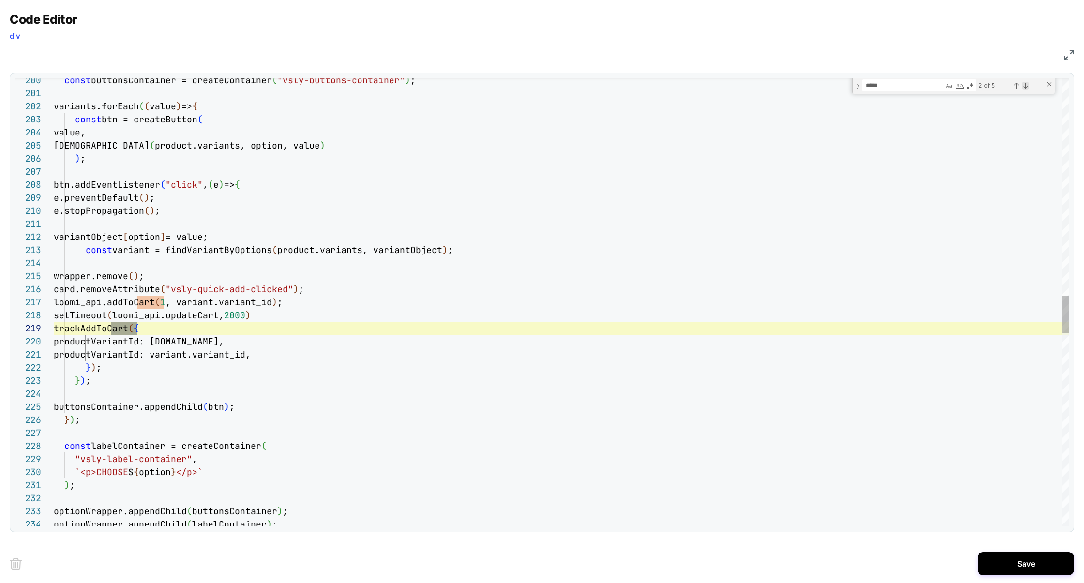
click at [1024, 83] on div "Next Match (Enter)" at bounding box center [1025, 86] width 8 height 8
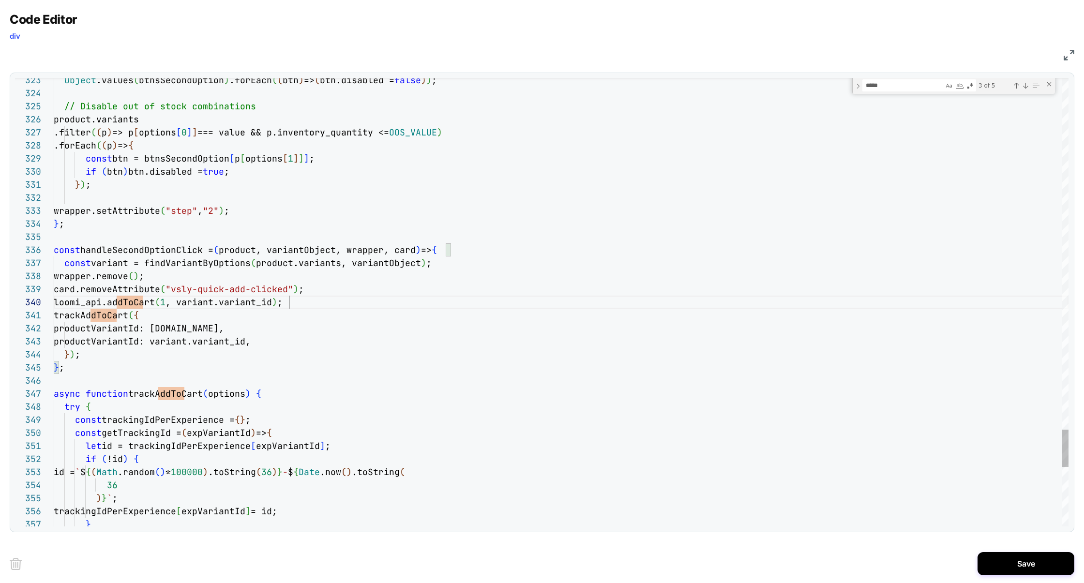
scroll to position [117, 235]
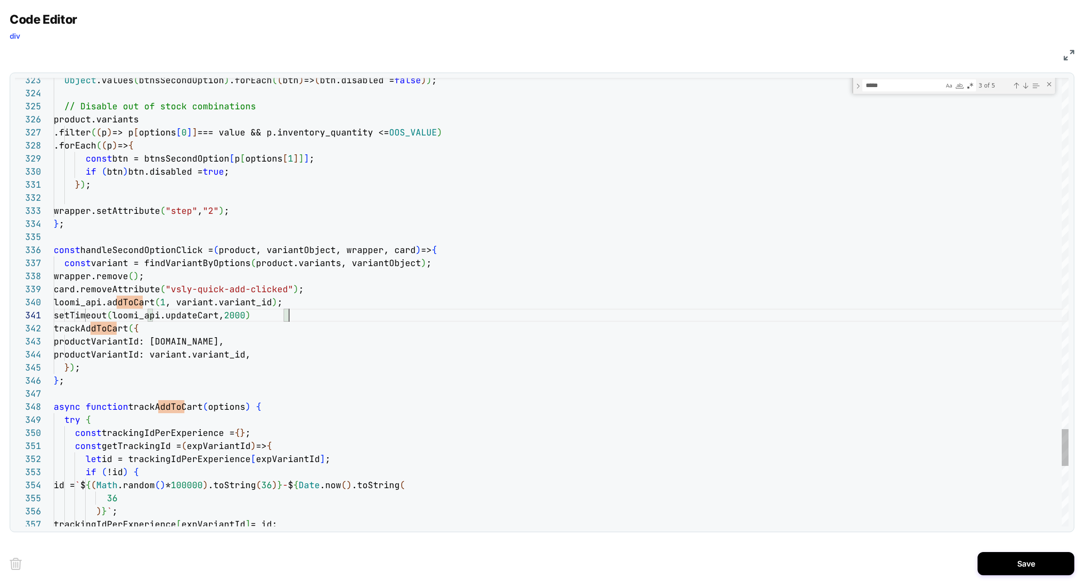
scroll to position [0, 235]
type textarea "**********"
click at [1024, 558] on button "Save" at bounding box center [1025, 563] width 97 height 23
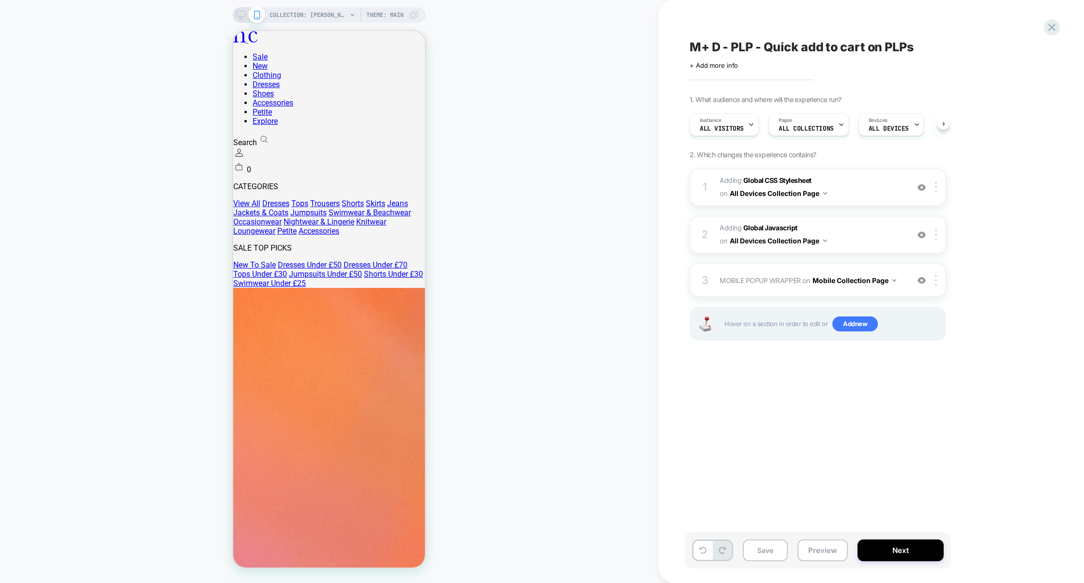
scroll to position [0, 0]
click at [830, 551] on button "Preview" at bounding box center [822, 550] width 50 height 22
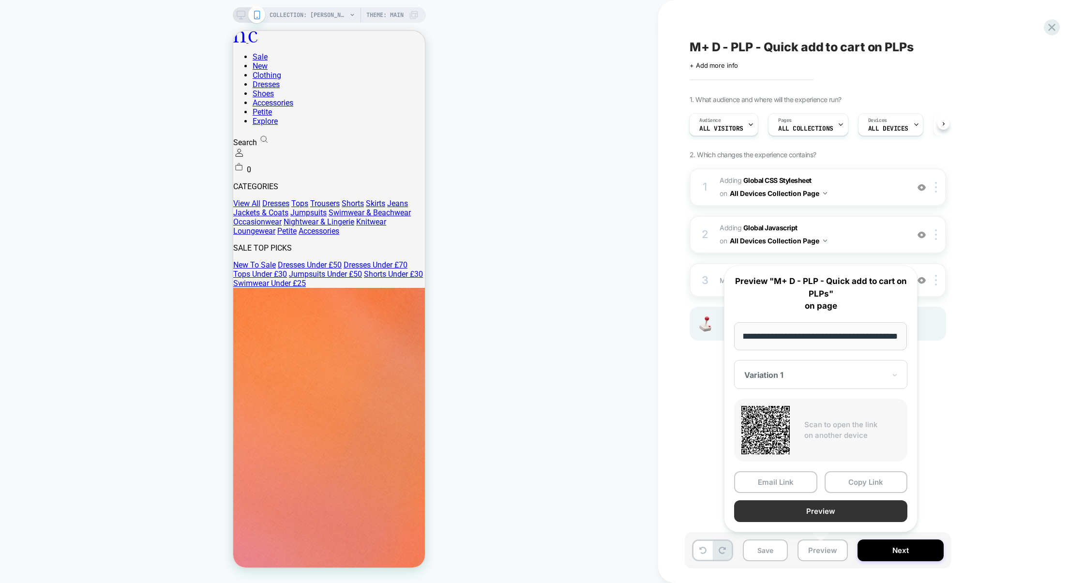
scroll to position [0, 0]
click at [826, 509] on button "Preview" at bounding box center [820, 511] width 173 height 22
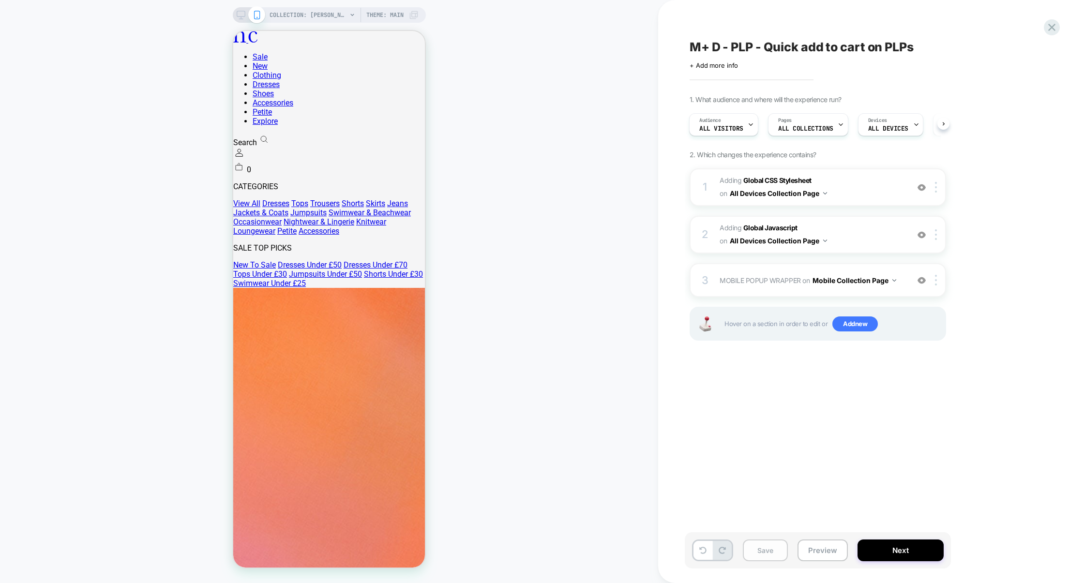
click at [767, 543] on button "Save" at bounding box center [765, 550] width 45 height 22
click at [805, 545] on button "Preview" at bounding box center [822, 550] width 50 height 22
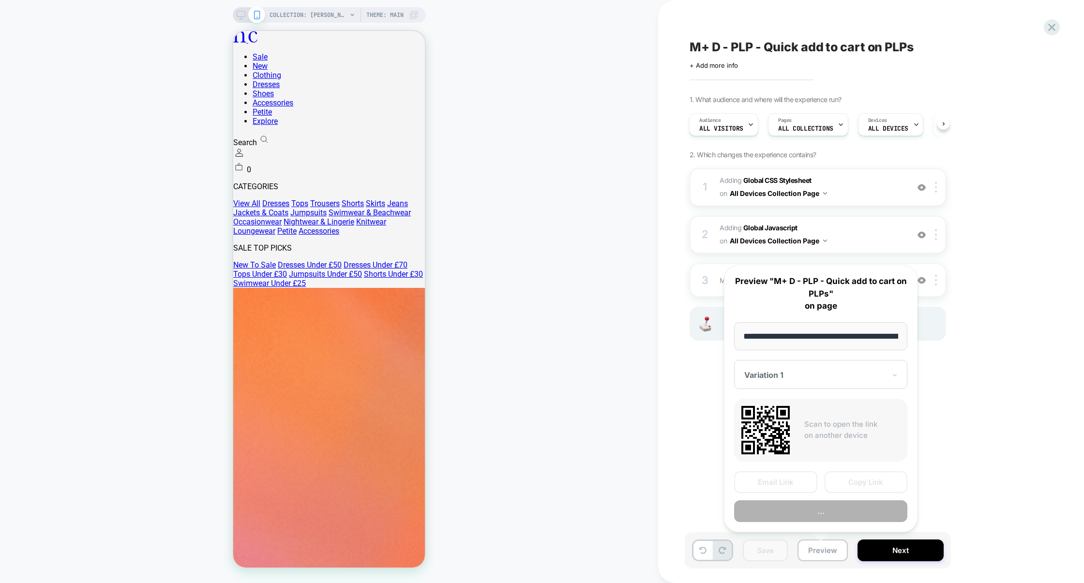
scroll to position [0, 109]
click at [837, 488] on button "Copy Link" at bounding box center [865, 482] width 83 height 22
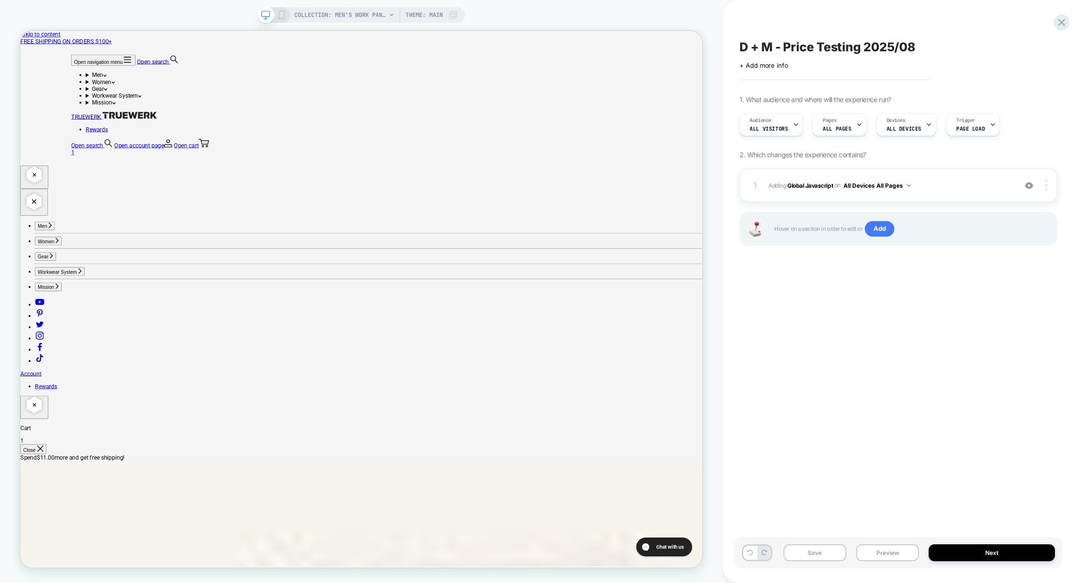
click at [954, 183] on span "Adding Global Javascript on All Devices All Pages" at bounding box center [889, 185] width 243 height 12
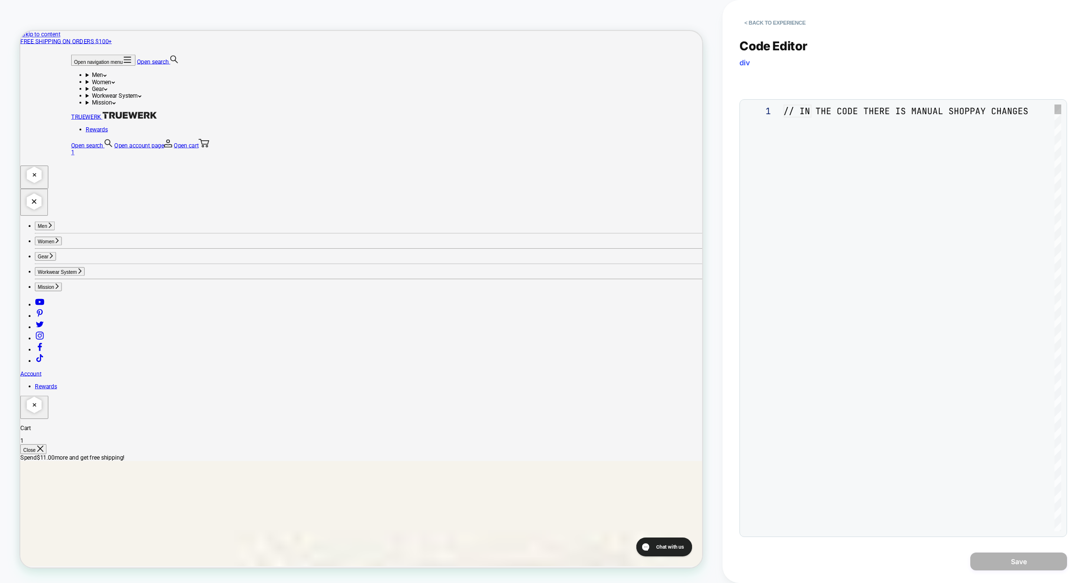
scroll to position [131, 0]
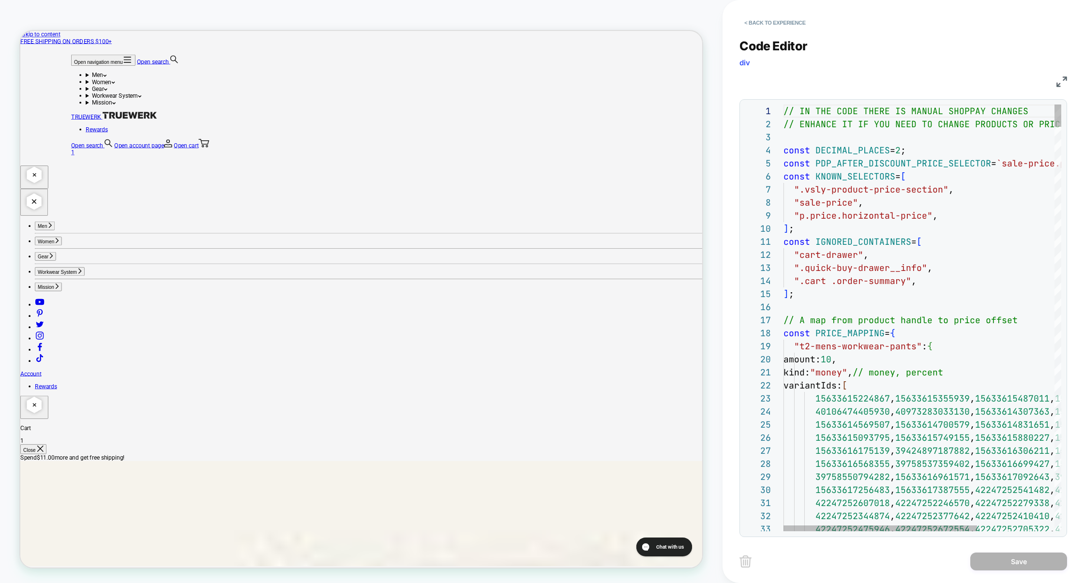
click at [1063, 78] on img at bounding box center [1061, 81] width 11 height 11
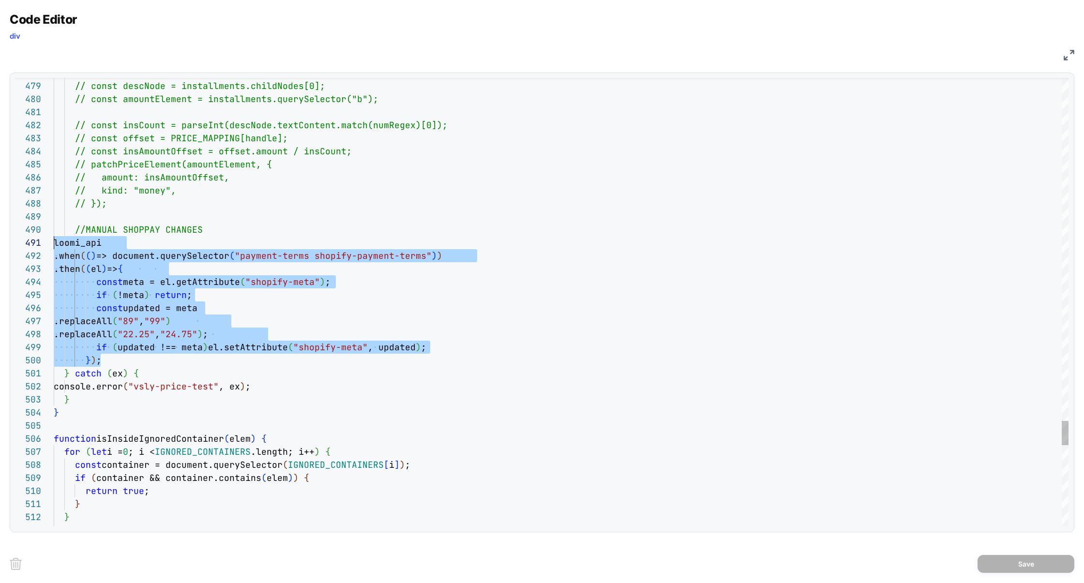
scroll to position [0, 0]
drag, startPoint x: 113, startPoint y: 359, endPoint x: 1, endPoint y: 246, distance: 158.7
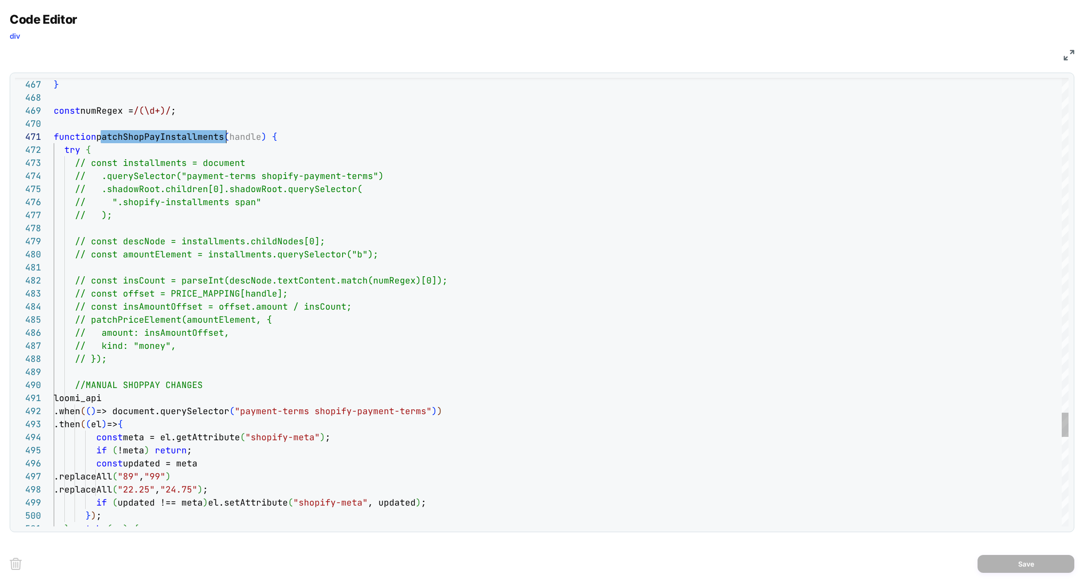
click at [1017, 87] on div "Previous Match (⇧Enter)" at bounding box center [1016, 86] width 8 height 8
type textarea "**********"
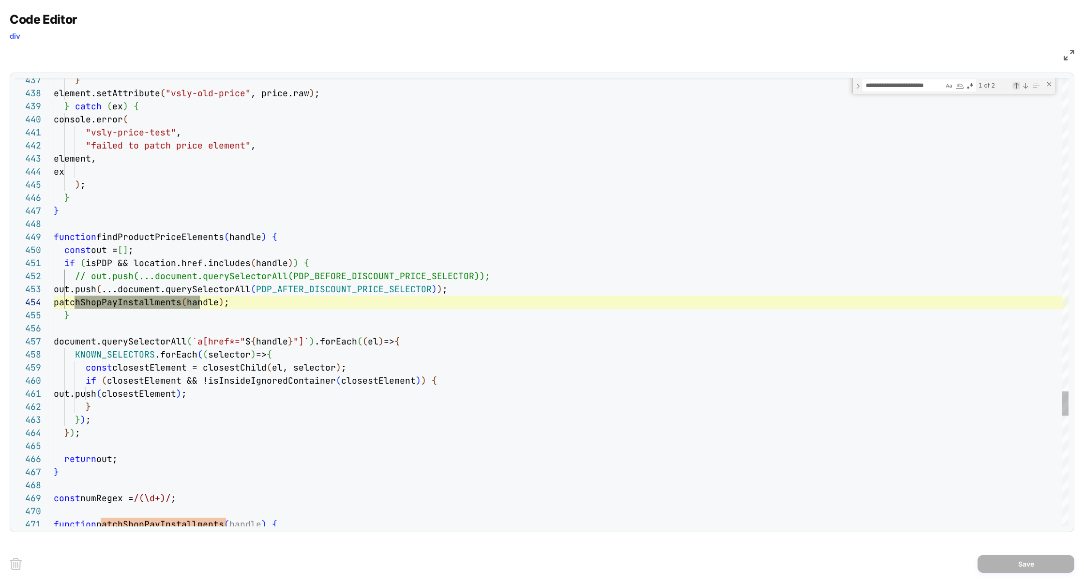
scroll to position [131, 146]
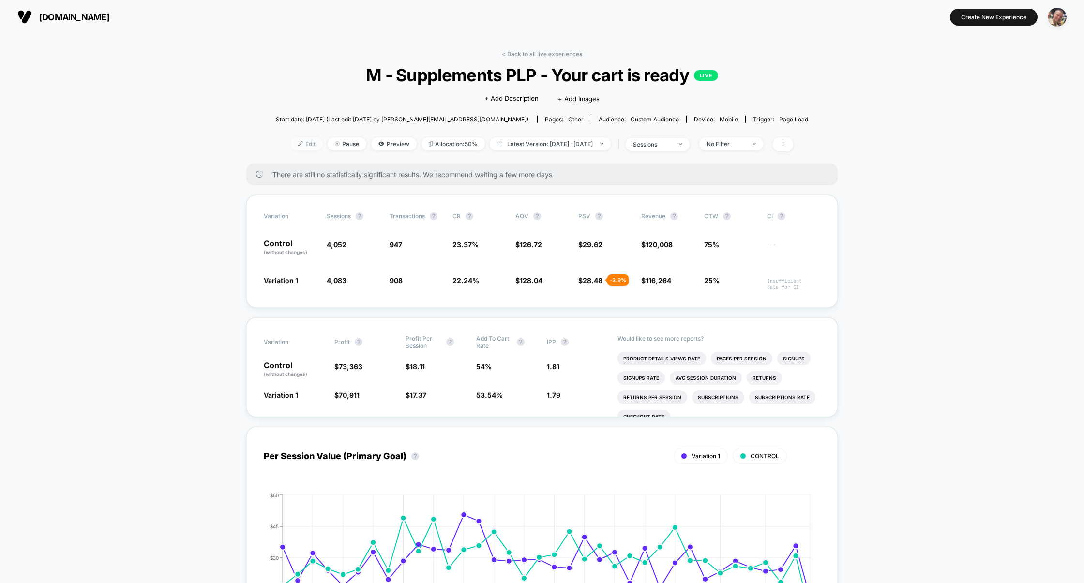
click at [291, 141] on span "Edit" at bounding box center [307, 143] width 32 height 13
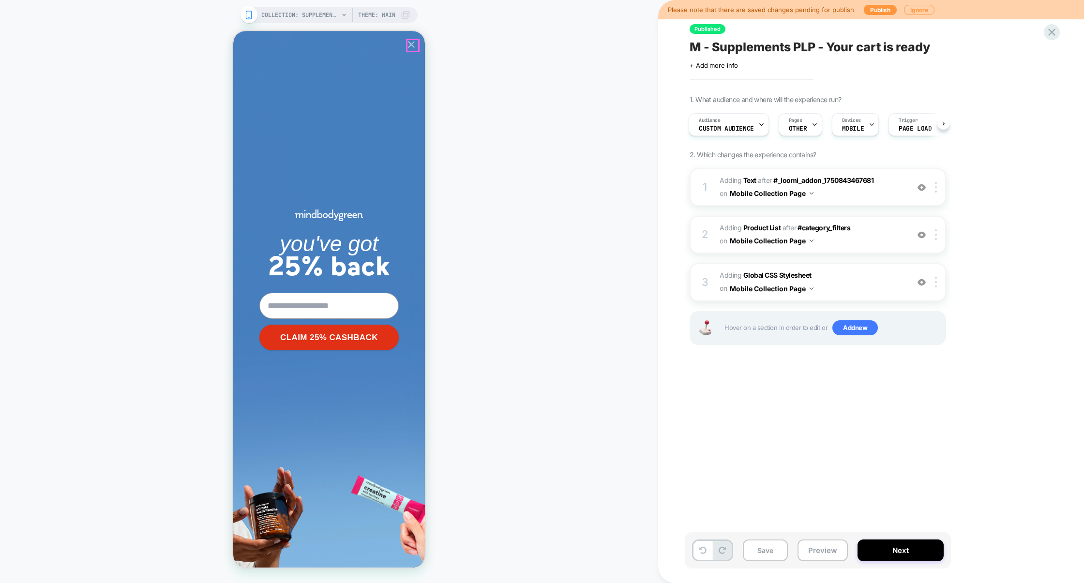
click at [416, 43] on icon "Close popup" at bounding box center [411, 45] width 12 height 12
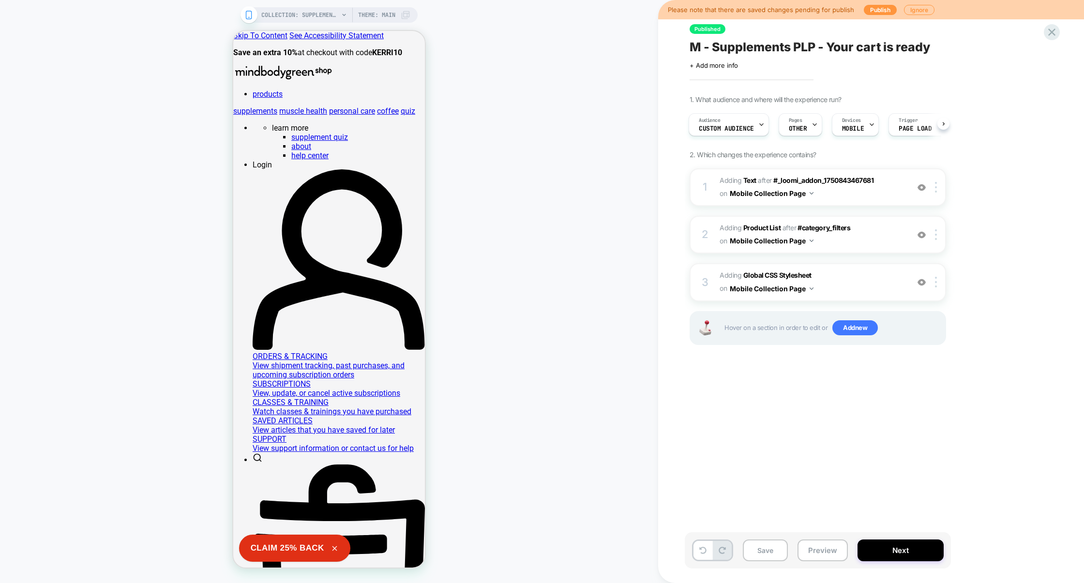
click at [849, 465] on div "Published M - Supplements PLP - Your cart is ready Click to edit experience det…" at bounding box center [865, 292] width 363 height 564
click at [869, 547] on button "Next" at bounding box center [900, 550] width 86 height 22
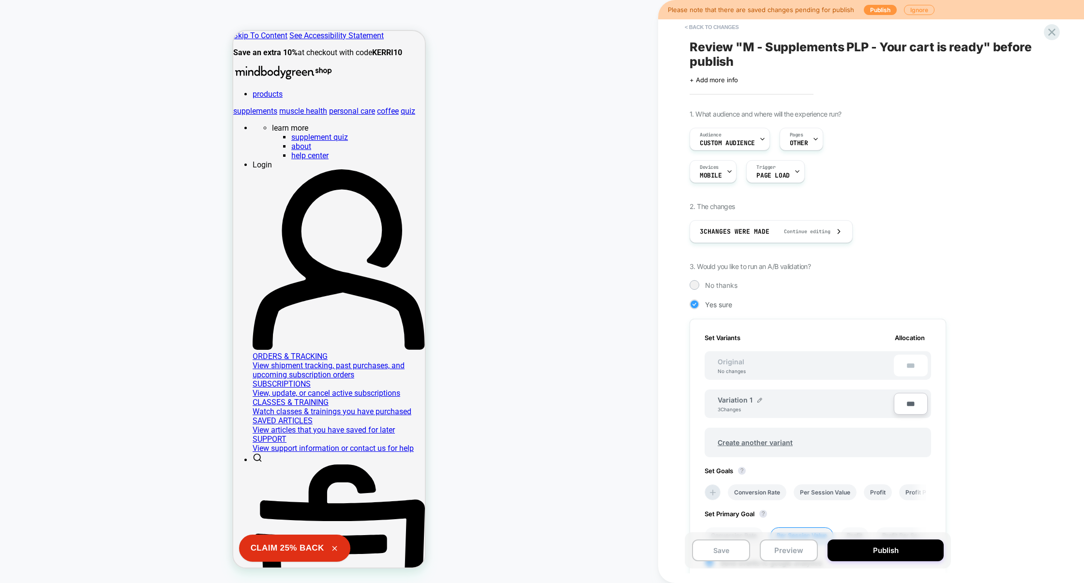
scroll to position [0, 1]
click at [749, 434] on span "Create another variant" at bounding box center [755, 442] width 94 height 23
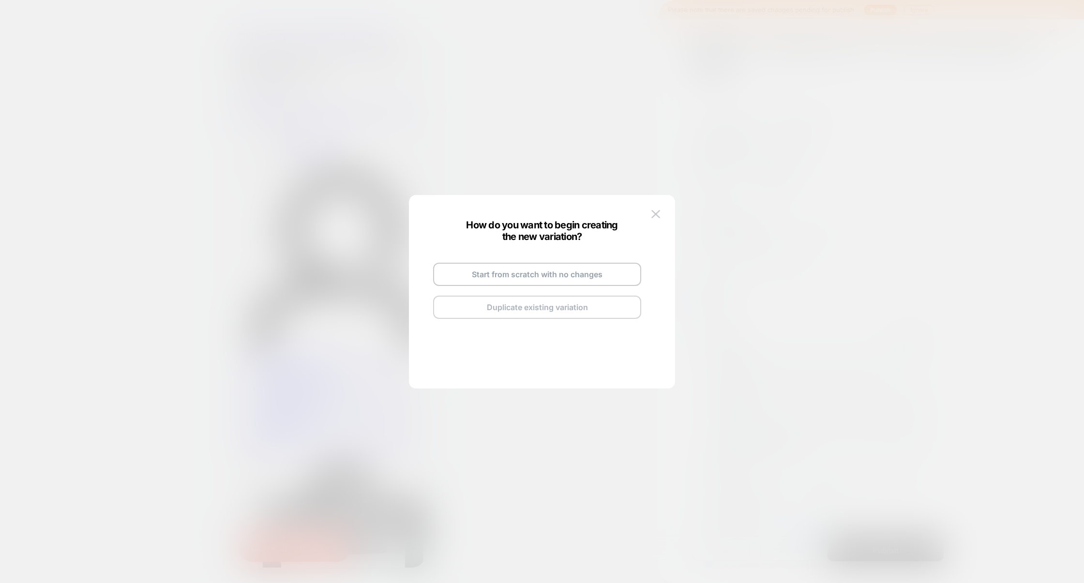
click at [541, 304] on button "Duplicate existing variation" at bounding box center [537, 307] width 208 height 23
click at [580, 261] on img at bounding box center [582, 263] width 5 height 5
click at [549, 264] on input "**********" at bounding box center [525, 262] width 70 height 19
paste input "**********"
type input "**********"
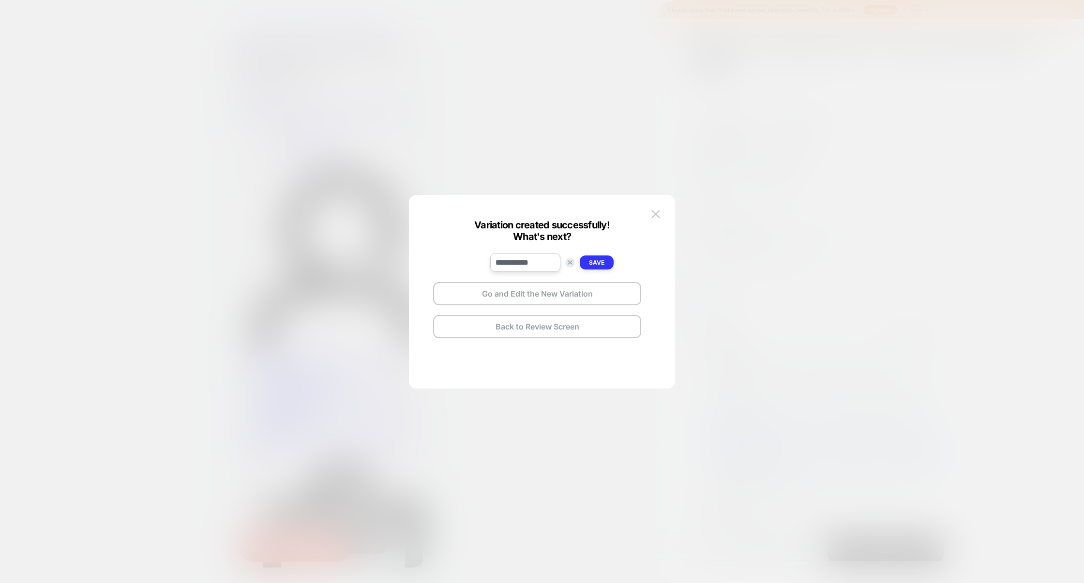
click at [601, 259] on strong "Save" at bounding box center [596, 262] width 15 height 7
click at [546, 298] on button "Go and Edit the New Variation" at bounding box center [537, 293] width 208 height 23
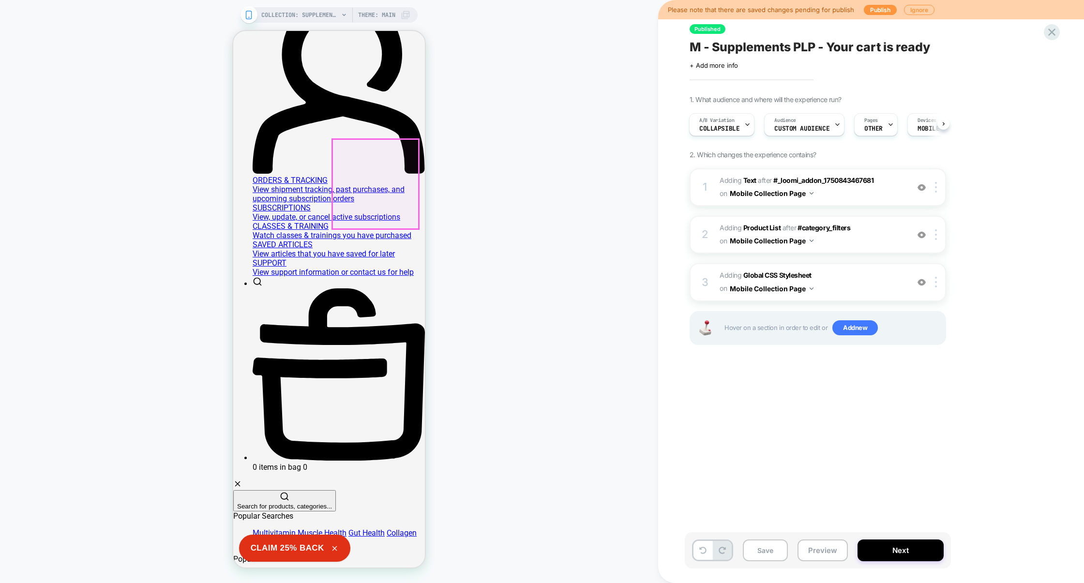
scroll to position [0, 0]
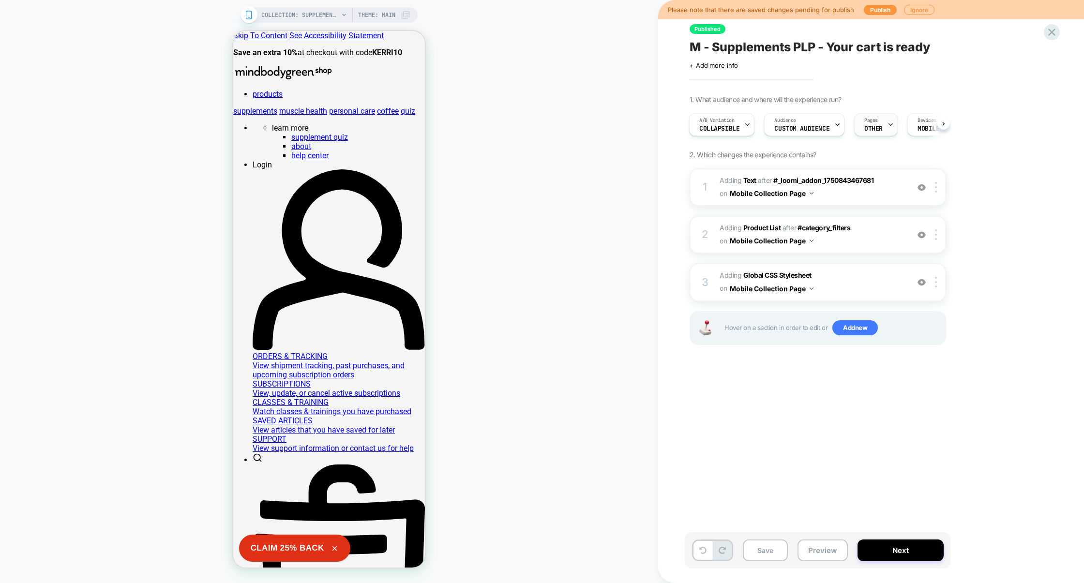
click at [877, 123] on div "Pages OTHER" at bounding box center [873, 125] width 38 height 22
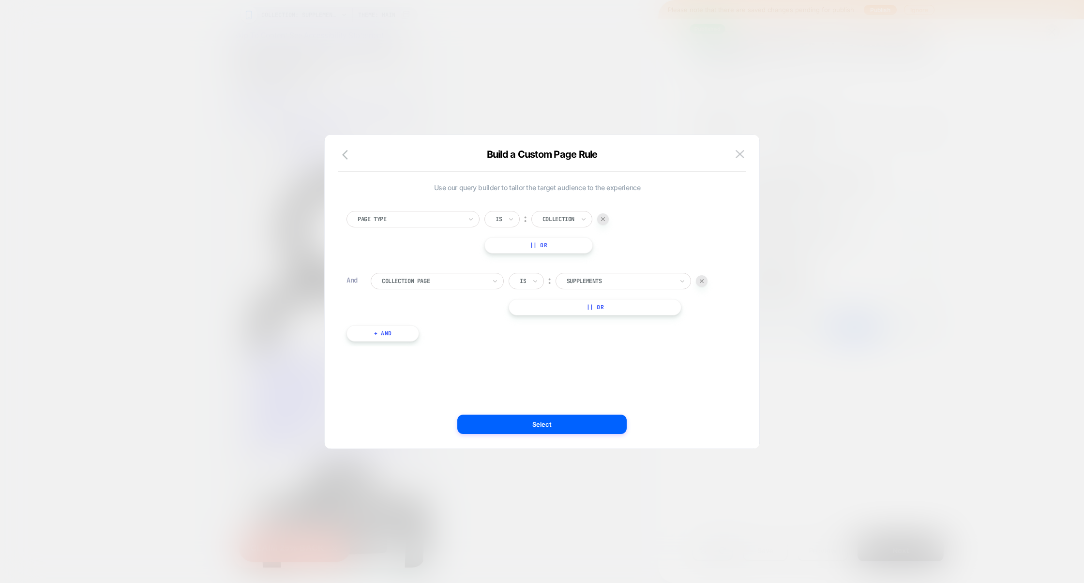
click at [916, 205] on div at bounding box center [542, 291] width 1084 height 583
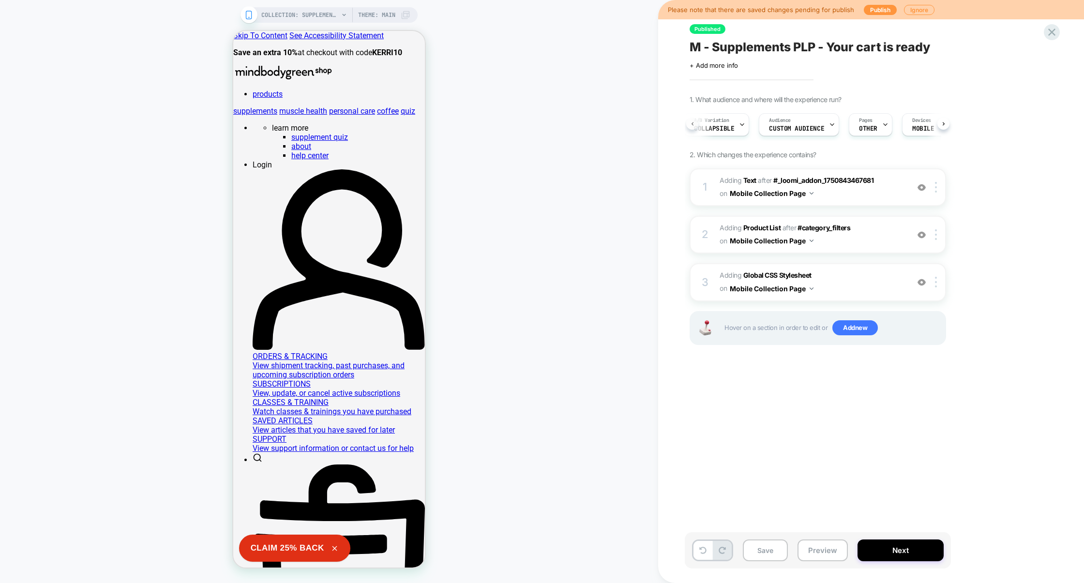
scroll to position [0, 2]
click at [840, 197] on span "#_loomi_addon_1738596081671_dup1749480639 Adding Text AFTER #_loomi_addon_17508…" at bounding box center [811, 187] width 184 height 26
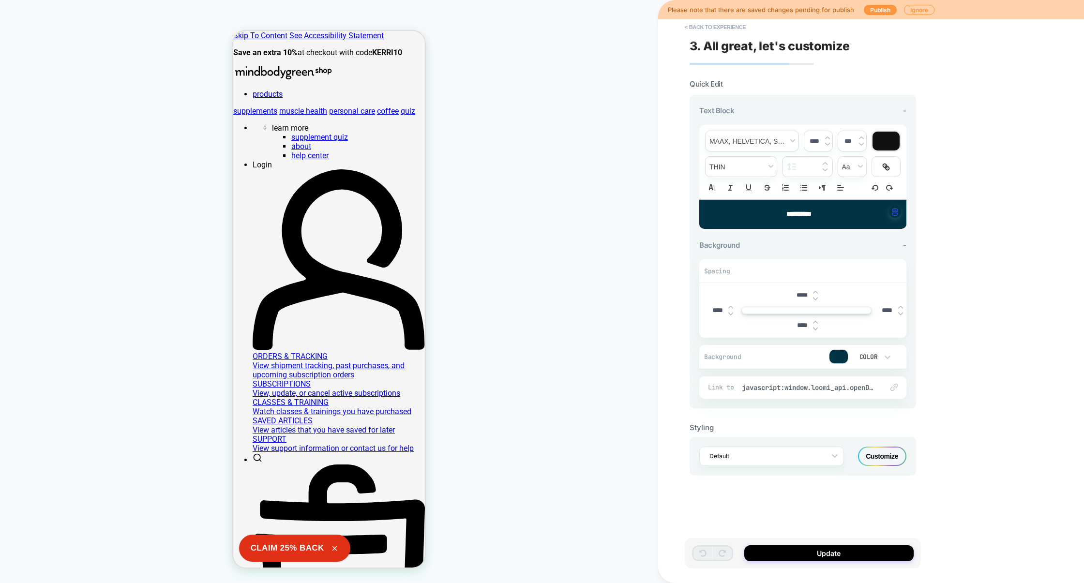
drag, startPoint x: 805, startPoint y: 387, endPoint x: 798, endPoint y: 416, distance: 30.0
click at [797, 416] on section "**********" at bounding box center [802, 277] width 226 height 396
click at [720, 30] on button "< Back to experience" at bounding box center [715, 26] width 71 height 15
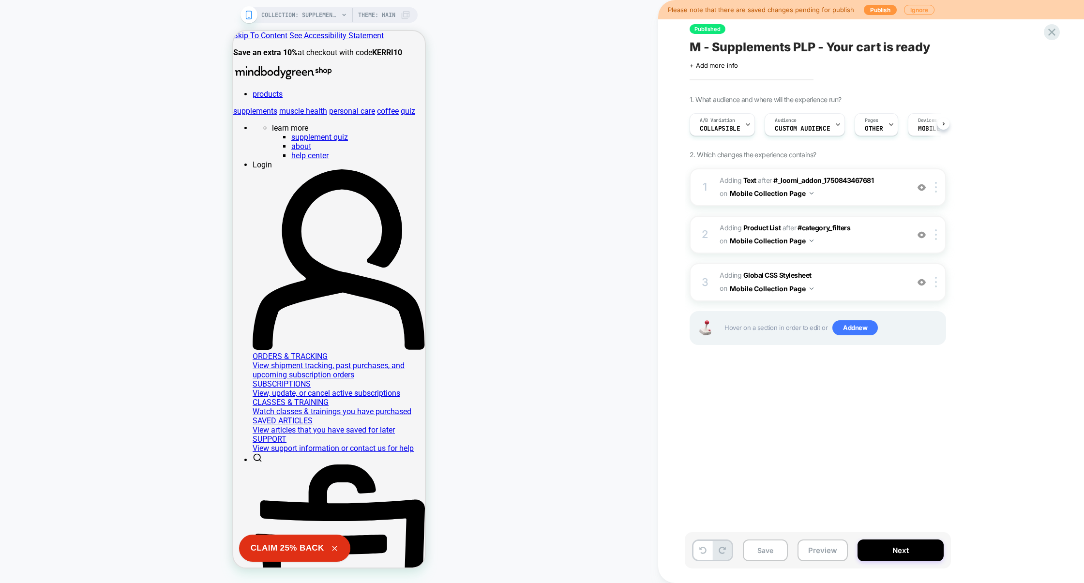
scroll to position [0, 0]
click at [937, 235] on img at bounding box center [936, 234] width 2 height 11
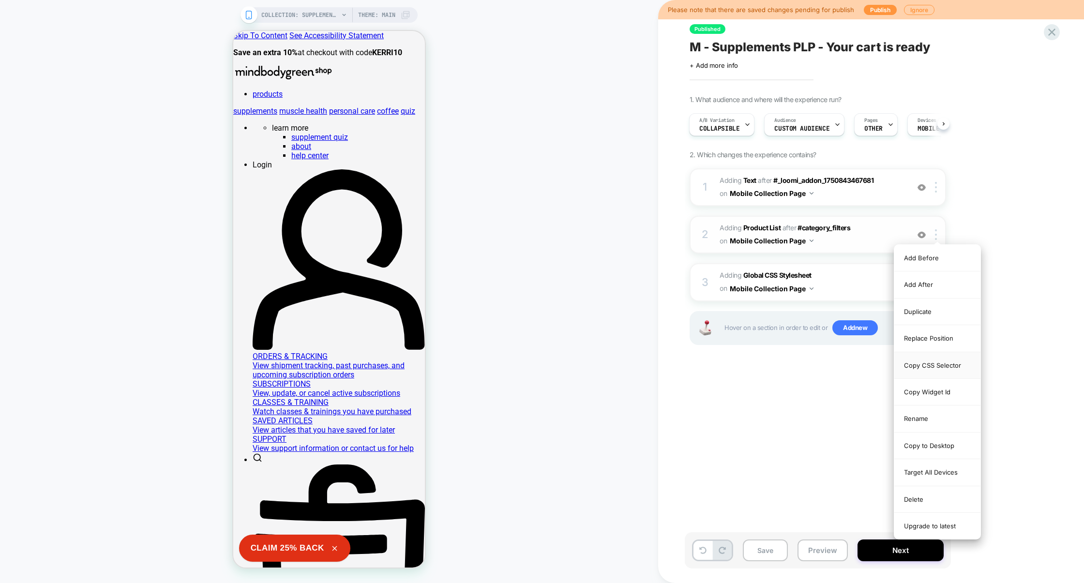
click at [944, 371] on div "Copy CSS Selector" at bounding box center [937, 365] width 86 height 27
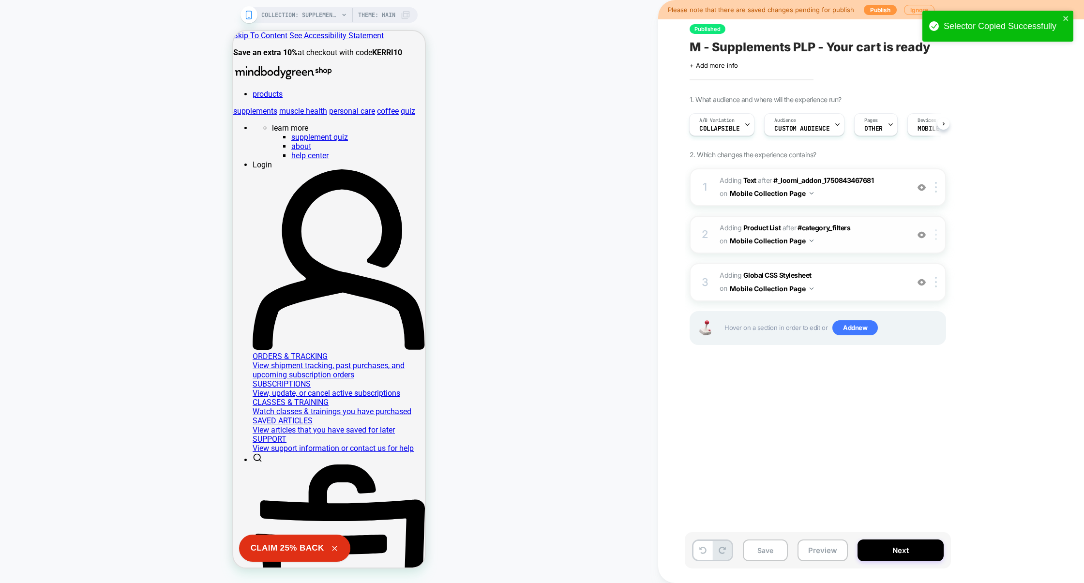
click at [937, 232] on div at bounding box center [937, 234] width 16 height 11
click at [935, 190] on img at bounding box center [936, 187] width 2 height 11
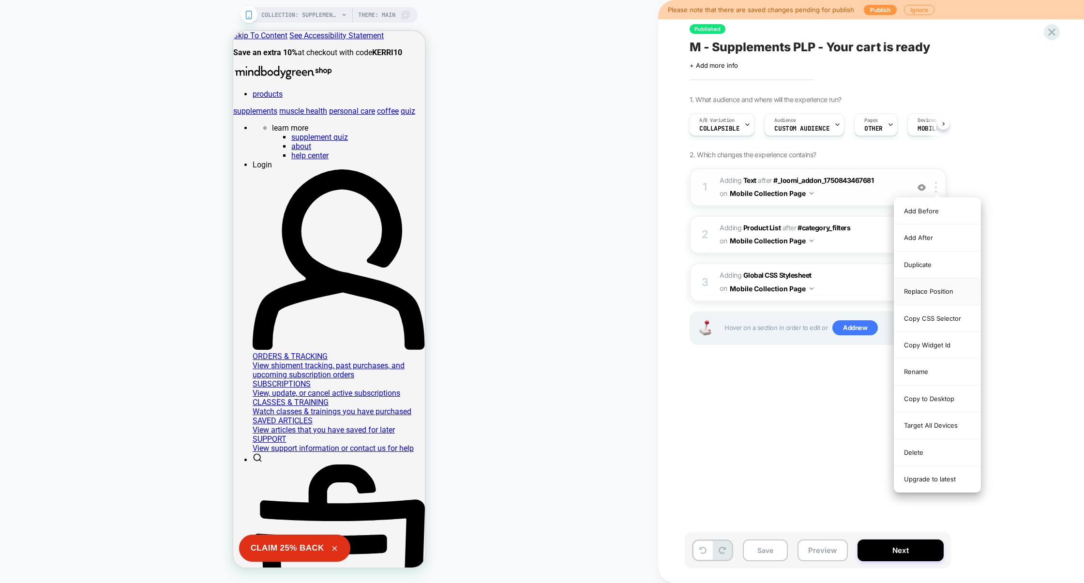
click at [930, 284] on div "Replace Position" at bounding box center [937, 291] width 86 height 27
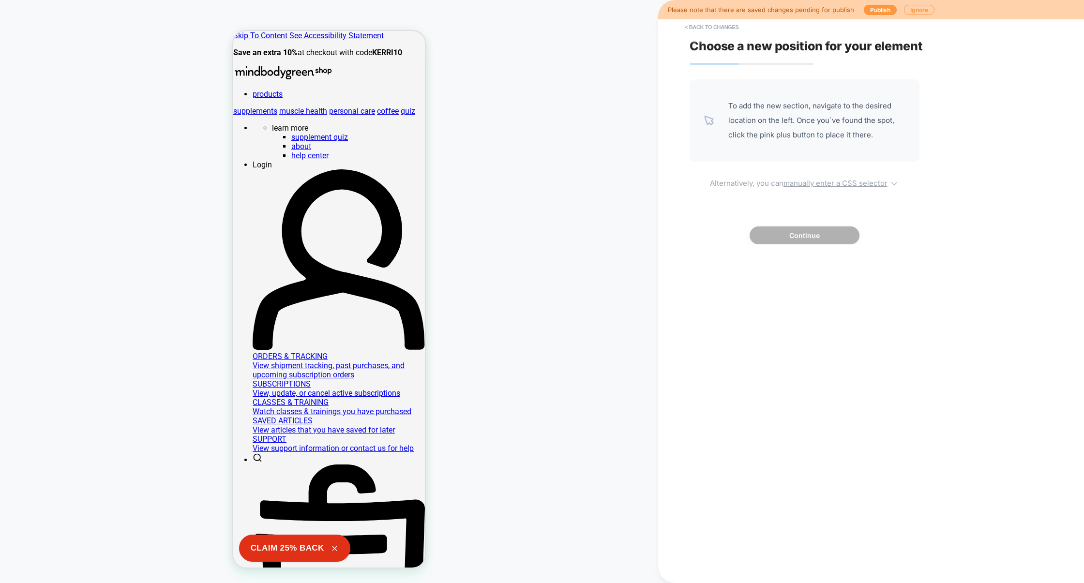
click at [795, 183] on u "manually enter a CSS selector" at bounding box center [835, 182] width 104 height 9
select select "*******"
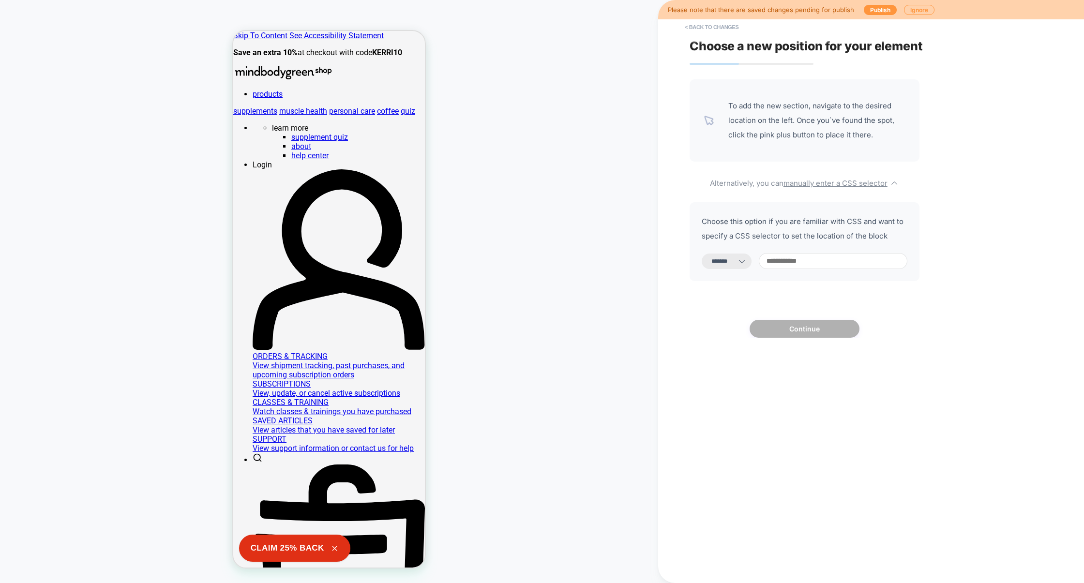
click at [792, 265] on input at bounding box center [833, 261] width 149 height 16
paste input "**********"
type input "**********"
select select "*********"
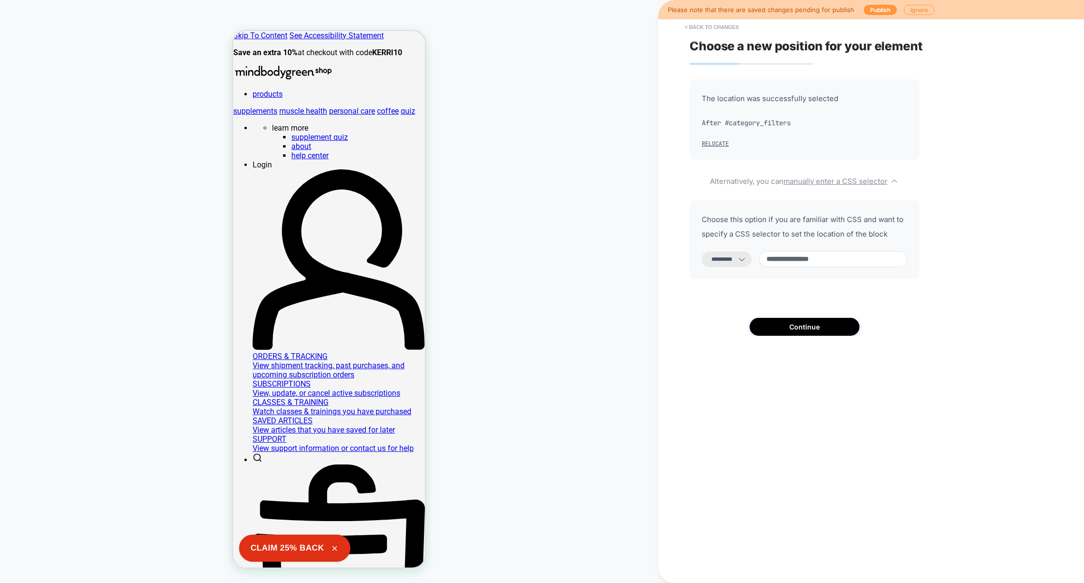
type input "**********"
click at [746, 261] on icon at bounding box center [742, 259] width 10 height 10
click at [814, 327] on button "Continue" at bounding box center [804, 327] width 110 height 18
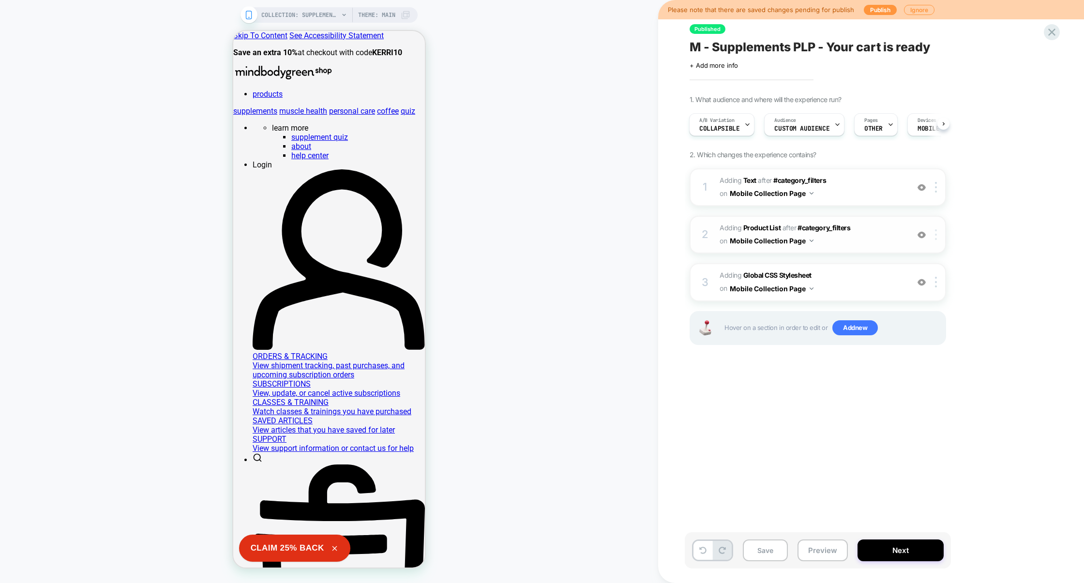
click at [937, 232] on div at bounding box center [937, 234] width 16 height 11
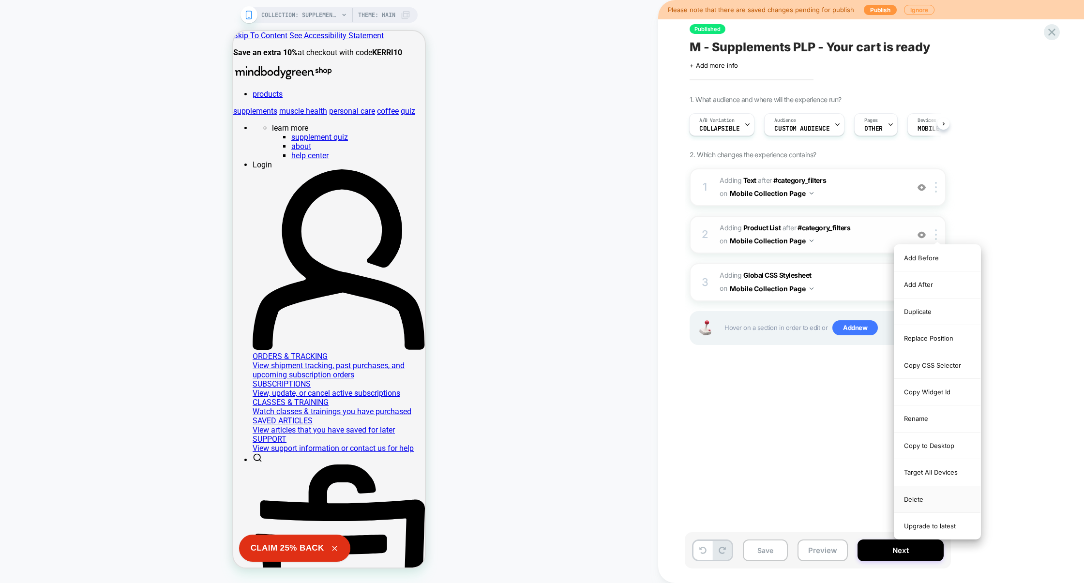
click at [923, 503] on div "Delete" at bounding box center [937, 499] width 86 height 27
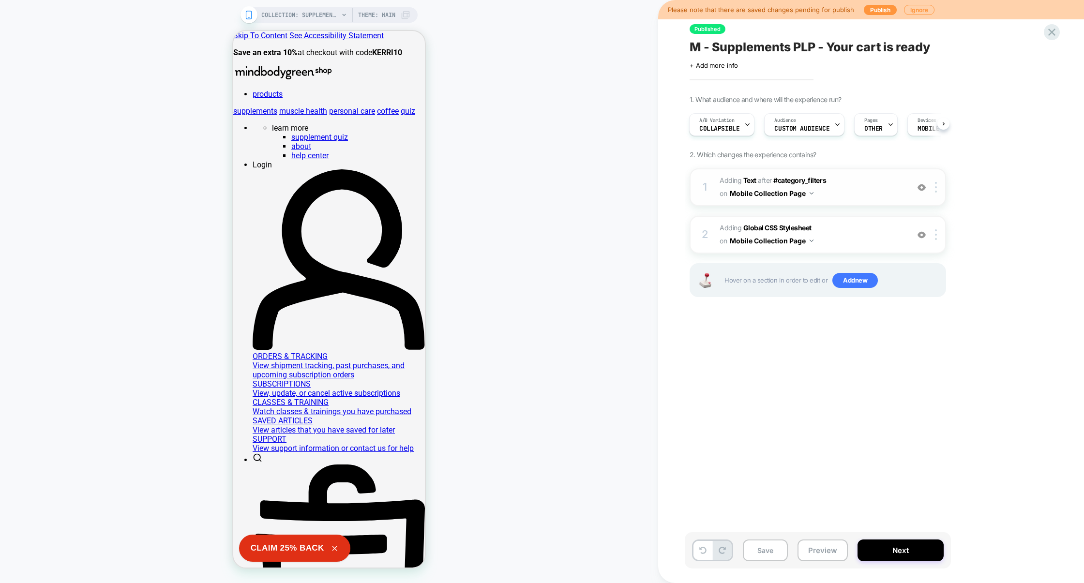
click at [854, 193] on span "#_loomi_addon_1738596081671_dup1749480639 Adding Text AFTER #category_filters #…" at bounding box center [811, 187] width 184 height 26
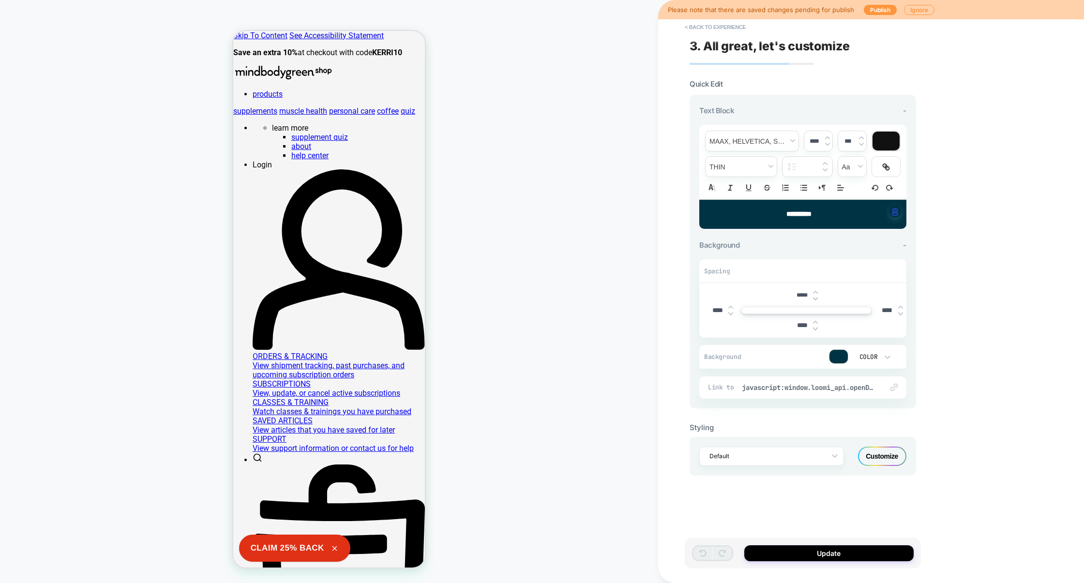
click at [796, 295] on input "*****" at bounding box center [802, 295] width 22 height 7
type input "***"
click at [740, 23] on button "< Back to experience" at bounding box center [715, 26] width 71 height 15
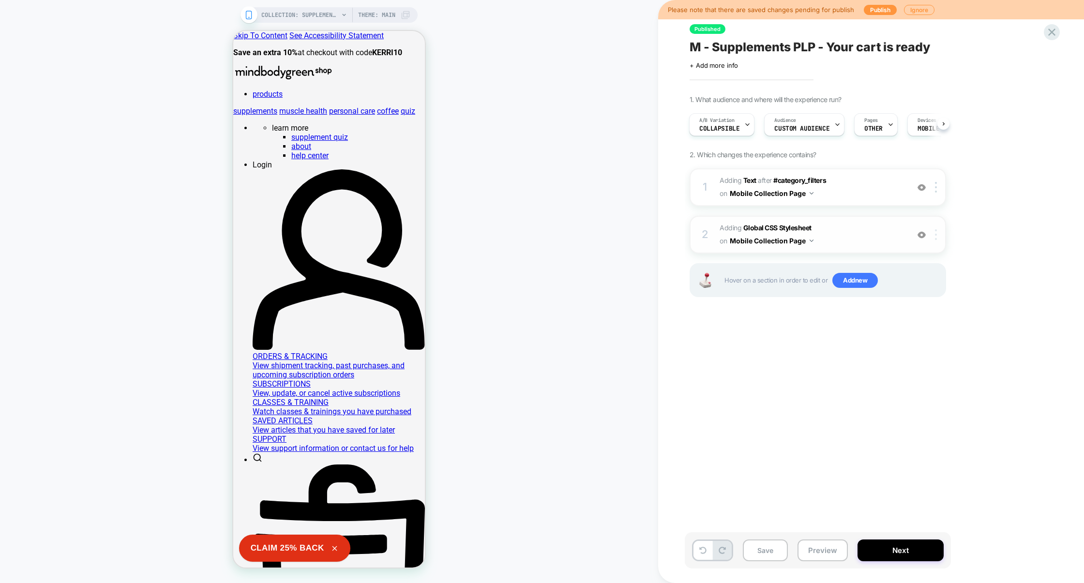
click at [935, 232] on img at bounding box center [936, 234] width 2 height 11
click at [927, 361] on div "Delete" at bounding box center [937, 365] width 86 height 26
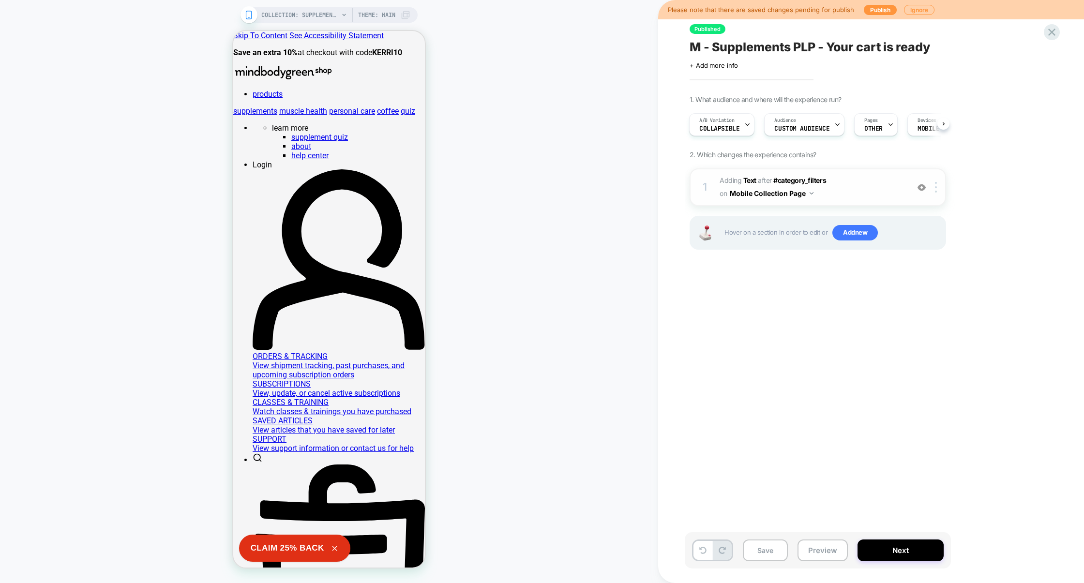
click at [863, 189] on span "#_loomi_addon_1738596081671_dup1749480639 Adding Text AFTER #category_filters #…" at bounding box center [811, 187] width 184 height 26
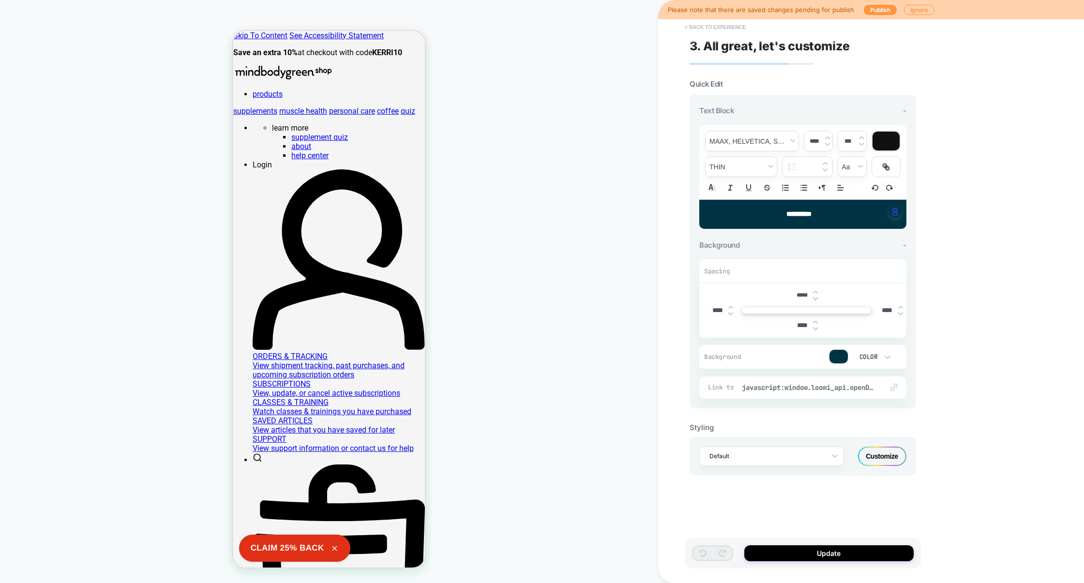
click at [736, 27] on button "< Back to experience" at bounding box center [715, 26] width 71 height 15
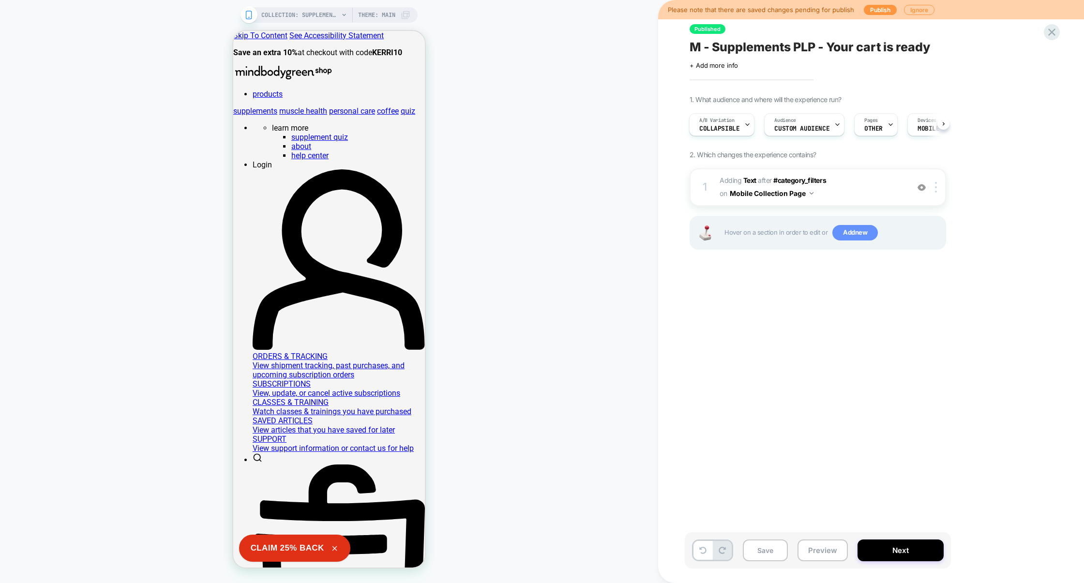
click at [849, 233] on span "Add new" at bounding box center [854, 232] width 45 height 15
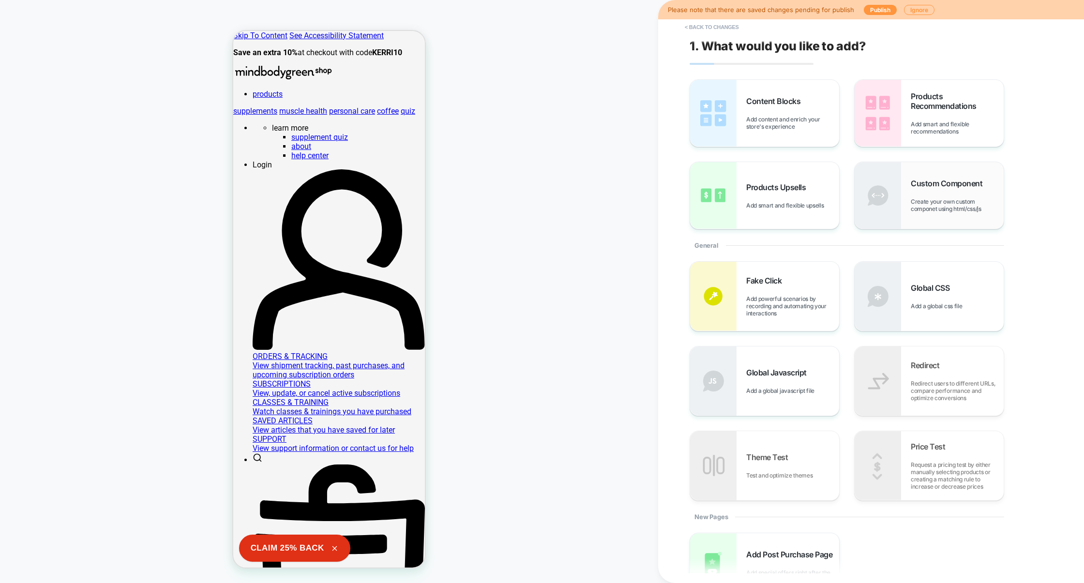
click at [925, 210] on span "Create your own custom componet using html/css/js" at bounding box center [956, 205] width 93 height 15
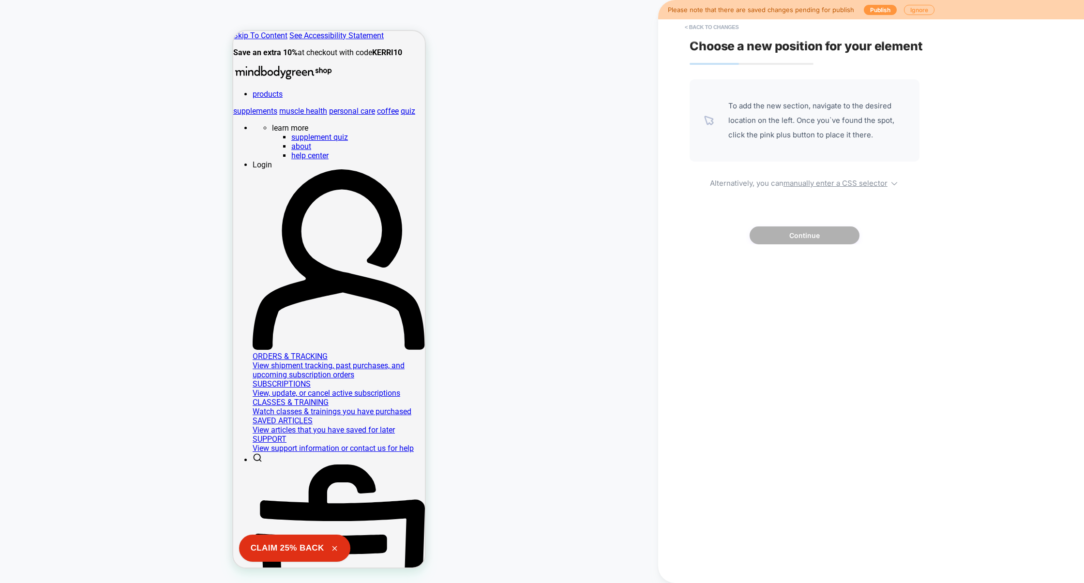
click at [822, 197] on div "To add the new section, navigate to the desired location on the left. Once you`…" at bounding box center [804, 161] width 230 height 165
click at [827, 189] on div "To add the new section, navigate to the desired location on the left. Once you`…" at bounding box center [804, 161] width 230 height 165
click at [831, 183] on u "manually enter a CSS selector" at bounding box center [835, 182] width 104 height 9
select select "*******"
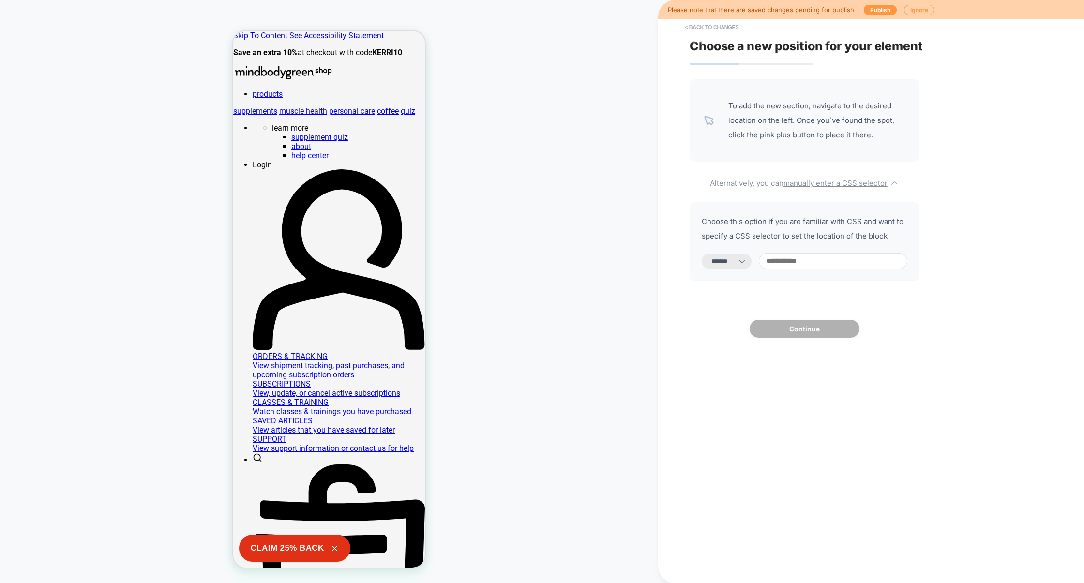
click at [815, 255] on input at bounding box center [833, 261] width 149 height 16
paste input "**********"
type input "**********"
select select "*********"
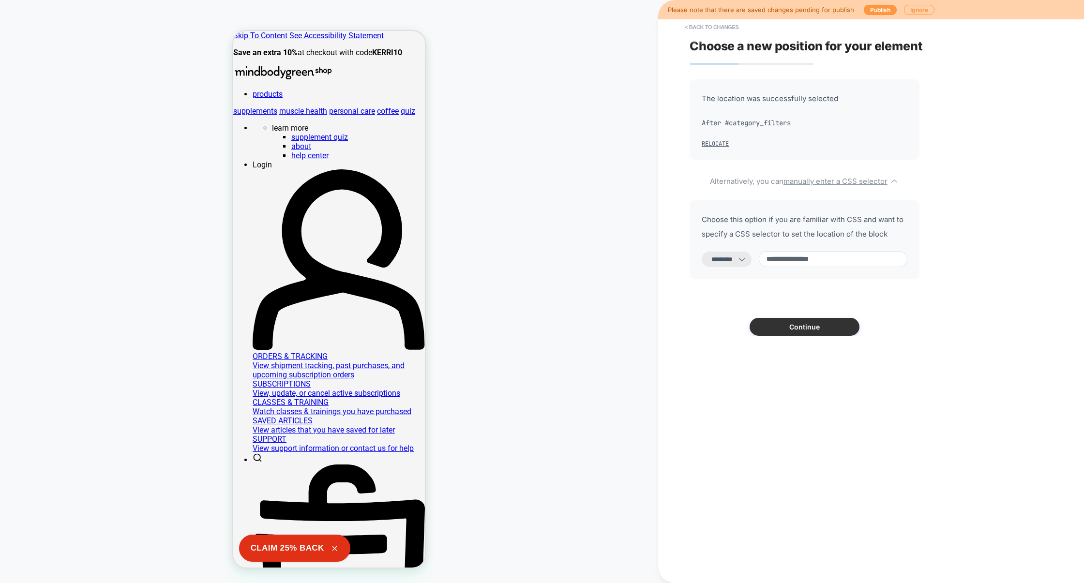
type input "**********"
click at [791, 336] on button "Continue" at bounding box center [804, 327] width 110 height 18
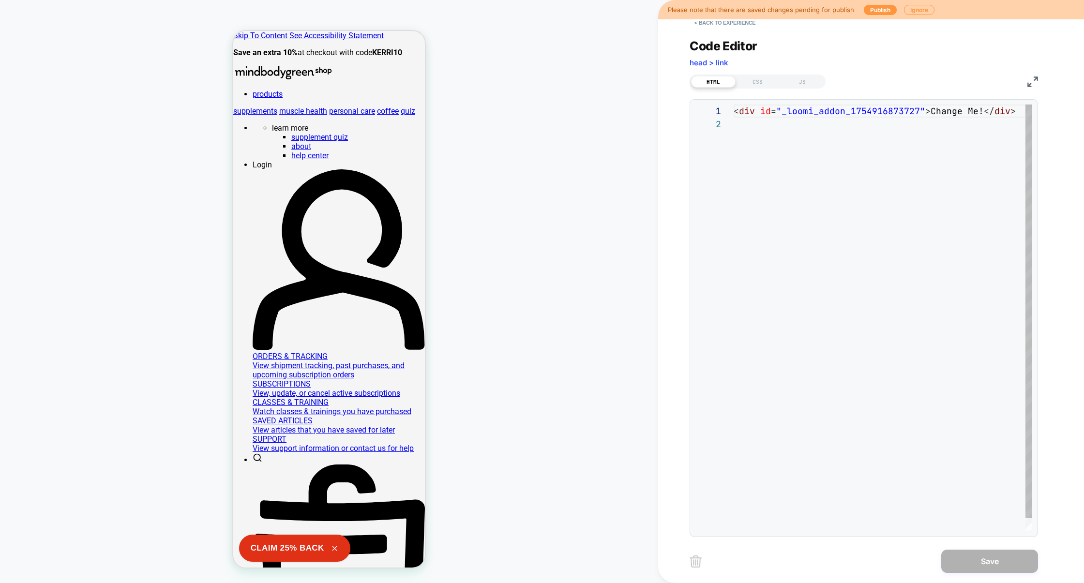
scroll to position [13, 0]
drag, startPoint x: 930, startPoint y: 114, endPoint x: 978, endPoint y: 111, distance: 48.0
click at [978, 111] on span "< div id = "_loomi_addon_1754916873727" > Change Me! </ div >" at bounding box center [874, 110] width 282 height 11
type textarea "**********"
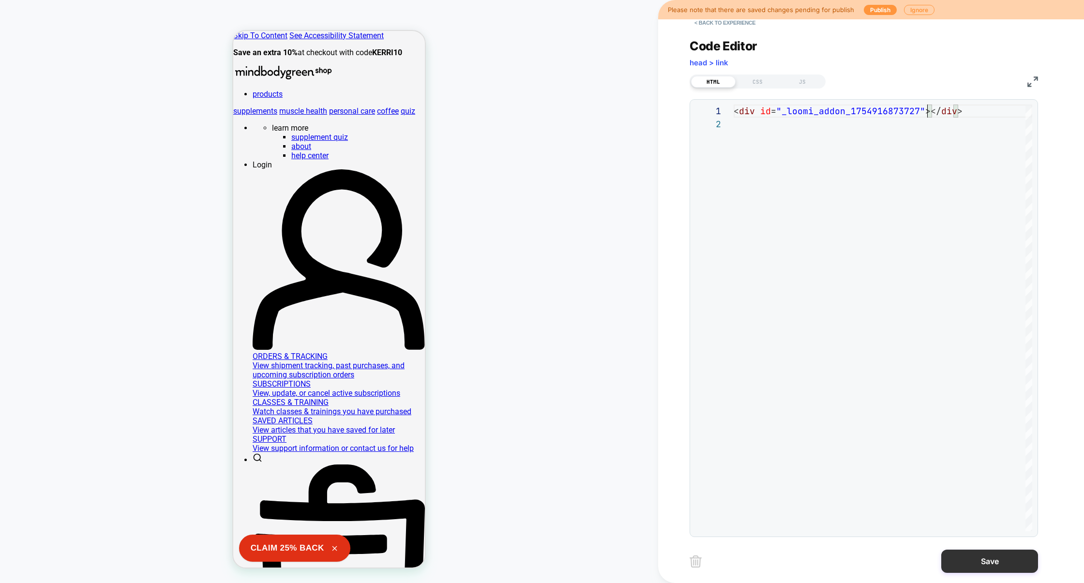
click at [976, 564] on button "Save" at bounding box center [989, 561] width 97 height 23
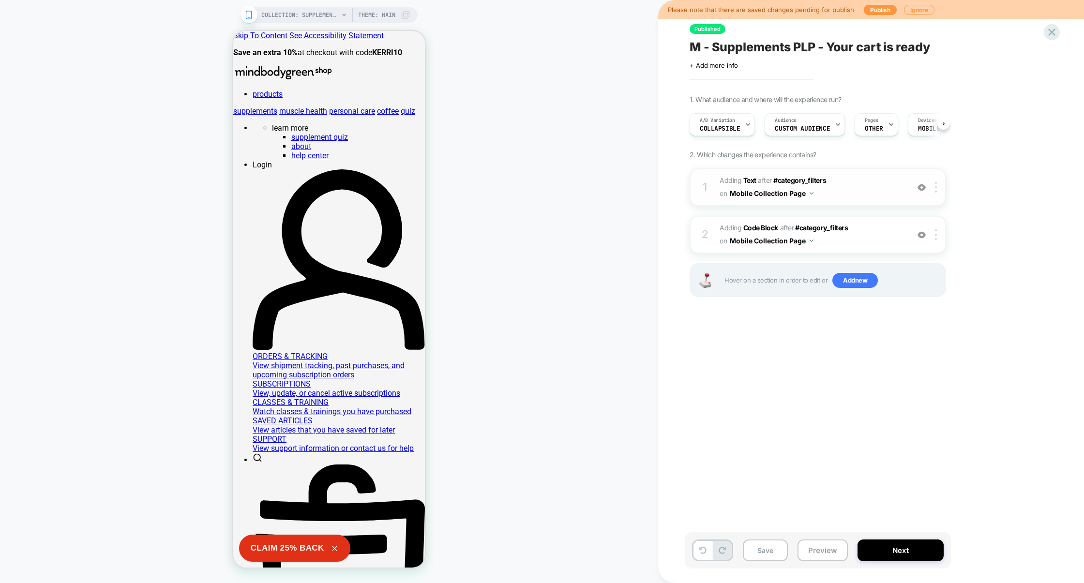
scroll to position [0, 0]
click at [935, 189] on img at bounding box center [936, 187] width 2 height 11
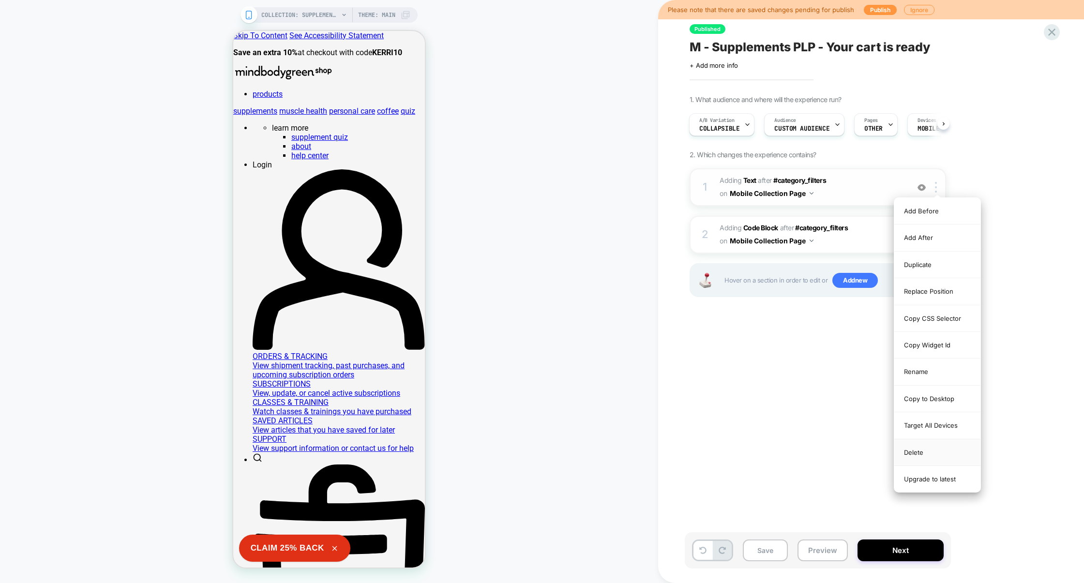
click at [936, 461] on div "Delete" at bounding box center [937, 452] width 86 height 27
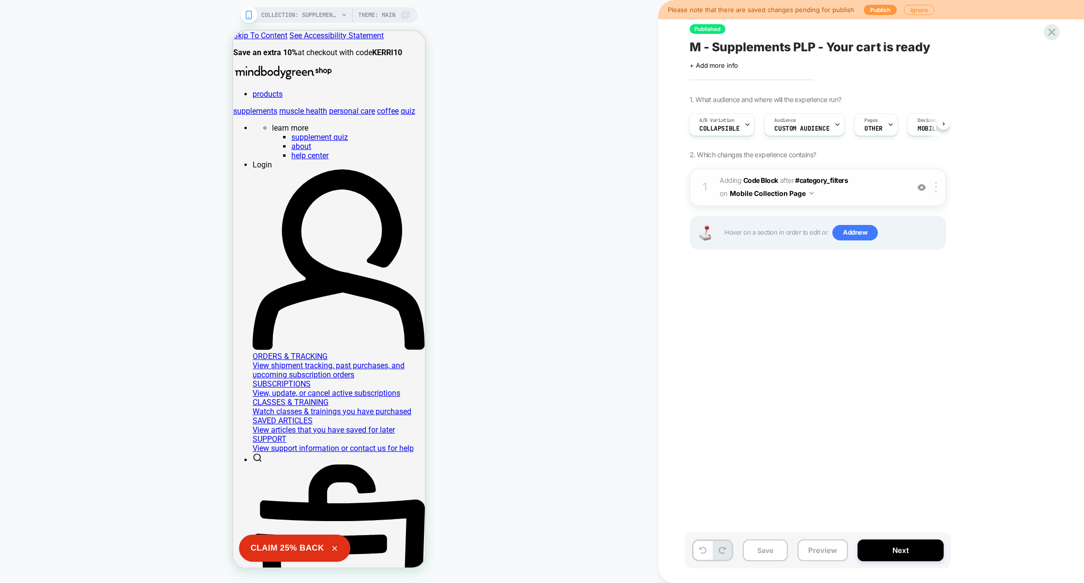
click at [836, 194] on span "Adding Code Block AFTER #category_filters #category_filters on Mobile Collectio…" at bounding box center [811, 187] width 184 height 26
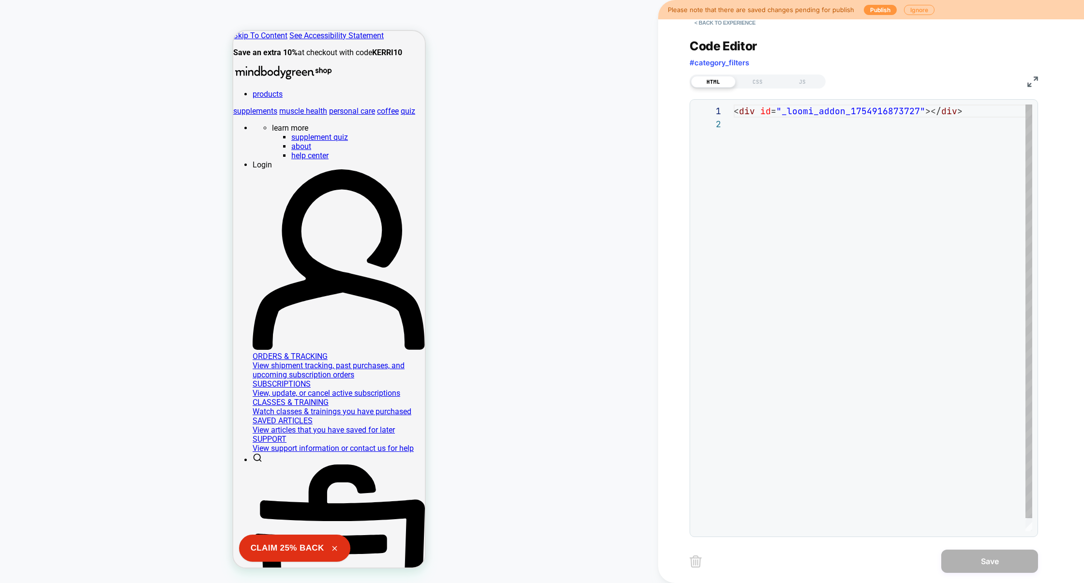
scroll to position [0, 193]
click at [927, 115] on div "< div id = "_loomi_addon_1754916873727" ></ div >" at bounding box center [882, 324] width 298 height 440
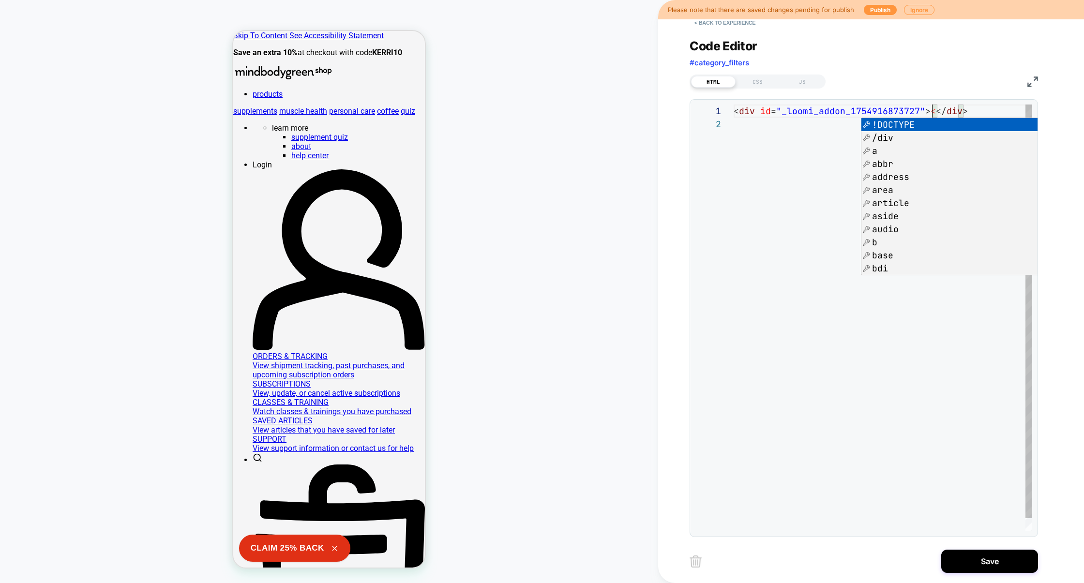
scroll to position [0, 198]
type textarea "**********"
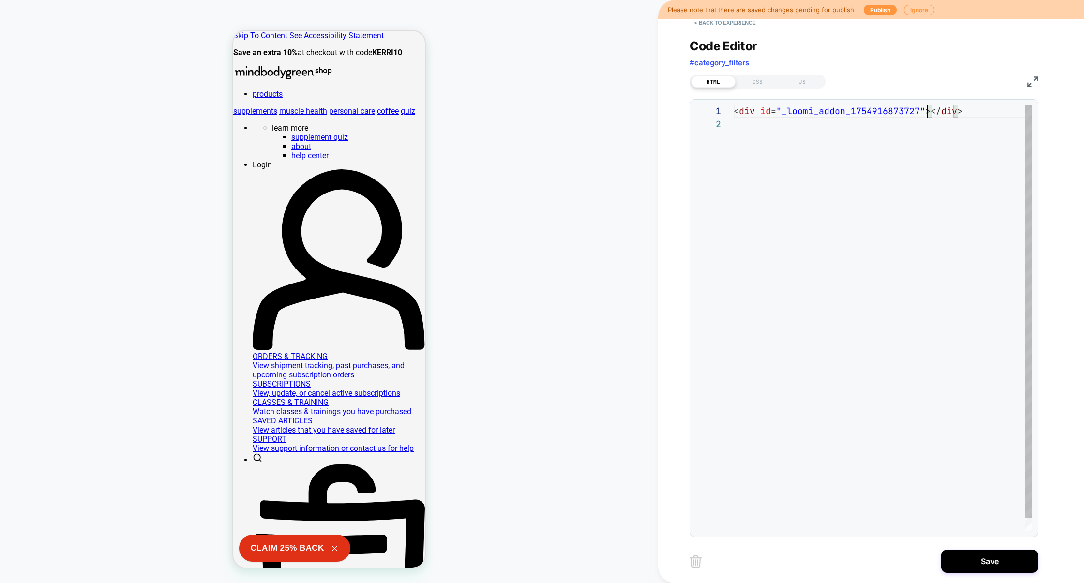
scroll to position [0, 193]
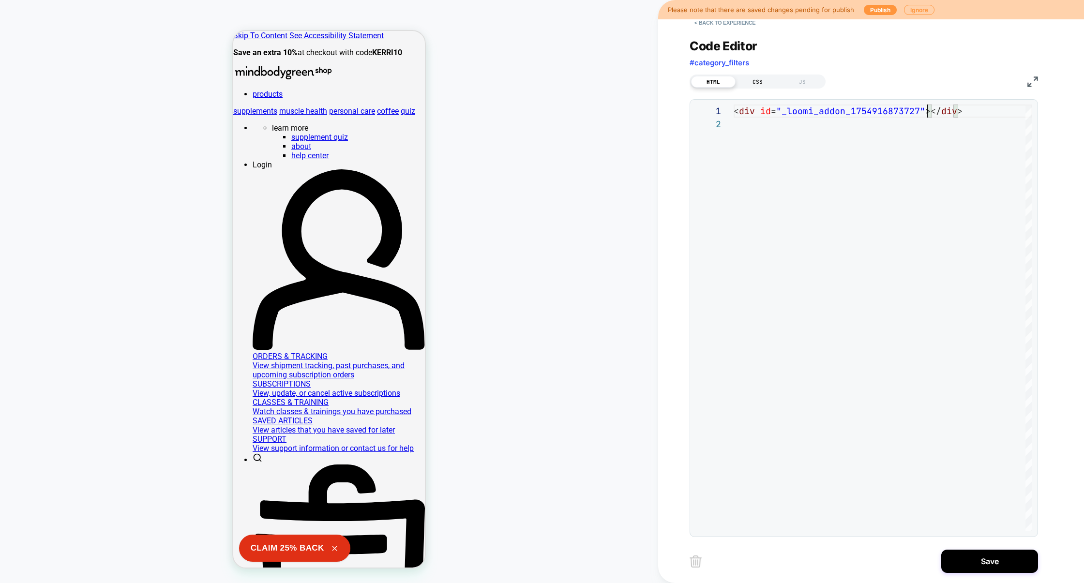
click at [760, 80] on div "CSS" at bounding box center [757, 82] width 45 height 12
click at [714, 84] on div "HTML" at bounding box center [713, 82] width 45 height 12
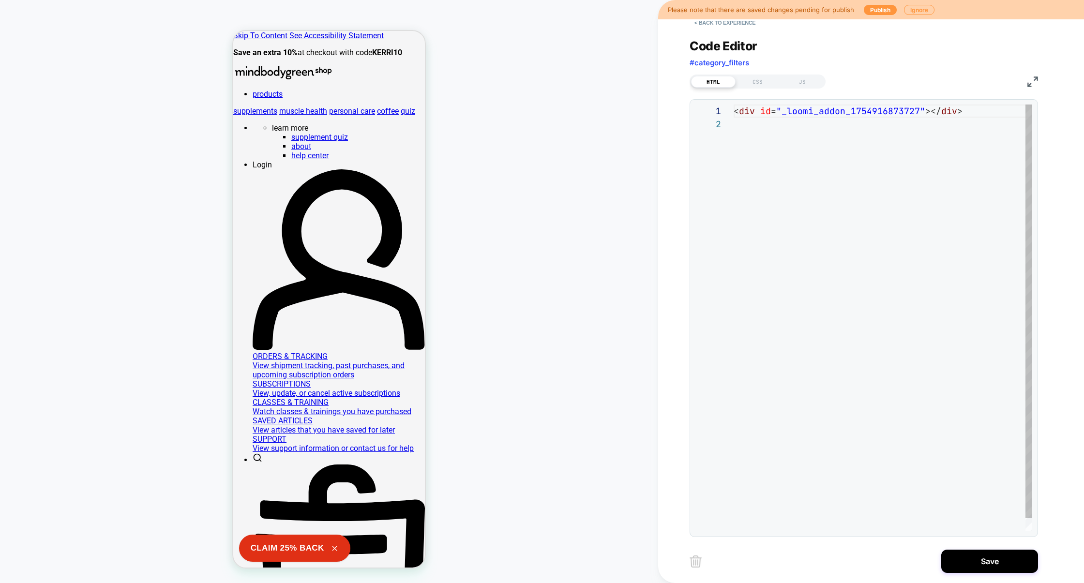
scroll to position [13, 0]
click at [927, 111] on div "< div id = "_loomi_addon_1754916873727" ></ div >" at bounding box center [882, 324] width 298 height 440
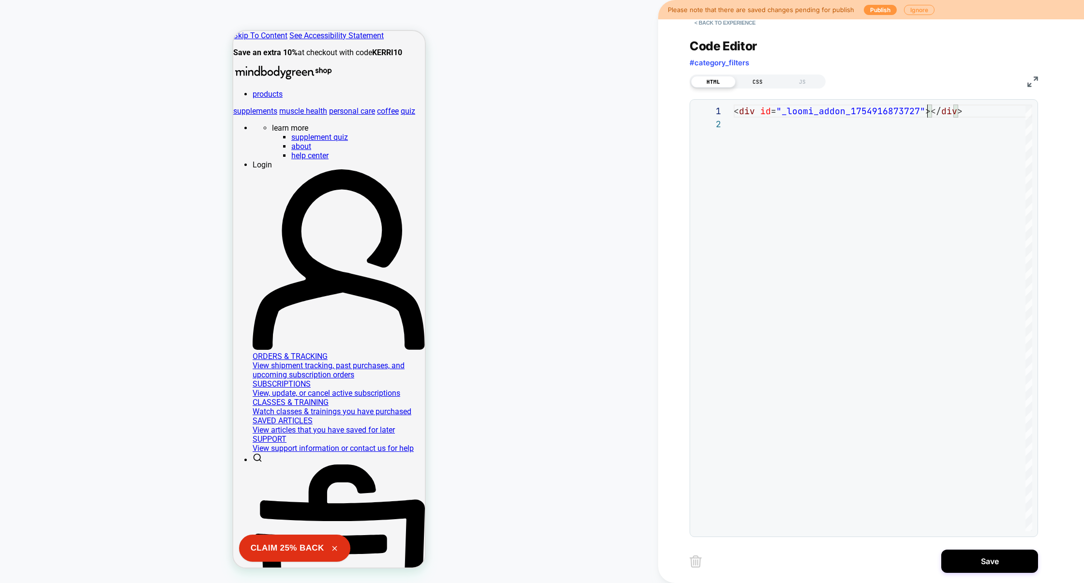
click at [768, 82] on div "CSS" at bounding box center [757, 82] width 45 height 12
click at [718, 82] on div "HTML" at bounding box center [713, 82] width 45 height 12
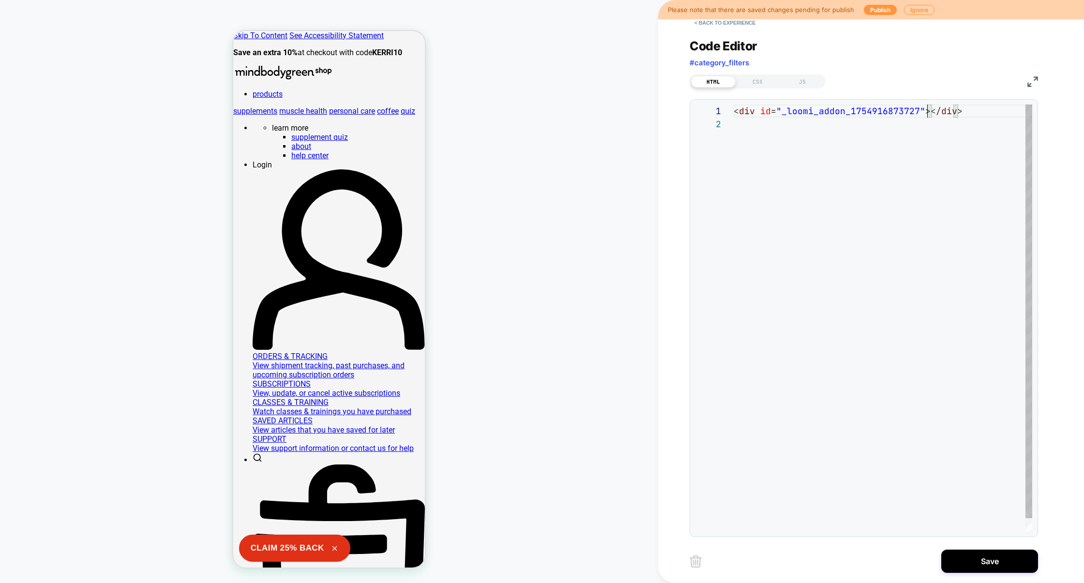
click at [927, 113] on div "< div id = "_loomi_addon_1754916873727" ></ div >" at bounding box center [882, 324] width 298 height 440
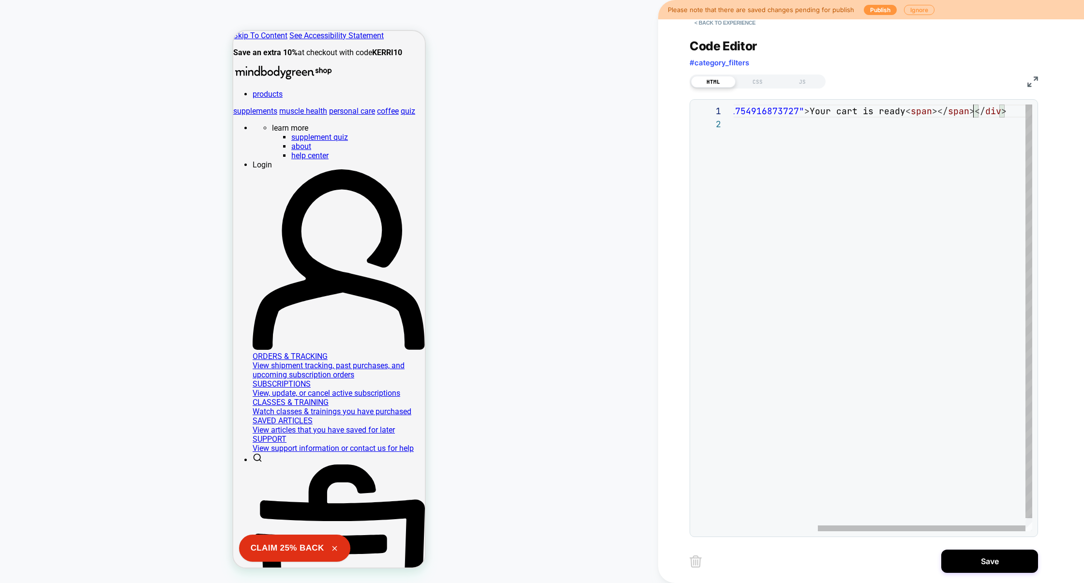
click at [967, 139] on div "< div id = "_loomi_addon_1754916873727" > Your cart is ready < span ></ span ><…" at bounding box center [821, 324] width 419 height 440
click at [973, 112] on div "< div id = "_loomi_addon_1754916873727" > Your cart is ready < span ></ span ><…" at bounding box center [821, 324] width 419 height 440
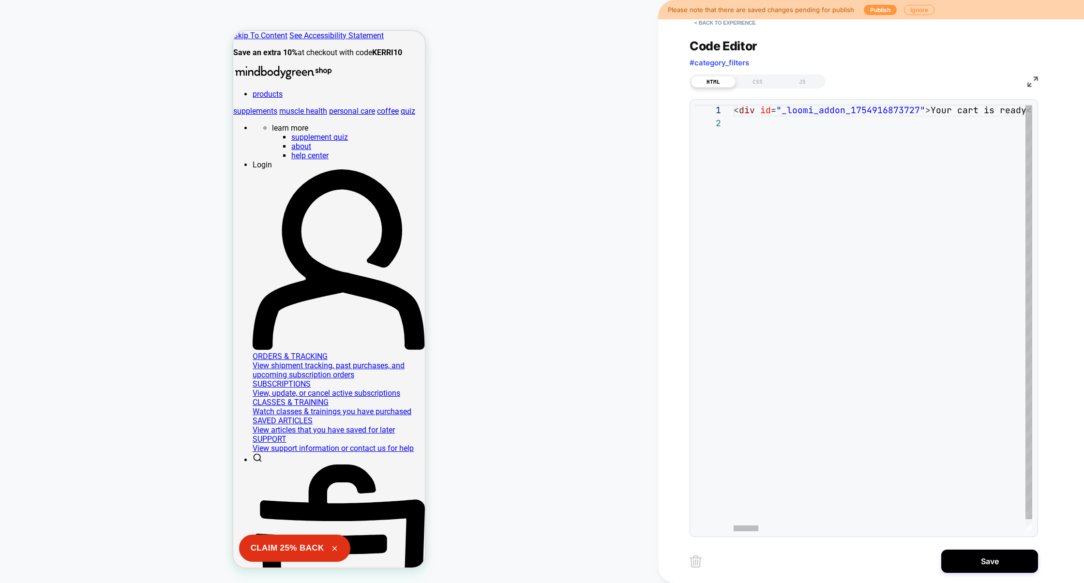
type textarea "**********"
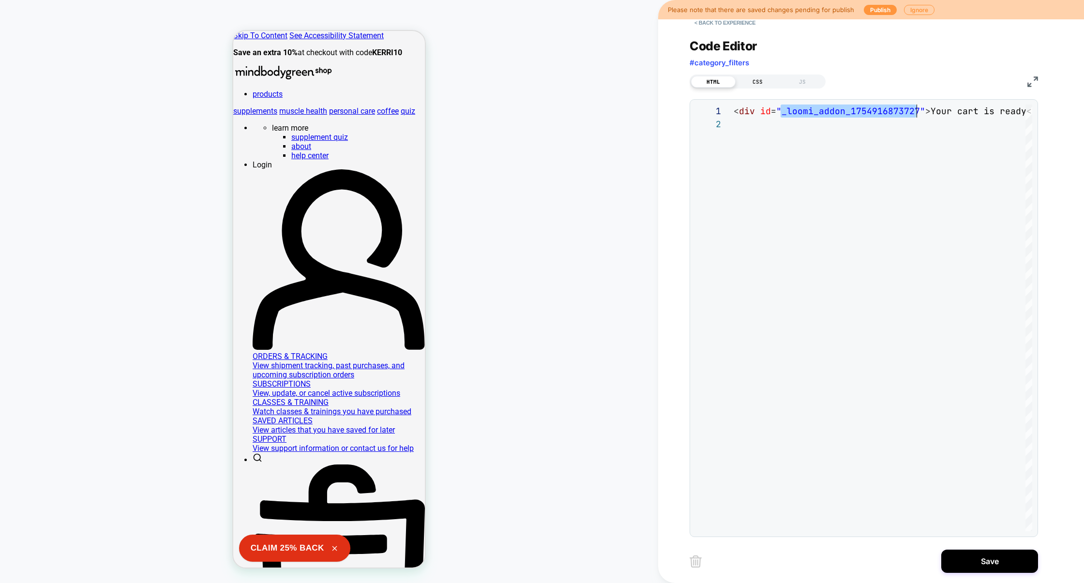
click at [762, 79] on div "CSS" at bounding box center [757, 82] width 45 height 12
click at [759, 140] on div at bounding box center [882, 317] width 298 height 427
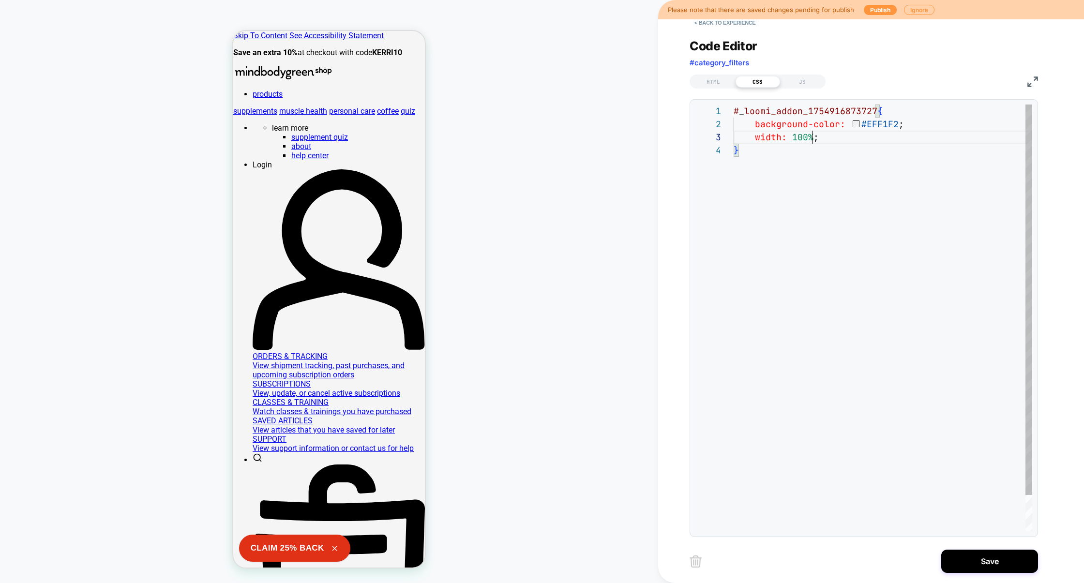
scroll to position [26, 78]
click at [820, 245] on div "# _ loomi_addon_1754916873727 { background-color: #EFF1F2 ; width: 100% ; }" at bounding box center [882, 337] width 298 height 466
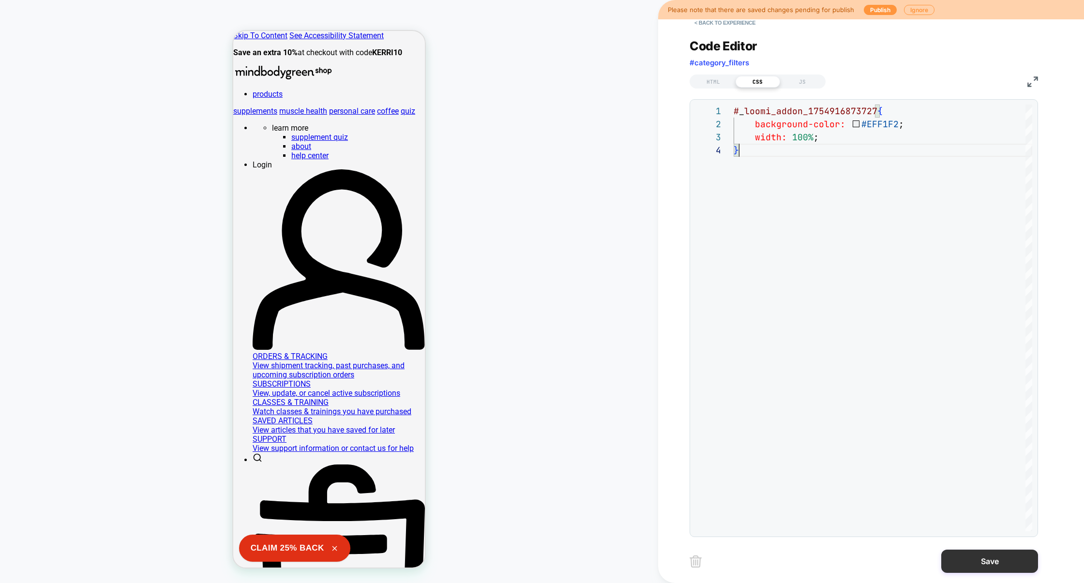
type textarea "**********"
click at [988, 558] on button "Save" at bounding box center [989, 561] width 97 height 23
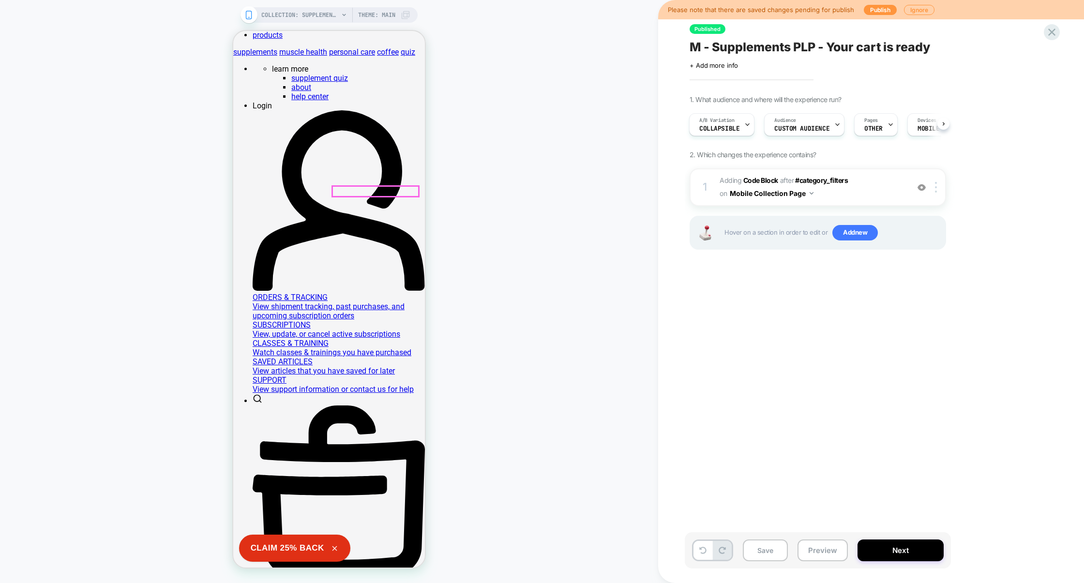
scroll to position [0, 0]
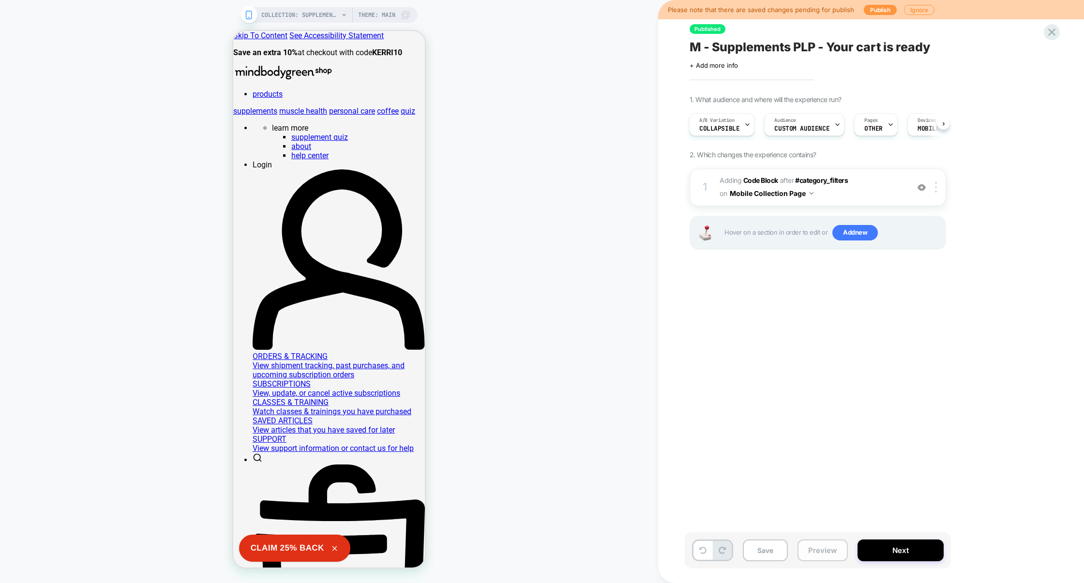
click at [820, 550] on button "Preview" at bounding box center [822, 550] width 50 height 22
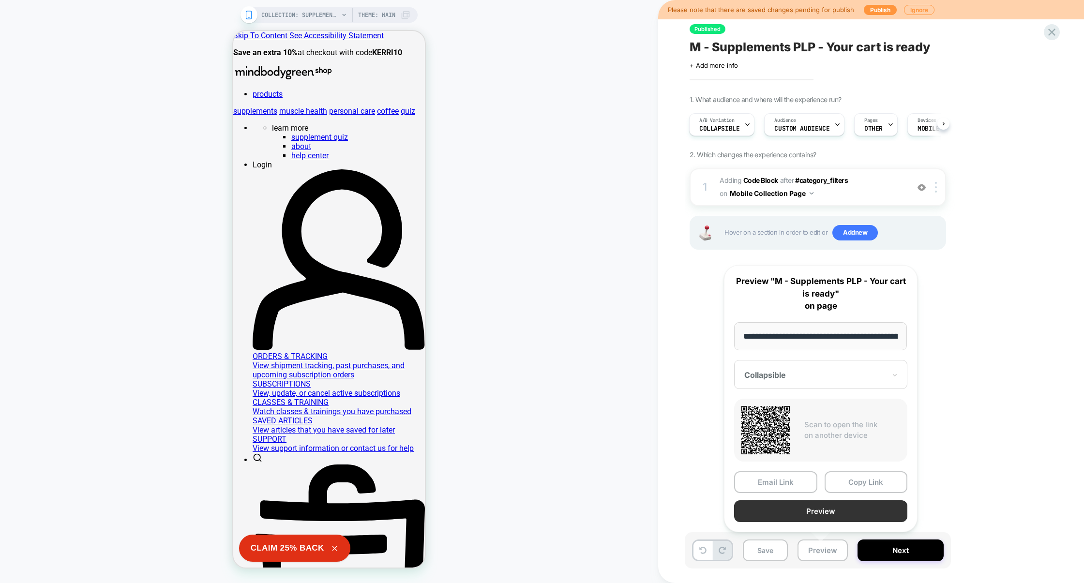
click at [822, 514] on button "Preview" at bounding box center [820, 511] width 173 height 22
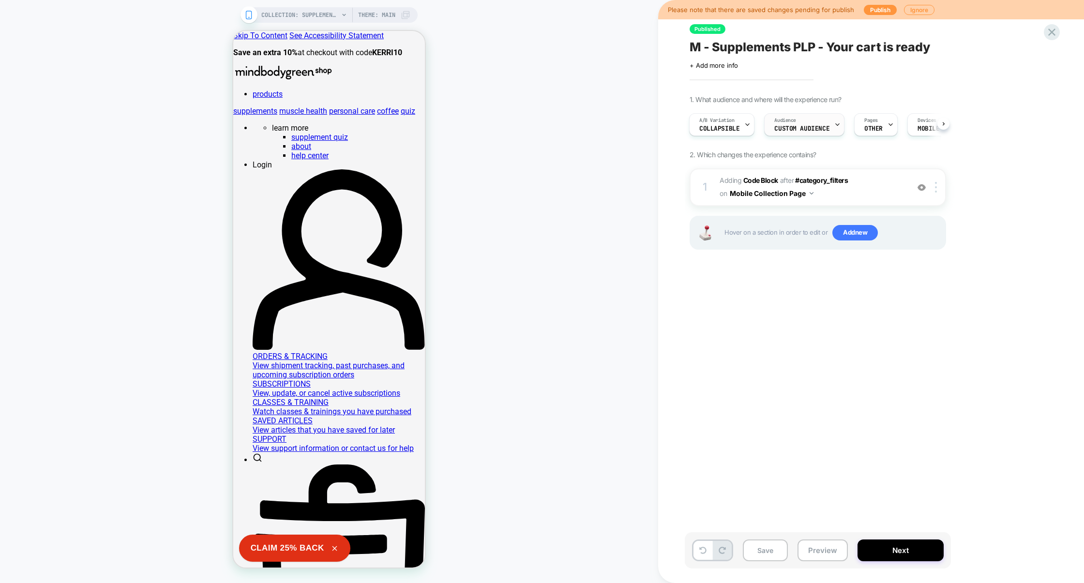
click at [800, 126] on span "Custom Audience" at bounding box center [801, 128] width 55 height 7
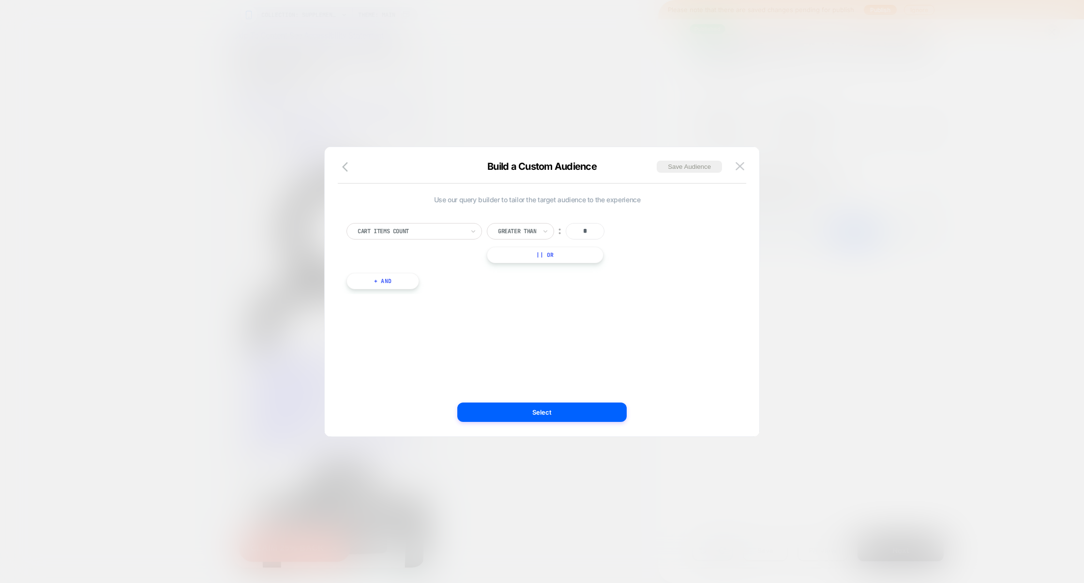
click at [896, 240] on div at bounding box center [542, 291] width 1084 height 583
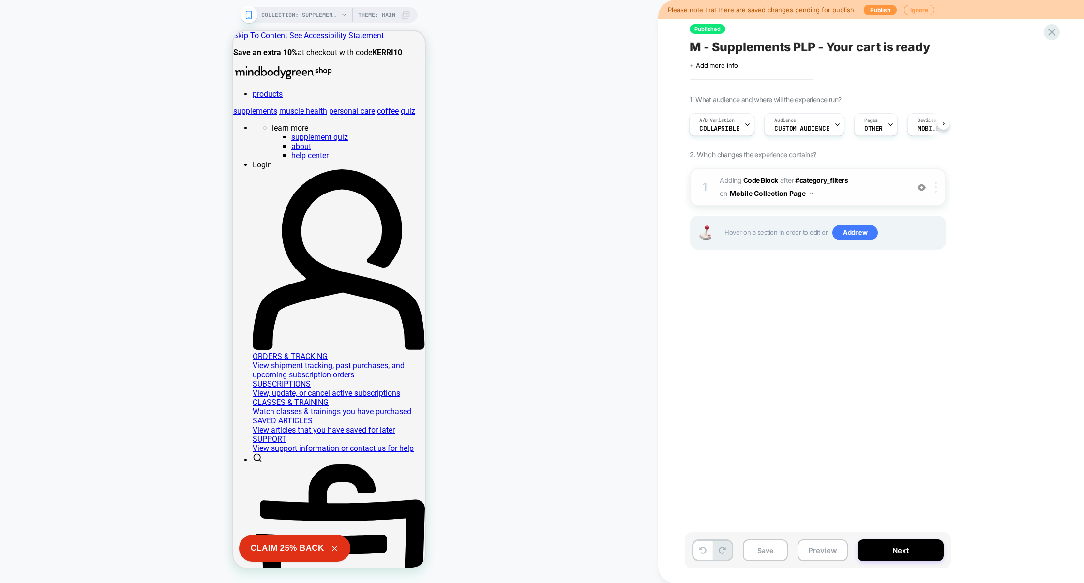
click at [935, 185] on img at bounding box center [936, 187] width 2 height 11
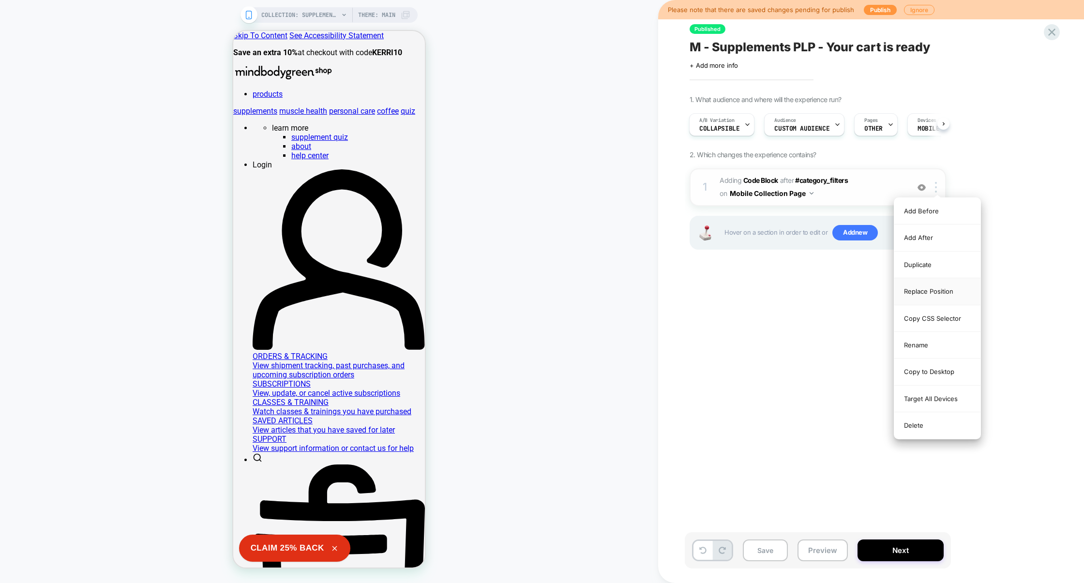
click at [944, 296] on div "Replace Position" at bounding box center [937, 291] width 86 height 27
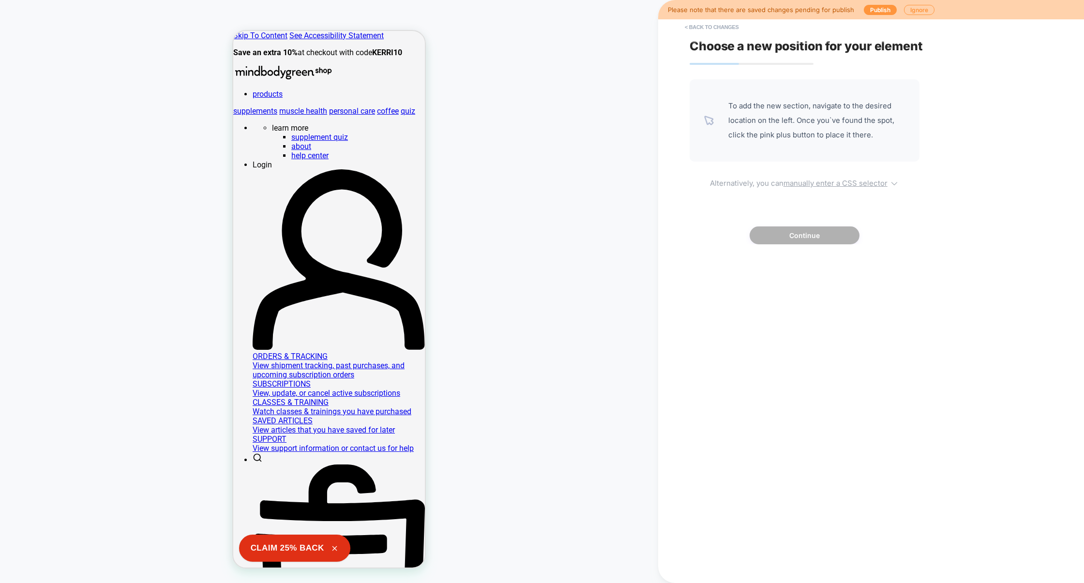
click at [820, 183] on u "manually enter a CSS selector" at bounding box center [835, 182] width 104 height 9
select select "*******"
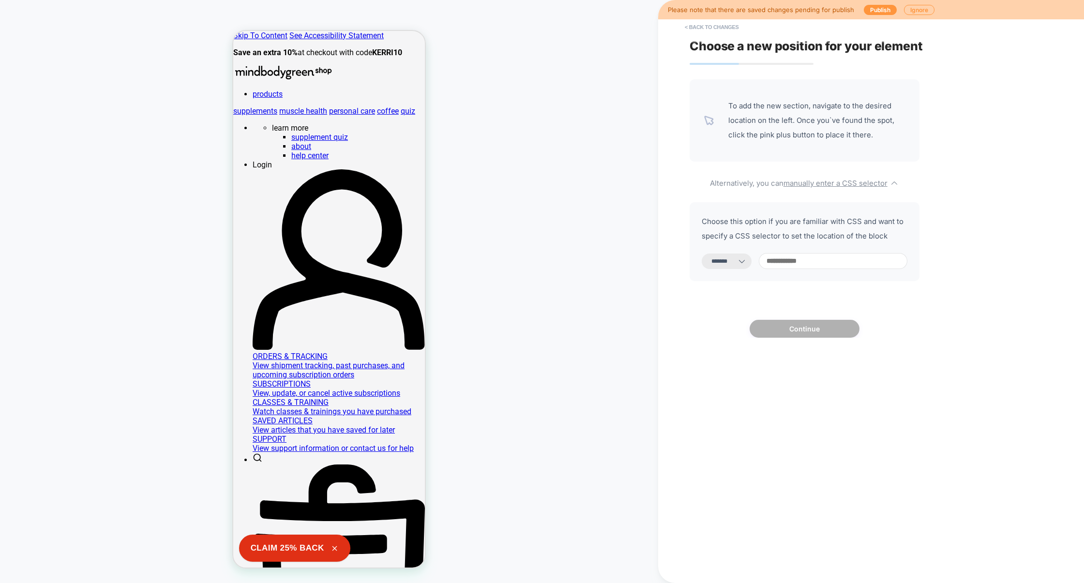
click at [804, 269] on input at bounding box center [833, 261] width 149 height 16
paste input "**********"
type input "**********"
select select "*********"
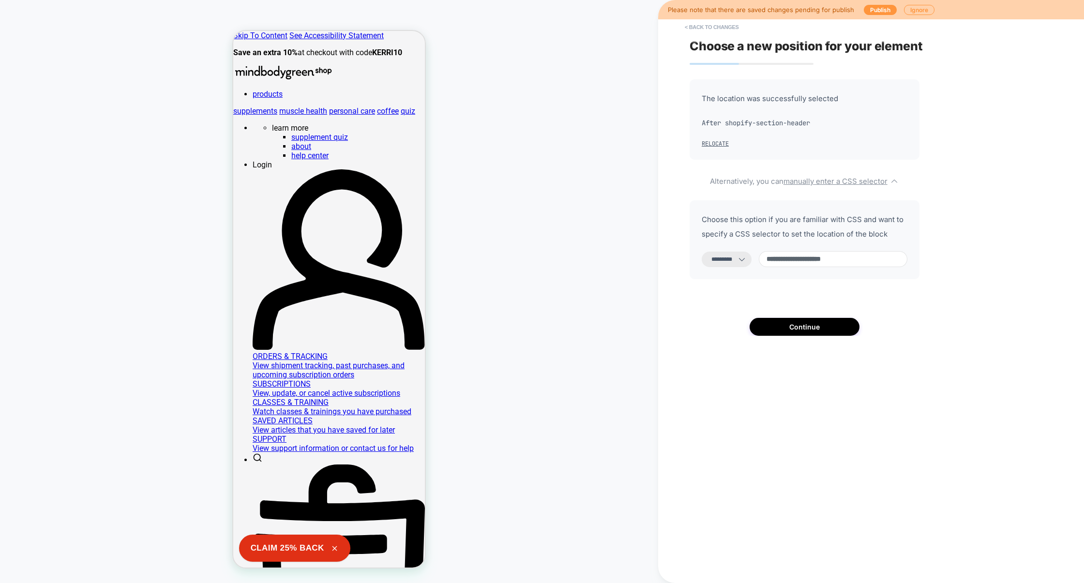
drag, startPoint x: 802, startPoint y: 266, endPoint x: 749, endPoint y: 263, distance: 53.3
click at [749, 264] on div "**********" at bounding box center [804, 259] width 206 height 16
paste input "****"
type input "**********"
click at [802, 330] on button "Continue" at bounding box center [804, 327] width 110 height 18
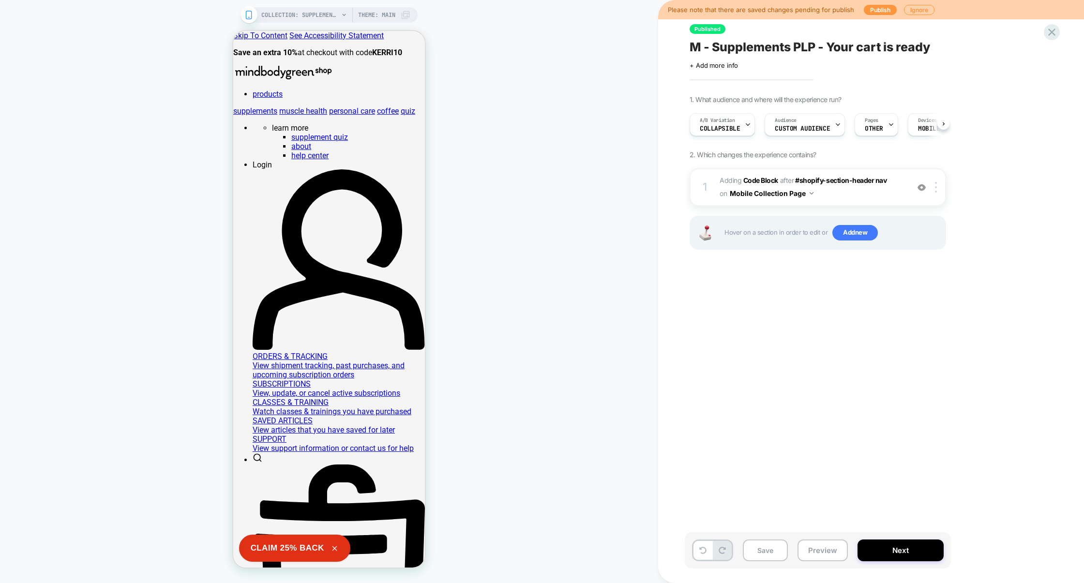
scroll to position [0, 0]
click at [839, 195] on span "Adding Code Block AFTER #shopify-section-header nav #shopify-section-header nav…" at bounding box center [811, 187] width 184 height 26
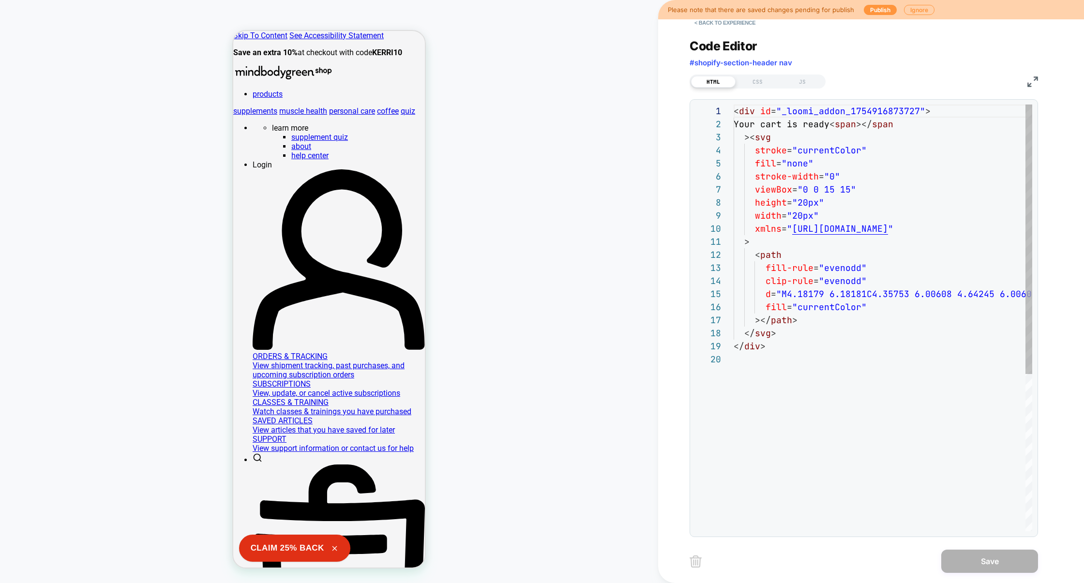
scroll to position [131, 0]
click at [763, 81] on div "CSS" at bounding box center [757, 82] width 45 height 12
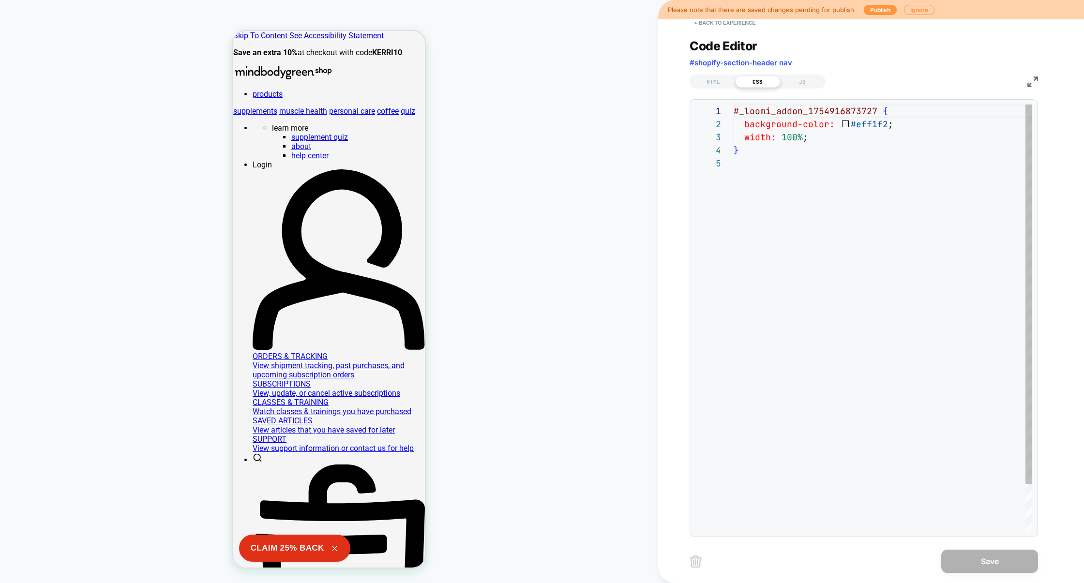
scroll to position [52, 0]
click at [816, 144] on div "# _ loomi_addon_1754916873727 { background-color: #eff1f2 ; width: 100% ; }" at bounding box center [882, 343] width 298 height 479
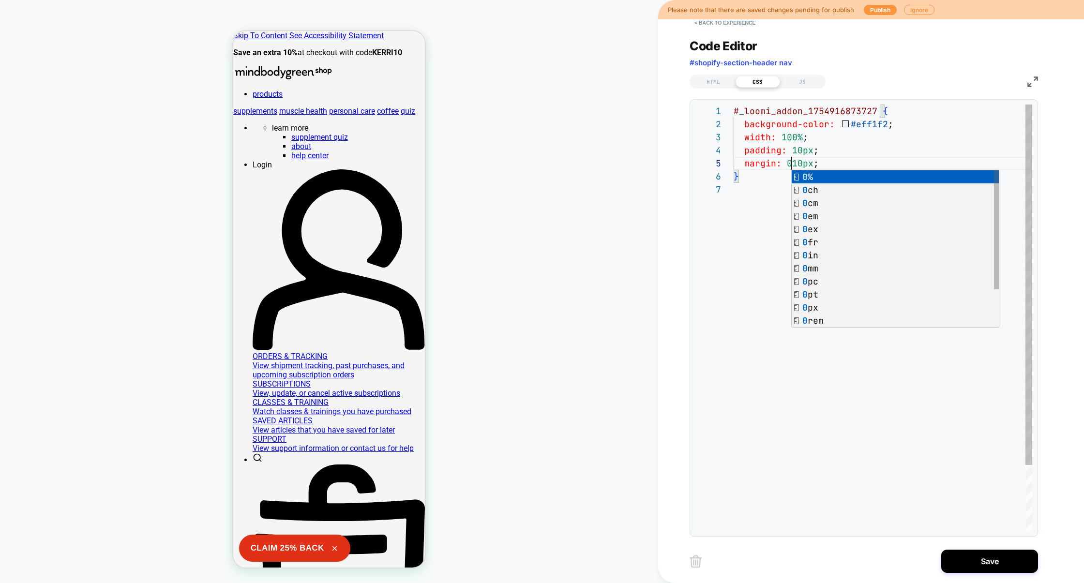
scroll to position [52, 63]
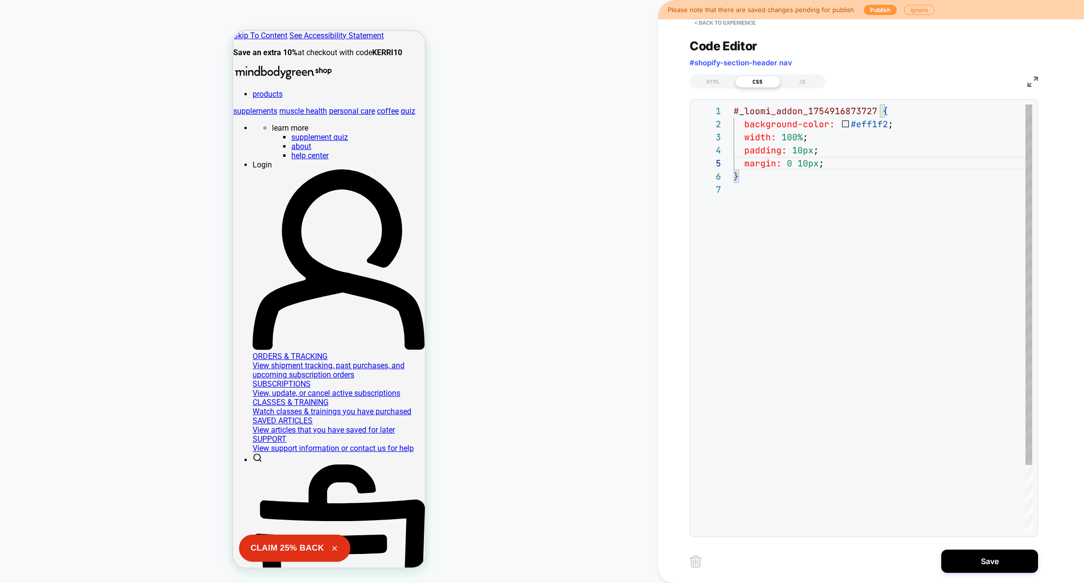
click at [781, 139] on div "# _ loomi_addon_1754916873727 { background-color: #eff1f2 ; width: 100% ; } pad…" at bounding box center [882, 356] width 298 height 505
click at [869, 160] on div "# _ loomi_addon_1754916873727 { background-color: #eff1f2 ; width: calc ( 100% …" at bounding box center [882, 356] width 298 height 505
drag, startPoint x: 899, startPoint y: 116, endPoint x: 691, endPoint y: 116, distance: 207.5
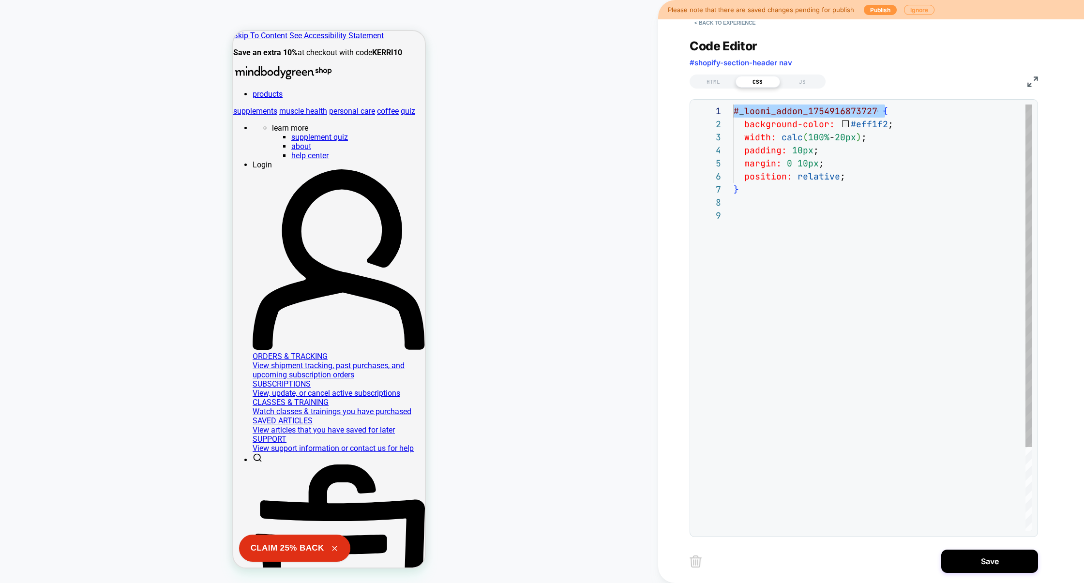
click at [691, 116] on div "**********" at bounding box center [863, 318] width 348 height 438
click at [787, 247] on div "# _ loomi_addon_1754916873727 { background-color: #eff1f2 ; width: calc ( 100% …" at bounding box center [882, 369] width 298 height 531
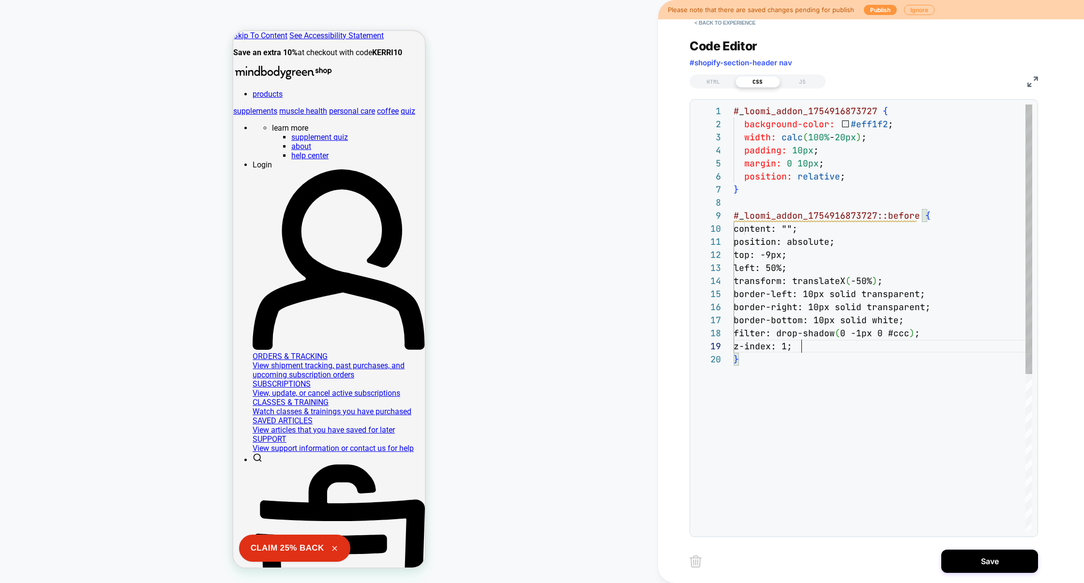
scroll to position [104, 68]
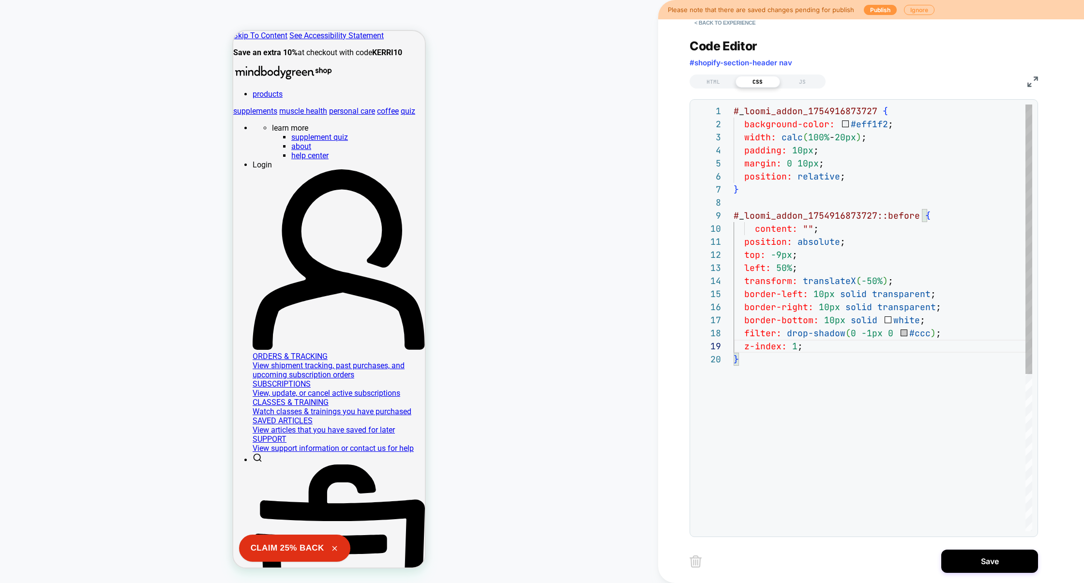
click at [791, 166] on div "# _ loomi_addon_1754916873727 { background-color: #eff1f2 ; width: calc ( 100% …" at bounding box center [882, 441] width 298 height 675
click at [901, 323] on div "# _ loomi_addon_1754916873727 { background-color: #eff1f2 ; width: calc ( 100% …" at bounding box center [882, 441] width 298 height 675
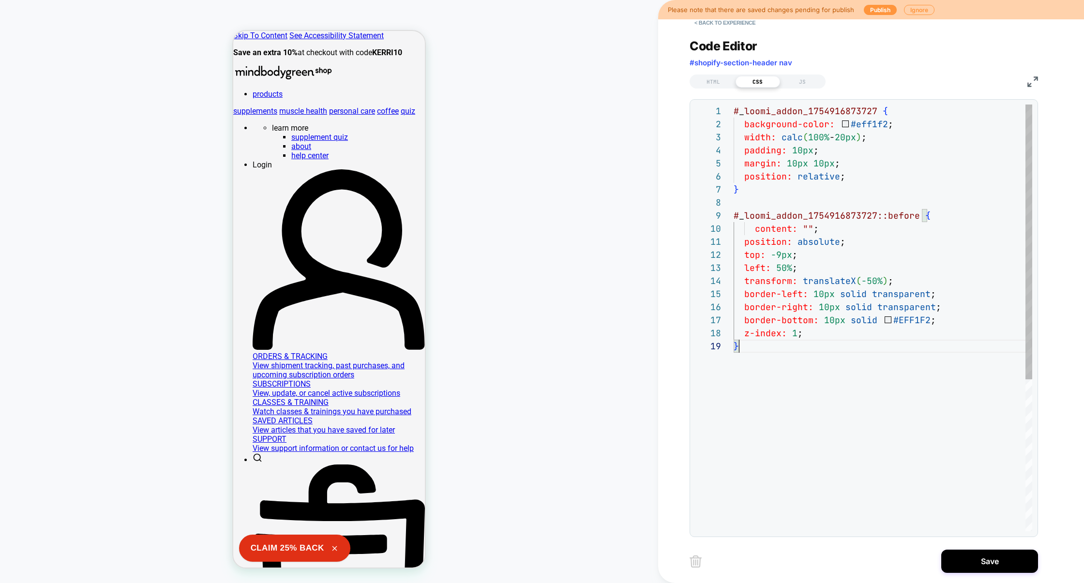
click at [751, 369] on div "# _ loomi_addon_1754916873727 { background-color: #eff1f2 ; width: calc ( 100% …" at bounding box center [882, 435] width 298 height 662
type textarea "**********"
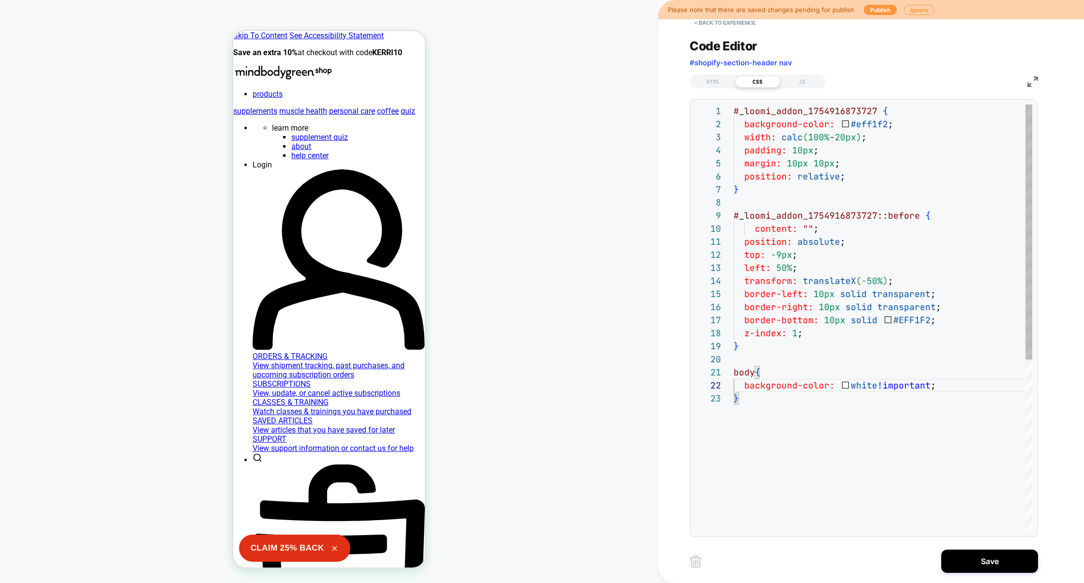
click at [802, 362] on div "# _ loomi_addon_1754916873727 { background-color: #eff1f2 ; width: calc ( 100% …" at bounding box center [882, 461] width 298 height 714
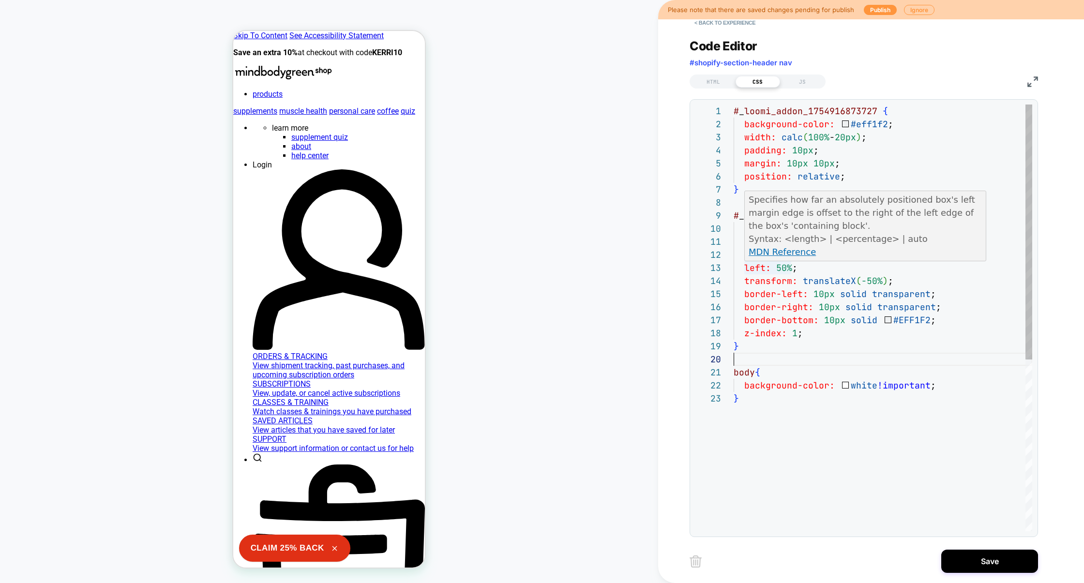
click at [778, 270] on div "# _ loomi_addon_1754916873727 { background-color: #eff1f2 ; width: calc ( 100% …" at bounding box center [882, 461] width 298 height 714
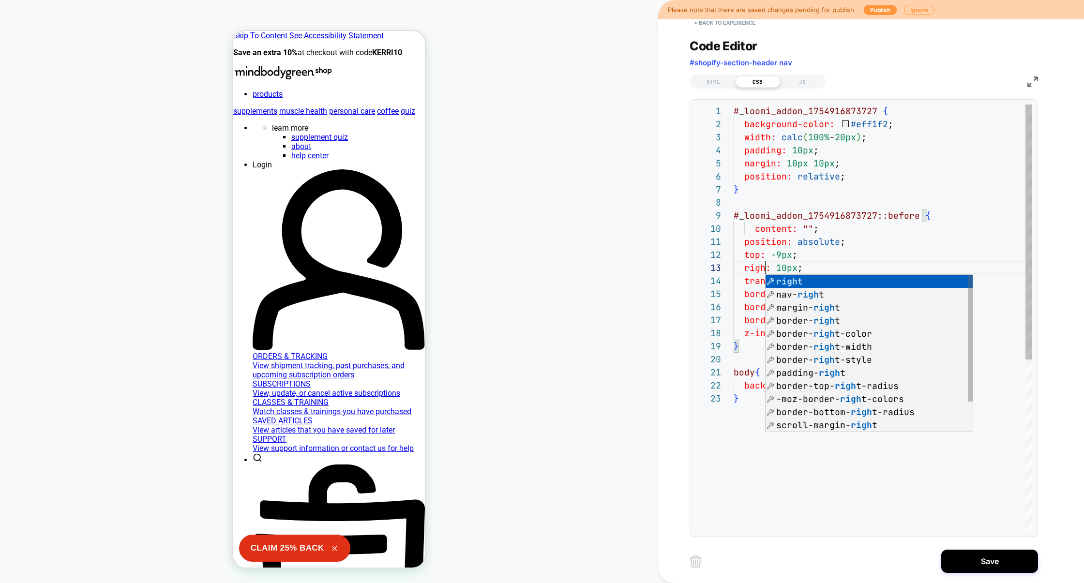
scroll to position [26, 37]
click at [817, 257] on div "# _ loomi_addon_1754916873727 { background-color: #eff1f2 ; width: calc ( 100% …" at bounding box center [882, 461] width 298 height 714
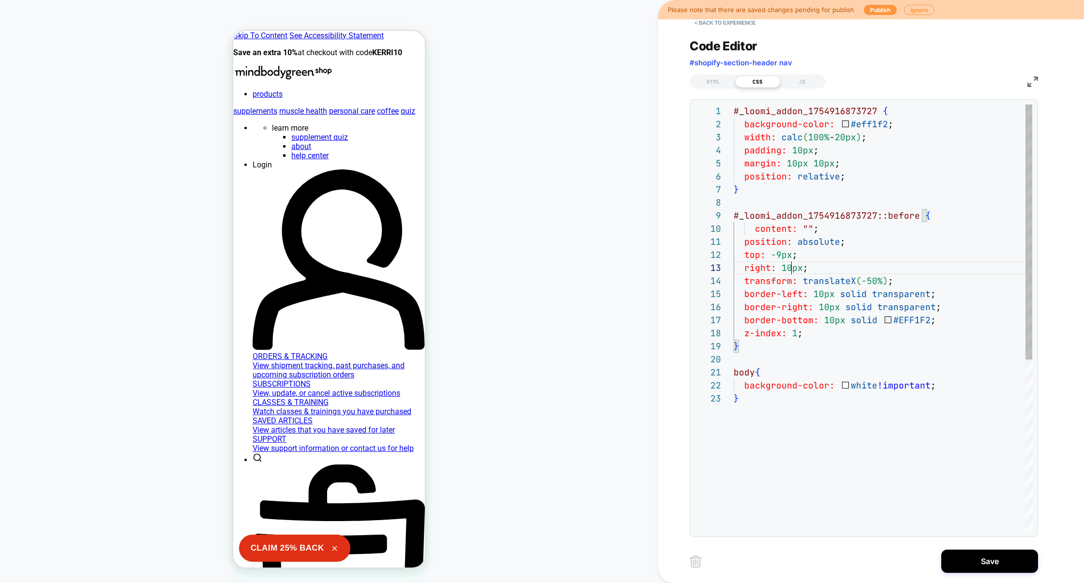
click at [789, 268] on div "# _ loomi_addon_1754916873727 { background-color: #eff1f2 ; width: calc ( 100% …" at bounding box center [882, 461] width 298 height 714
click at [858, 267] on div "# _ loomi_addon_1754916873727 { background-color: #eff1f2 ; width: calc ( 100% …" at bounding box center [882, 461] width 298 height 714
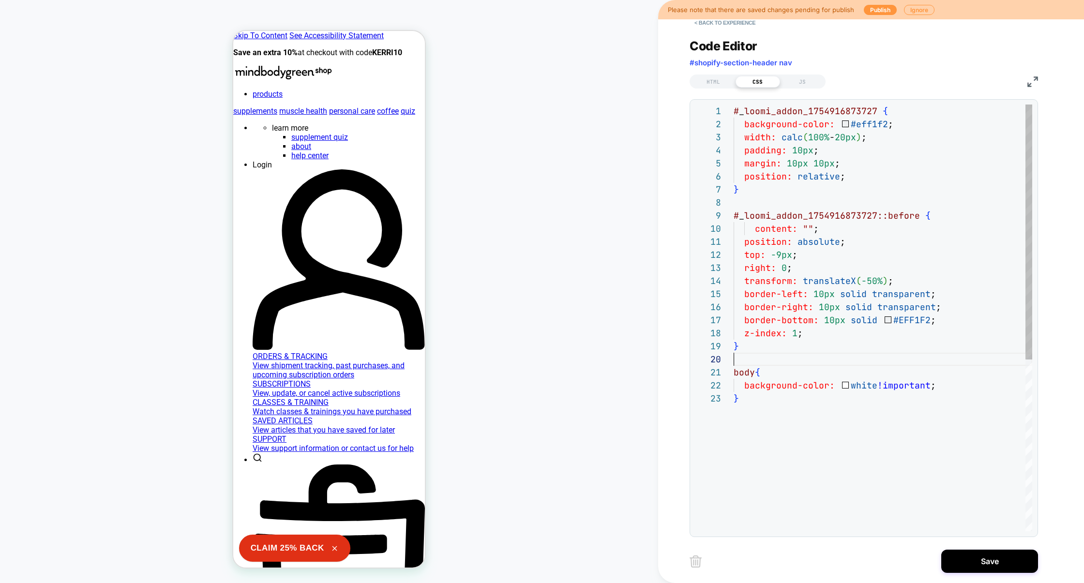
click at [823, 359] on div "# _ loomi_addon_1754916873727 { background-color: #eff1f2 ; width: calc ( 100% …" at bounding box center [882, 461] width 298 height 714
click at [810, 280] on div "# _ loomi_addon_1754916873727 { background-color: #eff1f2 ; width: calc ( 100% …" at bounding box center [882, 461] width 298 height 714
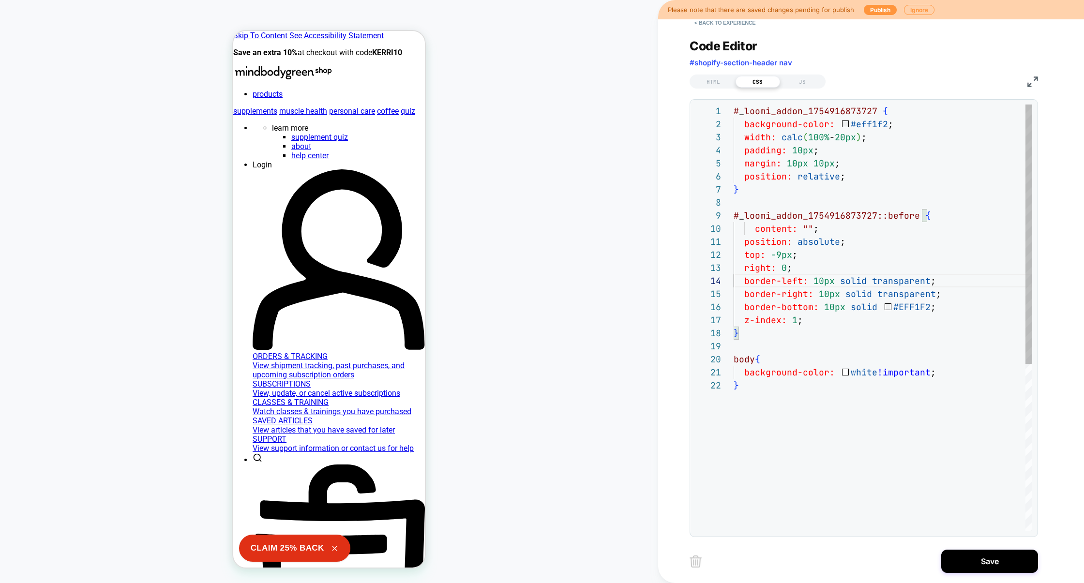
scroll to position [39, 0]
click at [805, 306] on div "# _ loomi_addon_1754916873727 { background-color: #eff1f2 ; width: calc ( 100% …" at bounding box center [882, 454] width 298 height 701
drag, startPoint x: 788, startPoint y: 266, endPoint x: 870, endPoint y: 271, distance: 81.9
click at [789, 266] on div "# _ loomi_addon_1754916873727 { background-color: #eff1f2 ; width: calc ( 100% …" at bounding box center [882, 454] width 298 height 701
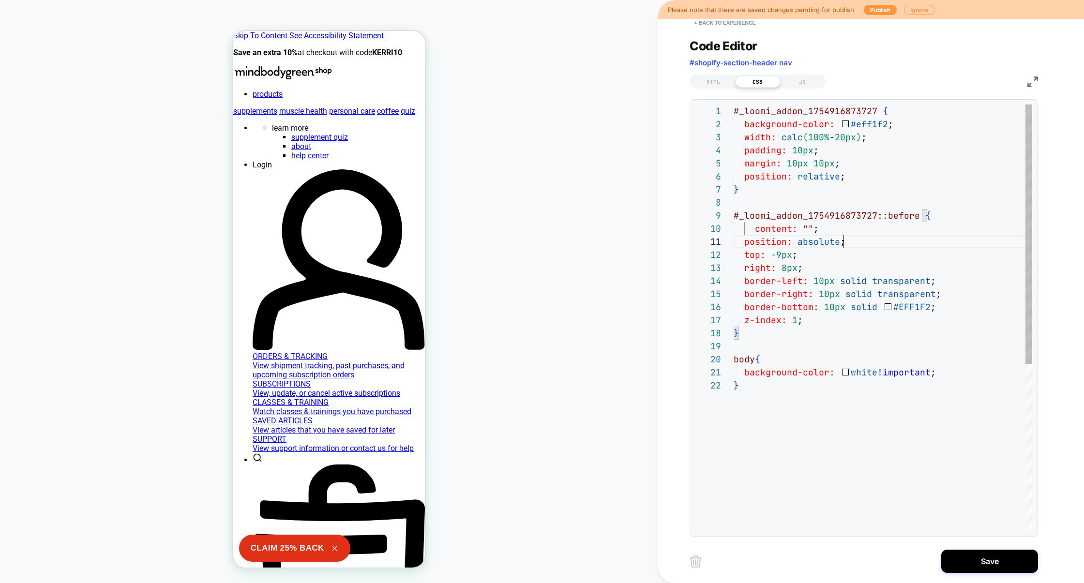
click at [889, 245] on div "# _ loomi_addon_1754916873727 { background-color: #eff1f2 ; width: calc ( 100% …" at bounding box center [882, 454] width 298 height 701
click at [820, 280] on div "# _ loomi_addon_1754916873727 { background-color: #eff1f2 ; width: calc ( 100% …" at bounding box center [882, 454] width 298 height 701
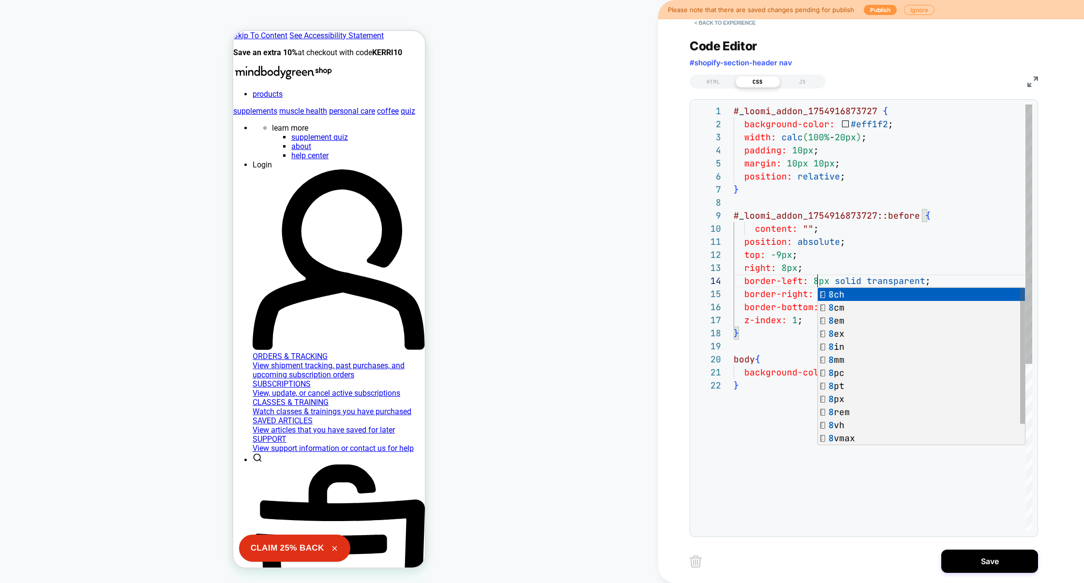
scroll to position [39, 84]
click at [856, 268] on div "# _ loomi_addon_1754916873727 { background-color: #eff1f2 ; width: calc ( 100% …" at bounding box center [882, 454] width 298 height 701
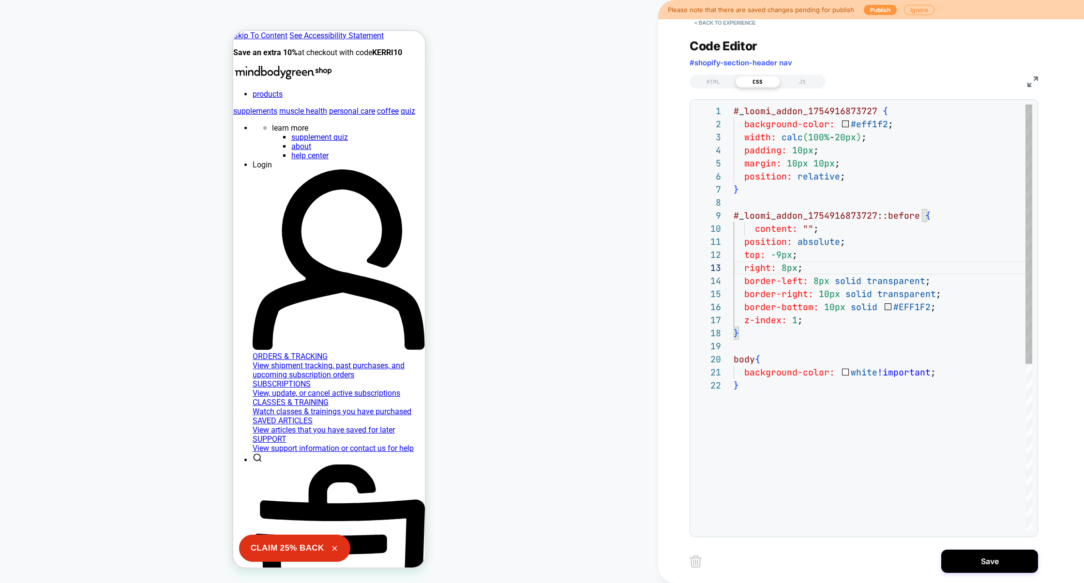
click at [828, 293] on div "# _ loomi_addon_1754916873727 { background-color: #eff1f2 ; width: calc ( 100% …" at bounding box center [882, 454] width 298 height 701
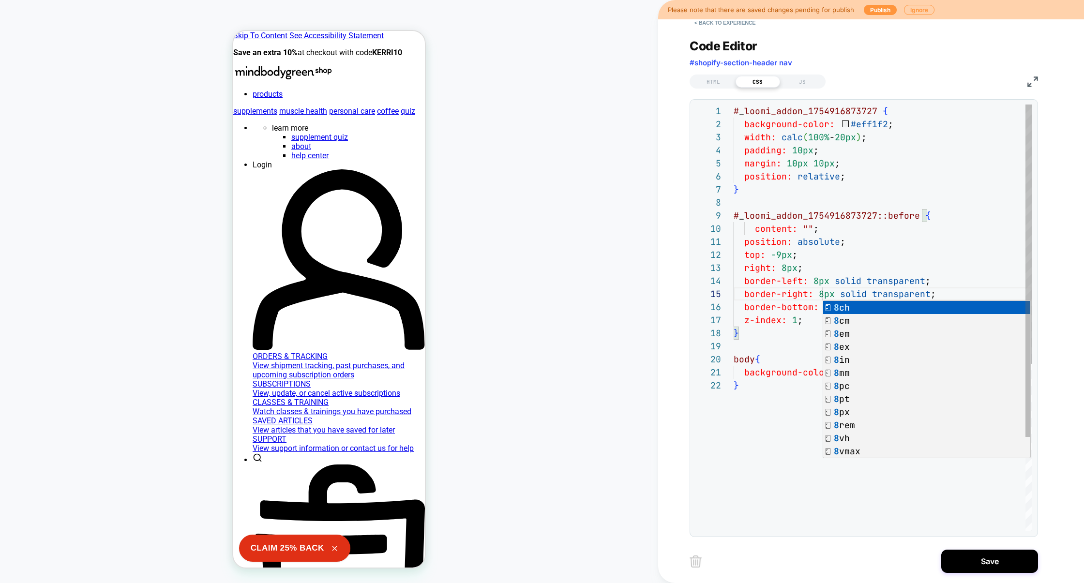
scroll to position [52, 89]
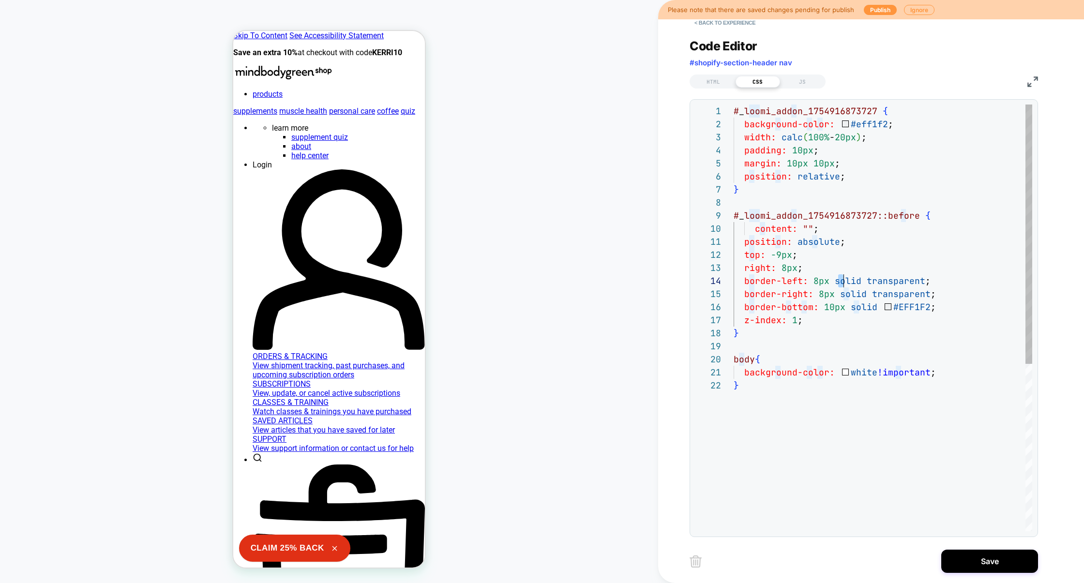
click at [840, 280] on div "# _ loomi_addon_1754916873727 { background-color: #eff1f2 ; width: calc ( 100% …" at bounding box center [882, 454] width 298 height 701
click at [829, 310] on div "# _ loomi_addon_1754916873727 { background-color: #eff1f2 ; width: calc ( 100% …" at bounding box center [882, 454] width 298 height 701
click at [781, 259] on div "# _ loomi_addon_1754916873727 { background-color: #eff1f2 ; width: calc ( 100% …" at bounding box center [882, 454] width 298 height 701
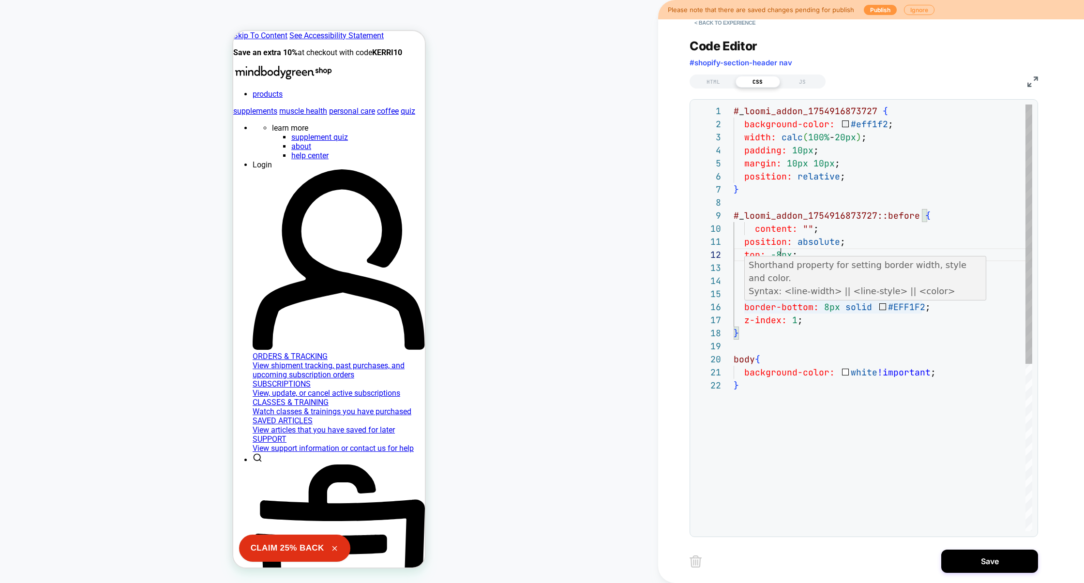
scroll to position [65, 94]
click at [828, 307] on div "# _ loomi_addon_1754916873727 { background-color: #eff1f2 ; width: calc ( 100% …" at bounding box center [882, 454] width 298 height 701
click at [776, 253] on div "# _ loomi_addon_1754916873727 { background-color: #eff1f2 ; width: calc ( 100% …" at bounding box center [882, 454] width 298 height 701
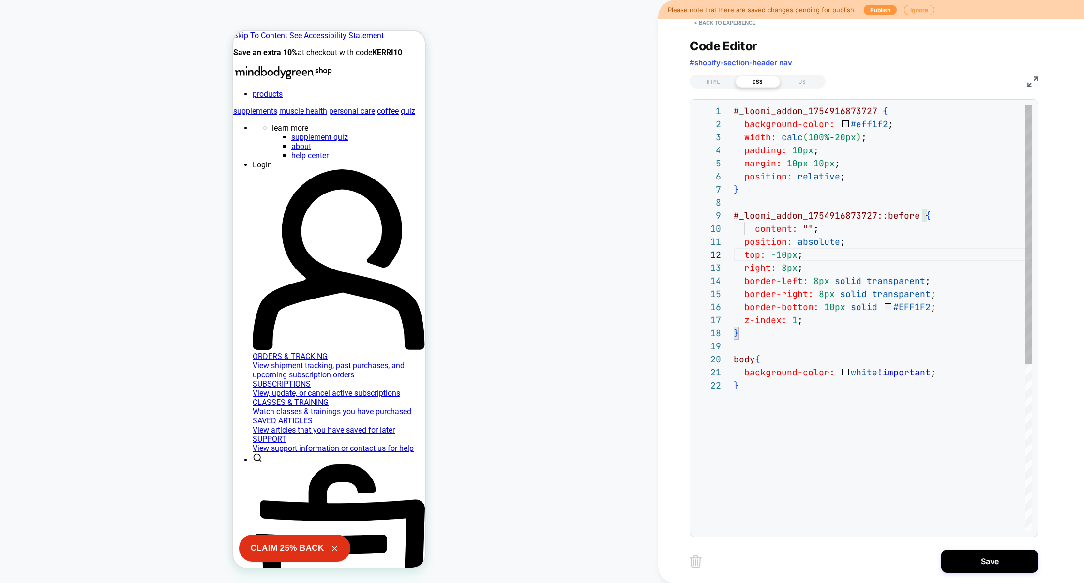
click at [829, 305] on div "# _ loomi_addon_1754916873727 { background-color: #eff1f2 ; width: calc ( 100% …" at bounding box center [882, 454] width 298 height 701
click at [862, 179] on div "# _ loomi_addon_1754916873727 { background-color: #eff1f2 ; width: calc ( 100% …" at bounding box center [882, 454] width 298 height 701
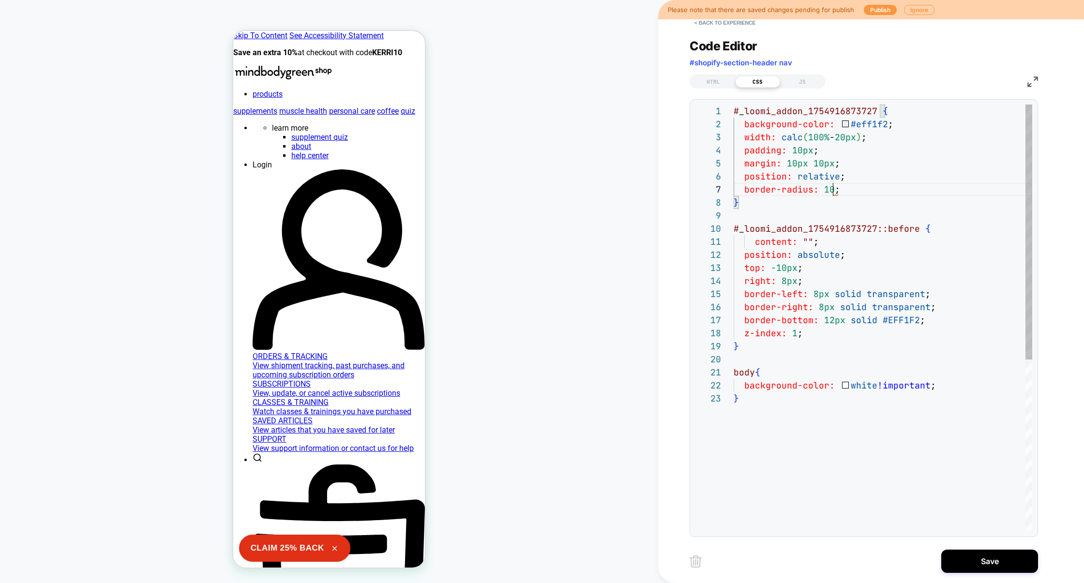
scroll to position [78, 109]
click at [835, 277] on div "# _ loomi_addon_1754916873727 { background-color: #eff1f2 ; width: calc ( 100% …" at bounding box center [882, 461] width 298 height 714
click at [792, 154] on div "# _ loomi_addon_1754916873727 { background-color: #eff1f2 ; width: calc ( 100% …" at bounding box center [882, 461] width 298 height 714
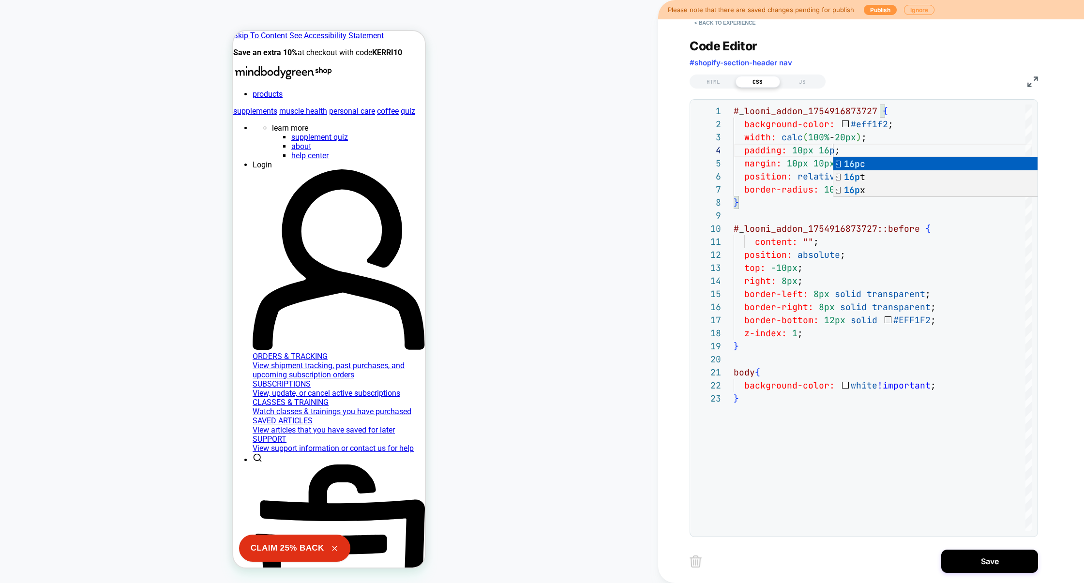
scroll to position [39, 104]
click at [812, 110] on div "# _ loomi_addon_1754916873727 { background-color: #eff1f2 ; width: calc ( 100% …" at bounding box center [882, 461] width 298 height 714
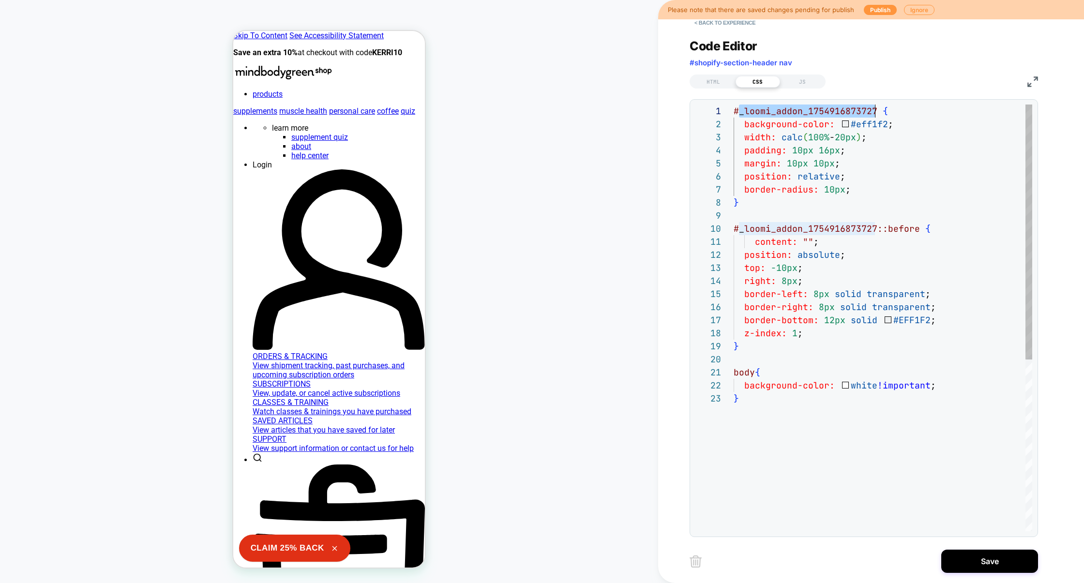
click at [812, 110] on div "# _ loomi_addon_1754916873727 { background-color: #eff1f2 ; width: calc ( 100% …" at bounding box center [882, 461] width 298 height 714
click at [850, 183] on div "# _ loomi_addon_1754916873727 { background-color: #eff1f2 ; width: calc ( 100% …" at bounding box center [882, 461] width 298 height 714
drag, startPoint x: 874, startPoint y: 114, endPoint x: 683, endPoint y: 110, distance: 191.1
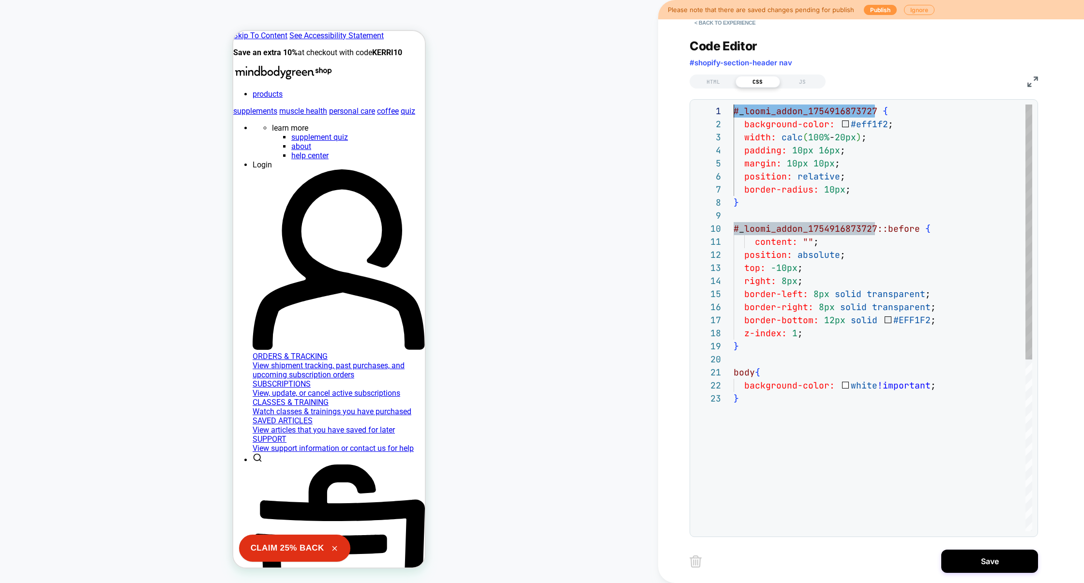
click at [683, 111] on div "**********" at bounding box center [871, 291] width 426 height 583
click at [744, 408] on div "# _ loomi_addon_1754916873727 { background-color: #eff1f2 ; width: calc ( 100% …" at bounding box center [882, 461] width 298 height 714
click at [764, 362] on div "# _ loomi_addon_1754916873727 { background-color: #eff1f2 ; width: calc ( 100% …" at bounding box center [882, 461] width 298 height 714
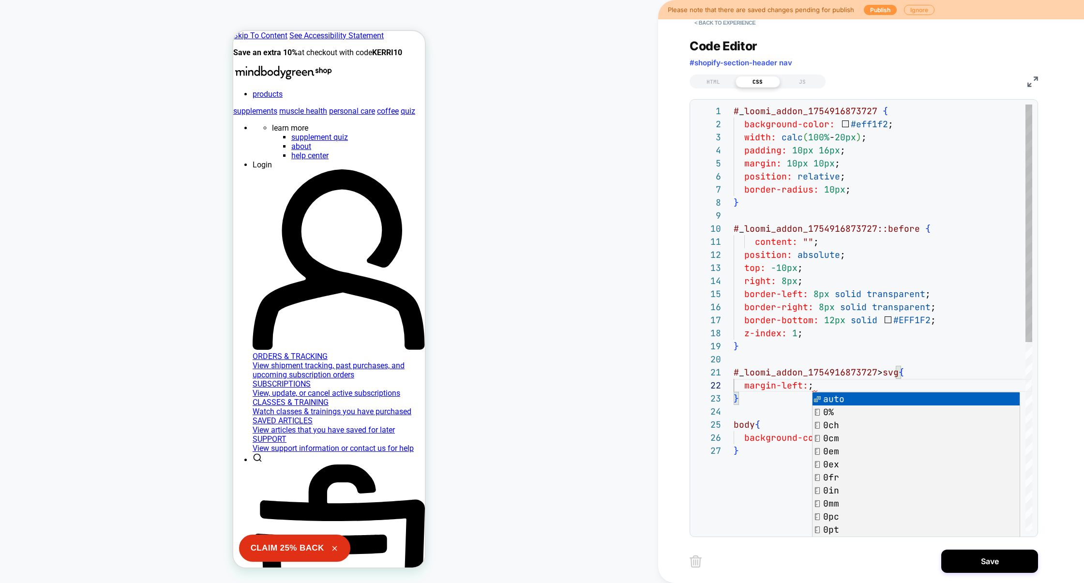
scroll to position [13, 99]
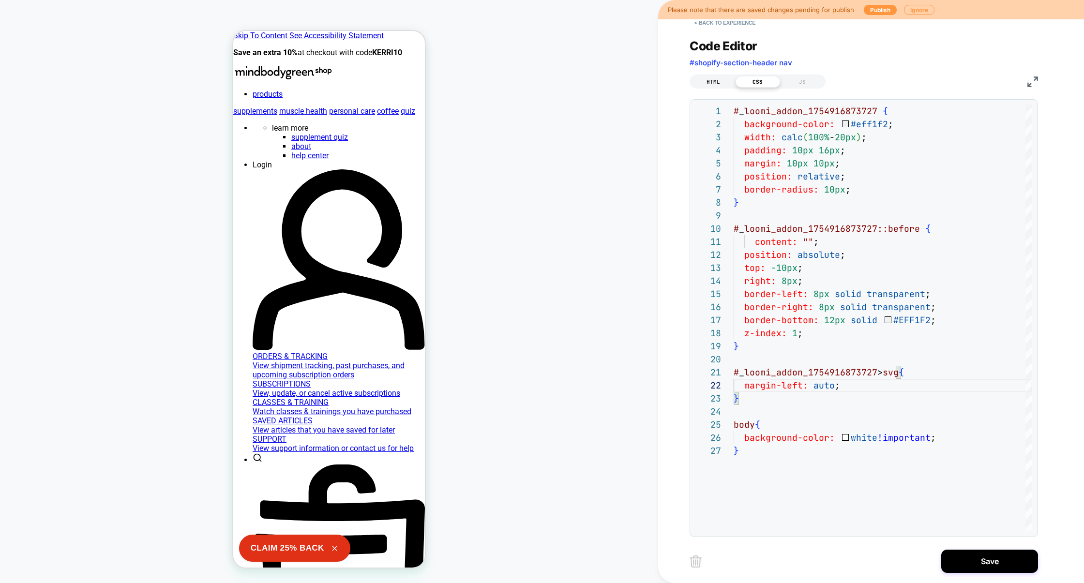
type textarea "**********"
click at [725, 82] on div "HTML" at bounding box center [713, 82] width 45 height 12
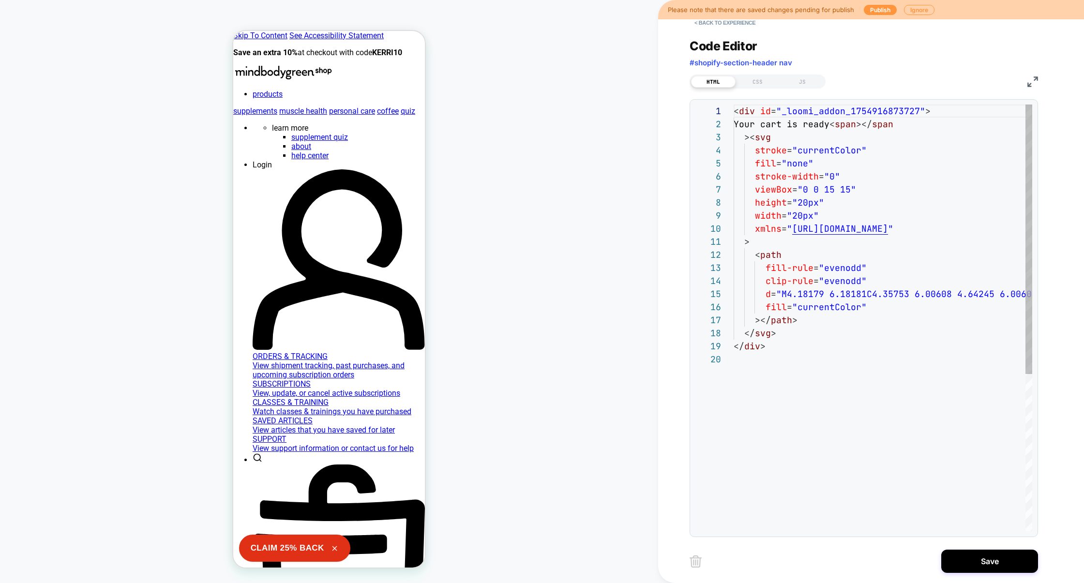
scroll to position [131, 0]
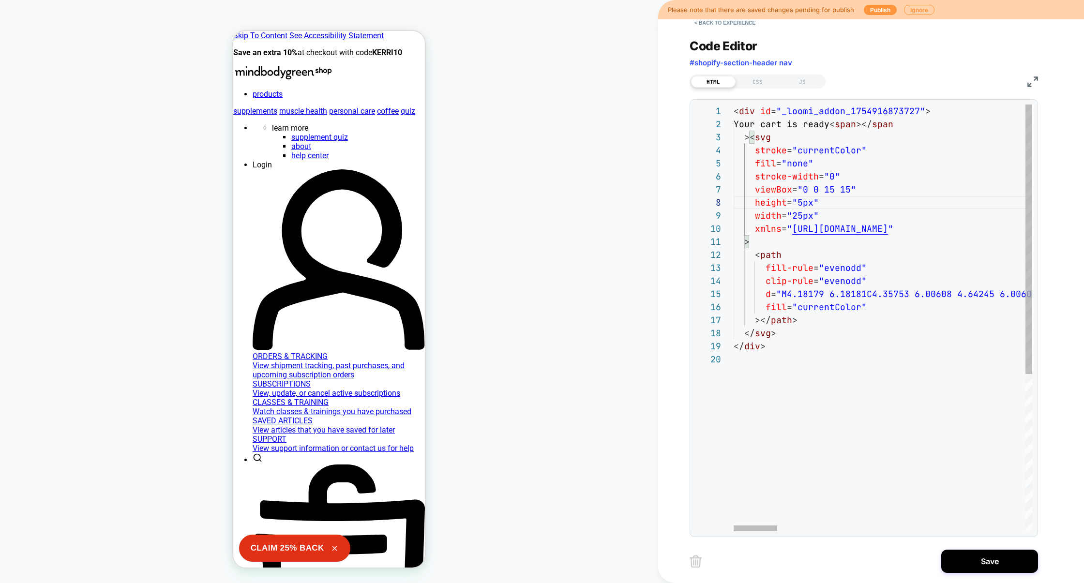
scroll to position [91, 68]
type textarea "**********"
click at [757, 78] on div "CSS" at bounding box center [757, 82] width 45 height 12
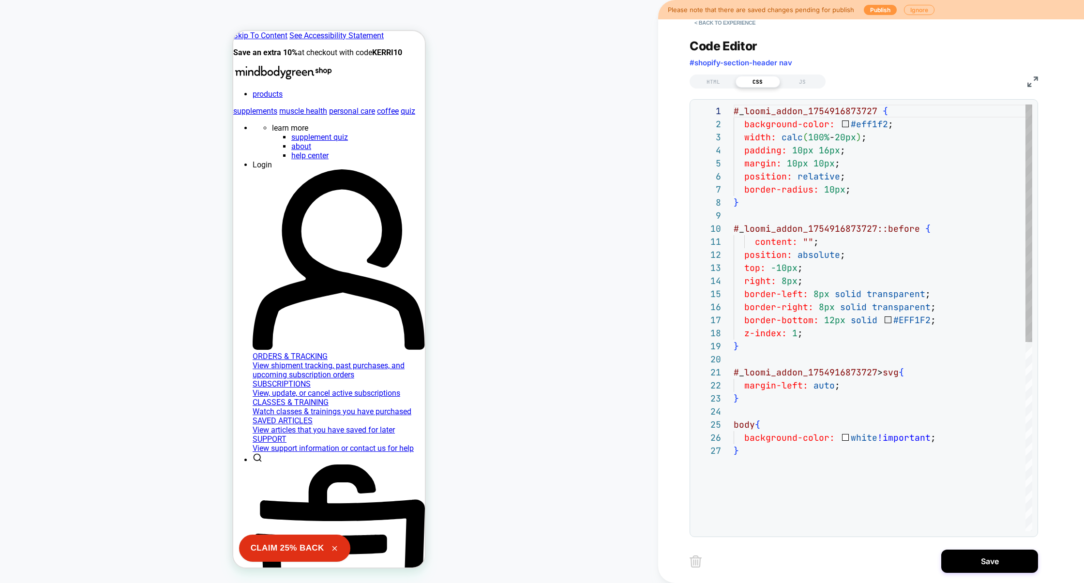
scroll to position [13, 104]
click at [851, 386] on div "# _ loomi_addon_1754916873727 { background-color: #eff1f2 ; width: calc ( 100% …" at bounding box center [882, 487] width 298 height 766
click at [868, 192] on div "# _ loomi_addon_1754916873727 { background-color: #eff1f2 ; width: calc ( 100% …" at bounding box center [882, 493] width 298 height 779
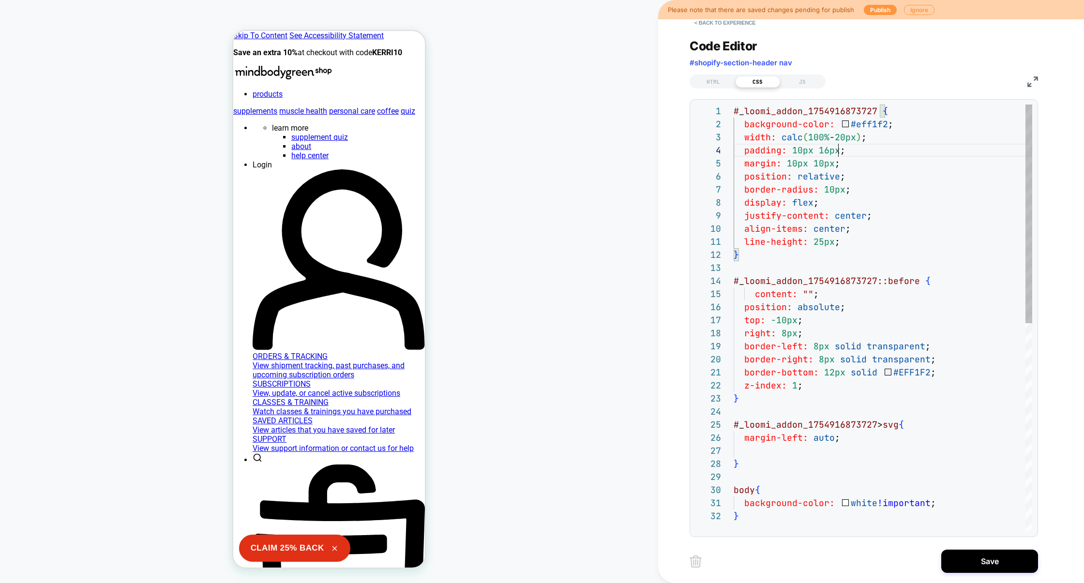
scroll to position [39, 104]
click at [837, 152] on div "# _ loomi_addon_1754916873727 { background-color: #eff1f2 ; width: calc ( 100% …" at bounding box center [882, 520] width 298 height 832
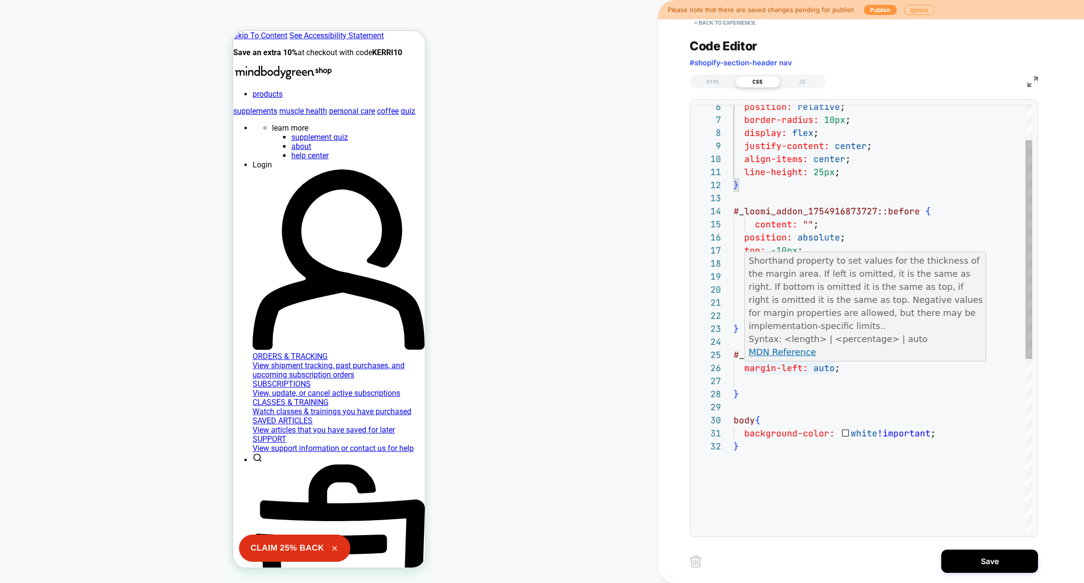
click at [789, 372] on div "border-radius: 10px ; } # _ loomi_addon_1754916873727::before { content: "" ; p…" at bounding box center [882, 451] width 298 height 832
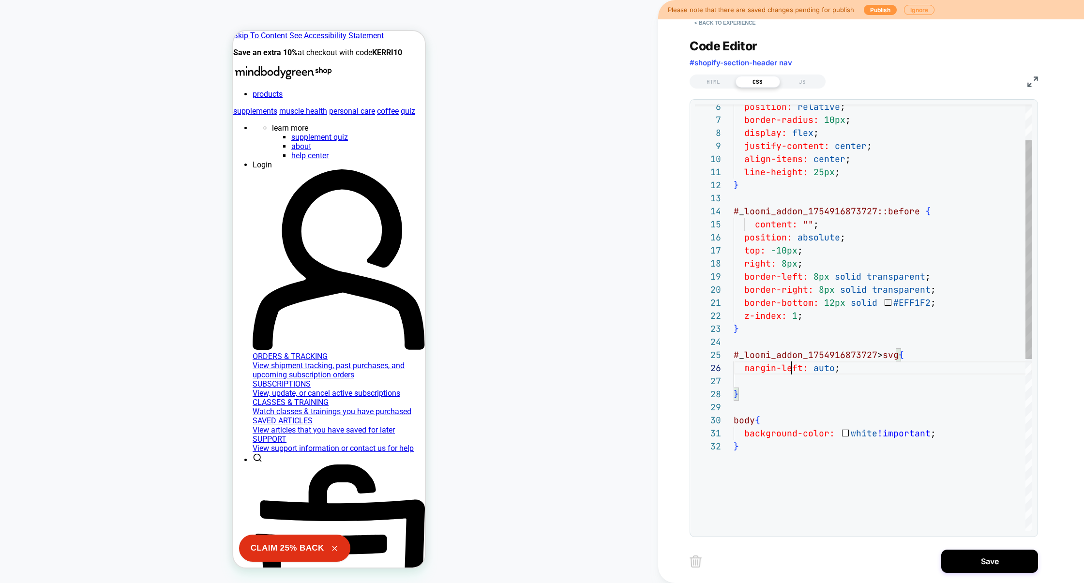
scroll to position [78, 0]
click at [769, 377] on div "border-radius: 10px ; } # _ loomi_addon_1754916873727::before { content: "" ; p…" at bounding box center [882, 451] width 298 height 832
drag, startPoint x: 852, startPoint y: 433, endPoint x: 714, endPoint y: 400, distance: 141.4
click at [714, 401] on div "**********" at bounding box center [863, 317] width 337 height 427
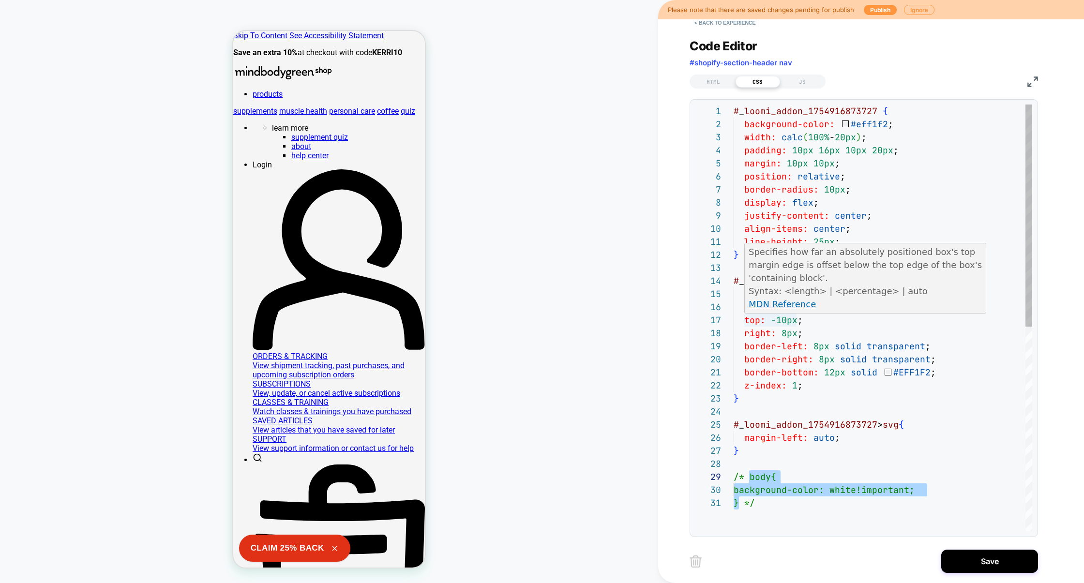
scroll to position [91, 52]
click at [785, 331] on div "border-radius: 10px ; } # _ loomi_addon_1754916873727::before { content: "" ; p…" at bounding box center [882, 513] width 298 height 818
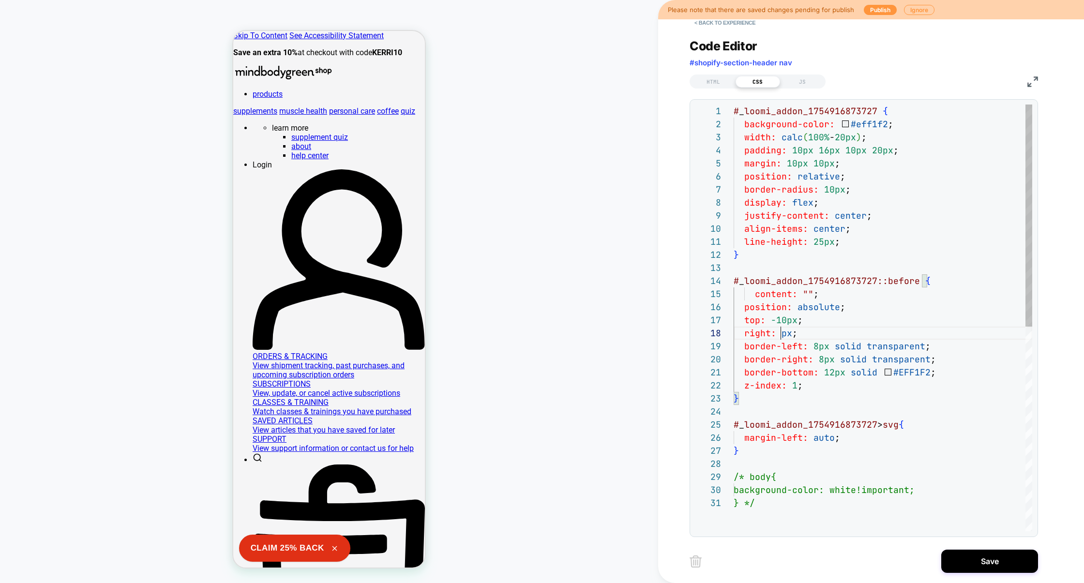
scroll to position [91, 57]
type textarea "**********"
click at [975, 564] on button "Save" at bounding box center [989, 561] width 97 height 23
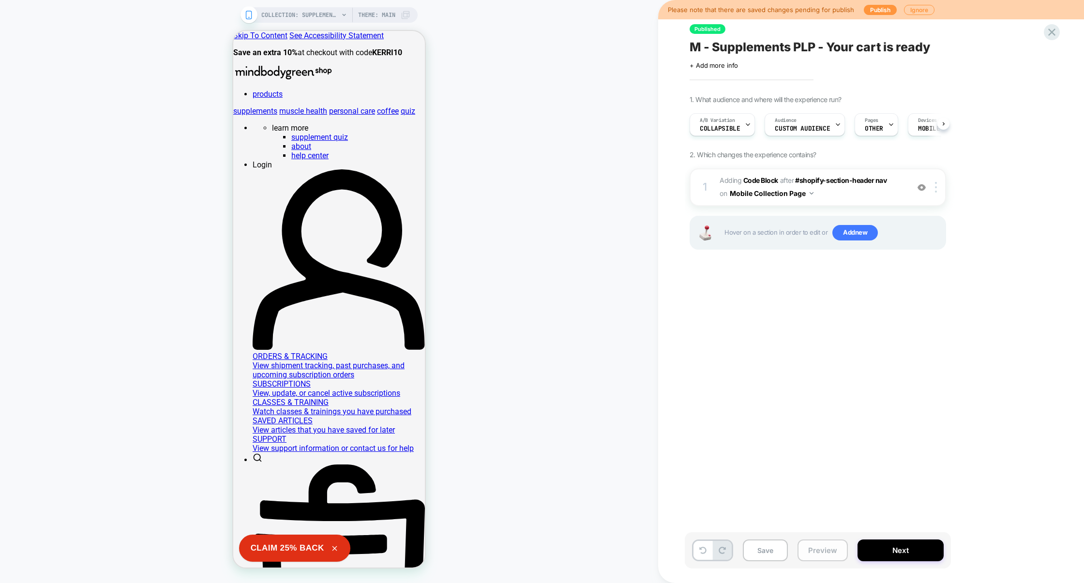
scroll to position [0, 0]
click at [832, 544] on button "Preview" at bounding box center [822, 550] width 50 height 22
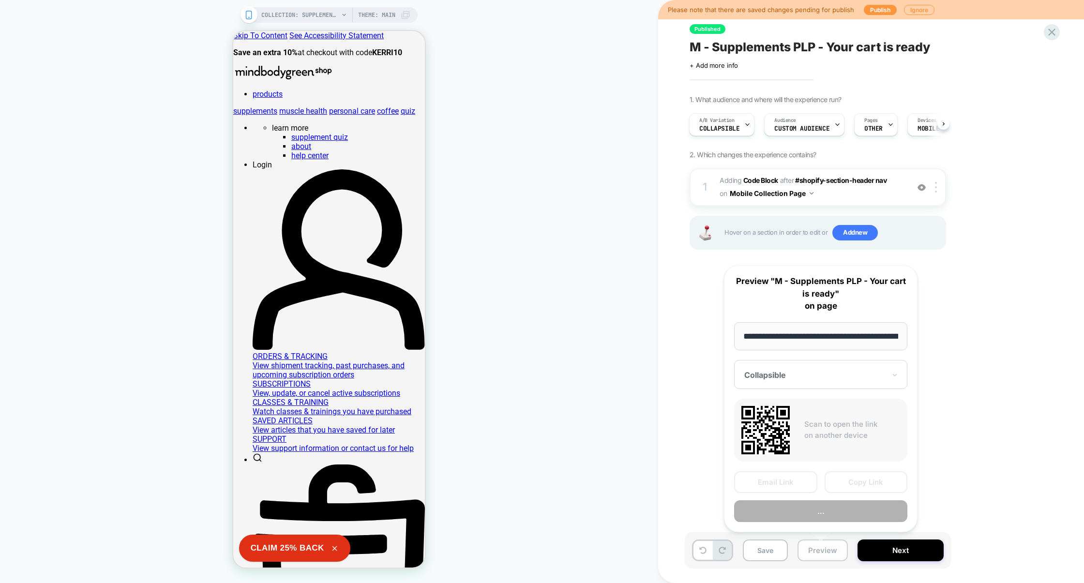
scroll to position [0, 148]
click at [832, 512] on button "Preview" at bounding box center [820, 511] width 173 height 22
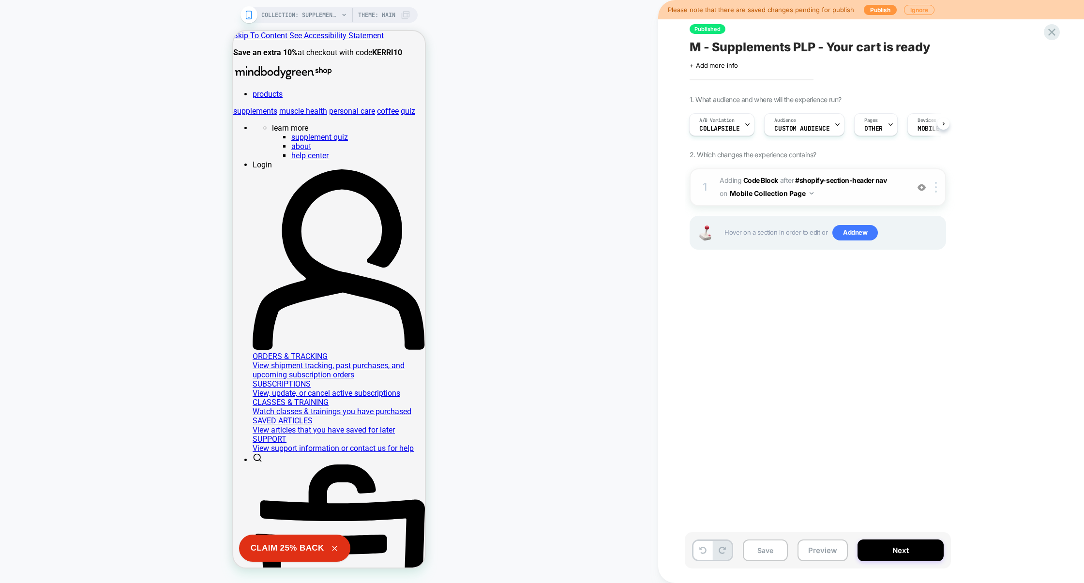
click at [868, 197] on span "Adding Code Block AFTER #shopify-section-header nav #shopify-section-header nav…" at bounding box center [811, 187] width 184 height 26
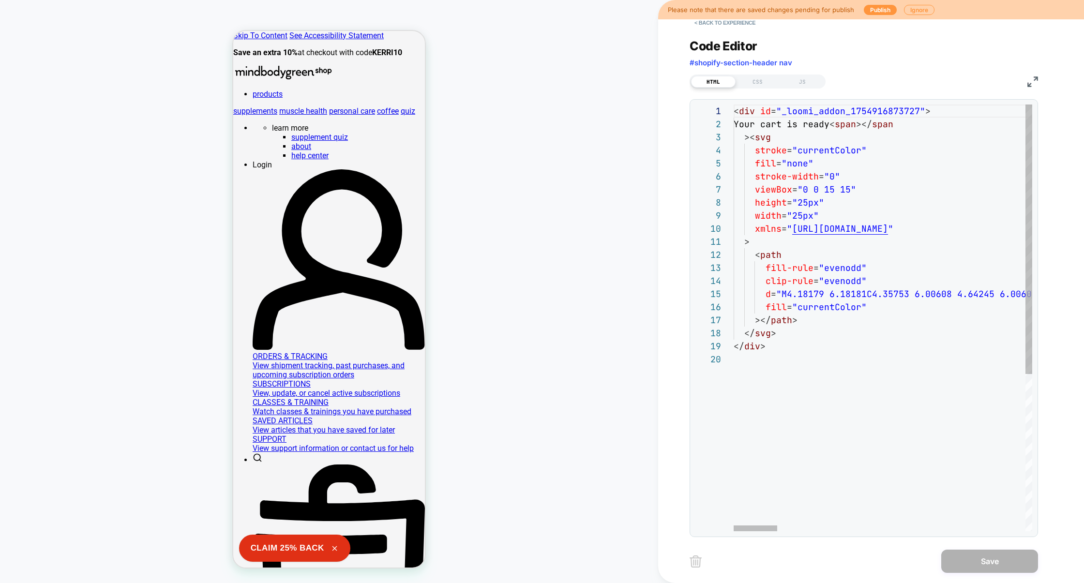
scroll to position [13, 11]
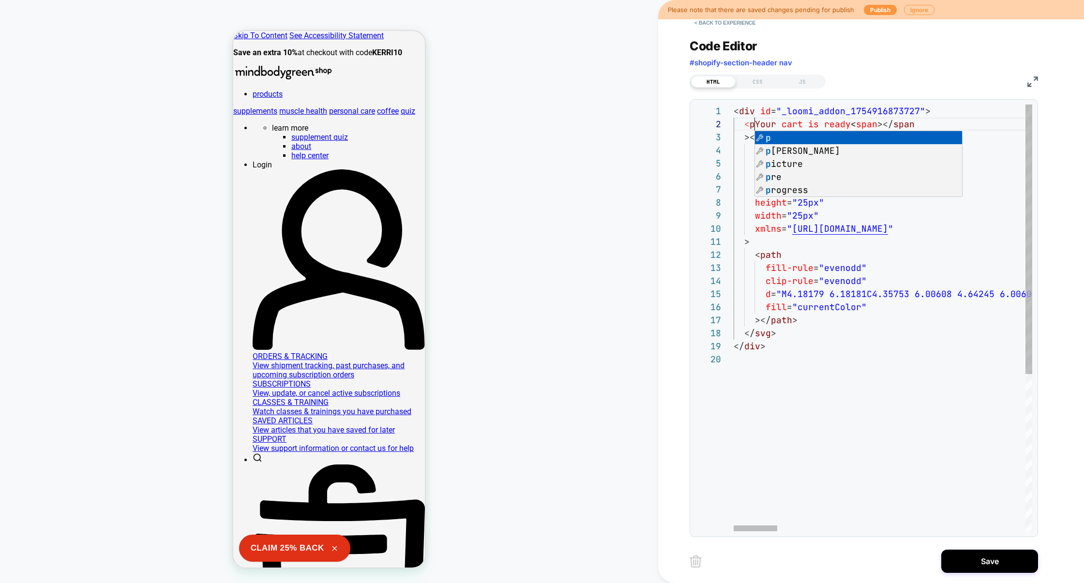
scroll to position [13, 26]
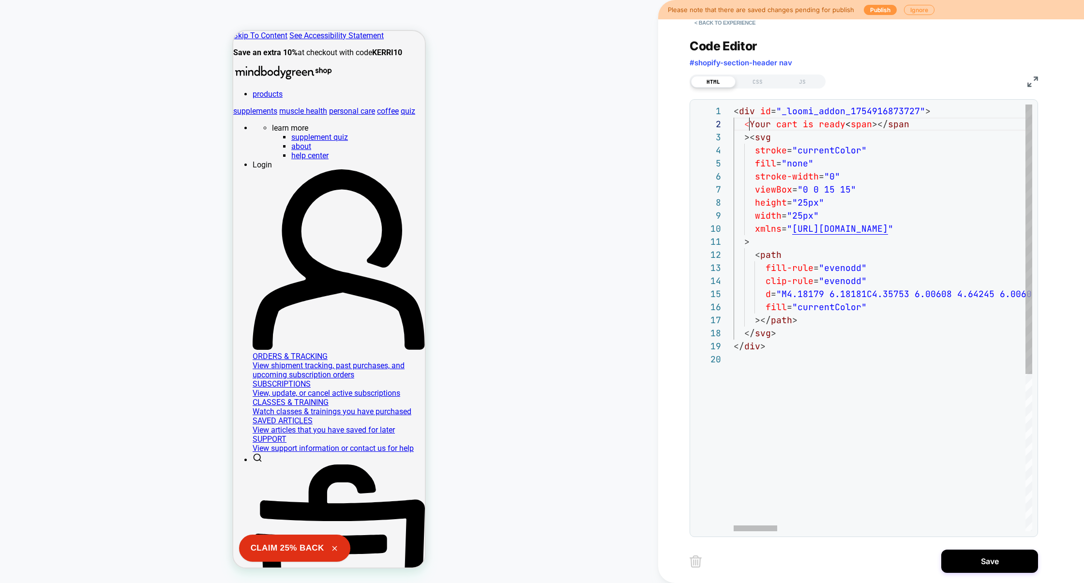
type textarea "**********"
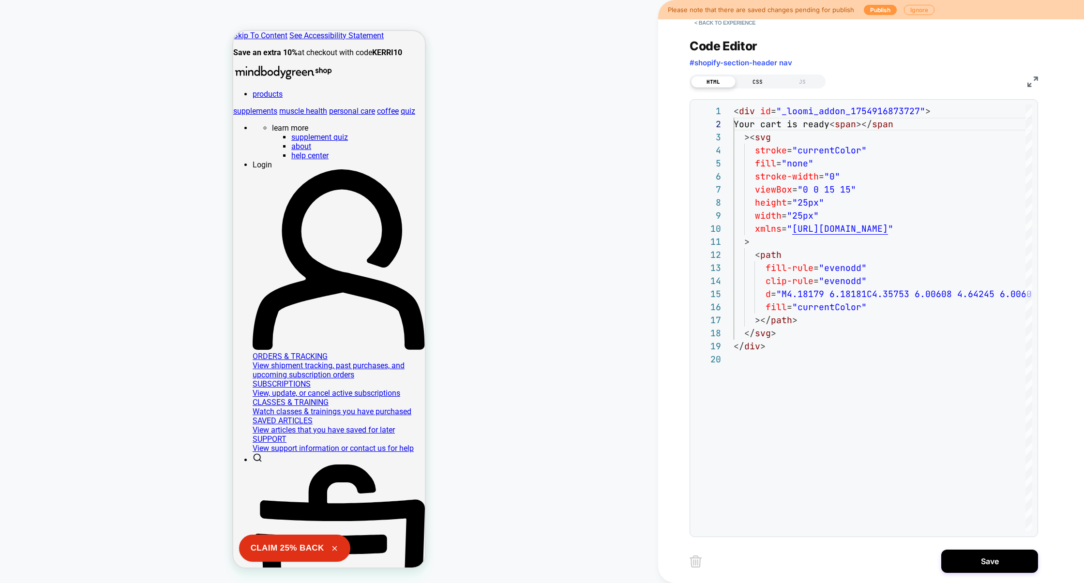
click at [752, 80] on div "CSS" at bounding box center [757, 82] width 45 height 12
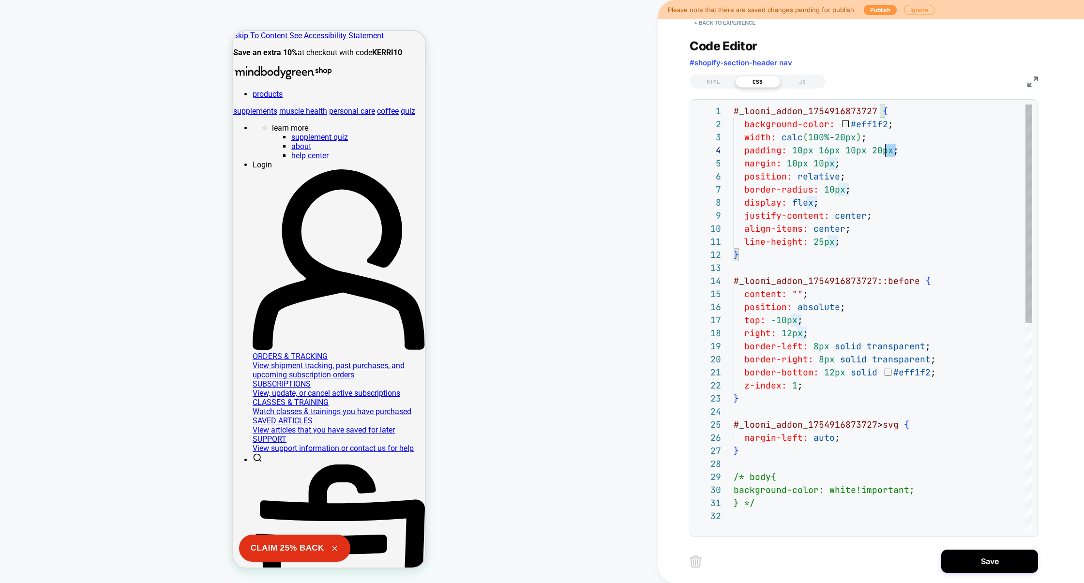
scroll to position [39, 0]
drag, startPoint x: 913, startPoint y: 154, endPoint x: 693, endPoint y: 154, distance: 220.1
click at [733, 154] on div "# _ loomi_addon_1754916873727 { background-color: #eff1f2 ; width: calc ( 100% …" at bounding box center [882, 520] width 298 height 832
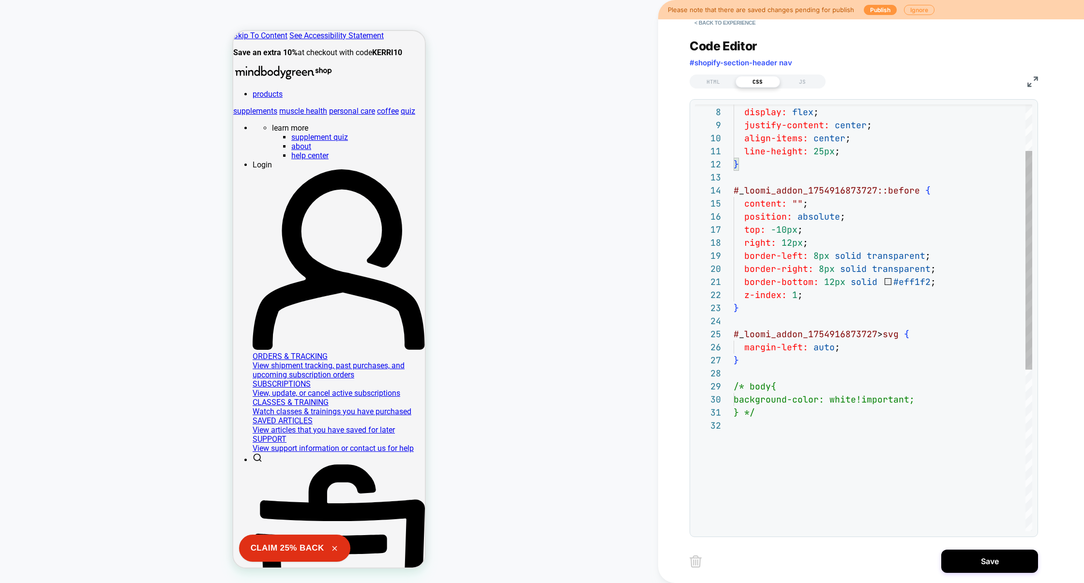
click at [853, 346] on div "border-radius: 10px ; display: flex ; justify-content: center ; align-items: ce…" at bounding box center [882, 430] width 298 height 832
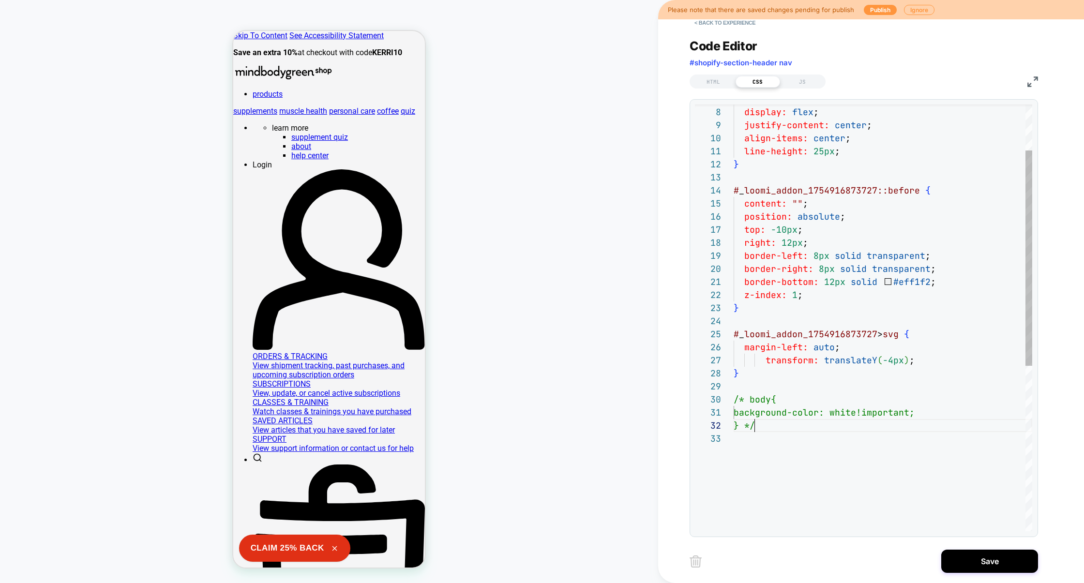
scroll to position [117, 0]
drag, startPoint x: 779, startPoint y: 426, endPoint x: 713, endPoint y: 397, distance: 73.0
click at [713, 397] on div "**********" at bounding box center [863, 317] width 337 height 427
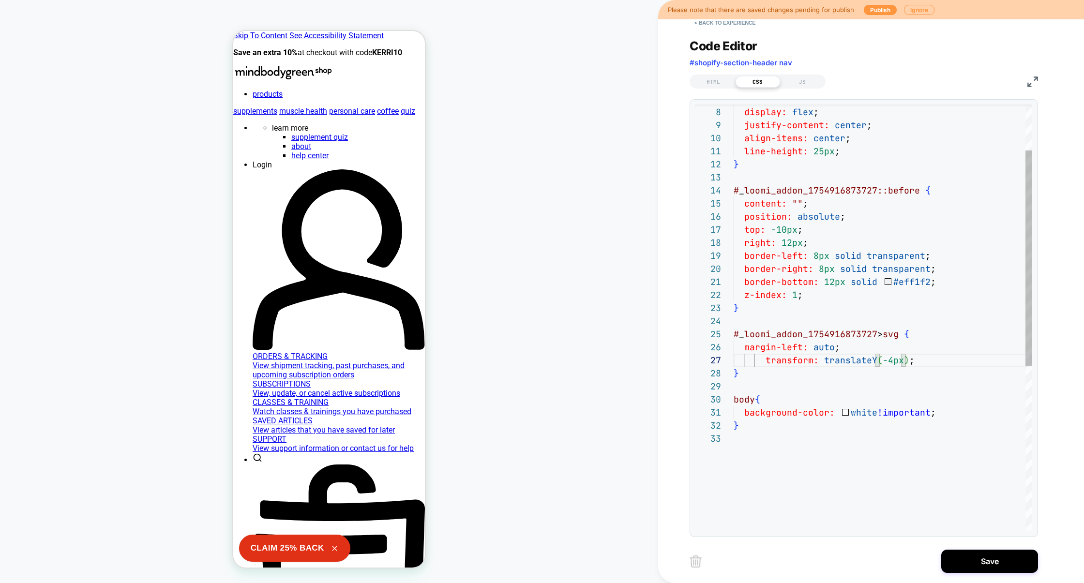
click at [882, 363] on div "border-radius: 10px ; display: flex ; justify-content: center ; align-items: ce…" at bounding box center [882, 436] width 298 height 845
click at [952, 376] on div "border-radius: 10px ; display: flex ; justify-content: center ; align-items: ce…" at bounding box center [882, 436] width 298 height 845
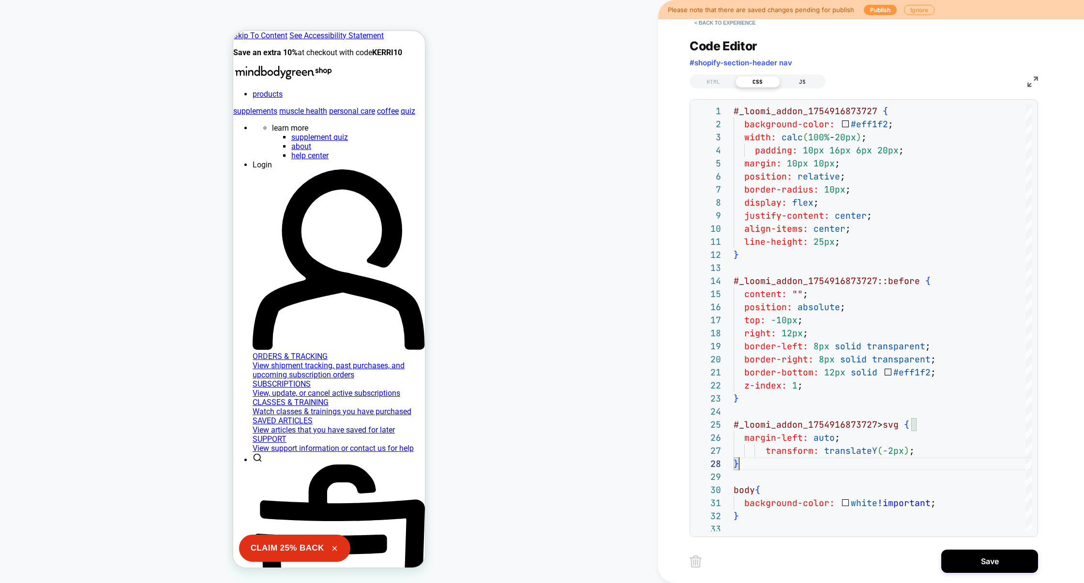
type textarea "**********"
click at [801, 83] on div "JS" at bounding box center [802, 82] width 45 height 12
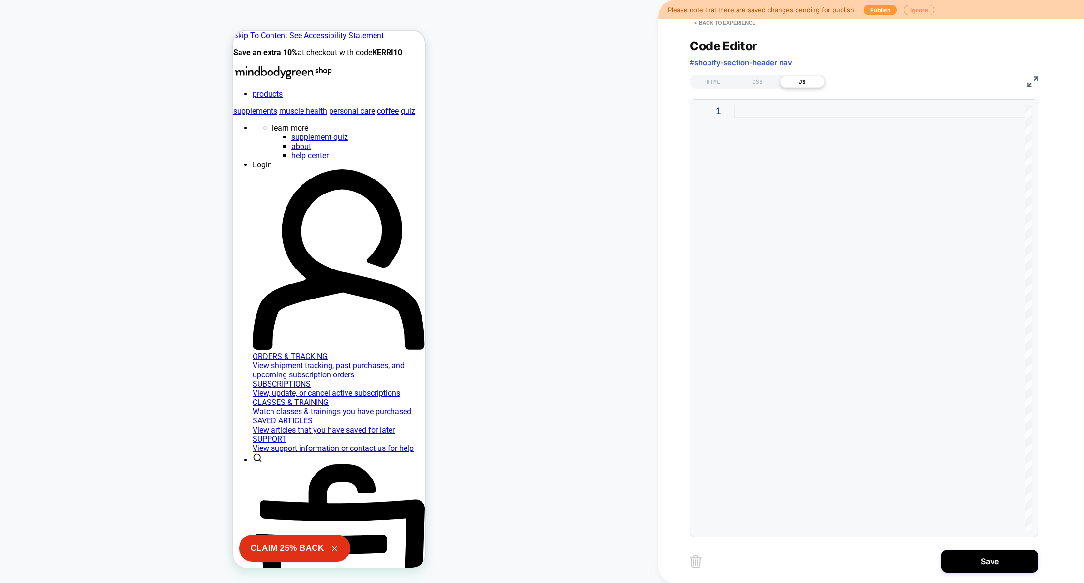
click at [795, 135] on div at bounding box center [882, 317] width 298 height 427
type textarea "*"
click at [942, 115] on div "const debounced=loomi_api.debounce ( updateCount, 250 )" at bounding box center [882, 317] width 298 height 427
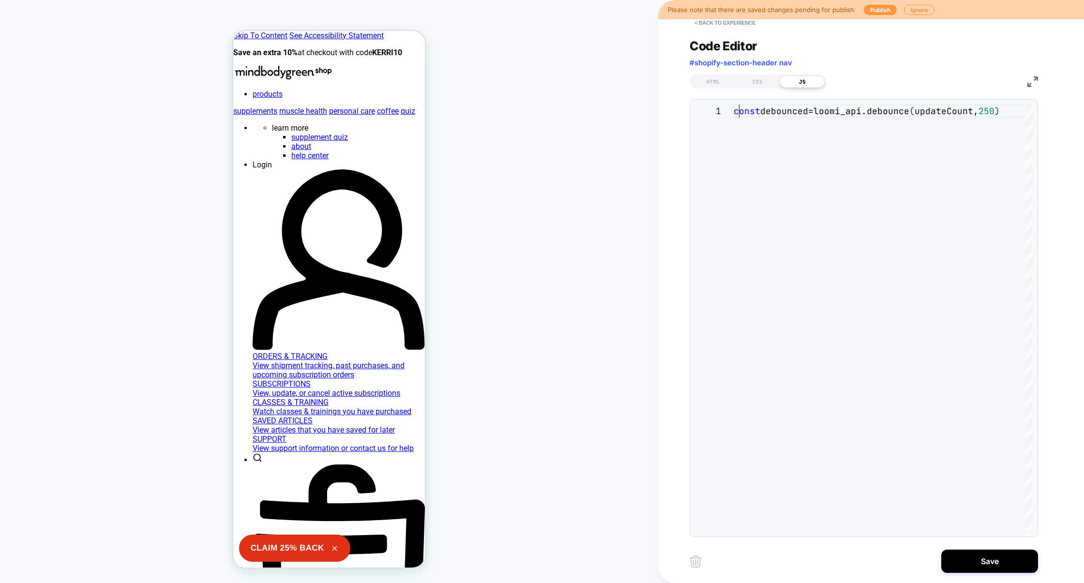
scroll to position [0, 5]
click at [736, 111] on div "const debounced=loomi_api.debounce ( updateCount, 250 )" at bounding box center [882, 317] width 298 height 427
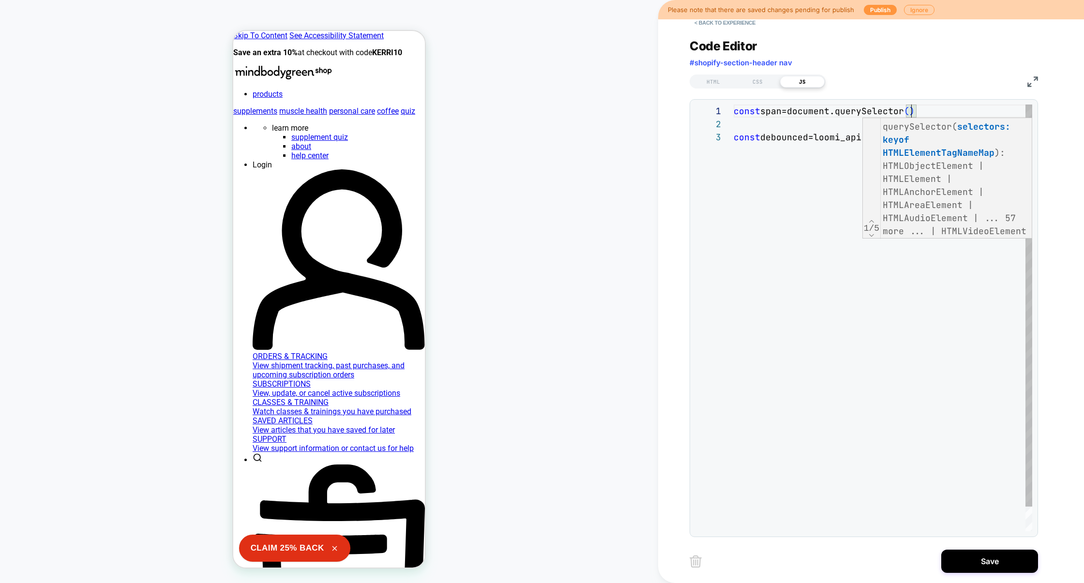
scroll to position [0, 183]
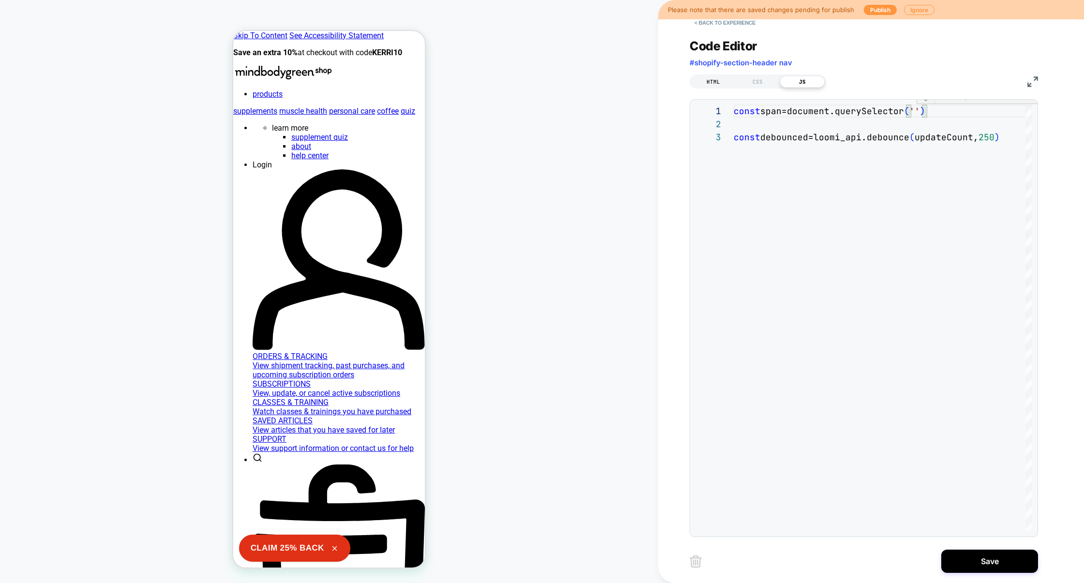
type textarea "**********"
click at [714, 82] on div "HTML" at bounding box center [713, 82] width 45 height 12
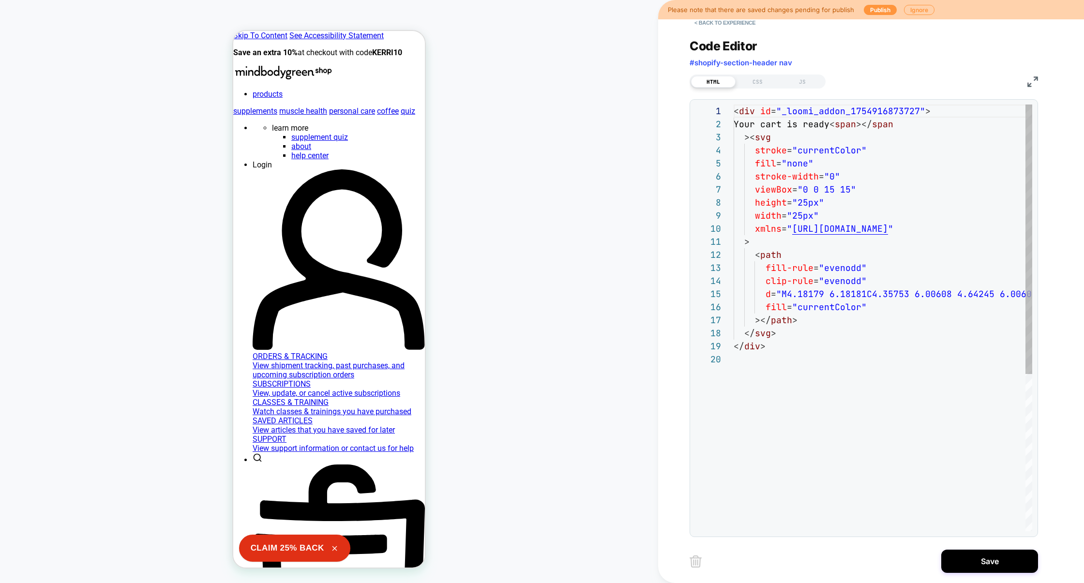
scroll to position [131, 0]
click at [800, 88] on div "HTML CSS JS" at bounding box center [757, 81] width 136 height 14
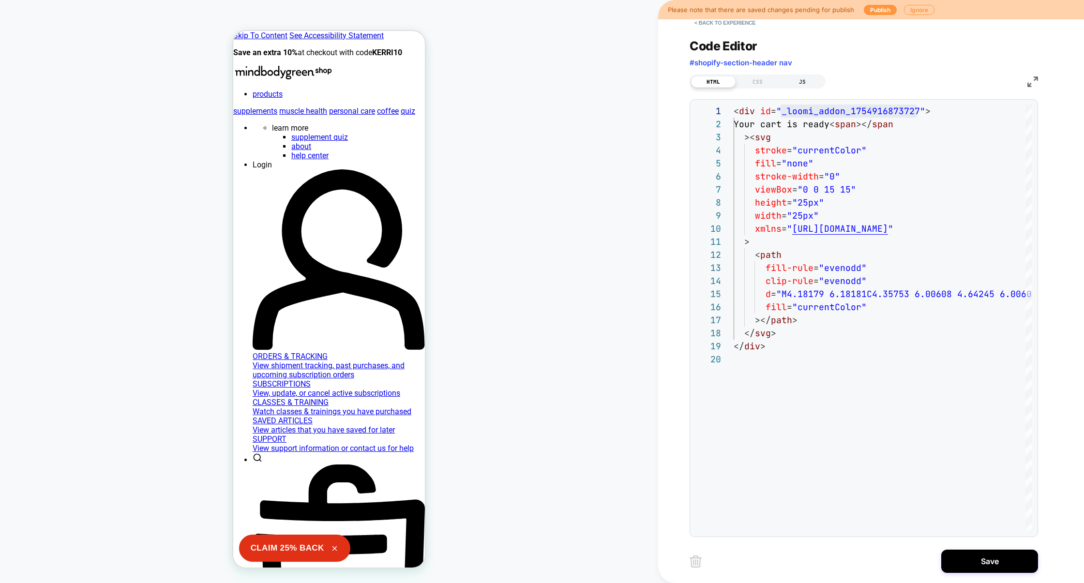
click at [800, 86] on div "JS" at bounding box center [802, 82] width 45 height 12
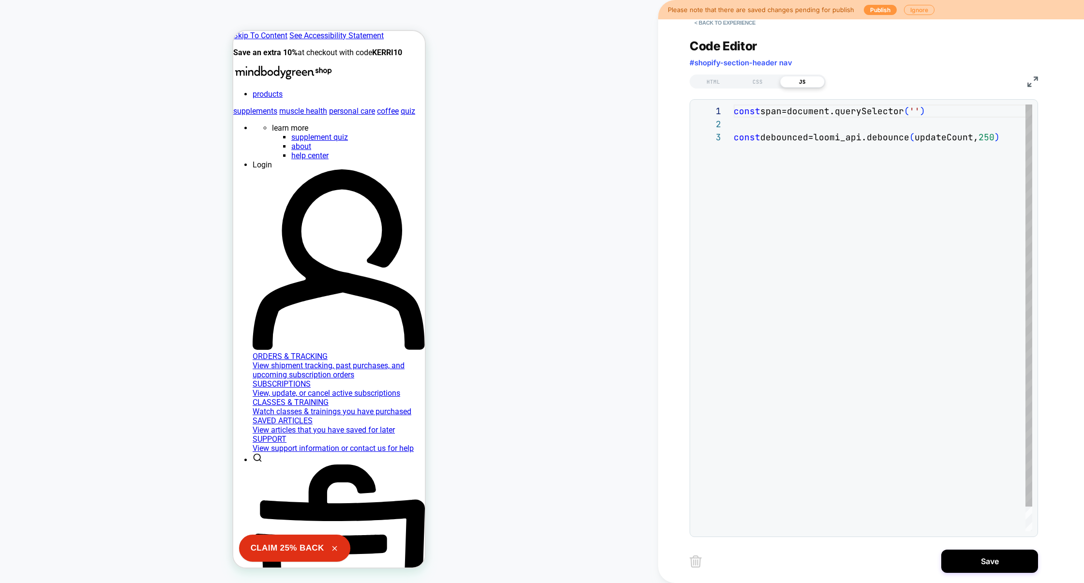
scroll to position [26, 0]
click at [915, 112] on div "const span=document.querySelector ( '' ) const debounced=loomi_api.debounce ( u…" at bounding box center [882, 330] width 298 height 453
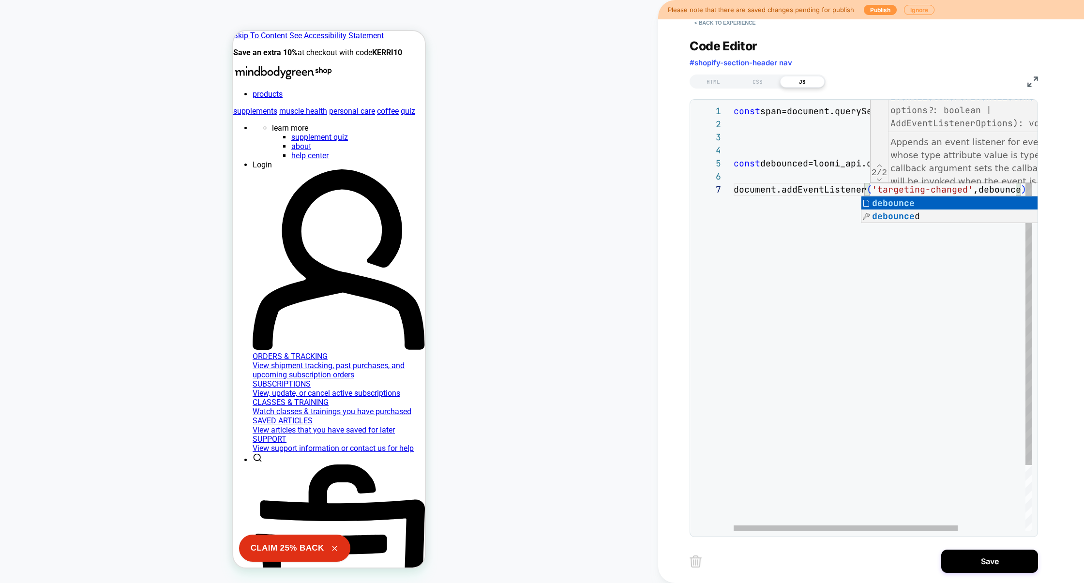
scroll to position [78, 287]
click at [803, 223] on div "const span=document.querySelector ( '#_loomi_addon_1754916873727>span' ) const …" at bounding box center [924, 356] width 388 height 505
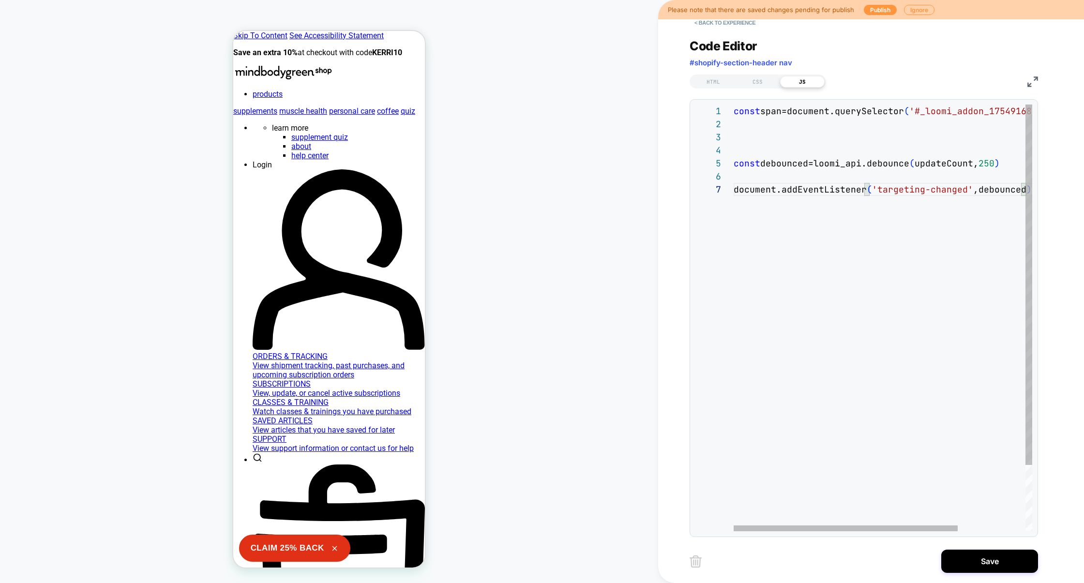
click at [932, 166] on div "const span=document.querySelector ( '#_loomi_addon_1754916873727>span' ) const …" at bounding box center [927, 356] width 388 height 505
click at [932, 167] on div "const span=document.querySelector ( '#_loomi_addon_1754916873727>span' ) const …" at bounding box center [927, 356] width 388 height 505
click at [758, 157] on div "const span=document.querySelector ( '#_loomi_addon_1754916873727>span' ) const …" at bounding box center [927, 356] width 388 height 505
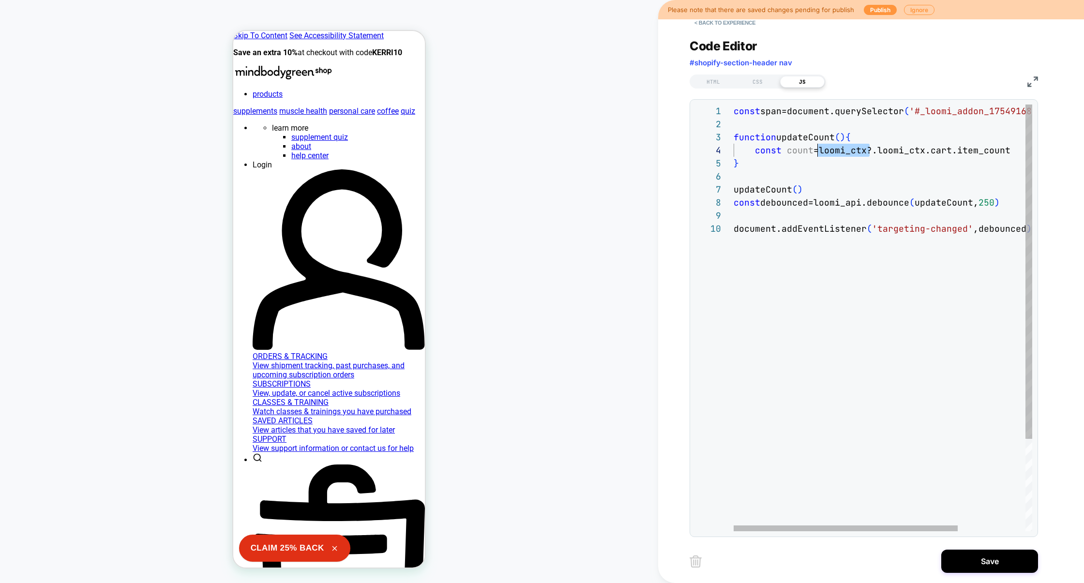
scroll to position [39, 84]
drag, startPoint x: 869, startPoint y: 149, endPoint x: 817, endPoint y: 152, distance: 52.3
click at [817, 152] on div "const span=document.querySelector ( '#_loomi_addon_1754916873727>span' ) update…" at bounding box center [927, 376] width 388 height 544
click at [973, 150] on div "const span=document.querySelector ( '#_loomi_addon_1754916873727>span' ) update…" at bounding box center [927, 376] width 388 height 544
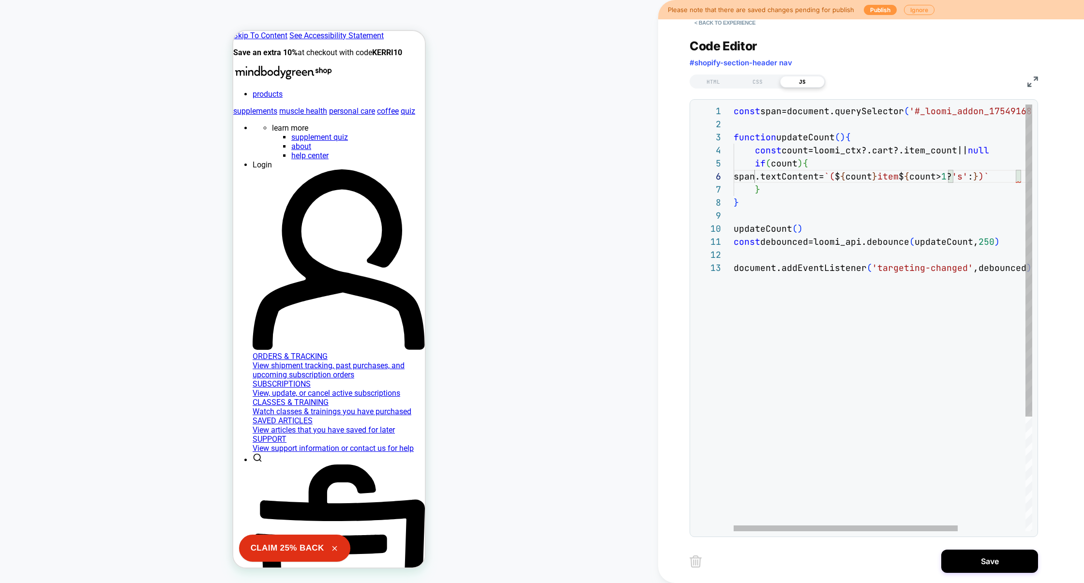
scroll to position [65, 287]
click at [759, 193] on div "const span=document.querySelector ( '#_loomi_addon_1754916873727>span' ) update…" at bounding box center [908, 395] width 388 height 583
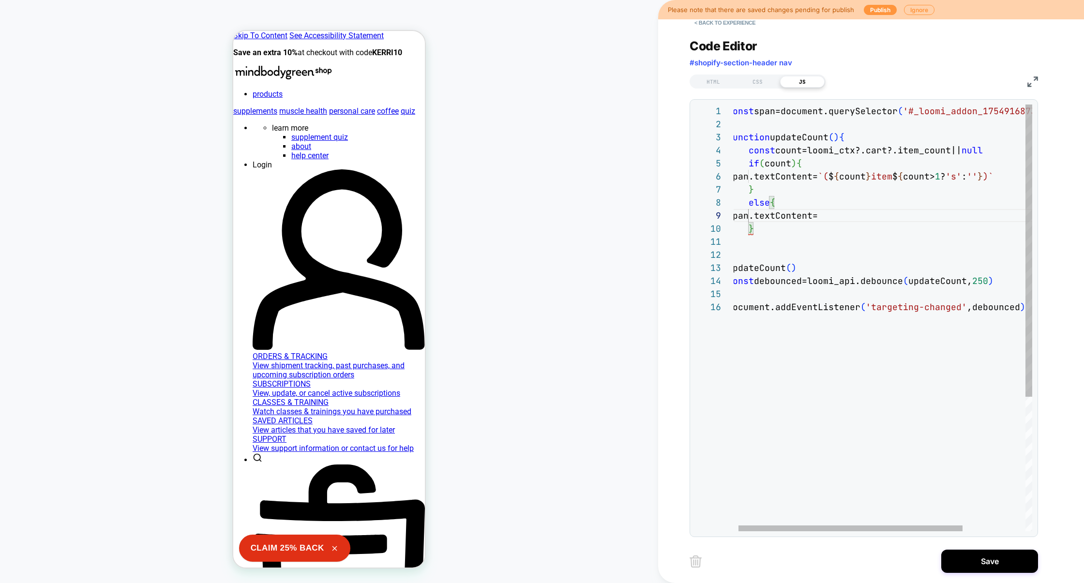
scroll to position [104, 136]
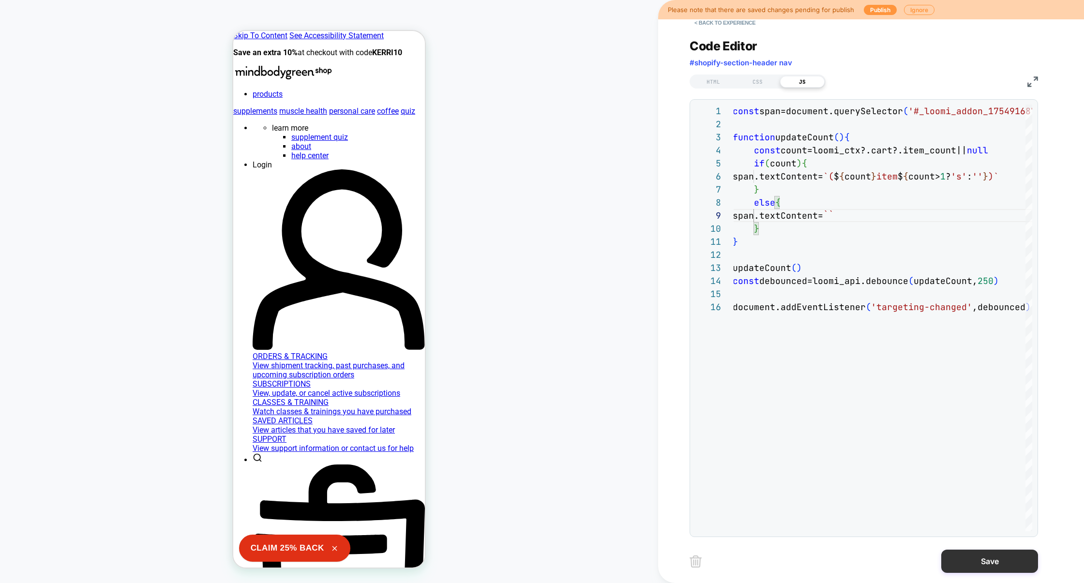
type textarea "**********"
click at [983, 559] on button "Save" at bounding box center [989, 561] width 97 height 23
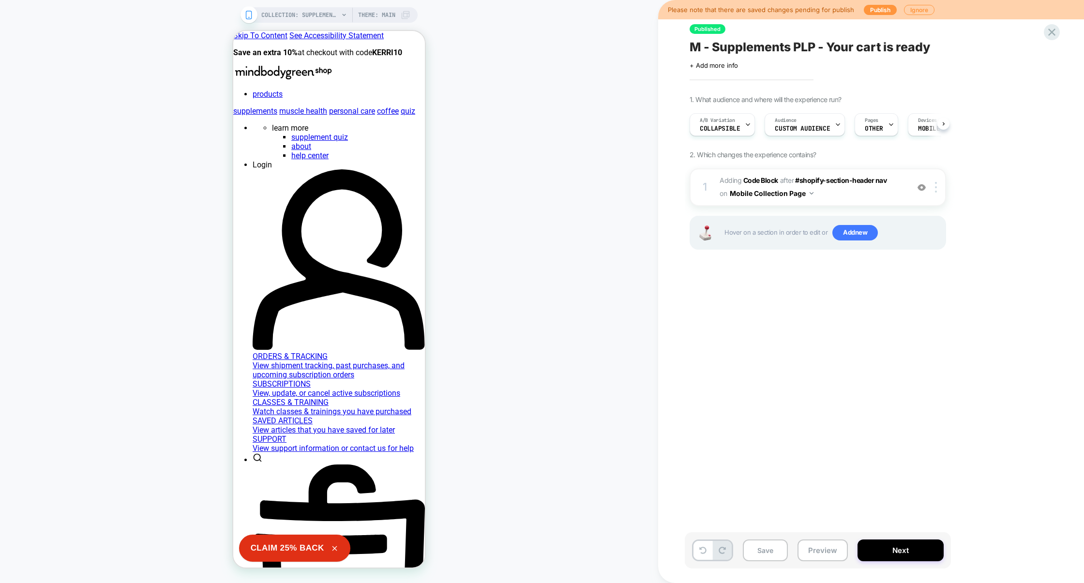
scroll to position [0, 0]
click at [843, 194] on span "Adding Code Block AFTER #shopify-section-header nav #shopify-section-header nav…" at bounding box center [811, 187] width 184 height 26
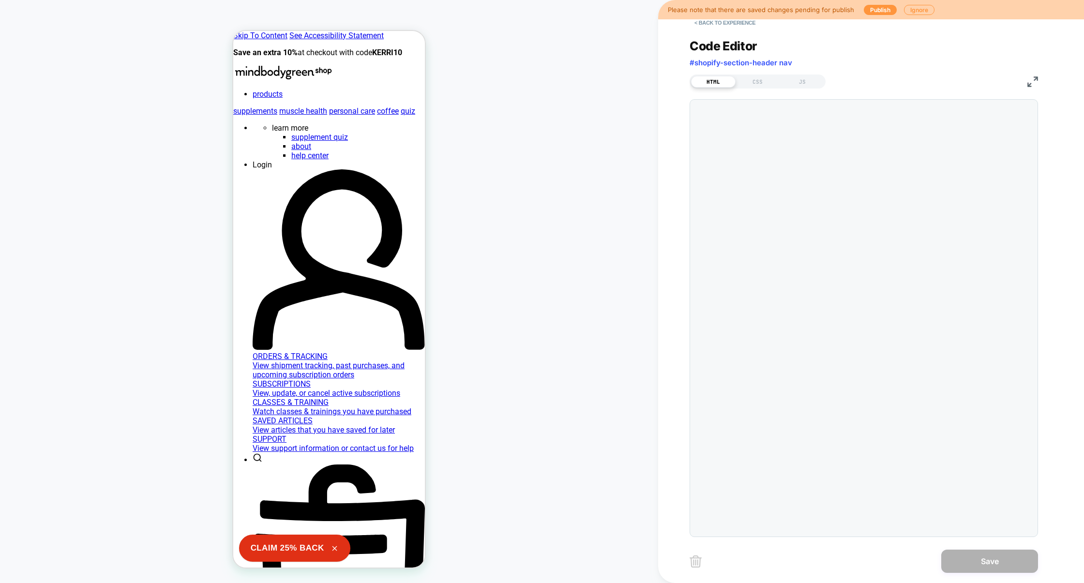
scroll to position [131, 0]
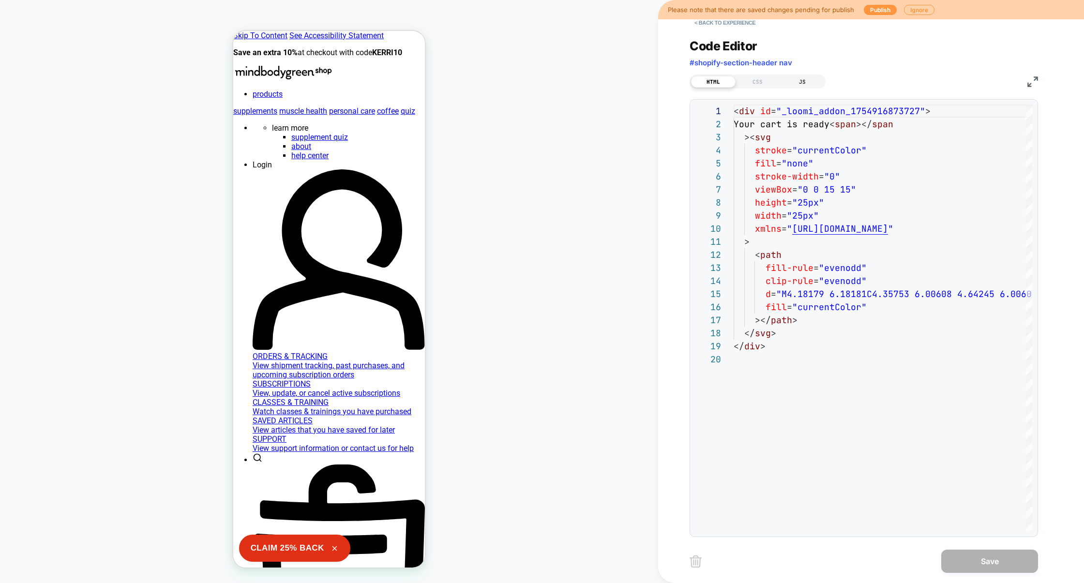
click at [809, 80] on div "JS" at bounding box center [802, 82] width 45 height 12
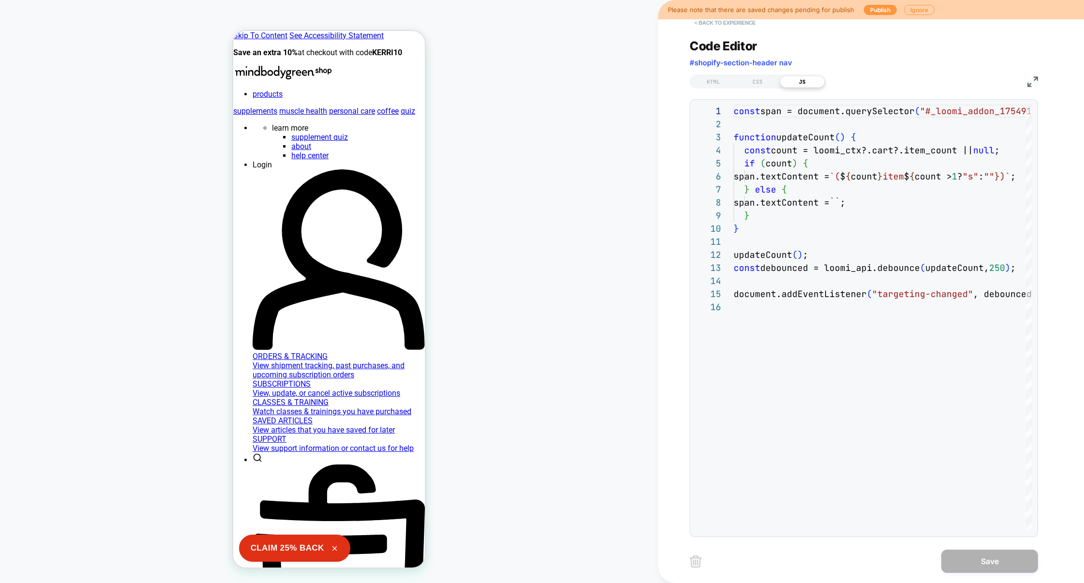
click at [738, 26] on button "< Back to experience" at bounding box center [724, 22] width 71 height 15
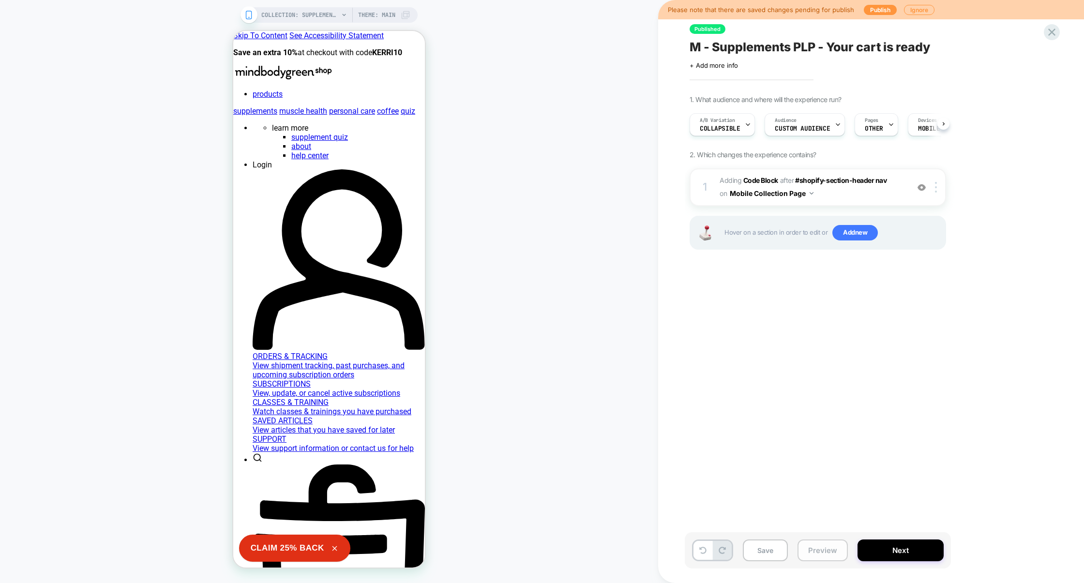
scroll to position [0, 0]
click at [818, 550] on button "Preview" at bounding box center [822, 550] width 50 height 22
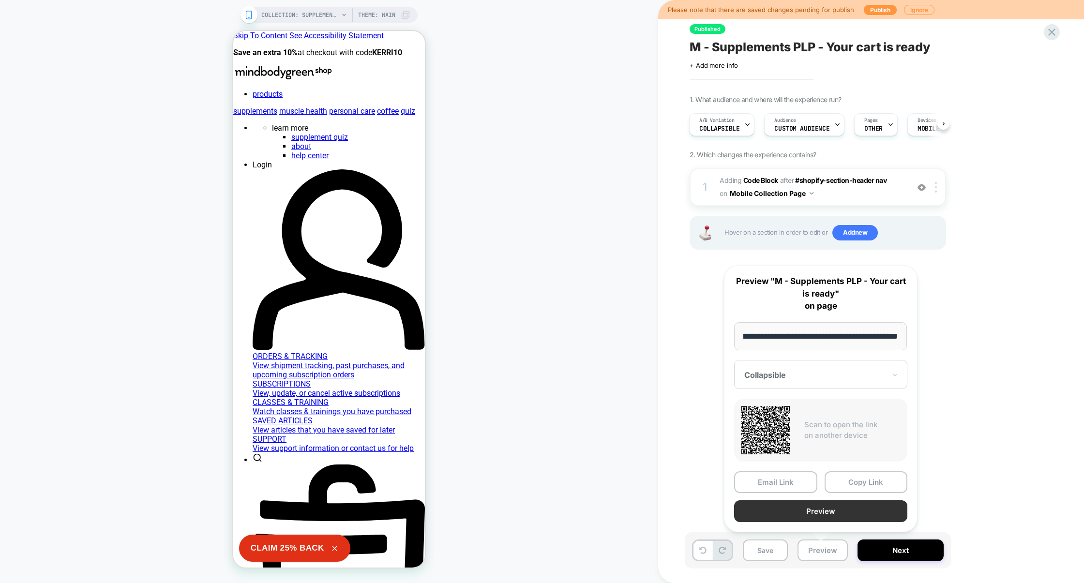
scroll to position [0, 0]
click at [819, 512] on button "Preview" at bounding box center [820, 511] width 173 height 22
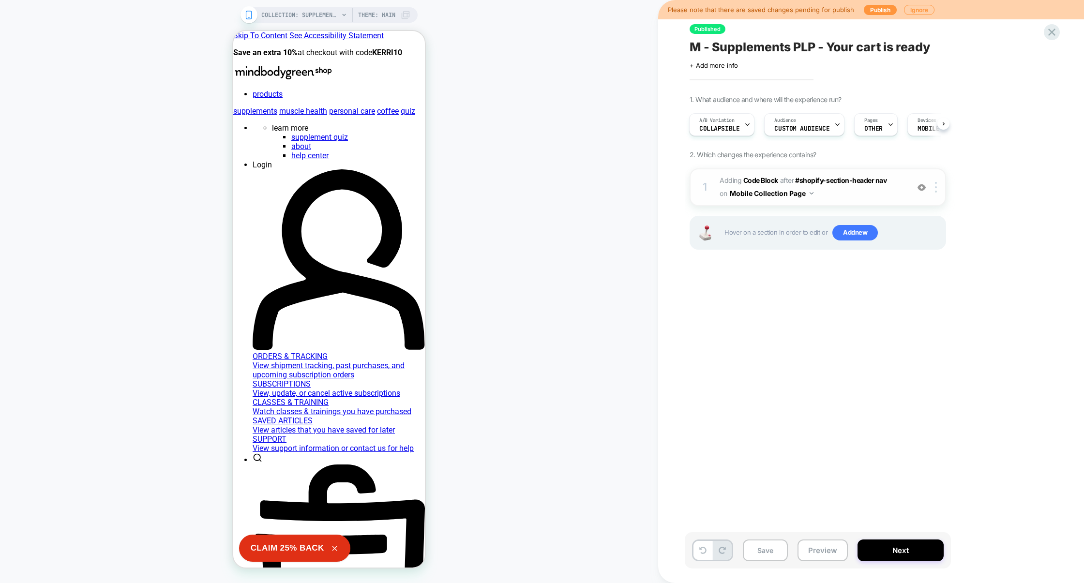
click at [858, 199] on span "Adding Code Block AFTER #shopify-section-header nav #shopify-section-header nav…" at bounding box center [811, 187] width 184 height 26
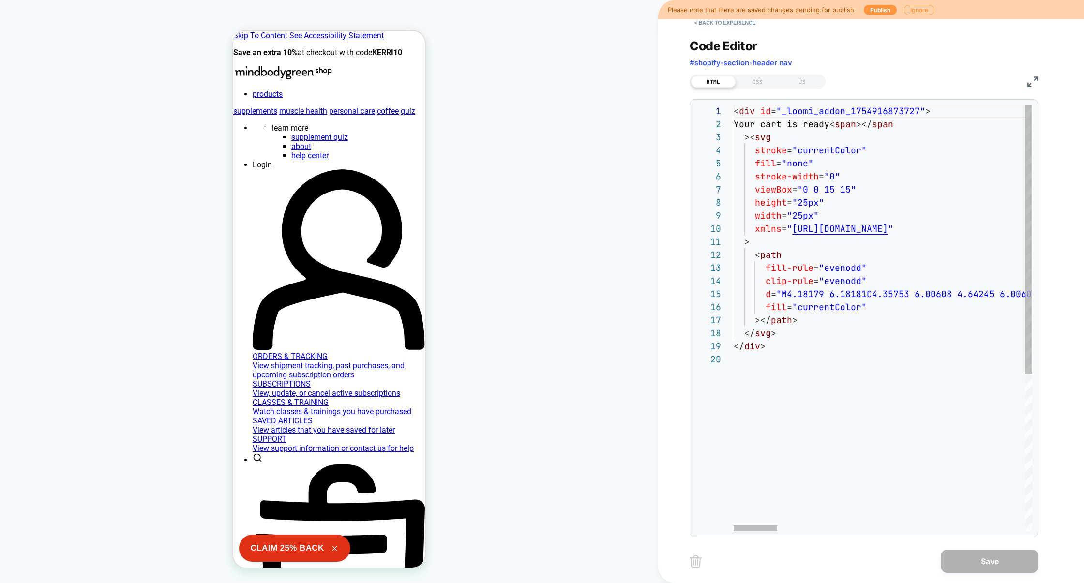
scroll to position [13, 109]
type textarea "**********"
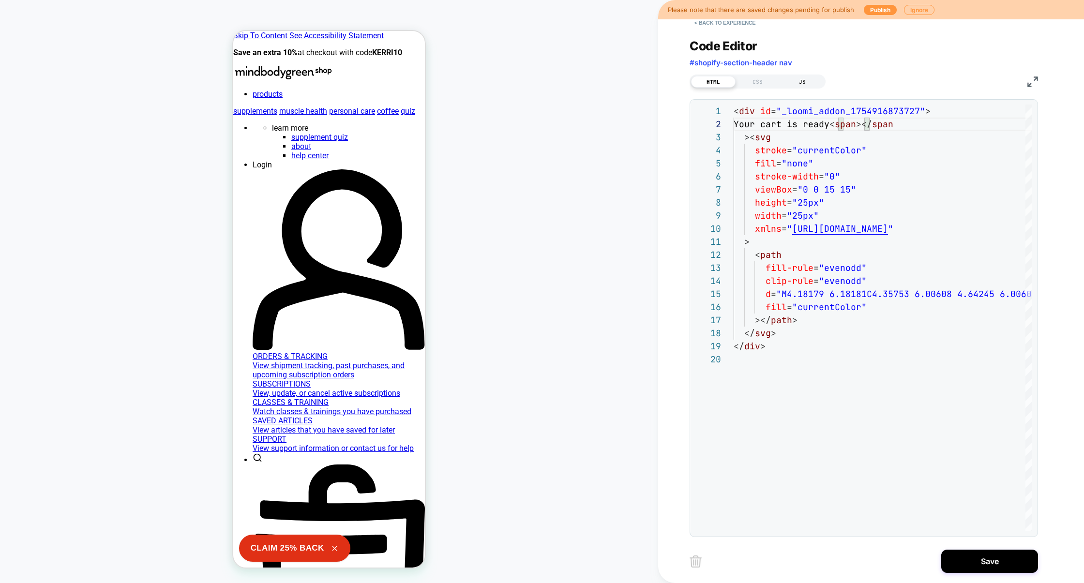
click at [805, 81] on div "JS" at bounding box center [802, 82] width 45 height 12
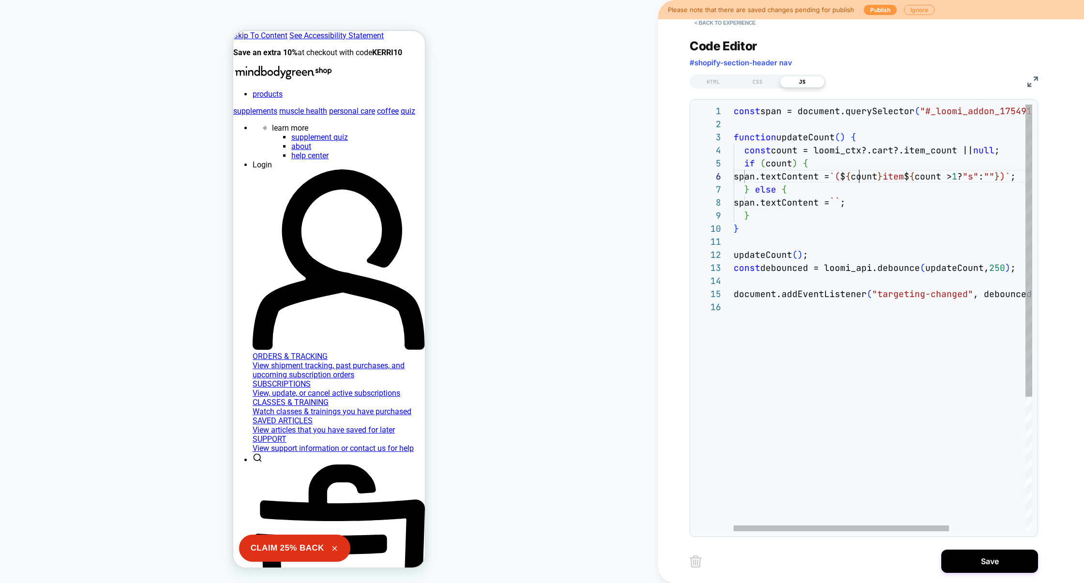
scroll to position [65, 125]
click at [860, 176] on div "const span = document.querySelector ( "#_loomi_addon_1754916873727>span" ) ; fu…" at bounding box center [935, 415] width 404 height 623
type textarea "**********"
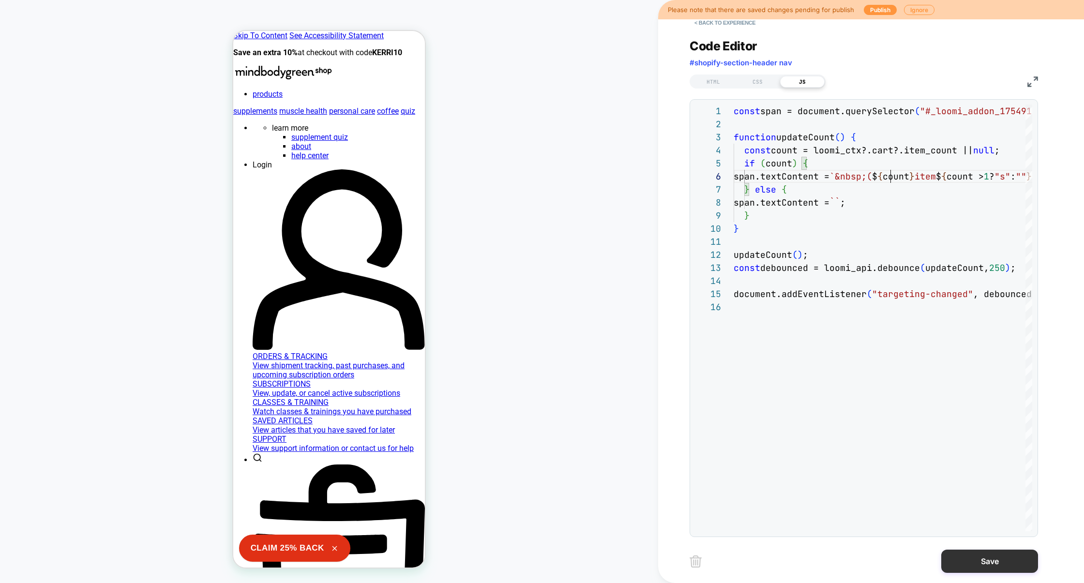
click at [975, 565] on button "Save" at bounding box center [989, 561] width 97 height 23
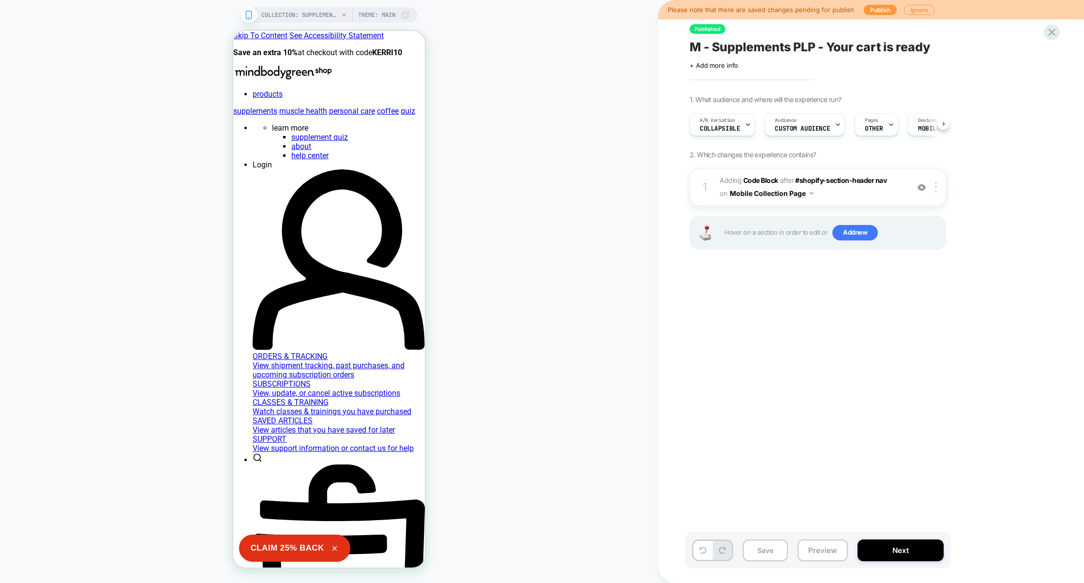
scroll to position [0, 0]
click at [833, 542] on button "Preview" at bounding box center [822, 550] width 50 height 22
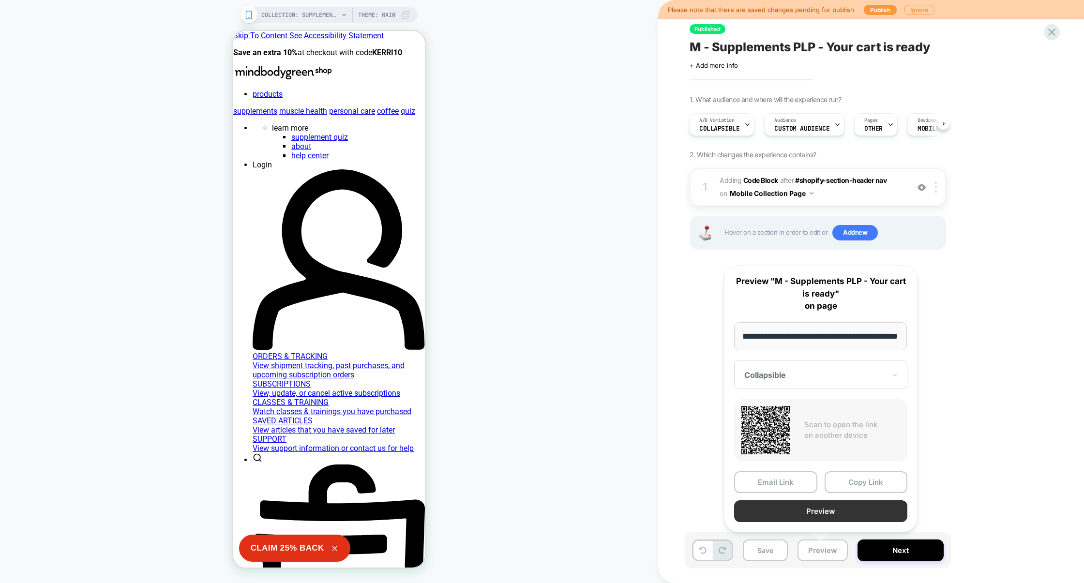
scroll to position [0, 0]
click at [835, 511] on button "Preview" at bounding box center [820, 511] width 173 height 22
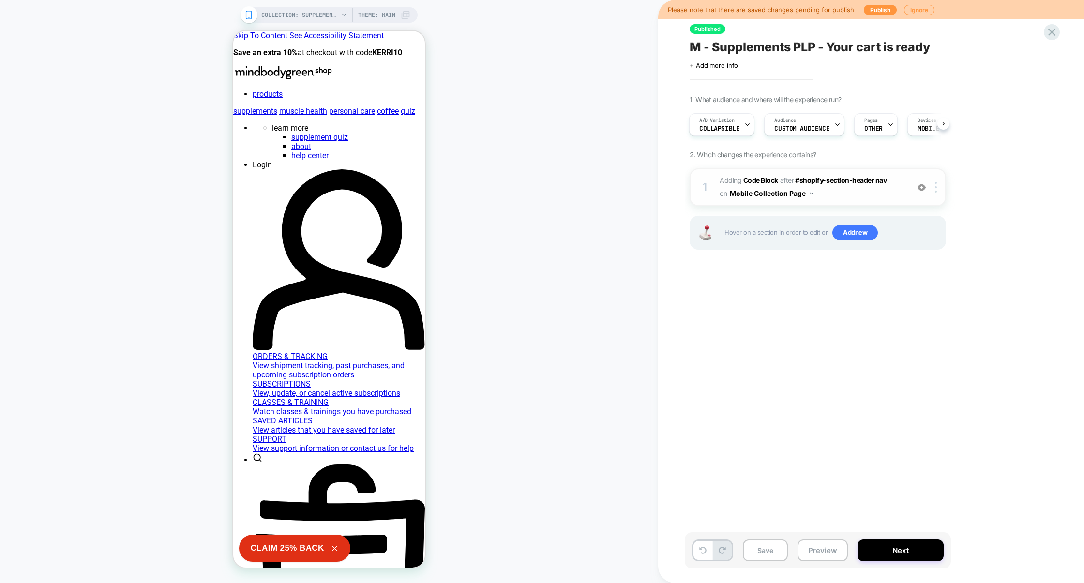
click at [847, 195] on span "Adding Code Block AFTER #shopify-section-header nav #shopify-section-header nav…" at bounding box center [811, 187] width 184 height 26
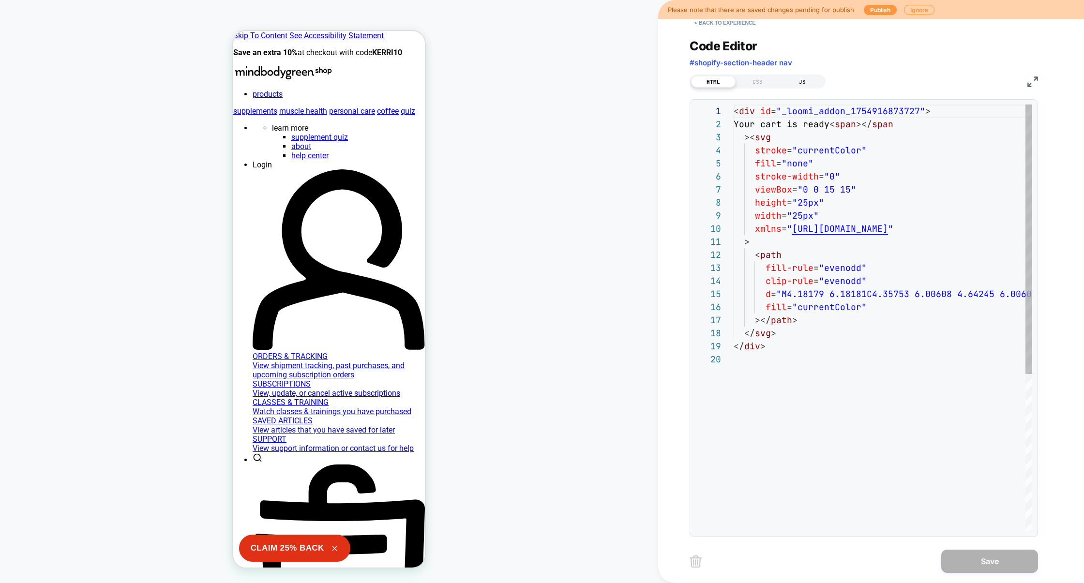
scroll to position [131, 0]
click at [799, 77] on div "JS" at bounding box center [802, 82] width 45 height 12
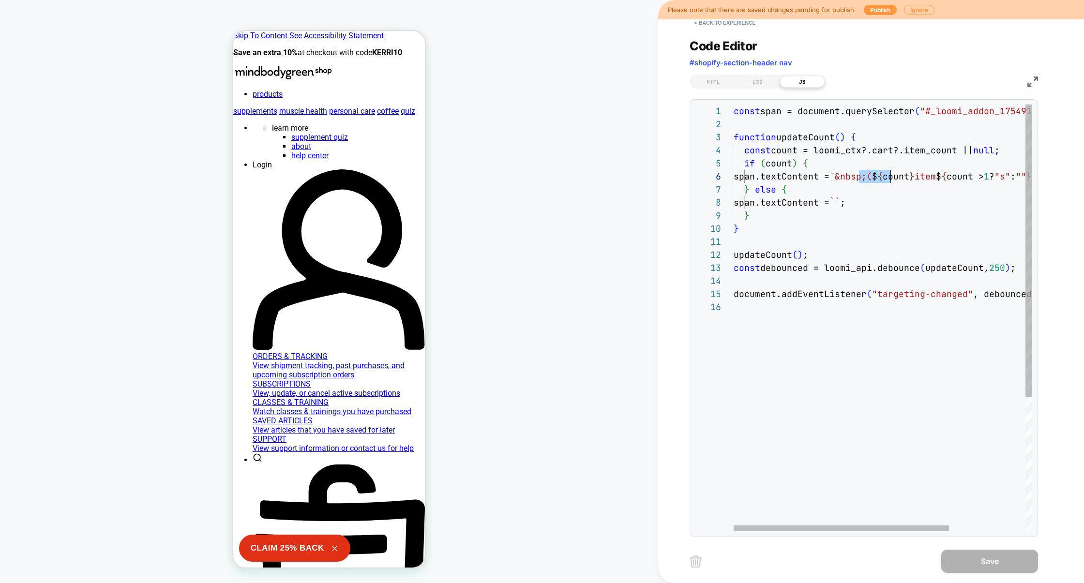
drag, startPoint x: 858, startPoint y: 178, endPoint x: 888, endPoint y: 178, distance: 30.0
click at [888, 178] on div "const span = document.querySelector ( "#_loomi_addon_1754916873727>span" ) ; fu…" at bounding box center [935, 415] width 404 height 623
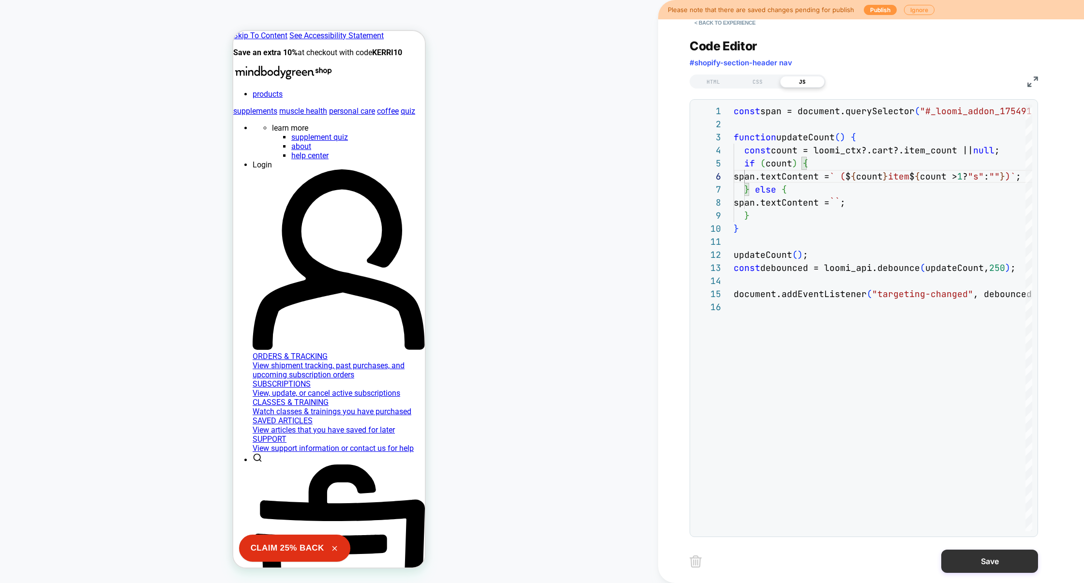
type textarea "**********"
click at [988, 566] on button "Save" at bounding box center [989, 561] width 97 height 23
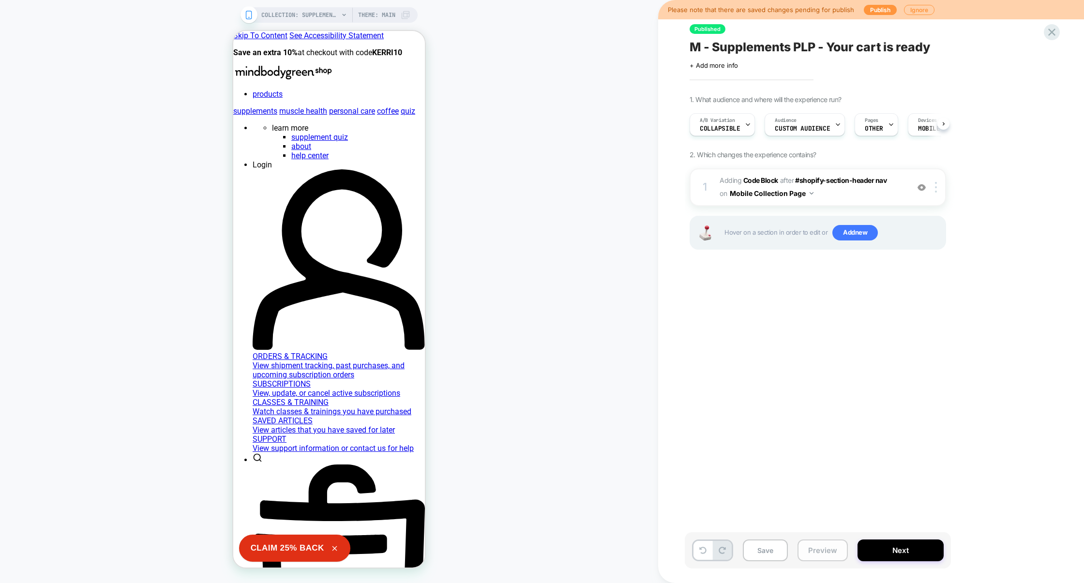
click at [831, 544] on button "Preview" at bounding box center [822, 550] width 50 height 22
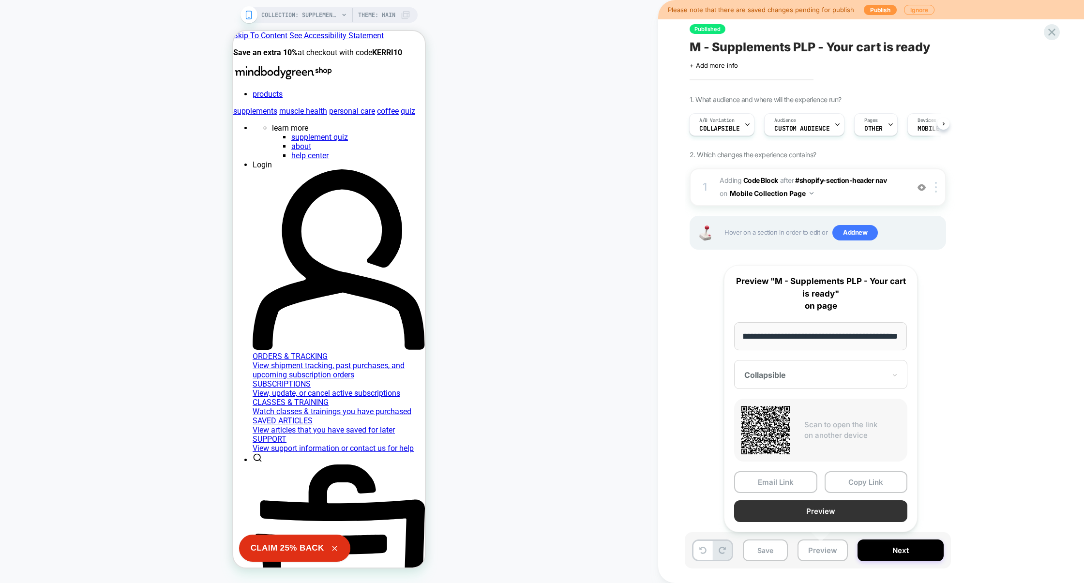
scroll to position [0, 0]
click at [837, 513] on button "Preview" at bounding box center [820, 511] width 173 height 22
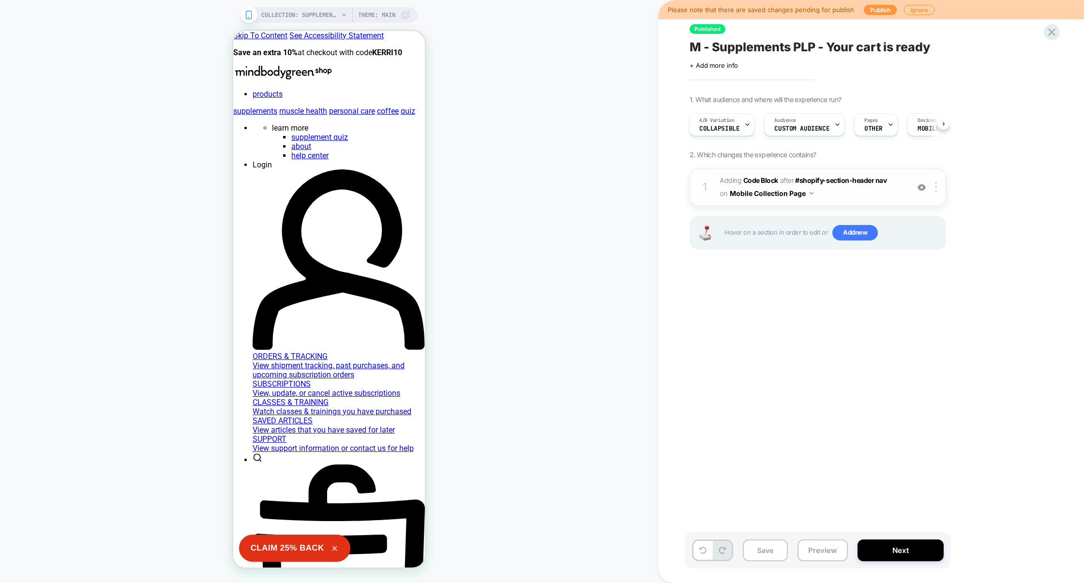
click at [840, 195] on span "Adding Code Block AFTER #shopify-section-header nav #shopify-section-header nav…" at bounding box center [811, 187] width 184 height 26
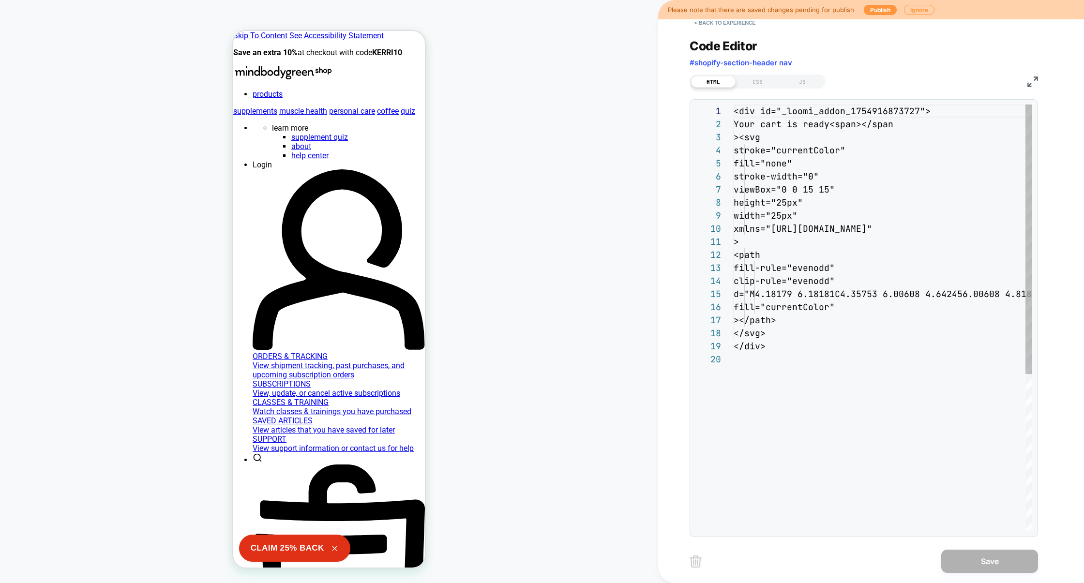
scroll to position [131, 0]
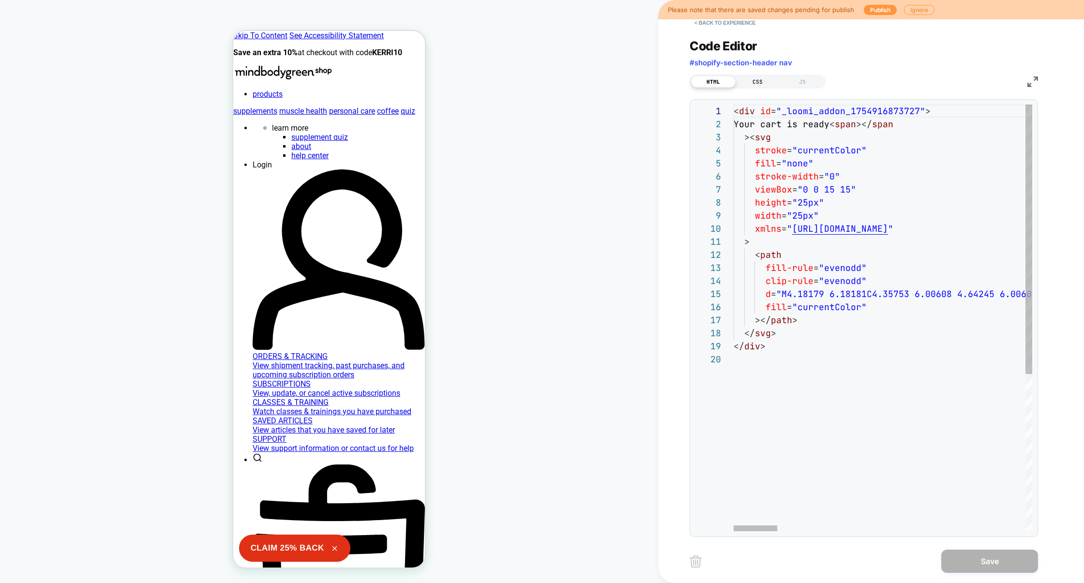
click at [756, 85] on div "CSS" at bounding box center [757, 82] width 45 height 12
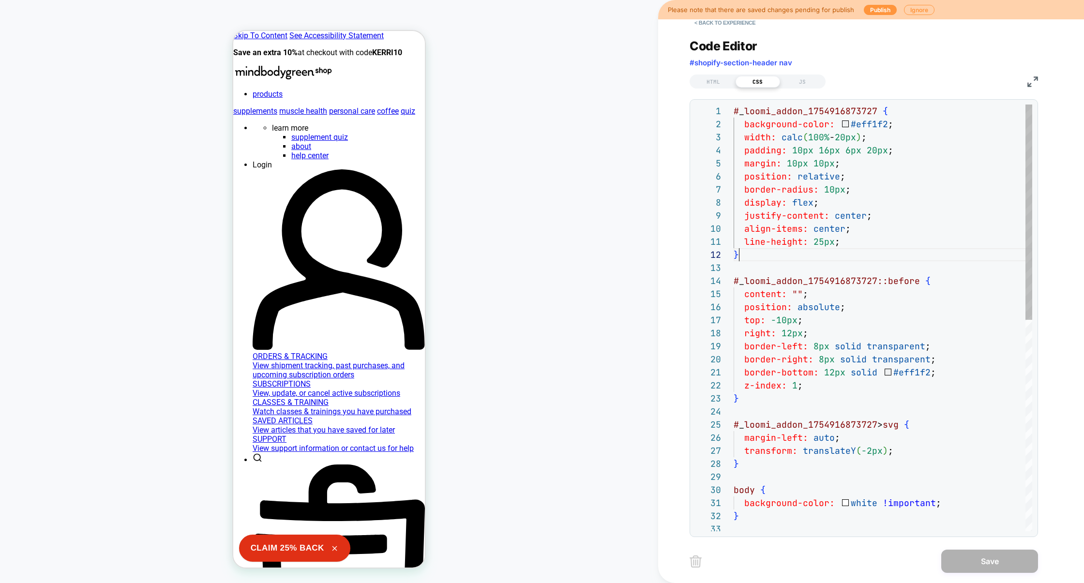
scroll to position [13, 5]
click at [844, 250] on div "# _ loomi_addon_1754916873727 { background-color: #eff1f2 ; width: calc ( 100% …" at bounding box center [882, 526] width 298 height 845
click at [844, 249] on div "# _ loomi_addon_1754916873727 { background-color: #eff1f2 ; width: calc ( 100% …" at bounding box center [882, 526] width 298 height 845
click at [847, 245] on div "# _ loomi_addon_1754916873727 { background-color: #eff1f2 ; width: calc ( 100% …" at bounding box center [882, 526] width 298 height 845
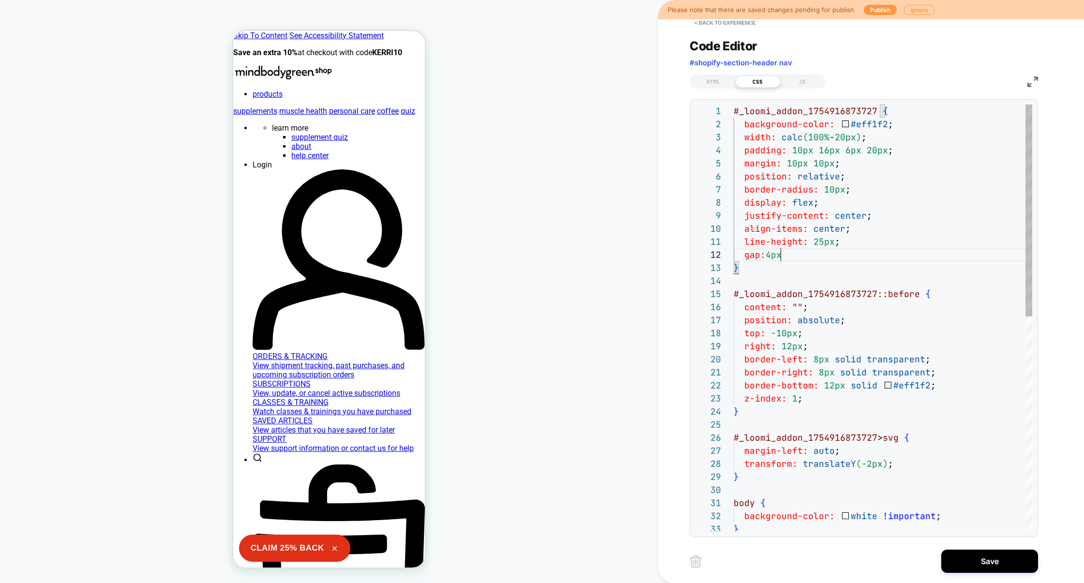
scroll to position [13, 47]
type textarea "**********"
click at [805, 79] on div "JS" at bounding box center [802, 82] width 45 height 12
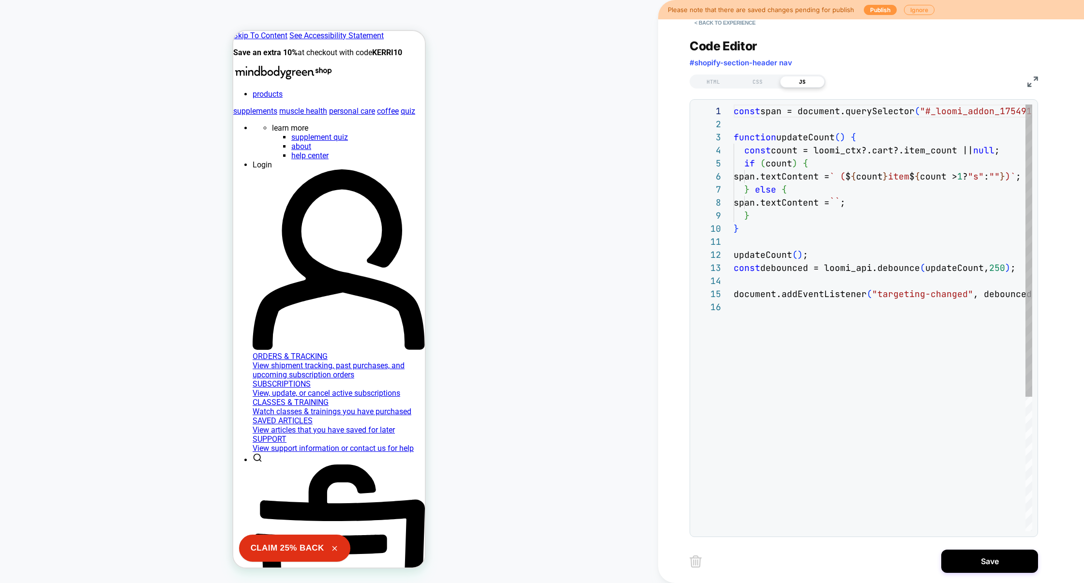
scroll to position [131, 0]
click at [752, 81] on div "CSS" at bounding box center [757, 82] width 45 height 12
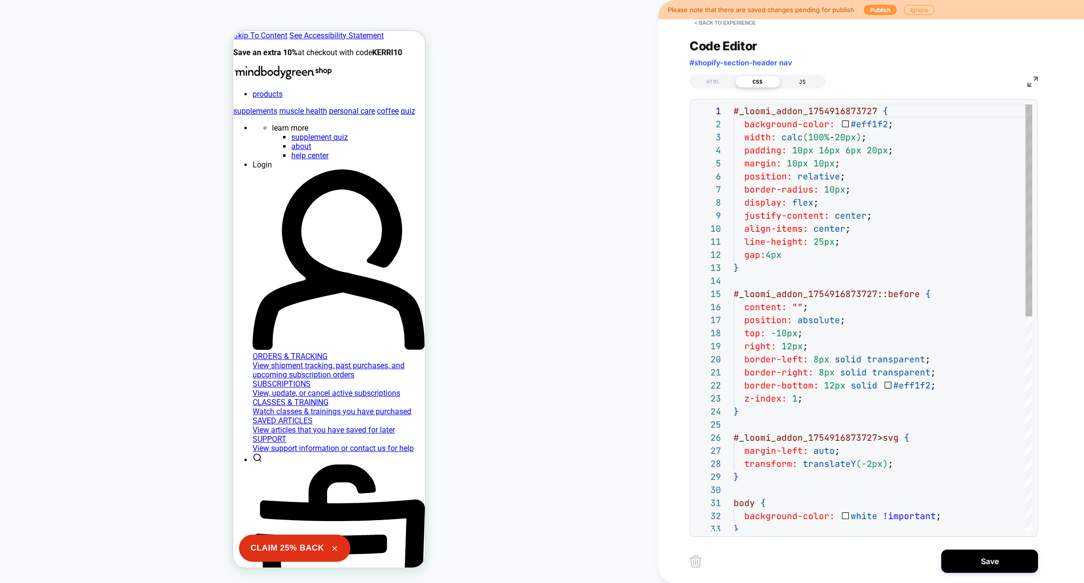
click at [803, 81] on div "JS" at bounding box center [802, 82] width 45 height 12
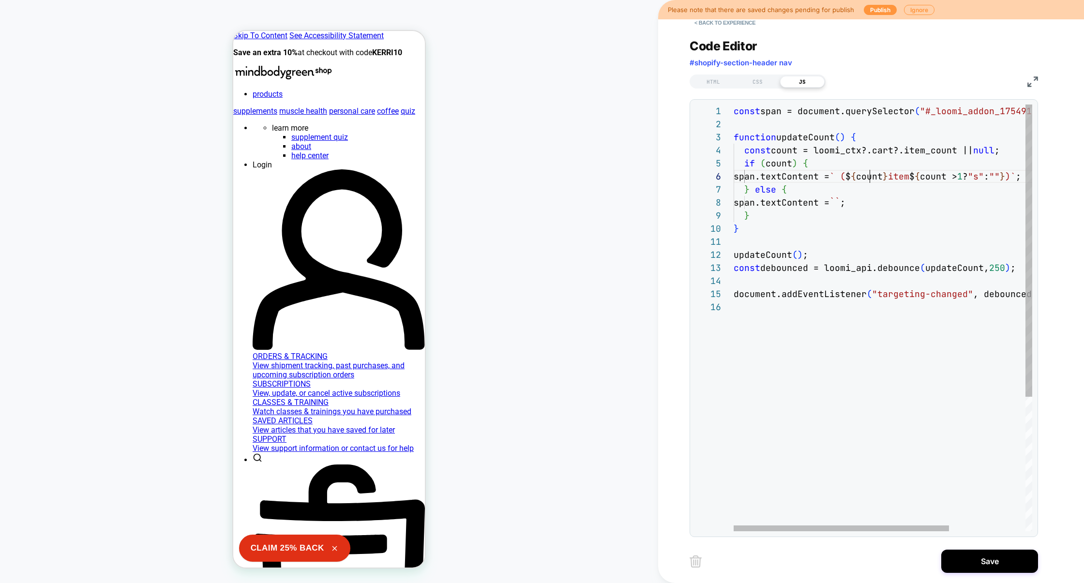
click at [867, 176] on div "const span = document.querySelector ( "#_loomi_addon_1754916873727>span" ) ; fu…" at bounding box center [935, 415] width 404 height 623
type textarea "**********"
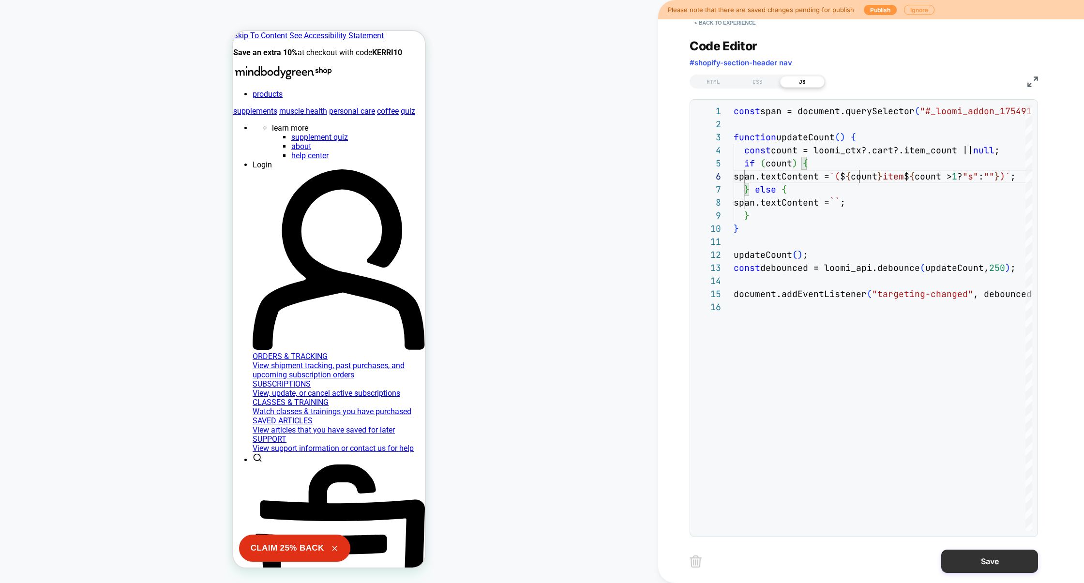
click at [971, 554] on button "Save" at bounding box center [989, 561] width 97 height 23
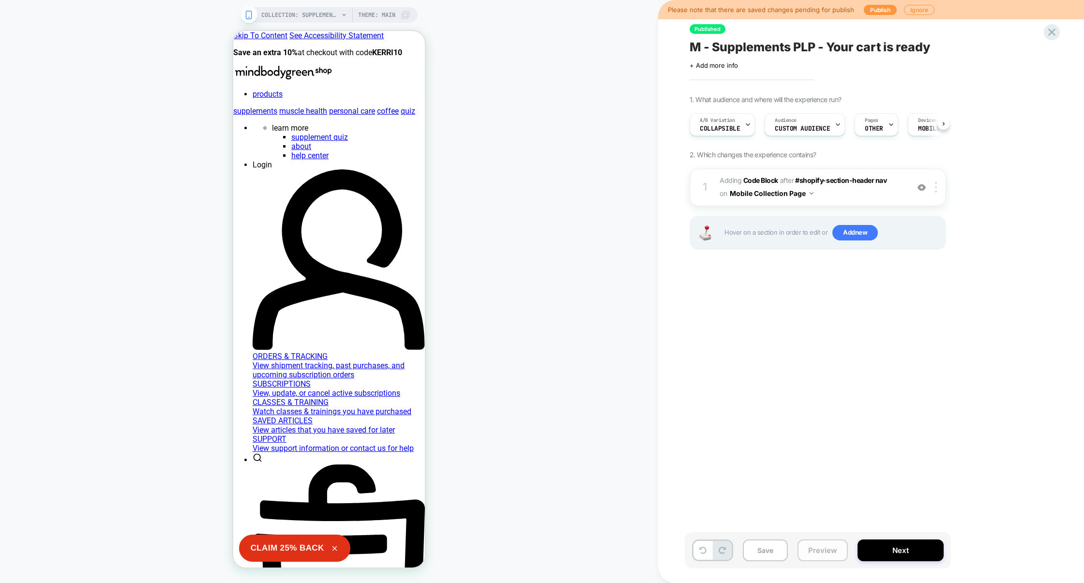
scroll to position [0, 0]
click at [834, 545] on button "Preview" at bounding box center [822, 550] width 50 height 22
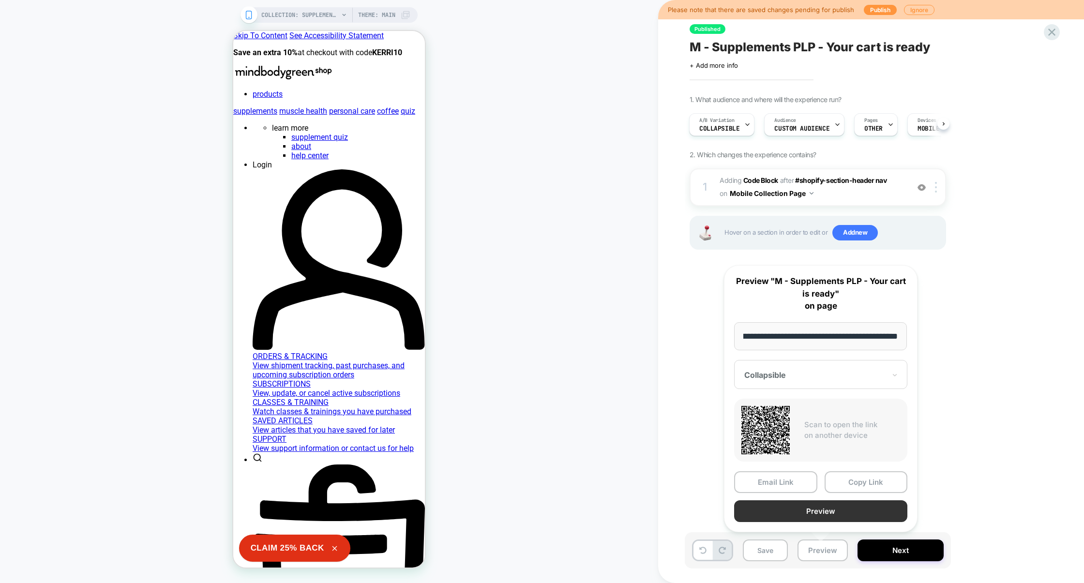
scroll to position [0, 0]
click at [847, 514] on button "Preview" at bounding box center [820, 511] width 173 height 22
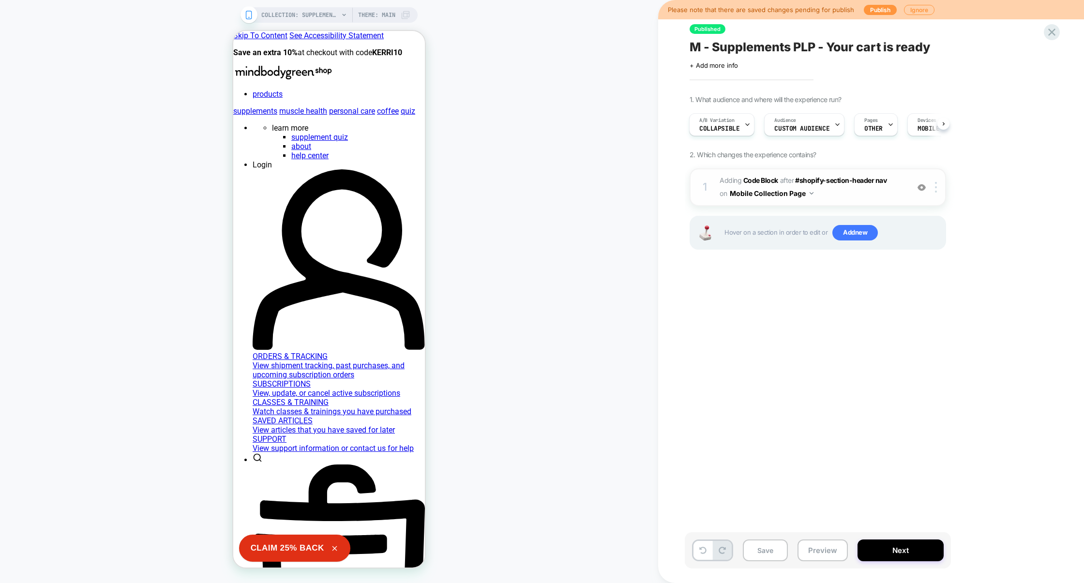
click at [833, 198] on span "Adding Code Block AFTER #shopify-section-header nav #shopify-section-header nav…" at bounding box center [811, 187] width 184 height 26
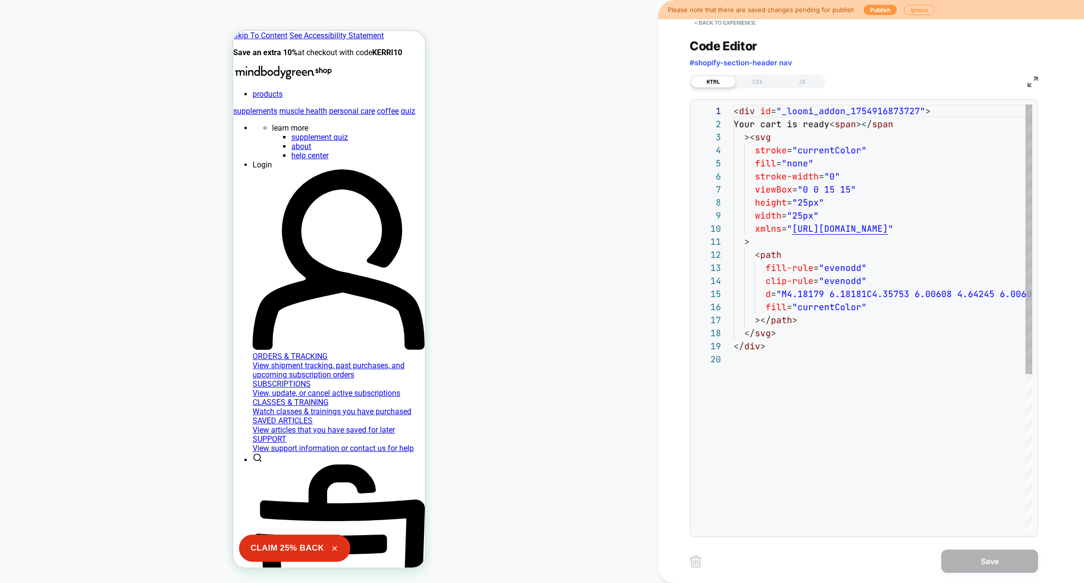
scroll to position [131, 0]
click at [807, 82] on div "JS" at bounding box center [802, 82] width 45 height 12
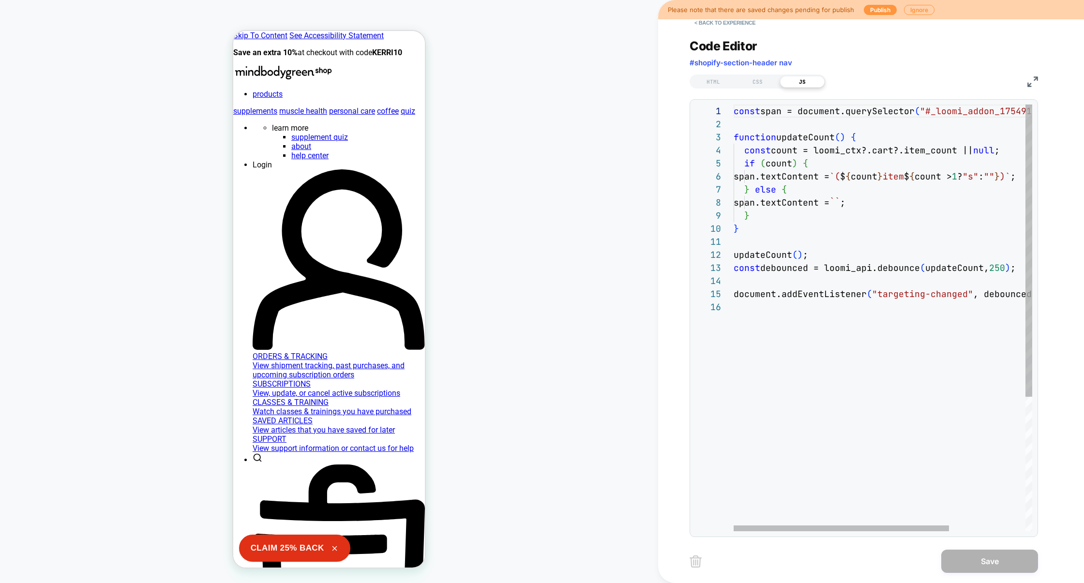
click at [1027, 83] on img at bounding box center [1032, 81] width 11 height 11
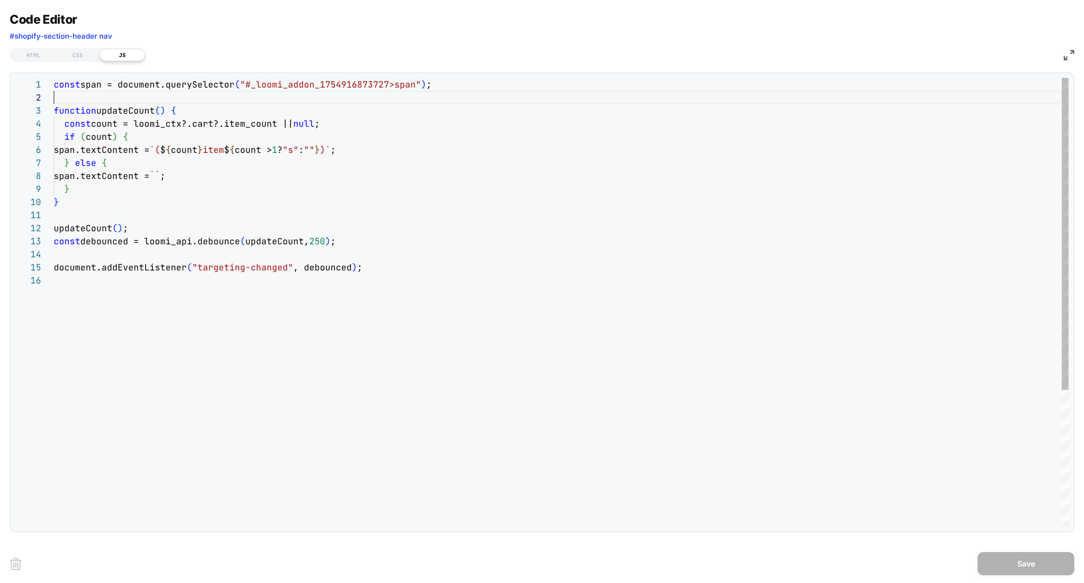
scroll to position [0, 0]
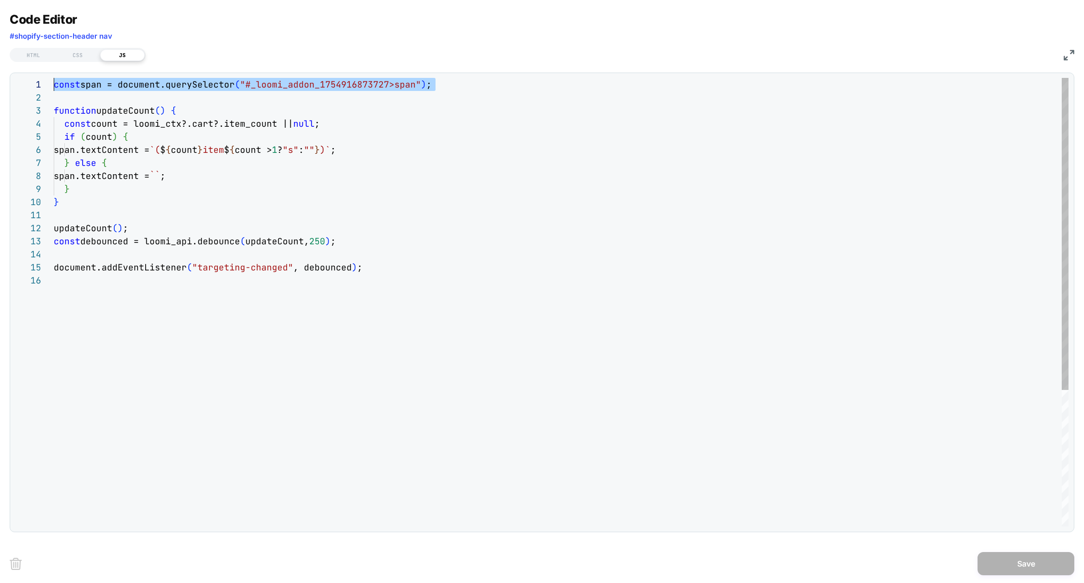
drag, startPoint x: 74, startPoint y: 96, endPoint x: 0, endPoint y: 60, distance: 82.7
click at [0, 60] on div "**********" at bounding box center [542, 291] width 1084 height 583
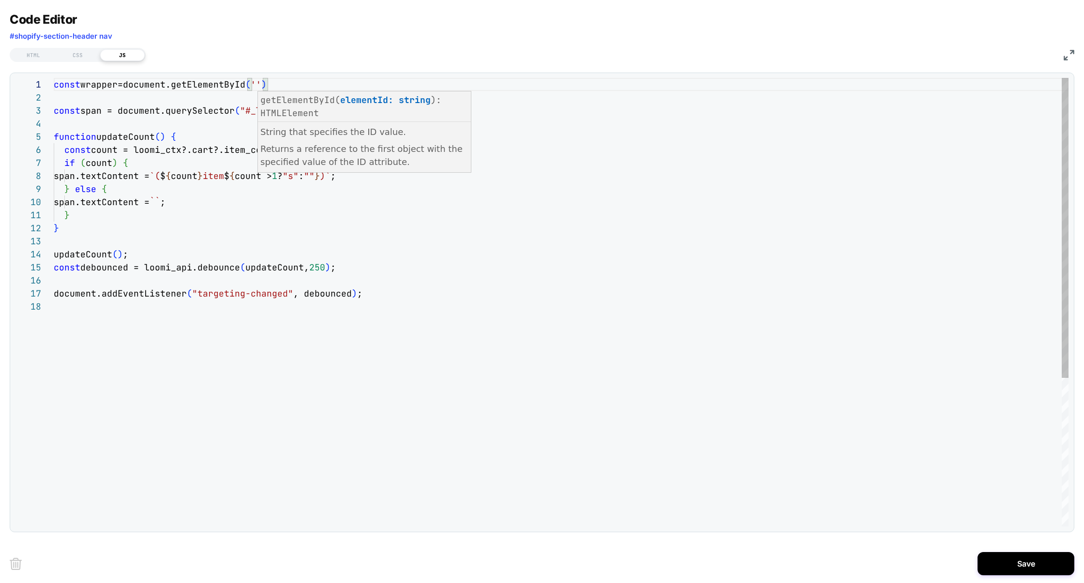
scroll to position [39, 0]
click at [245, 127] on div "const wrapper=document.getElementById ( ' ' ) function updateCount ( ) { const …" at bounding box center [561, 413] width 1014 height 670
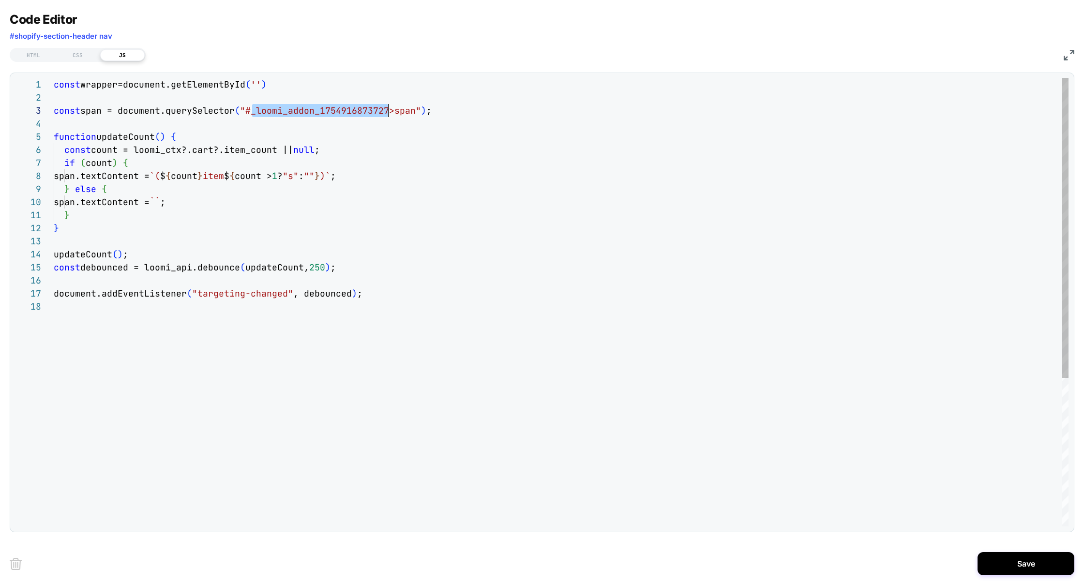
scroll to position [26, 334]
drag, startPoint x: 252, startPoint y: 111, endPoint x: 390, endPoint y: 110, distance: 137.9
click at [390, 110] on div "const wrapper=document.getElementById ( '' ) function updateCount ( ) { const c…" at bounding box center [561, 413] width 1014 height 670
click at [259, 84] on div "const wrapper=document.getElementById ( '' ) function updateCount ( ) { const c…" at bounding box center [561, 413] width 1014 height 670
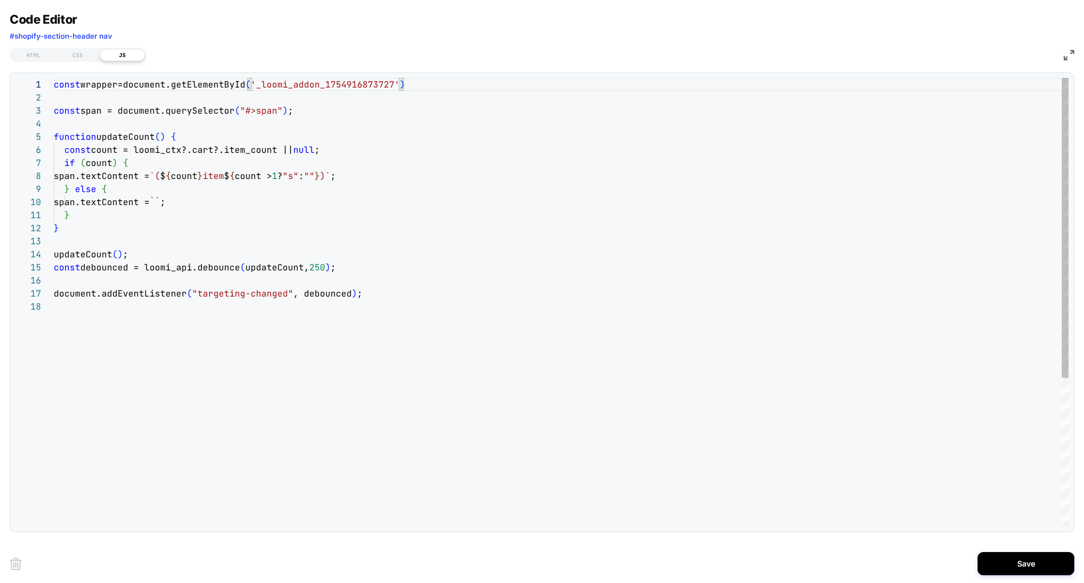
click at [210, 84] on div "const wrapper=document.getElementById ( '_loomi_addon_1754916873727' ) function…" at bounding box center [561, 413] width 1014 height 670
click at [256, 112] on div "const wrapper=document.getElementById ( '_loomi_addon_1754916873727' ) function…" at bounding box center [561, 413] width 1014 height 670
click at [104, 83] on div "const wrapper=document.getElementById ( '_loomi_addon_1754916873727' ) function…" at bounding box center [561, 413] width 1014 height 670
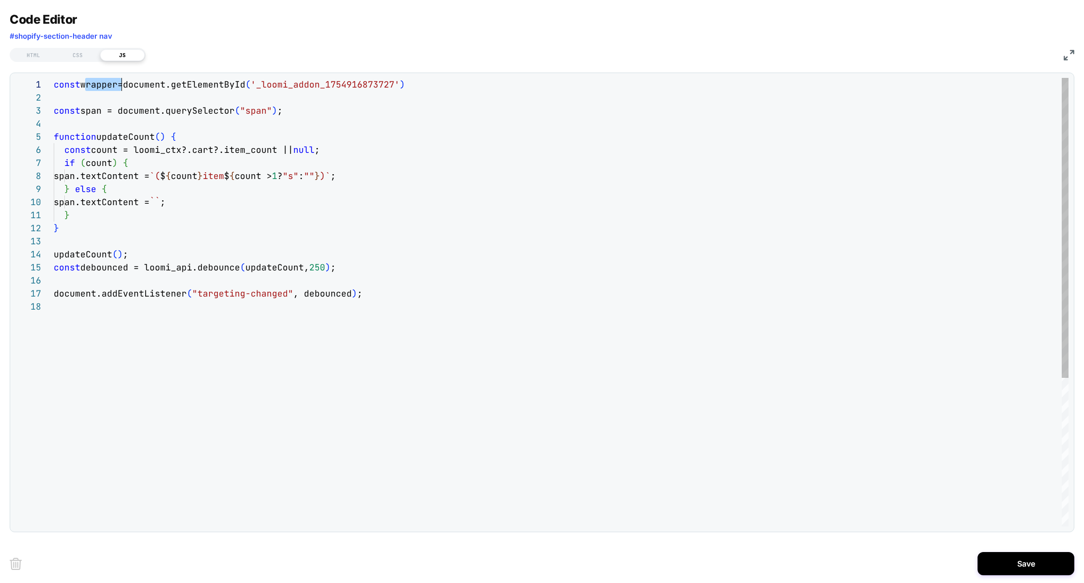
click at [104, 83] on div "const wrapper=document.getElementById ( '_loomi_addon_1754916873727' ) function…" at bounding box center [561, 413] width 1014 height 670
click at [129, 108] on div "const wrapper=document.getElementById ( '_loomi_addon_1754916873727' ) function…" at bounding box center [561, 413] width 1014 height 670
type textarea "**********"
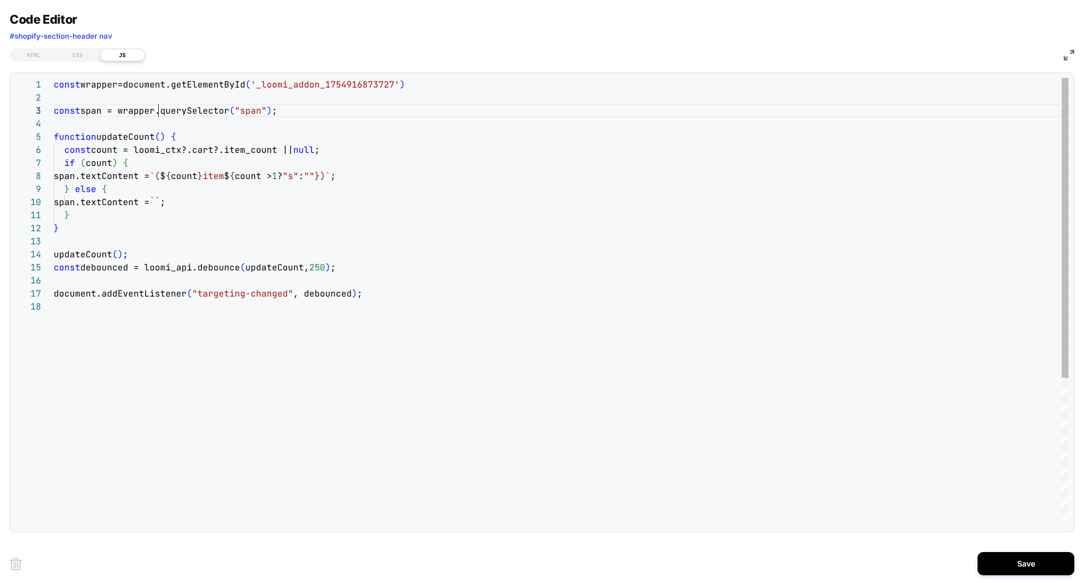
scroll to position [26, 104]
click at [115, 96] on div "const wrapper=document.getElementById ( '_loomi_addon_1754916873727' ) function…" at bounding box center [561, 413] width 1014 height 670
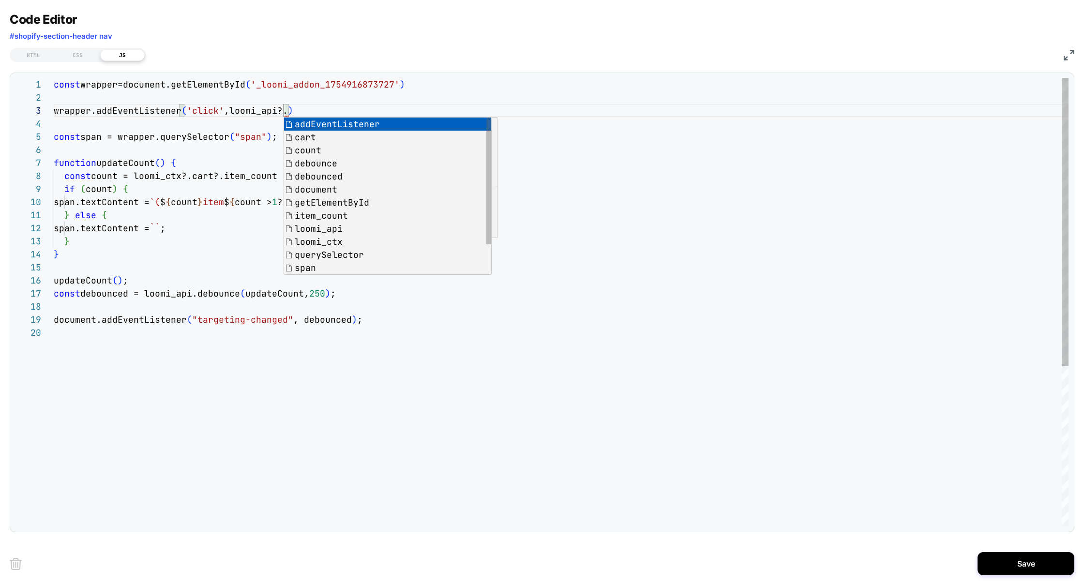
scroll to position [26, 229]
click at [226, 112] on div "const wrapper=document.getElementById ( '_loomi_addon_1754916873727' ) function…" at bounding box center [561, 426] width 1014 height 697
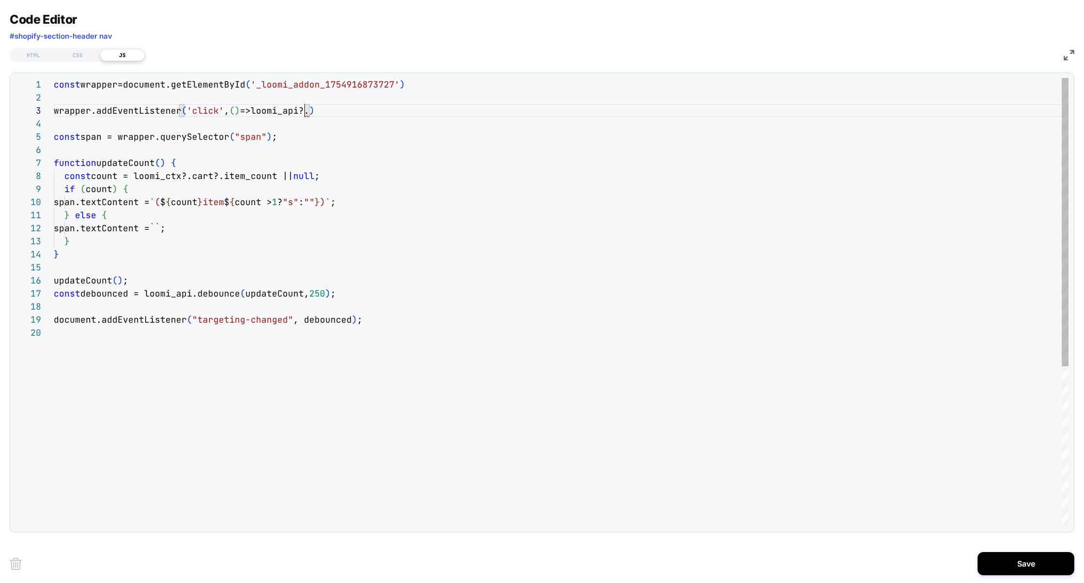
scroll to position [26, 251]
click at [305, 115] on div "const wrapper=document.getElementById ( '_loomi_addon_1754916873727' ) function…" at bounding box center [561, 426] width 1014 height 697
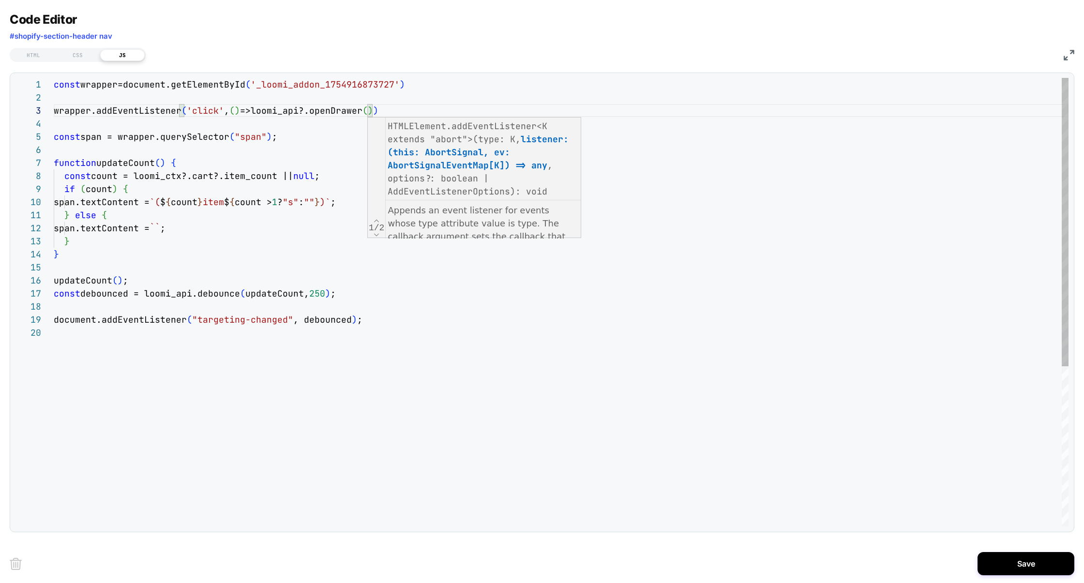
click at [313, 128] on div "const wrapper=document.getElementById ( '_loomi_addon_1754916873727' ) function…" at bounding box center [561, 426] width 1014 height 697
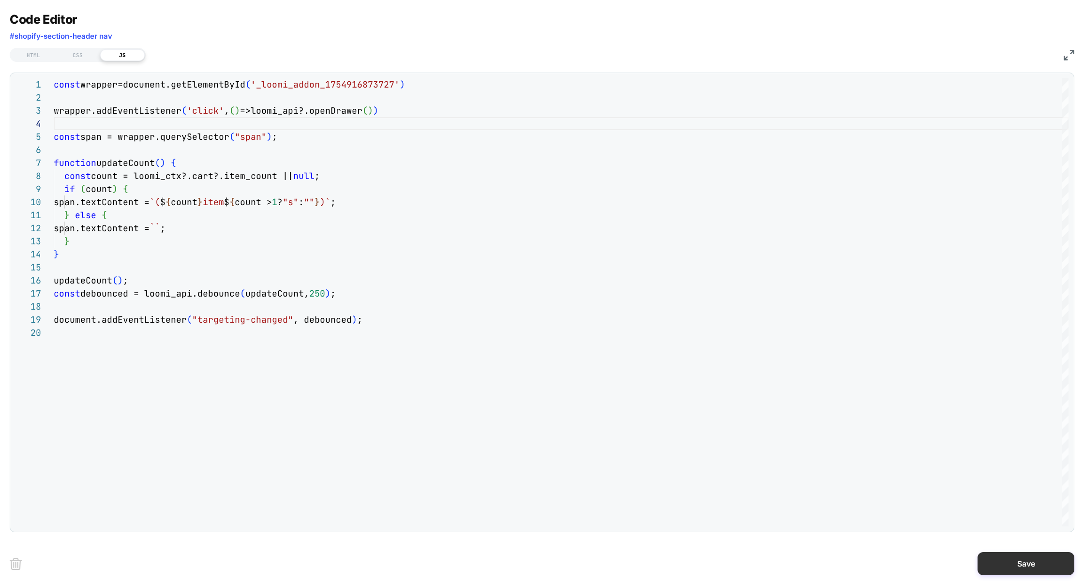
type textarea "**********"
click at [1007, 564] on button "Save" at bounding box center [1025, 563] width 97 height 23
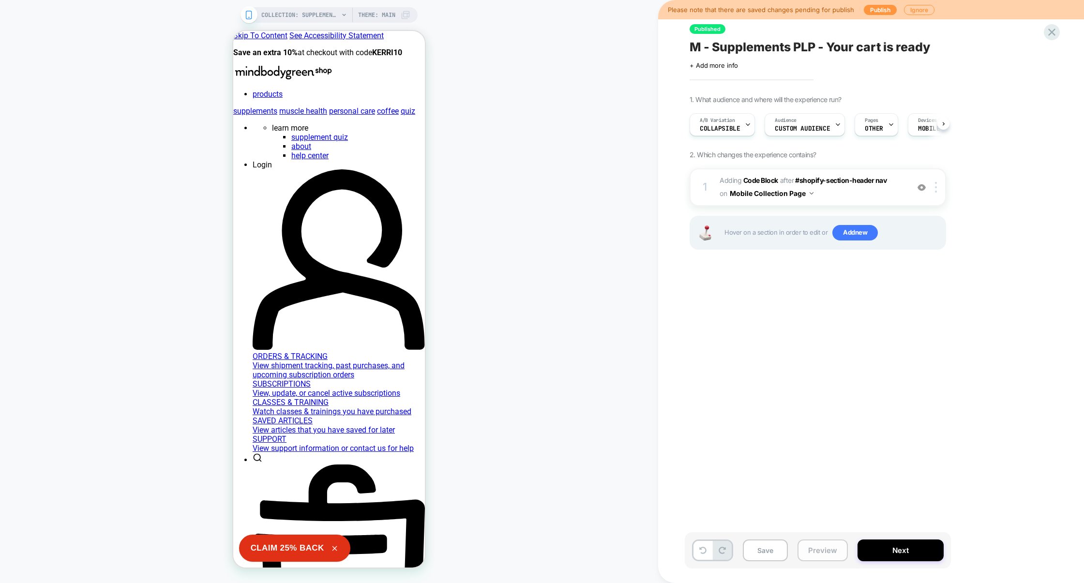
scroll to position [0, 0]
click at [813, 550] on button "Preview" at bounding box center [822, 550] width 50 height 22
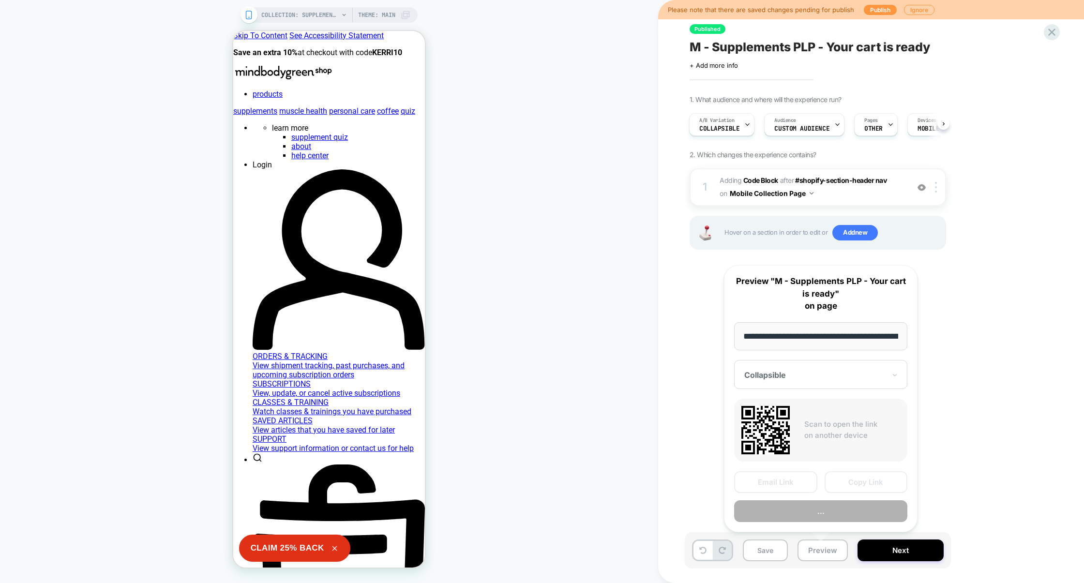
scroll to position [0, 148]
click at [821, 510] on button "Preview" at bounding box center [820, 511] width 173 height 22
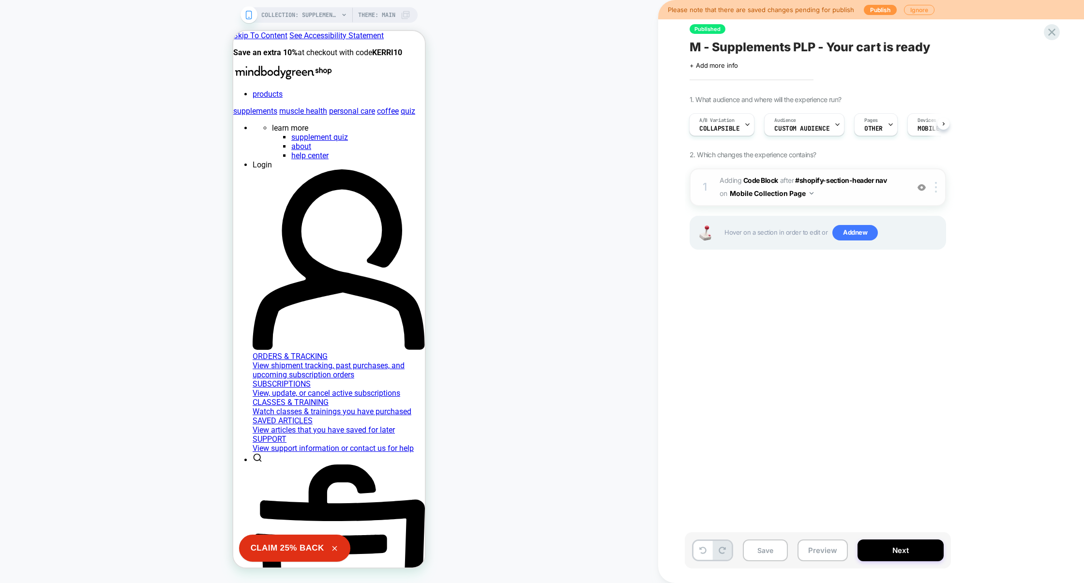
click at [870, 200] on span "Adding Code Block AFTER #shopify-section-header nav #shopify-section-header nav…" at bounding box center [811, 187] width 184 height 26
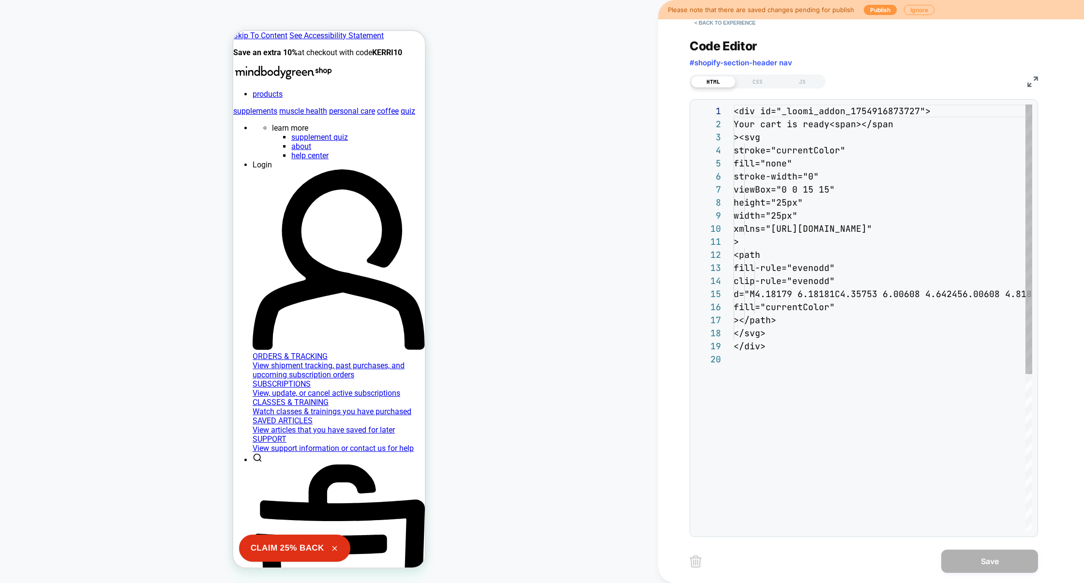
scroll to position [131, 0]
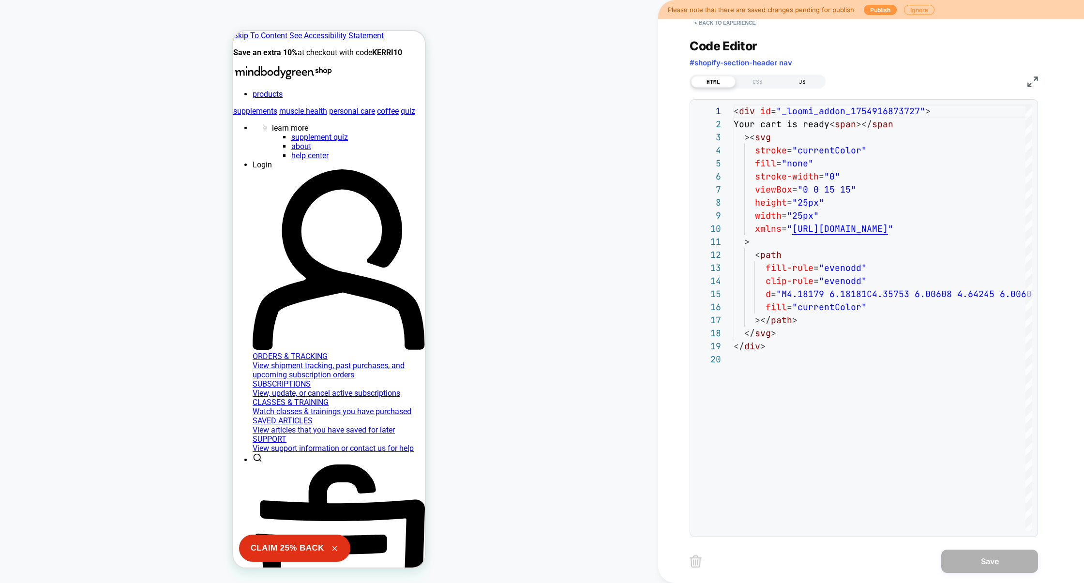
click at [803, 87] on div "HTML CSS JS" at bounding box center [757, 81] width 136 height 14
click at [803, 82] on div "JS" at bounding box center [802, 82] width 45 height 12
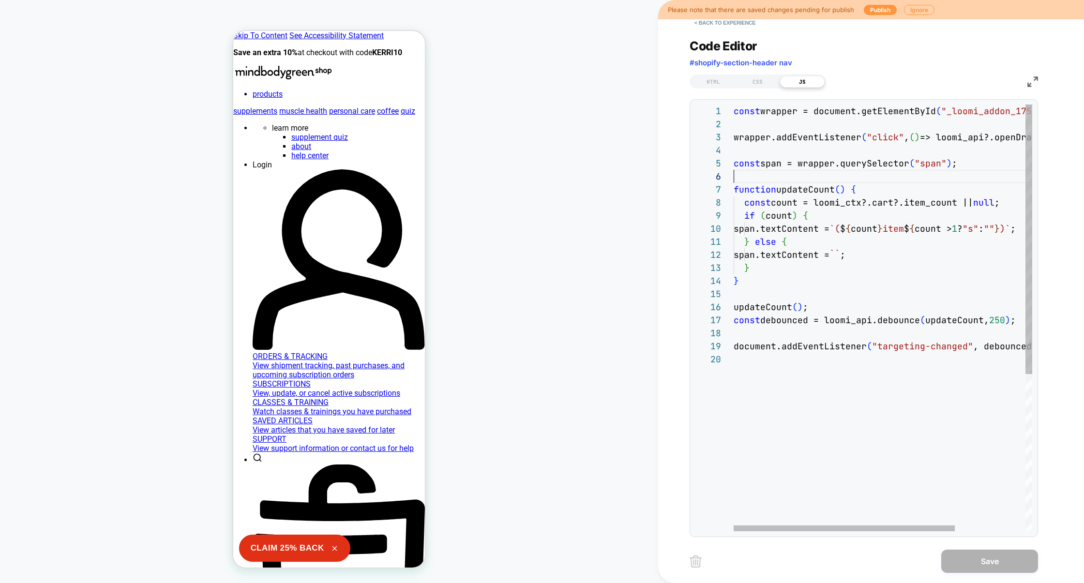
click at [809, 179] on div "const wrapper = document.getElementById ( "_loomi_addon_1754916873727" ) ; wrap…" at bounding box center [929, 441] width 393 height 675
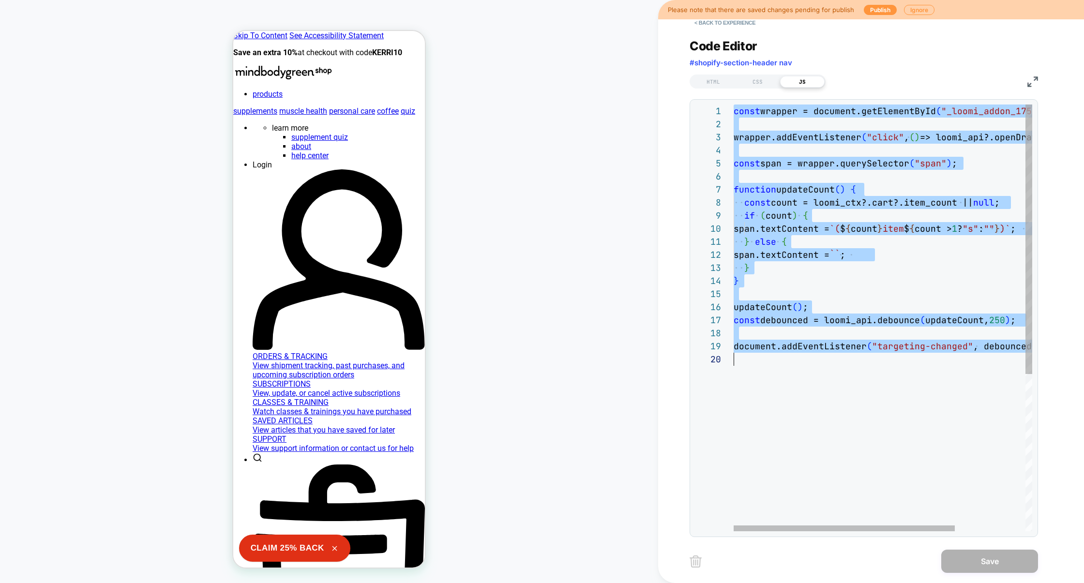
scroll to position [0, 0]
type textarea "**********"
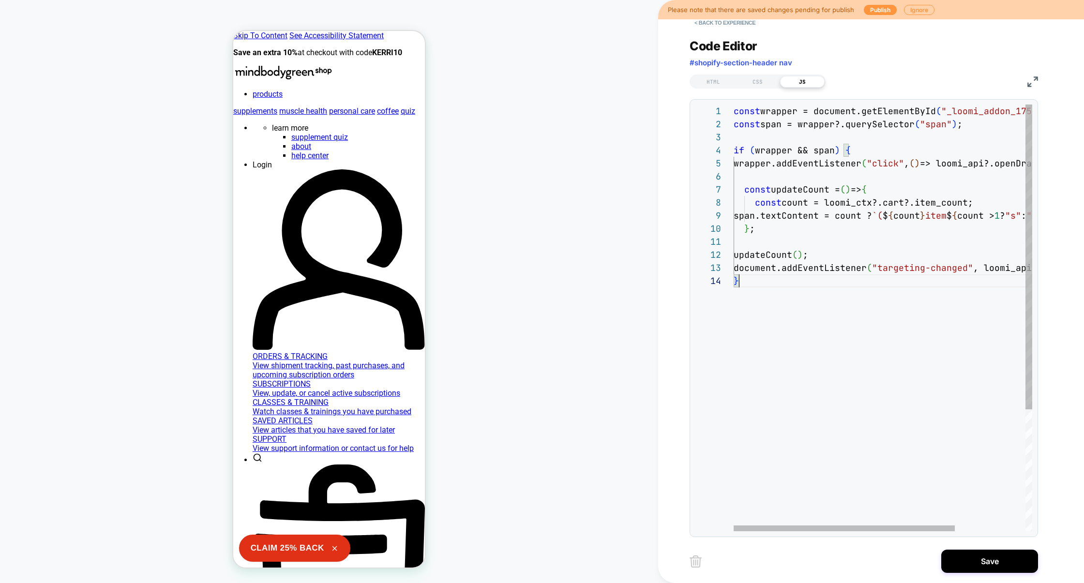
scroll to position [39, 5]
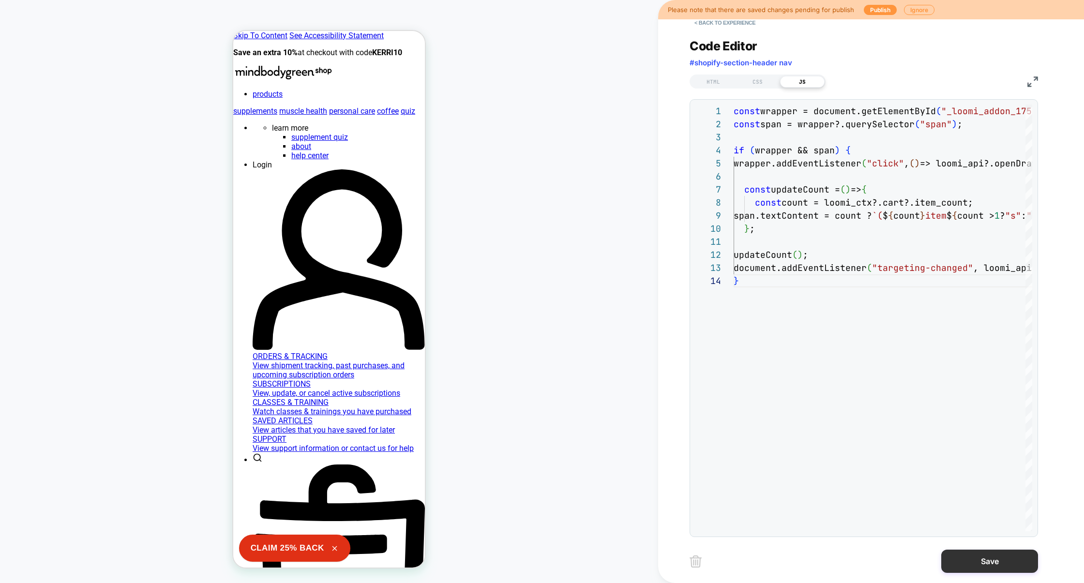
click at [987, 563] on button "Save" at bounding box center [989, 561] width 97 height 23
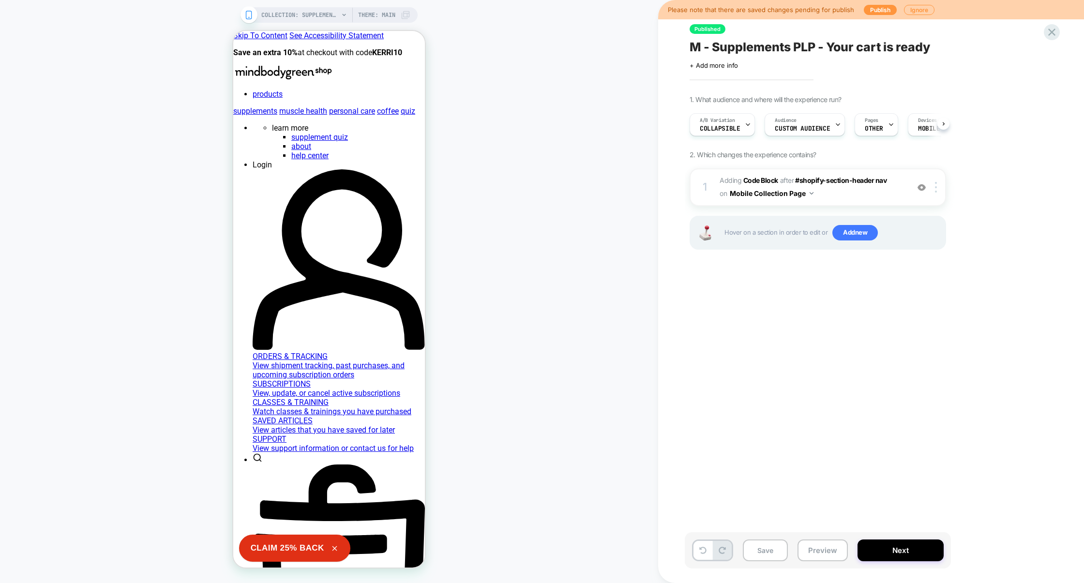
scroll to position [0, 0]
click at [938, 185] on div at bounding box center [937, 187] width 16 height 11
click at [935, 186] on img at bounding box center [936, 187] width 2 height 11
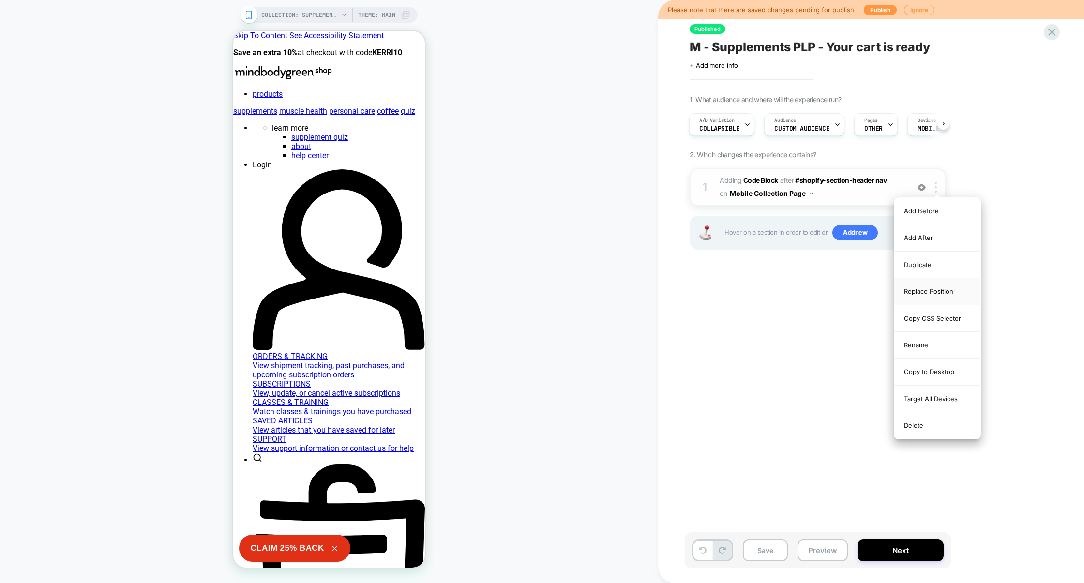
click at [935, 292] on div "Replace Position" at bounding box center [937, 291] width 86 height 27
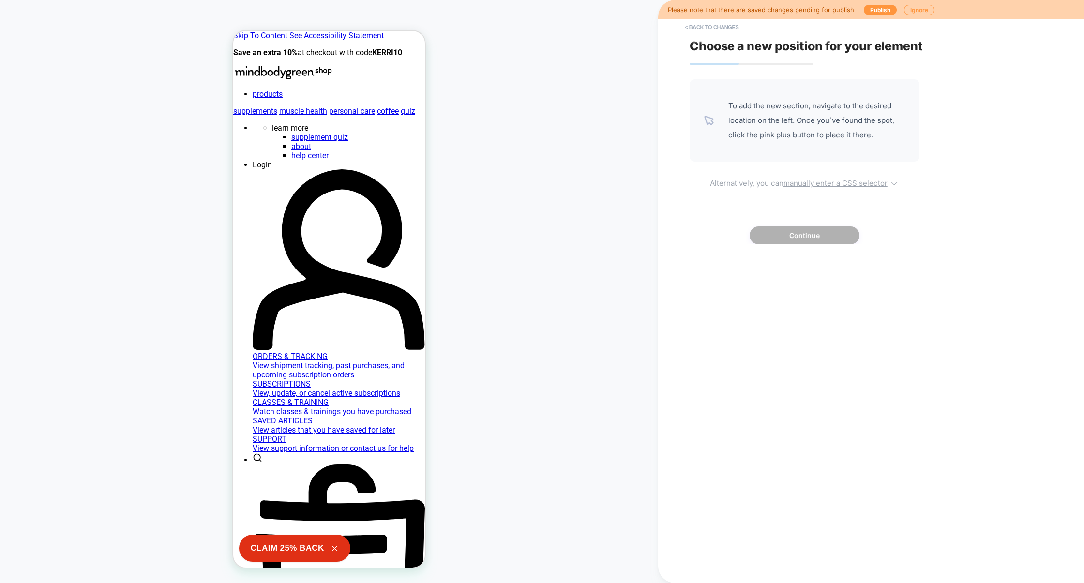
click at [812, 179] on u "manually enter a CSS selector" at bounding box center [835, 182] width 104 height 9
select select "*******"
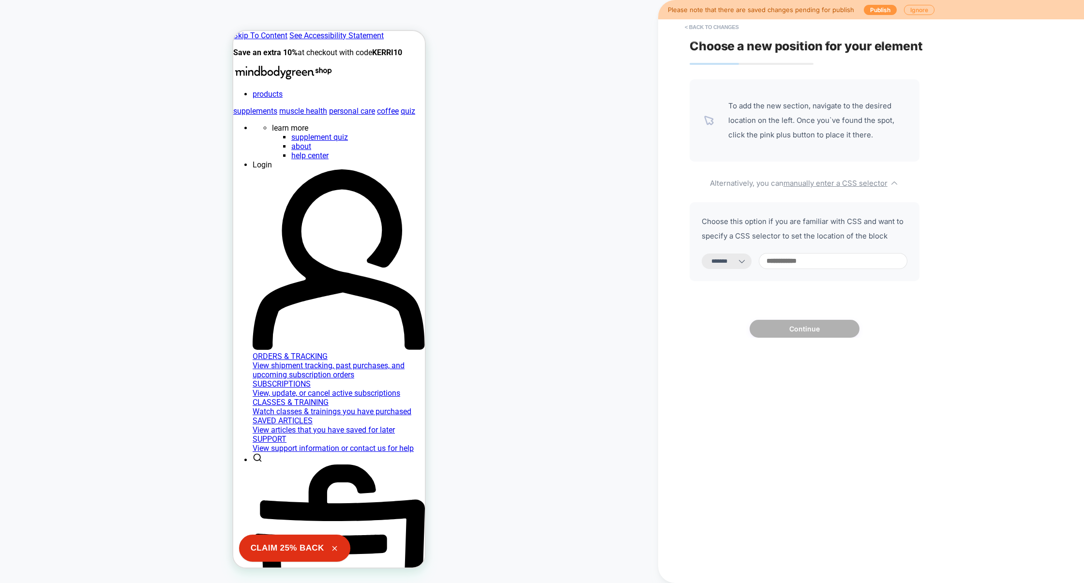
click at [802, 264] on input at bounding box center [833, 261] width 149 height 16
paste input "**********"
type input "**********"
select select "*********"
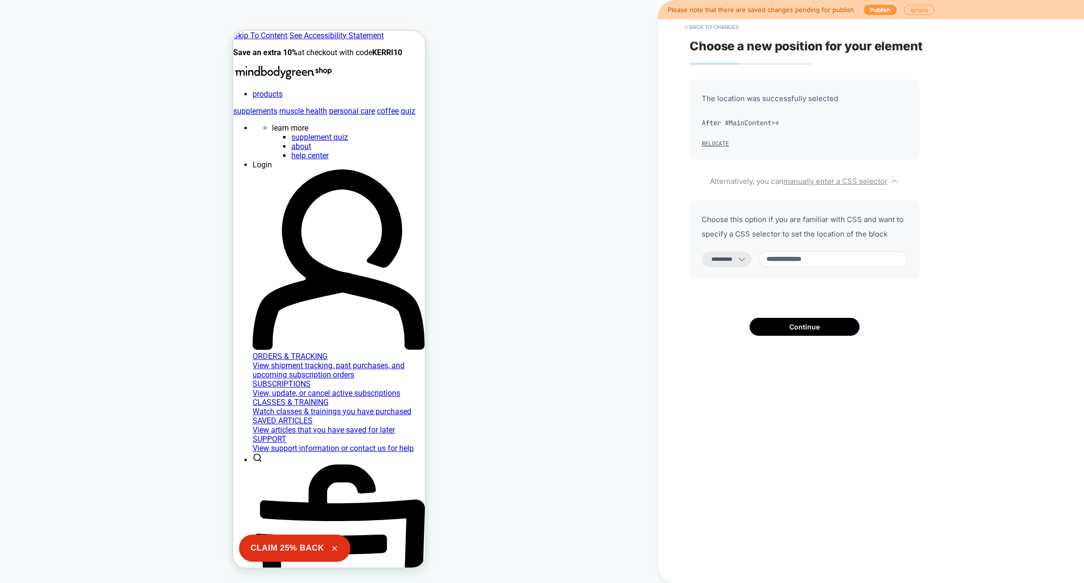
type input "**********"
click at [747, 261] on select "**********" at bounding box center [726, 259] width 50 height 15
select select "**********"
click at [822, 328] on button "Continue" at bounding box center [804, 327] width 110 height 18
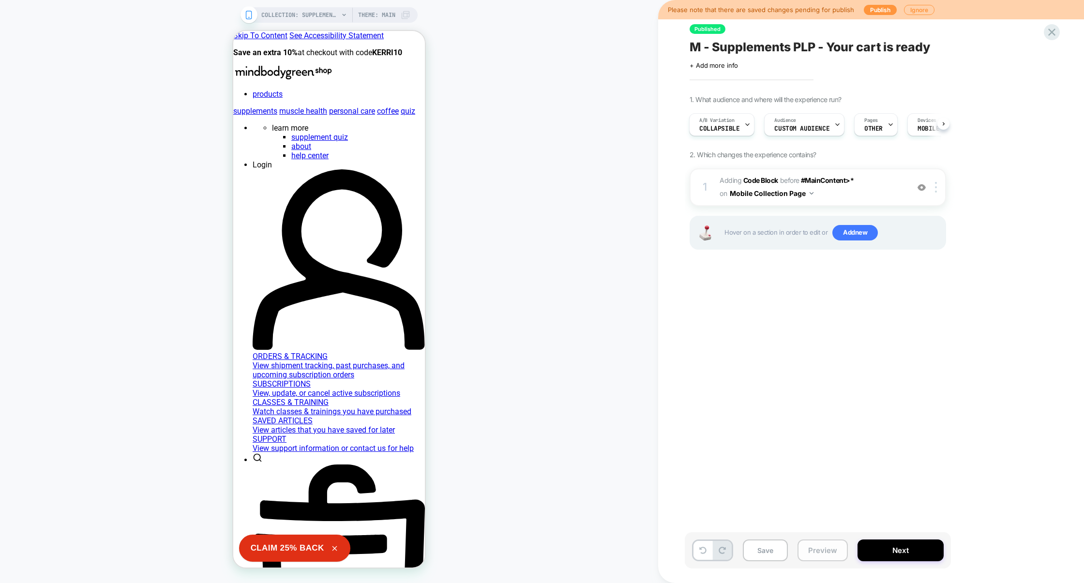
click at [826, 544] on button "Preview" at bounding box center [822, 550] width 50 height 22
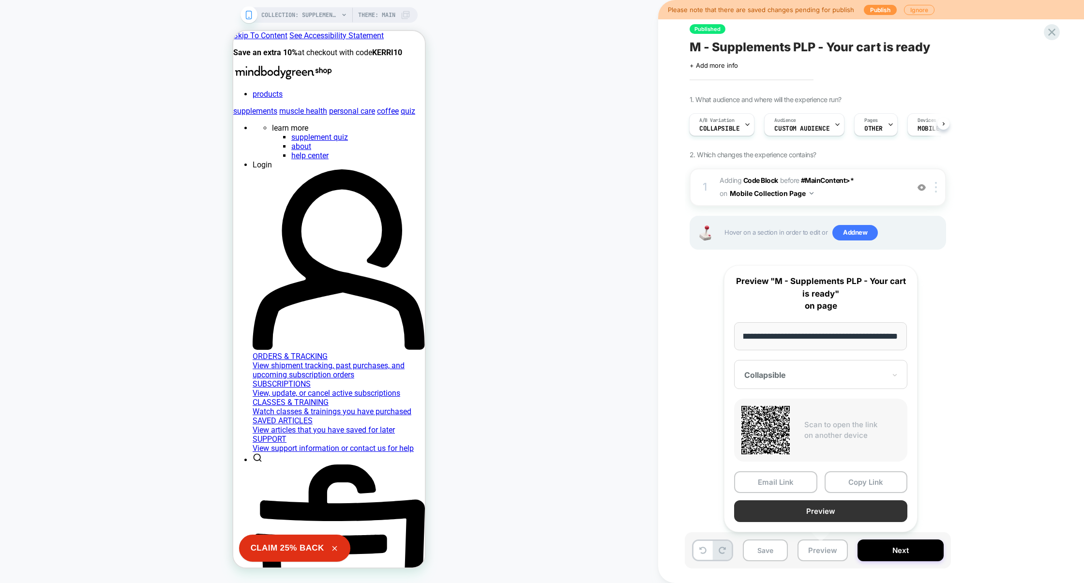
scroll to position [0, 0]
click at [832, 517] on button "Preview" at bounding box center [820, 511] width 173 height 22
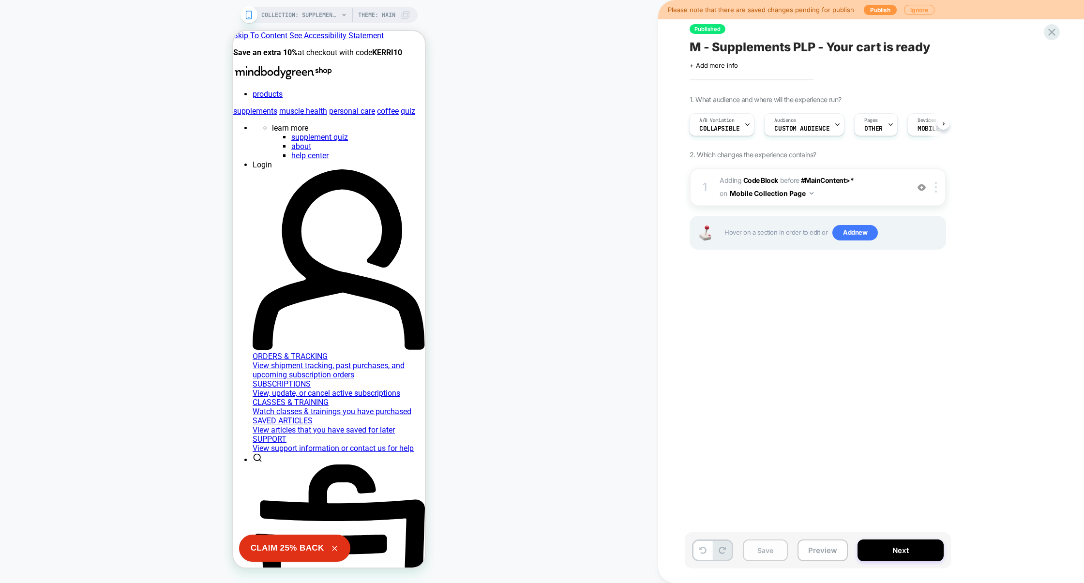
click at [774, 553] on button "Save" at bounding box center [765, 550] width 45 height 22
click at [812, 553] on button "Preview" at bounding box center [822, 550] width 50 height 22
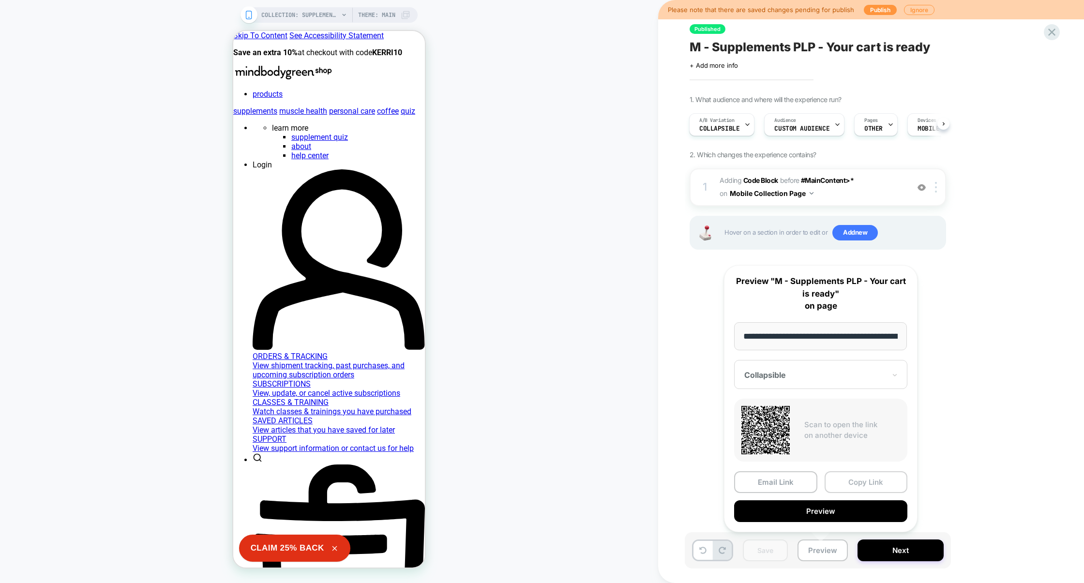
click at [857, 487] on button "Copy Link" at bounding box center [865, 482] width 83 height 22
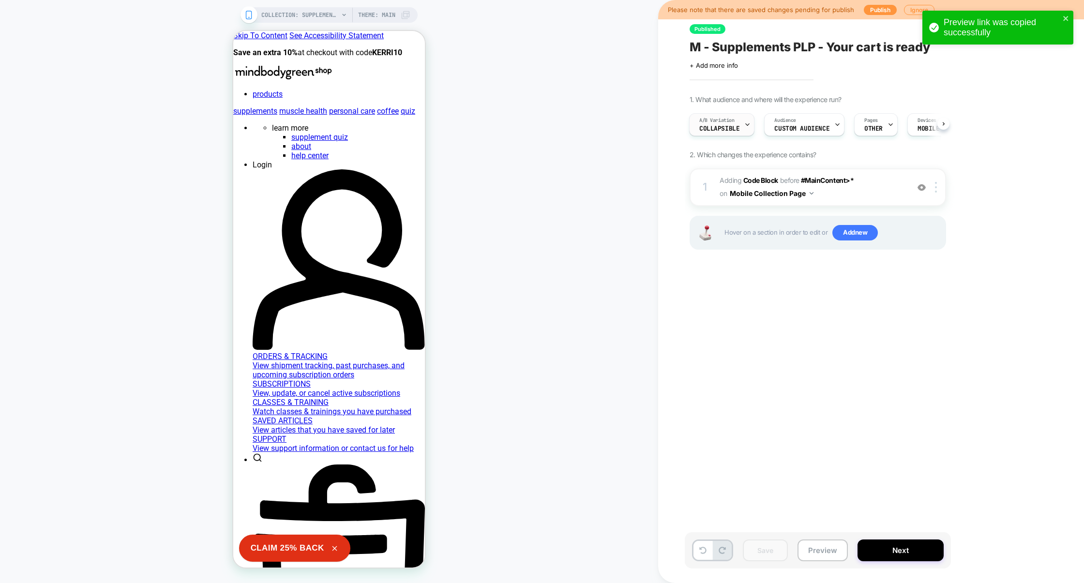
click at [724, 133] on div "A/B Variation Collapsible" at bounding box center [718, 125] width 59 height 22
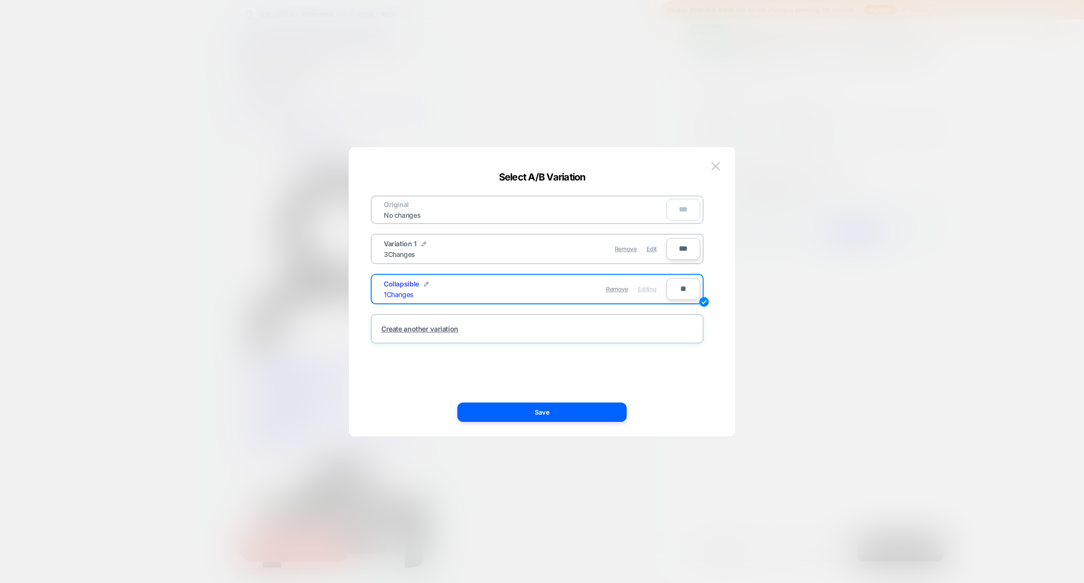
click at [599, 105] on div at bounding box center [542, 291] width 1084 height 583
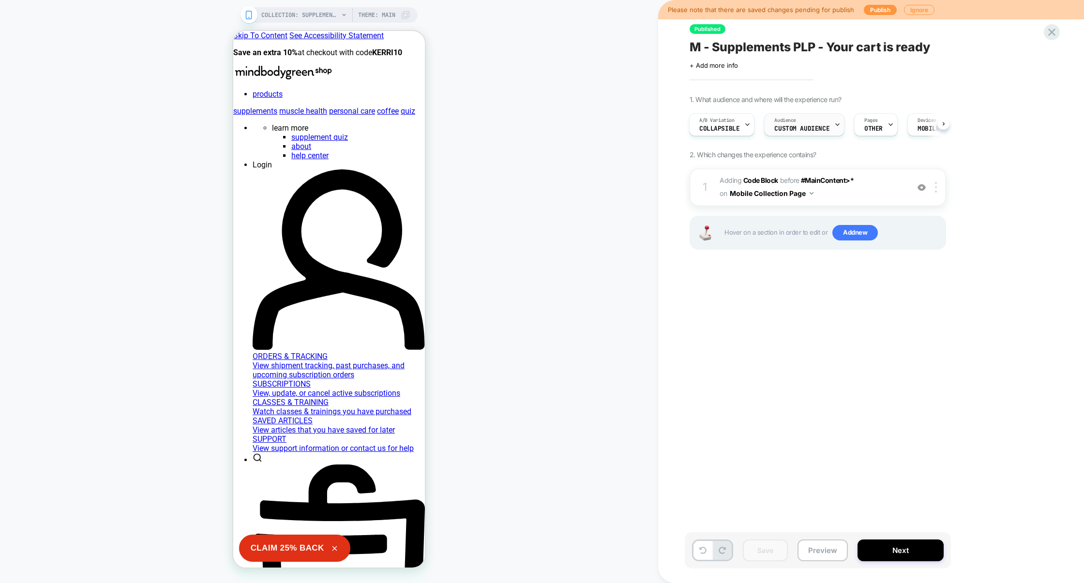
click at [805, 124] on div "Audience Custom Audience" at bounding box center [801, 125] width 74 height 22
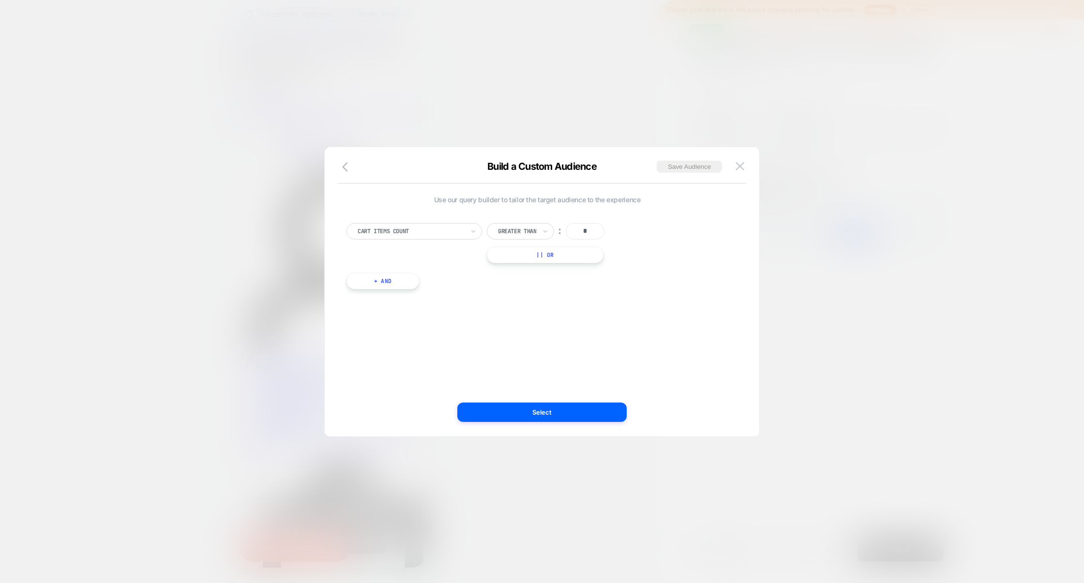
click at [848, 177] on div at bounding box center [542, 291] width 1084 height 583
